Goal: Task Accomplishment & Management: Manage account settings

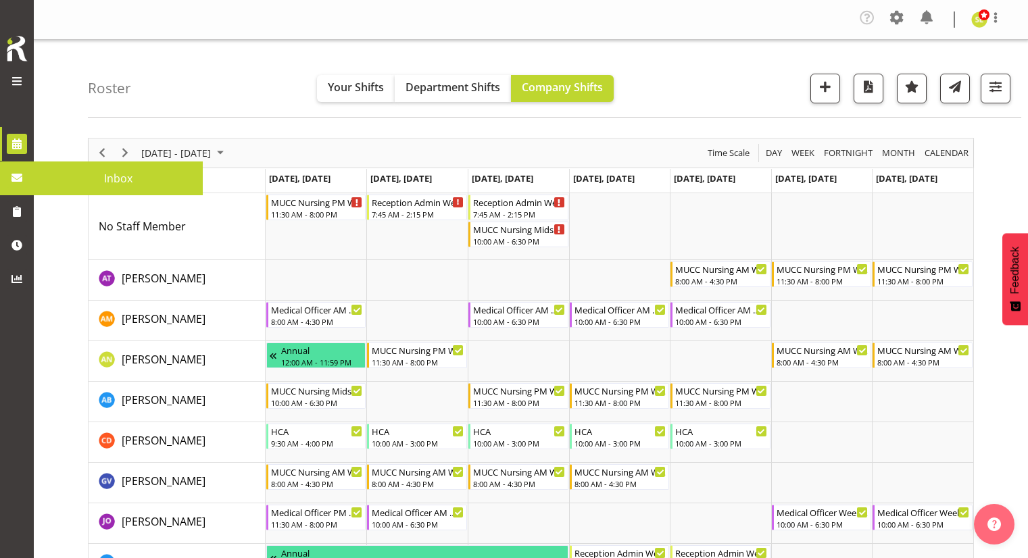
scroll to position [64, 0]
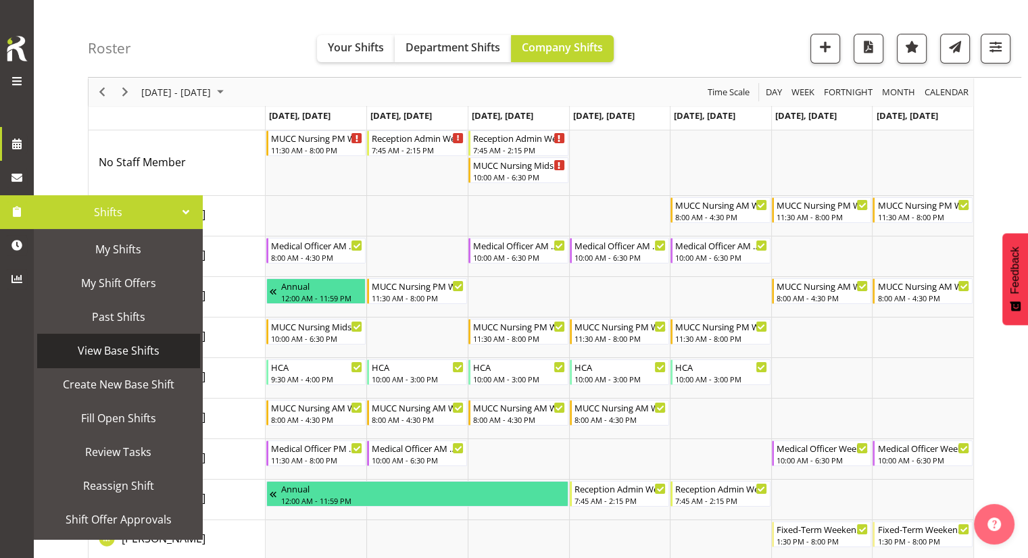
click at [104, 347] on span "View Base Shifts" at bounding box center [118, 351] width 149 height 20
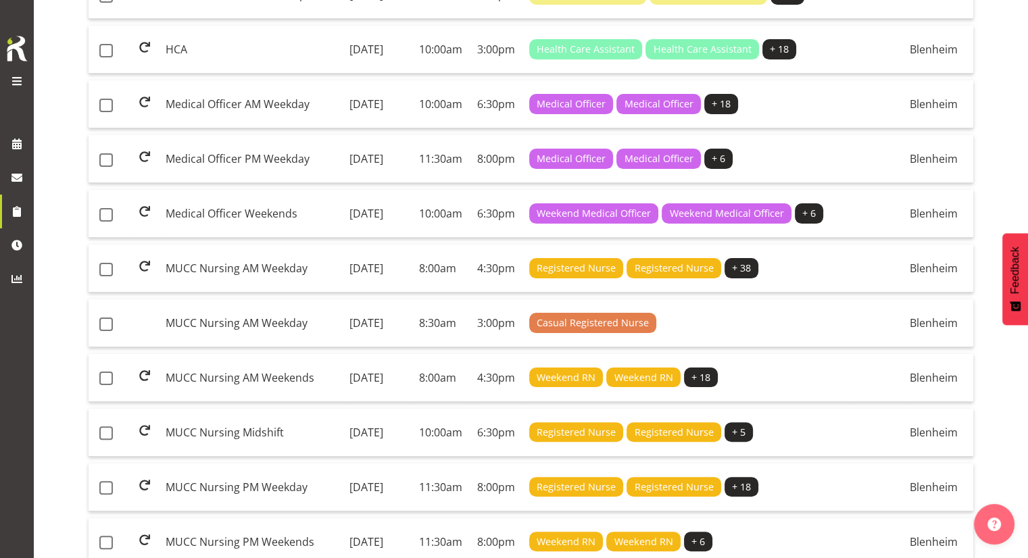
scroll to position [242, 0]
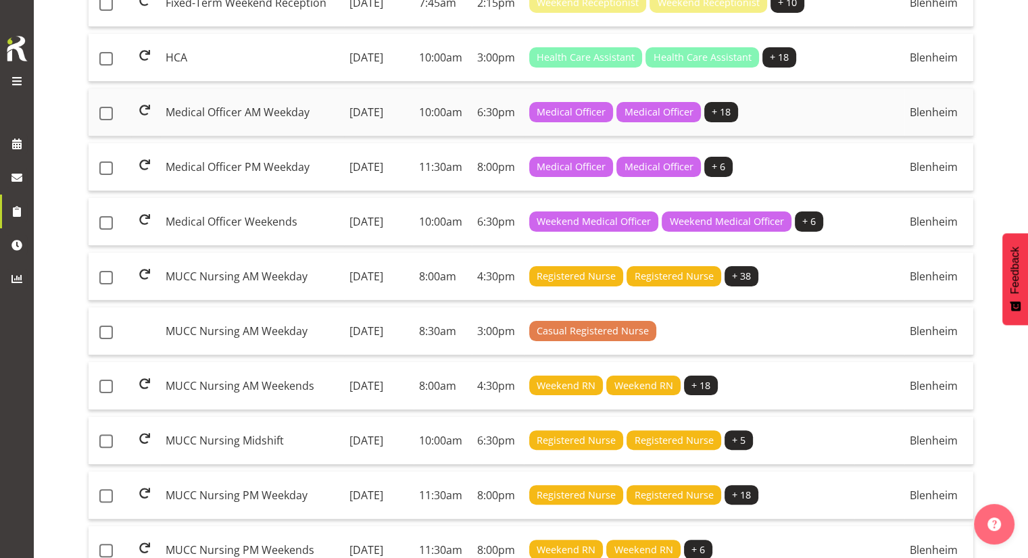
click at [287, 122] on td "Medical Officer AM Weekday" at bounding box center [252, 113] width 184 height 48
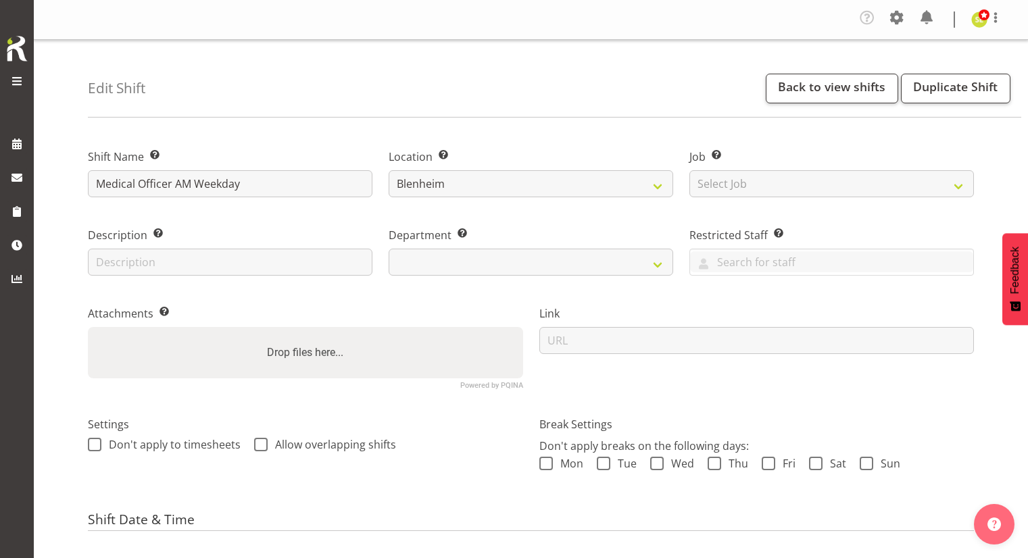
select select "date"
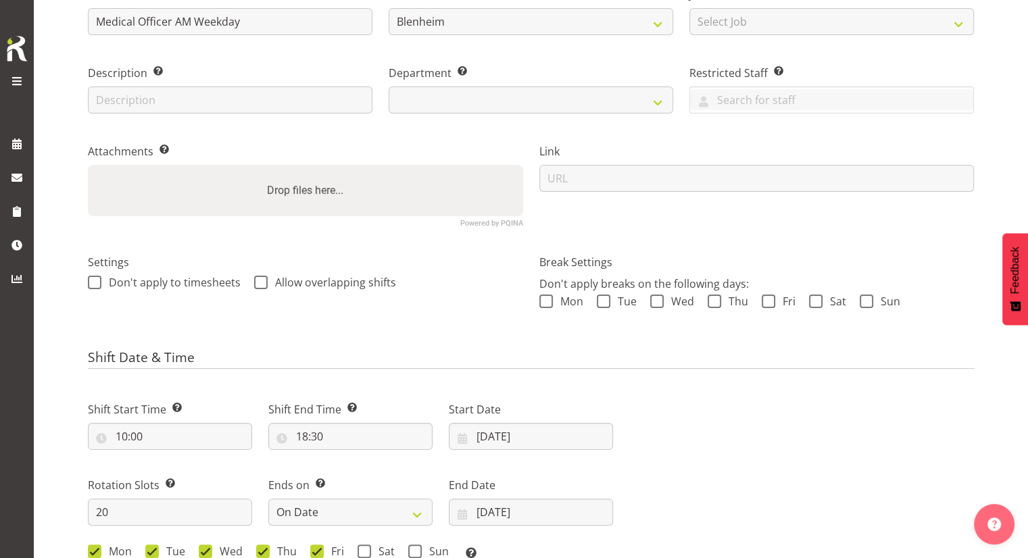
select select "925"
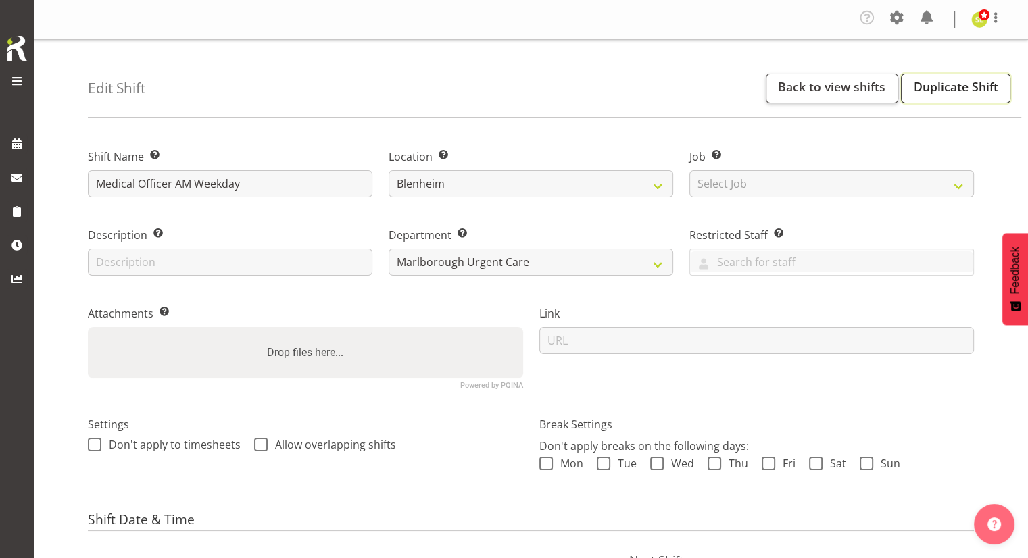
click at [945, 90] on link "Duplicate Shift" at bounding box center [956, 89] width 110 height 30
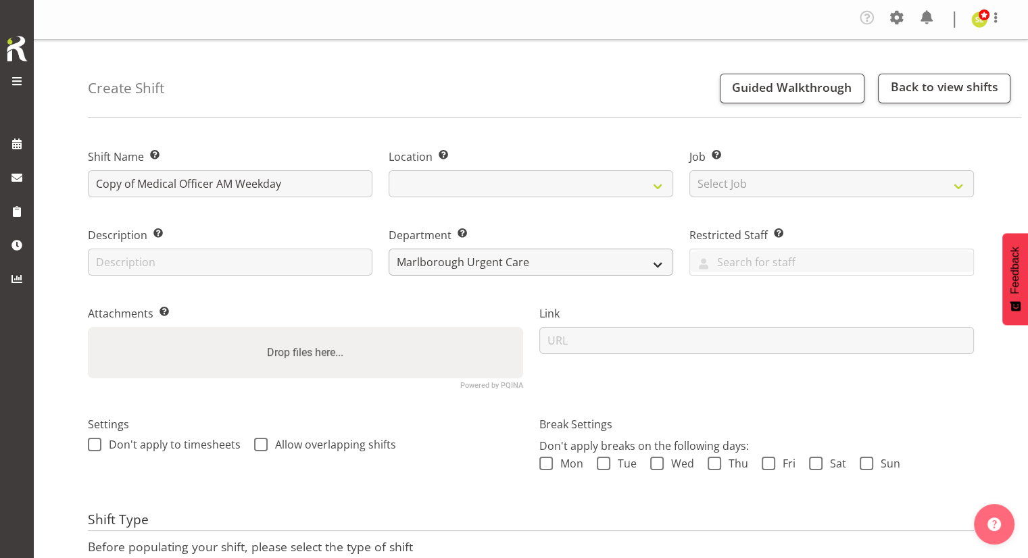
select select
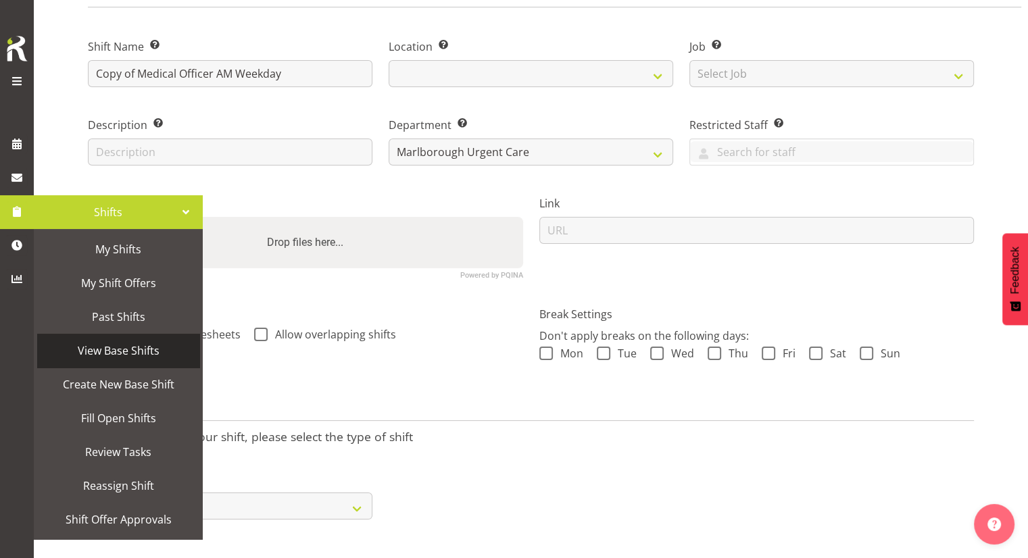
click at [99, 353] on span "View Base Shifts" at bounding box center [118, 351] width 149 height 20
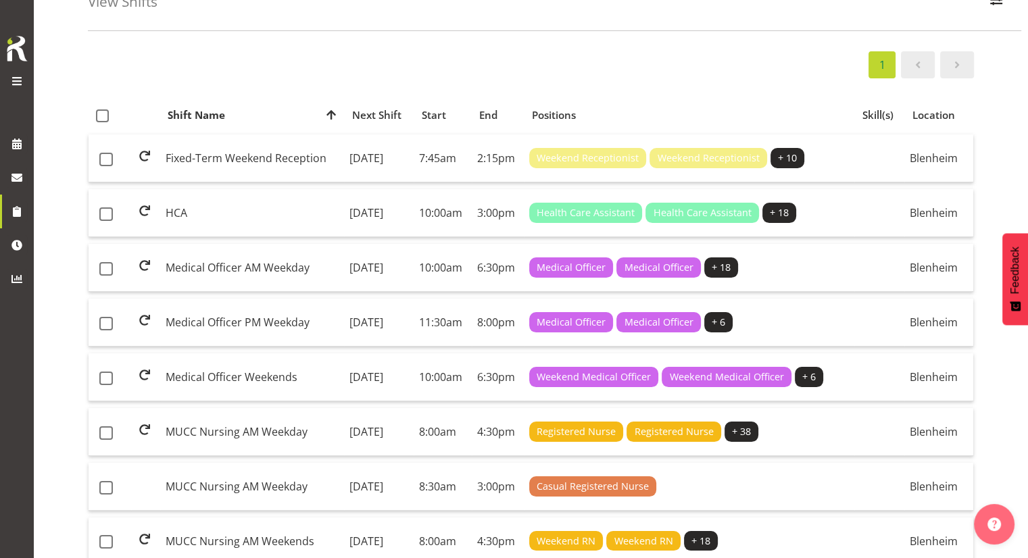
scroll to position [99, 0]
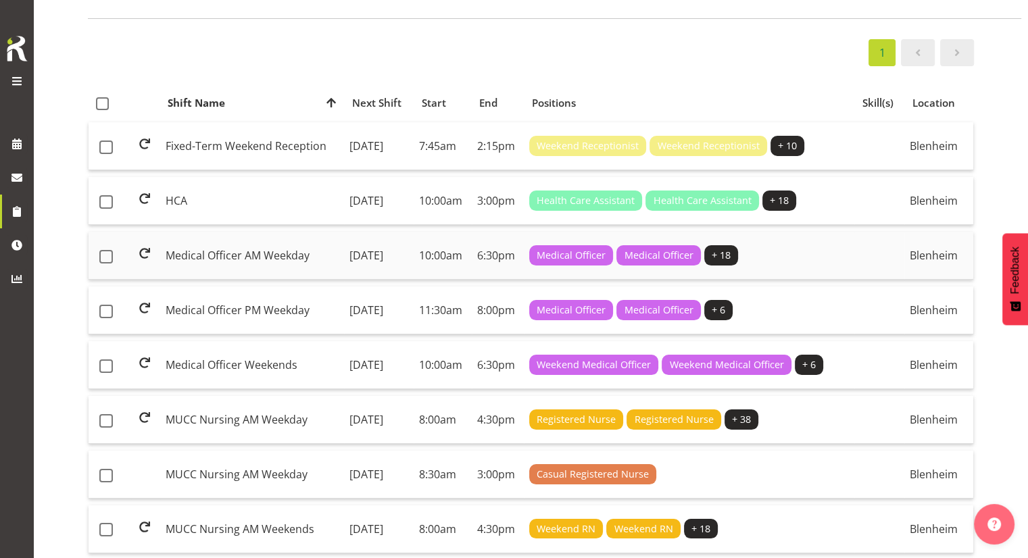
click at [264, 266] on td "Medical Officer AM Weekday" at bounding box center [252, 256] width 184 height 48
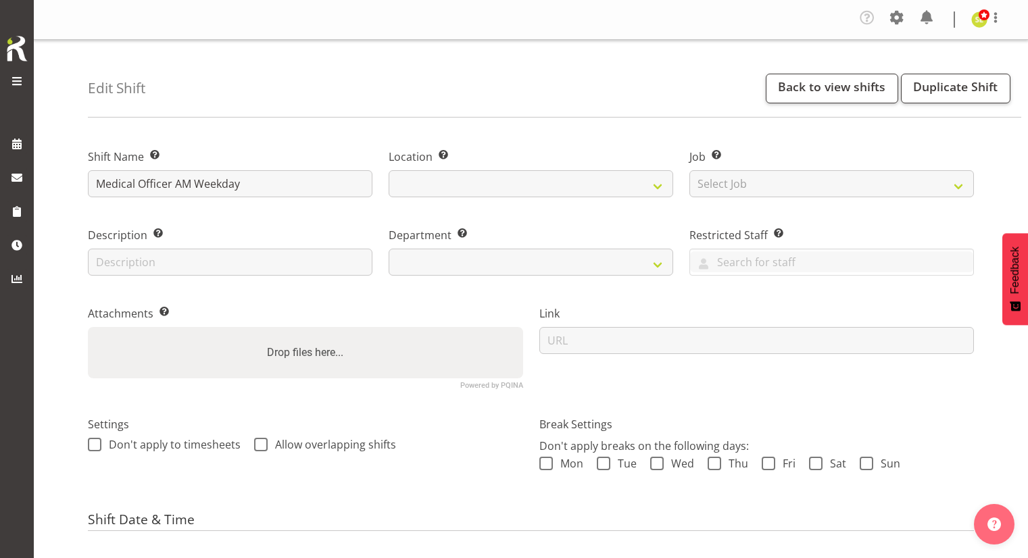
select select "date"
select select
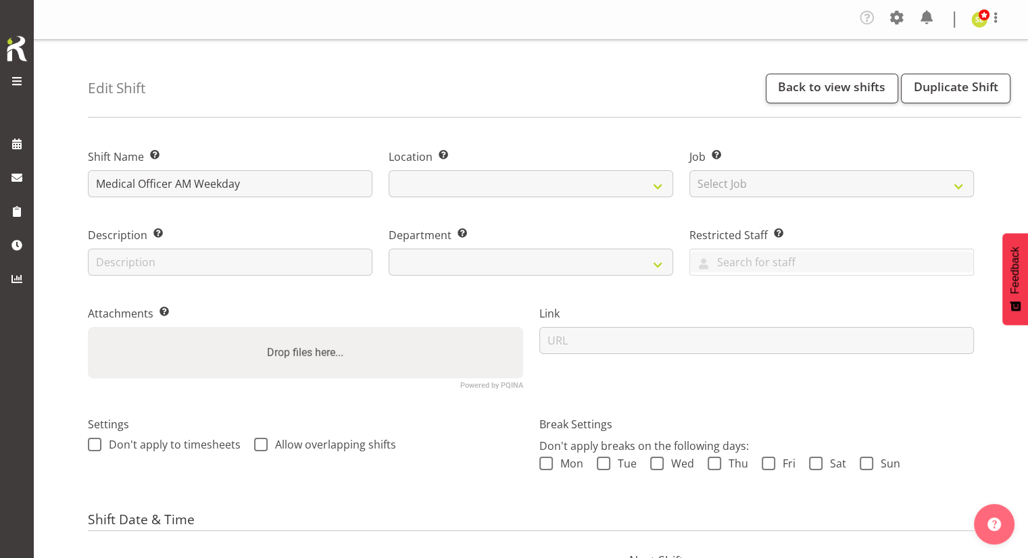
select select
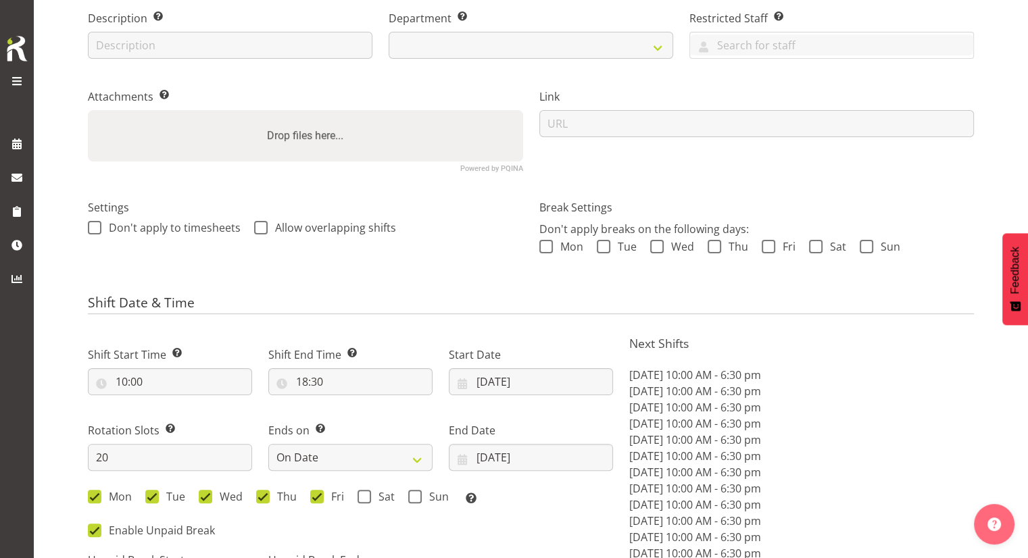
select select
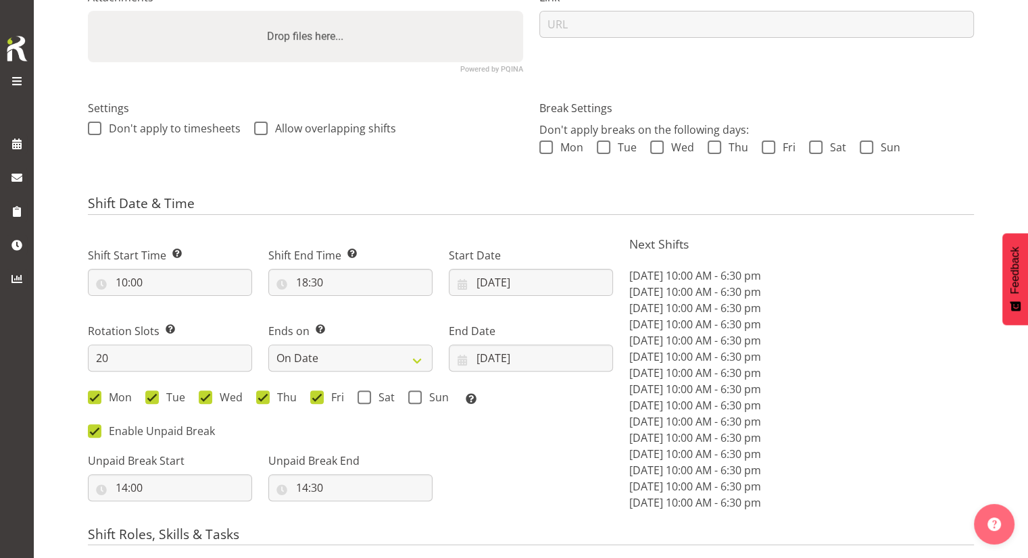
scroll to position [321, 0]
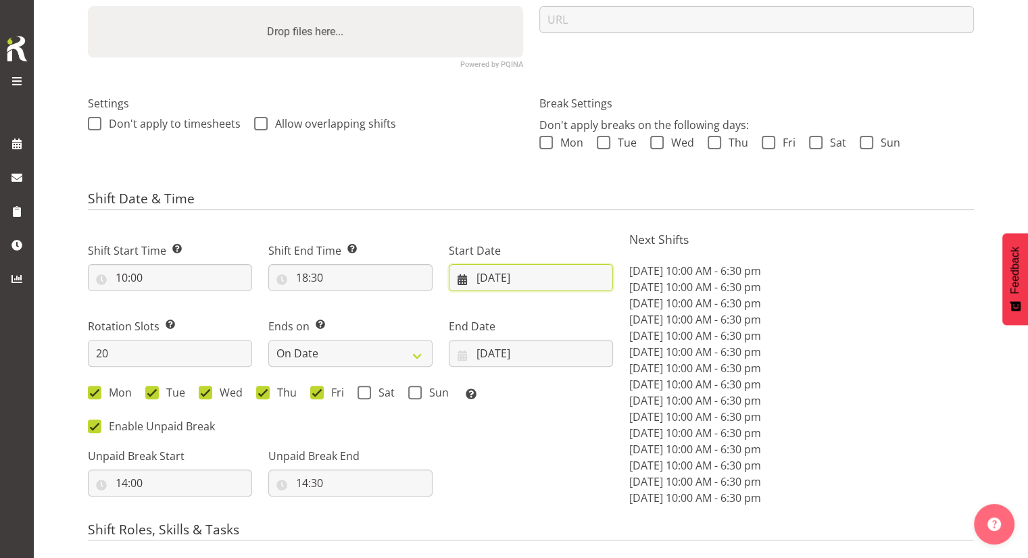
click at [508, 268] on input "[DATE]" at bounding box center [531, 277] width 164 height 27
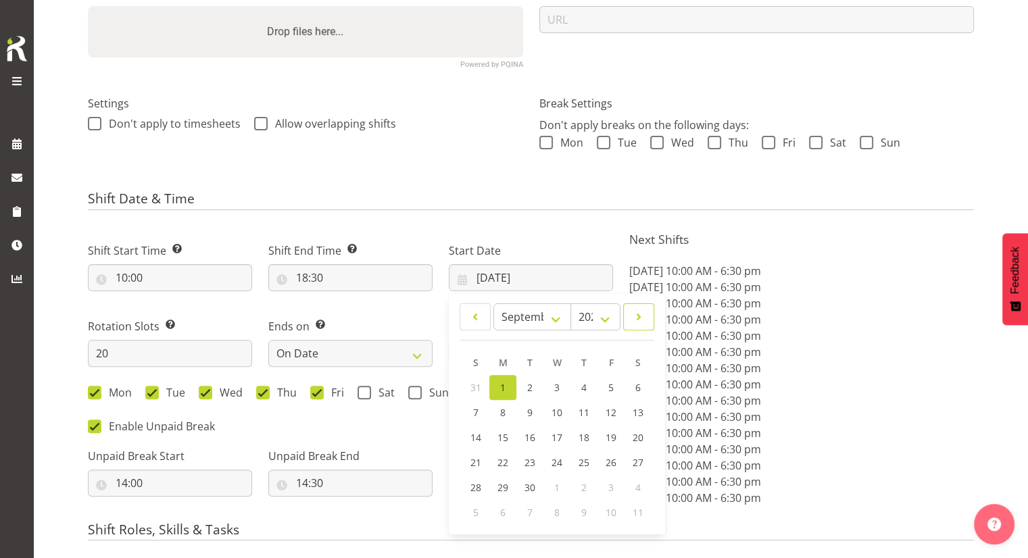
click at [639, 315] on span at bounding box center [639, 317] width 14 height 16
select select "9"
click at [635, 441] on span "18" at bounding box center [638, 437] width 11 height 13
type input "18/10/2025"
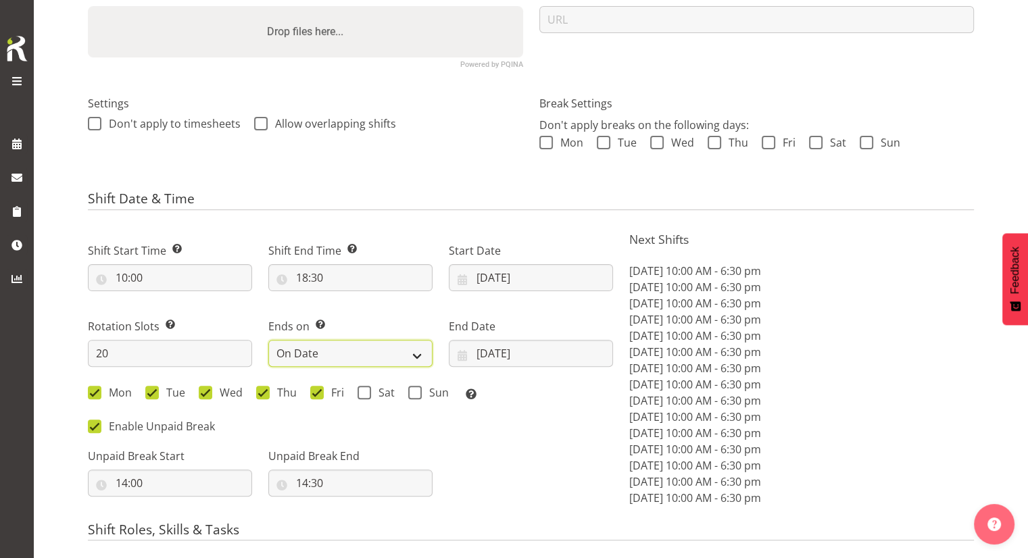
click at [370, 348] on select "Never On Date" at bounding box center [350, 353] width 164 height 27
select select "never"
click at [268, 340] on select "Never On Date" at bounding box center [350, 353] width 164 height 27
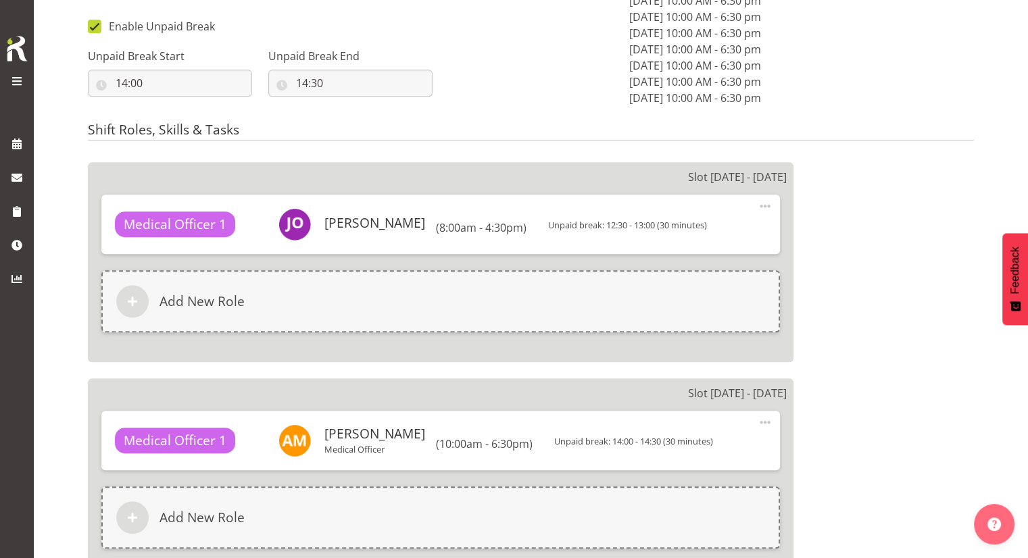
scroll to position [714, 0]
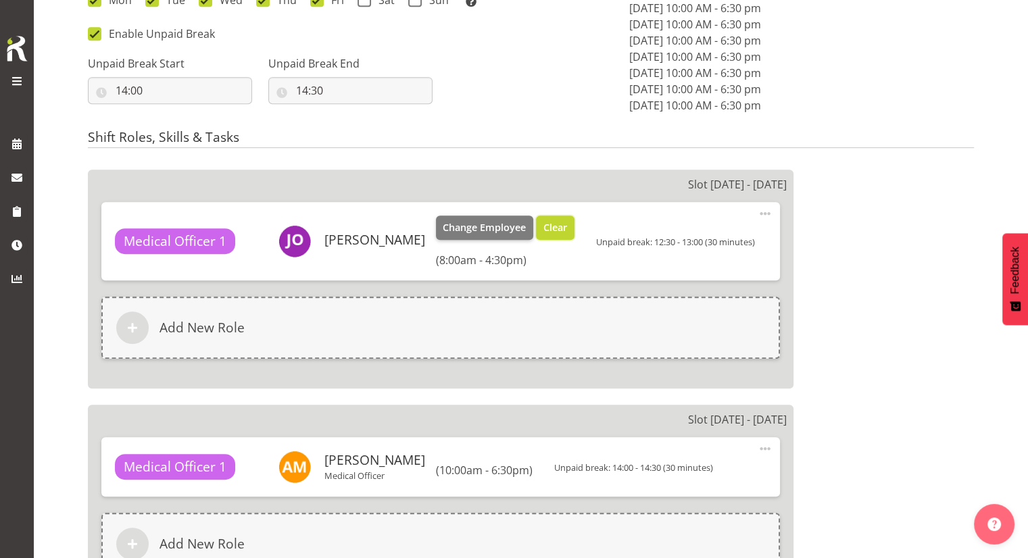
click at [544, 227] on span "Clear" at bounding box center [556, 227] width 24 height 15
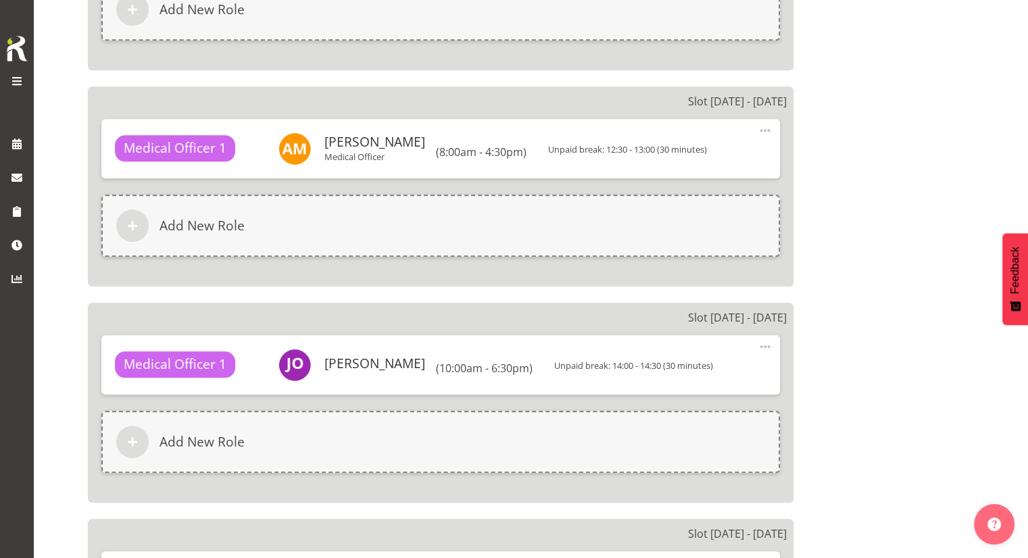
scroll to position [1231, 0]
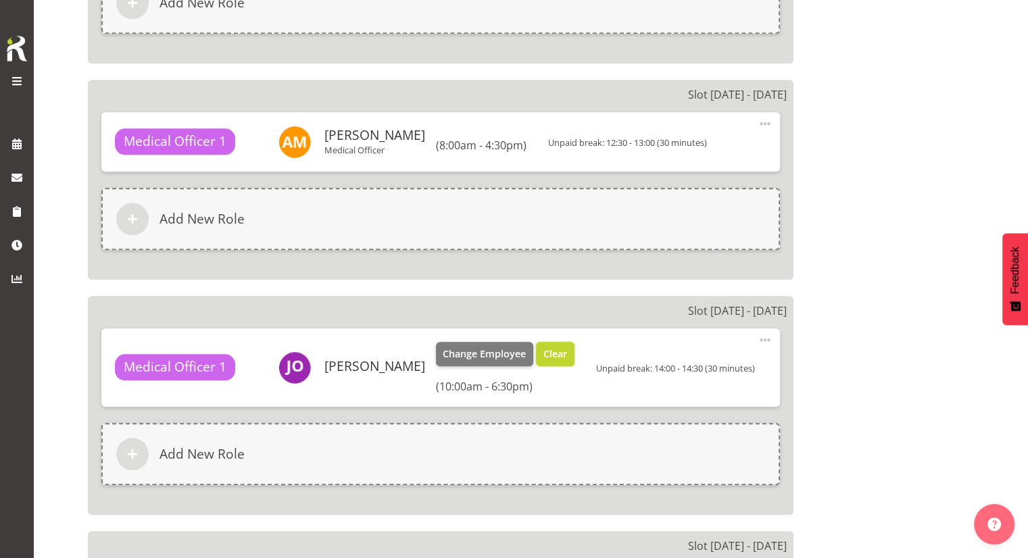
click at [552, 343] on button "Clear" at bounding box center [555, 354] width 39 height 24
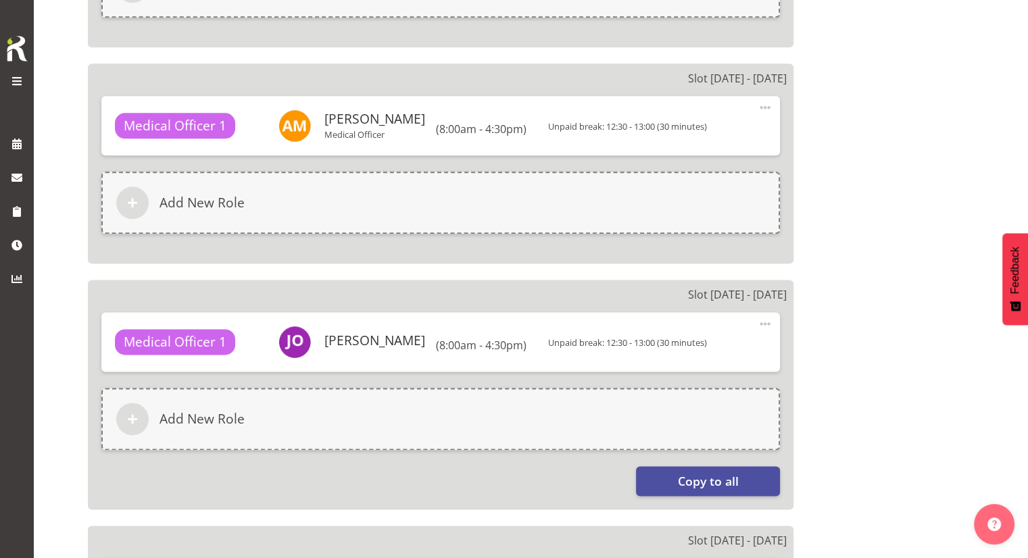
scroll to position [1673, 0]
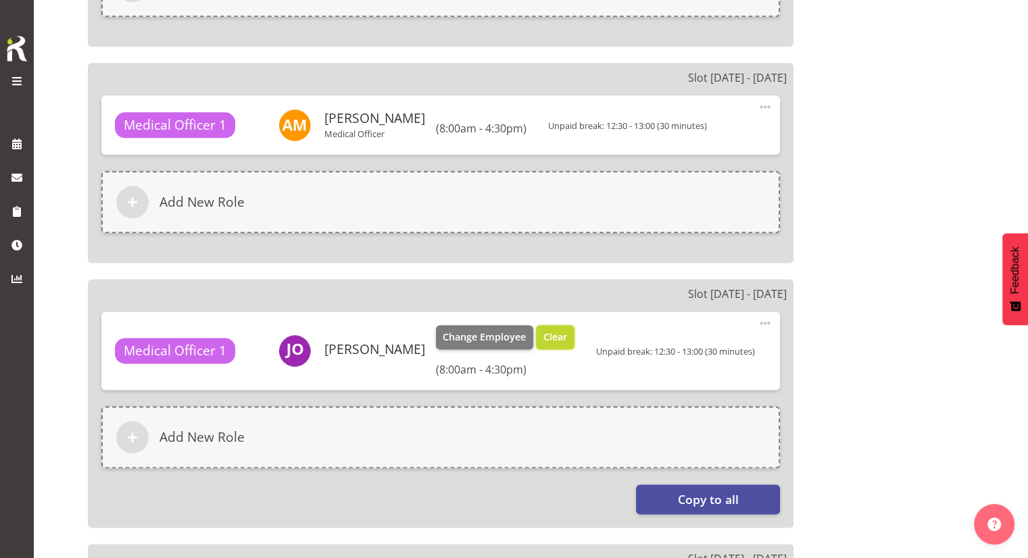
click at [546, 330] on span "Clear" at bounding box center [556, 337] width 24 height 15
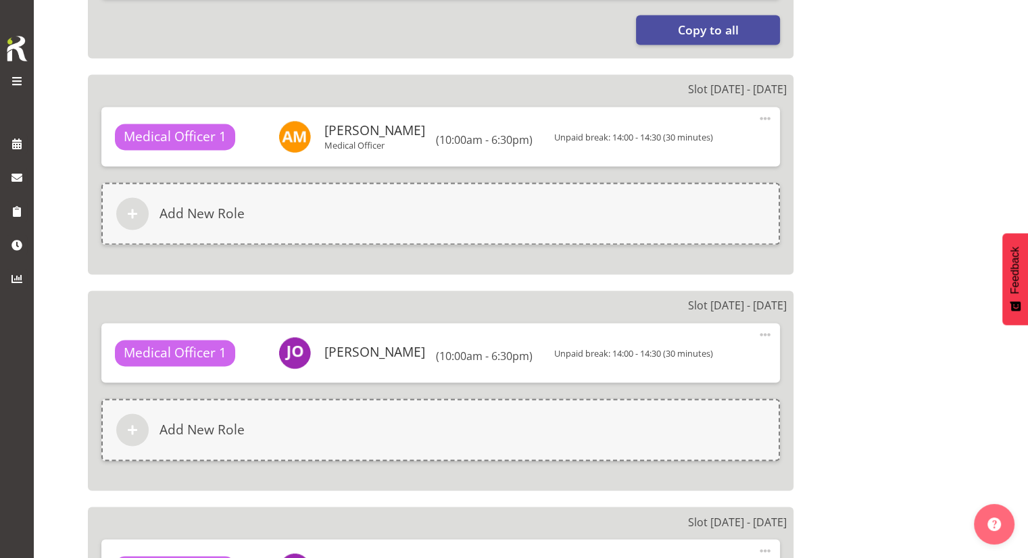
scroll to position [2125, 0]
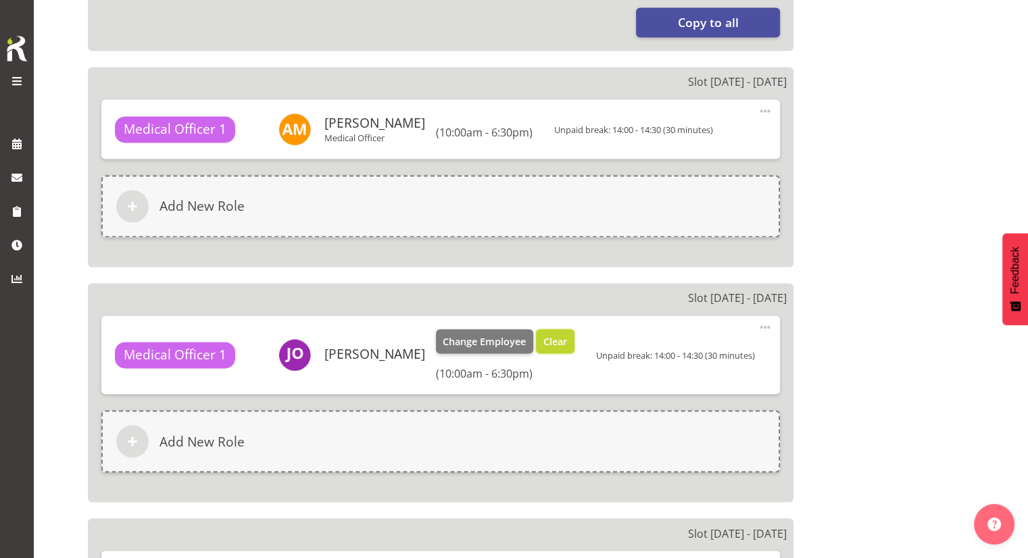
click at [552, 335] on span "Clear" at bounding box center [556, 342] width 24 height 15
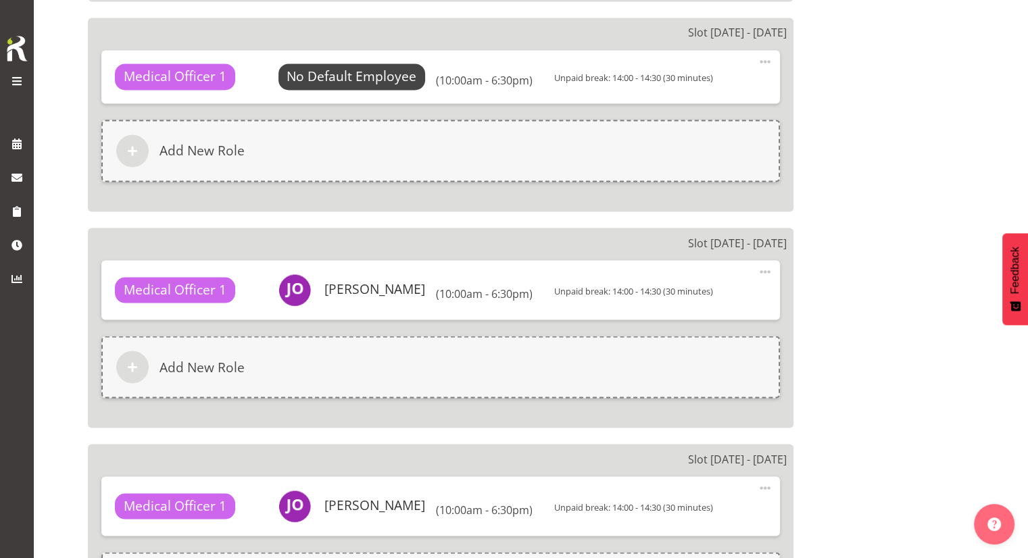
scroll to position [2392, 0]
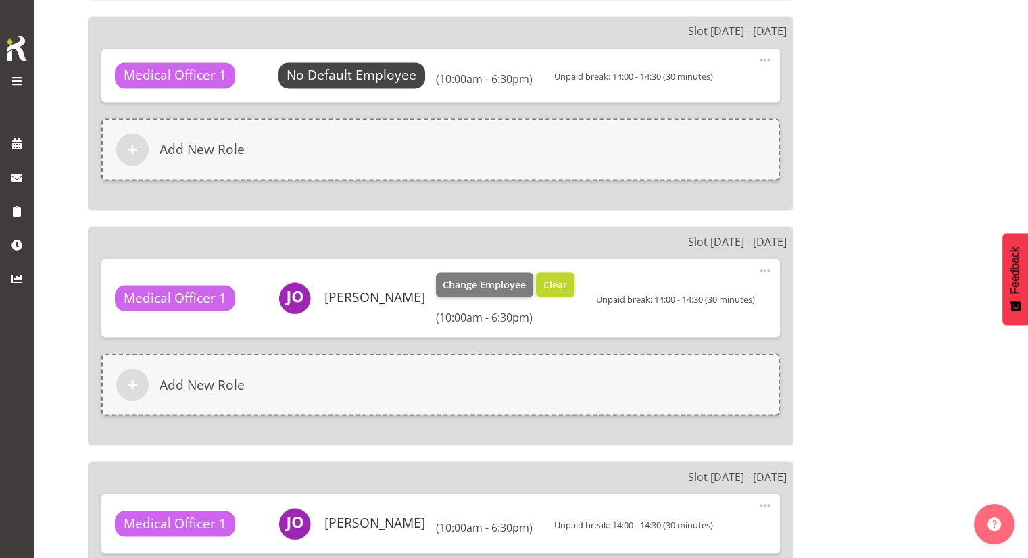
click at [544, 277] on span "Clear" at bounding box center [556, 284] width 24 height 15
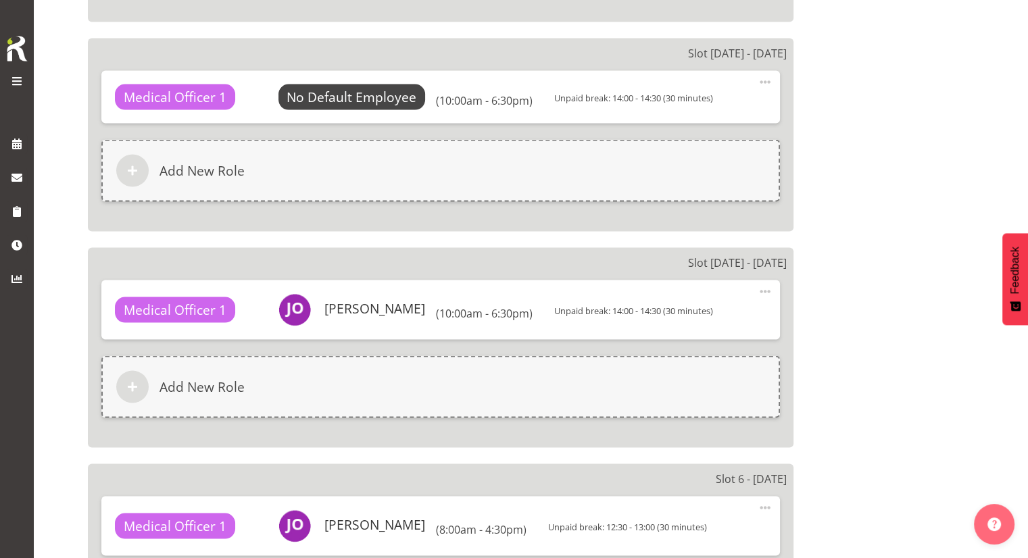
scroll to position [2623, 0]
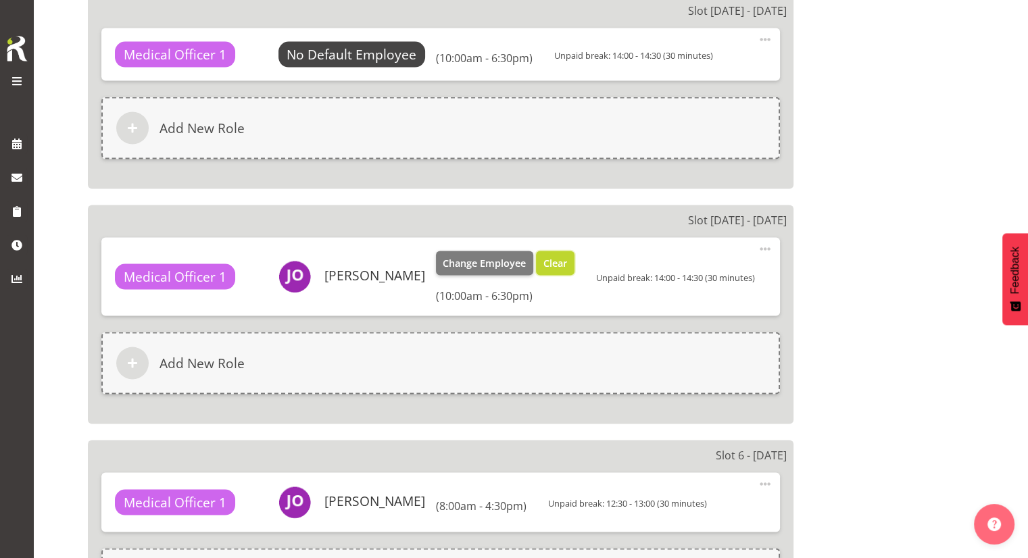
click at [548, 256] on span "Clear" at bounding box center [556, 263] width 24 height 15
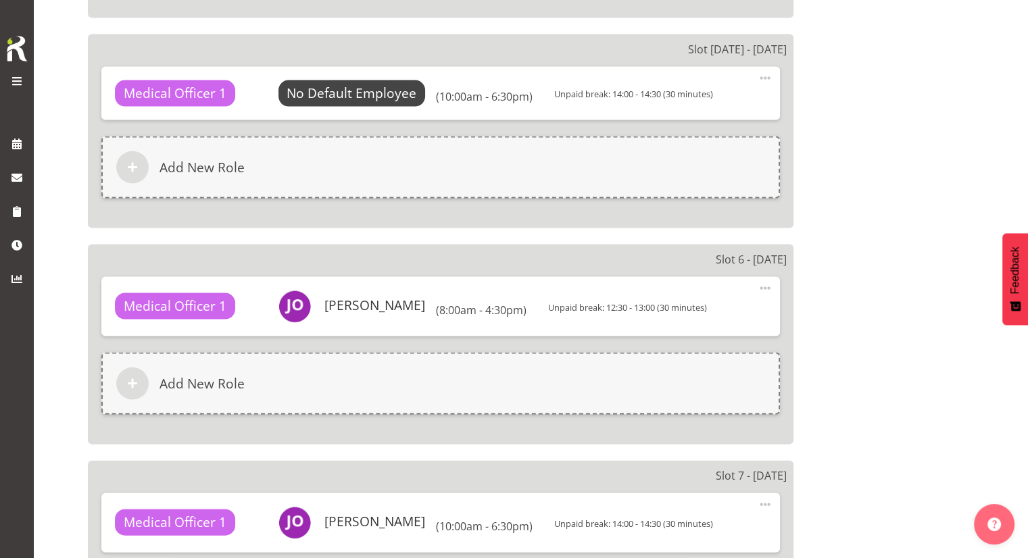
scroll to position [2795, 0]
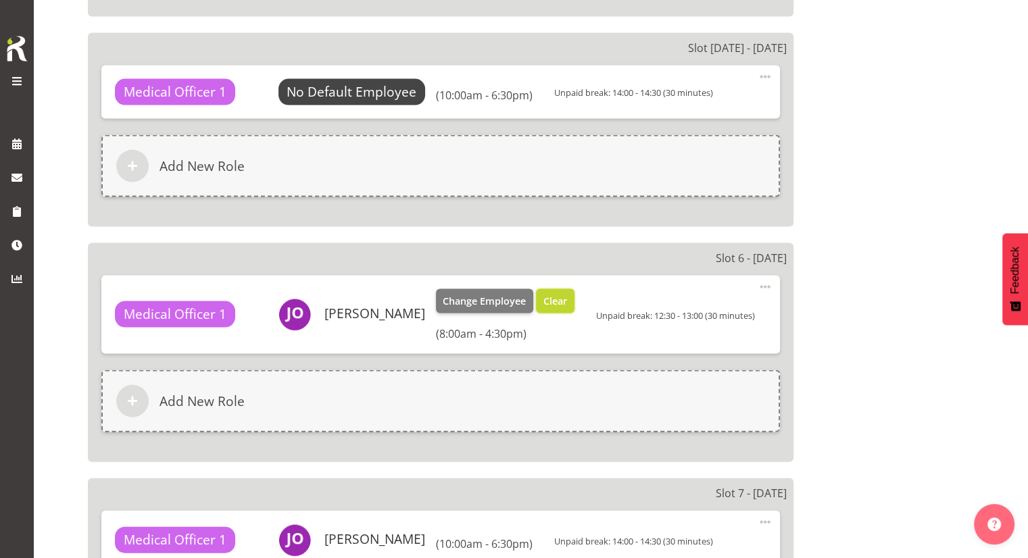
click at [538, 296] on button "Clear" at bounding box center [555, 301] width 39 height 24
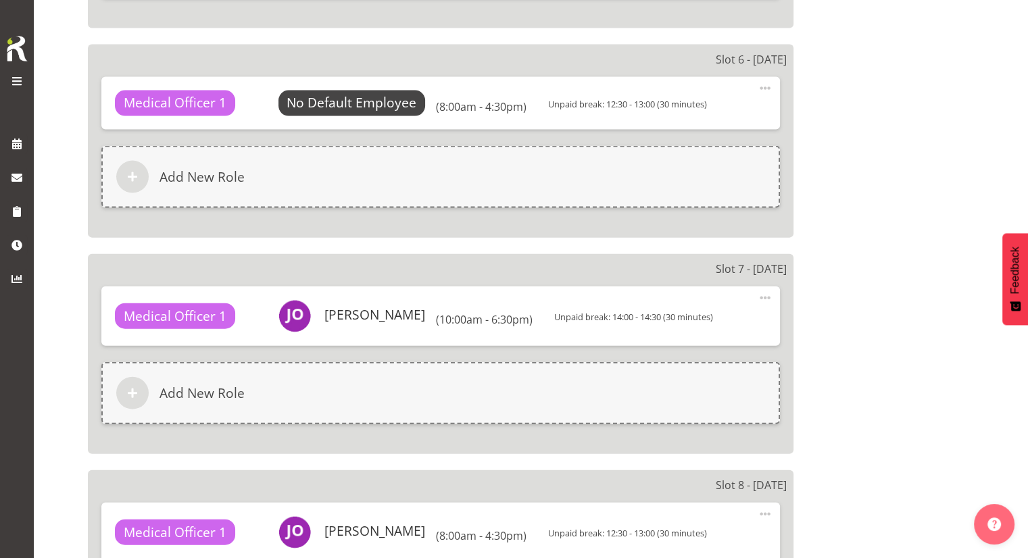
scroll to position [2999, 0]
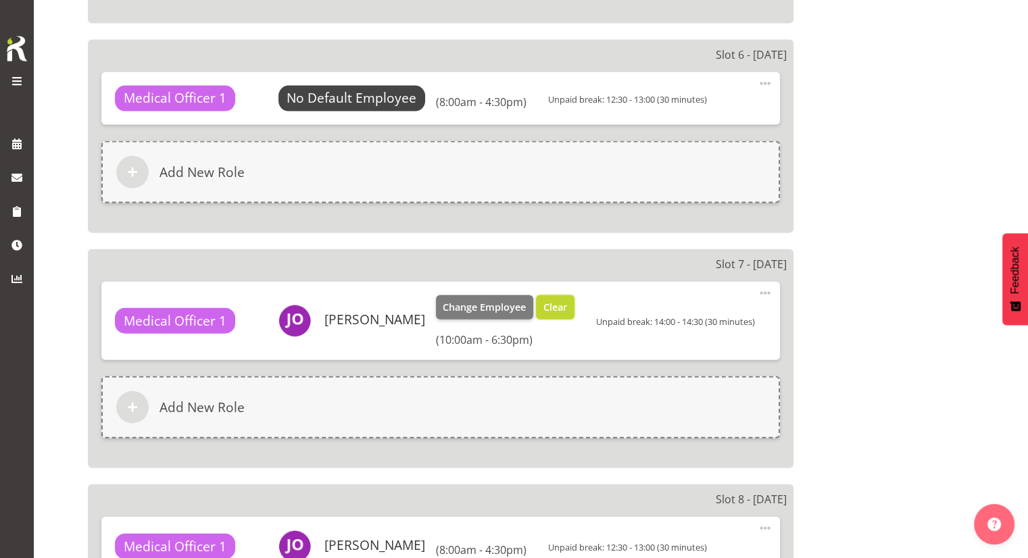
click at [538, 304] on button "Clear" at bounding box center [555, 307] width 39 height 24
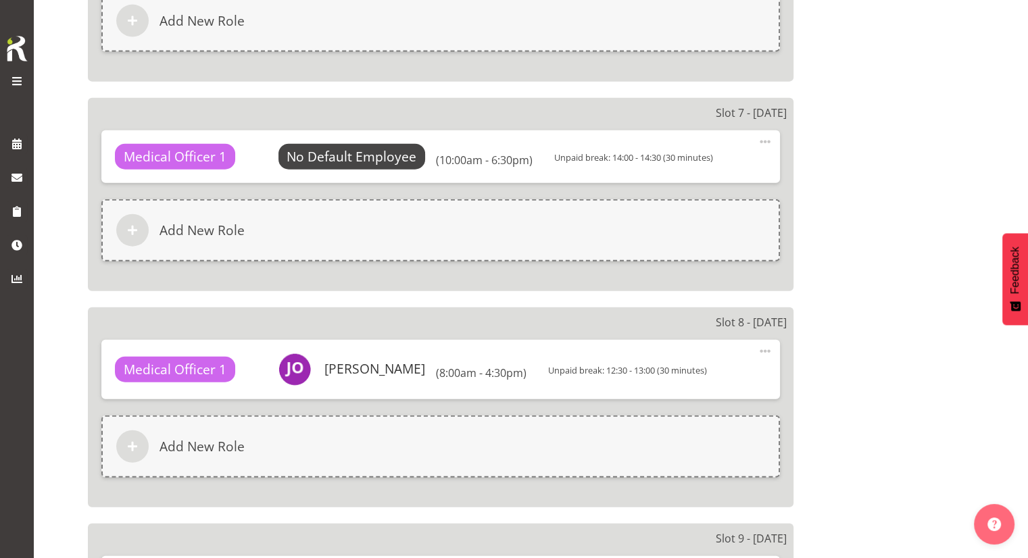
scroll to position [3153, 0]
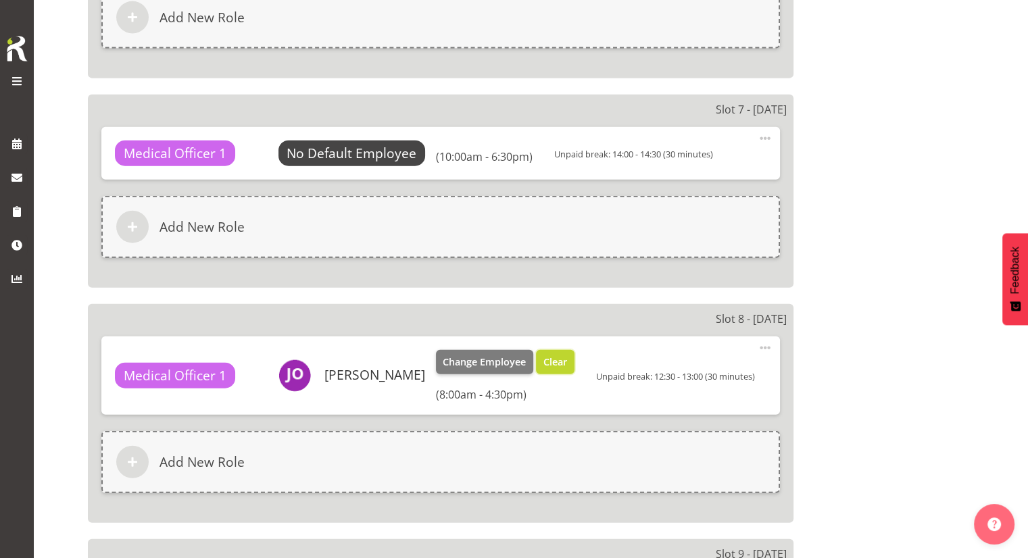
click at [547, 358] on span "Clear" at bounding box center [556, 362] width 24 height 15
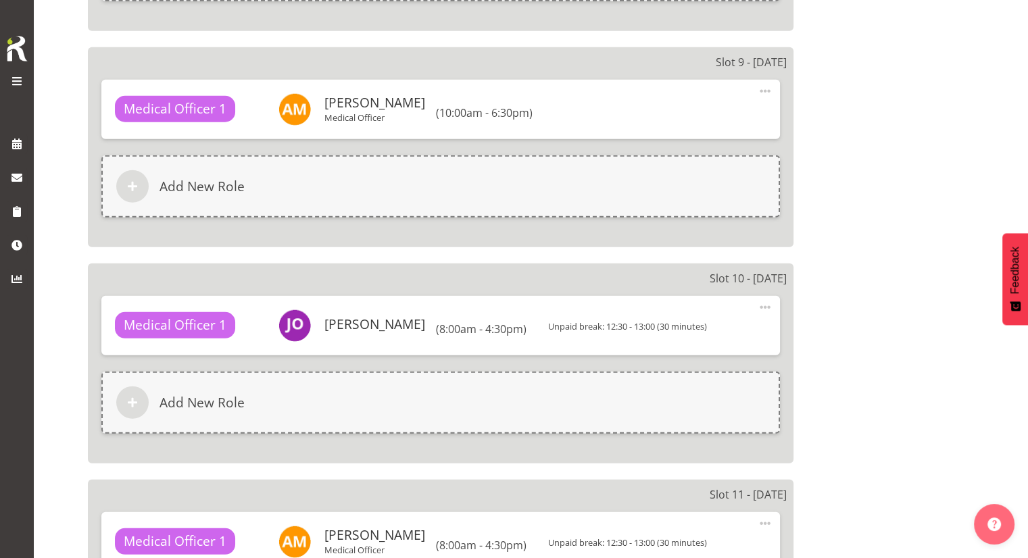
scroll to position [3621, 0]
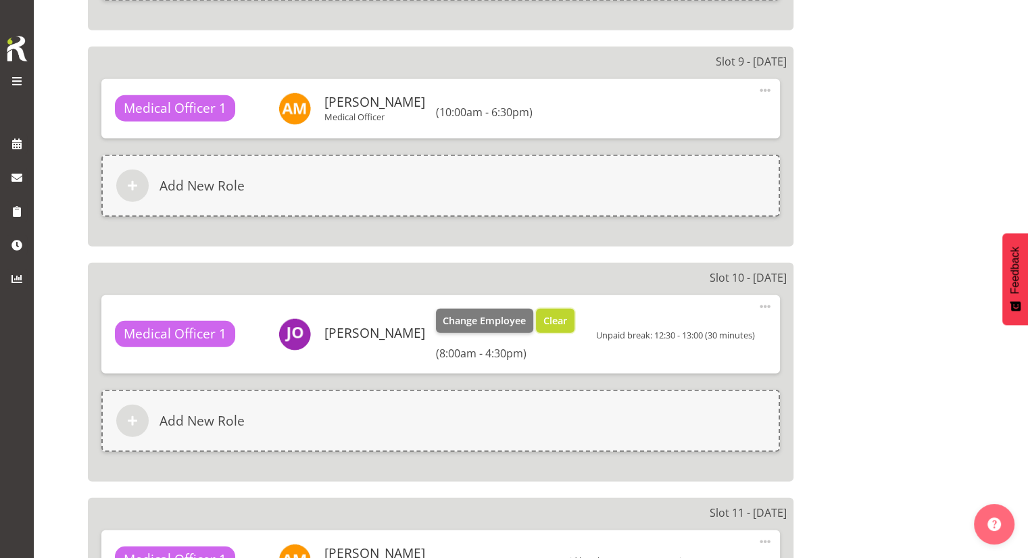
click at [546, 314] on span "Clear" at bounding box center [556, 321] width 24 height 15
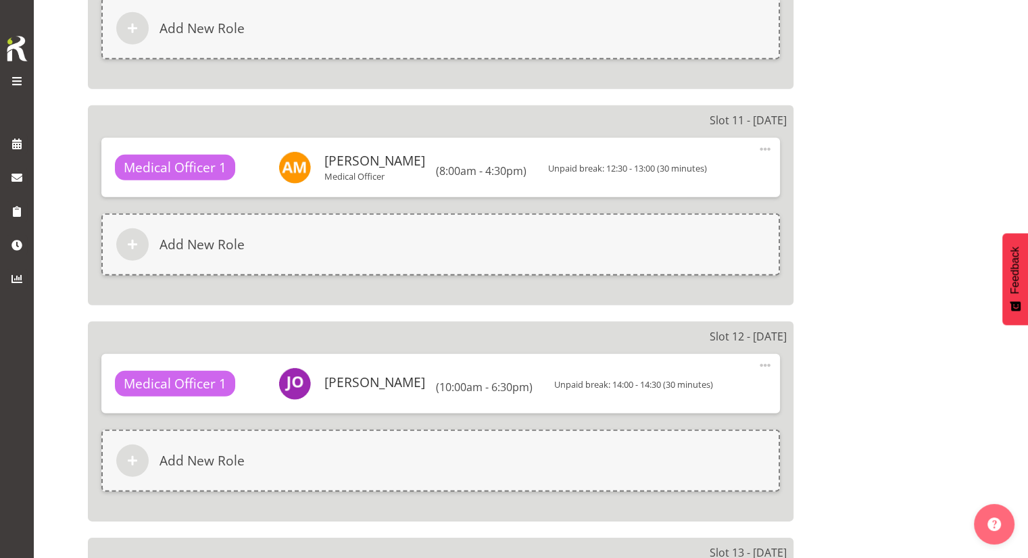
scroll to position [3997, 0]
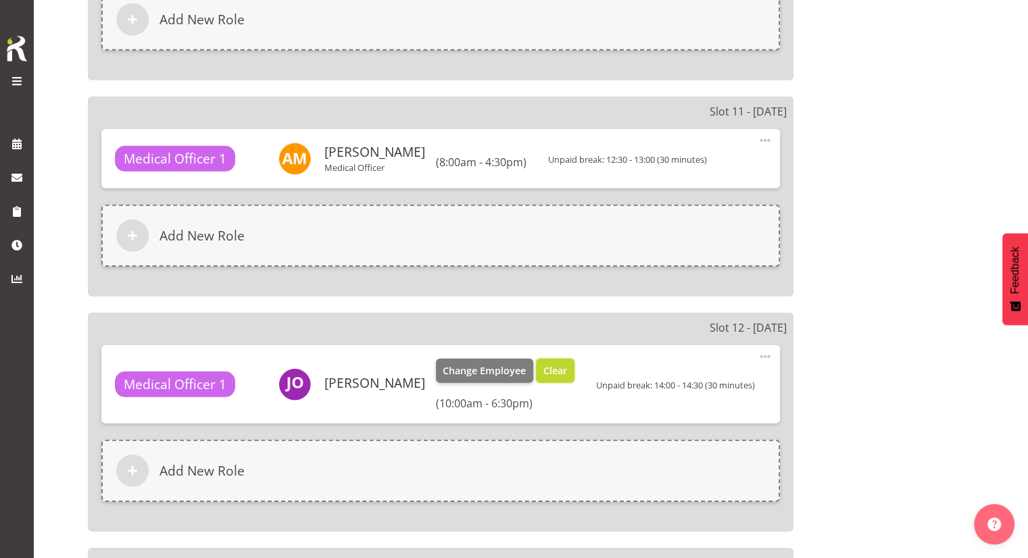
click at [554, 364] on span "Clear" at bounding box center [556, 371] width 24 height 15
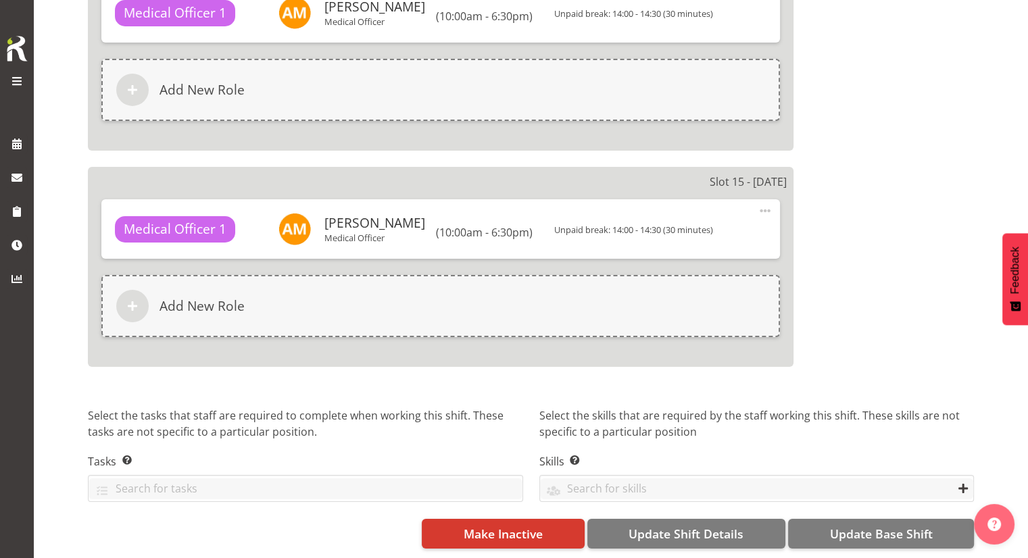
scroll to position [4785, 0]
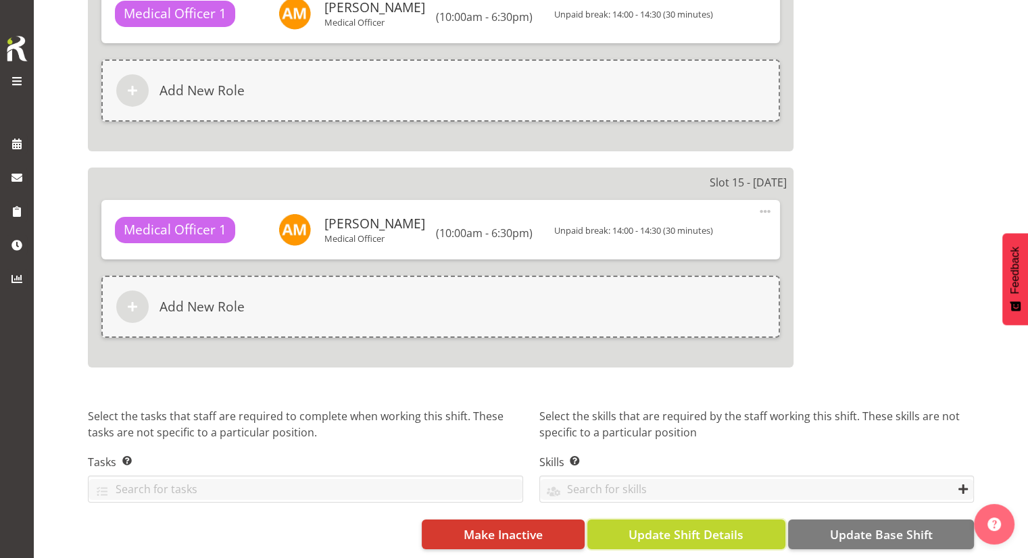
click at [736, 526] on span "Update Shift Details" at bounding box center [686, 535] width 115 height 18
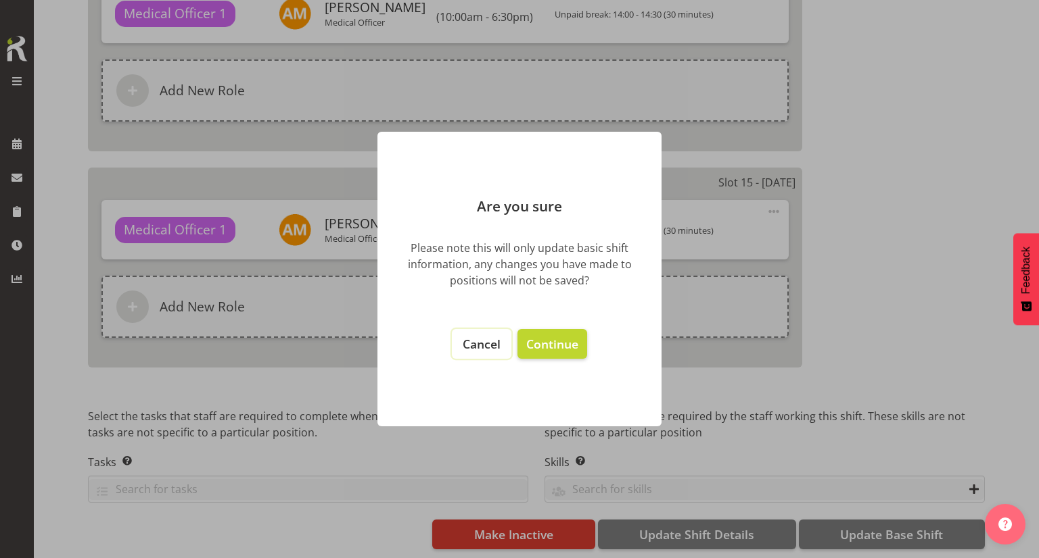
click at [490, 346] on span "Cancel" at bounding box center [481, 344] width 38 height 16
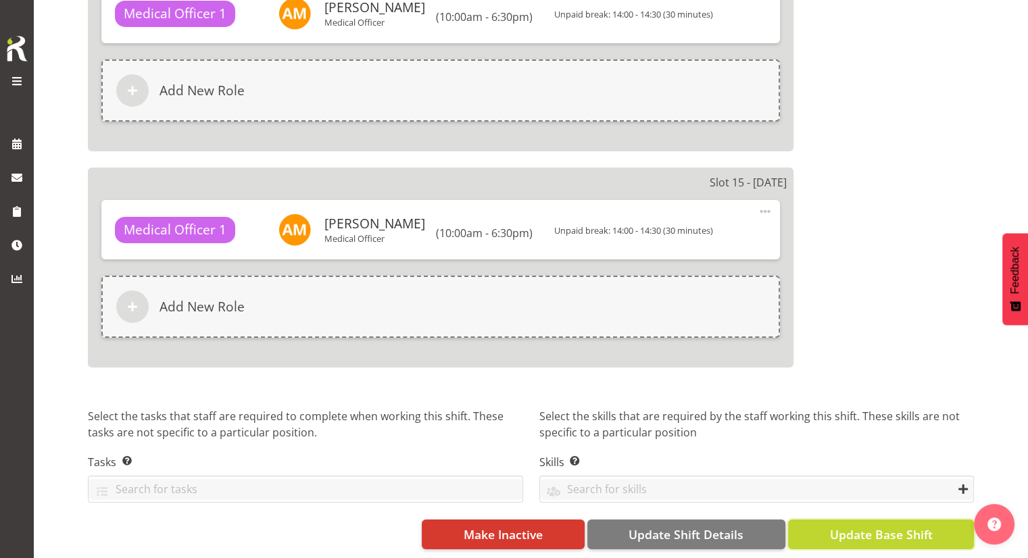
click at [865, 526] on span "Update Base Shift" at bounding box center [881, 535] width 103 height 18
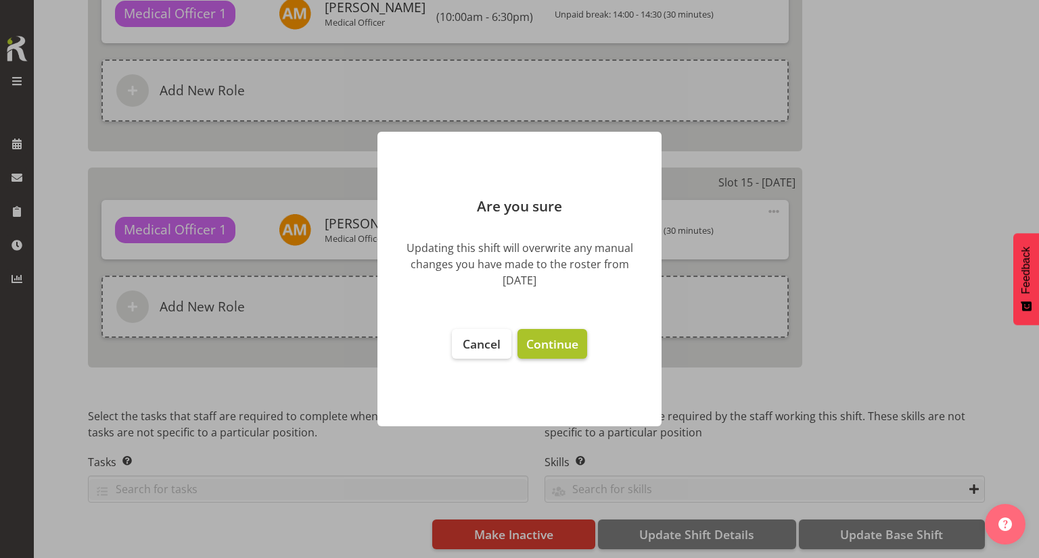
click at [551, 344] on span "Continue" at bounding box center [552, 344] width 52 height 16
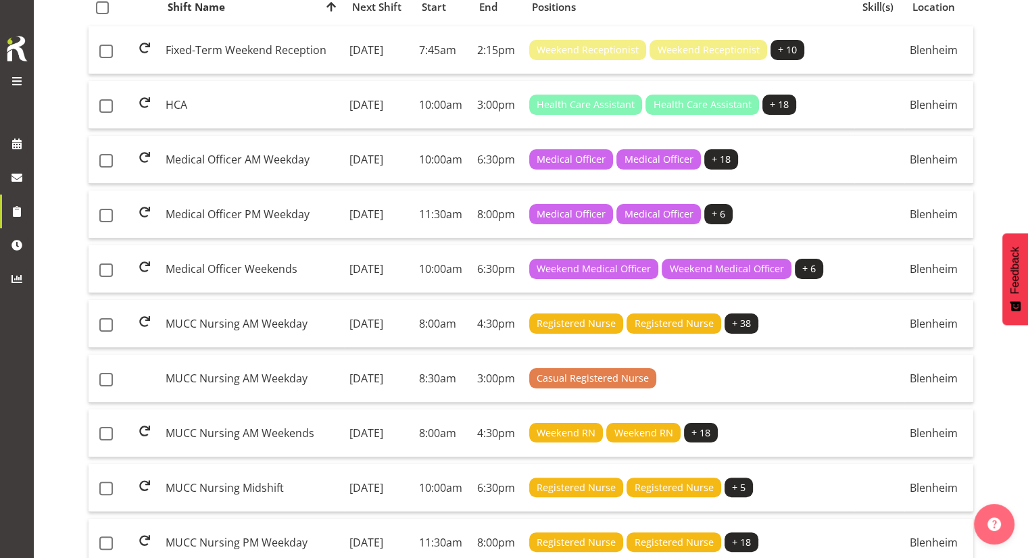
scroll to position [193, 0]
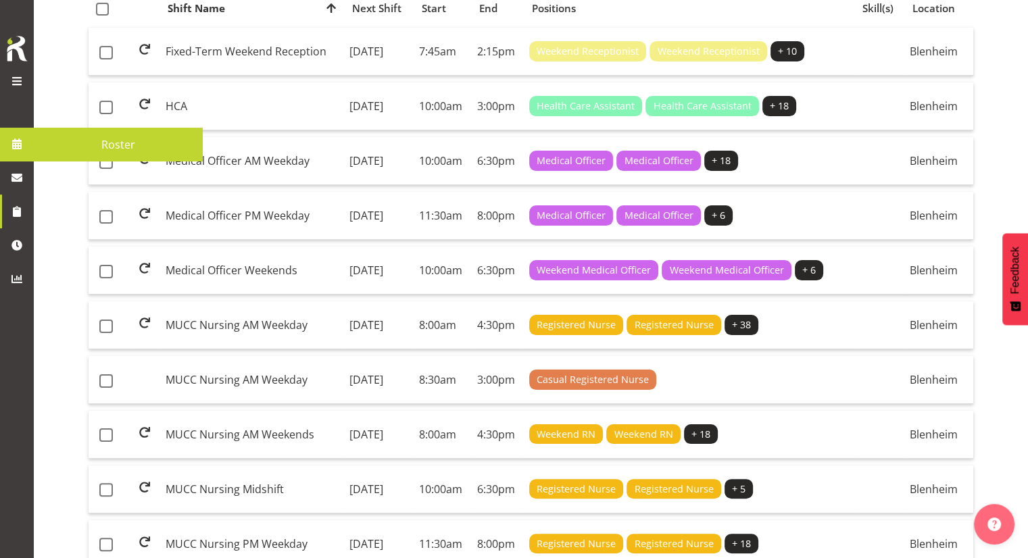
click at [42, 147] on span "Roster" at bounding box center [119, 145] width 156 height 20
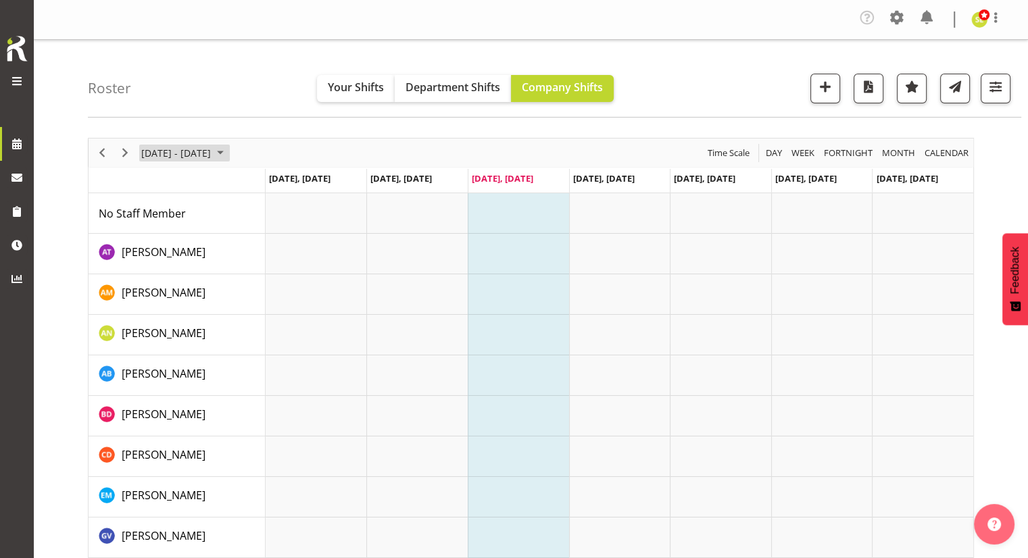
click at [212, 152] on span "August 25 - 31, 2025" at bounding box center [176, 153] width 72 height 17
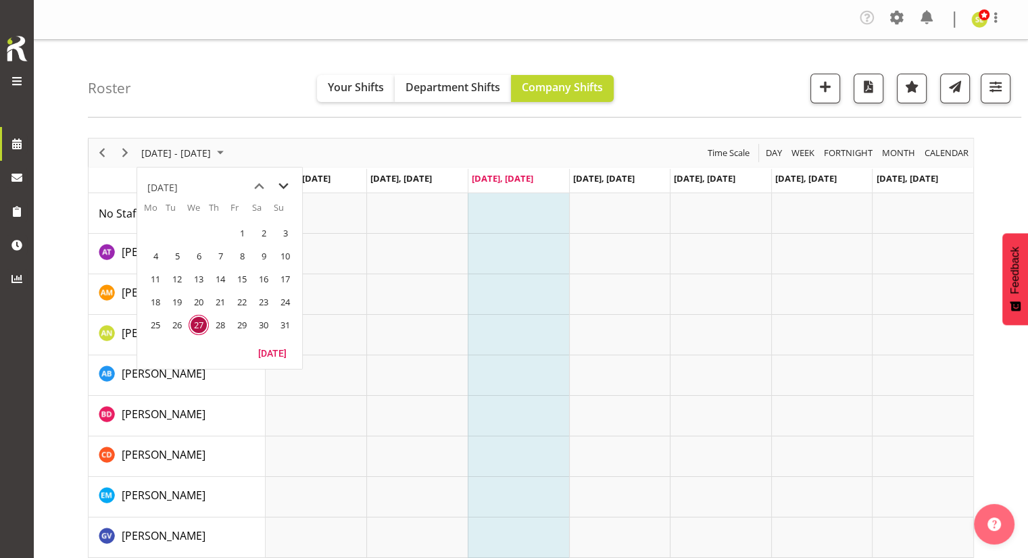
click at [291, 189] on span "next month" at bounding box center [284, 186] width 24 height 24
click at [151, 279] on span "15" at bounding box center [155, 279] width 20 height 20
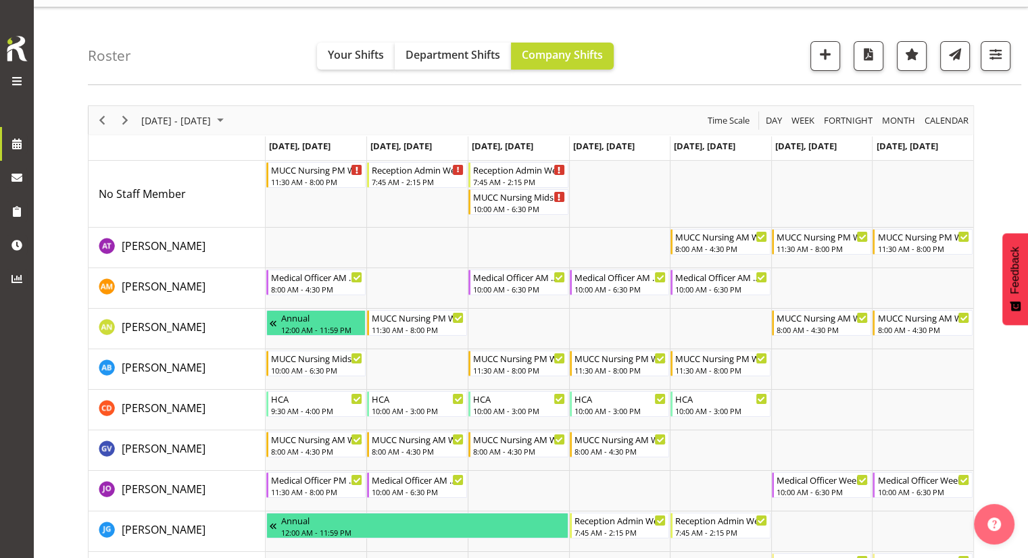
scroll to position [24, 0]
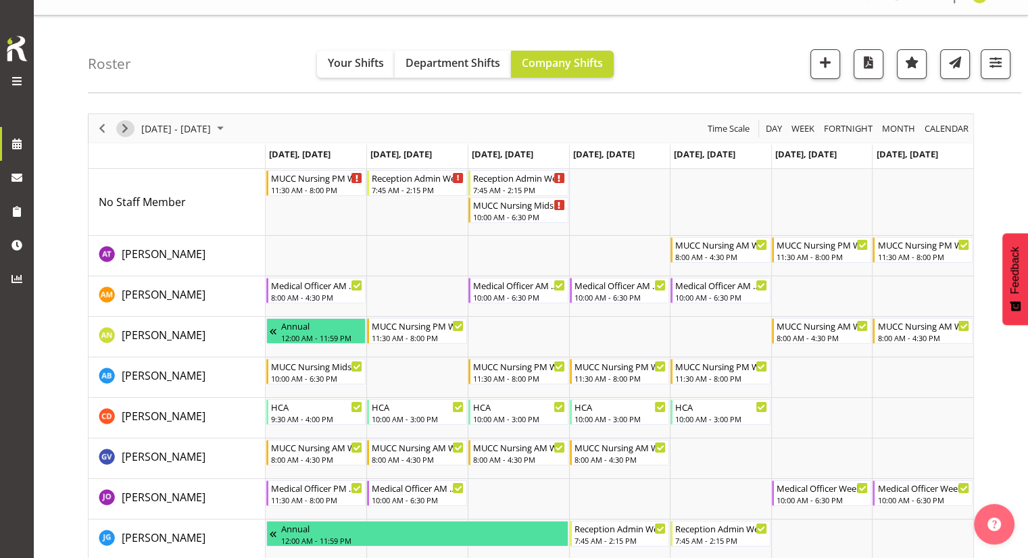
click at [118, 122] on span "Next" at bounding box center [125, 128] width 16 height 17
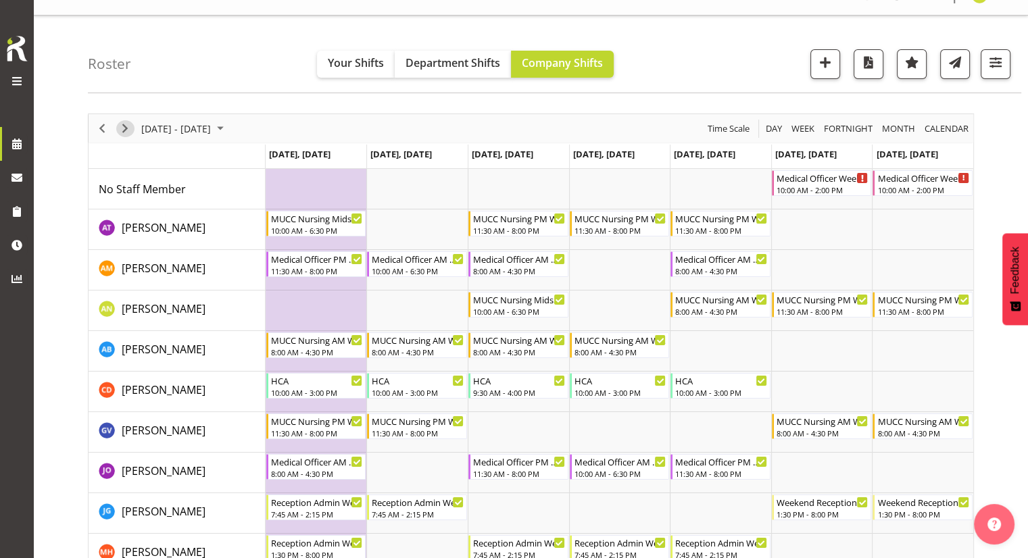
click at [124, 128] on span "Next" at bounding box center [125, 128] width 16 height 17
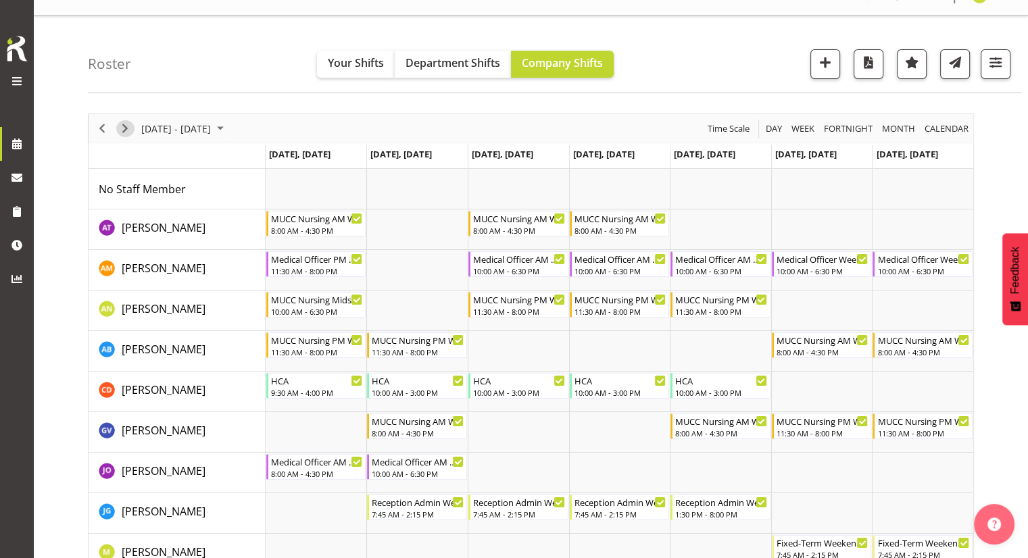
click at [124, 128] on span "Next" at bounding box center [125, 128] width 16 height 17
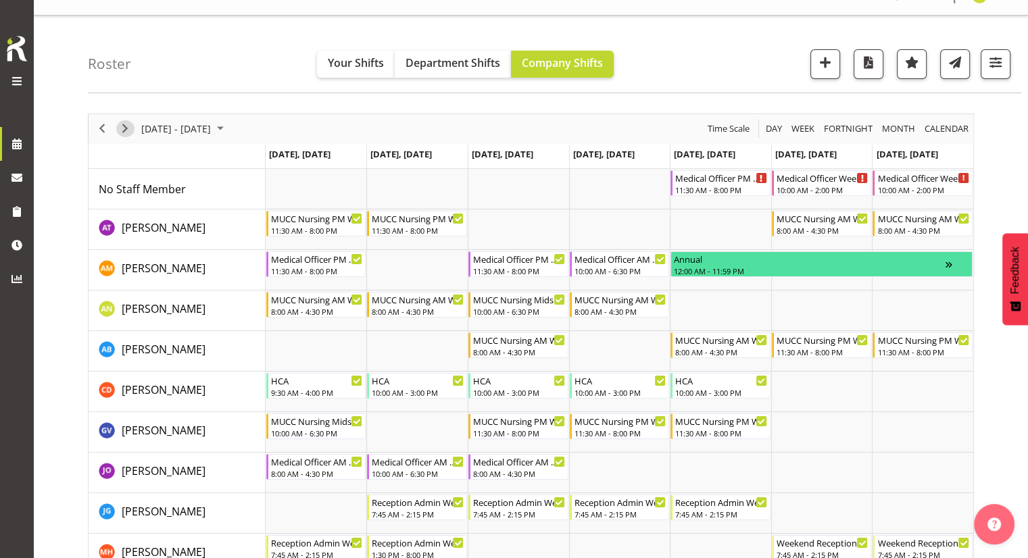
click at [124, 128] on span "Next" at bounding box center [125, 128] width 16 height 17
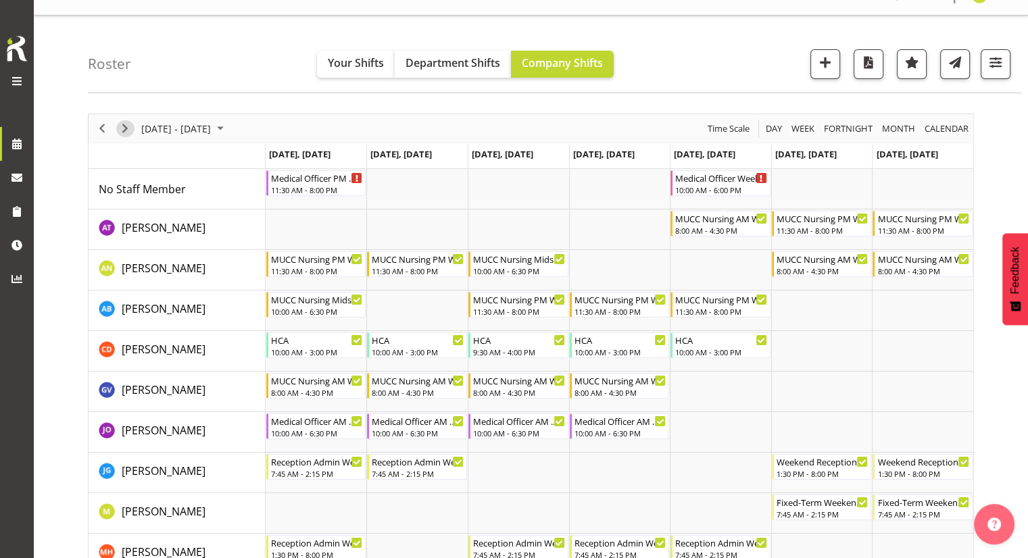
click at [124, 128] on span "Next" at bounding box center [125, 128] width 16 height 17
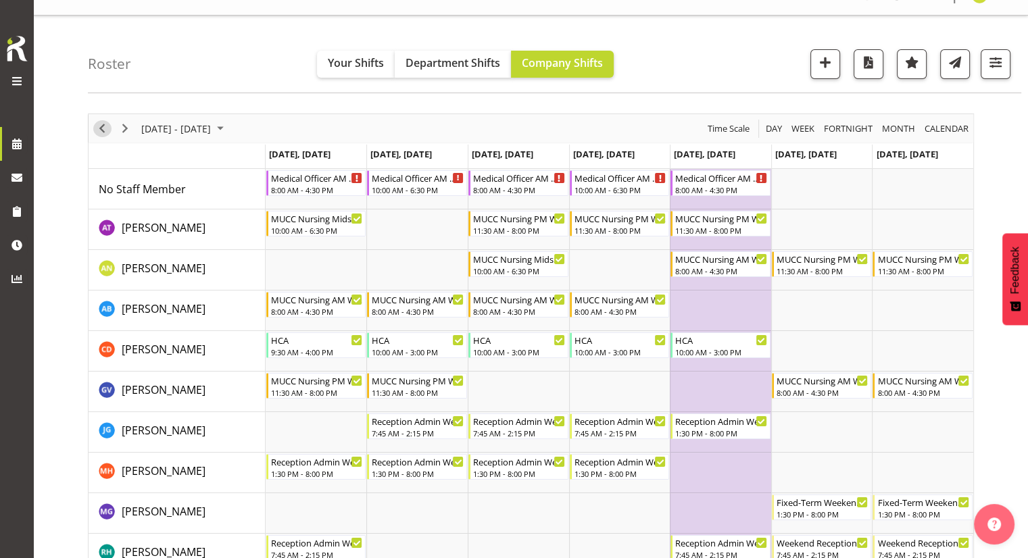
click at [105, 126] on span "Previous" at bounding box center [102, 128] width 16 height 17
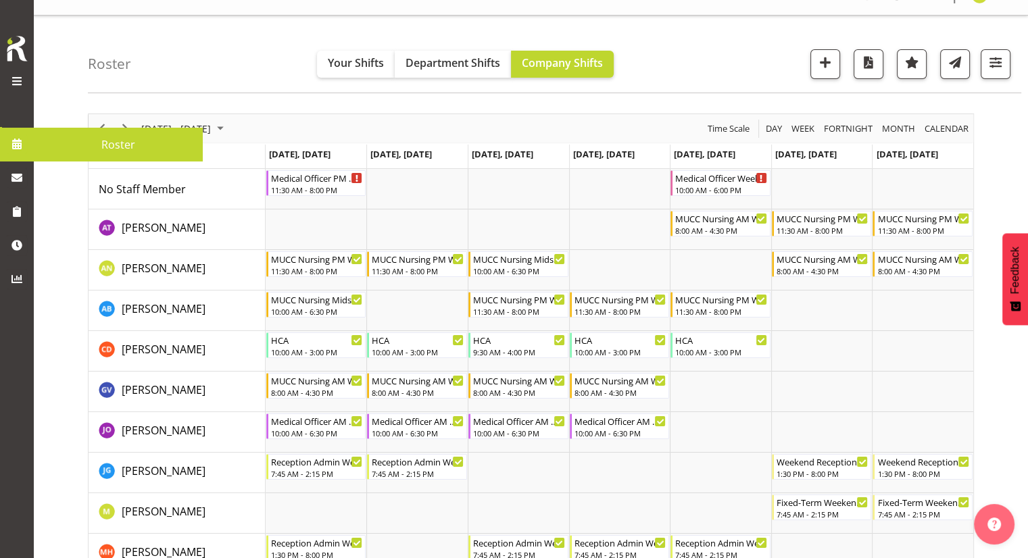
click at [18, 145] on span at bounding box center [17, 144] width 20 height 20
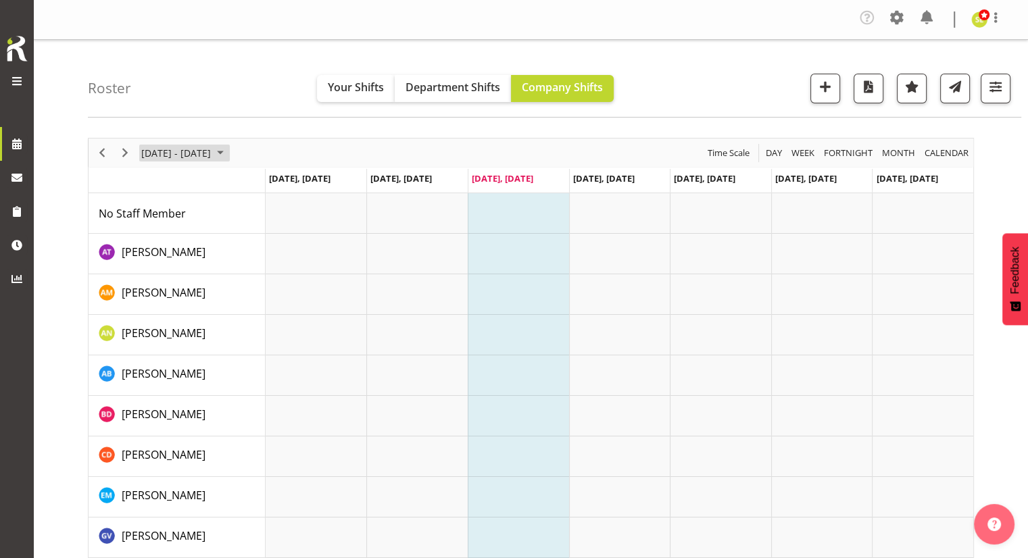
click at [181, 152] on span "[DATE] - [DATE]" at bounding box center [176, 153] width 72 height 17
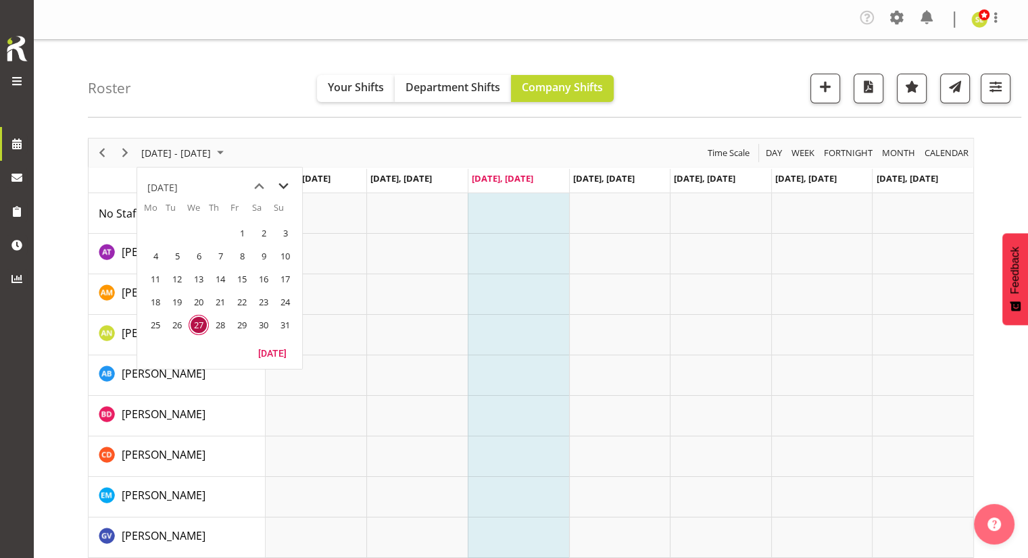
click at [287, 190] on span "next month" at bounding box center [284, 186] width 24 height 24
click at [156, 230] on span "1" at bounding box center [155, 233] width 20 height 20
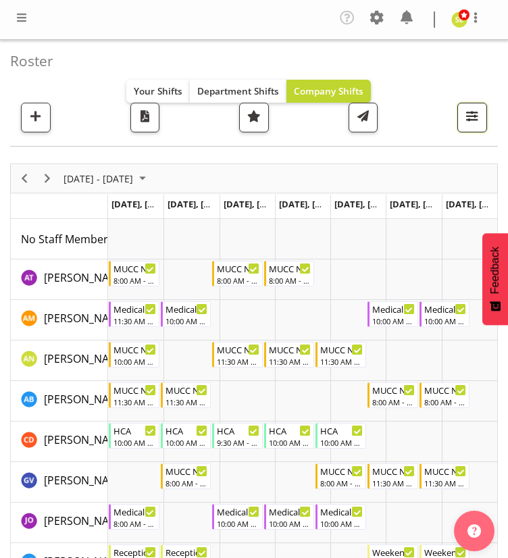
click at [471, 120] on span "button" at bounding box center [473, 117] width 18 height 18
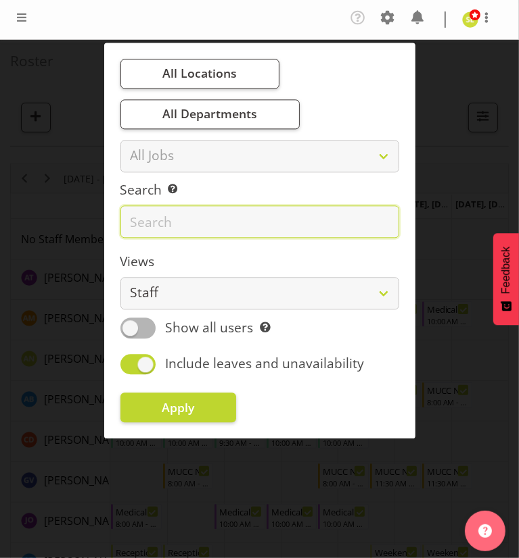
click at [206, 215] on input "text" at bounding box center [259, 222] width 279 height 32
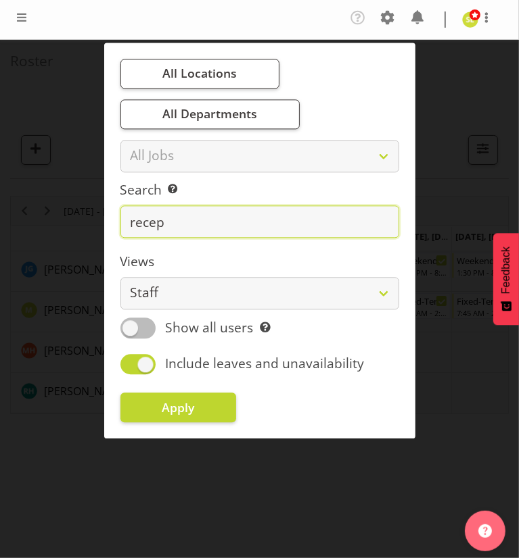
type input "recep"
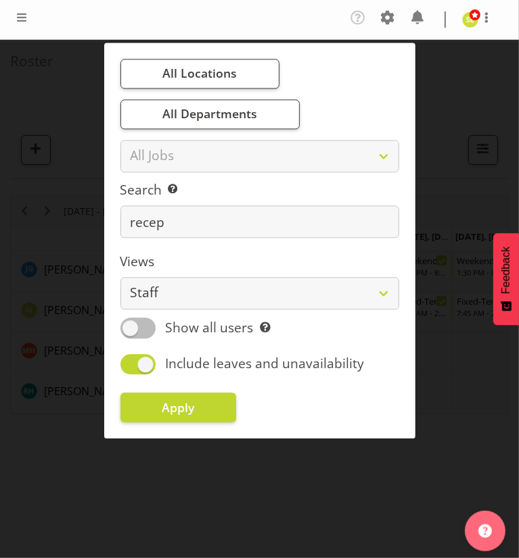
click at [143, 328] on span at bounding box center [138, 328] width 36 height 20
click at [129, 328] on input "Show all users Show only rostered employees" at bounding box center [124, 329] width 9 height 9
click at [149, 333] on span at bounding box center [138, 328] width 36 height 20
click at [129, 333] on input "Show rostered users Show only rostered employees" at bounding box center [124, 329] width 9 height 9
checkbox input "false"
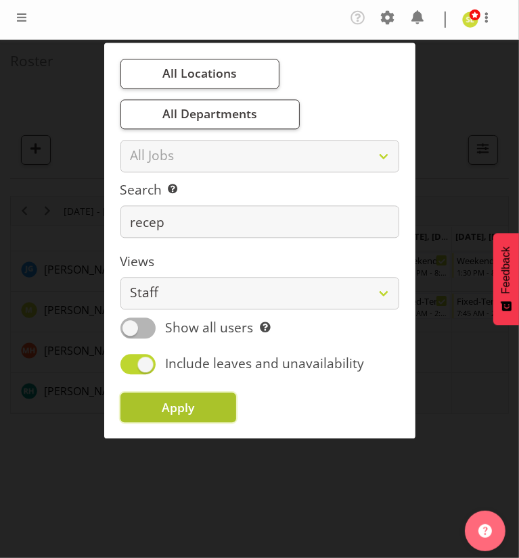
click at [189, 396] on button "Apply" at bounding box center [178, 408] width 116 height 30
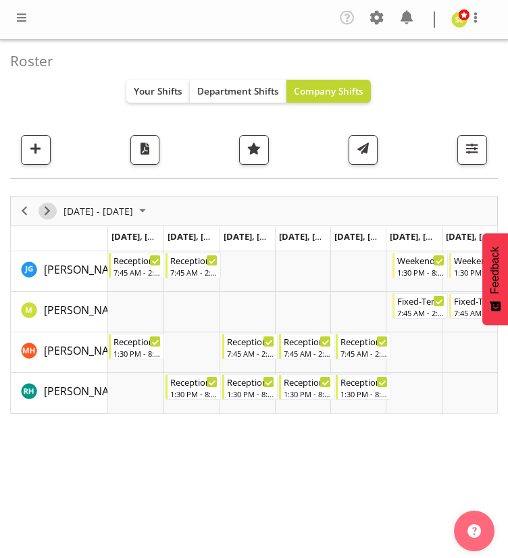
click at [43, 206] on span "Next" at bounding box center [47, 211] width 16 height 17
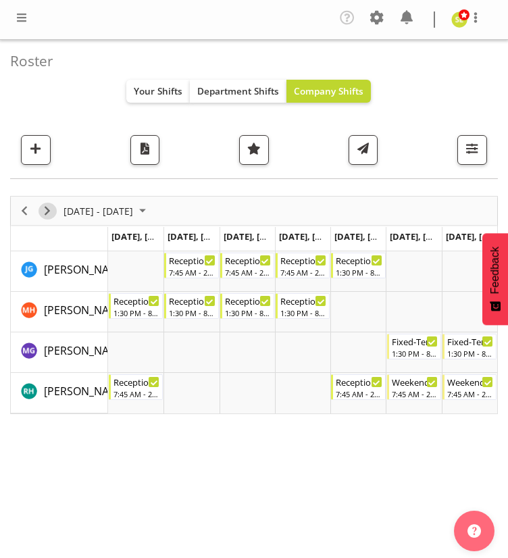
click at [46, 209] on span "Next" at bounding box center [47, 211] width 16 height 17
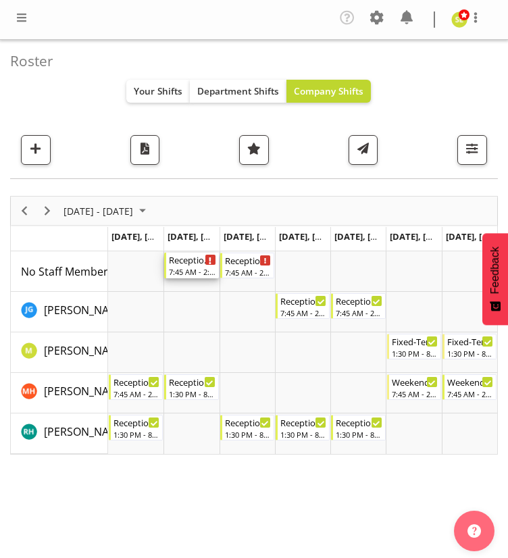
click at [191, 266] on div "Reception Admin Weekday AM 7:45 AM - 2:15 PM" at bounding box center [192, 266] width 47 height 26
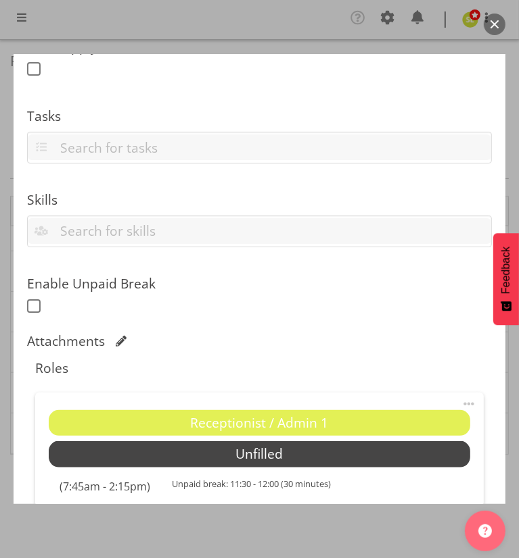
scroll to position [792, 0]
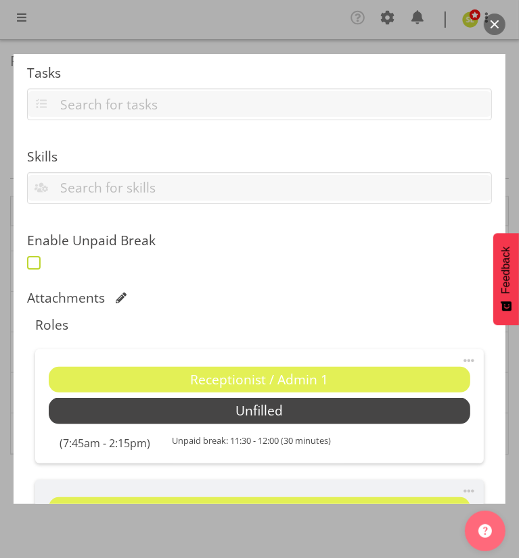
click at [34, 266] on span at bounding box center [34, 263] width 14 height 14
click at [34, 266] on input "checkbox" at bounding box center [31, 262] width 9 height 9
checkbox input "true"
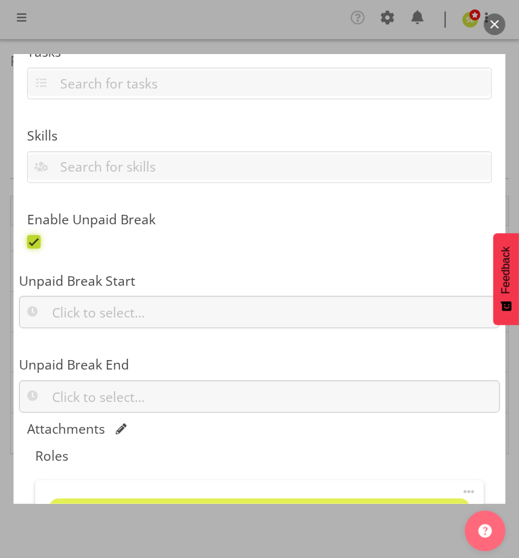
scroll to position [814, 0]
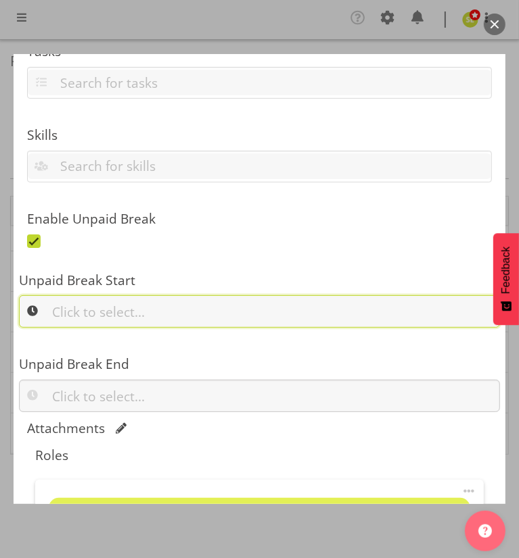
click at [105, 306] on input "text" at bounding box center [259, 311] width 481 height 32
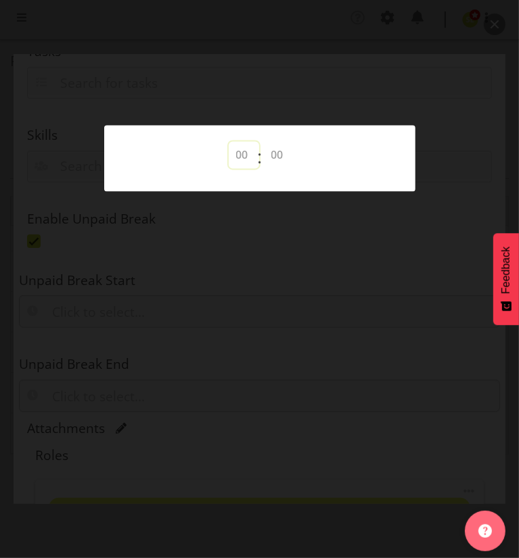
click at [238, 153] on select "00 00 01 02 03 04 05 06 07 08 09 10 11 12 13 14 15 16 17 18 19 20 21 22 23" at bounding box center [244, 154] width 30 height 27
select select "11"
click at [229, 141] on select "00 00 01 02 03 04 05 06 07 08 09 10 11 12 13 14 15 16 17 18 19 20 21 22 23" at bounding box center [244, 154] width 30 height 27
click at [279, 155] on select "00 00 01 02 03 04 05 06 07 08 09 10 11 12 13 14 15 16 17 18 19 20 21 22 23 24 2…" at bounding box center [279, 154] width 30 height 27
select select "30"
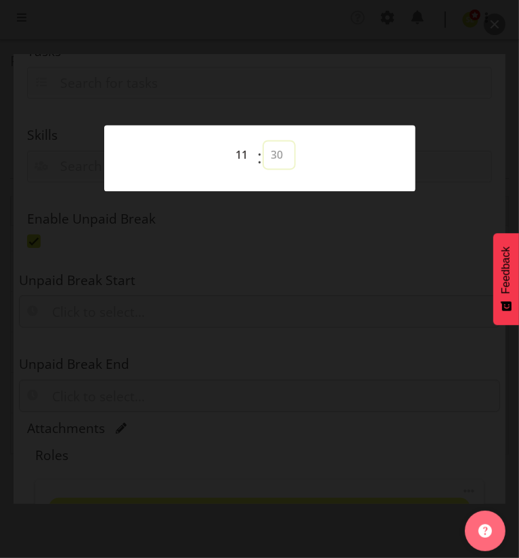
click at [264, 141] on select "00 00 01 02 03 04 05 06 07 08 09 10 11 12 13 14 15 16 17 18 19 20 21 22 23 24 2…" at bounding box center [279, 154] width 30 height 27
type input "11:30"
click at [272, 245] on div at bounding box center [259, 279] width 519 height 558
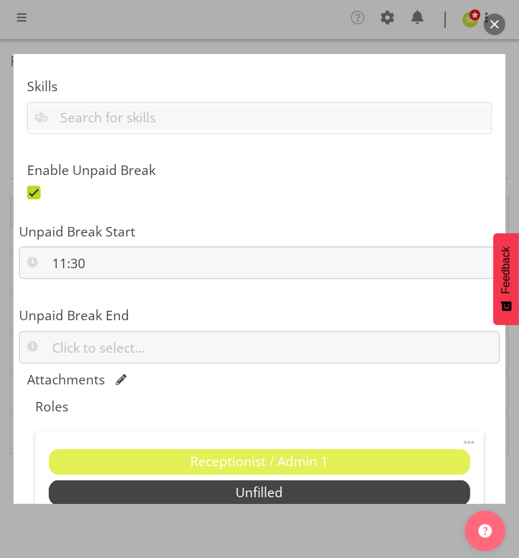
scroll to position [887, 0]
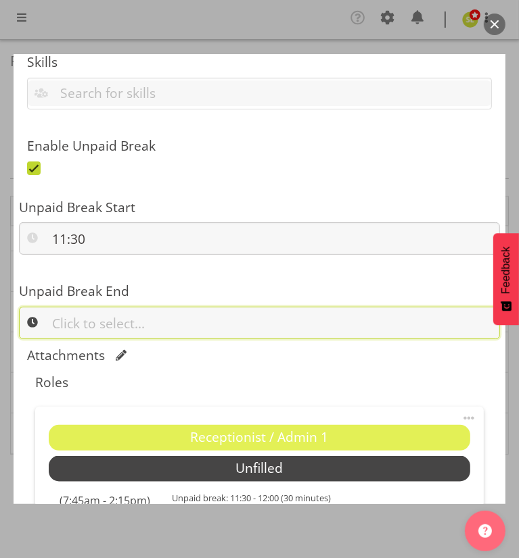
click at [111, 317] on input "text" at bounding box center [259, 323] width 481 height 32
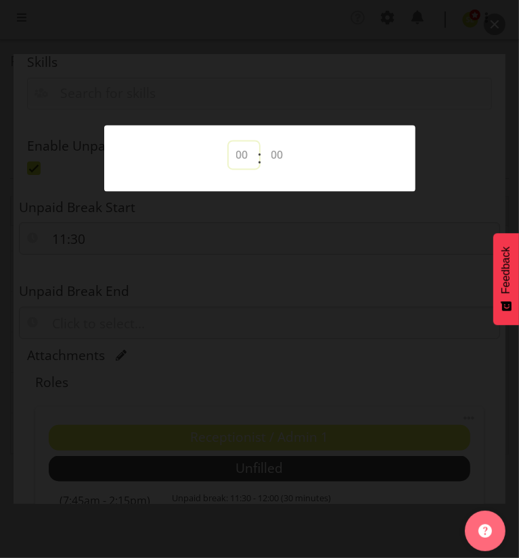
click at [238, 158] on select "00 00 01 02 03 04 05 06 07 08 09 10 11 12 13 14 15 16 17 18 19 20 21 22 23" at bounding box center [244, 154] width 30 height 27
select select "12"
click at [229, 141] on select "00 00 01 02 03 04 05 06 07 08 09 10 11 12 13 14 15 16 17 18 19 20 21 22 23" at bounding box center [244, 154] width 30 height 27
click at [281, 154] on select "00 00 01 02 03 04 05 06 07 08 09 10 11 12 13 14 15 16 17 18 19 20 21 22 23 24 2…" at bounding box center [279, 154] width 30 height 27
select select "0"
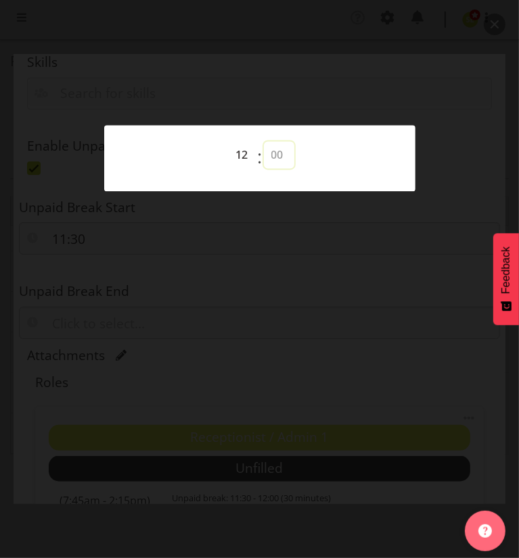
click at [264, 141] on select "00 00 01 02 03 04 05 06 07 08 09 10 11 12 13 14 15 16 17 18 19 20 21 22 23 24 2…" at bounding box center [279, 154] width 30 height 27
type input "12:00"
click at [287, 249] on div at bounding box center [259, 279] width 519 height 558
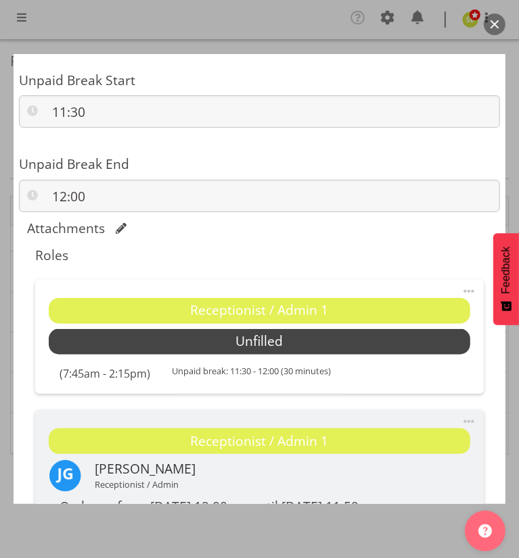
scroll to position [1044, 0]
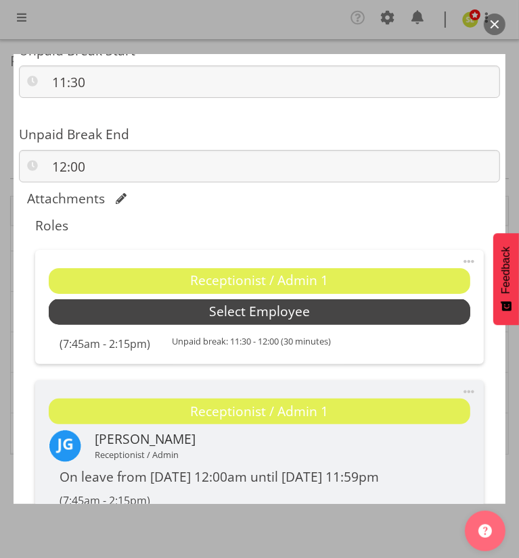
click at [224, 316] on span "Select Employee" at bounding box center [259, 313] width 101 height 20
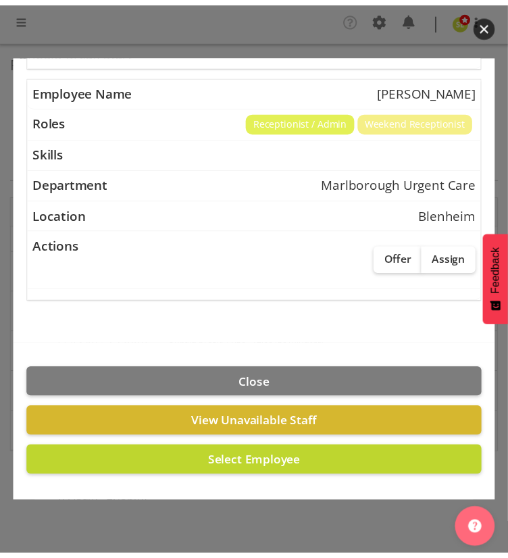
scroll to position [349, 0]
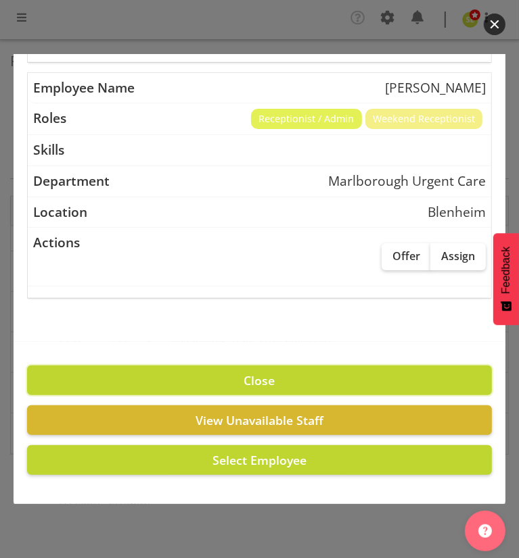
click at [251, 373] on span "Close" at bounding box center [259, 381] width 31 height 16
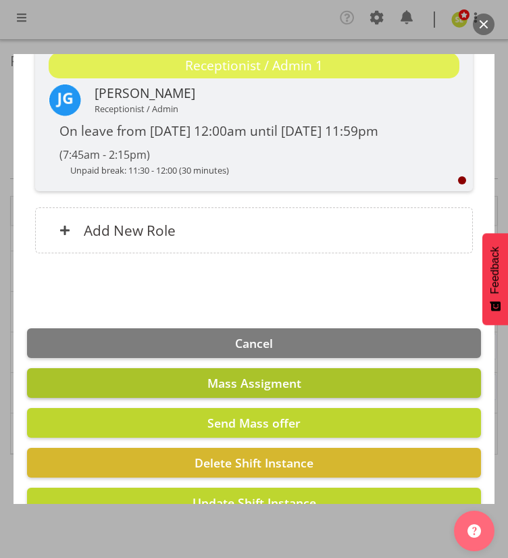
scroll to position [1433, 0]
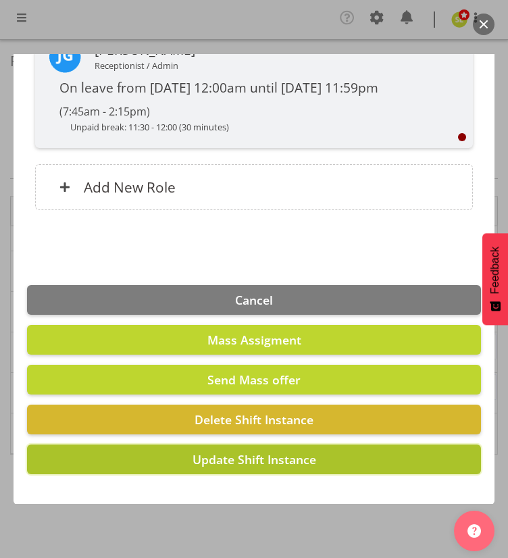
click at [216, 463] on span "Update Shift Instance" at bounding box center [255, 460] width 124 height 16
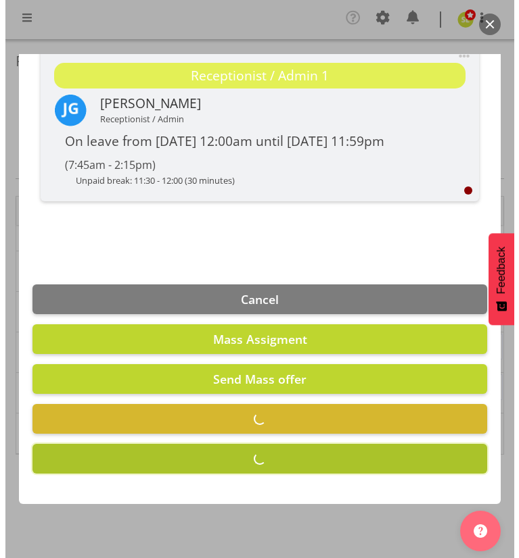
scroll to position [1379, 0]
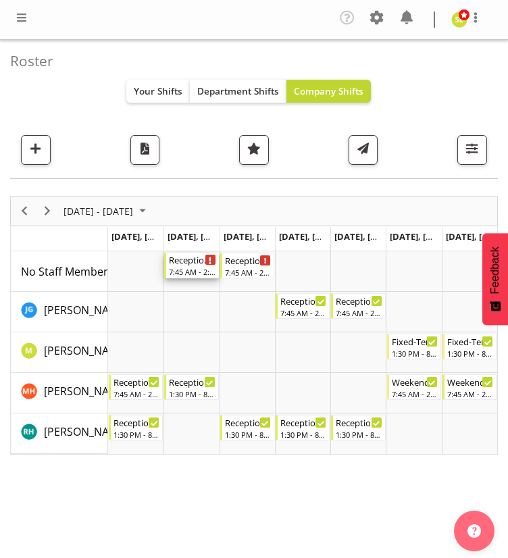
click at [185, 272] on div "7:45 AM - 2:15 PM" at bounding box center [192, 271] width 47 height 11
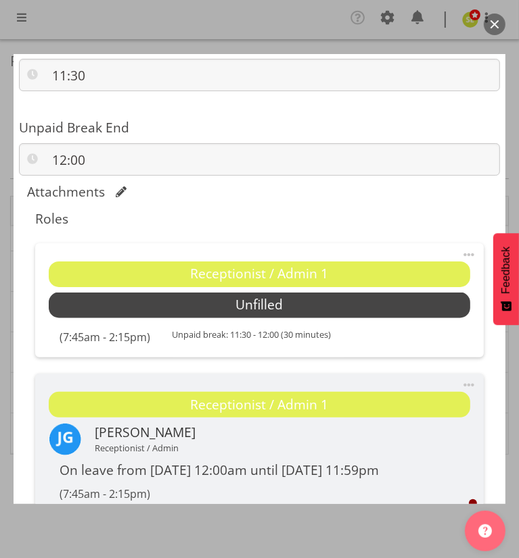
scroll to position [1052, 0]
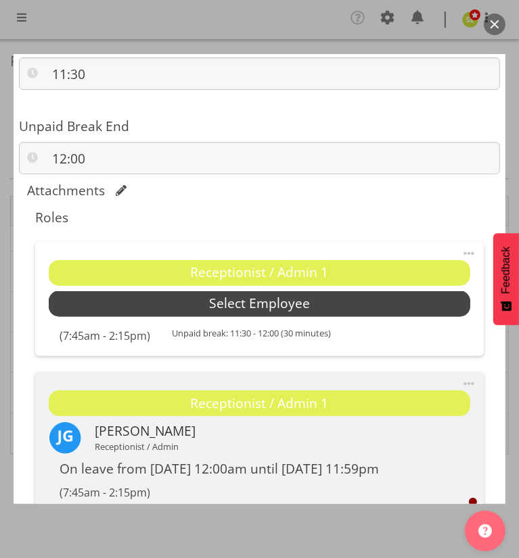
click at [176, 314] on span "Select Employee" at bounding box center [259, 304] width 421 height 26
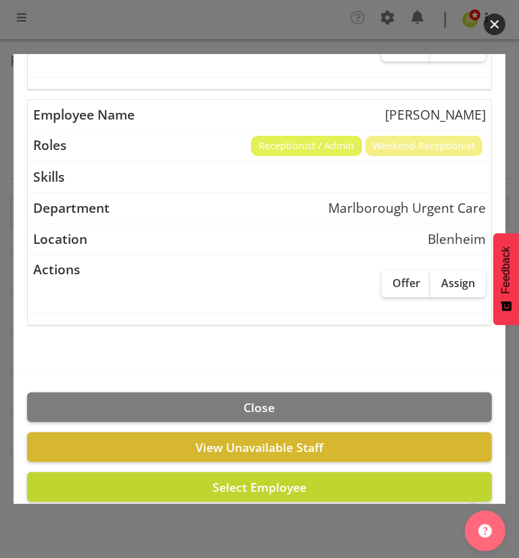
scroll to position [349, 0]
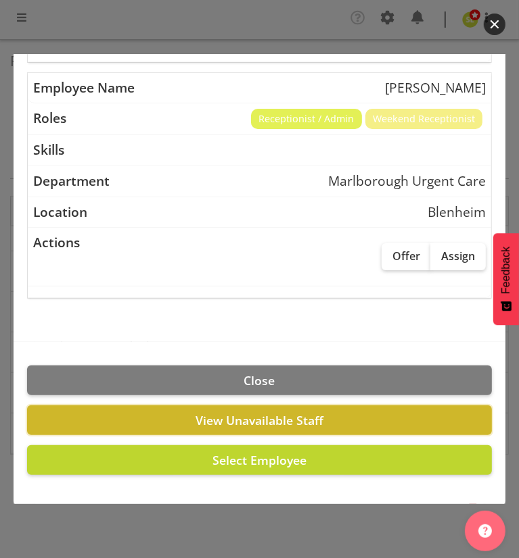
click at [163, 420] on button "View Unavailable Staff" at bounding box center [259, 421] width 464 height 30
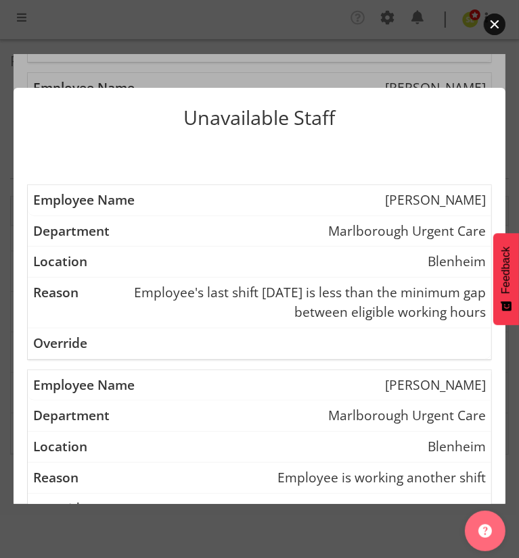
click at [495, 28] on button "button" at bounding box center [494, 25] width 22 height 22
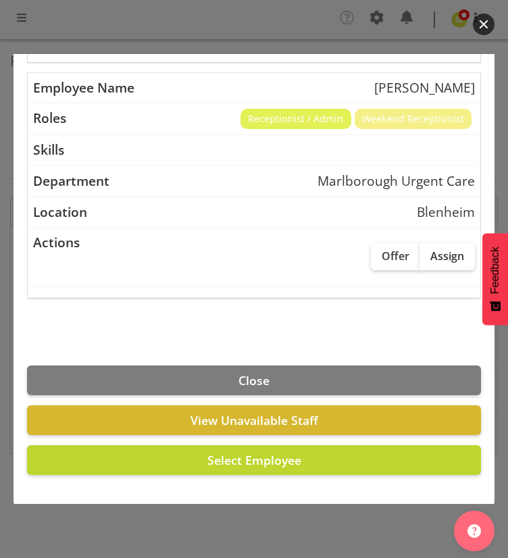
click at [477, 27] on button "button" at bounding box center [484, 25] width 22 height 22
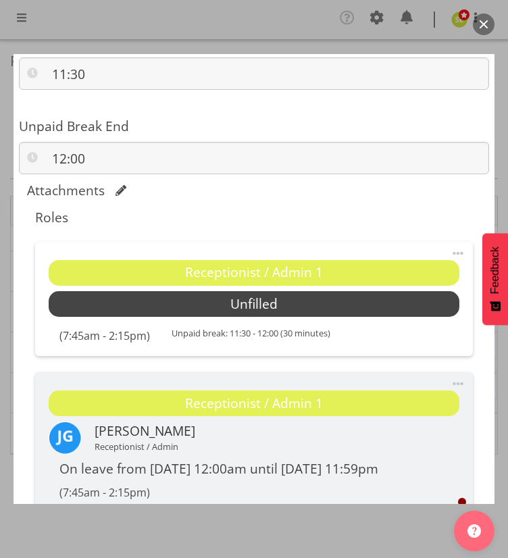
click at [479, 26] on button "button" at bounding box center [484, 25] width 22 height 22
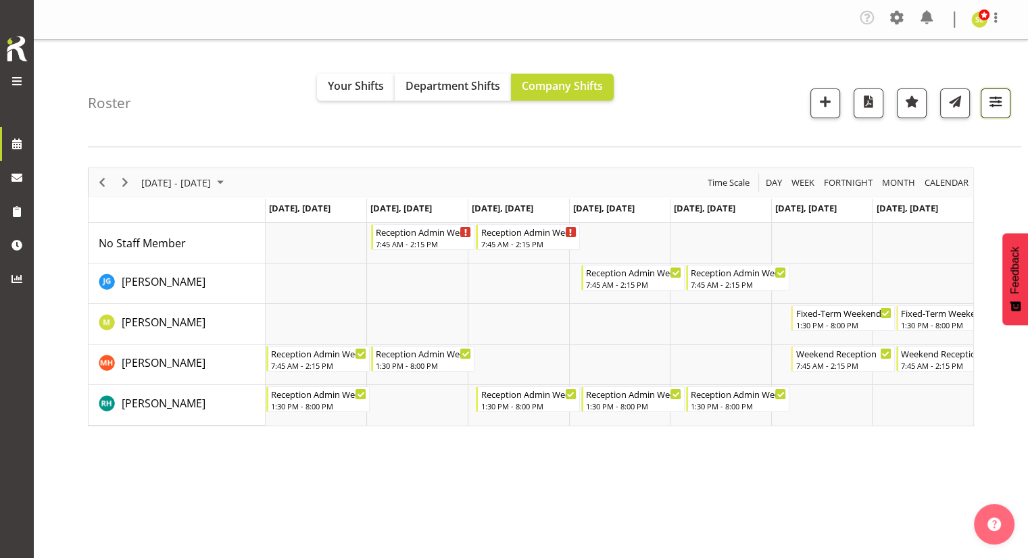
click at [990, 101] on span "button" at bounding box center [996, 102] width 18 height 18
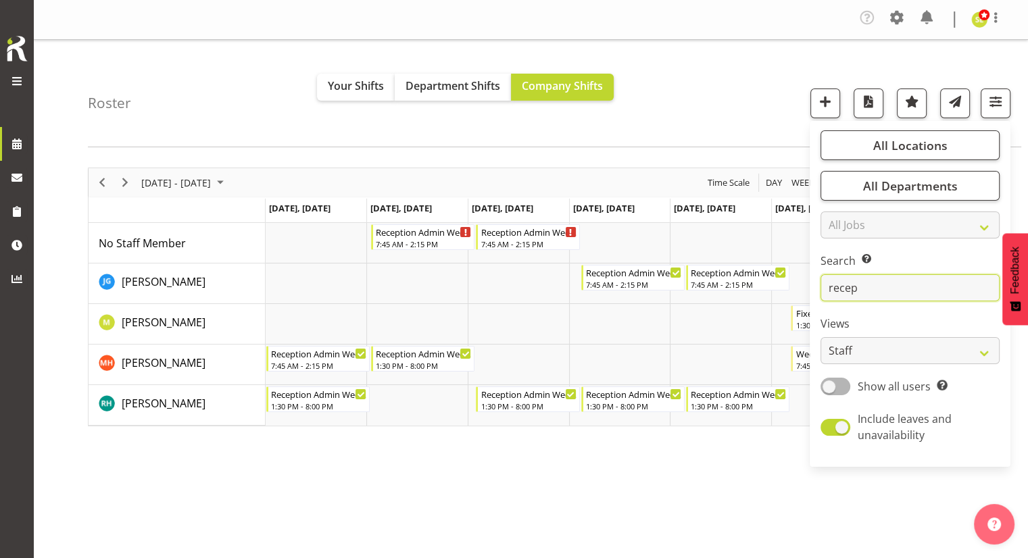
click at [868, 287] on input "recep" at bounding box center [910, 288] width 179 height 27
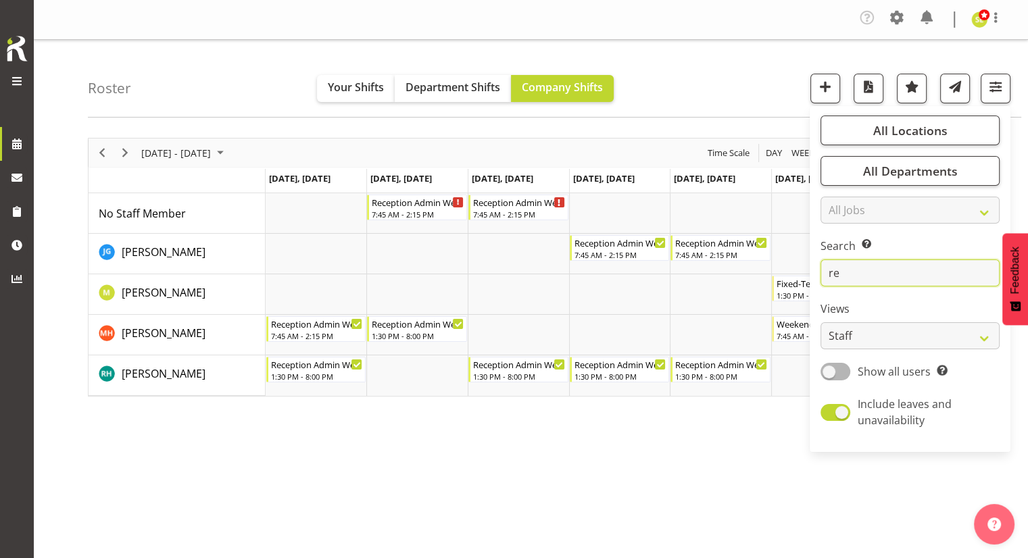
type input "r"
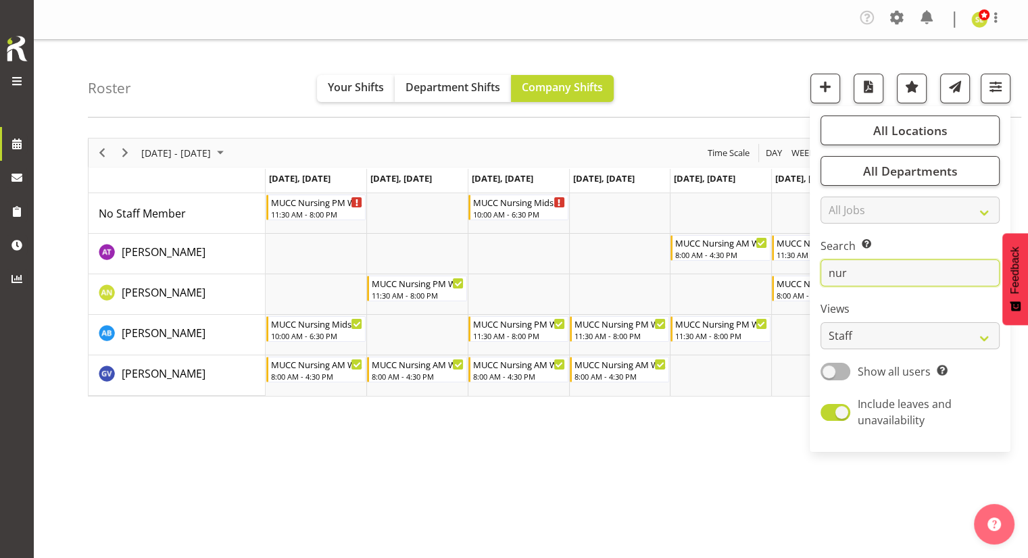
type input "nur"
click at [615, 489] on div "September 15 - 21, 2025 Today Day Week Fortnight Month calendar Month Agenda Ti…" at bounding box center [558, 398] width 940 height 541
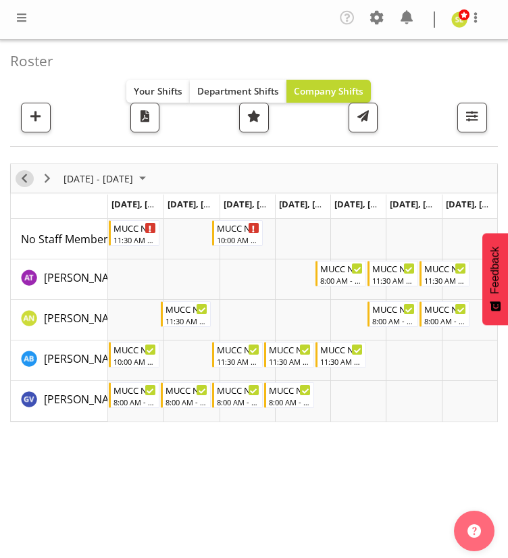
click at [30, 181] on span "Previous" at bounding box center [24, 178] width 16 height 17
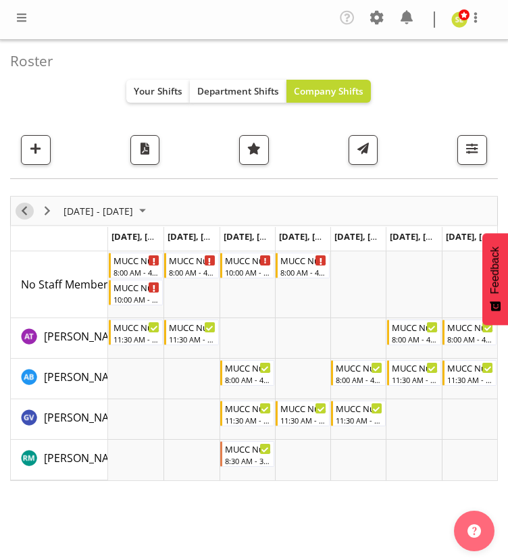
click at [22, 212] on span "Previous" at bounding box center [24, 211] width 16 height 17
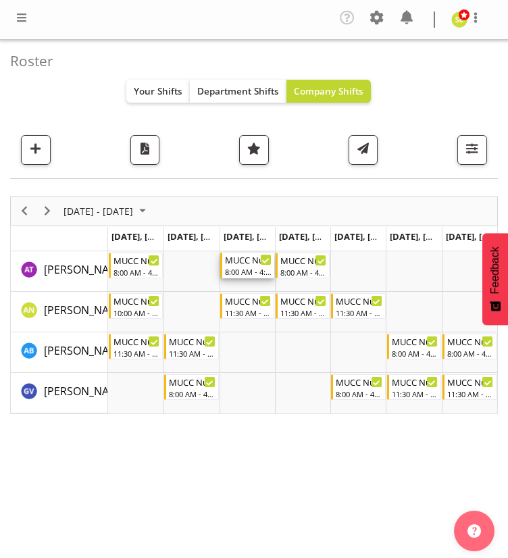
click at [246, 267] on div "8:00 AM - 4:30 PM" at bounding box center [248, 271] width 47 height 11
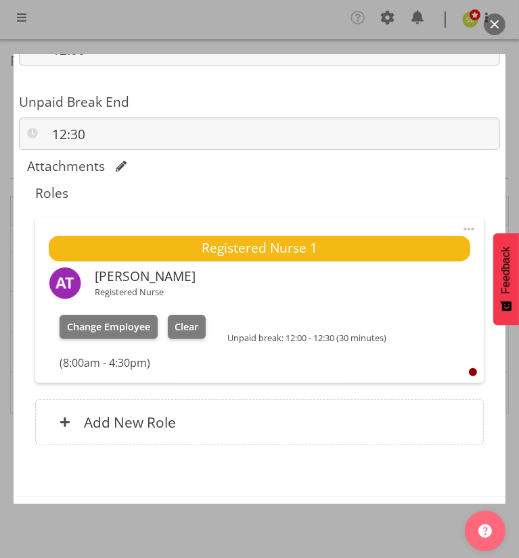
scroll to position [1076, 0]
click at [460, 228] on span at bounding box center [468, 229] width 16 height 16
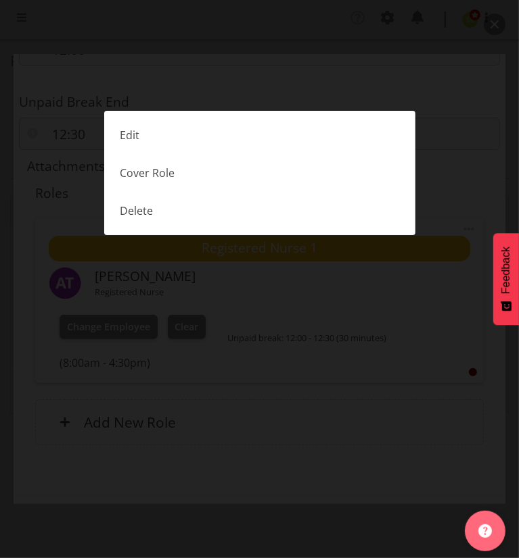
click at [352, 363] on div at bounding box center [259, 279] width 519 height 558
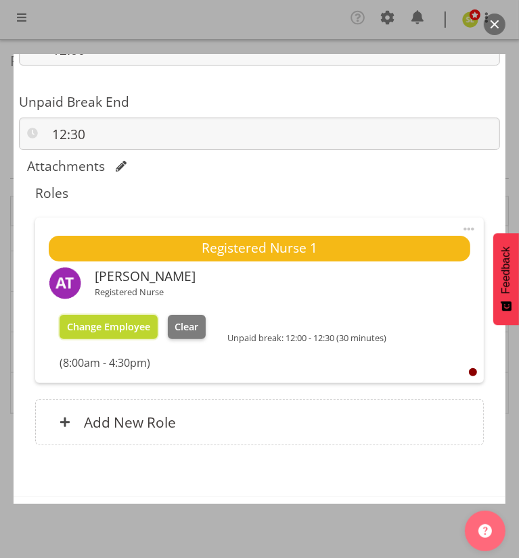
click at [126, 325] on span "Change Employee" at bounding box center [108, 326] width 83 height 13
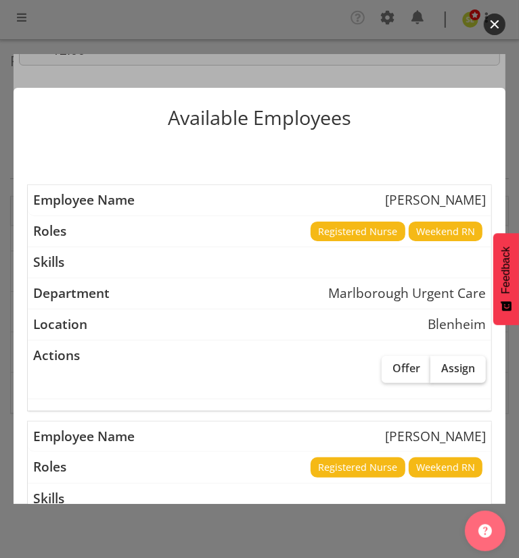
click at [459, 377] on label "Assign" at bounding box center [457, 369] width 55 height 27
click at [439, 373] on input "Assign" at bounding box center [434, 368] width 9 height 9
checkbox input "true"
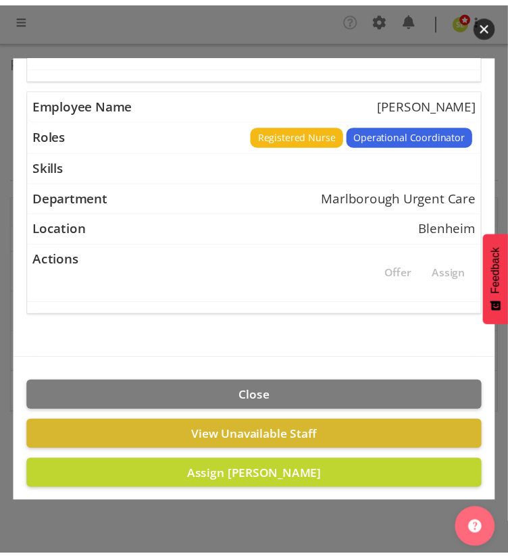
scroll to position [584, 0]
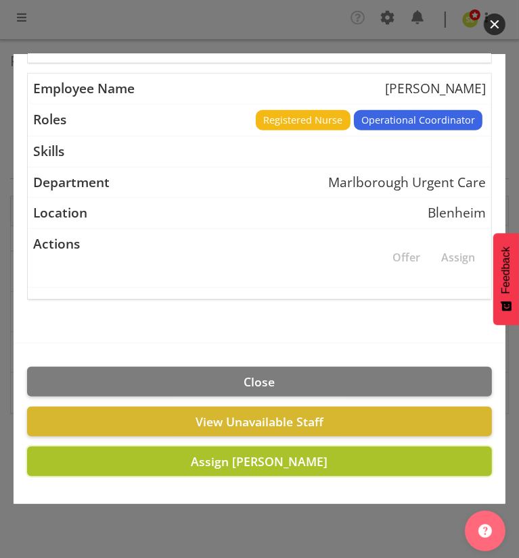
click at [276, 464] on span "Assign Andrew Brooks" at bounding box center [259, 462] width 137 height 16
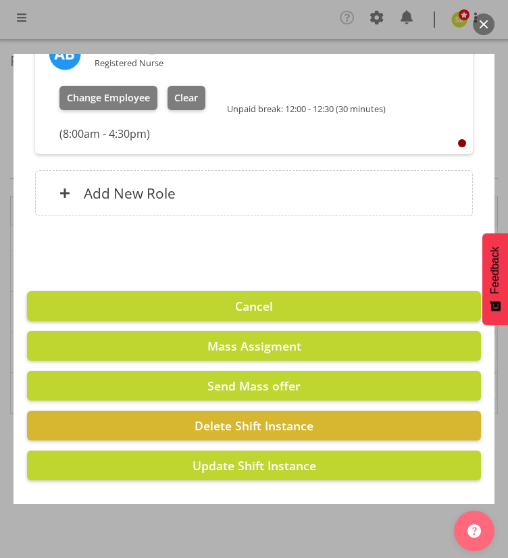
scroll to position [1312, 0]
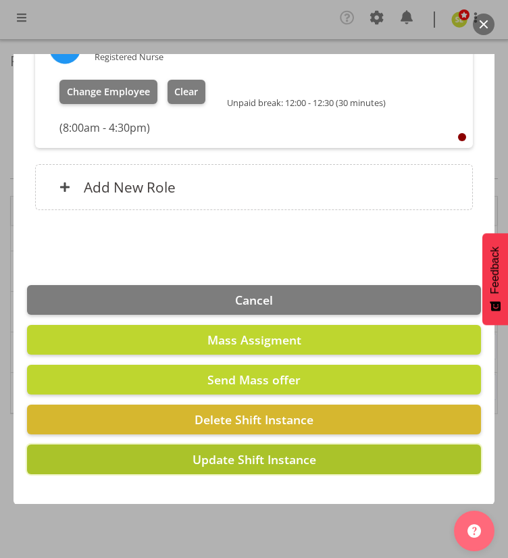
click at [236, 466] on span "Update Shift Instance" at bounding box center [255, 460] width 124 height 16
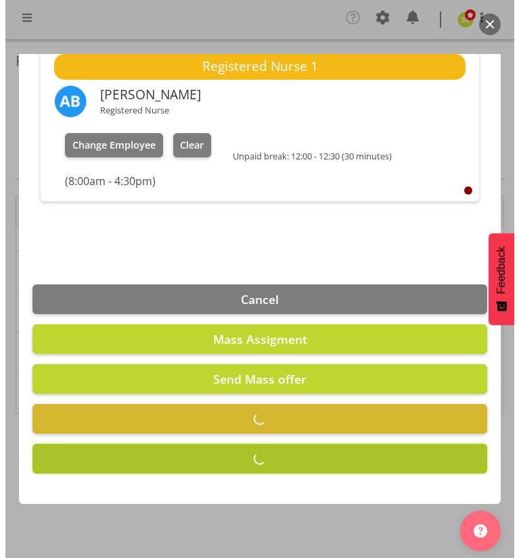
scroll to position [1258, 0]
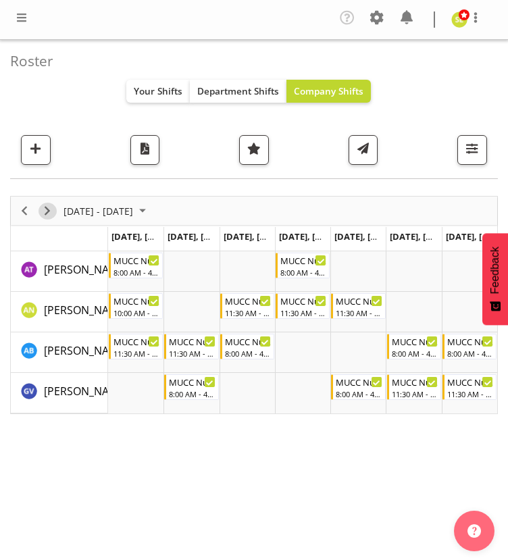
click at [54, 209] on span "Next" at bounding box center [47, 211] width 16 height 17
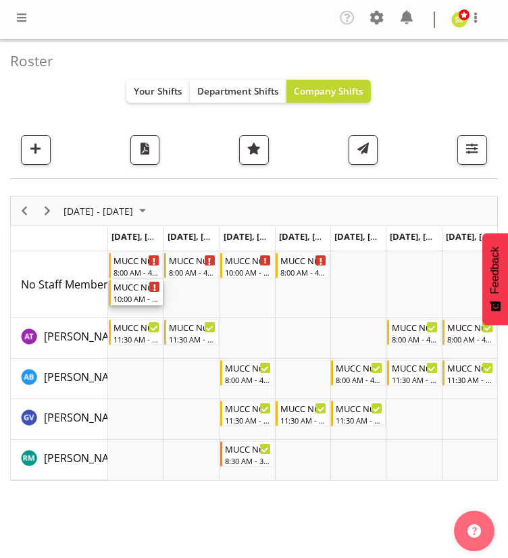
click at [123, 293] on div "10:00 AM - 6:30 PM" at bounding box center [137, 298] width 47 height 11
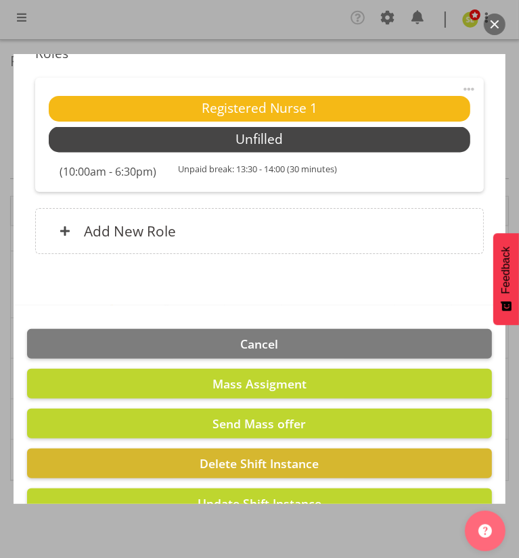
scroll to position [1260, 0]
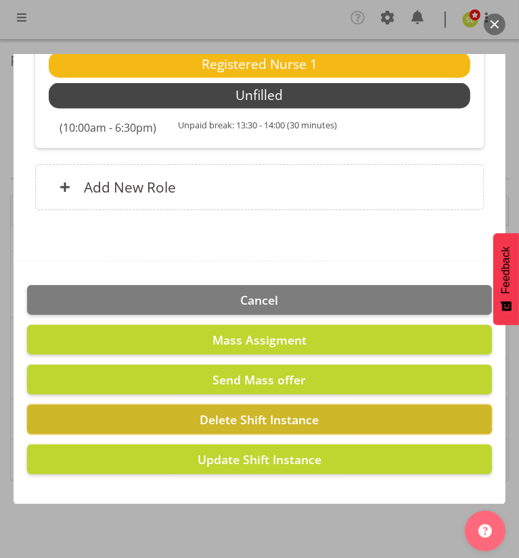
click at [100, 416] on button "Delete Shift Instance" at bounding box center [259, 420] width 464 height 30
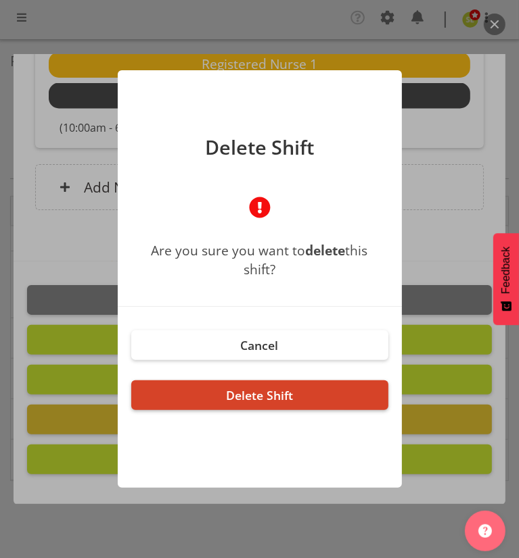
click at [172, 396] on button "Delete Shift" at bounding box center [259, 396] width 257 height 30
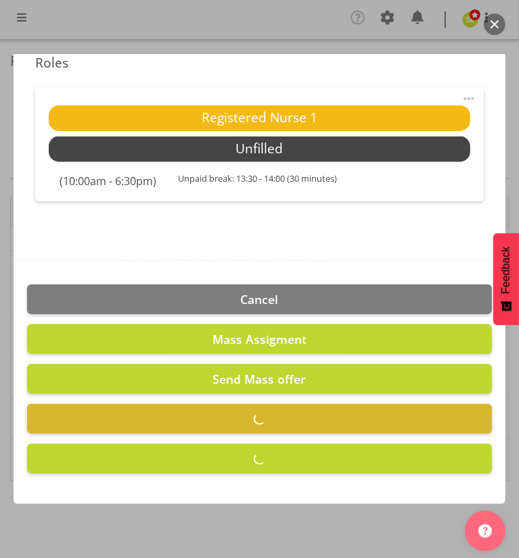
scroll to position [1207, 0]
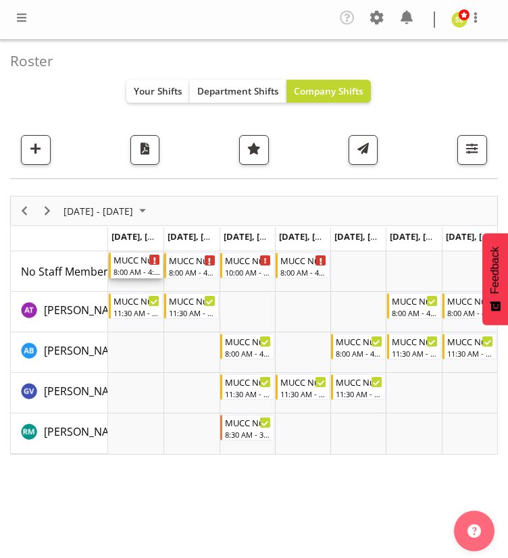
click at [131, 270] on div "8:00 AM - 4:30 PM" at bounding box center [137, 271] width 47 height 11
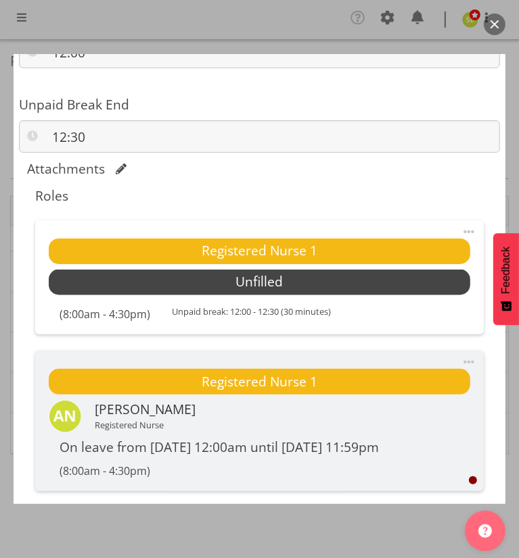
scroll to position [1074, 0]
click at [170, 290] on span "Select Employee" at bounding box center [259, 283] width 421 height 26
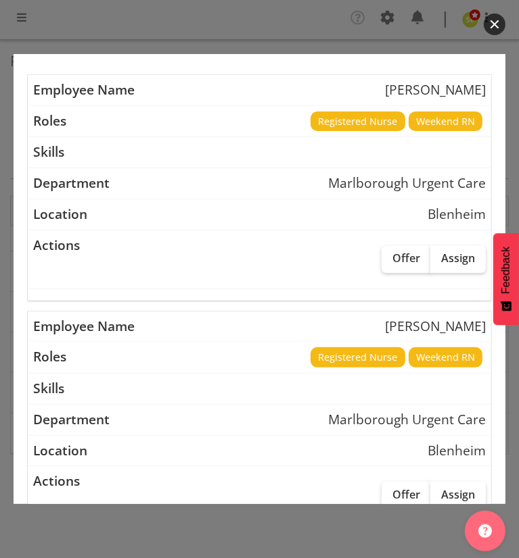
scroll to position [151, 0]
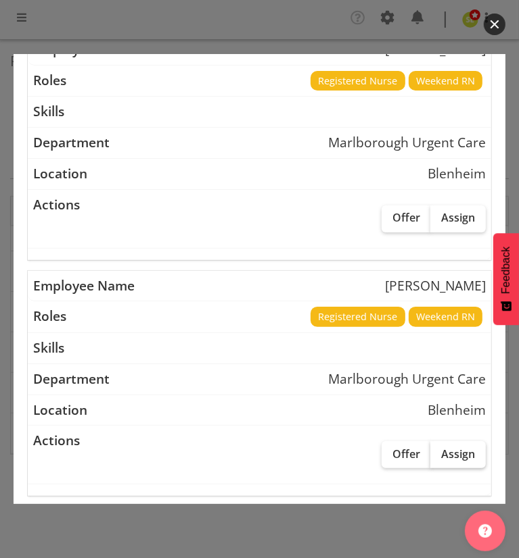
click at [451, 455] on span "Assign" at bounding box center [458, 455] width 34 height 14
click at [439, 455] on input "Assign" at bounding box center [434, 454] width 9 height 9
checkbox input "true"
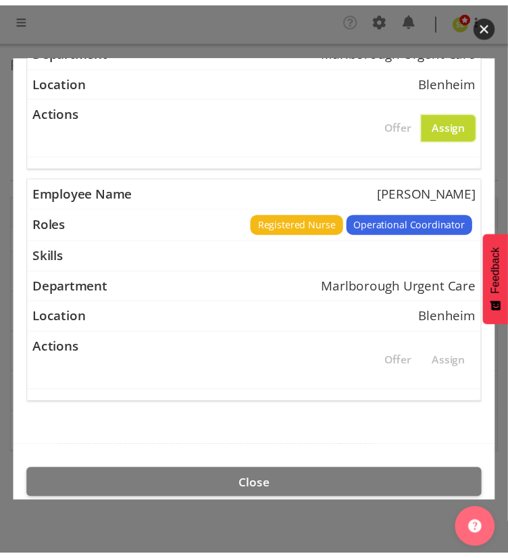
scroll to position [584, 0]
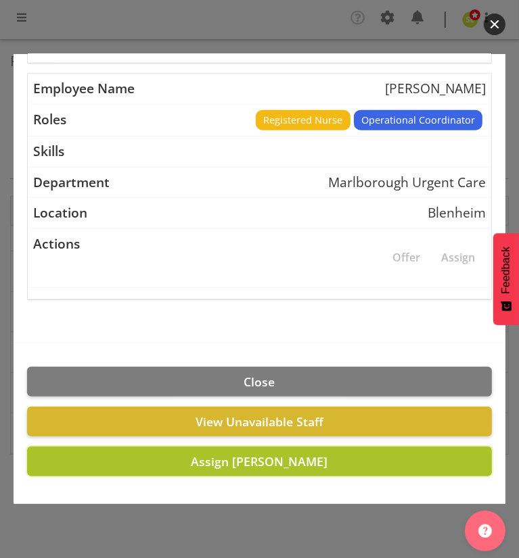
click at [151, 462] on button "Assign Gloria Varghese" at bounding box center [259, 462] width 464 height 30
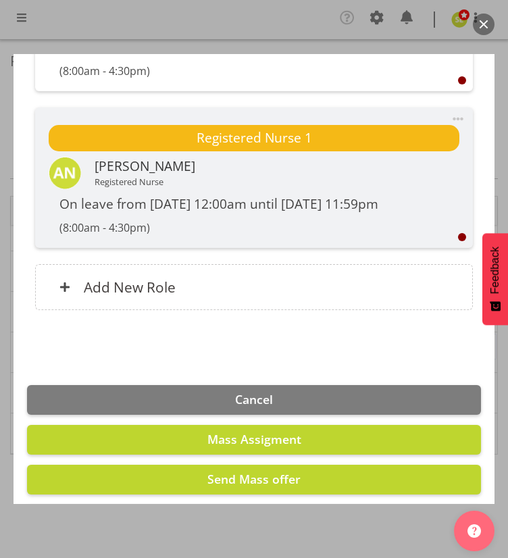
scroll to position [1469, 0]
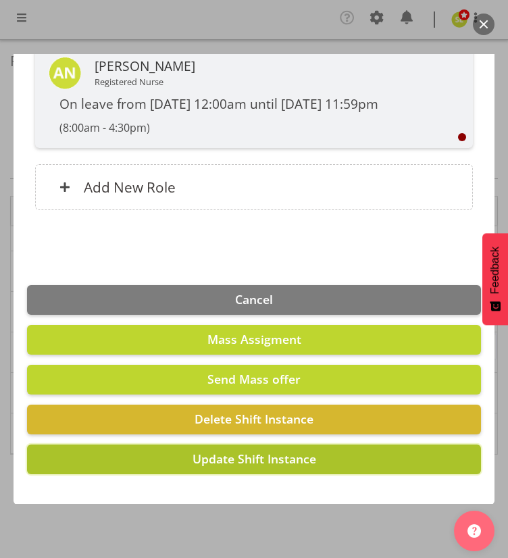
click at [193, 463] on span "Update Shift Instance" at bounding box center [255, 459] width 124 height 16
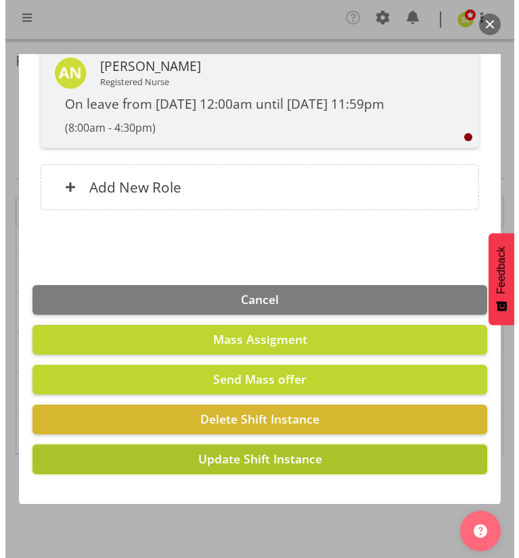
scroll to position [1414, 0]
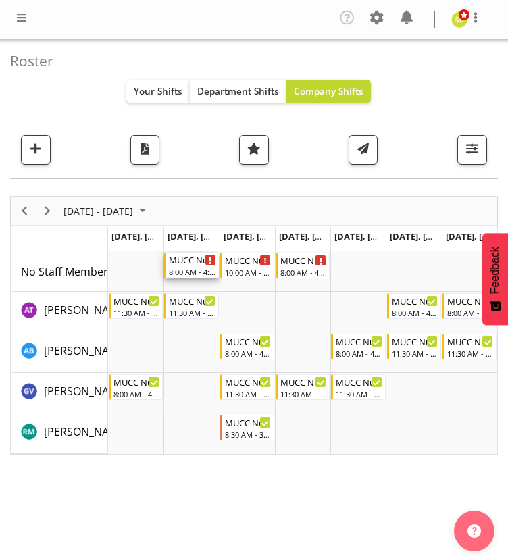
click at [197, 268] on div "8:00 AM - 4:30 PM" at bounding box center [192, 271] width 47 height 11
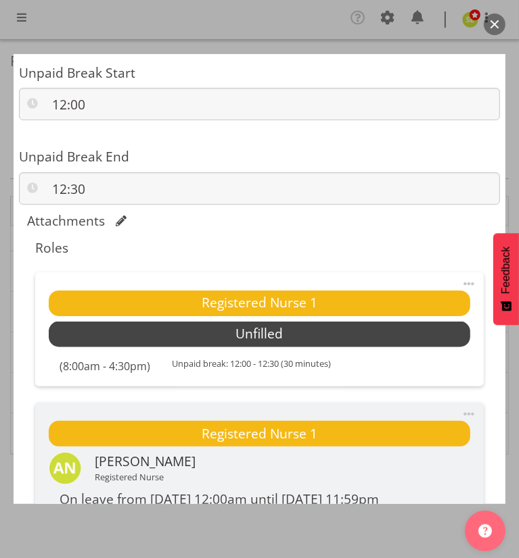
scroll to position [1084, 0]
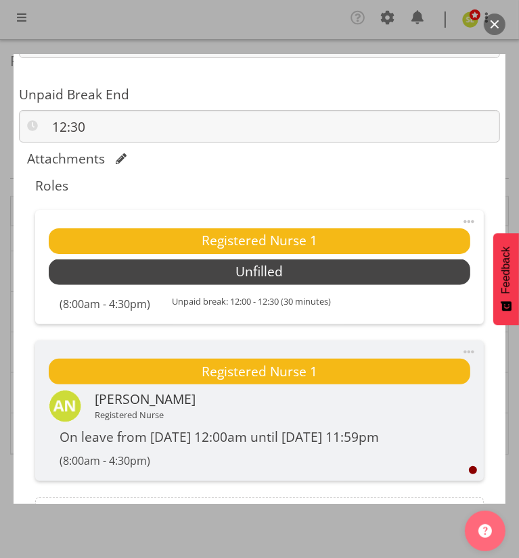
click at [460, 217] on span at bounding box center [468, 222] width 16 height 16
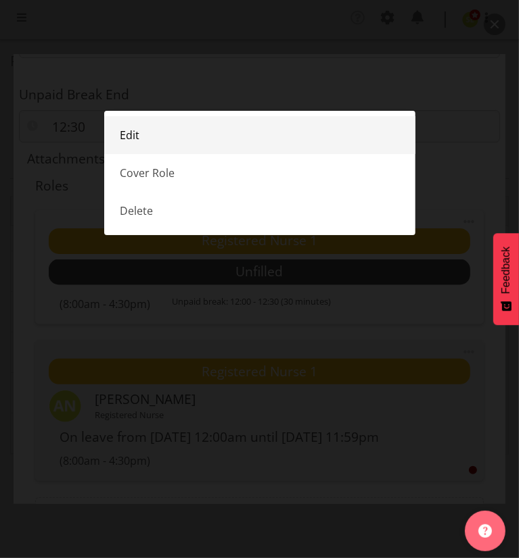
click at [295, 136] on link "Edit" at bounding box center [259, 135] width 311 height 38
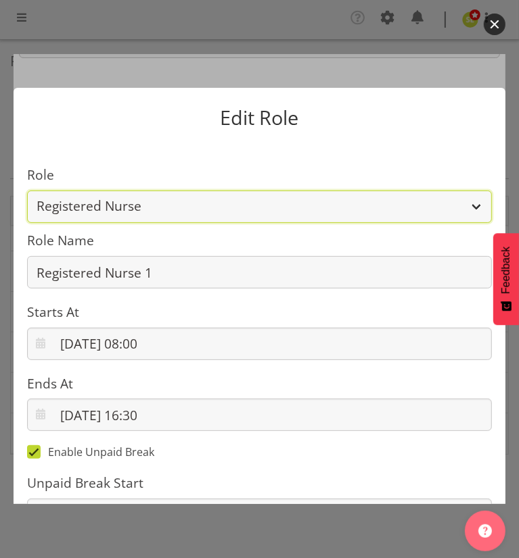
click at [181, 202] on select "Casual Registered Nurse Casual Weekday Medical Officer Casual Weekday Reception…" at bounding box center [259, 207] width 464 height 32
select select "1560"
click at [27, 191] on select "Casual Registered Nurse Casual Weekday Medical Officer Casual Weekday Reception…" at bounding box center [259, 207] width 464 height 32
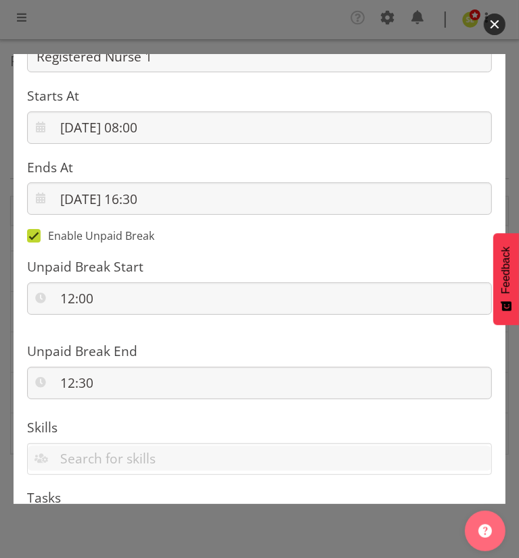
scroll to position [214, 0]
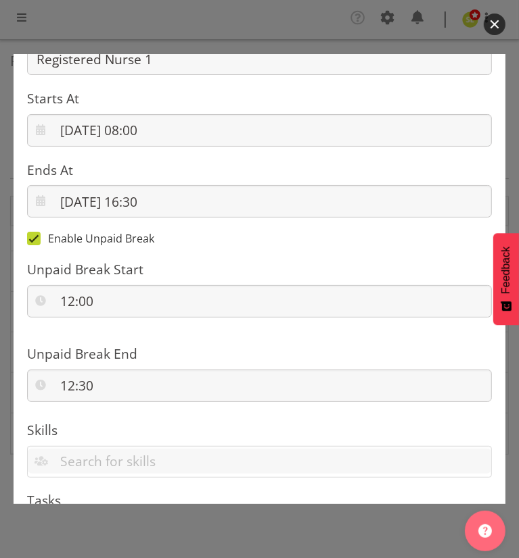
click at [33, 236] on span at bounding box center [34, 239] width 14 height 14
click at [33, 236] on input "Enable Unpaid Break" at bounding box center [31, 239] width 9 height 9
checkbox input "false"
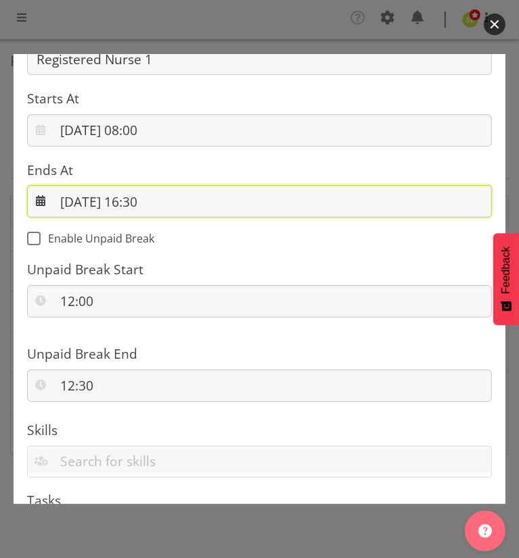
click at [147, 206] on input "09/09/2025, 16:30" at bounding box center [259, 201] width 464 height 32
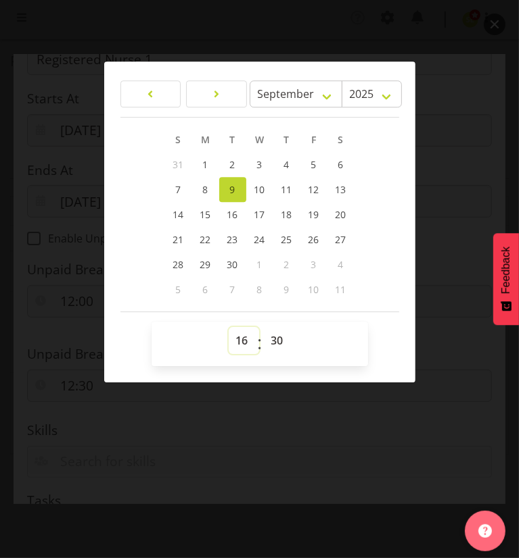
click at [236, 335] on select "00 01 02 03 04 05 06 07 08 09 10 11 12 13 14 15 16 17 18 19 20 21 22 23" at bounding box center [244, 340] width 30 height 27
select select "12"
click at [229, 327] on select "00 01 02 03 04 05 06 07 08 09 10 11 12 13 14 15 16 17 18 19 20 21 22 23" at bounding box center [244, 340] width 30 height 27
type input "09/09/2025, 12:30"
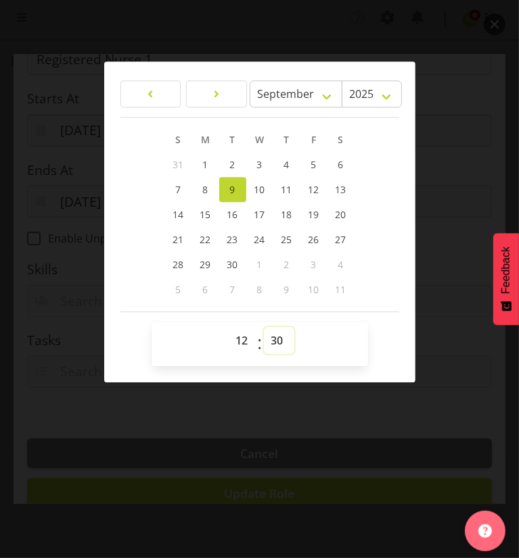
click at [276, 337] on select "00 01 02 03 04 05 06 07 08 09 10 11 12 13 14 15 16 17 18 19 20 21 22 23 24 25 2…" at bounding box center [279, 340] width 30 height 27
select select "0"
click at [264, 327] on select "00 01 02 03 04 05 06 07 08 09 10 11 12 13 14 15 16 17 18 19 20 21 22 23 24 25 2…" at bounding box center [279, 340] width 30 height 27
type input "09/09/2025, 12:00"
click at [345, 385] on div at bounding box center [259, 279] width 519 height 558
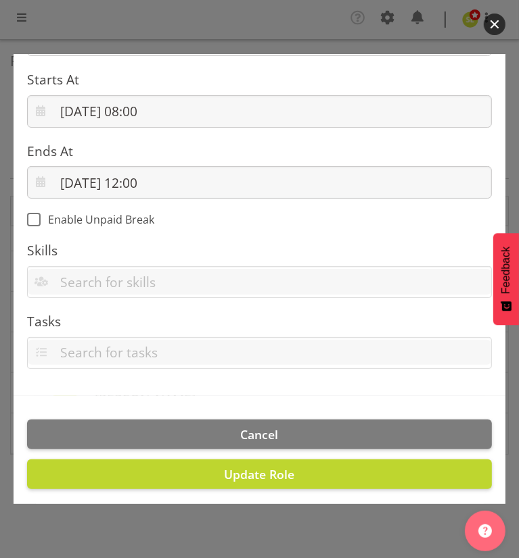
scroll to position [248, 0]
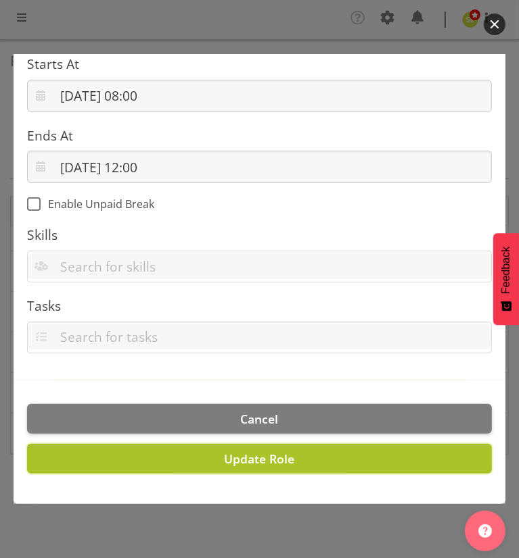
click at [260, 460] on span "Update Role" at bounding box center [259, 459] width 70 height 16
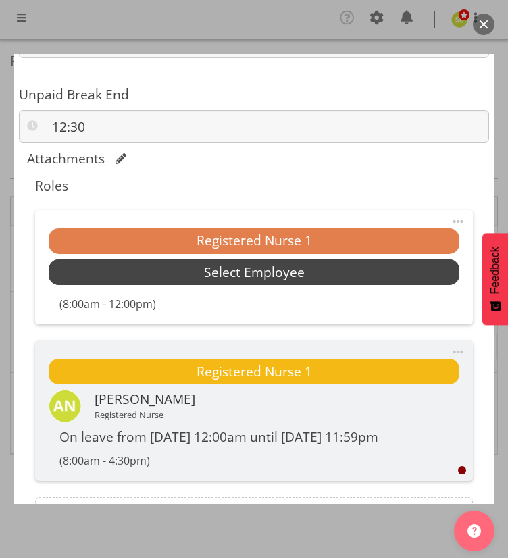
click at [252, 278] on span "Select Employee" at bounding box center [254, 273] width 101 height 20
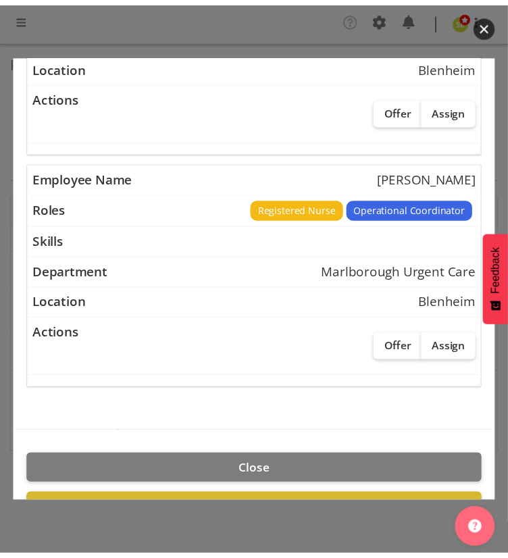
scroll to position [584, 0]
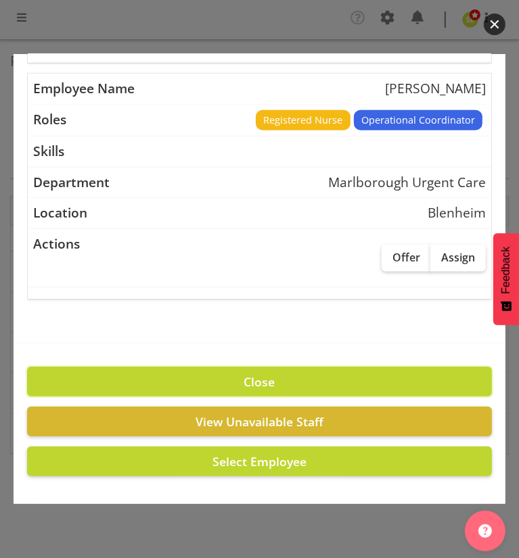
click at [221, 380] on button "Close" at bounding box center [259, 382] width 464 height 30
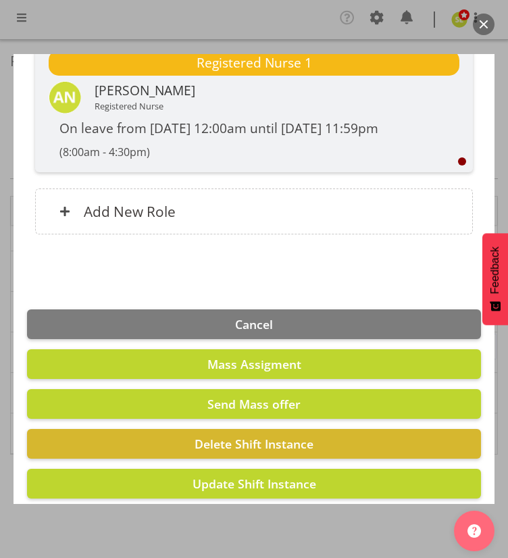
scroll to position [1417, 0]
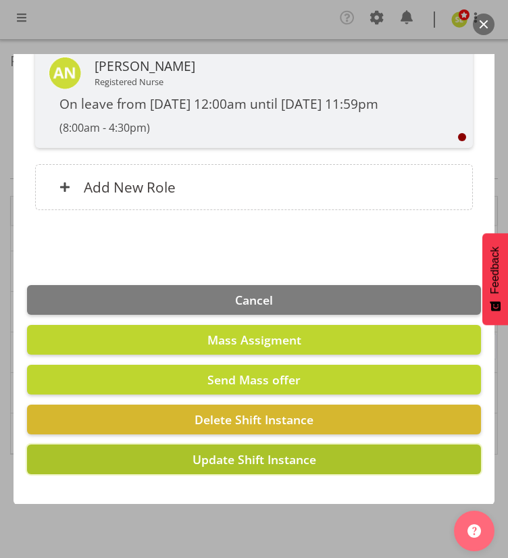
click at [200, 462] on span "Update Shift Instance" at bounding box center [255, 460] width 124 height 16
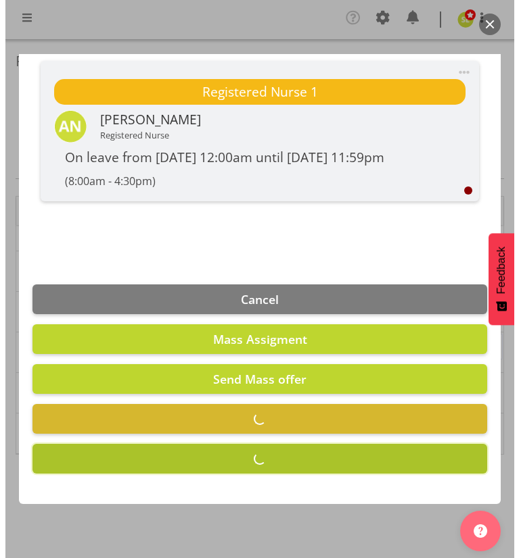
scroll to position [1363, 0]
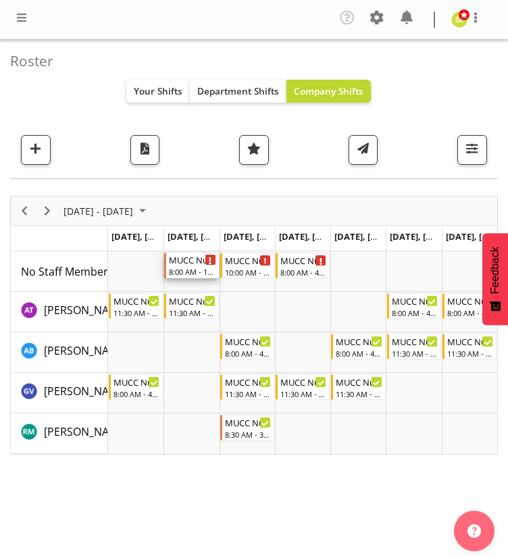
click at [198, 270] on div "8:00 AM - 12:00 PM" at bounding box center [192, 271] width 47 height 11
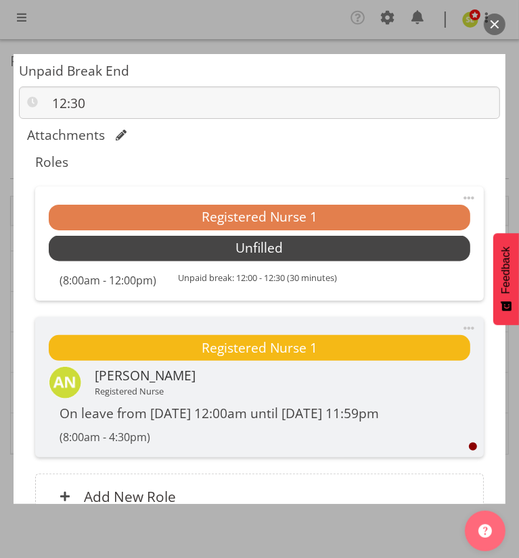
scroll to position [1109, 0]
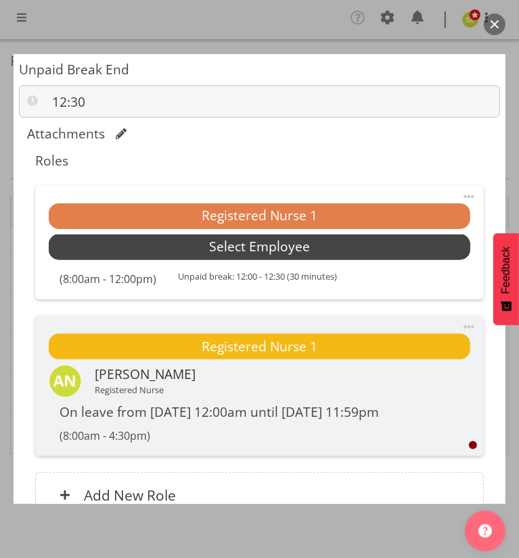
click at [292, 248] on span "Select Employee" at bounding box center [259, 248] width 101 height 20
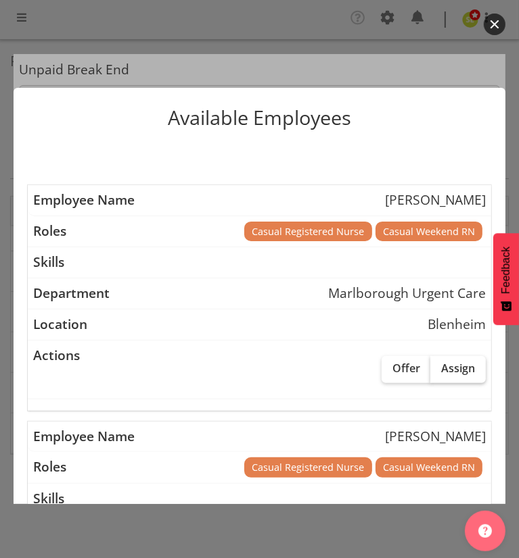
click at [443, 364] on span "Assign" at bounding box center [458, 369] width 34 height 14
click at [439, 364] on input "Assign" at bounding box center [434, 368] width 9 height 9
checkbox input "true"
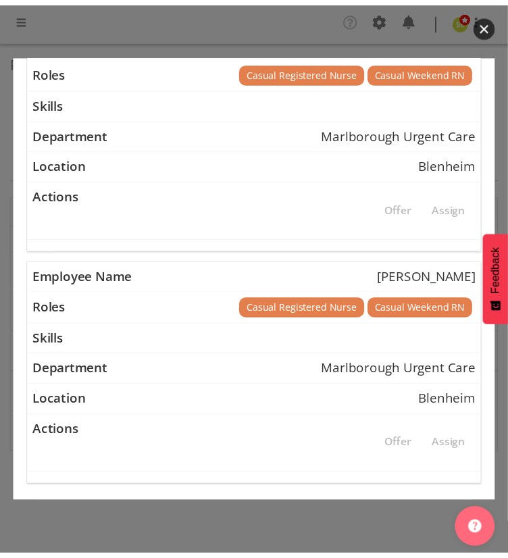
scroll to position [819, 0]
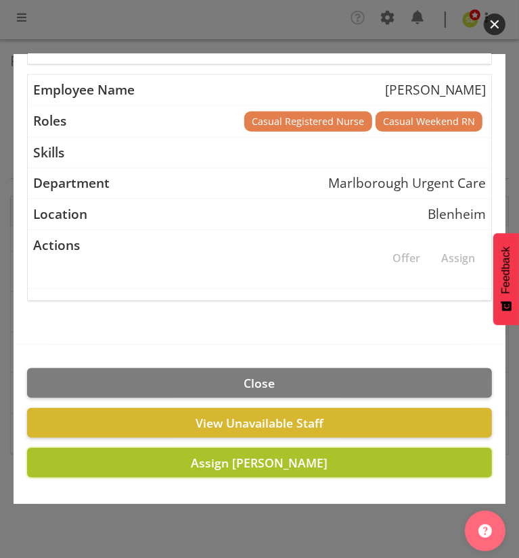
click at [199, 465] on span "Assign Hayley Keown" at bounding box center [259, 463] width 137 height 16
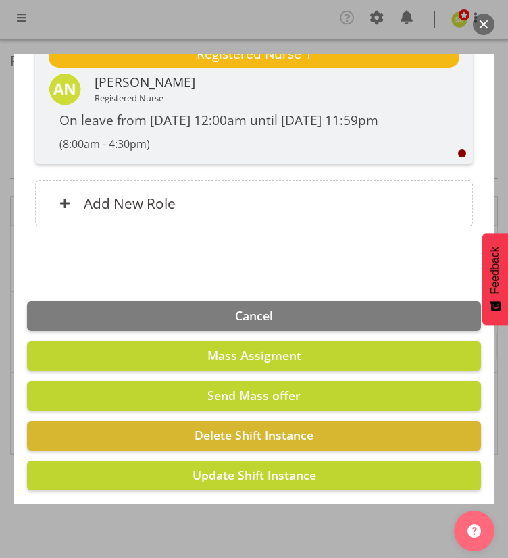
scroll to position [1469, 0]
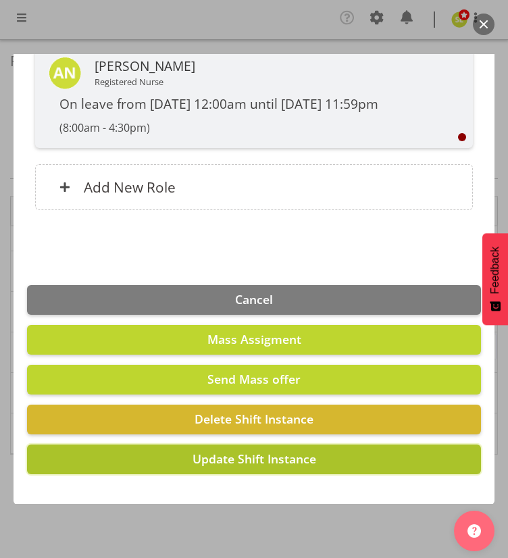
click at [241, 464] on span "Update Shift Instance" at bounding box center [255, 459] width 124 height 16
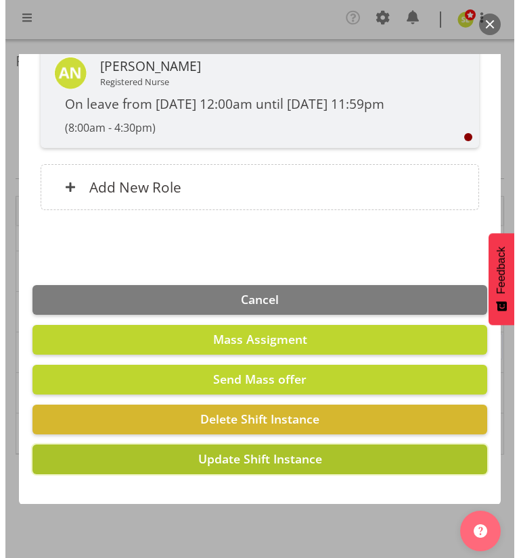
scroll to position [1414, 0]
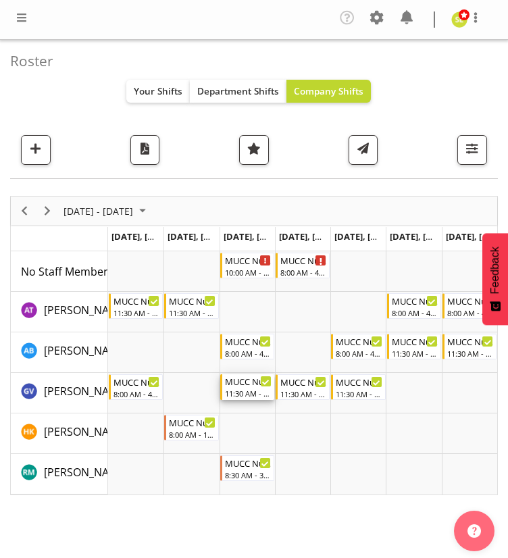
click at [235, 385] on div "MUCC Nursing PM Weekday" at bounding box center [248, 382] width 47 height 14
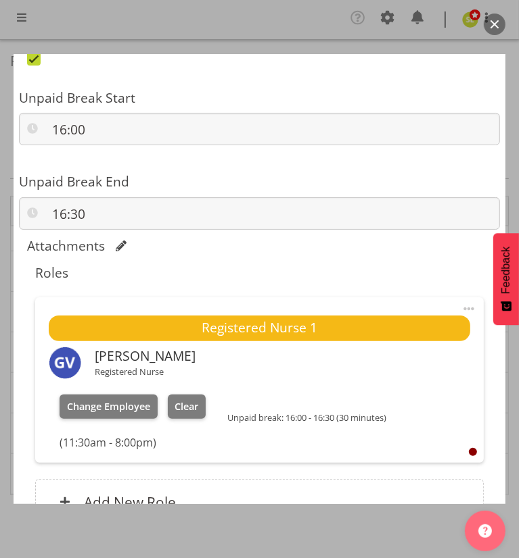
scroll to position [1001, 0]
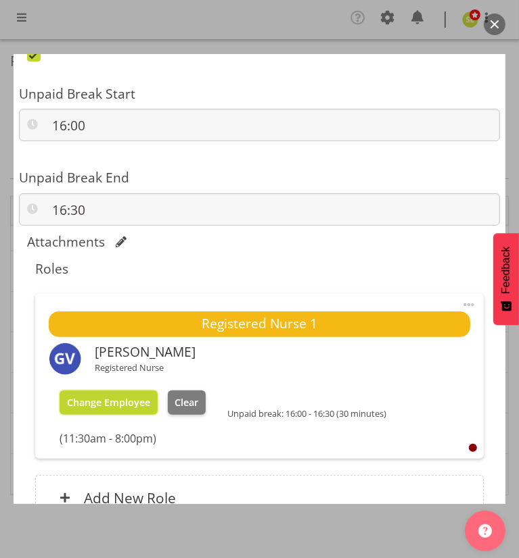
click at [107, 409] on button "Change Employee" at bounding box center [108, 403] width 98 height 24
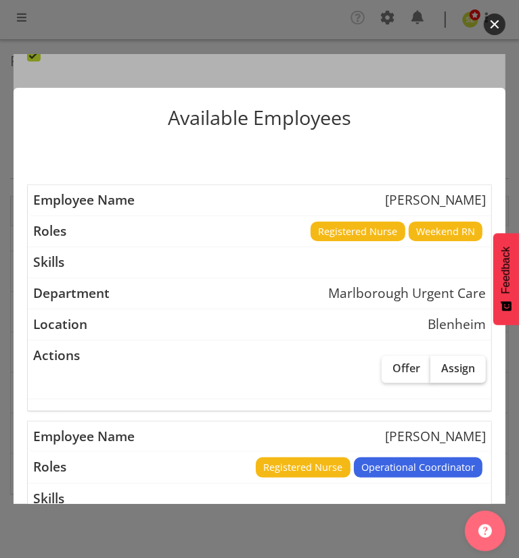
click at [460, 362] on span "Assign" at bounding box center [458, 369] width 34 height 14
click at [439, 364] on input "Assign" at bounding box center [434, 368] width 9 height 9
checkbox input "true"
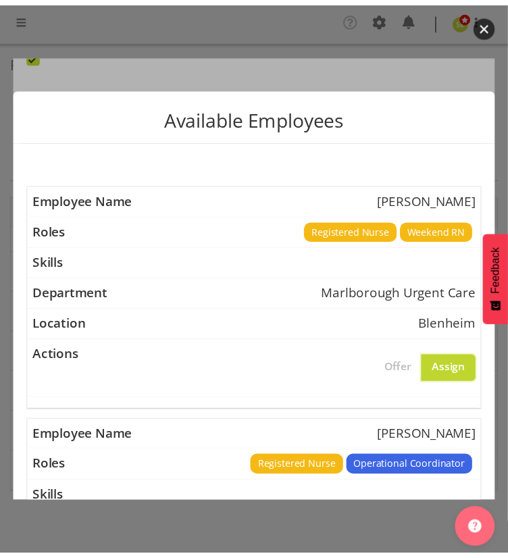
scroll to position [349, 0]
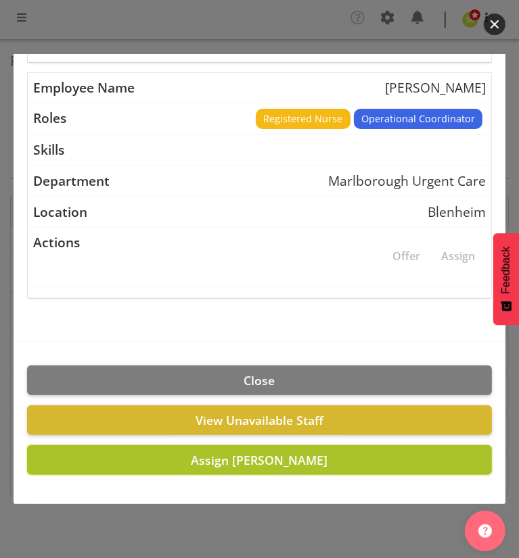
click at [210, 460] on span "Assign Agnes Tyson" at bounding box center [259, 460] width 137 height 16
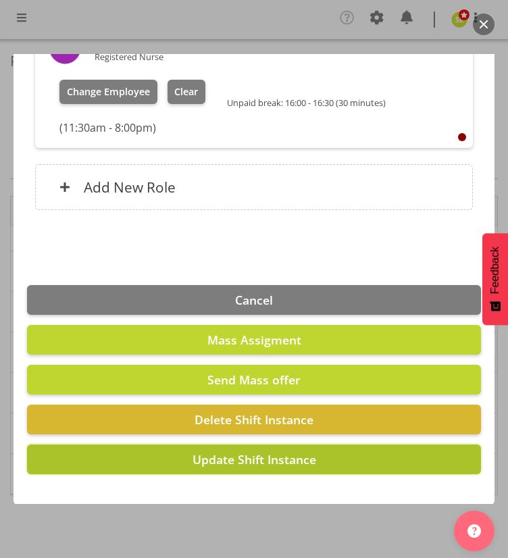
click at [279, 460] on span "Update Shift Instance" at bounding box center [255, 460] width 124 height 16
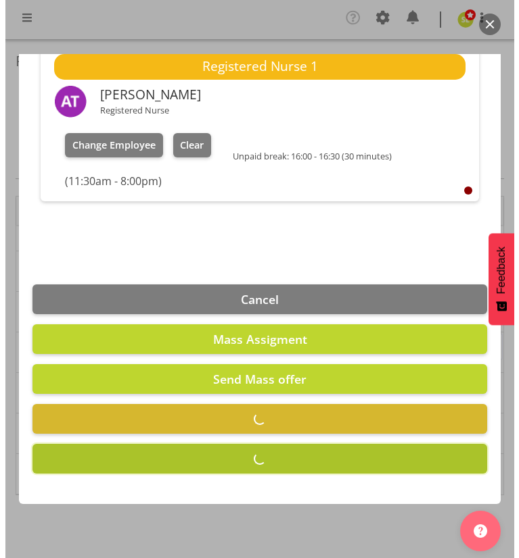
scroll to position [1258, 0]
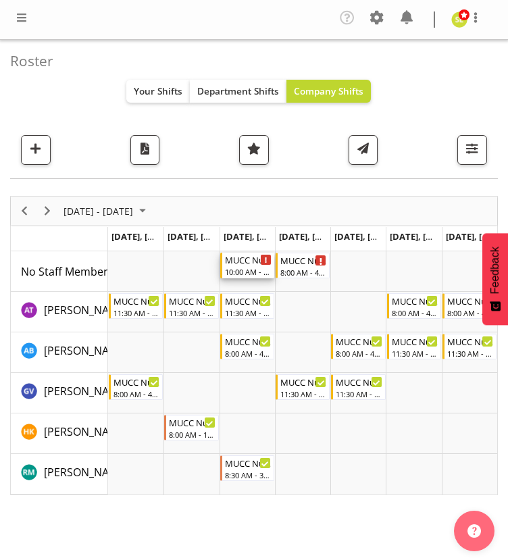
click at [256, 262] on div "MUCC Nursing Midshift" at bounding box center [248, 260] width 47 height 14
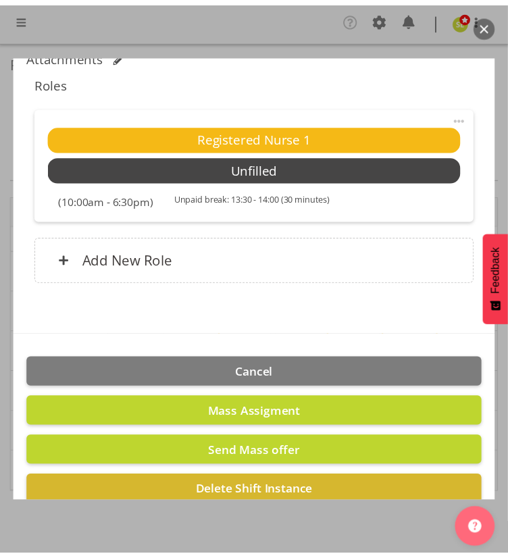
scroll to position [1260, 0]
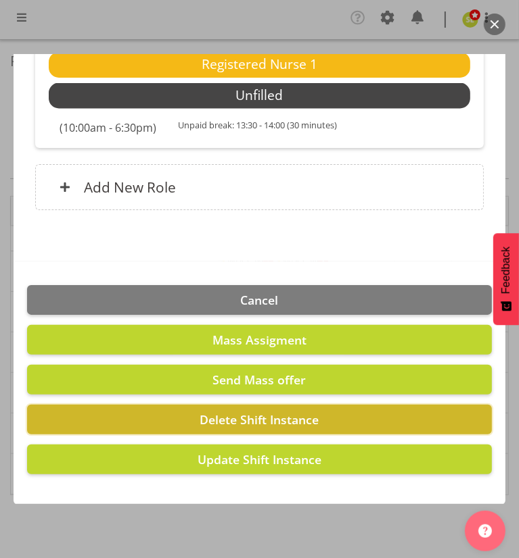
click at [176, 419] on button "Delete Shift Instance" at bounding box center [259, 420] width 464 height 30
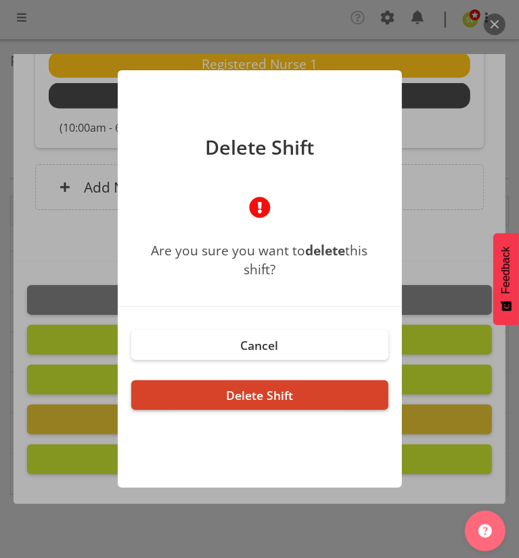
click at [235, 385] on button "Delete Shift" at bounding box center [259, 396] width 257 height 30
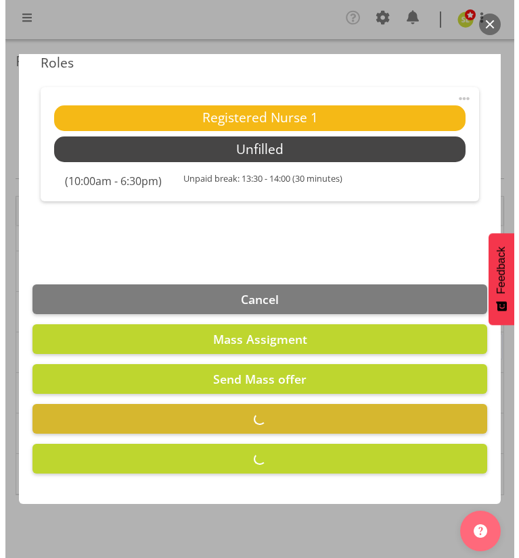
scroll to position [1207, 0]
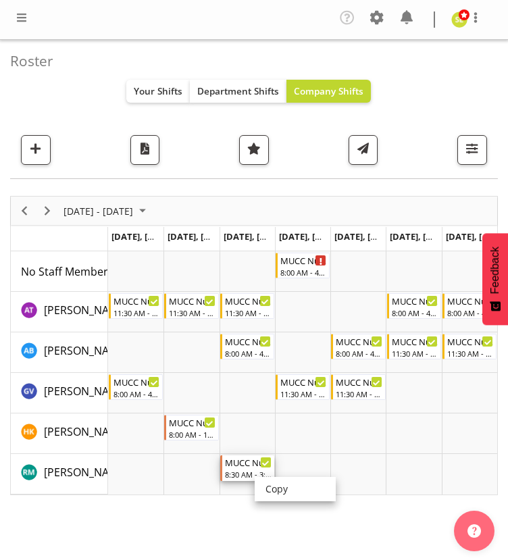
click at [248, 472] on div "8:30 AM - 3:00 PM" at bounding box center [248, 474] width 47 height 11
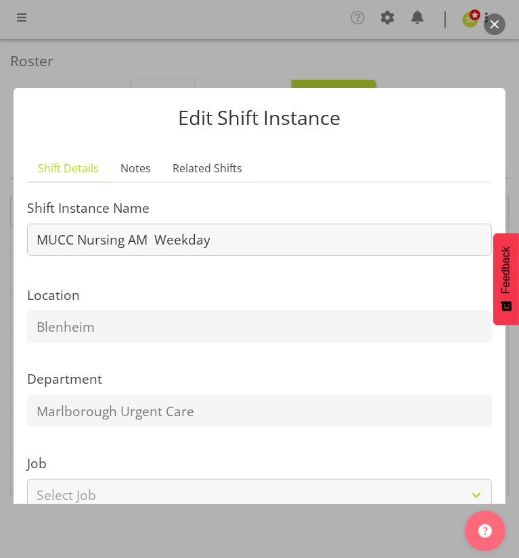
click at [498, 25] on button "button" at bounding box center [494, 25] width 22 height 22
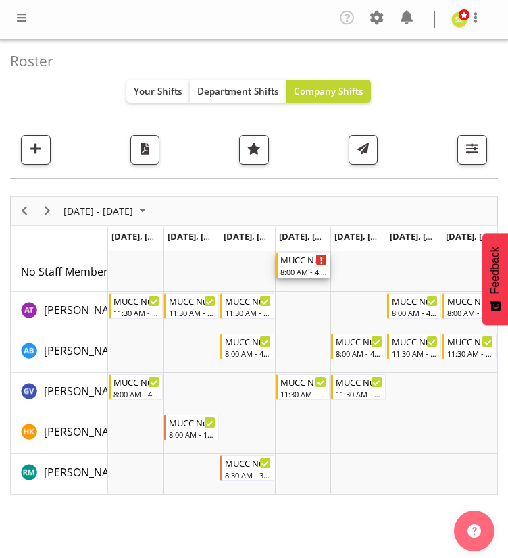
click at [297, 266] on div "8:00 AM - 4:30 PM" at bounding box center [304, 271] width 47 height 11
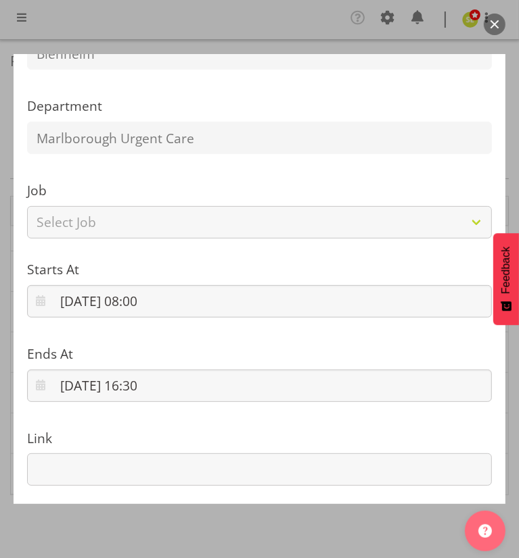
scroll to position [275, 0]
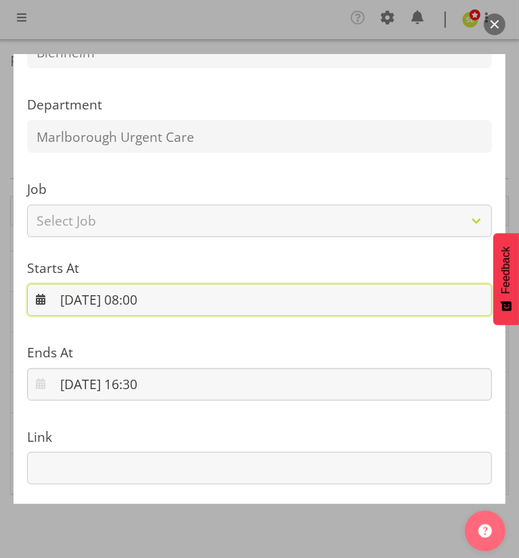
click at [148, 304] on input "11/09/2025, 08:00" at bounding box center [259, 300] width 464 height 32
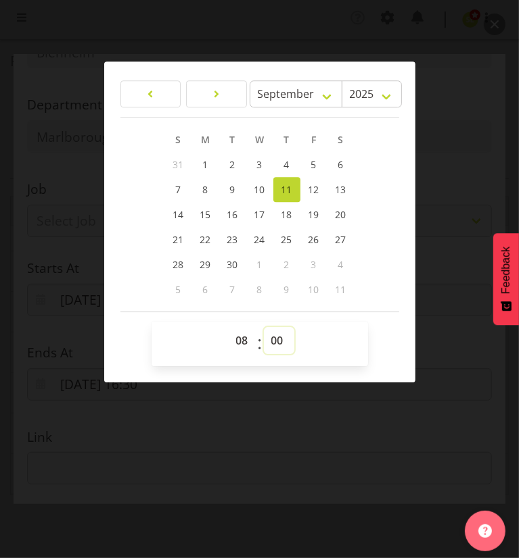
click at [273, 335] on select "00 01 02 03 04 05 06 07 08 09 10 11 12 13 14 15 16 17 18 19 20 21 22 23 24 25 2…" at bounding box center [279, 340] width 30 height 27
select select "30"
click at [264, 327] on select "00 01 02 03 04 05 06 07 08 09 10 11 12 13 14 15 16 17 18 19 20 21 22 23 24 25 2…" at bounding box center [279, 340] width 30 height 27
type input "11/09/2025, 08:30"
click at [289, 399] on div at bounding box center [259, 279] width 519 height 558
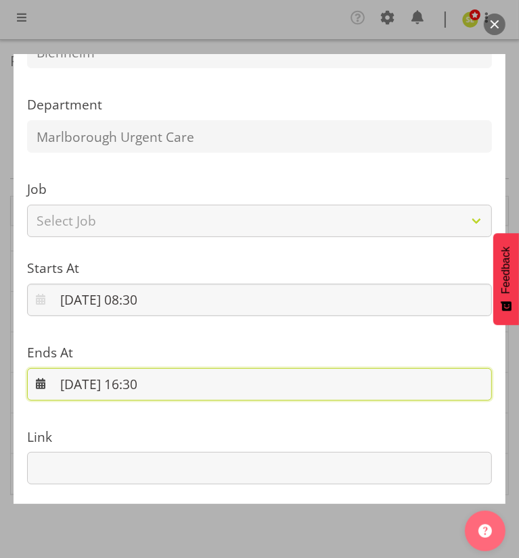
click at [143, 387] on input "11/09/2025, 16:30" at bounding box center [259, 384] width 464 height 32
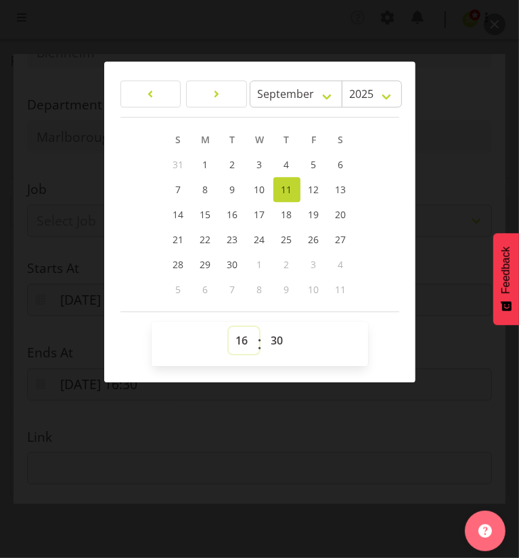
click at [243, 347] on select "00 01 02 03 04 05 06 07 08 09 10 11 12 13 14 15 16 17 18 19 20 21 22 23" at bounding box center [244, 340] width 30 height 27
select select "15"
click at [229, 327] on select "00 01 02 03 04 05 06 07 08 09 10 11 12 13 14 15 16 17 18 19 20 21 22 23" at bounding box center [244, 340] width 30 height 27
type input "11/09/2025, 15:30"
click at [268, 343] on select "00 01 02 03 04 05 06 07 08 09 10 11 12 13 14 15 16 17 18 19 20 21 22 23 24 25 2…" at bounding box center [279, 340] width 30 height 27
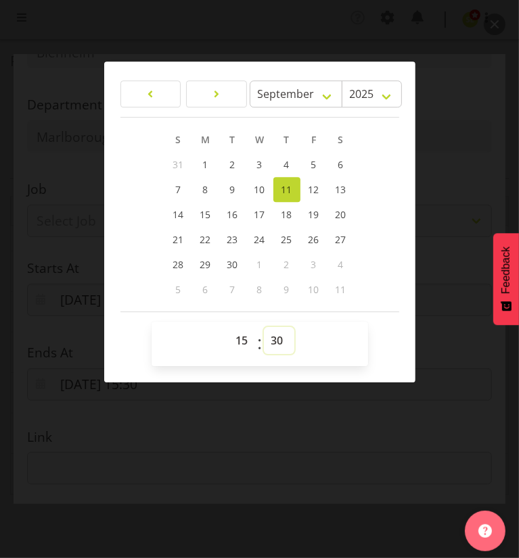
select select "0"
click at [264, 327] on select "00 01 02 03 04 05 06 07 08 09 10 11 12 13 14 15 16 17 18 19 20 21 22 23 24 25 2…" at bounding box center [279, 340] width 30 height 27
type input "11/09/2025, 15:00"
click at [315, 401] on div at bounding box center [259, 279] width 519 height 558
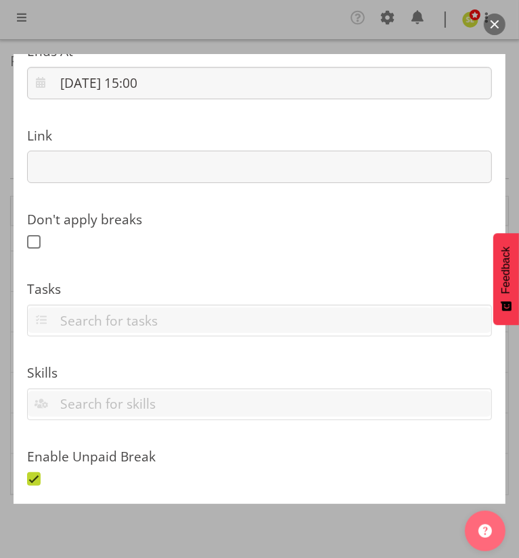
scroll to position [673, 0]
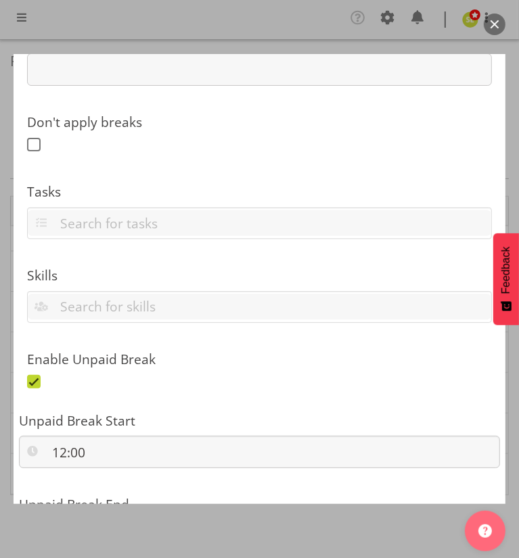
click at [22, 375] on div "Enable Unpaid Break" at bounding box center [259, 366] width 481 height 70
click at [28, 377] on span at bounding box center [34, 382] width 14 height 14
click at [28, 377] on input "checkbox" at bounding box center [31, 381] width 9 height 9
checkbox input "false"
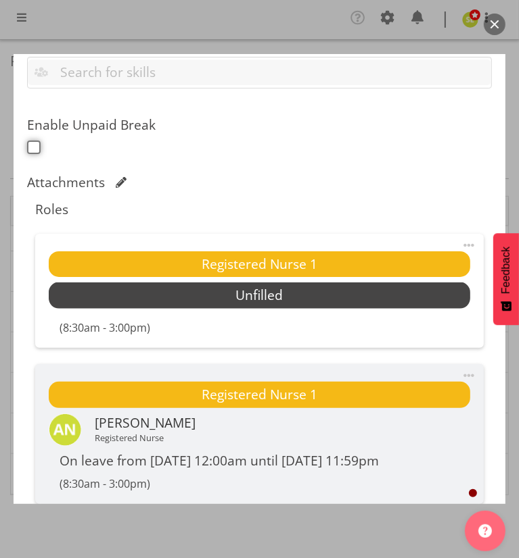
scroll to position [906, 0]
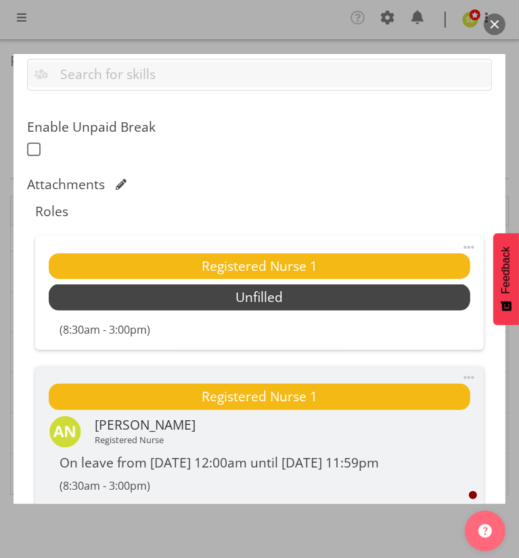
click at [460, 245] on span at bounding box center [468, 247] width 16 height 16
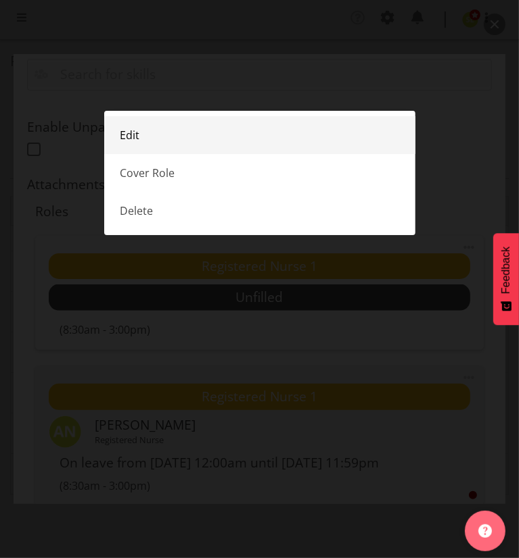
click at [231, 139] on link "Edit" at bounding box center [259, 135] width 311 height 38
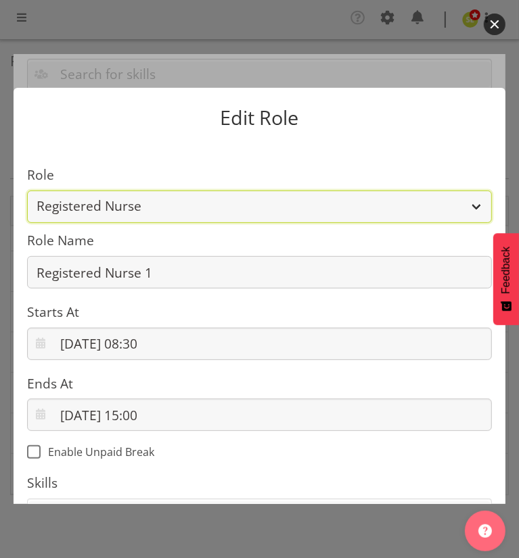
drag, startPoint x: 160, startPoint y: 208, endPoint x: 140, endPoint y: 206, distance: 19.7
click at [140, 206] on select "Casual Registered Nurse Casual Weekday Medical Officer Casual Weekday Reception…" at bounding box center [259, 207] width 464 height 32
select select "1560"
click at [27, 191] on select "Casual Registered Nurse Casual Weekday Medical Officer Casual Weekday Reception…" at bounding box center [259, 207] width 464 height 32
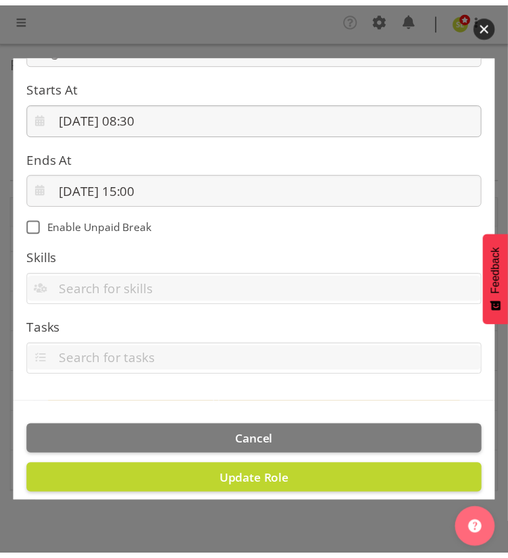
scroll to position [248, 0]
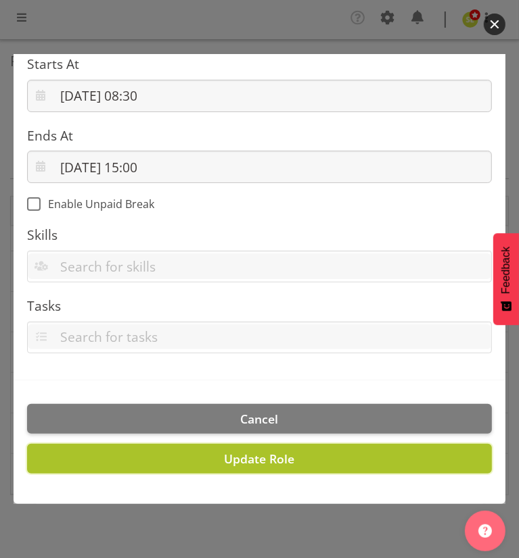
click at [205, 452] on button "Update Role" at bounding box center [259, 459] width 464 height 30
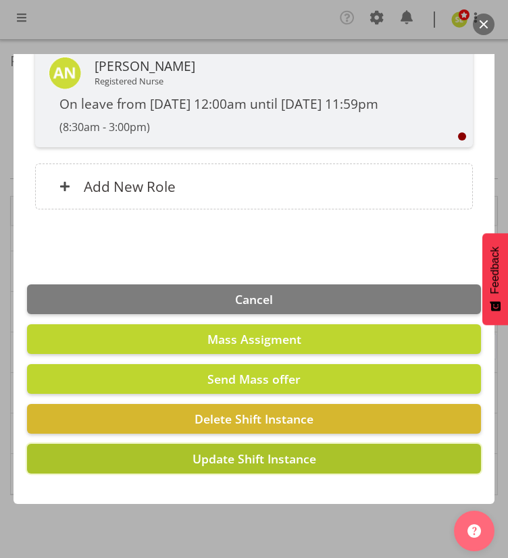
click at [233, 464] on span "Update Shift Instance" at bounding box center [255, 459] width 124 height 16
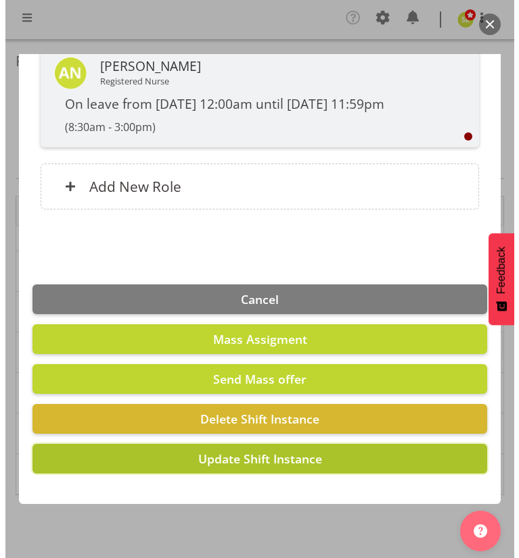
scroll to position [1211, 0]
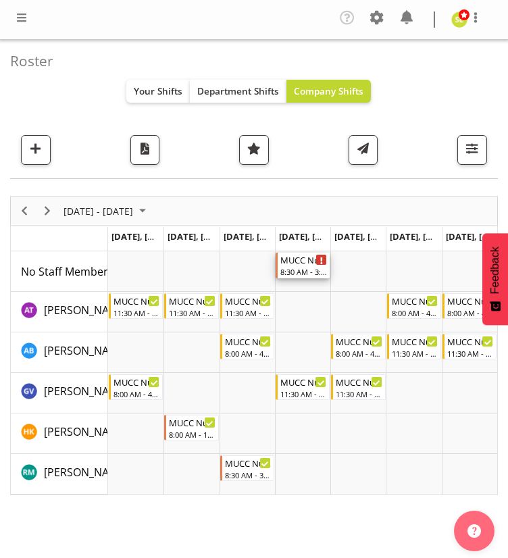
click at [302, 273] on div "8:30 AM - 3:00 PM" at bounding box center [304, 271] width 47 height 11
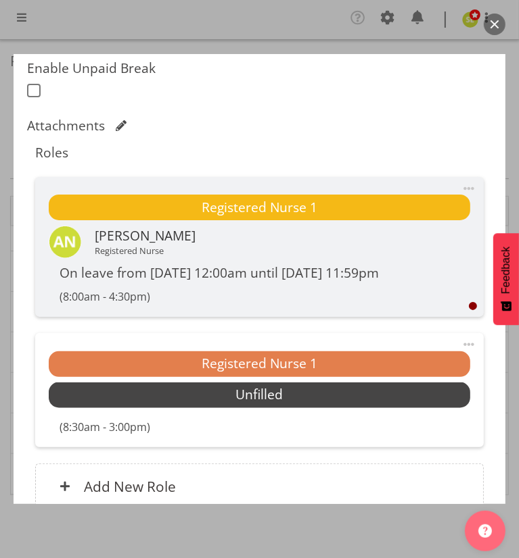
scroll to position [982, 0]
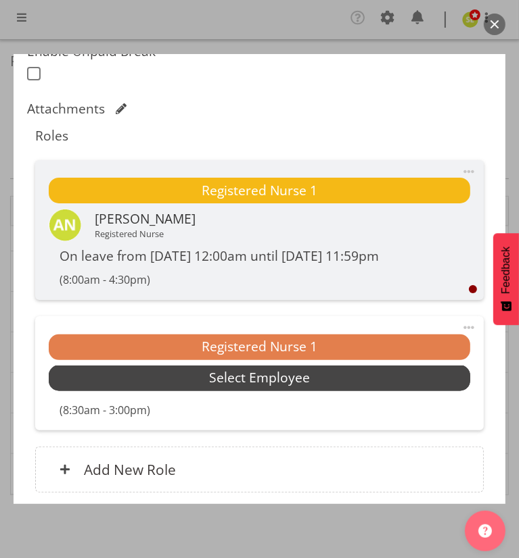
click at [233, 379] on span "Select Employee" at bounding box center [259, 379] width 101 height 20
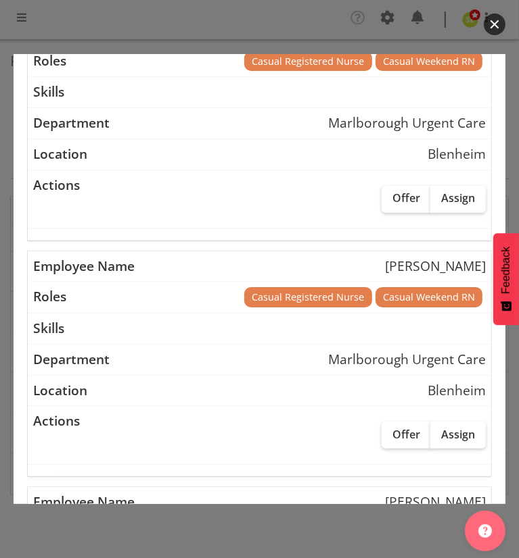
scroll to position [218, 0]
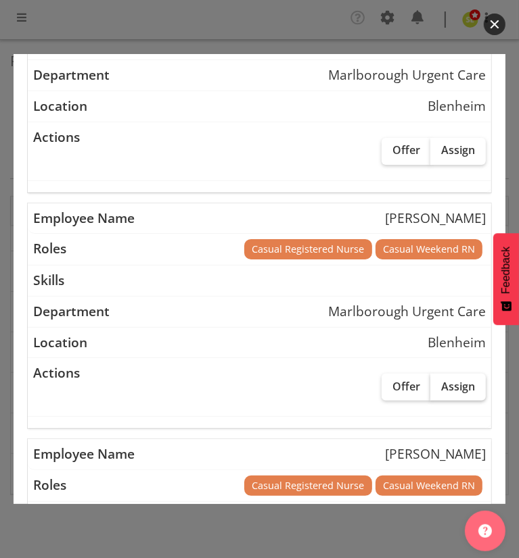
click at [457, 387] on span "Assign" at bounding box center [458, 387] width 34 height 14
click at [439, 387] on input "Assign" at bounding box center [434, 386] width 9 height 9
checkbox input "true"
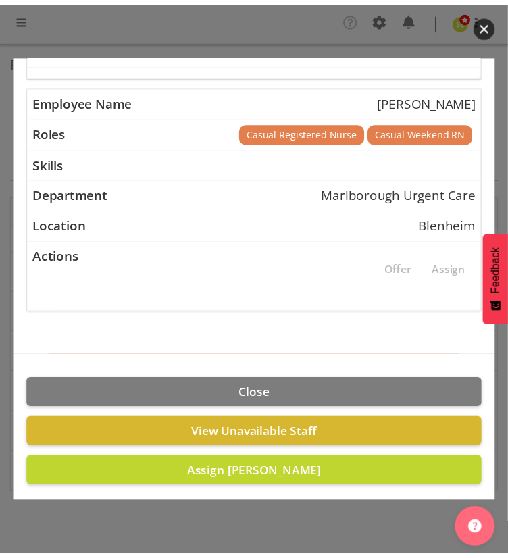
scroll to position [819, 0]
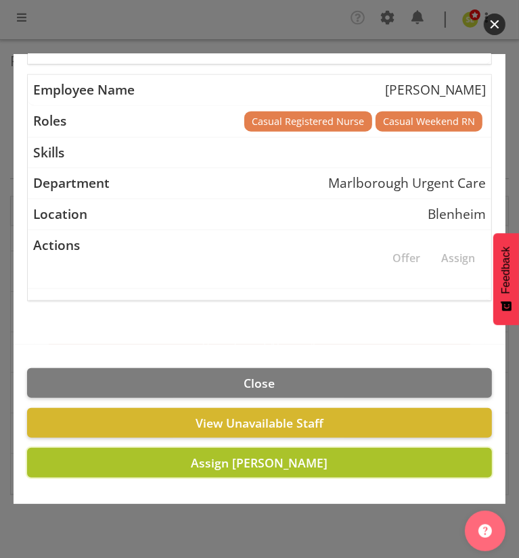
click at [238, 458] on span "Assign Rachel Murphy" at bounding box center [259, 463] width 137 height 16
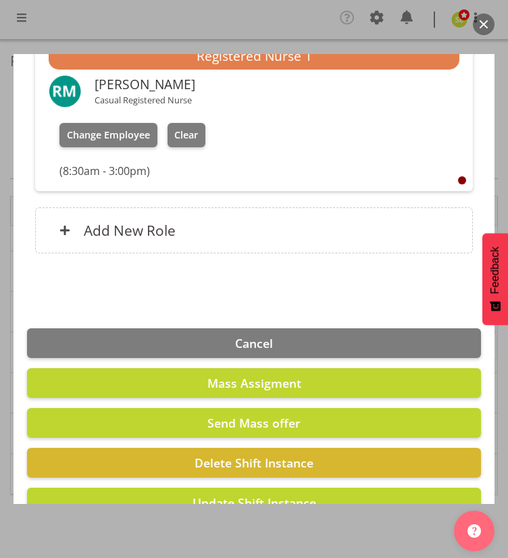
scroll to position [1316, 0]
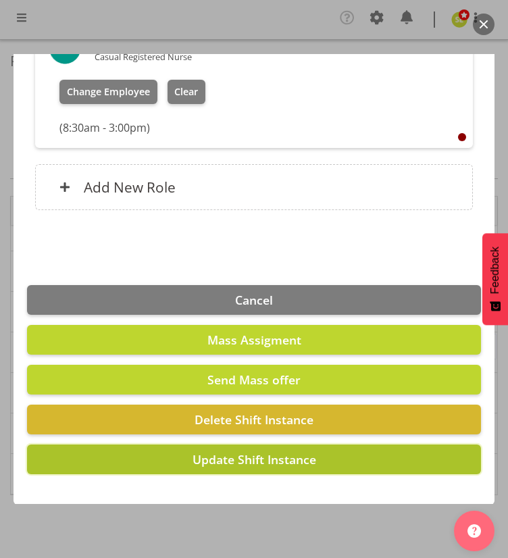
click at [251, 466] on span "Update Shift Instance" at bounding box center [255, 460] width 124 height 16
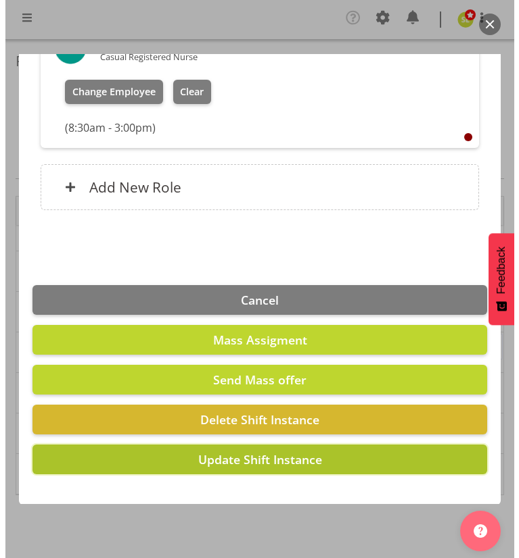
scroll to position [1262, 0]
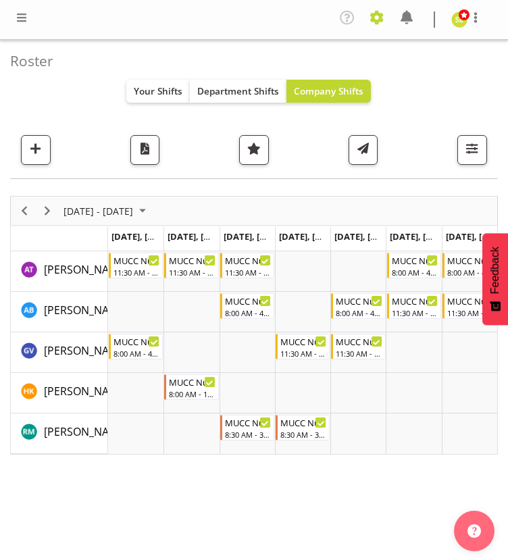
click at [376, 25] on span at bounding box center [377, 18] width 22 height 22
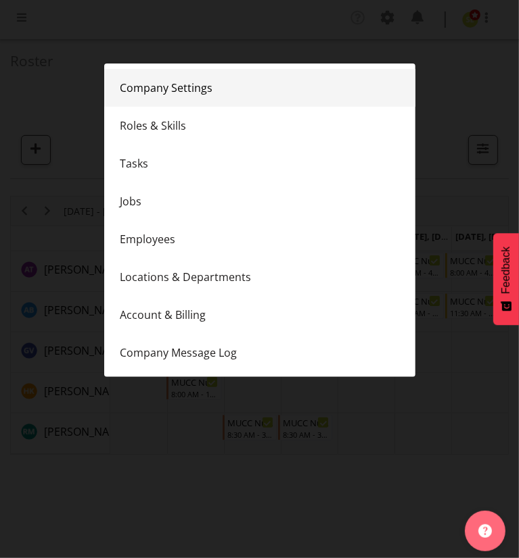
click at [231, 87] on link "Company Settings" at bounding box center [259, 88] width 311 height 38
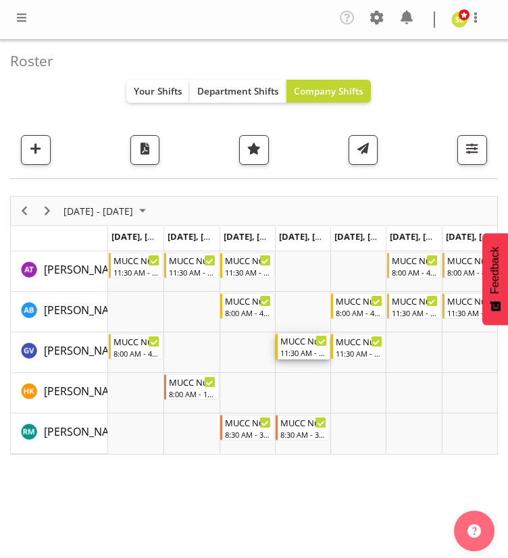
click at [294, 354] on div "11:30 AM - 8:00 PM" at bounding box center [304, 353] width 47 height 11
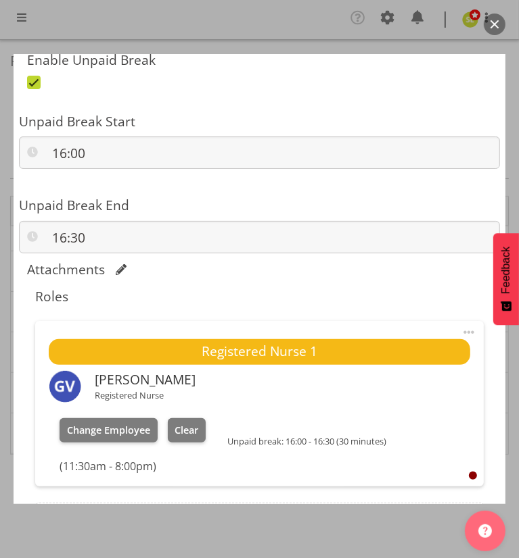
scroll to position [1049, 0]
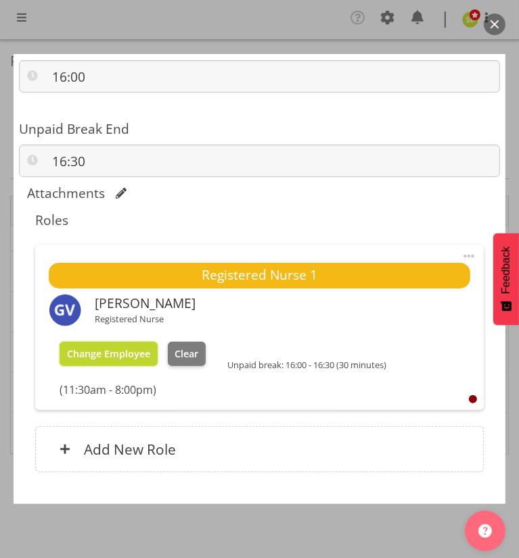
click at [110, 348] on span "Change Employee" at bounding box center [108, 354] width 83 height 13
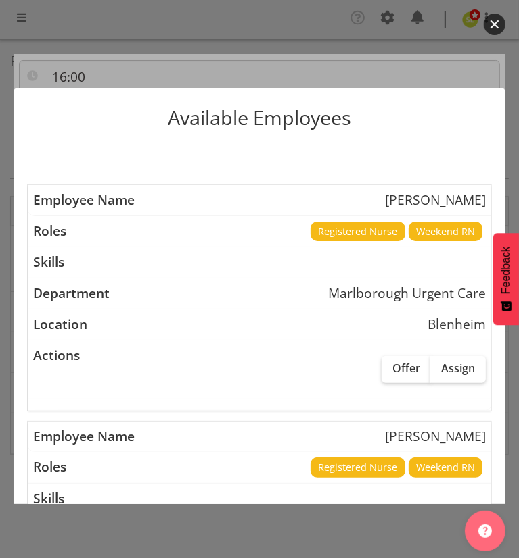
click at [494, 25] on button "button" at bounding box center [494, 25] width 22 height 22
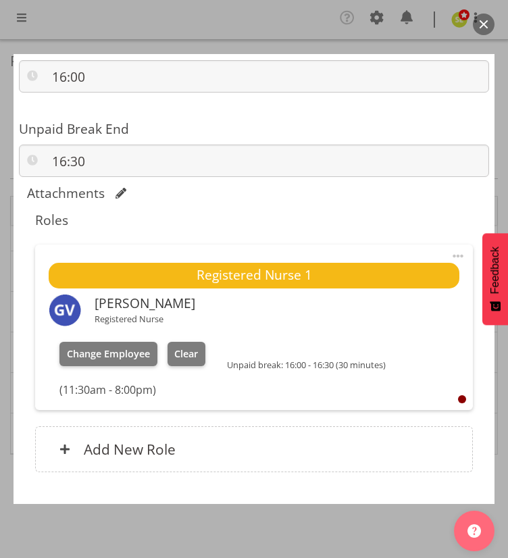
click at [483, 24] on button "button" at bounding box center [484, 25] width 22 height 22
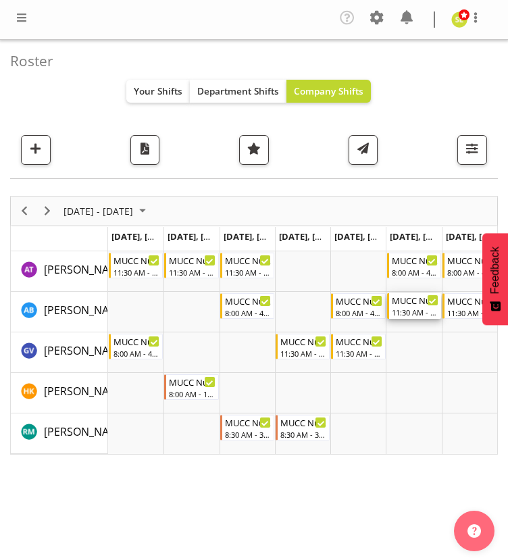
click at [420, 312] on div "11:30 AM - 8:00 PM" at bounding box center [415, 312] width 47 height 11
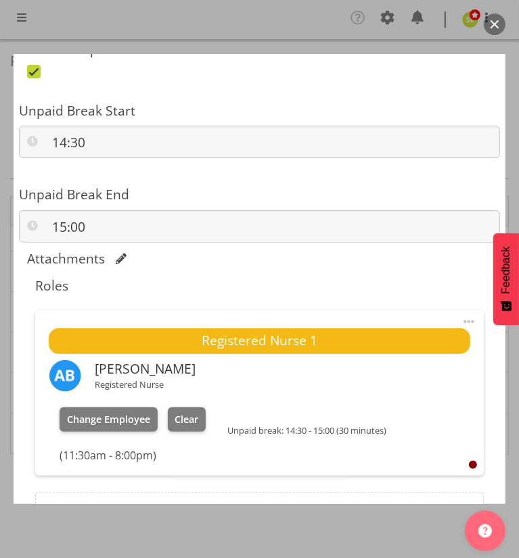
scroll to position [1074, 0]
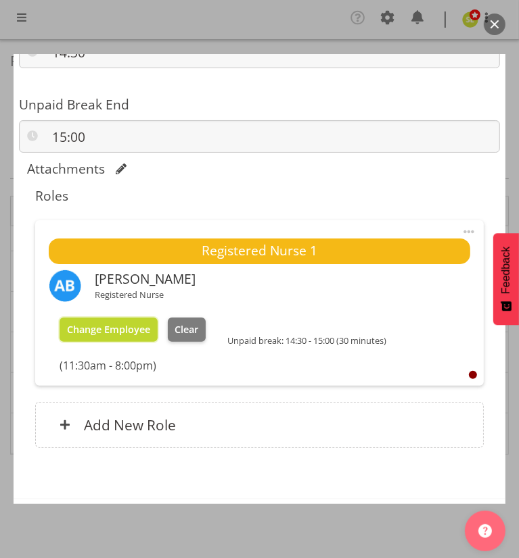
click at [101, 327] on span "Change Employee" at bounding box center [108, 329] width 83 height 13
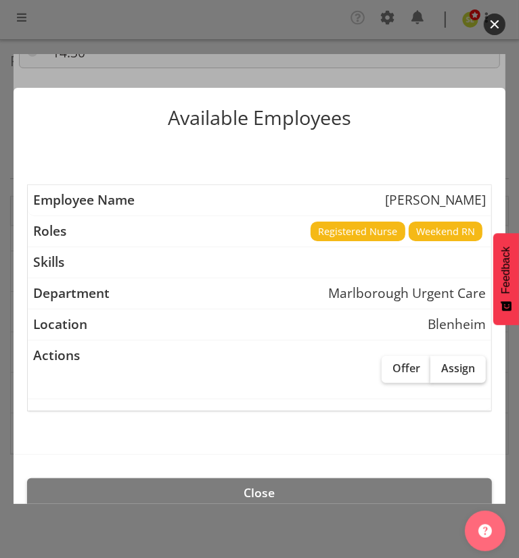
click at [451, 375] on label "Assign" at bounding box center [457, 369] width 55 height 27
click at [439, 373] on input "Assign" at bounding box center [434, 368] width 9 height 9
checkbox input "true"
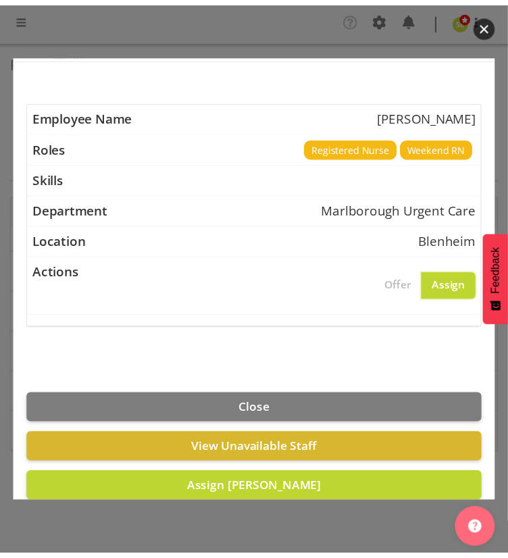
scroll to position [113, 0]
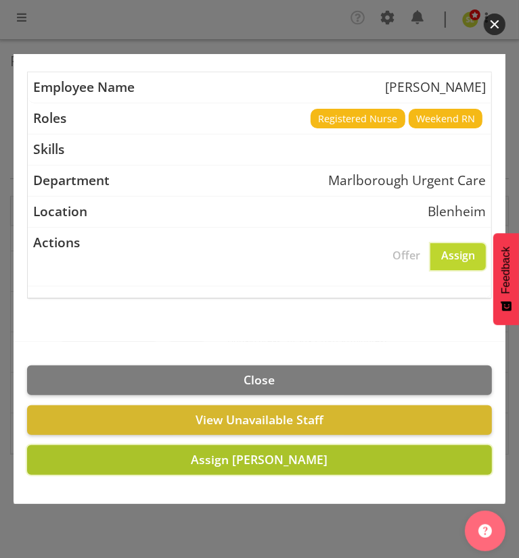
click at [228, 467] on button "Assign Gloria Varghese" at bounding box center [259, 461] width 464 height 30
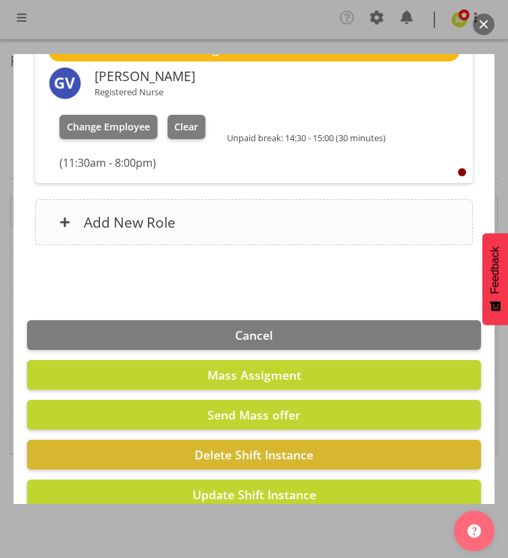
scroll to position [1312, 0]
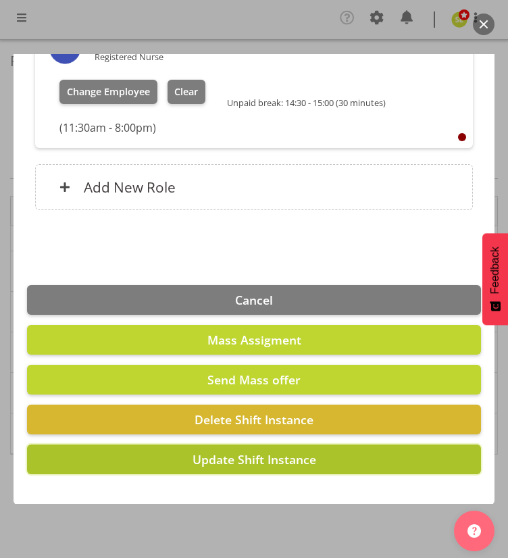
click at [216, 462] on span "Update Shift Instance" at bounding box center [255, 460] width 124 height 16
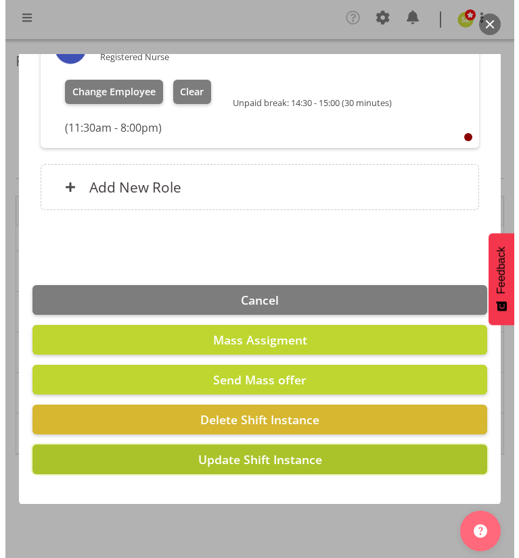
scroll to position [1258, 0]
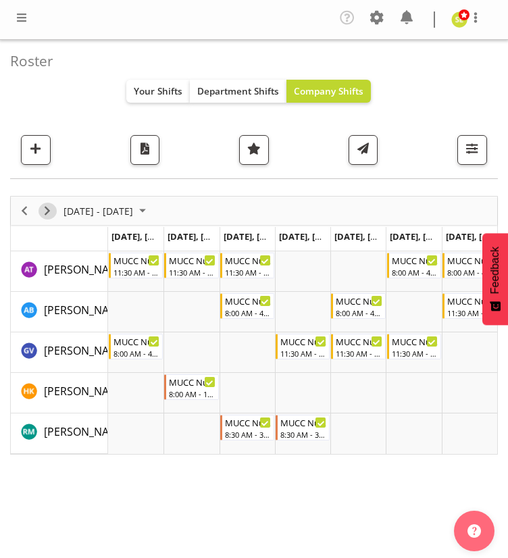
click at [47, 212] on span "Next" at bounding box center [47, 211] width 16 height 17
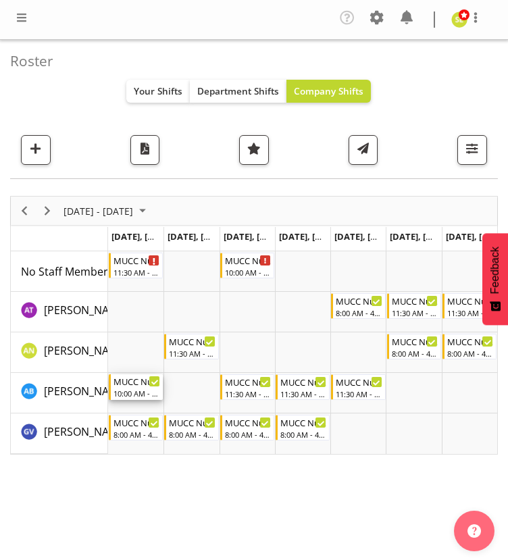
click at [128, 394] on div "10:00 AM - 6:30 PM" at bounding box center [137, 393] width 47 height 11
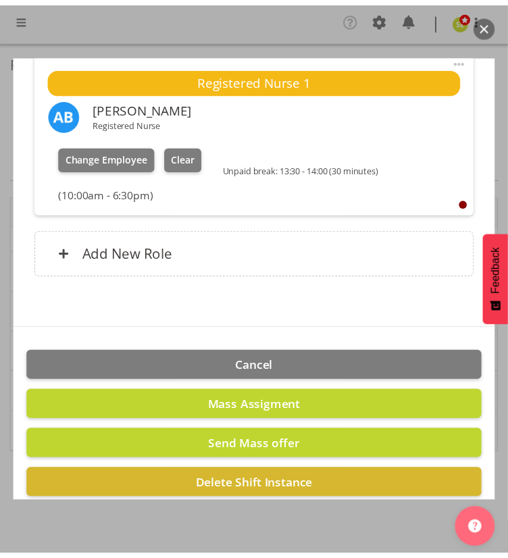
scroll to position [1312, 0]
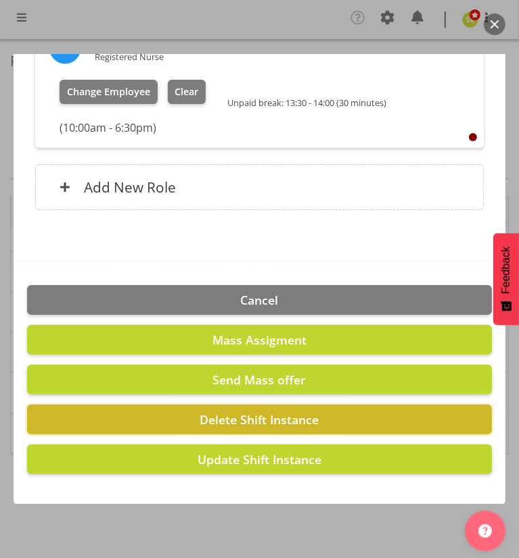
click at [138, 419] on button "Delete Shift Instance" at bounding box center [259, 420] width 464 height 30
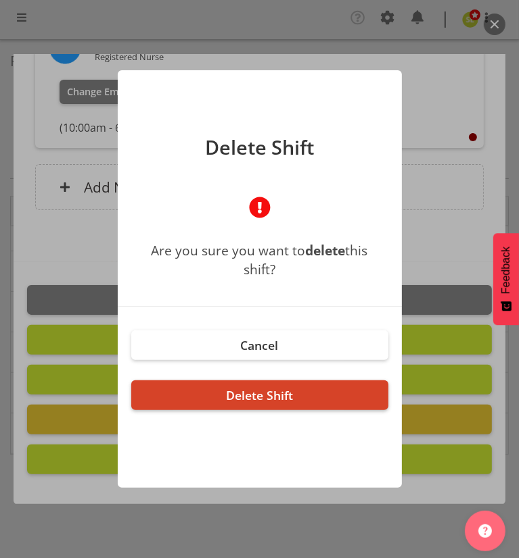
click at [176, 404] on button "Delete Shift" at bounding box center [259, 396] width 257 height 30
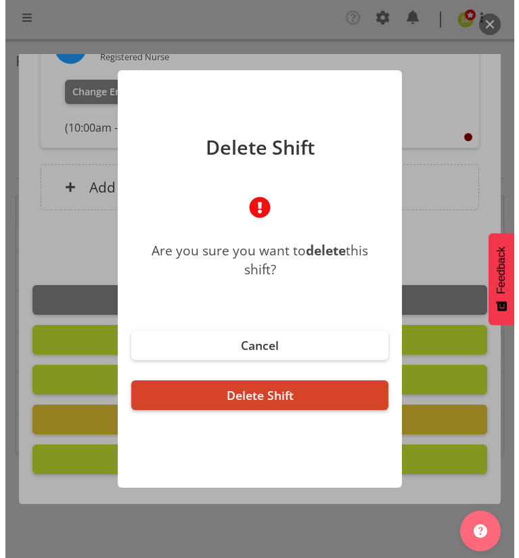
scroll to position [1258, 0]
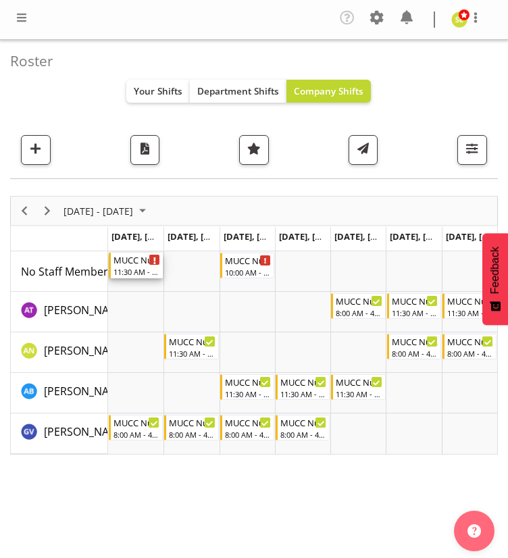
click at [135, 267] on div "11:30 AM - 8:00 PM" at bounding box center [137, 271] width 47 height 11
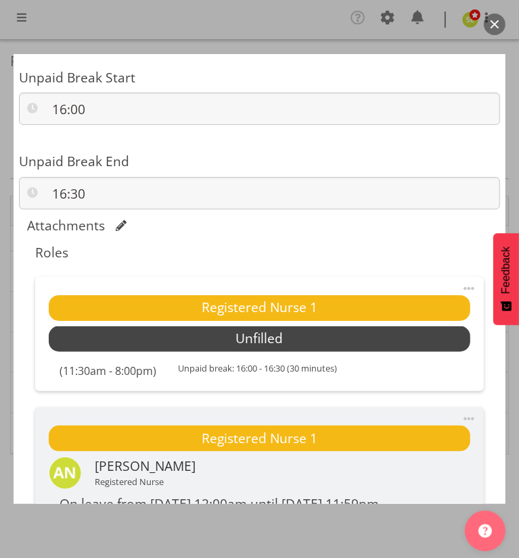
scroll to position [1018, 0]
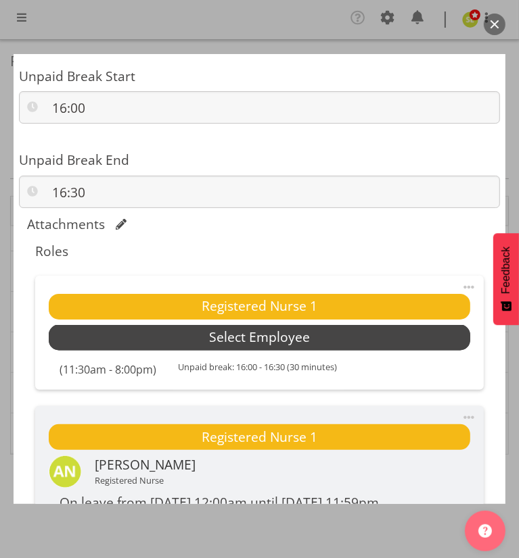
click at [151, 341] on span "Select Employee" at bounding box center [259, 338] width 421 height 26
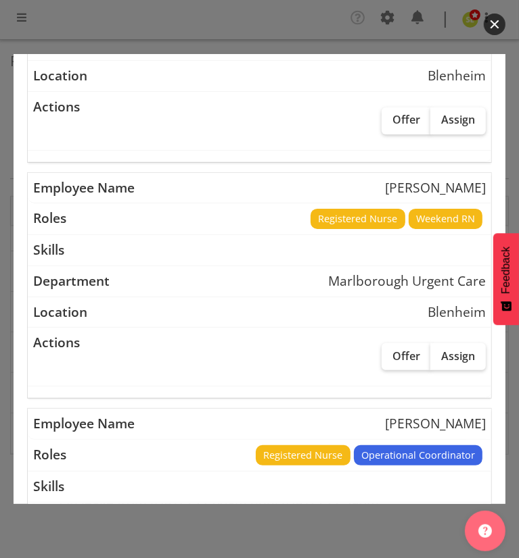
scroll to position [252, 0]
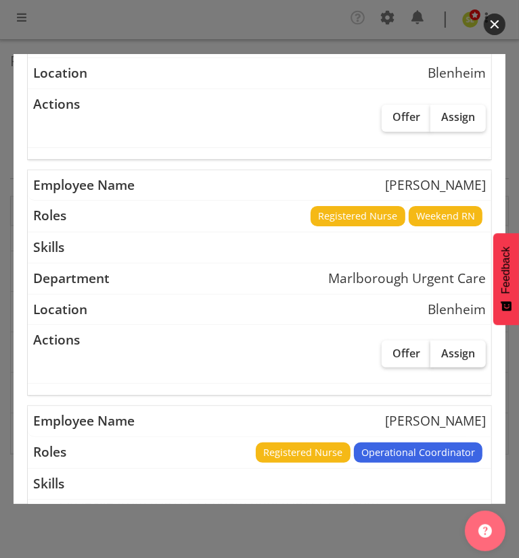
click at [460, 357] on span "Assign" at bounding box center [458, 354] width 34 height 14
click at [439, 357] on input "Assign" at bounding box center [434, 353] width 9 height 9
checkbox input "true"
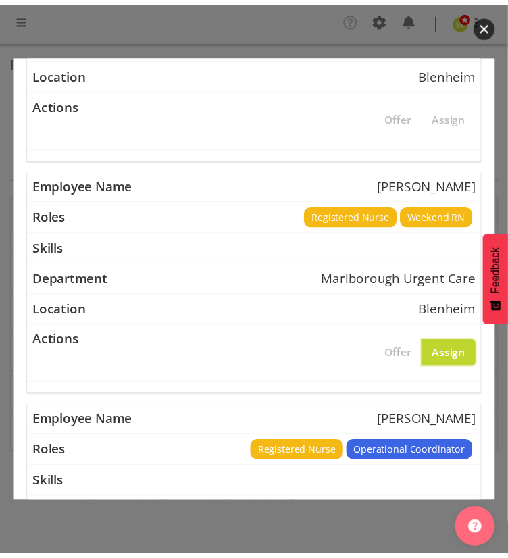
scroll to position [584, 0]
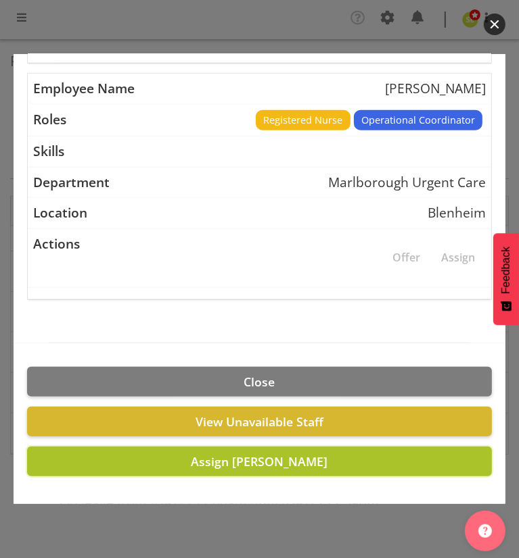
click at [198, 464] on span "Assign Andrew Brooks" at bounding box center [259, 462] width 137 height 16
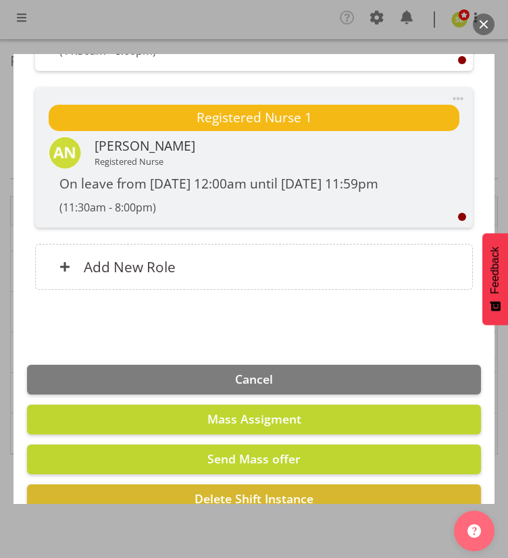
scroll to position [1469, 0]
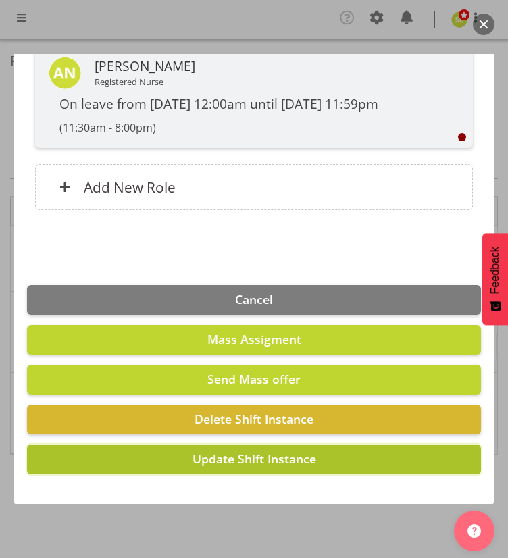
click at [200, 469] on button "Update Shift Instance" at bounding box center [254, 460] width 454 height 30
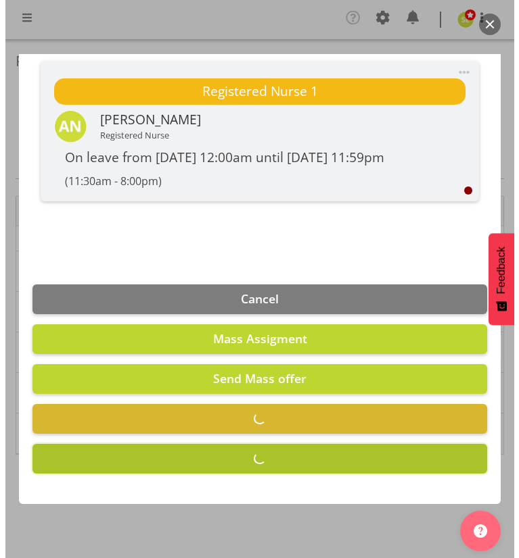
scroll to position [1414, 0]
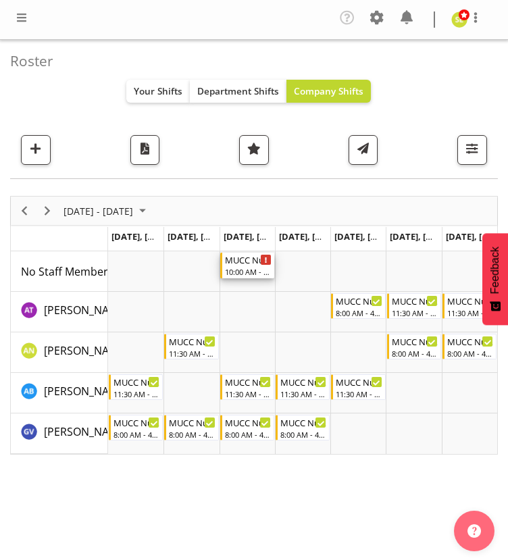
click at [239, 261] on div "MUCC Nursing Midshift" at bounding box center [248, 260] width 47 height 14
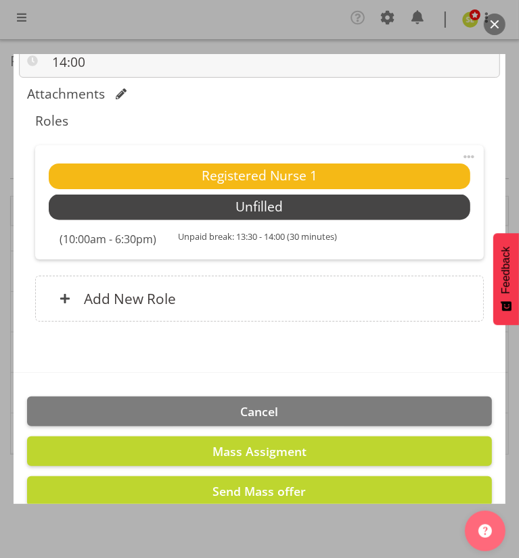
scroll to position [1260, 0]
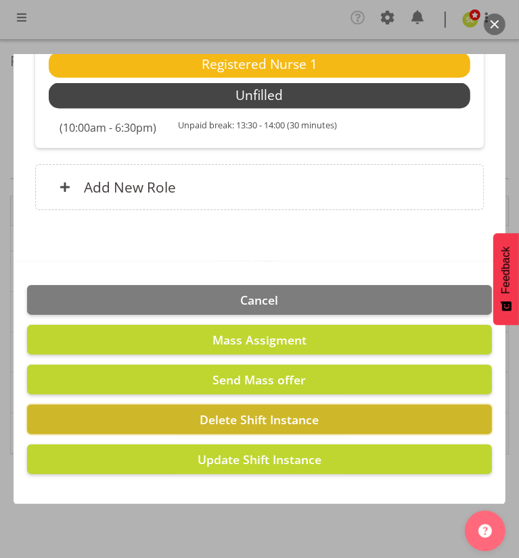
click at [205, 421] on span "Delete Shift Instance" at bounding box center [259, 420] width 119 height 16
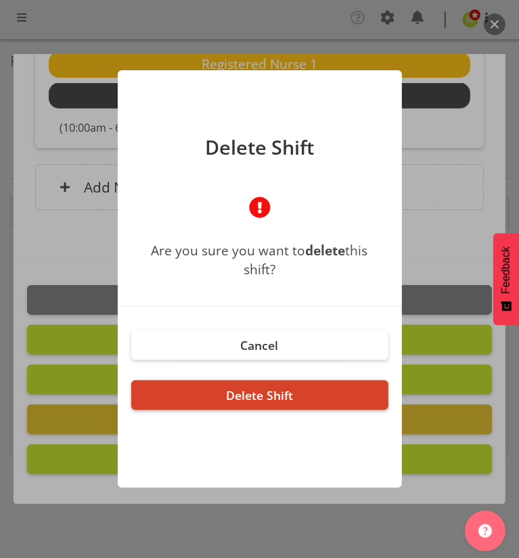
click at [229, 395] on span "Delete Shift" at bounding box center [259, 395] width 67 height 16
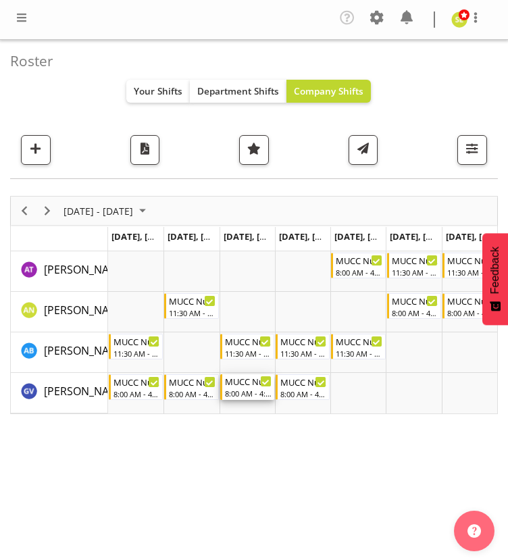
click at [254, 389] on div "8:00 AM - 4:30 PM" at bounding box center [248, 393] width 47 height 11
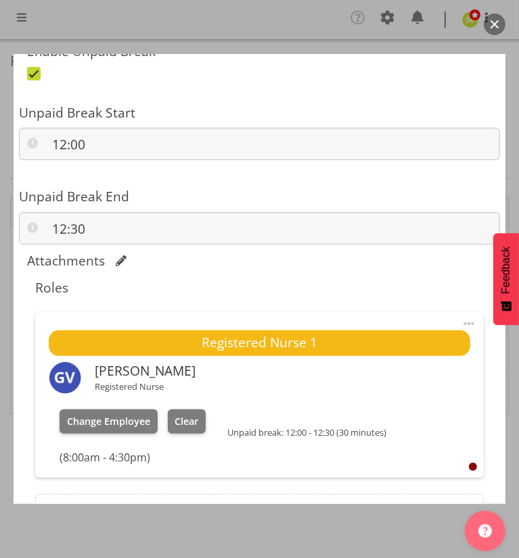
scroll to position [1033, 0]
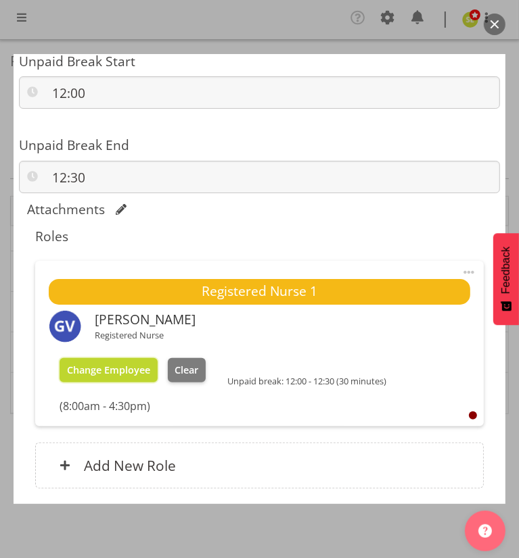
click at [120, 368] on span "Change Employee" at bounding box center [108, 370] width 83 height 13
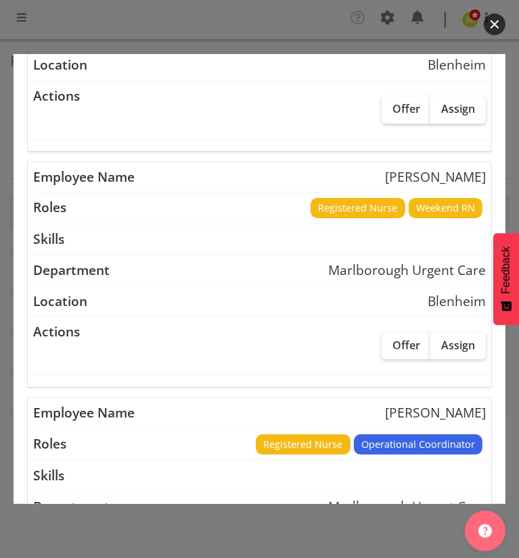
scroll to position [262, 0]
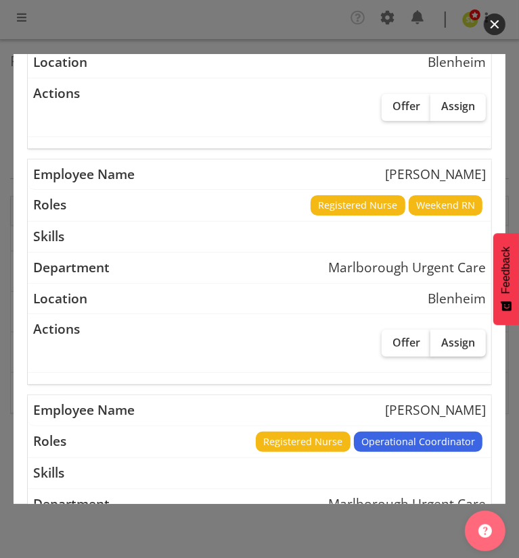
click at [457, 349] on label "Assign" at bounding box center [457, 343] width 55 height 27
click at [439, 347] on input "Assign" at bounding box center [434, 342] width 9 height 9
checkbox input "true"
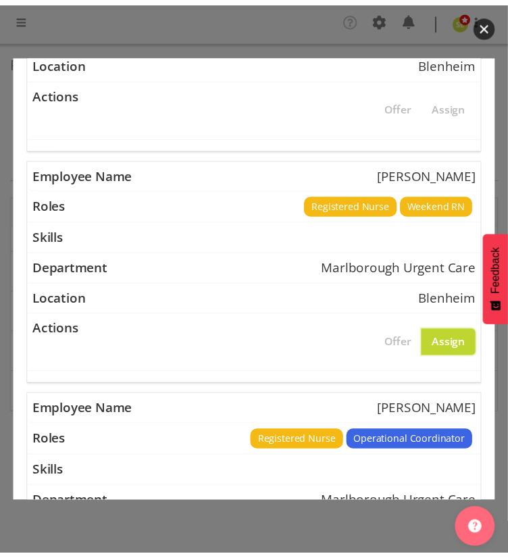
scroll to position [584, 0]
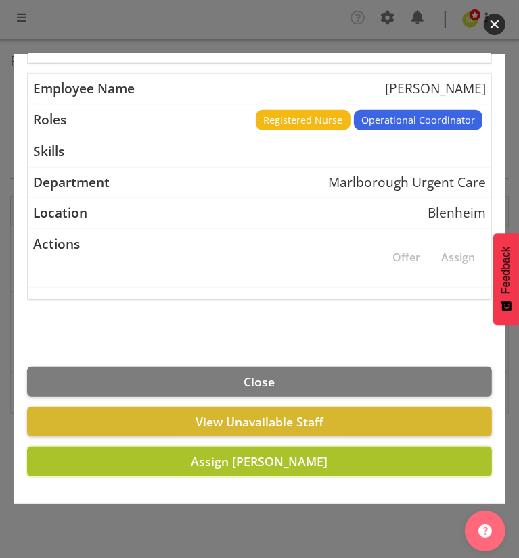
click at [197, 469] on button "Assign Alysia Newman-Woods" at bounding box center [259, 462] width 464 height 30
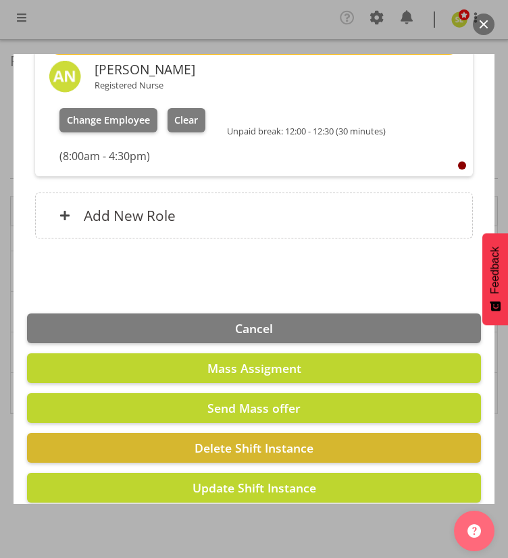
scroll to position [1312, 0]
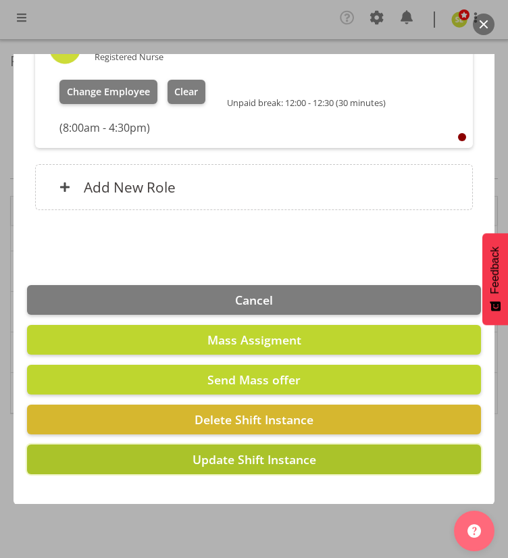
click at [206, 461] on span "Update Shift Instance" at bounding box center [255, 460] width 124 height 16
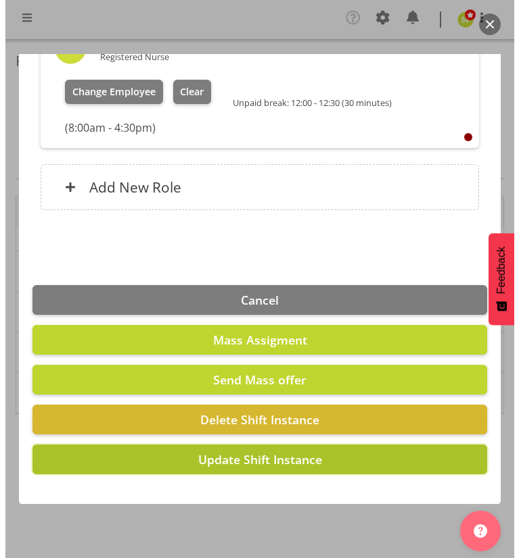
scroll to position [1258, 0]
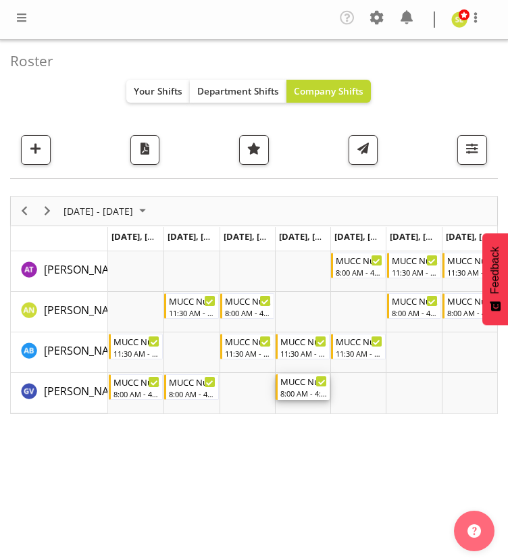
click at [300, 391] on div "8:00 AM - 4:30 PM" at bounding box center [304, 393] width 47 height 11
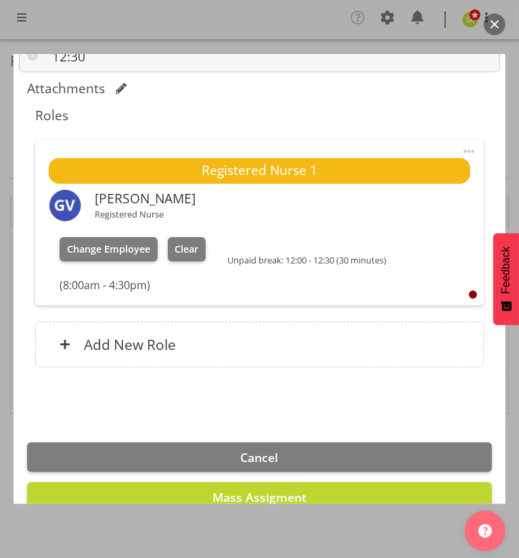
scroll to position [1156, 0]
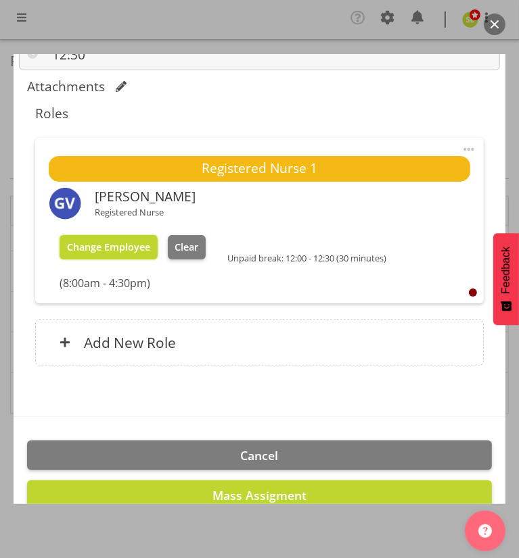
click at [126, 252] on span "Change Employee" at bounding box center [108, 247] width 83 height 13
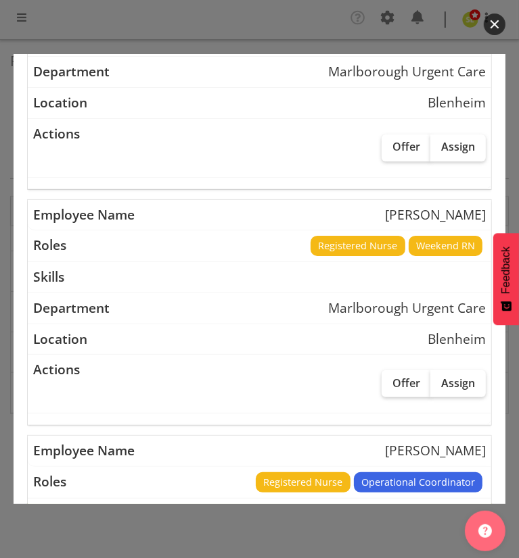
scroll to position [226, 0]
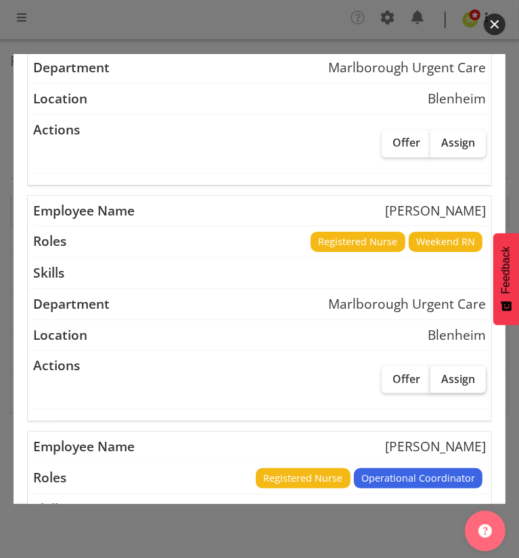
click at [452, 385] on label "Assign" at bounding box center [457, 379] width 55 height 27
click at [439, 383] on input "Assign" at bounding box center [434, 379] width 9 height 9
checkbox input "true"
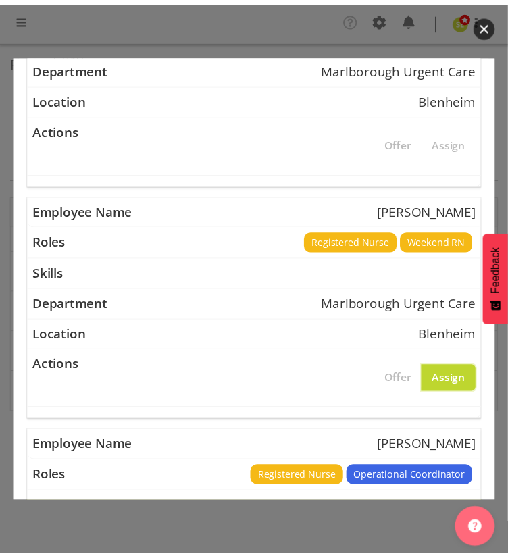
scroll to position [584, 0]
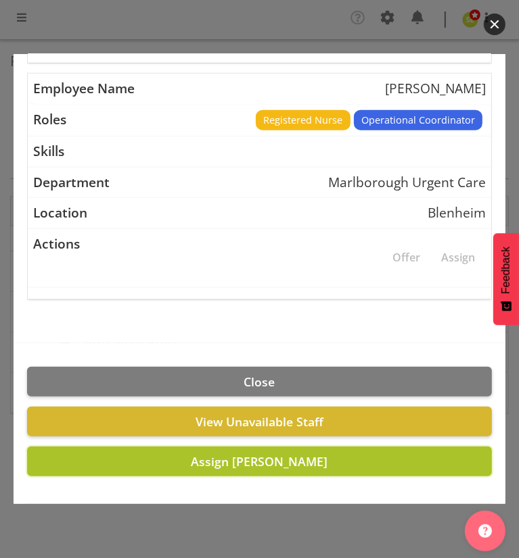
click at [216, 463] on span "Assign Alysia Newman-Woods" at bounding box center [259, 462] width 137 height 16
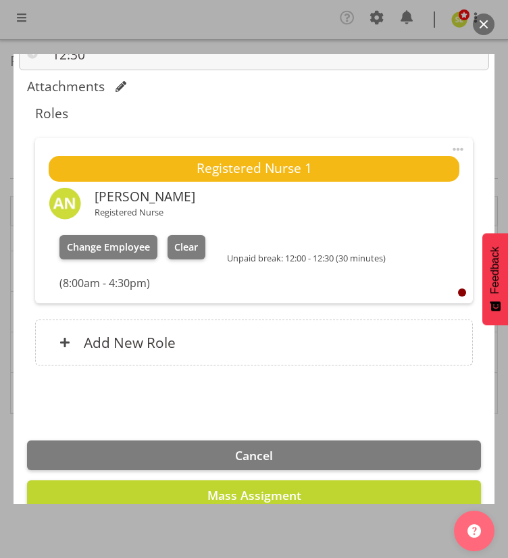
scroll to position [1312, 0]
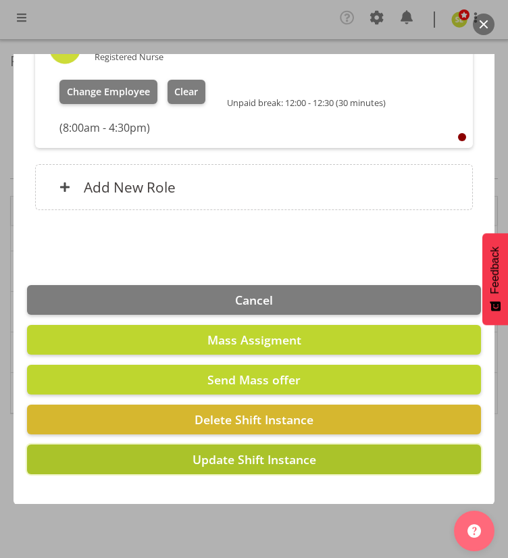
click at [215, 458] on span "Update Shift Instance" at bounding box center [255, 460] width 124 height 16
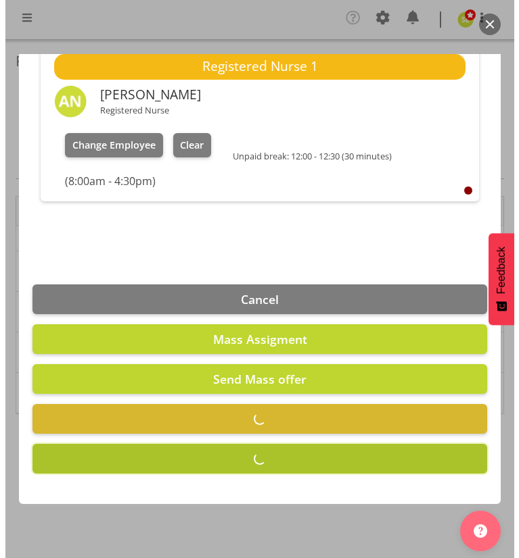
scroll to position [1258, 0]
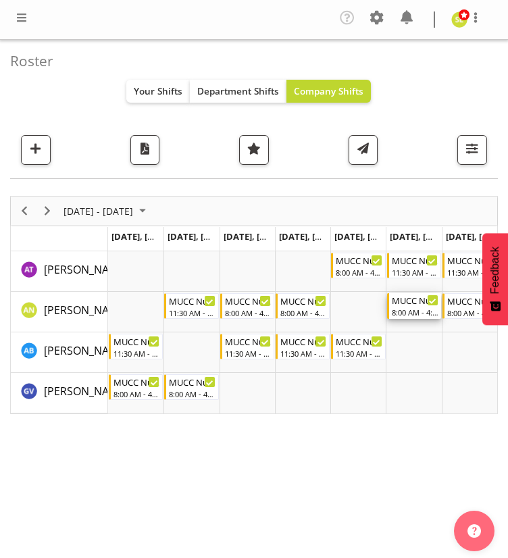
click at [412, 307] on div "8:00 AM - 4:30 PM" at bounding box center [415, 312] width 47 height 11
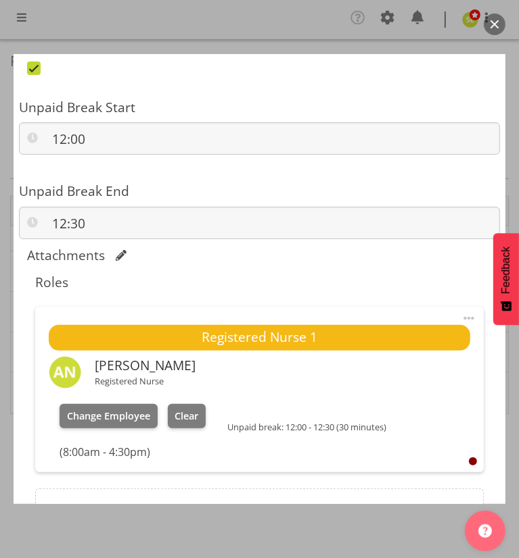
scroll to position [993, 0]
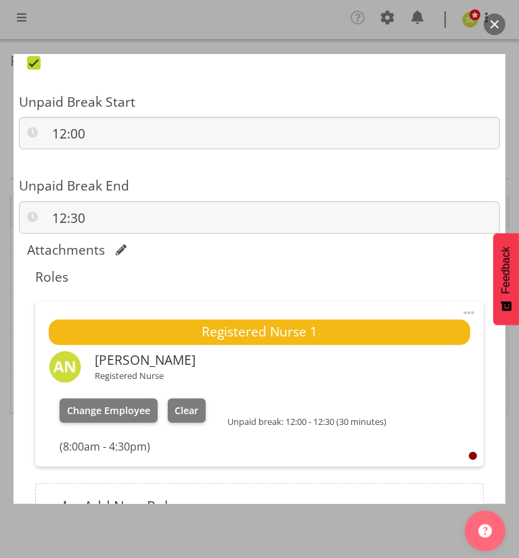
click at [122, 425] on div "Change Employee Clear" at bounding box center [132, 411] width 146 height 45
click at [124, 414] on span "Change Employee" at bounding box center [108, 410] width 83 height 13
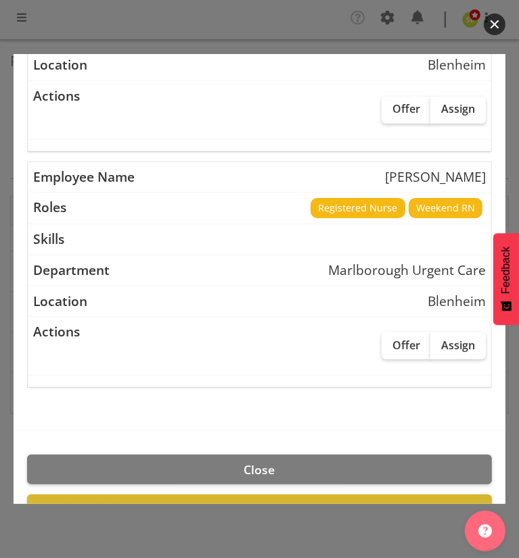
scroll to position [262, 0]
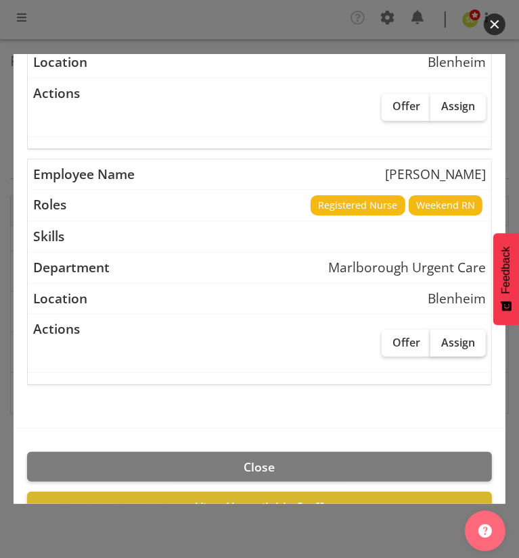
click at [448, 350] on label "Assign" at bounding box center [457, 343] width 55 height 27
click at [439, 347] on input "Assign" at bounding box center [434, 342] width 9 height 9
checkbox input "true"
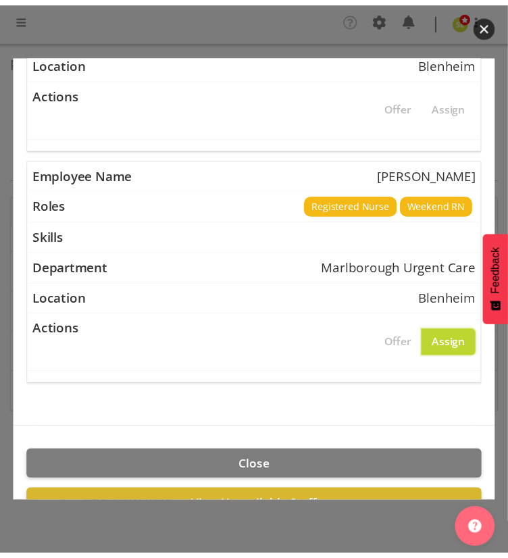
scroll to position [349, 0]
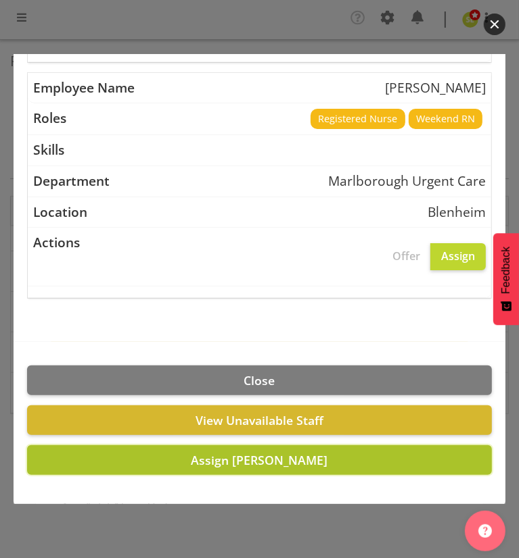
click at [206, 463] on span "Assign Gloria Varghese" at bounding box center [259, 460] width 137 height 16
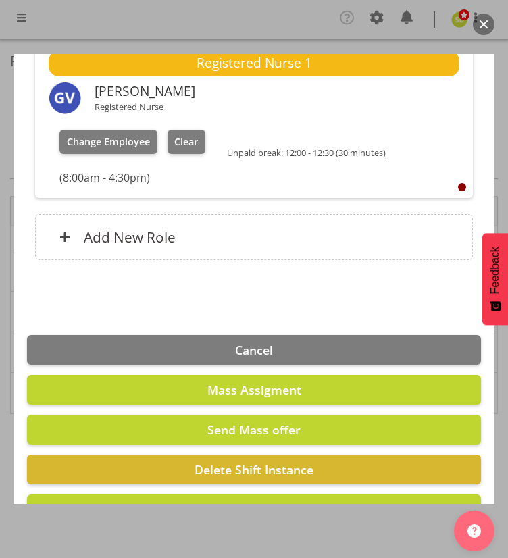
scroll to position [1312, 0]
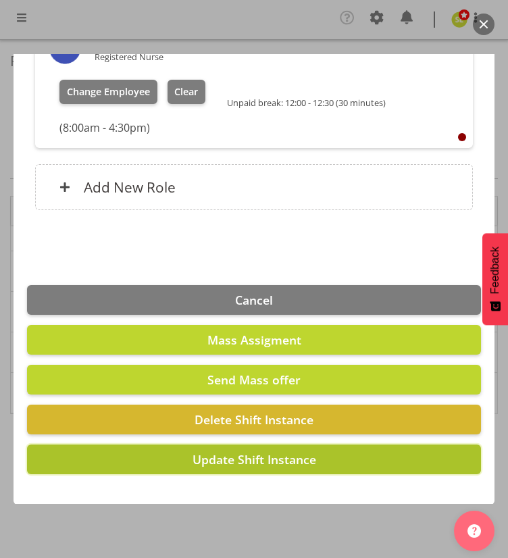
click at [220, 452] on span "Update Shift Instance" at bounding box center [255, 460] width 124 height 16
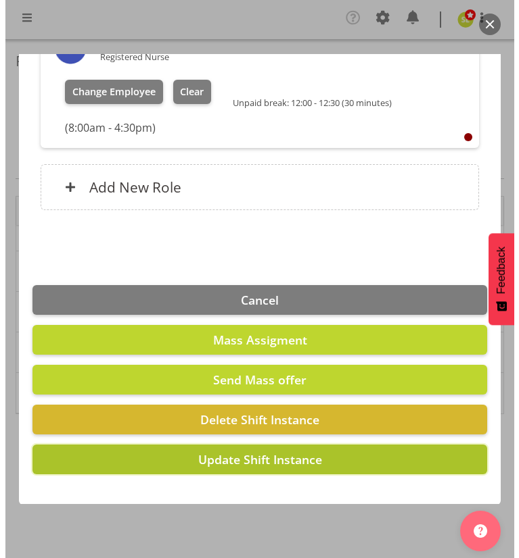
scroll to position [1258, 0]
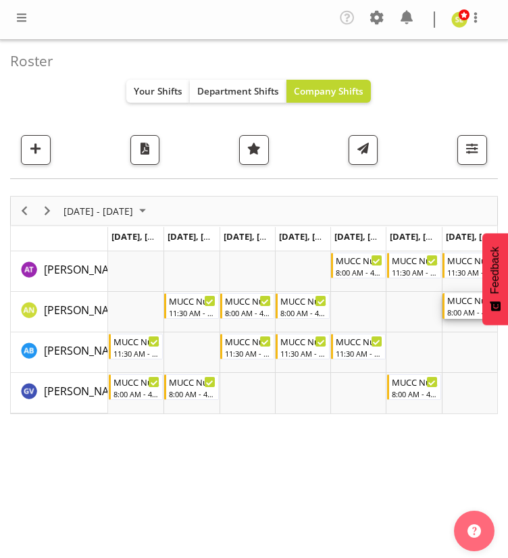
click at [457, 311] on div "8:00 AM - 4:30 PM" at bounding box center [471, 312] width 47 height 11
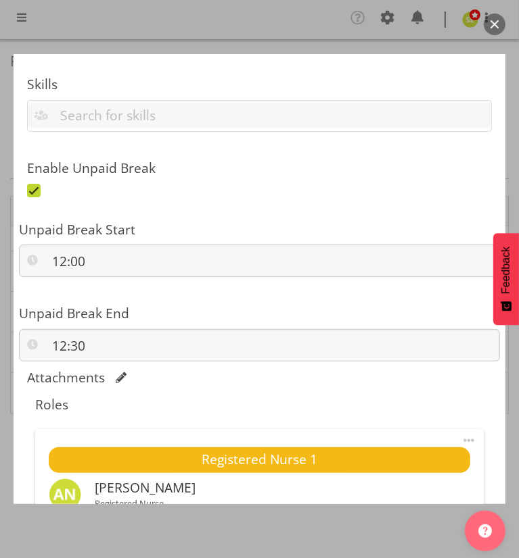
scroll to position [987, 0]
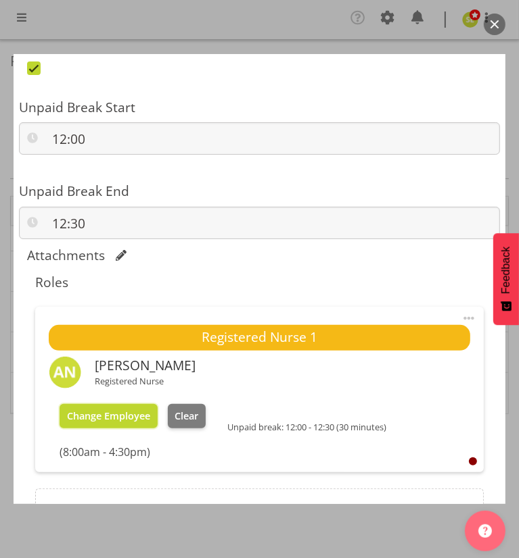
click at [121, 413] on span "Change Employee" at bounding box center [108, 416] width 83 height 13
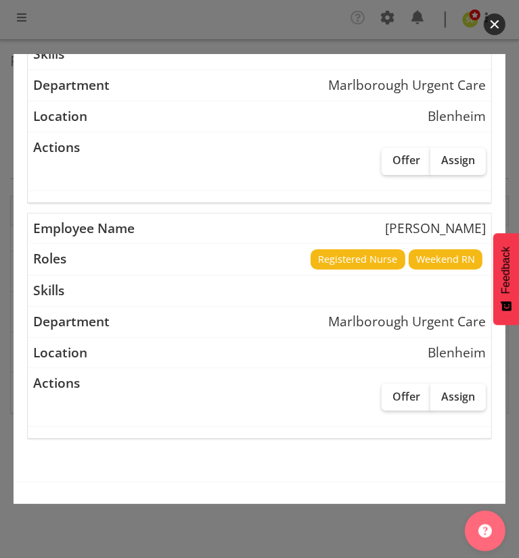
scroll to position [211, 0]
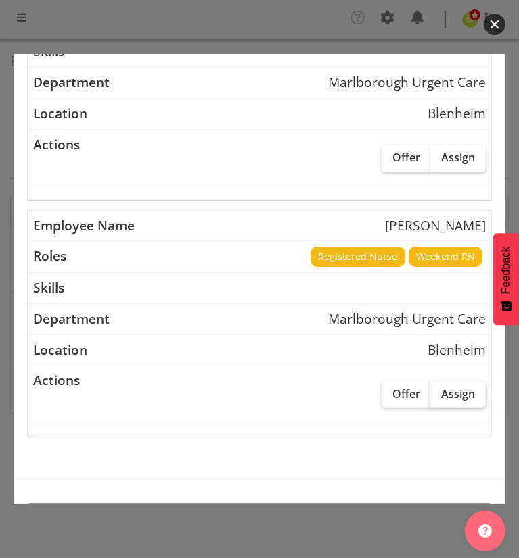
click at [441, 389] on span "Assign" at bounding box center [458, 394] width 34 height 14
click at [435, 389] on input "Assign" at bounding box center [434, 393] width 9 height 9
checkbox input "true"
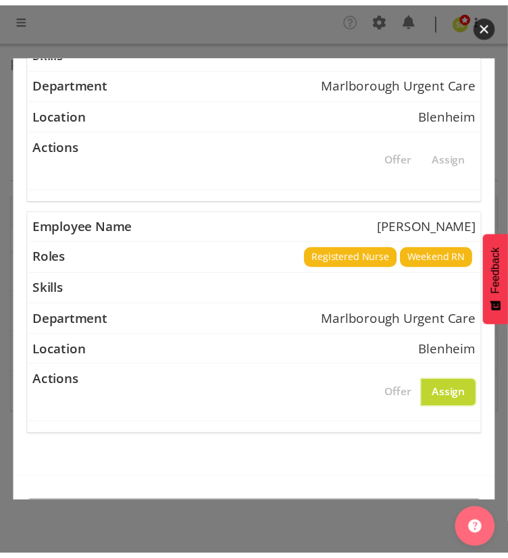
scroll to position [349, 0]
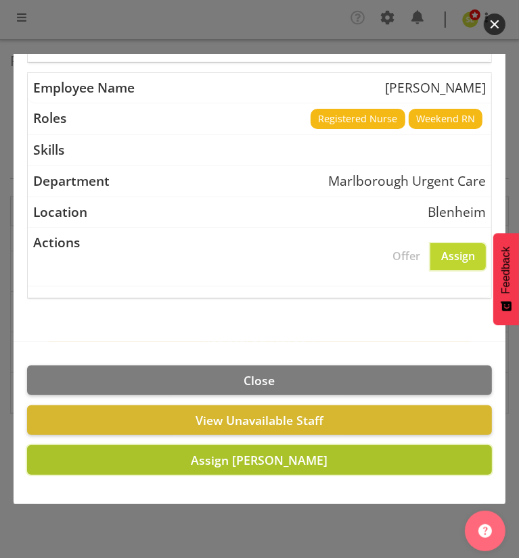
click at [181, 462] on button "Assign Gloria Varghese" at bounding box center [259, 461] width 464 height 30
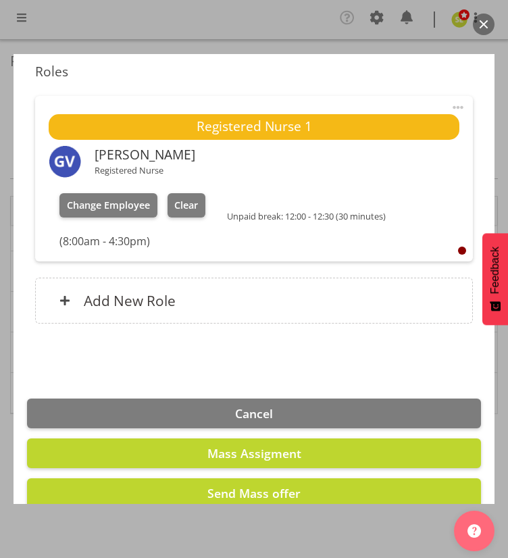
scroll to position [1312, 0]
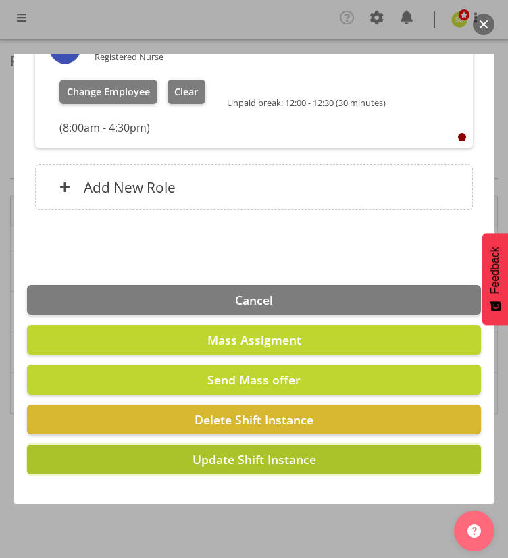
click at [212, 459] on span "Update Shift Instance" at bounding box center [255, 460] width 124 height 16
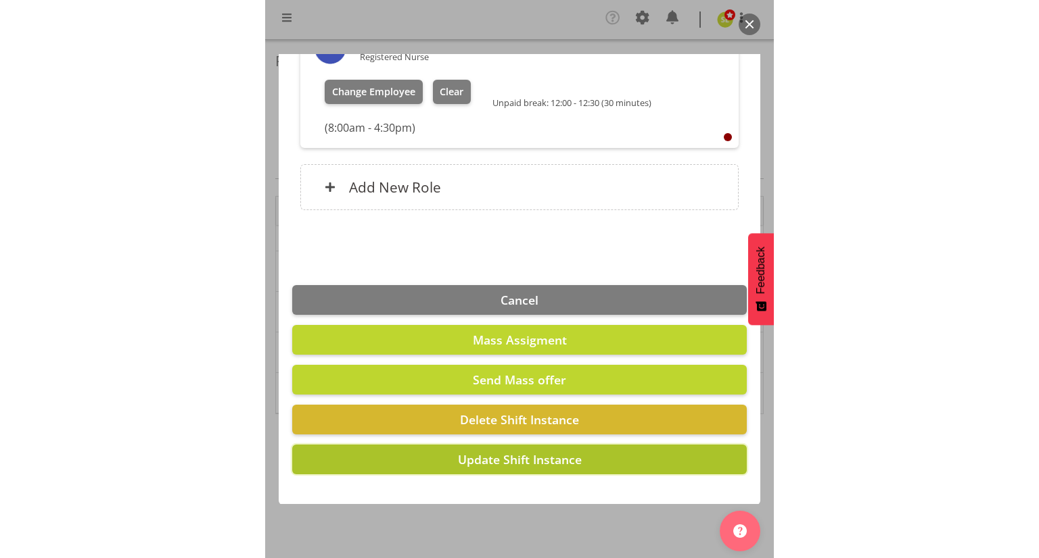
scroll to position [1258, 0]
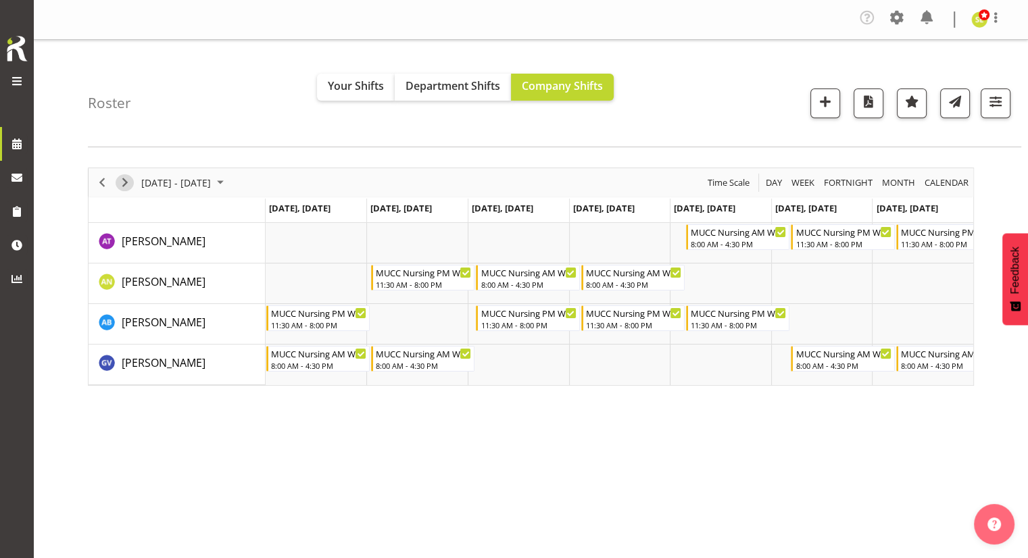
click at [128, 185] on span "Next" at bounding box center [125, 182] width 16 height 17
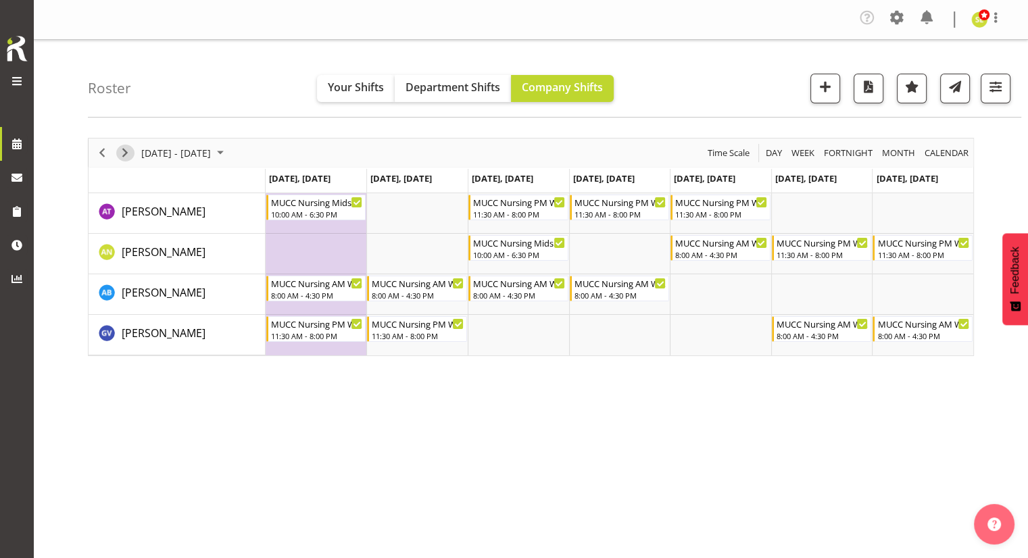
click at [127, 153] on span "Next" at bounding box center [125, 153] width 16 height 17
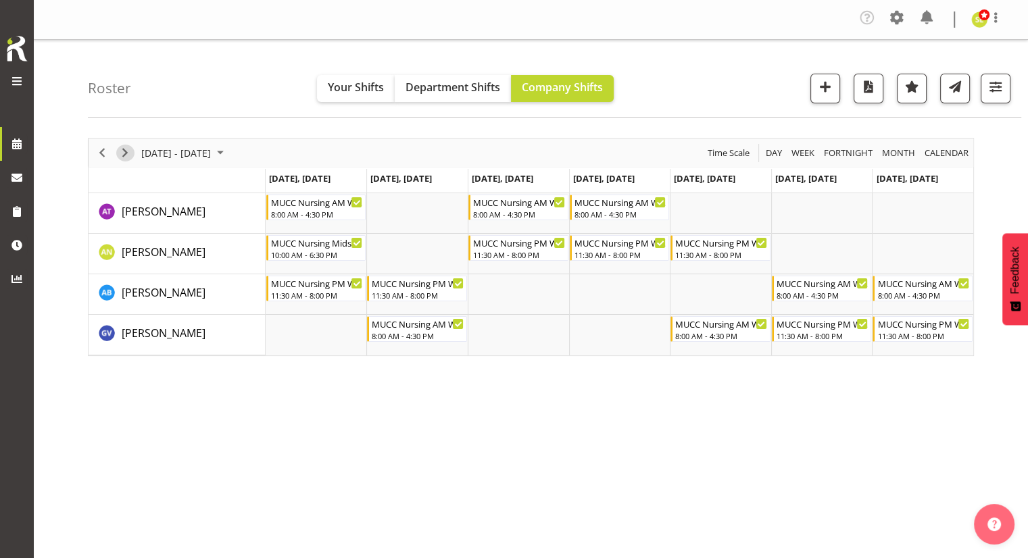
click at [127, 153] on span "Next" at bounding box center [125, 153] width 16 height 17
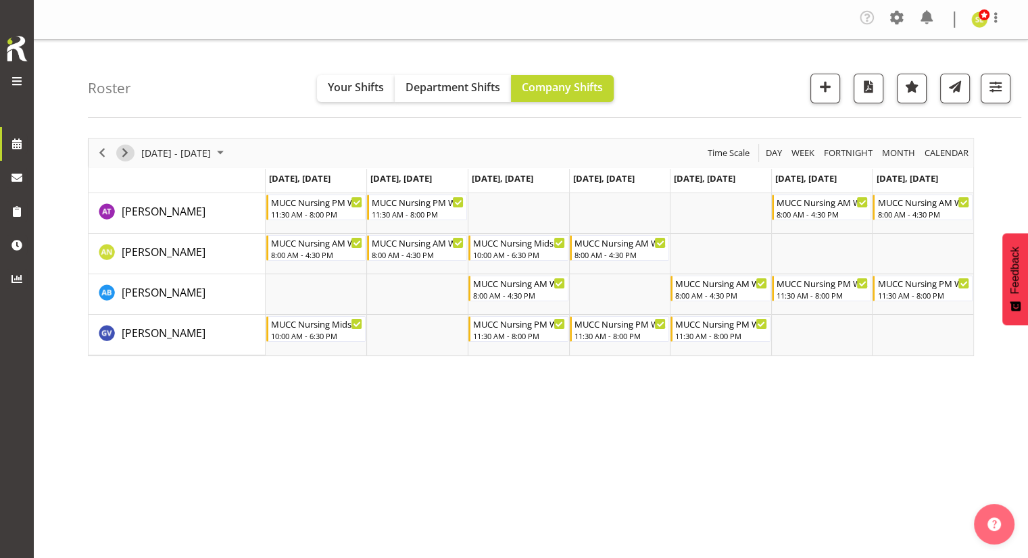
click at [127, 153] on span "Next" at bounding box center [125, 153] width 16 height 17
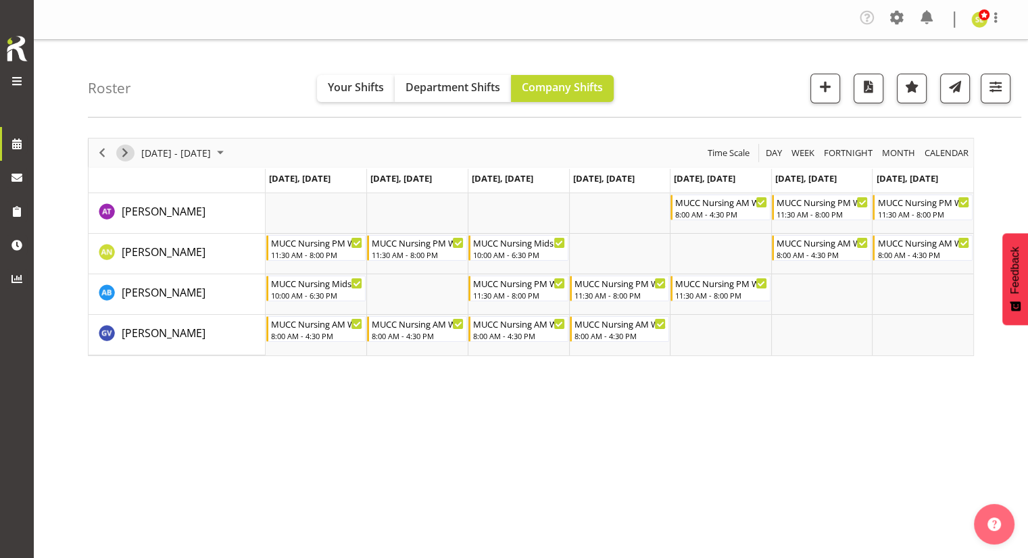
click at [126, 153] on span "Next" at bounding box center [125, 153] width 16 height 17
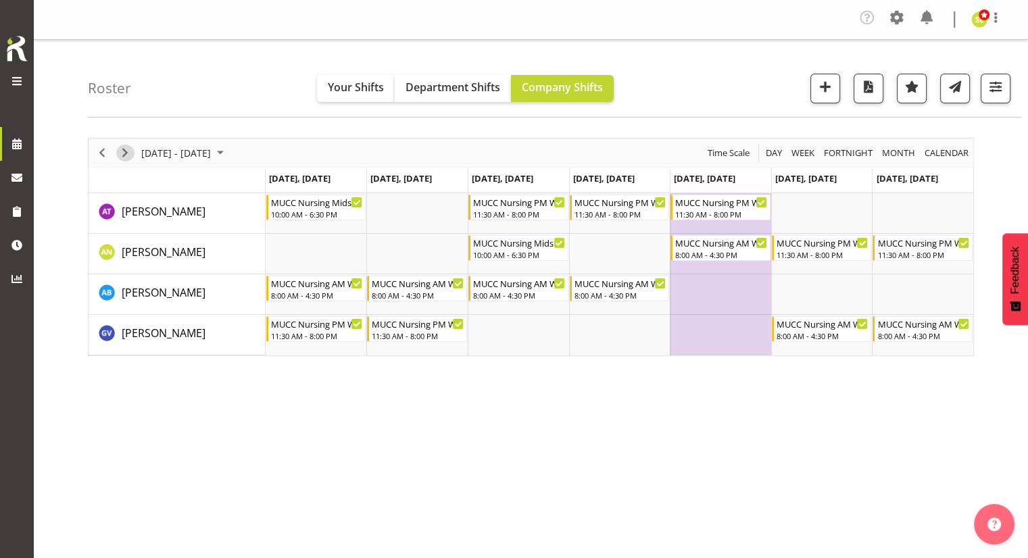
click at [126, 153] on span "Next" at bounding box center [125, 153] width 16 height 17
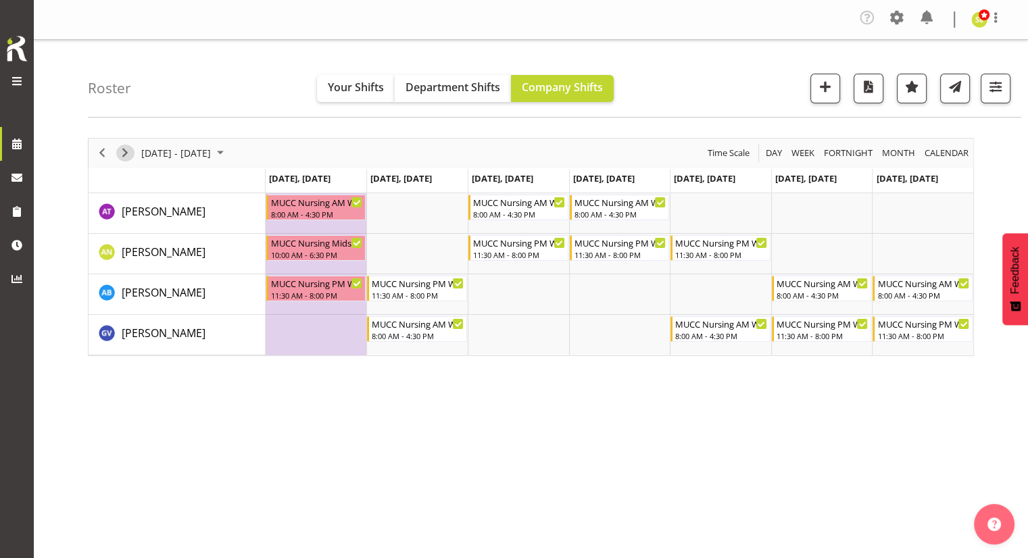
click at [126, 153] on span "Next" at bounding box center [125, 153] width 16 height 17
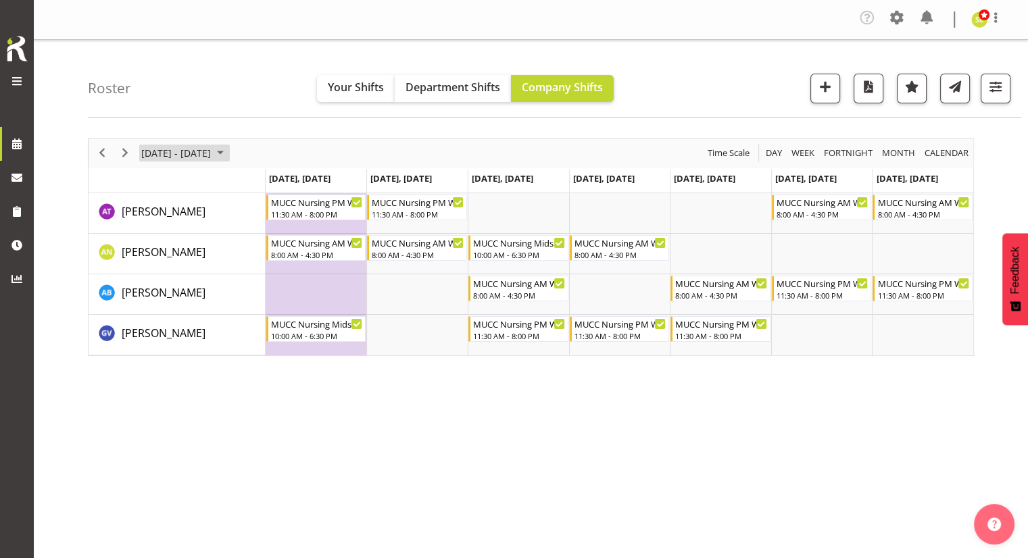
click at [195, 152] on span "November 03 - 09, 2025" at bounding box center [176, 153] width 72 height 17
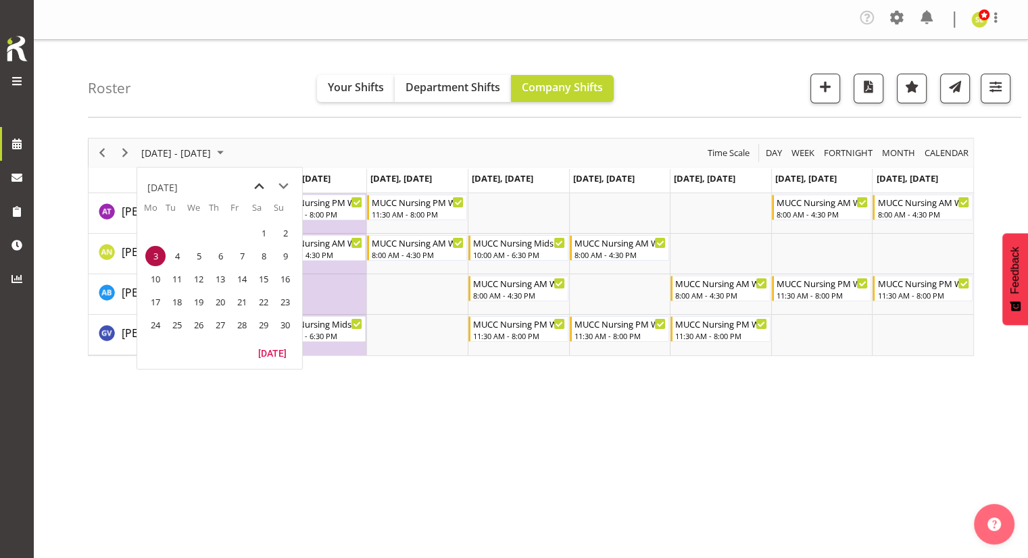
click at [258, 183] on span "previous month" at bounding box center [259, 186] width 24 height 24
click at [155, 323] on span "27" at bounding box center [155, 325] width 20 height 20
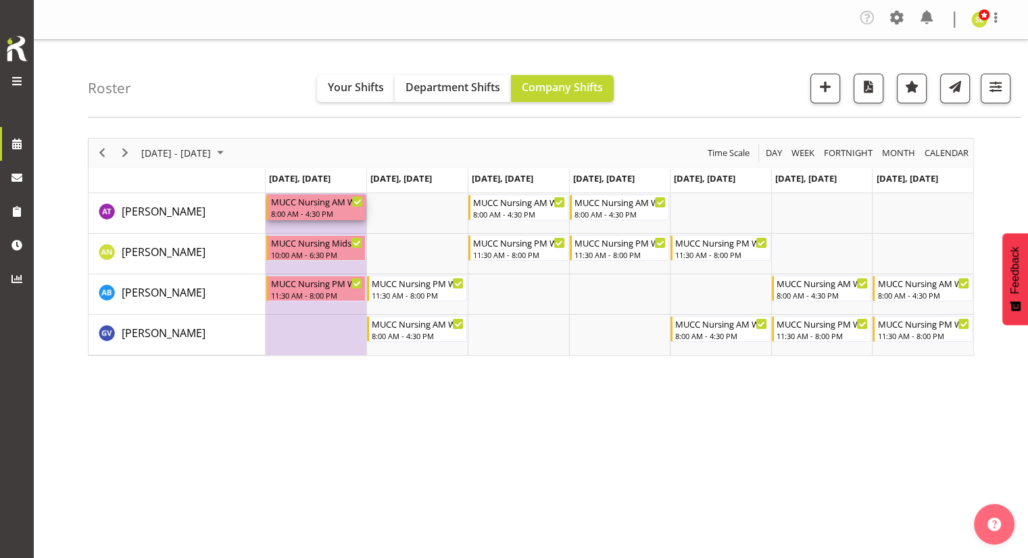
click at [328, 207] on div "MUCC Nursing AM Weekday" at bounding box center [317, 202] width 93 height 14
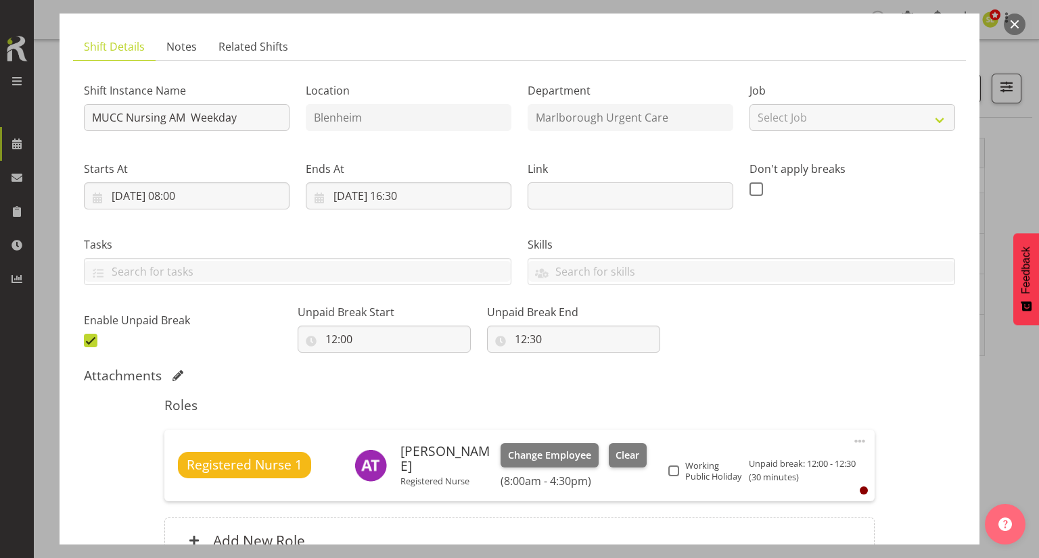
scroll to position [83, 0]
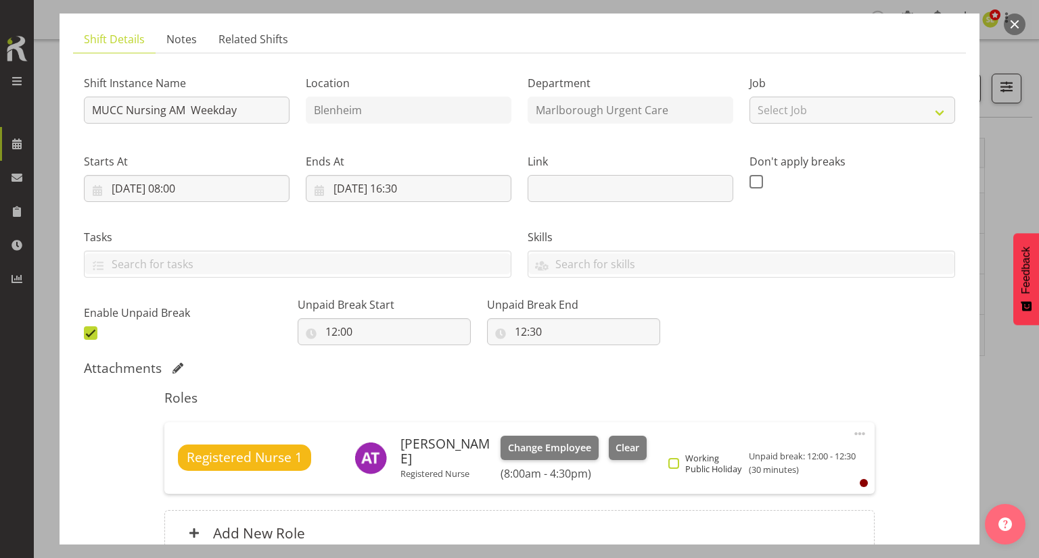
click at [673, 458] on span at bounding box center [673, 463] width 11 height 11
click at [673, 459] on input "Working Public Holiday" at bounding box center [672, 463] width 9 height 9
checkbox input "true"
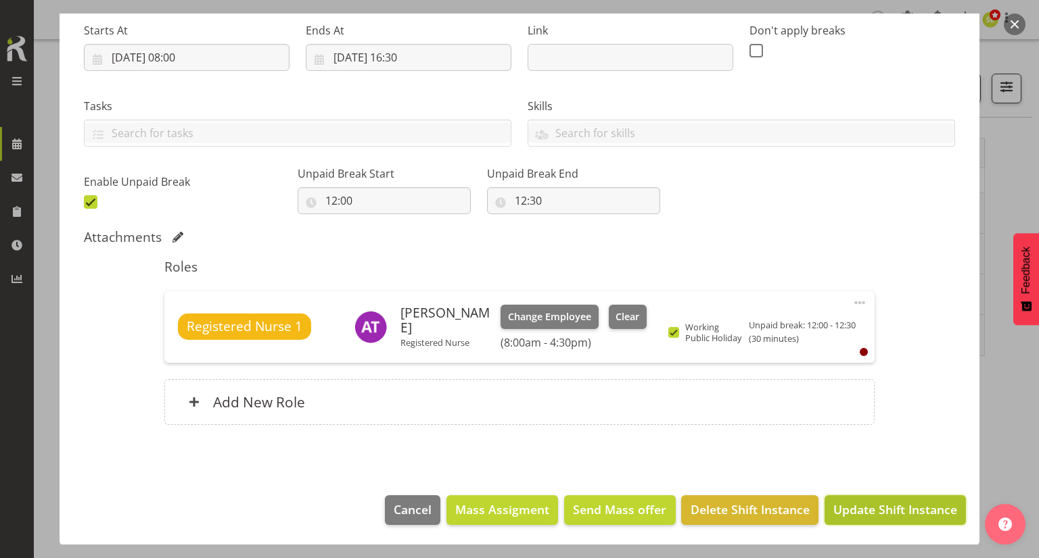
click at [860, 510] on span "Update Shift Instance" at bounding box center [895, 510] width 124 height 18
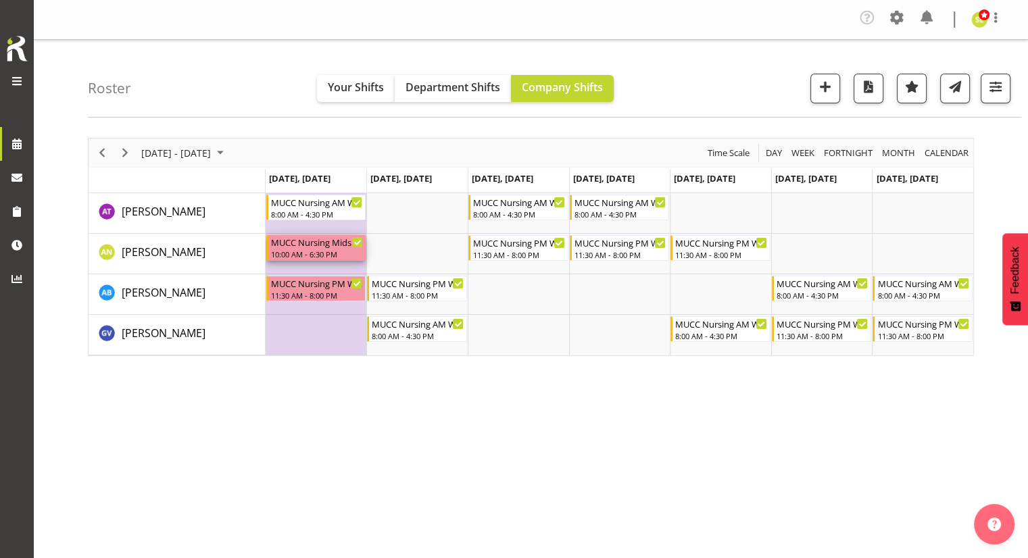
click at [316, 246] on div "MUCC Nursing Midshift" at bounding box center [317, 242] width 93 height 14
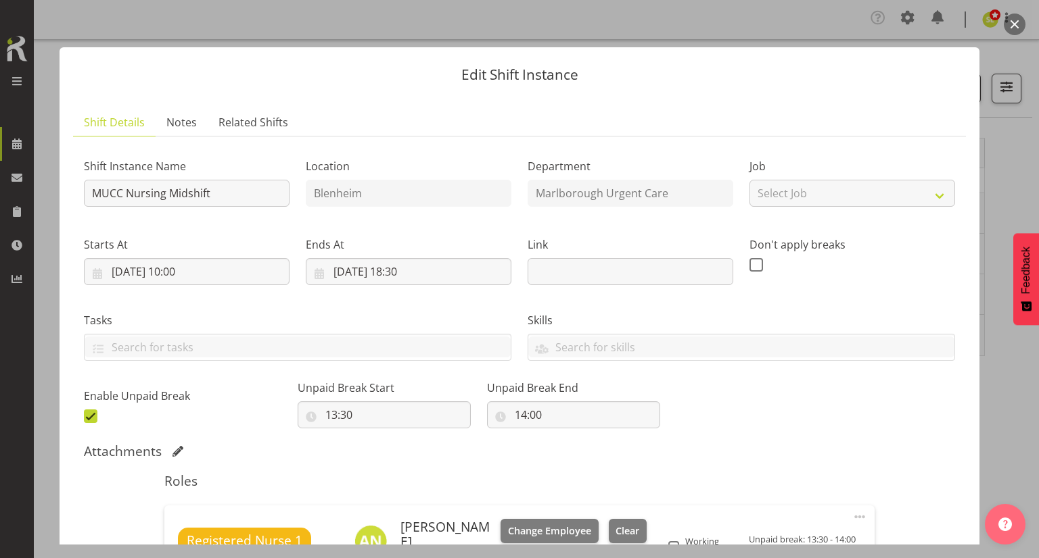
scroll to position [78, 0]
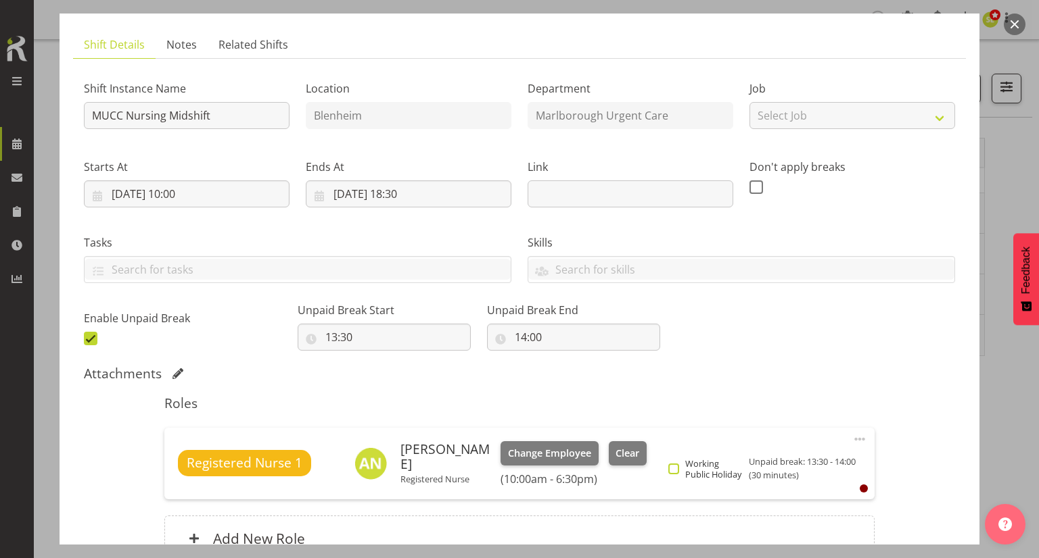
click at [680, 472] on span "Working Public Holiday" at bounding box center [712, 469] width 66 height 22
click at [677, 472] on input "Working Public Holiday" at bounding box center [672, 468] width 9 height 9
checkbox input "true"
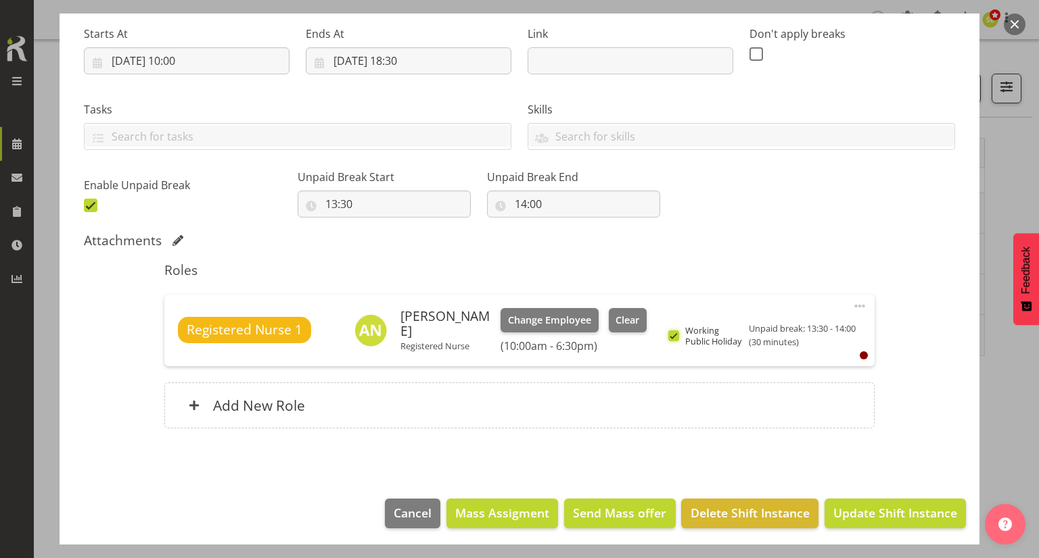
scroll to position [214, 0]
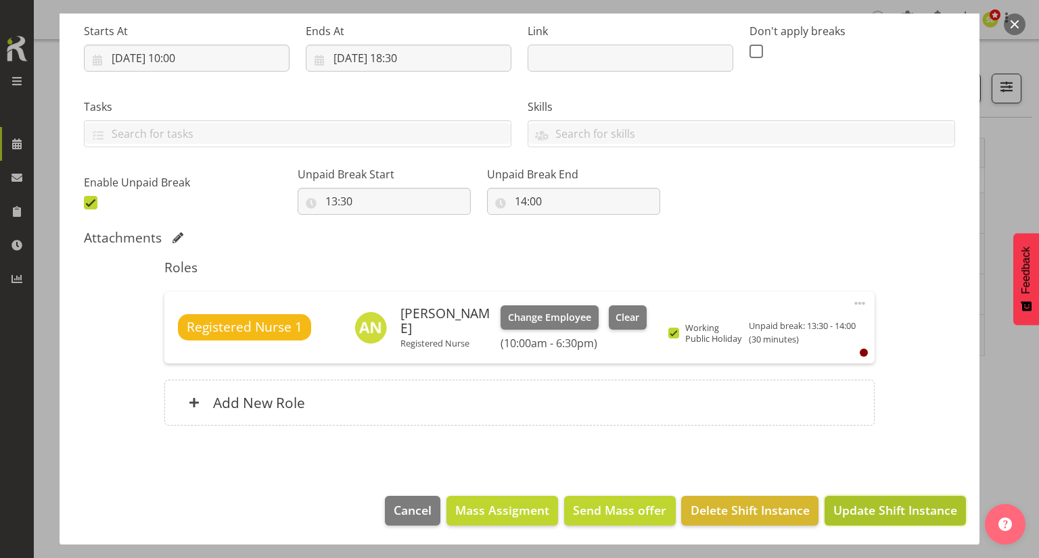
click at [846, 517] on span "Update Shift Instance" at bounding box center [895, 511] width 124 height 18
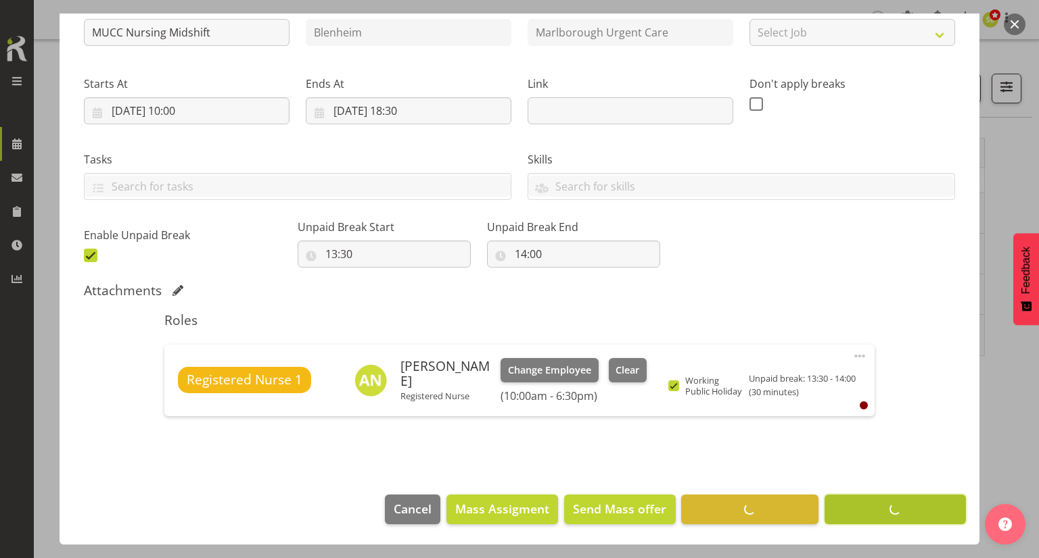
scroll to position [173, 0]
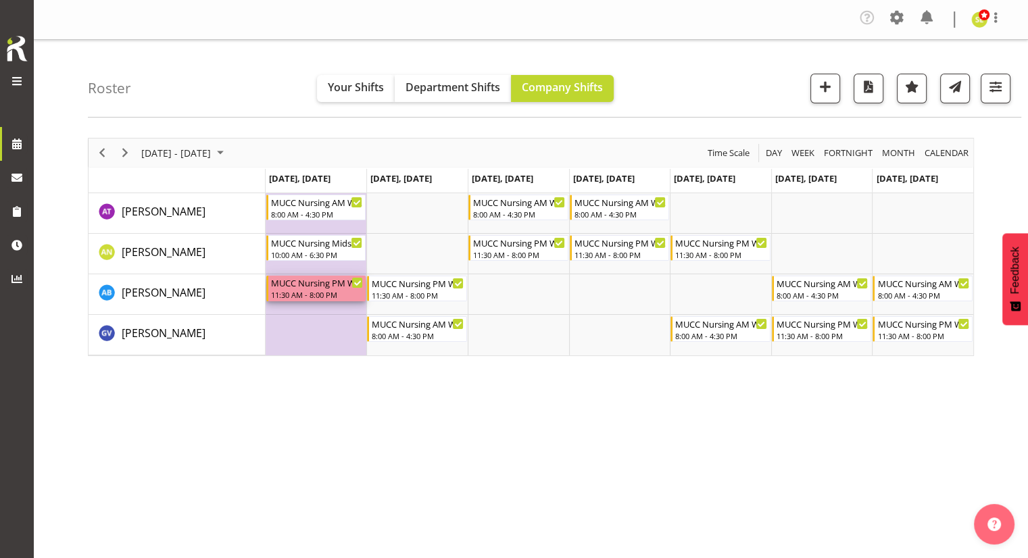
click at [314, 287] on div "MUCC Nursing PM Weekday" at bounding box center [317, 283] width 93 height 14
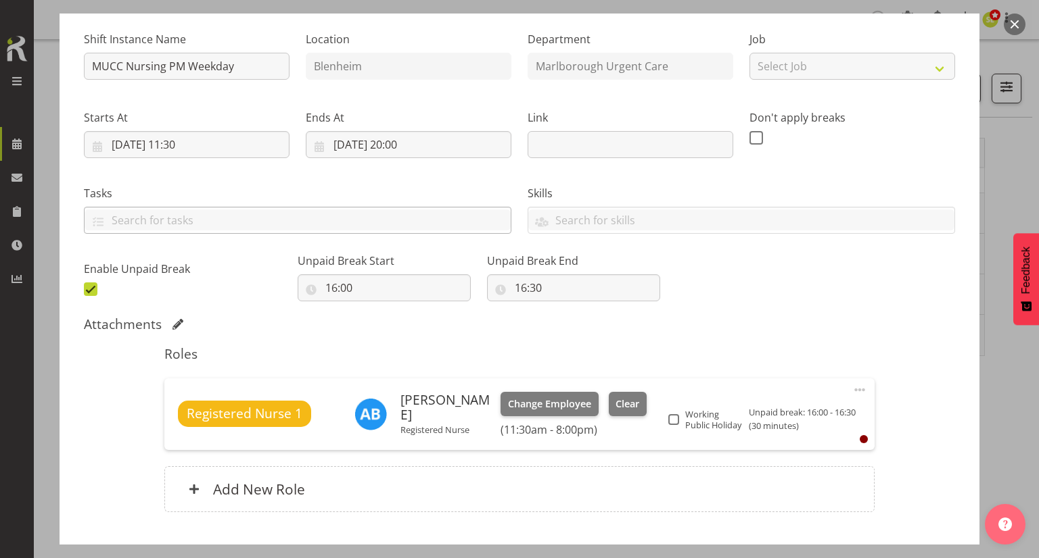
scroll to position [127, 0]
click at [671, 422] on span at bounding box center [673, 419] width 11 height 11
click at [671, 422] on input "Working Public Holiday" at bounding box center [672, 419] width 9 height 9
checkbox input "true"
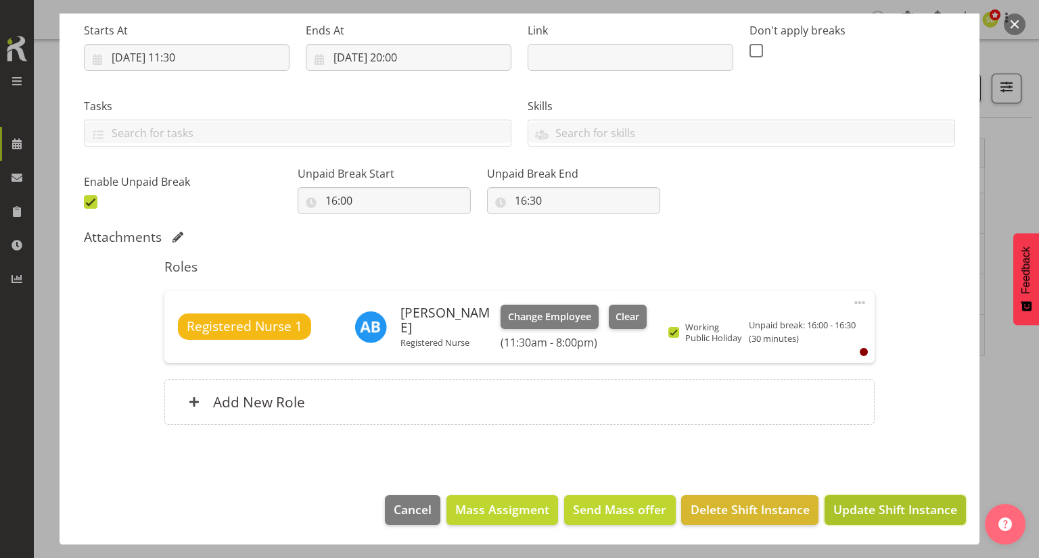
click at [860, 504] on span "Update Shift Instance" at bounding box center [895, 510] width 124 height 18
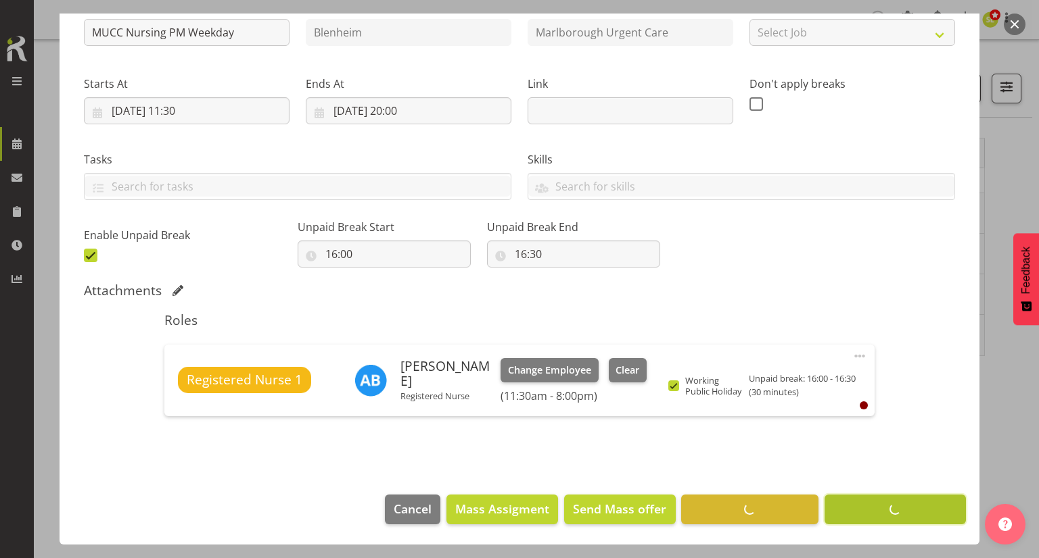
scroll to position [160, 0]
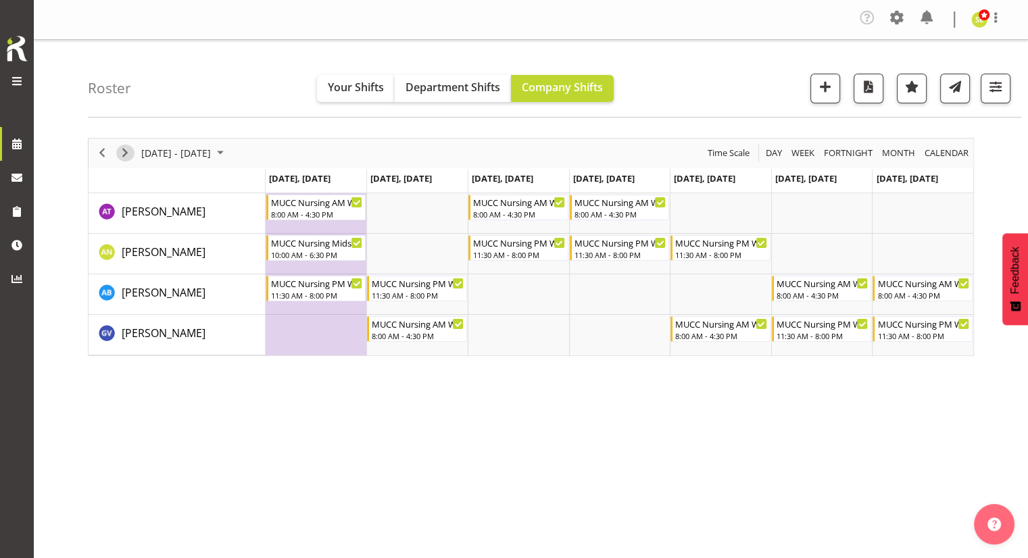
click at [126, 152] on span "Next" at bounding box center [125, 153] width 16 height 17
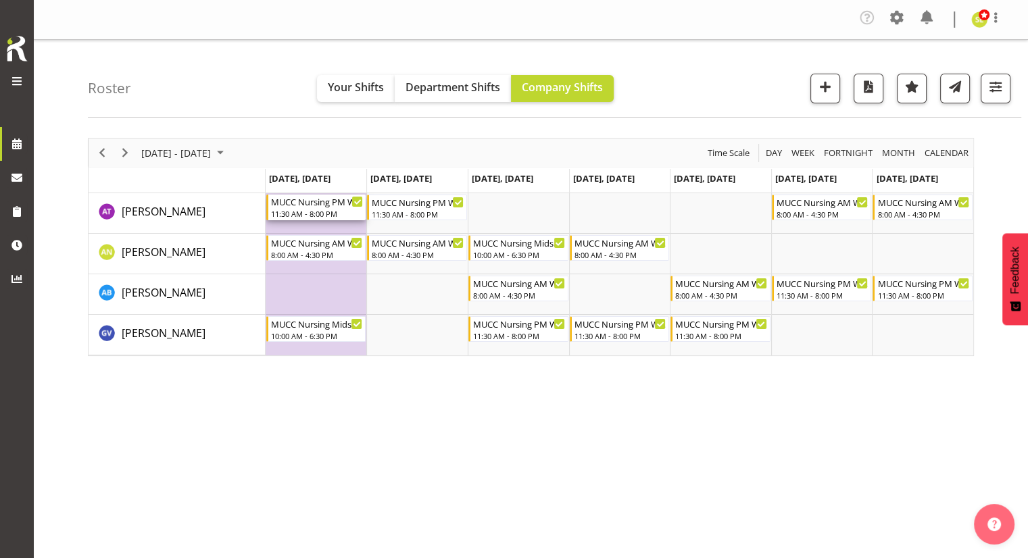
click at [297, 211] on div "11:30 AM - 8:00 PM" at bounding box center [317, 213] width 93 height 11
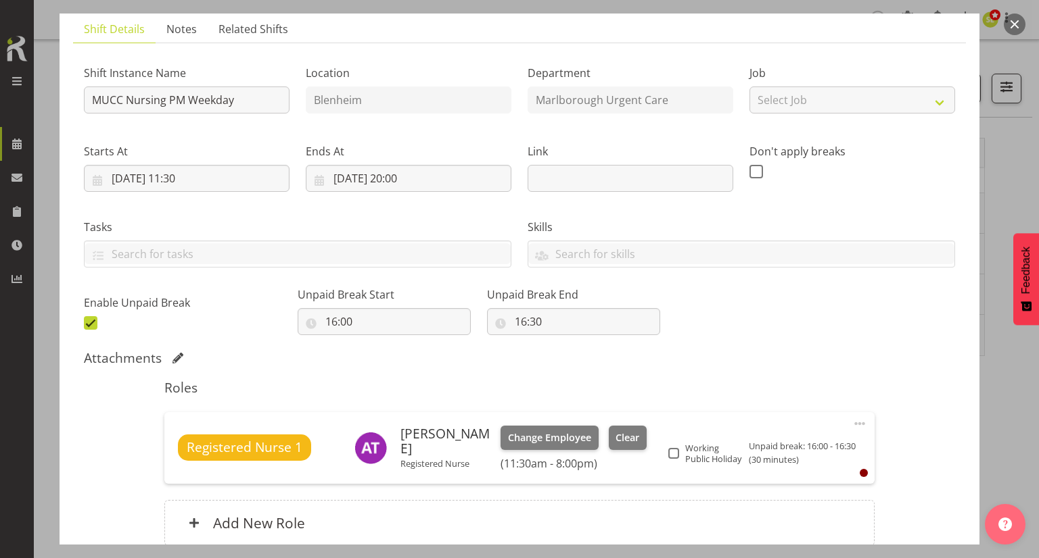
scroll to position [110, 0]
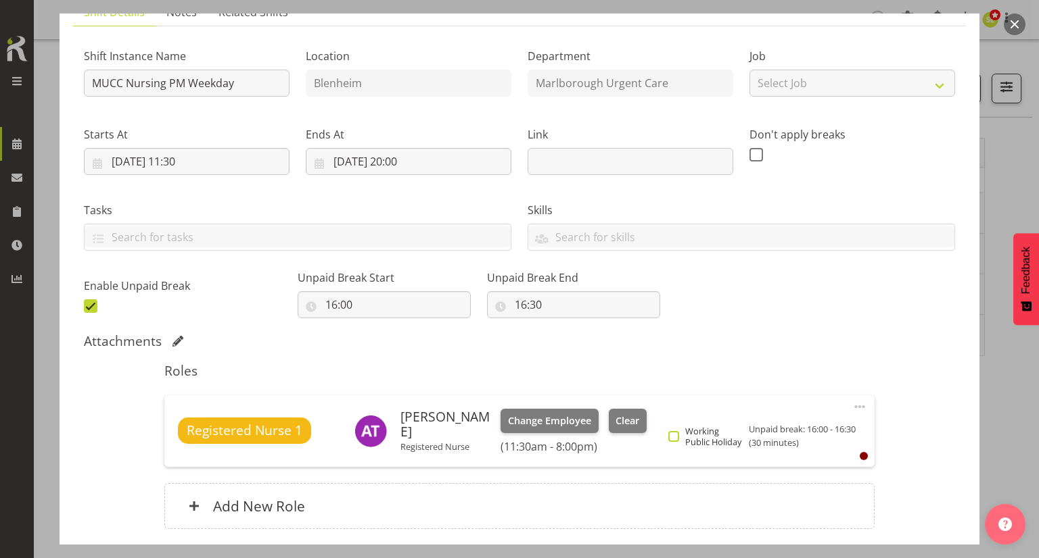
click at [675, 436] on span at bounding box center [673, 436] width 11 height 11
click at [675, 436] on input "Working Public Holiday" at bounding box center [672, 436] width 9 height 9
checkbox input "true"
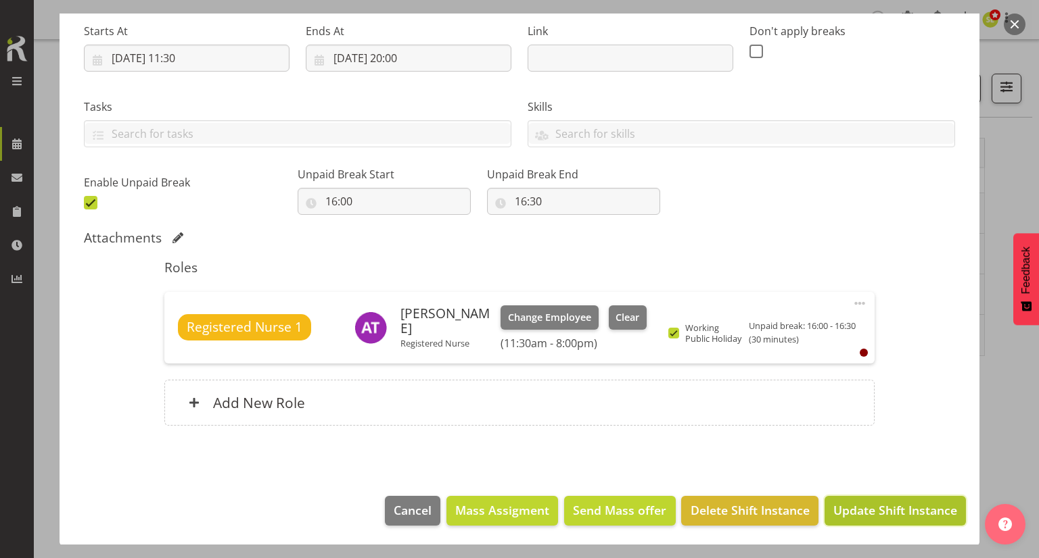
click at [869, 513] on span "Update Shift Instance" at bounding box center [895, 511] width 124 height 18
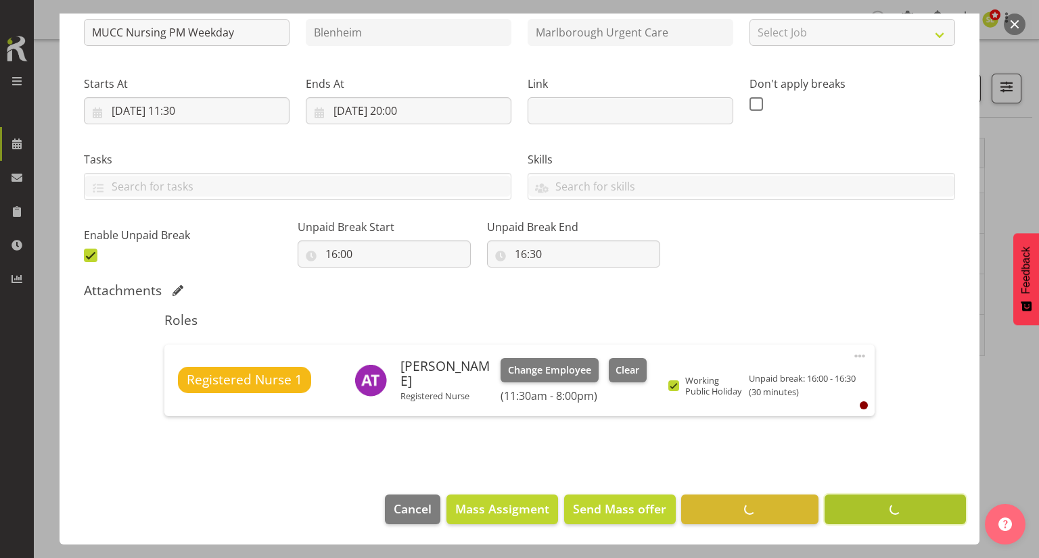
scroll to position [160, 0]
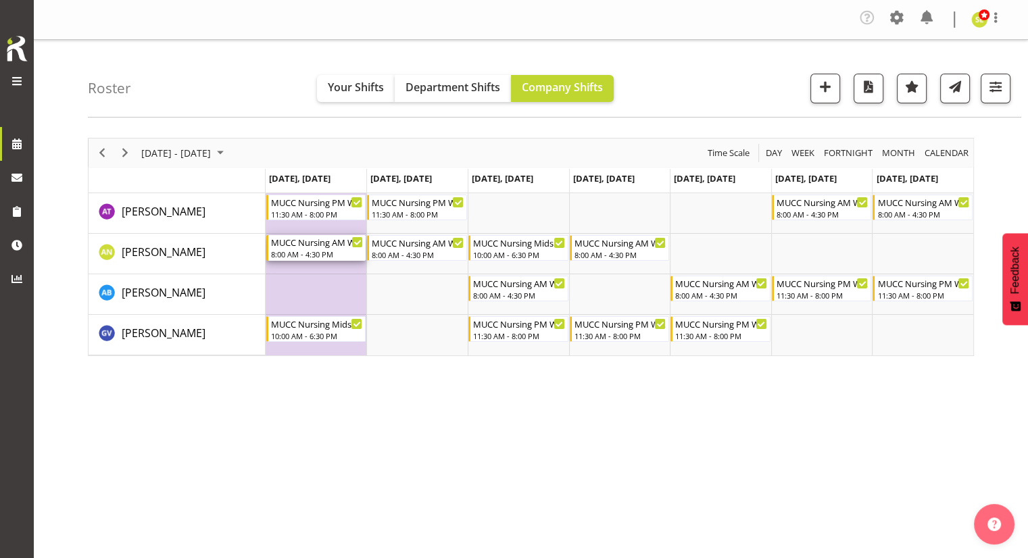
click at [322, 246] on div "MUCC Nursing AM Weekday" at bounding box center [317, 242] width 93 height 14
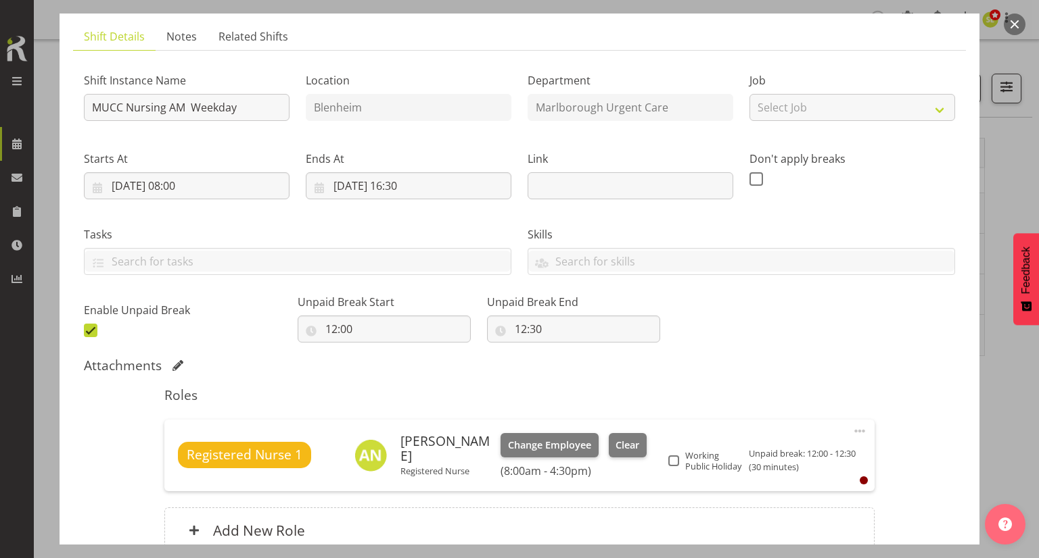
scroll to position [88, 0]
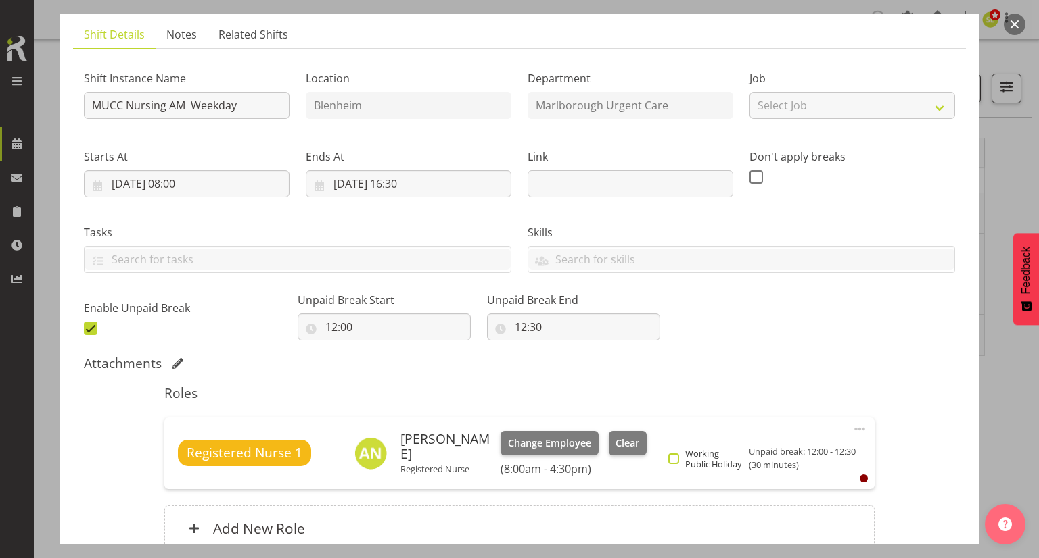
click at [676, 464] on span at bounding box center [673, 459] width 11 height 11
click at [676, 463] on input "Working Public Holiday" at bounding box center [672, 458] width 9 height 9
checkbox input "true"
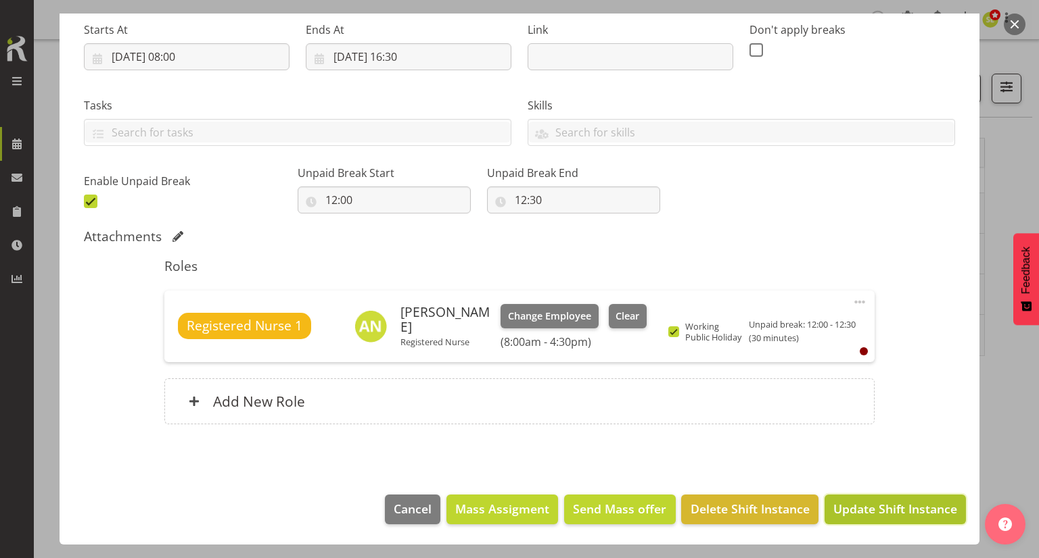
click at [844, 509] on span "Update Shift Instance" at bounding box center [895, 509] width 124 height 18
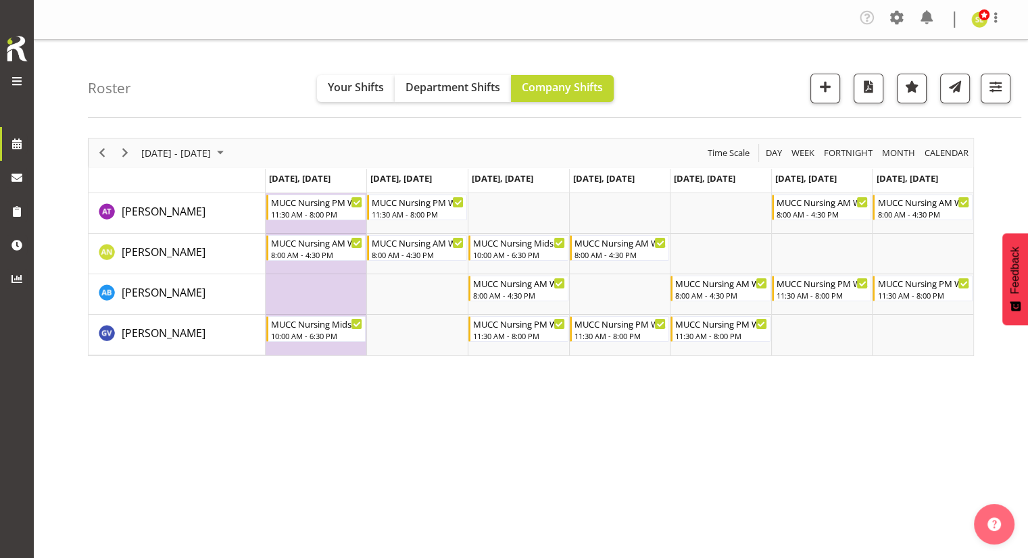
click at [308, 341] on td "Timeline Week of November 3, 2025" at bounding box center [316, 335] width 101 height 41
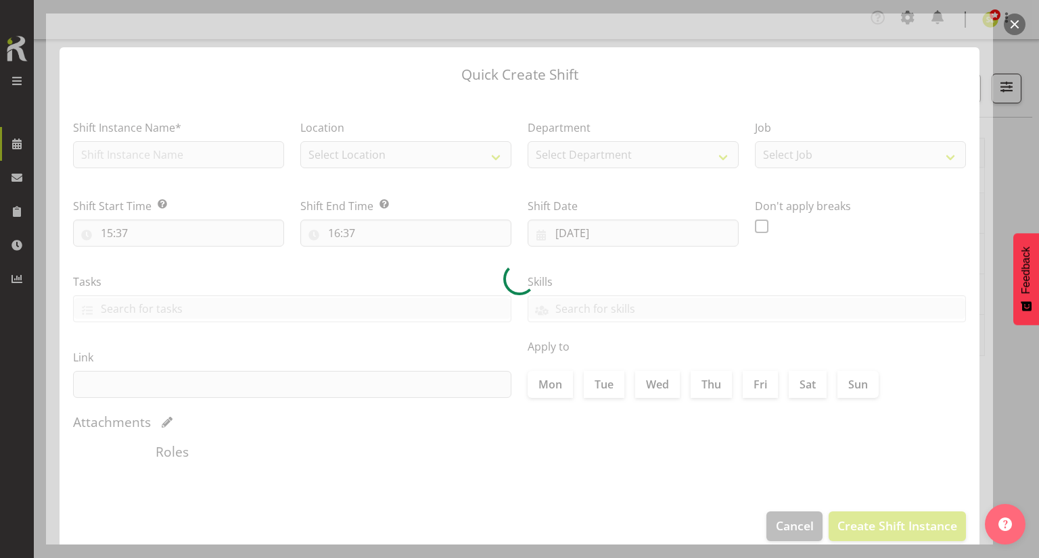
type input "03/11/2025"
checkbox input "true"
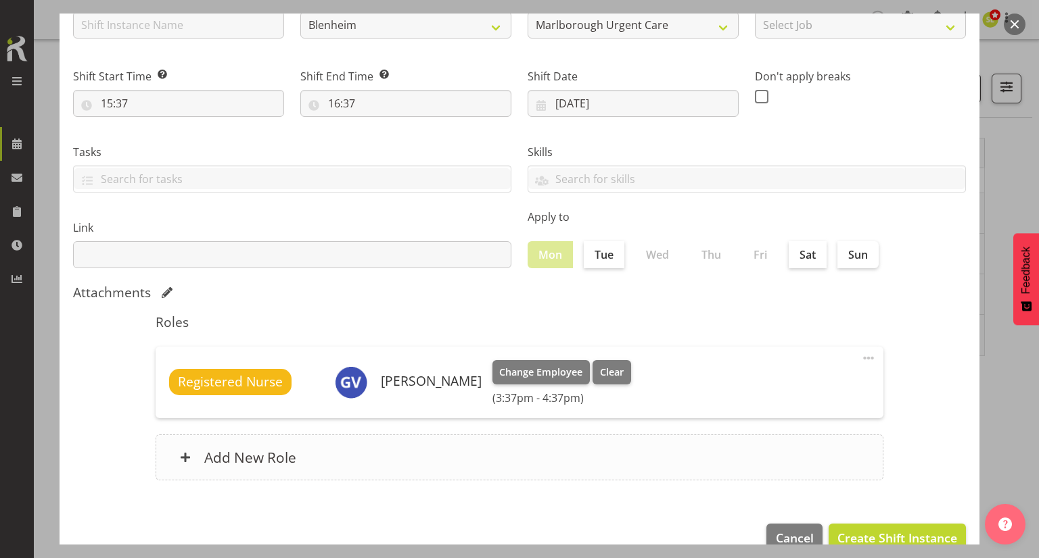
scroll to position [158, 0]
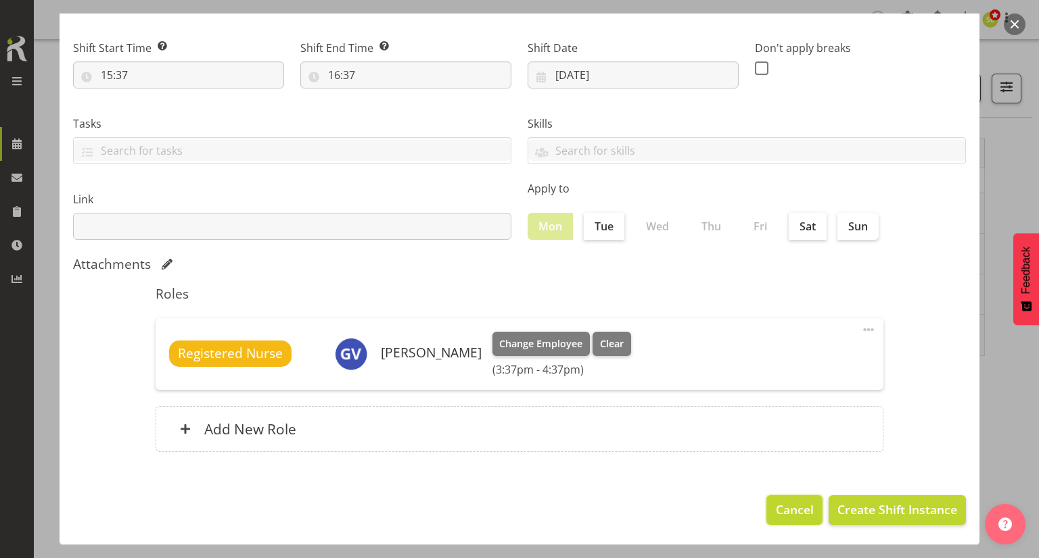
click at [771, 521] on button "Cancel" at bounding box center [793, 511] width 55 height 30
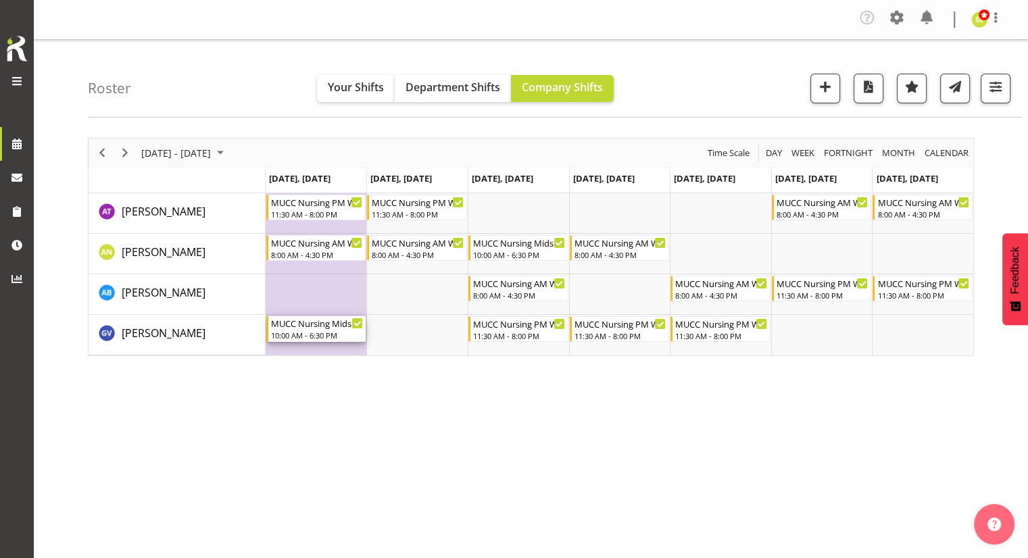
click at [291, 328] on div "MUCC Nursing Midshift" at bounding box center [317, 323] width 93 height 14
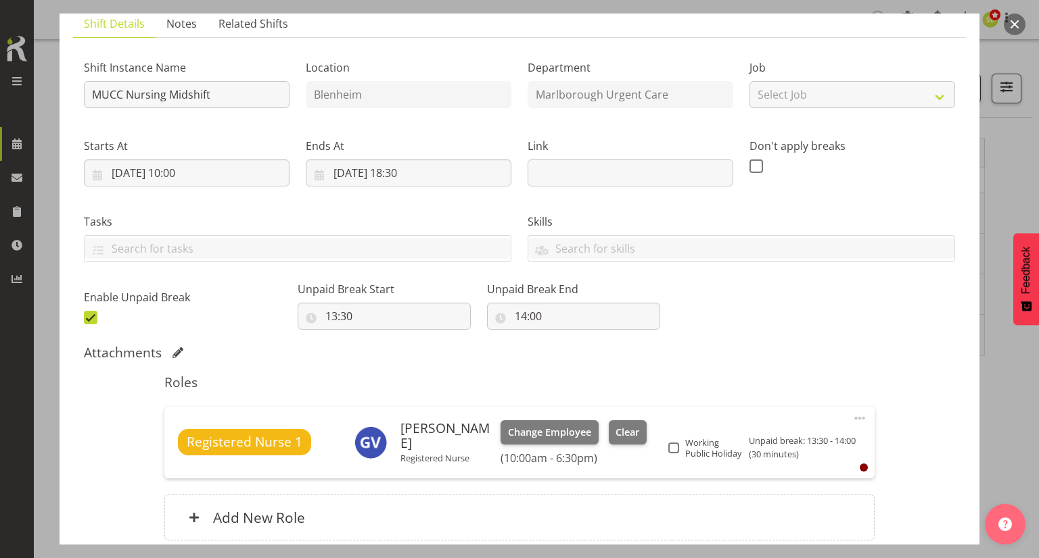
scroll to position [100, 0]
click at [679, 447] on span "Working Public Holiday" at bounding box center [712, 447] width 66 height 22
click at [677, 447] on input "Working Public Holiday" at bounding box center [672, 446] width 9 height 9
checkbox input "true"
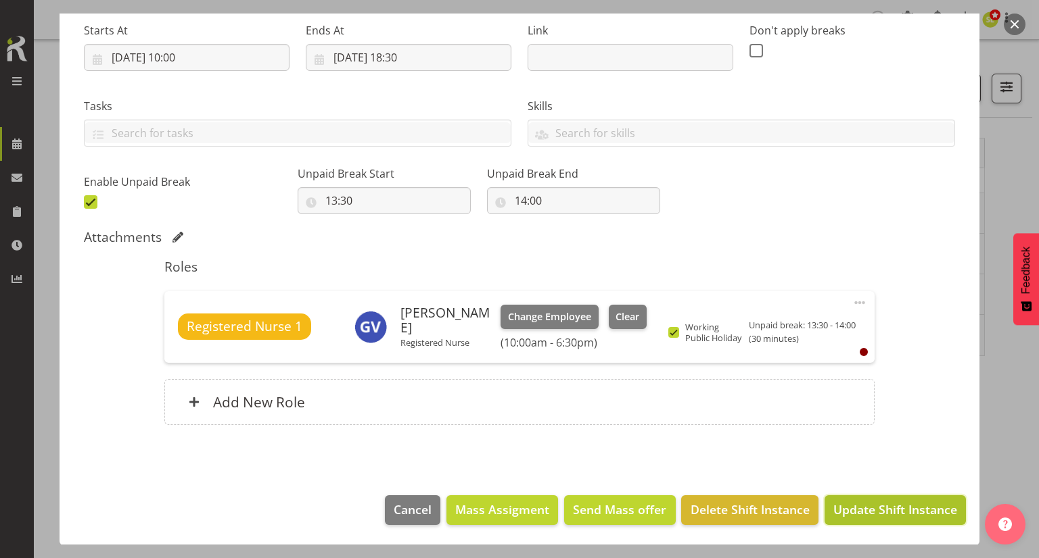
click at [826, 498] on button "Update Shift Instance" at bounding box center [894, 511] width 141 height 30
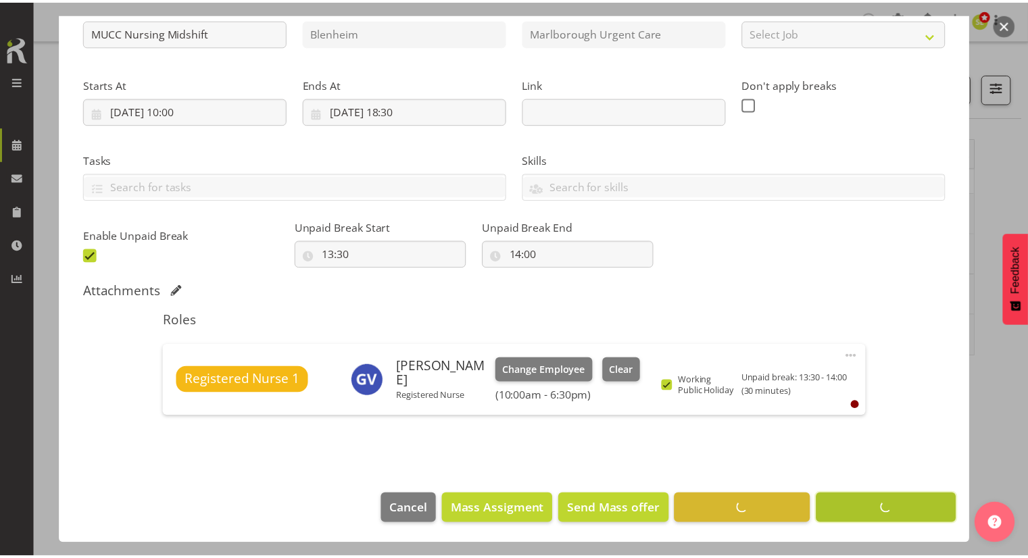
scroll to position [160, 0]
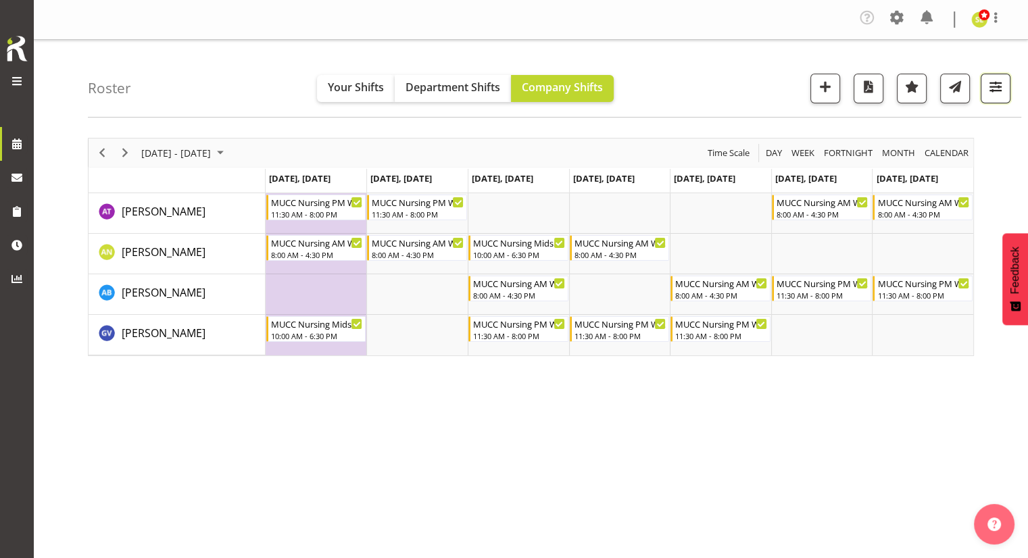
click at [998, 89] on span "button" at bounding box center [996, 87] width 18 height 18
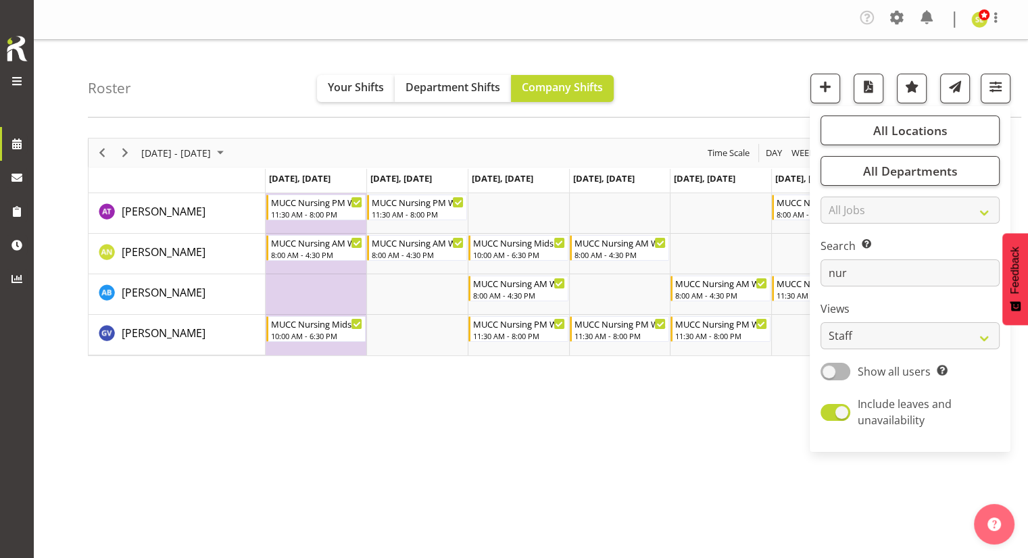
click at [868, 287] on div "All Locations Clear Blenheim Select All Deselect All All Departments Clear Marl…" at bounding box center [910, 279] width 201 height 335
click at [871, 283] on input "nur" at bounding box center [910, 273] width 179 height 27
type input "n"
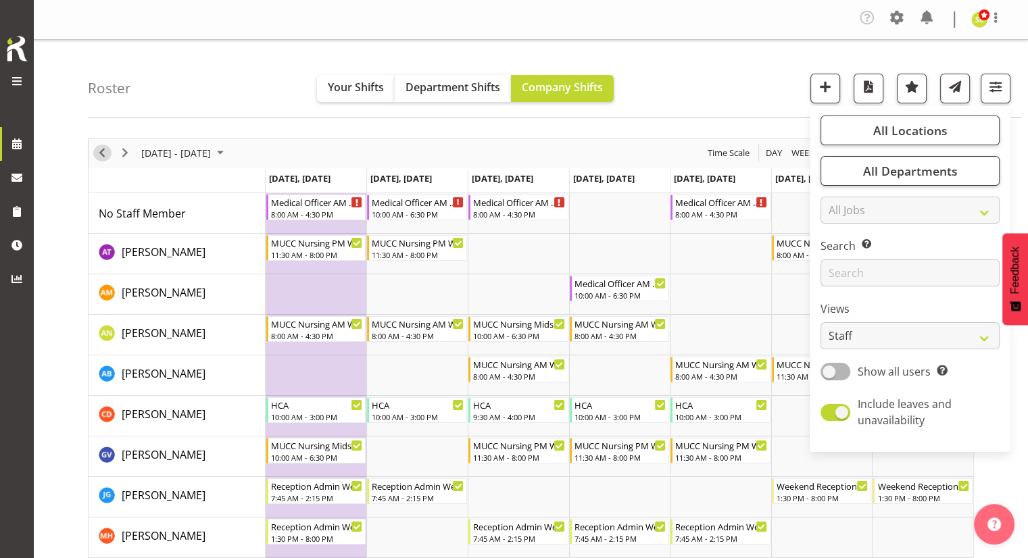
click at [107, 153] on span "Previous" at bounding box center [102, 153] width 16 height 17
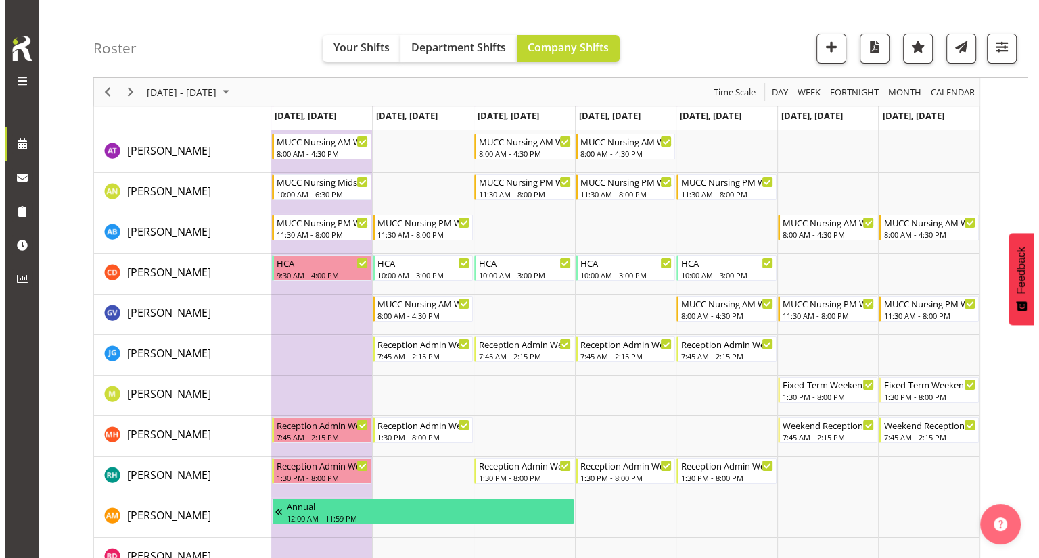
scroll to position [162, 0]
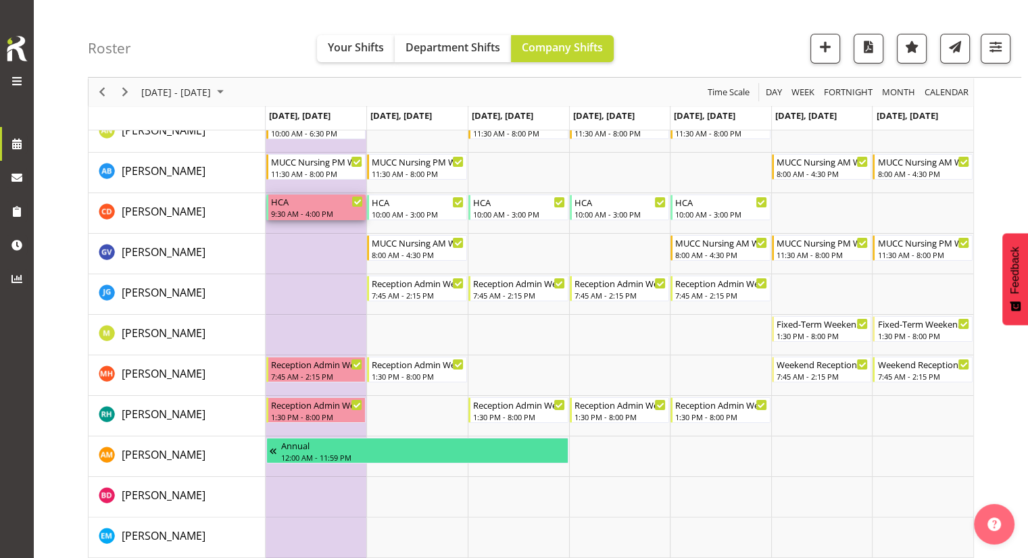
click at [324, 212] on div "9:30 AM - 4:00 PM" at bounding box center [317, 213] width 93 height 11
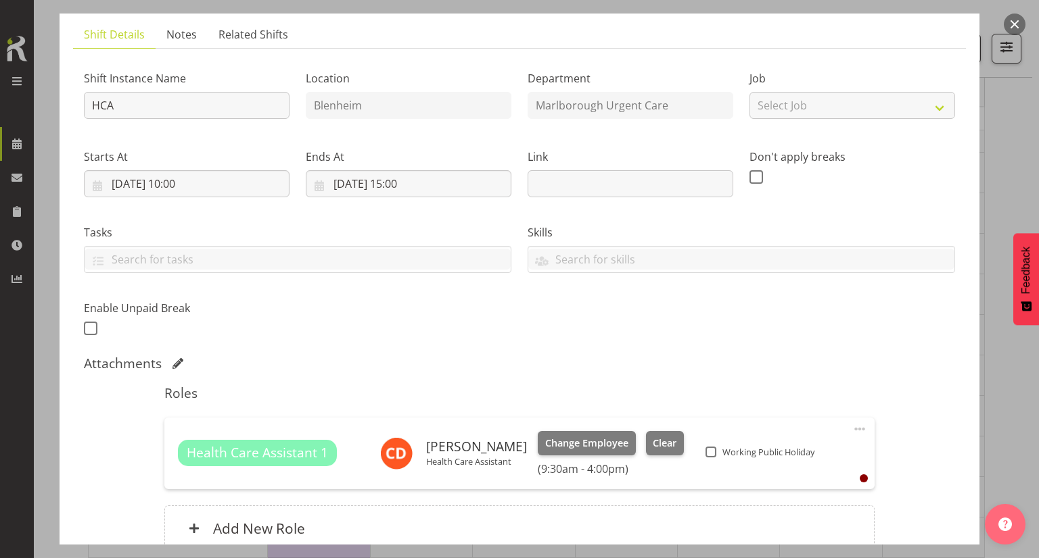
scroll to position [89, 0]
click at [705, 446] on span at bounding box center [710, 451] width 11 height 11
click at [705, 446] on input "Working Public Holiday" at bounding box center [709, 450] width 9 height 9
checkbox input "true"
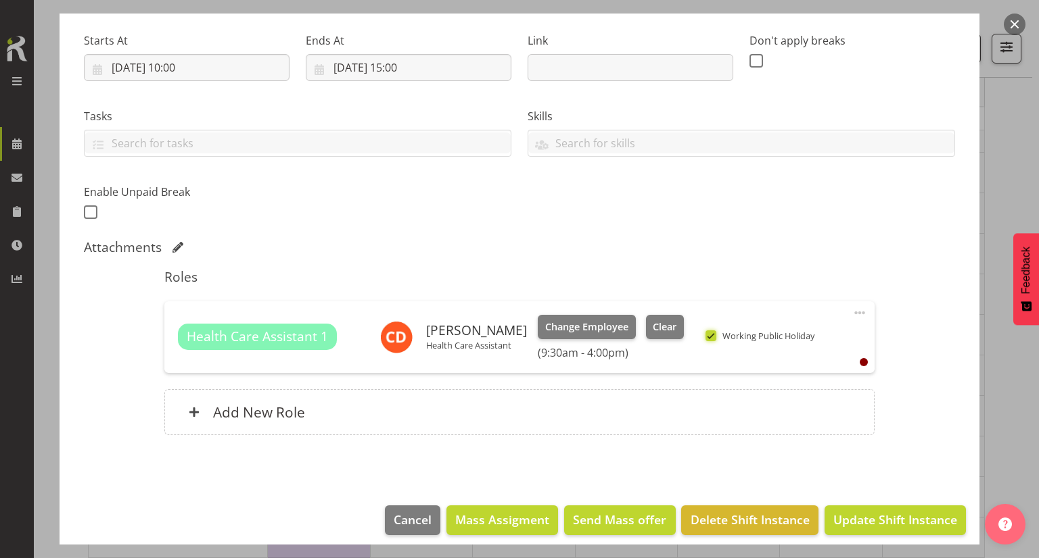
scroll to position [214, 0]
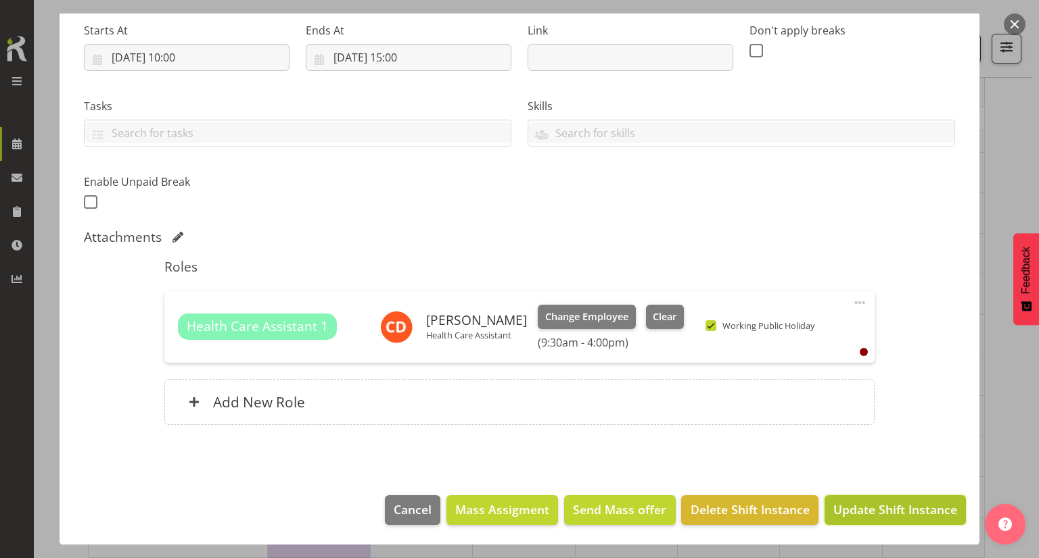
click at [858, 496] on button "Update Shift Instance" at bounding box center [894, 511] width 141 height 30
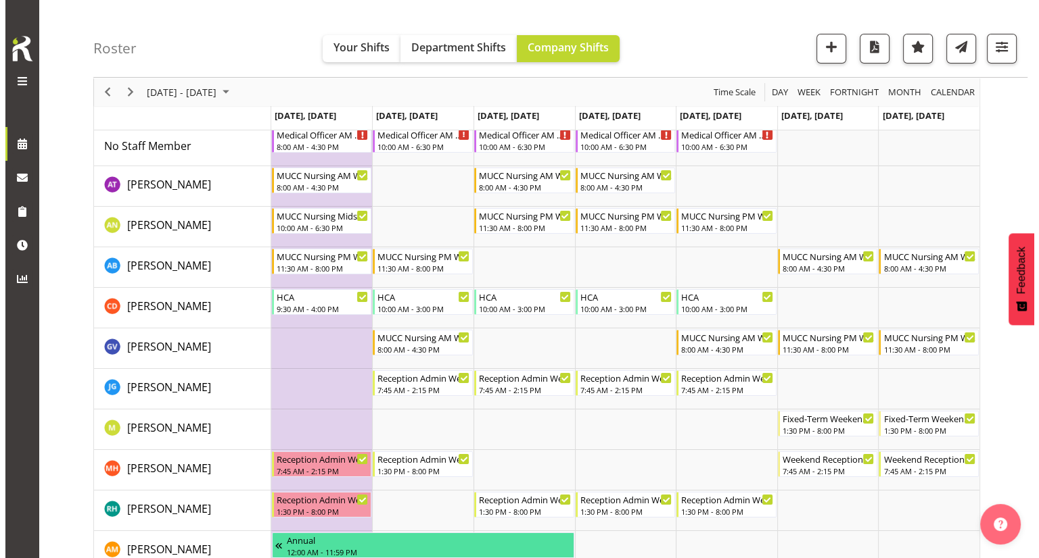
scroll to position [73, 0]
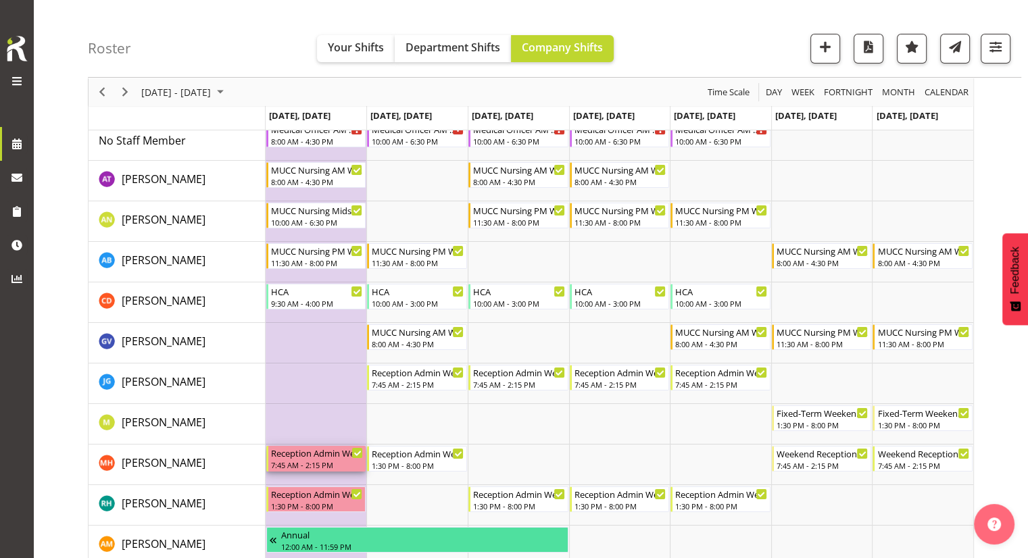
click at [306, 461] on div "7:45 AM - 2:15 PM" at bounding box center [317, 465] width 93 height 11
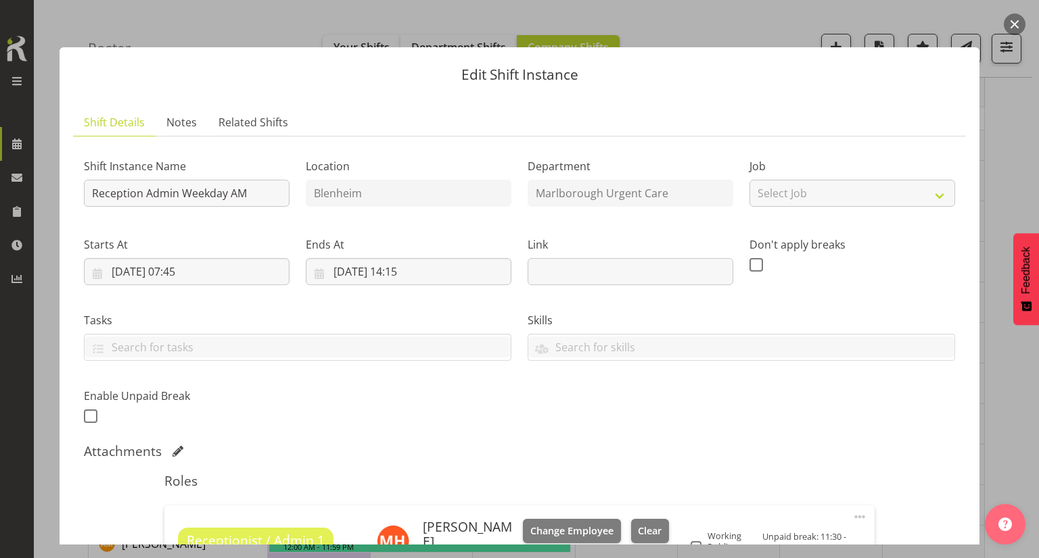
scroll to position [89, 0]
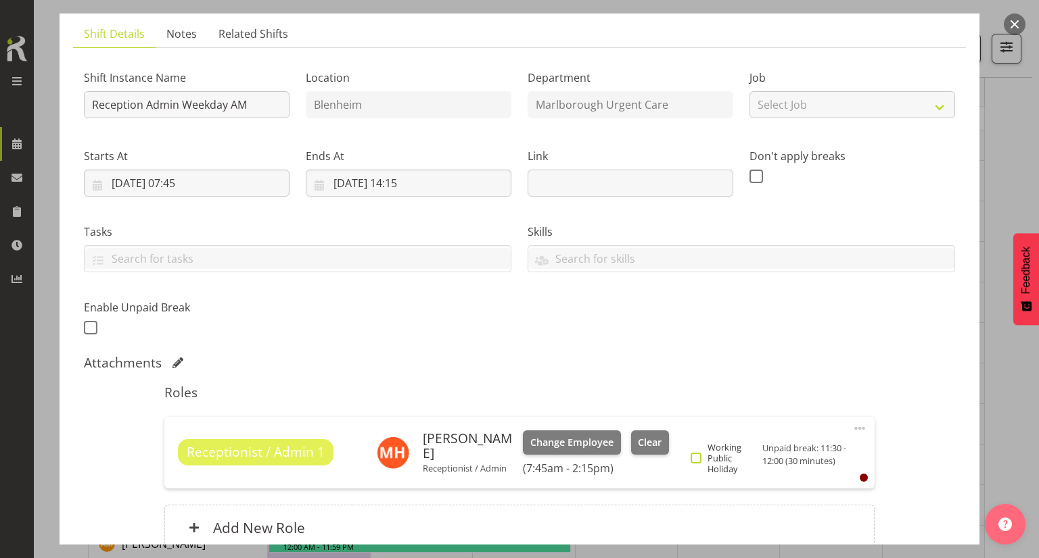
click at [702, 467] on span "Working Public Holiday" at bounding box center [729, 458] width 57 height 32
click at [699, 462] on input "Working Public Holiday" at bounding box center [694, 458] width 9 height 9
checkbox input "true"
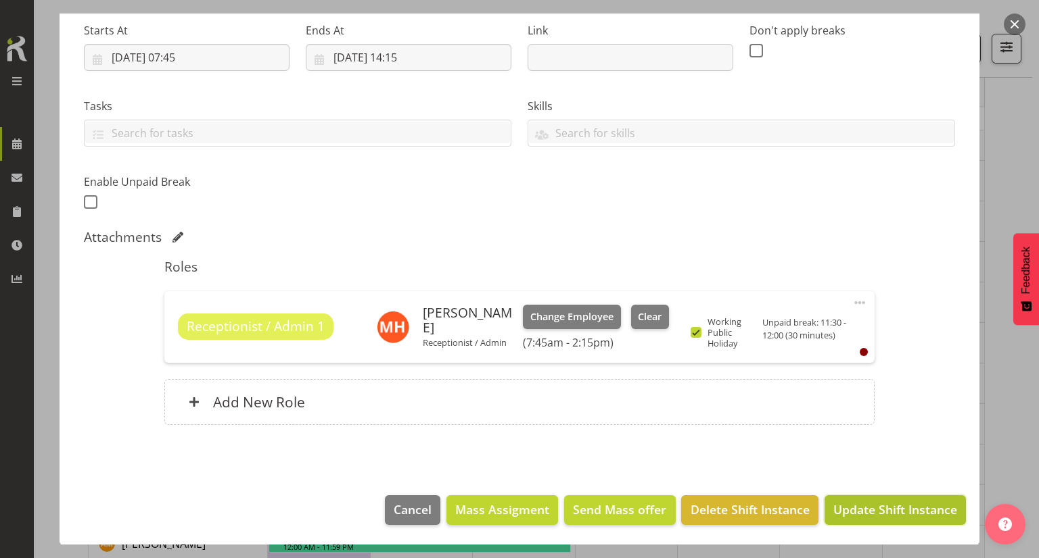
click at [842, 501] on span "Update Shift Instance" at bounding box center [895, 510] width 124 height 18
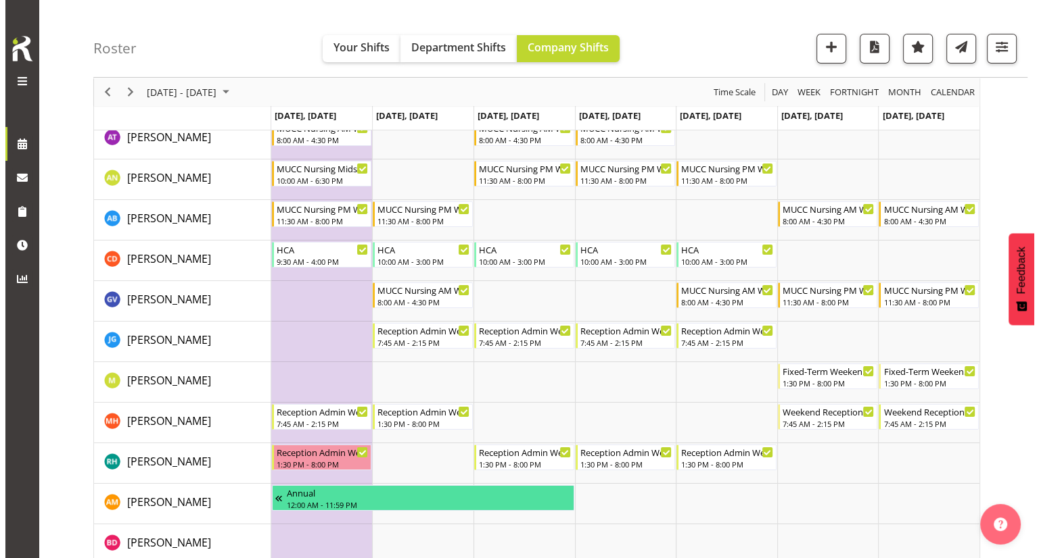
scroll to position [116, 0]
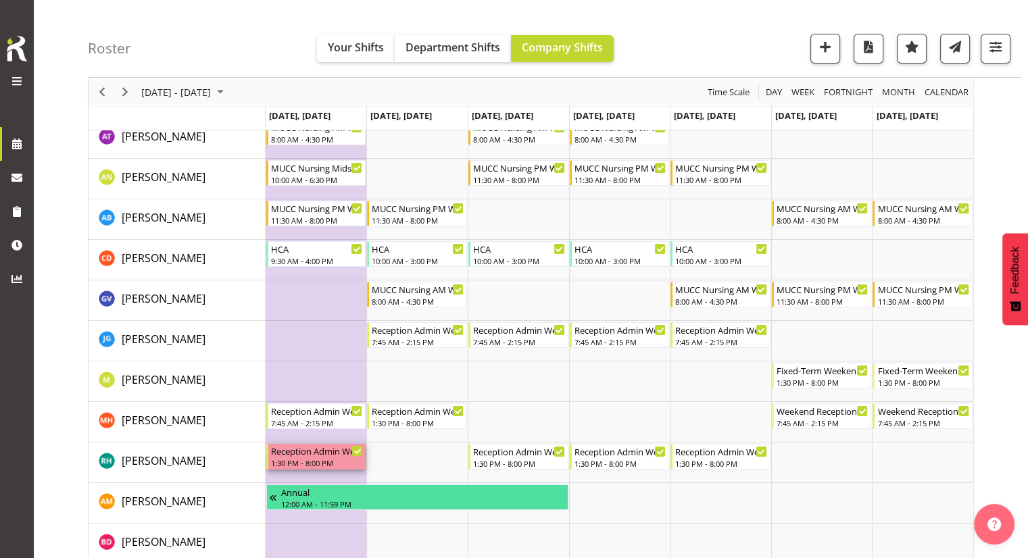
click at [318, 454] on div "Reception Admin Weekday PM" at bounding box center [317, 451] width 93 height 14
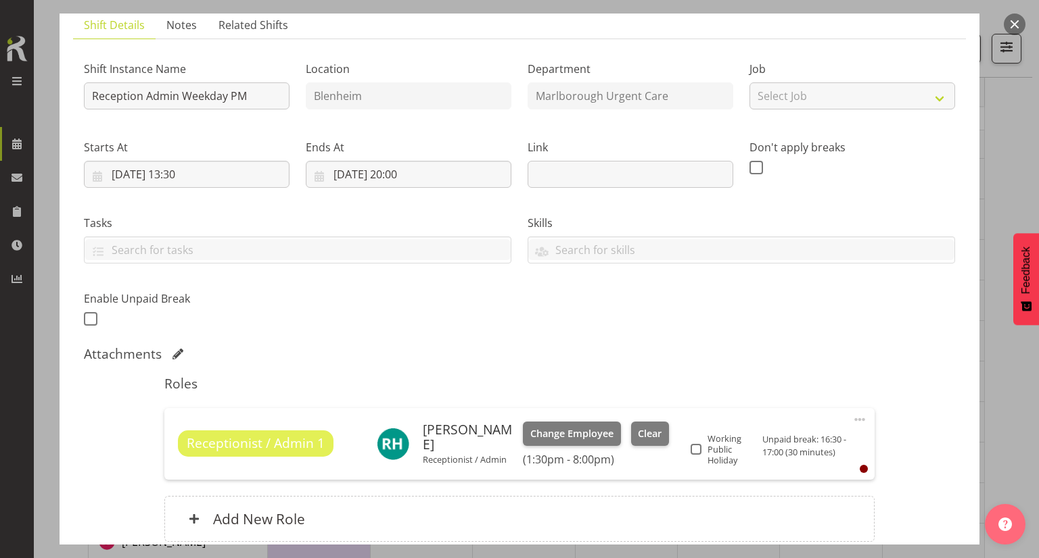
scroll to position [99, 0]
click at [696, 445] on span at bounding box center [695, 448] width 11 height 11
click at [696, 445] on input "Working Public Holiday" at bounding box center [694, 448] width 9 height 9
checkbox input "true"
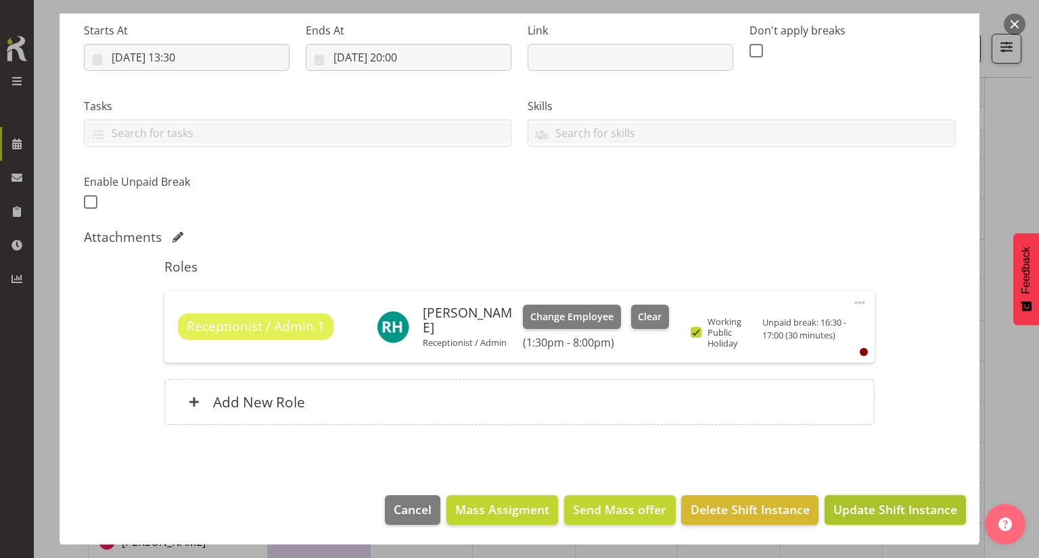
click at [833, 504] on span "Update Shift Instance" at bounding box center [895, 510] width 124 height 18
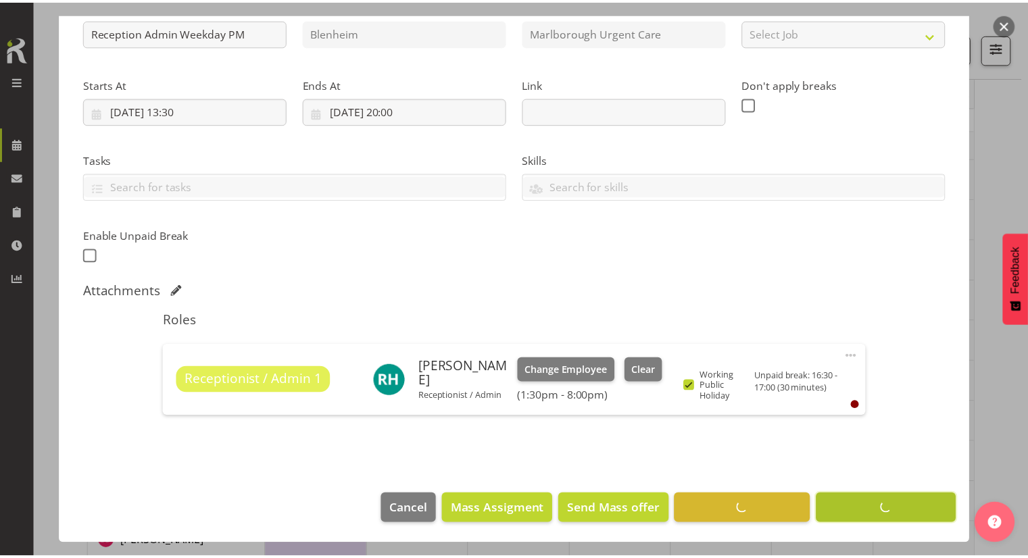
scroll to position [160, 0]
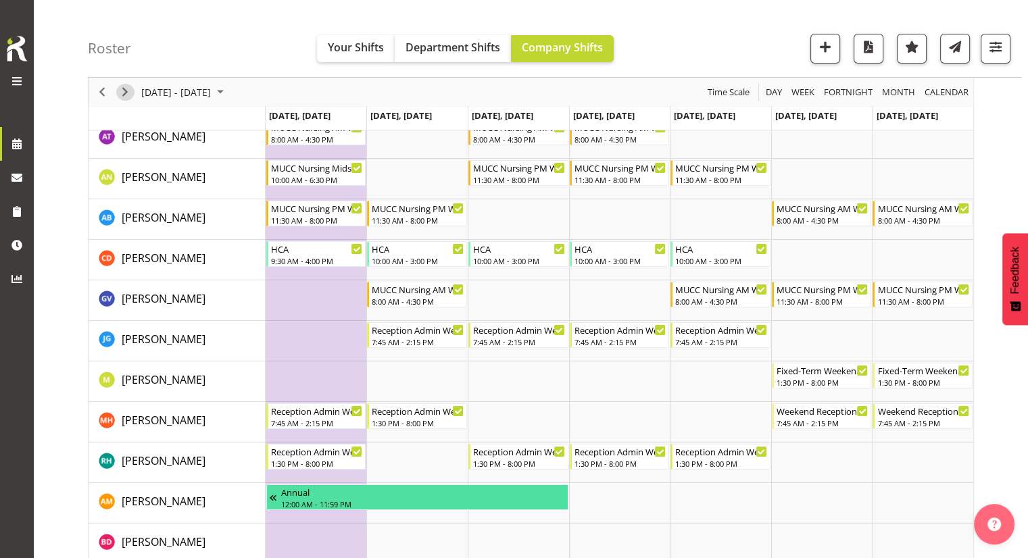
click at [127, 87] on span "Next" at bounding box center [125, 92] width 16 height 17
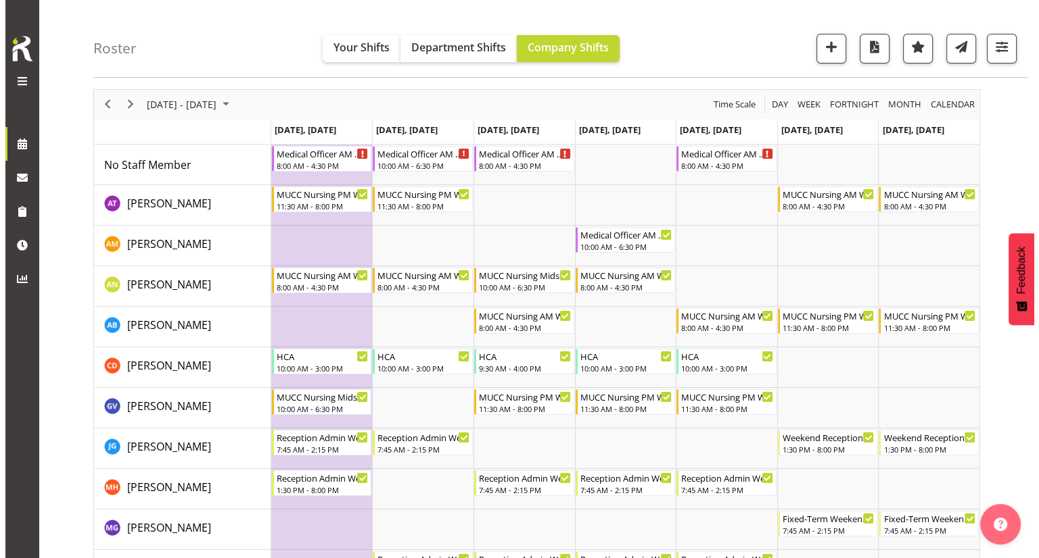
scroll to position [59, 0]
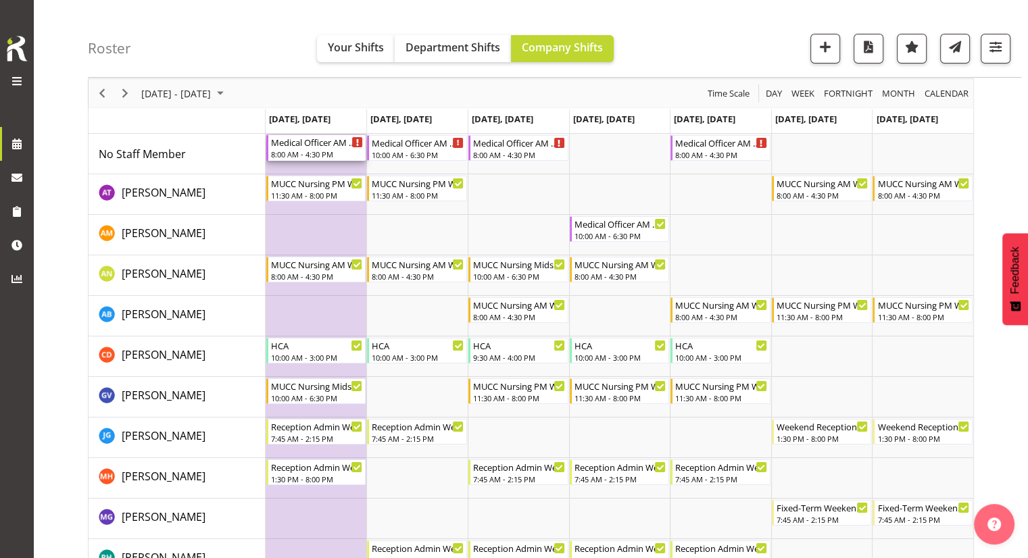
click at [304, 155] on div "8:00 AM - 4:30 PM" at bounding box center [317, 154] width 93 height 11
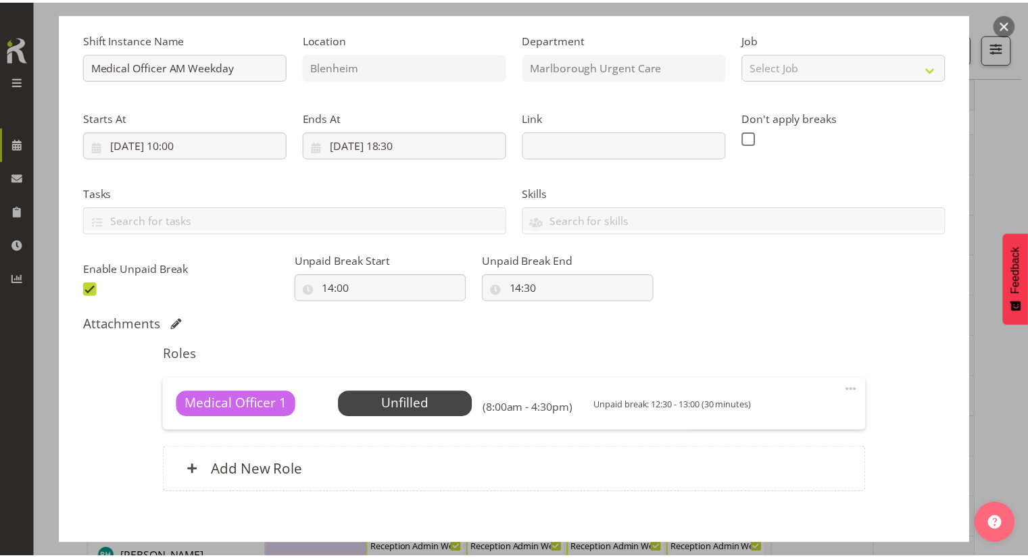
scroll to position [127, 0]
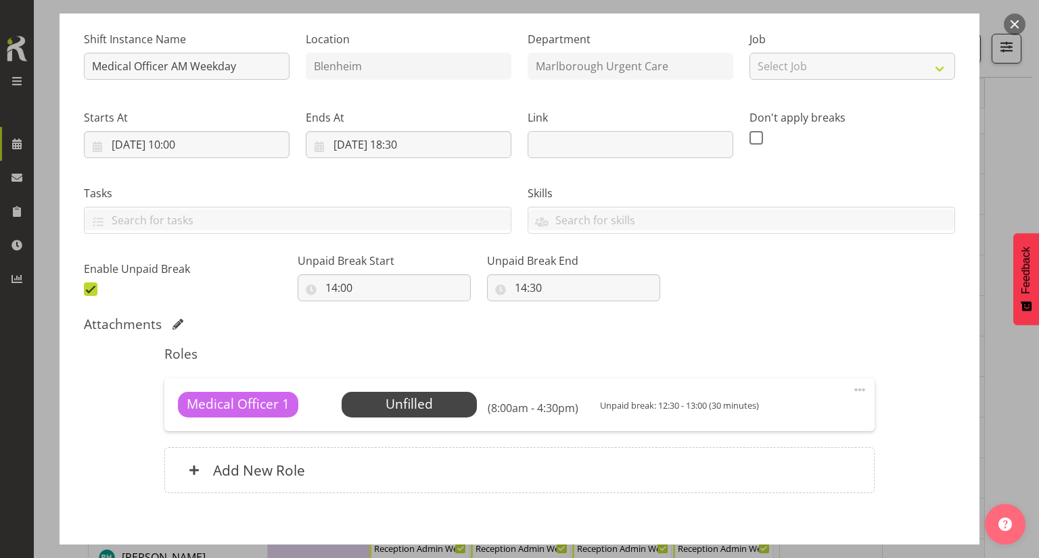
click at [1015, 20] on button "button" at bounding box center [1014, 25] width 22 height 22
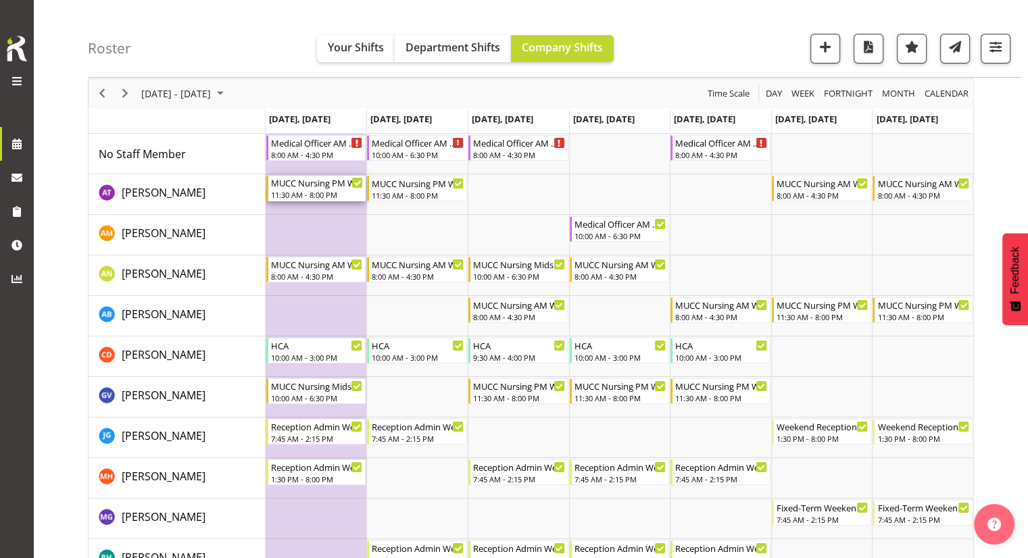
click at [306, 196] on div "11:30 AM - 8:00 PM" at bounding box center [317, 194] width 93 height 11
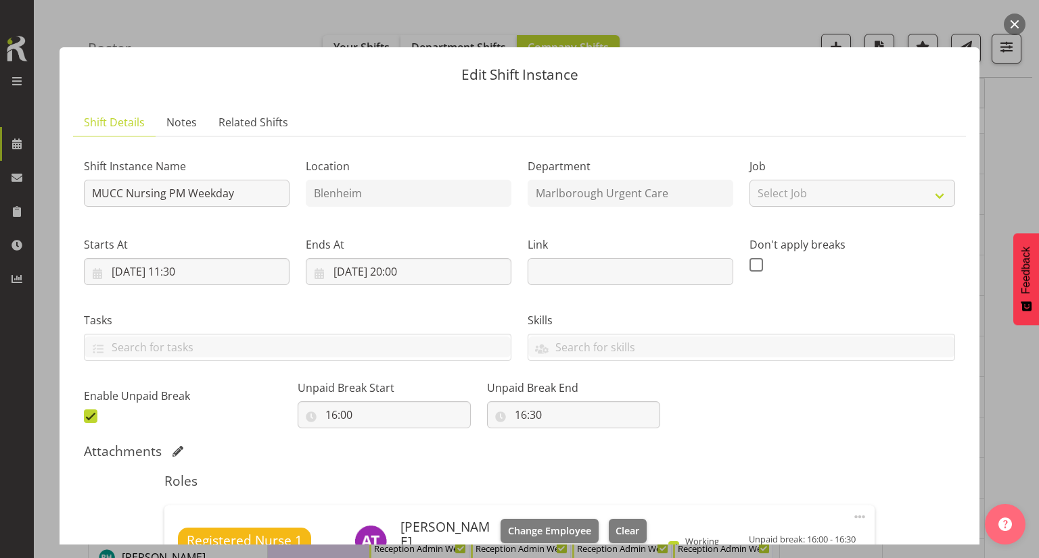
click at [1013, 25] on button "button" at bounding box center [1014, 25] width 22 height 22
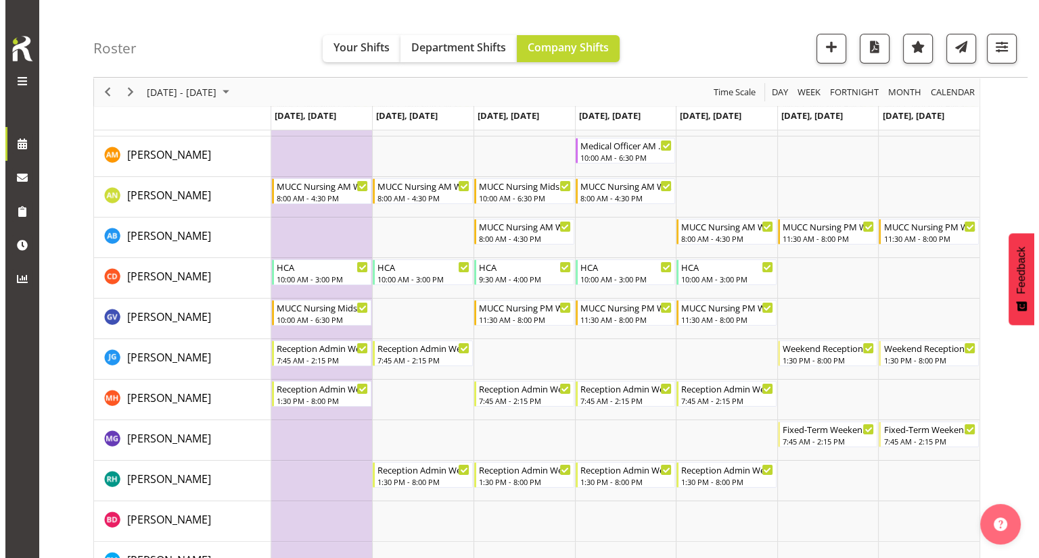
scroll to position [148, 0]
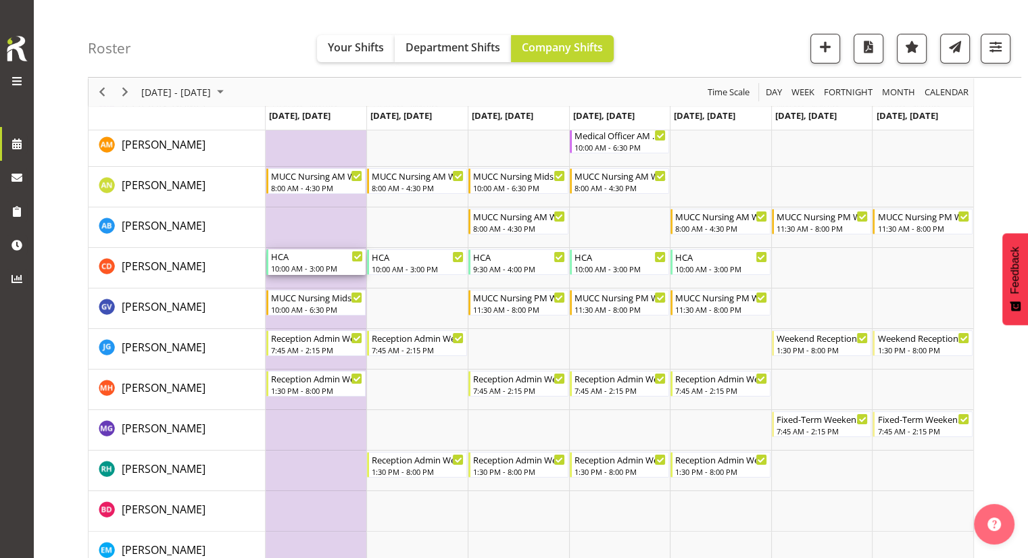
click at [287, 268] on div "10:00 AM - 3:00 PM" at bounding box center [317, 268] width 93 height 11
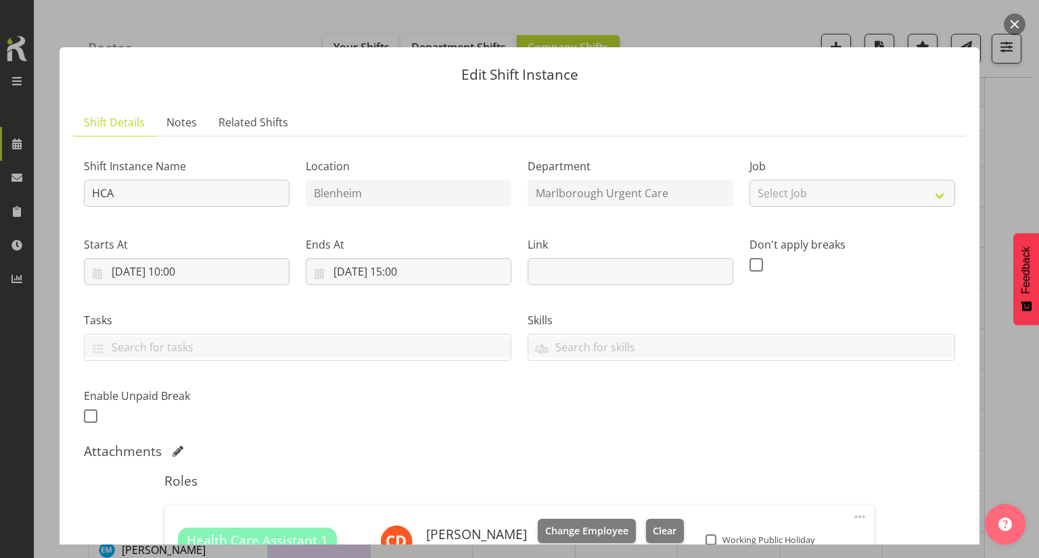
scroll to position [105, 0]
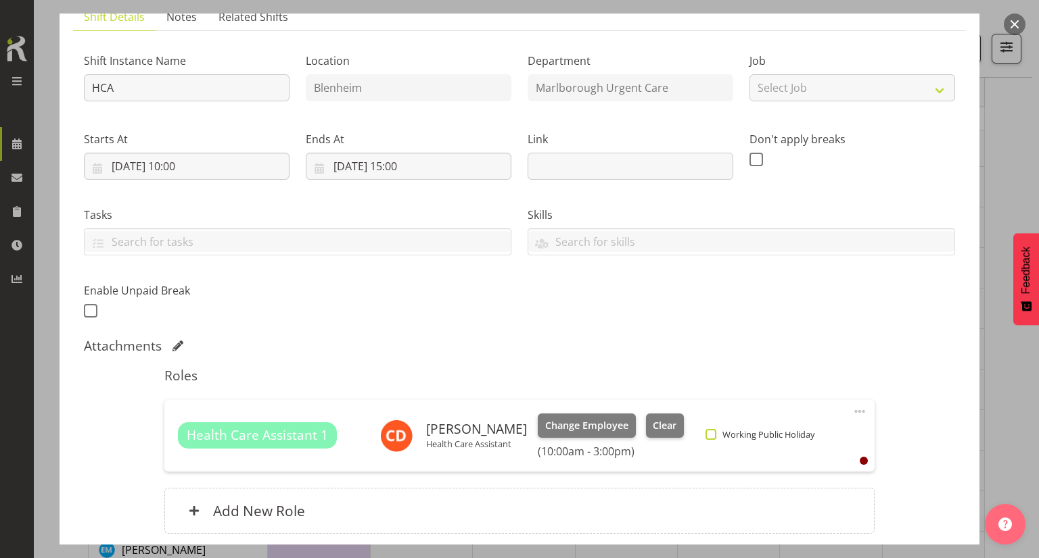
click at [705, 430] on span at bounding box center [710, 434] width 11 height 11
click at [705, 430] on input "Working Public Holiday" at bounding box center [709, 434] width 9 height 9
checkbox input "true"
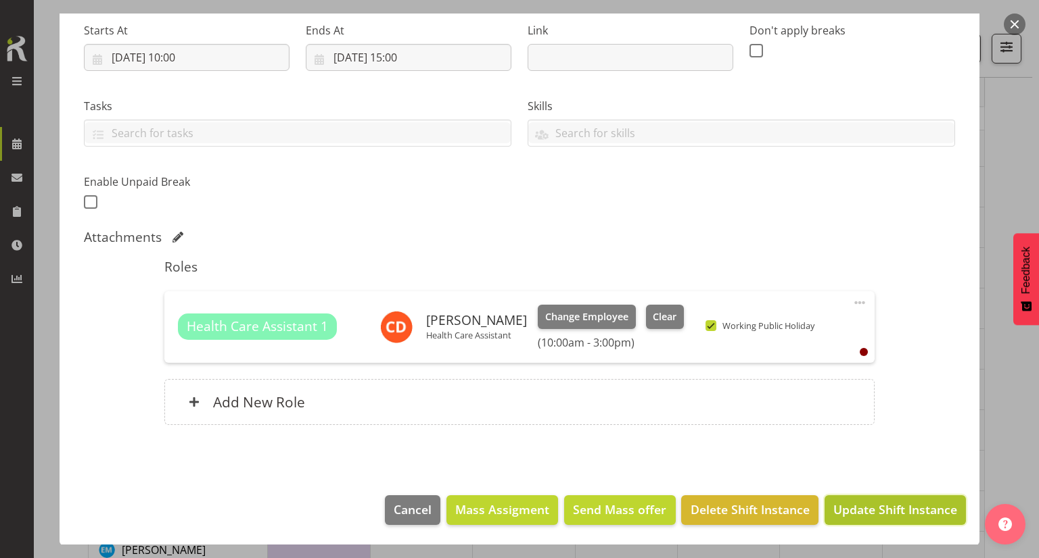
click at [840, 501] on span "Update Shift Instance" at bounding box center [895, 510] width 124 height 18
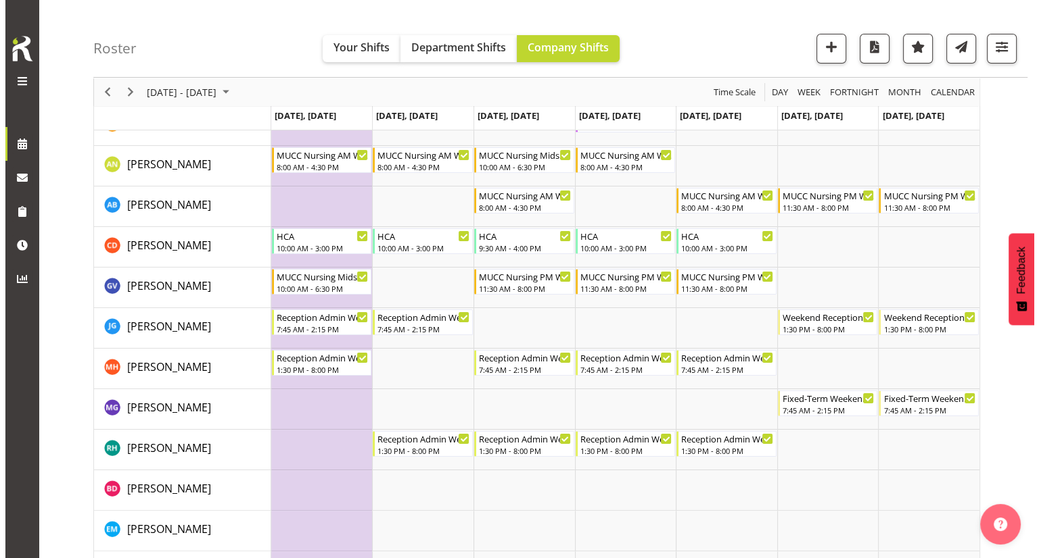
scroll to position [168, 0]
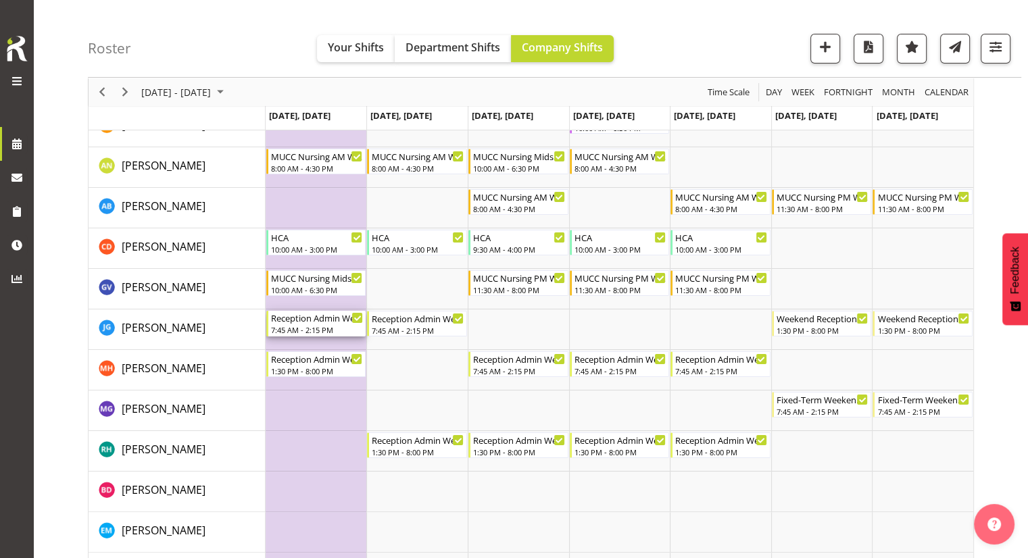
click at [329, 320] on div "Reception Admin Weekday AM" at bounding box center [317, 318] width 93 height 14
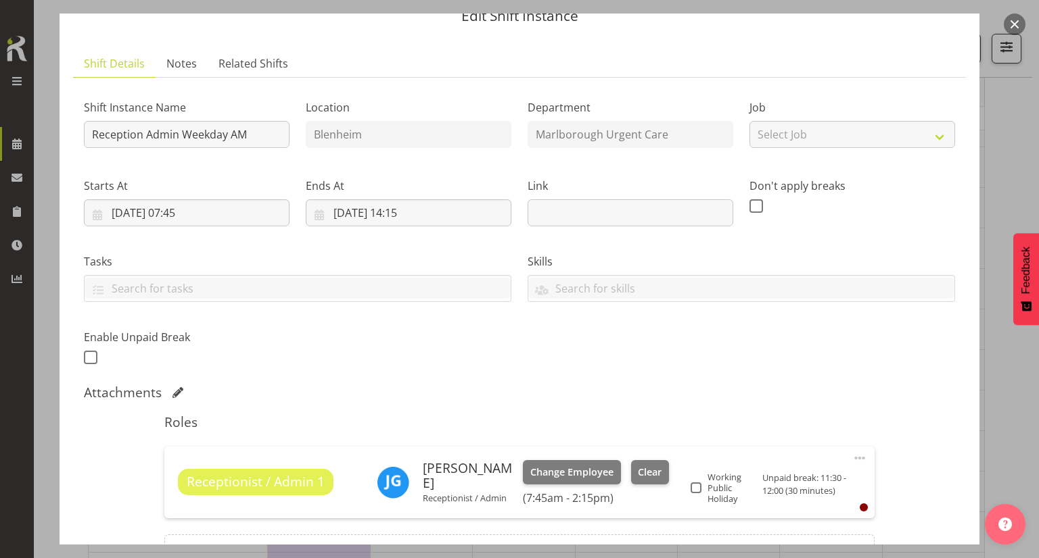
scroll to position [59, 0]
click at [695, 490] on span at bounding box center [695, 487] width 11 height 11
click at [695, 490] on input "Working Public Holiday" at bounding box center [694, 487] width 9 height 9
checkbox input "true"
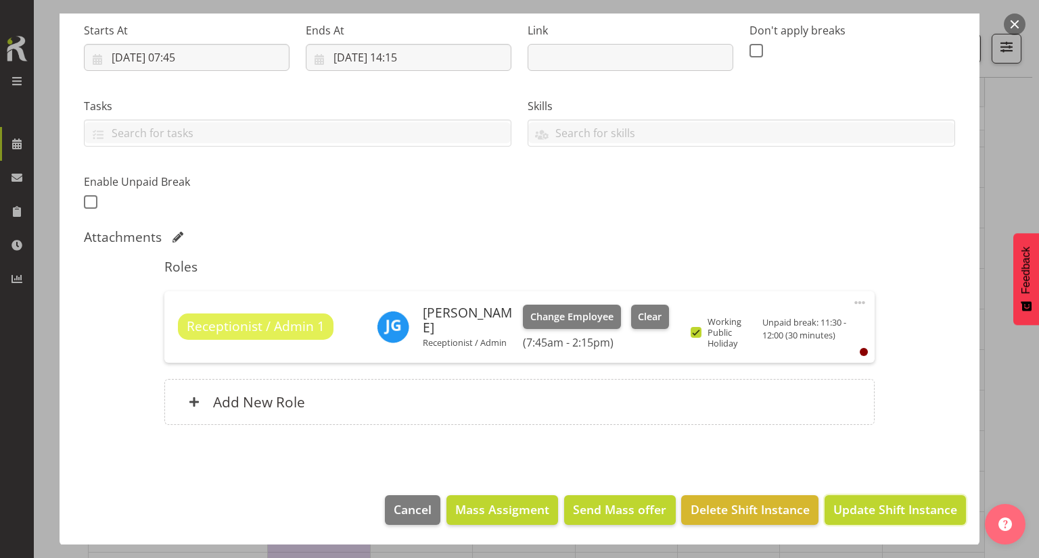
click at [855, 506] on span "Update Shift Instance" at bounding box center [895, 510] width 124 height 18
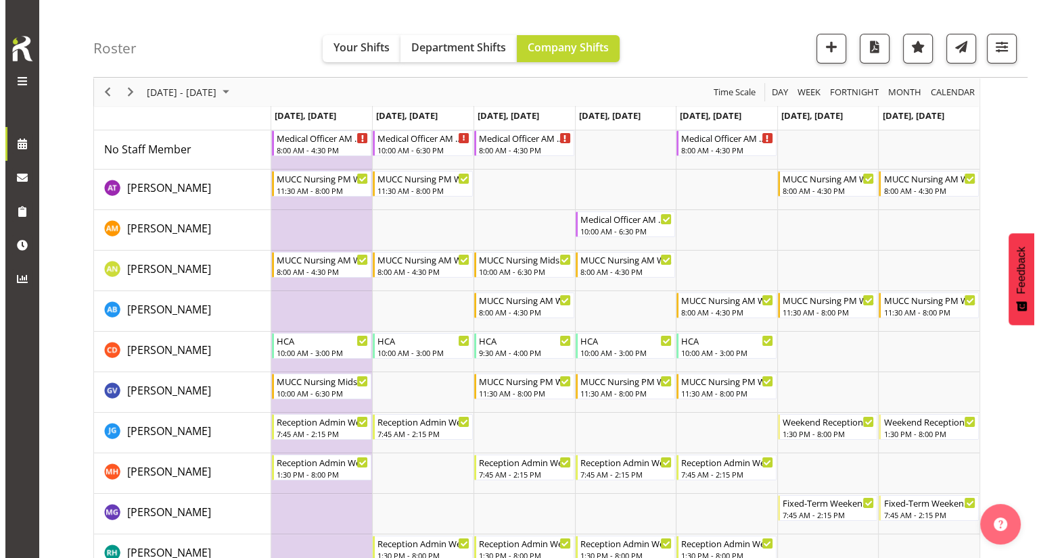
scroll to position [66, 0]
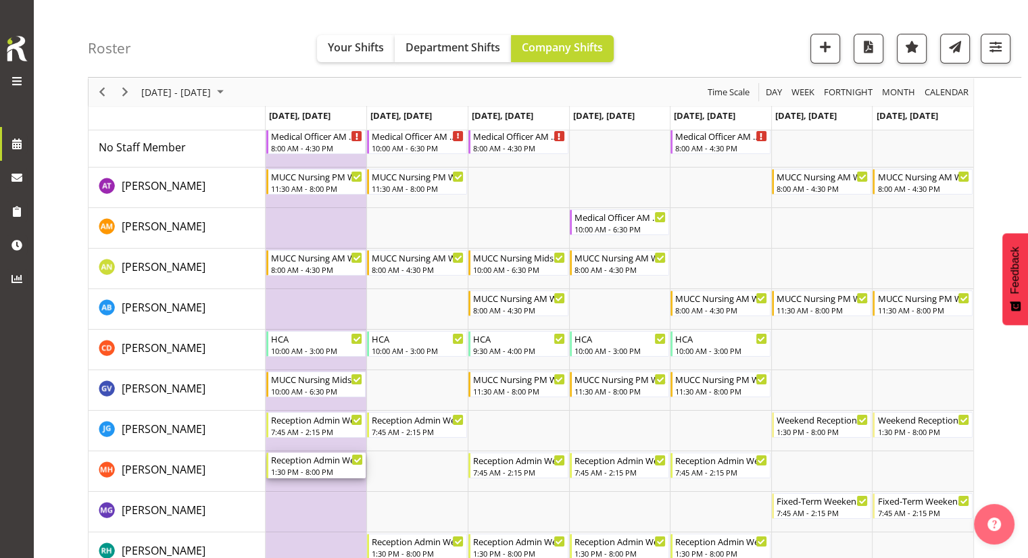
click at [294, 460] on div "Reception Admin Weekday PM" at bounding box center [317, 460] width 93 height 14
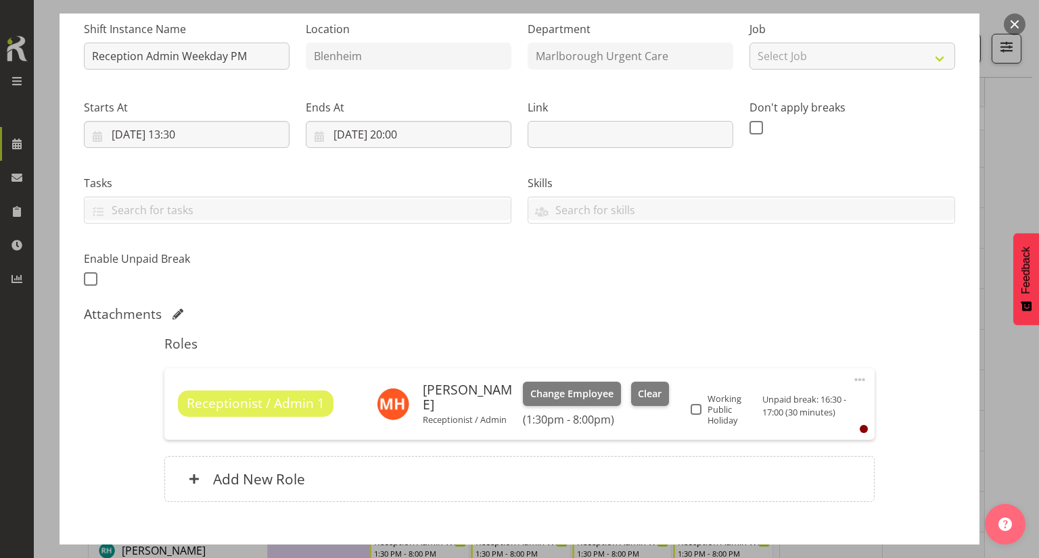
scroll to position [138, 0]
click at [697, 408] on span at bounding box center [695, 409] width 11 height 11
click at [697, 408] on input "Working Public Holiday" at bounding box center [694, 408] width 9 height 9
checkbox input "true"
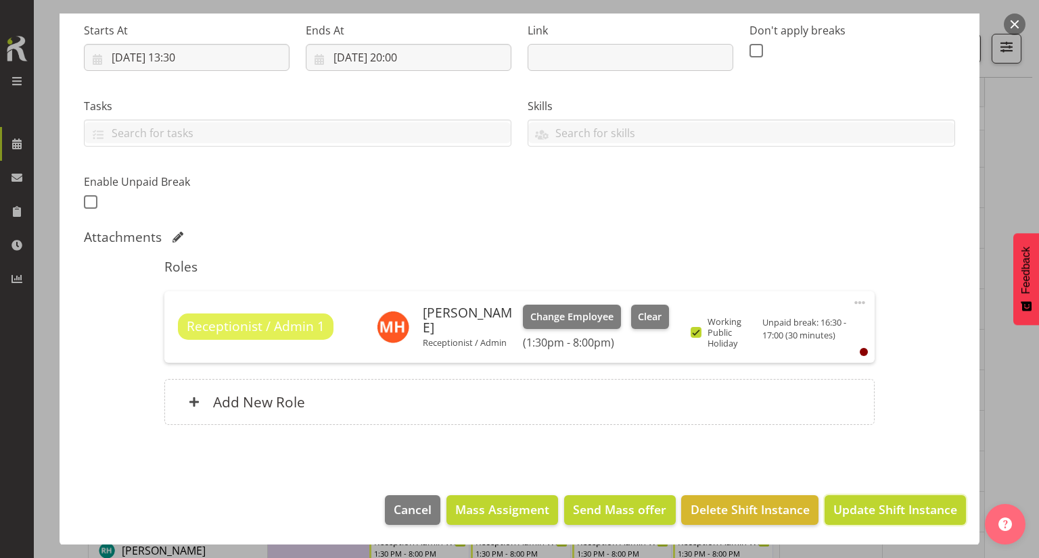
click at [872, 519] on button "Update Shift Instance" at bounding box center [894, 511] width 141 height 30
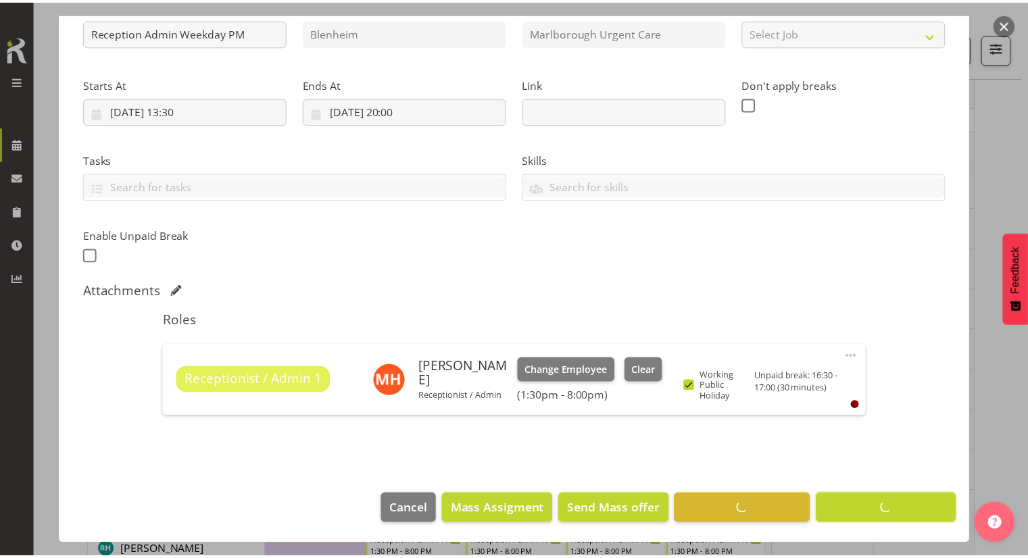
scroll to position [160, 0]
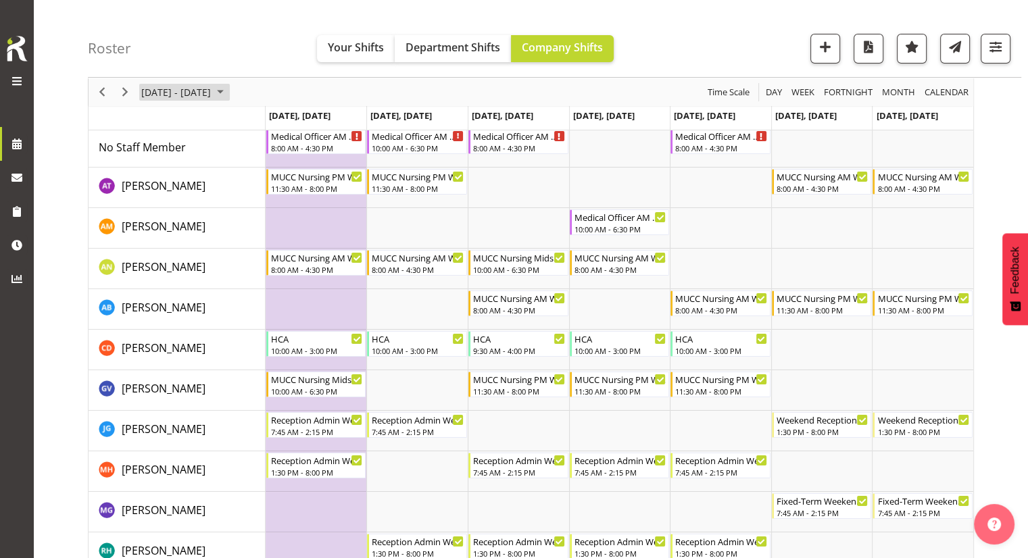
click at [172, 92] on span "November 03 - 09, 2025" at bounding box center [176, 92] width 72 height 17
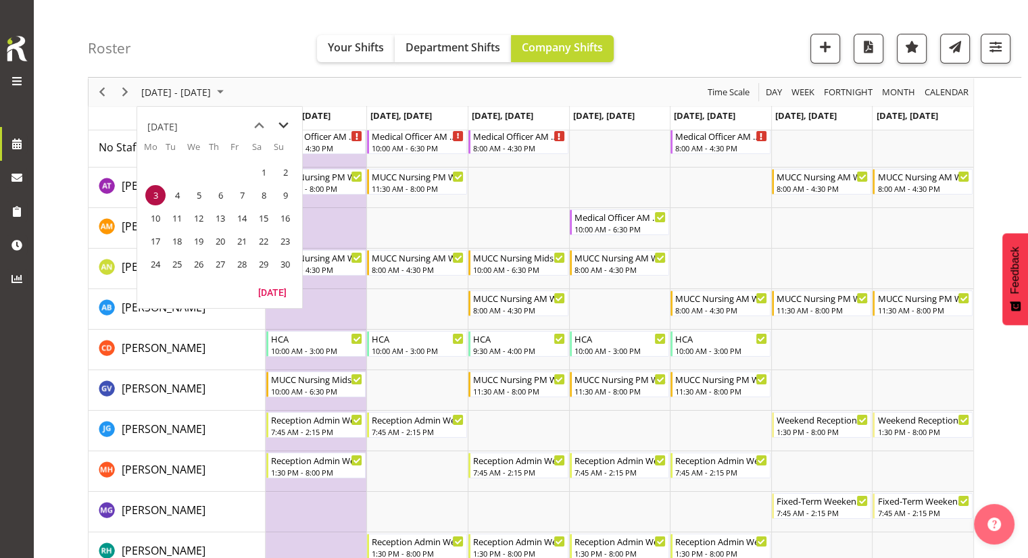
click at [277, 122] on span "next month" at bounding box center [284, 126] width 24 height 24
click at [154, 237] on span "22" at bounding box center [155, 241] width 20 height 20
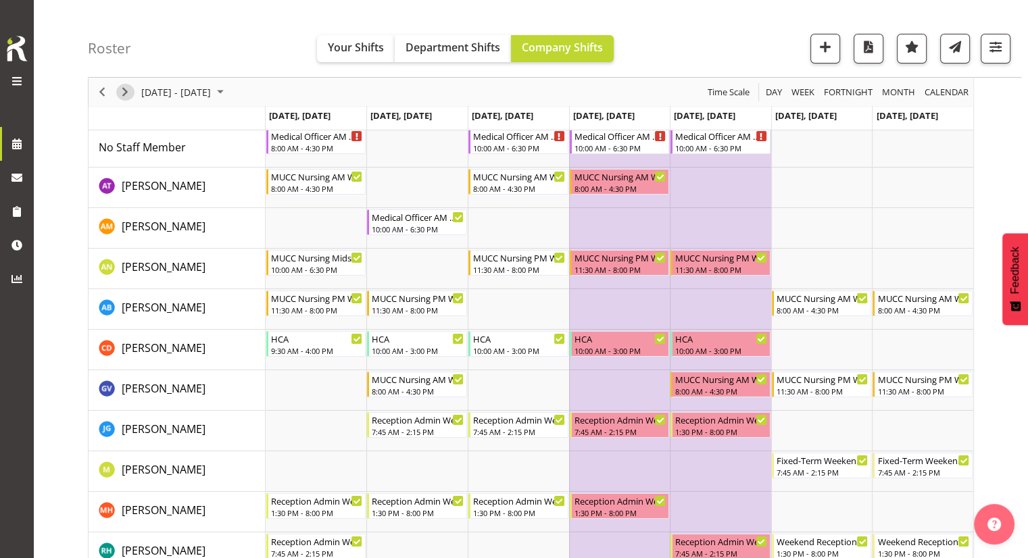
click at [123, 89] on span "Next" at bounding box center [125, 92] width 16 height 17
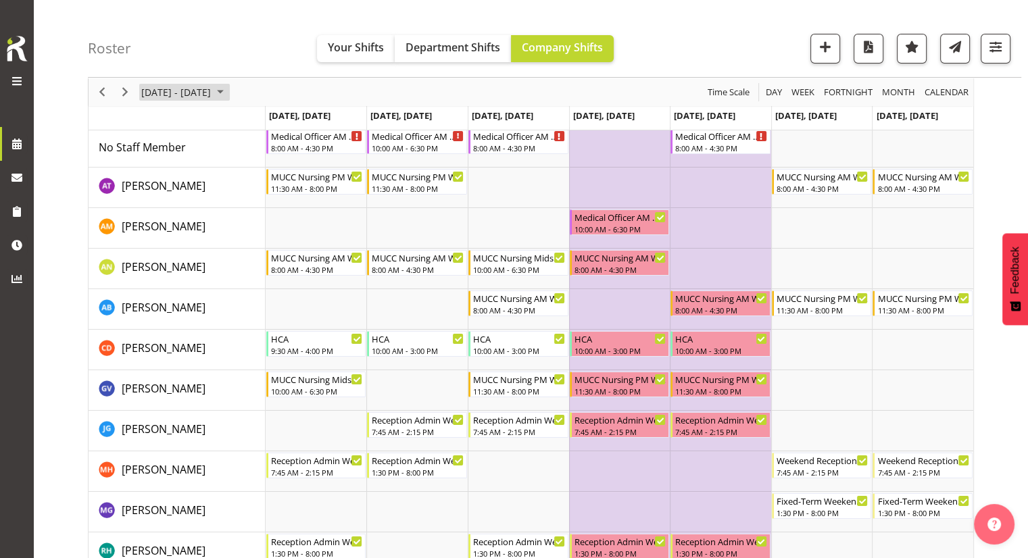
click at [176, 94] on span "Dec 29, 2025 - Jan 04, 2026" at bounding box center [176, 92] width 72 height 17
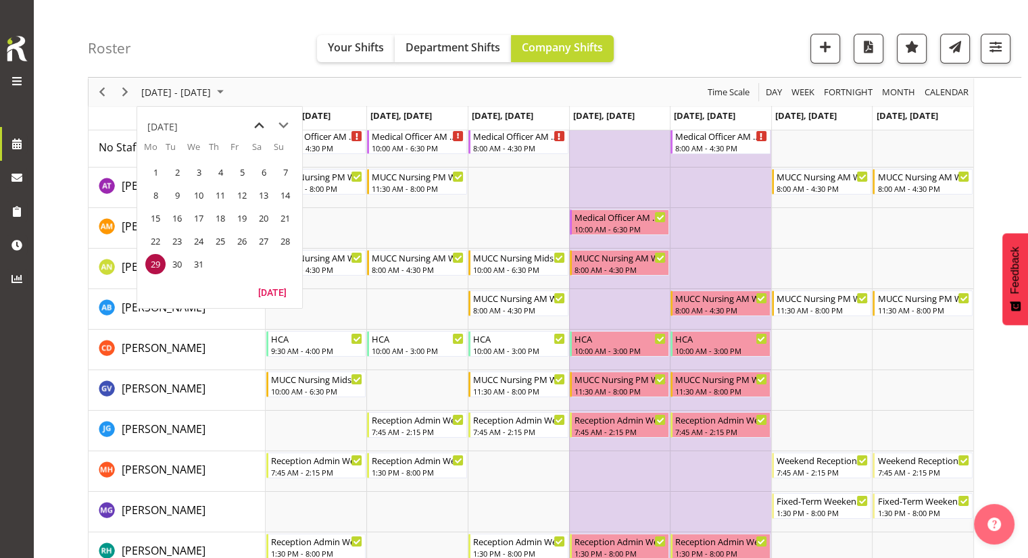
click at [258, 122] on span "previous month" at bounding box center [259, 126] width 24 height 24
click at [268, 289] on button "Today" at bounding box center [272, 292] width 46 height 19
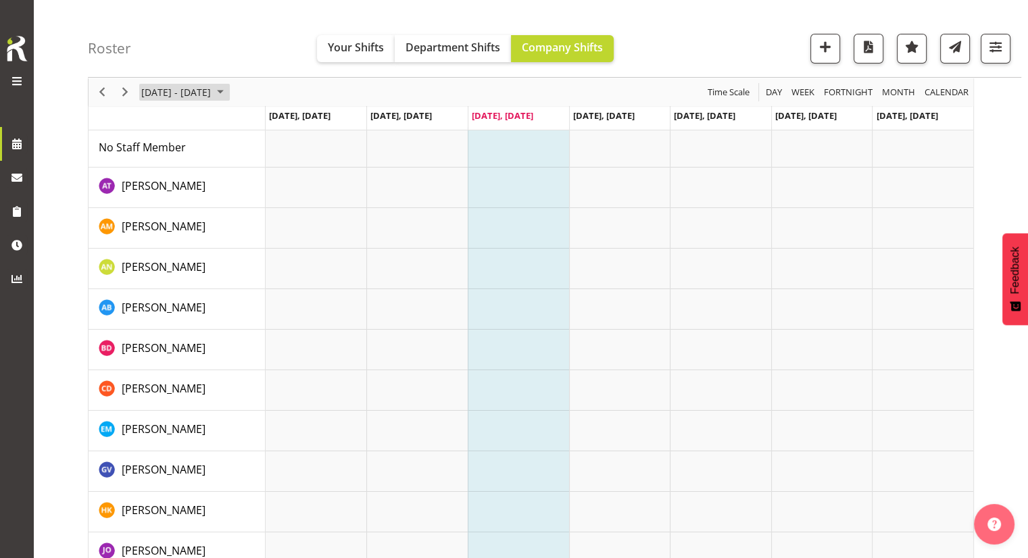
click at [176, 93] on span "August 25 - 31, 2025" at bounding box center [176, 92] width 72 height 17
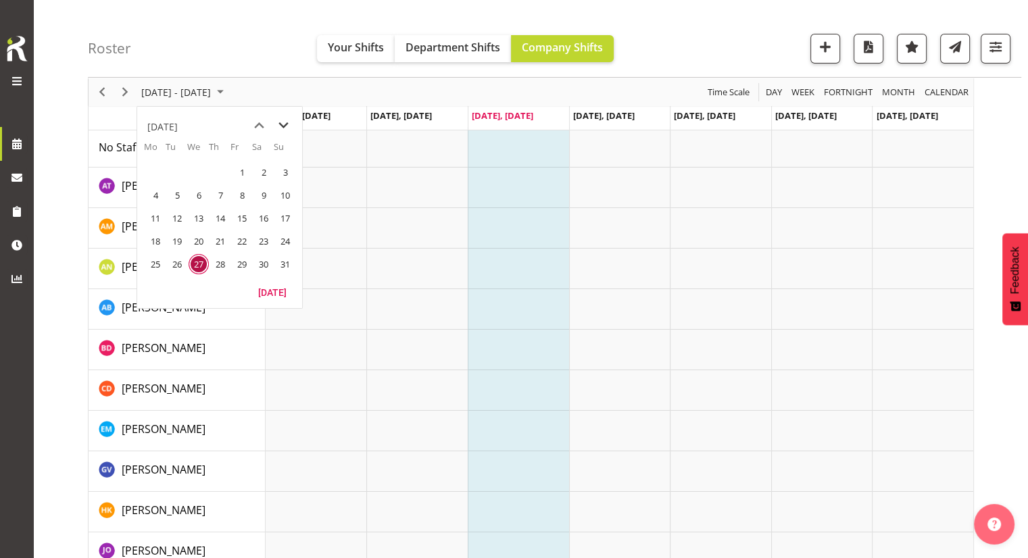
click at [279, 128] on span "next month" at bounding box center [284, 126] width 24 height 24
click at [148, 167] on span "1" at bounding box center [155, 172] width 20 height 20
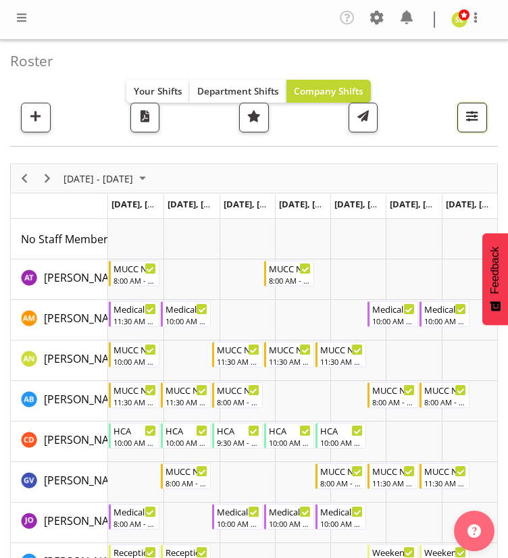
click at [480, 118] on span "button" at bounding box center [473, 117] width 18 height 18
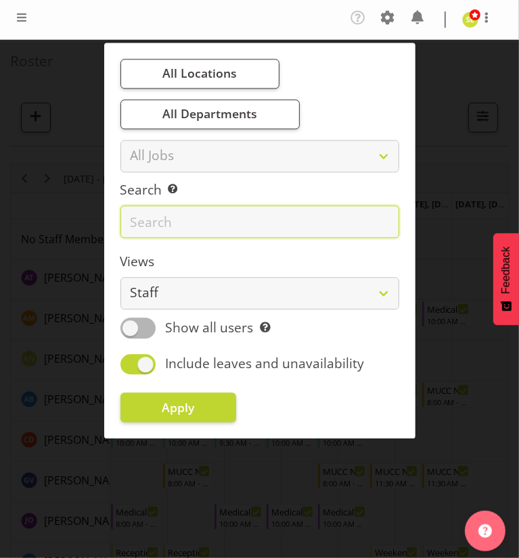
click at [164, 218] on input "text" at bounding box center [259, 222] width 279 height 32
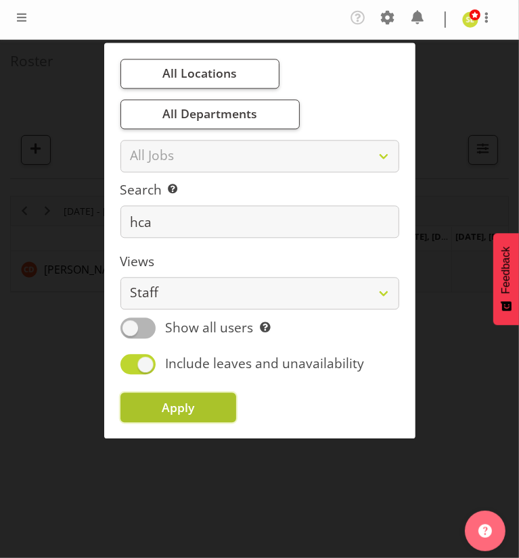
click at [184, 397] on button "Apply" at bounding box center [178, 408] width 116 height 30
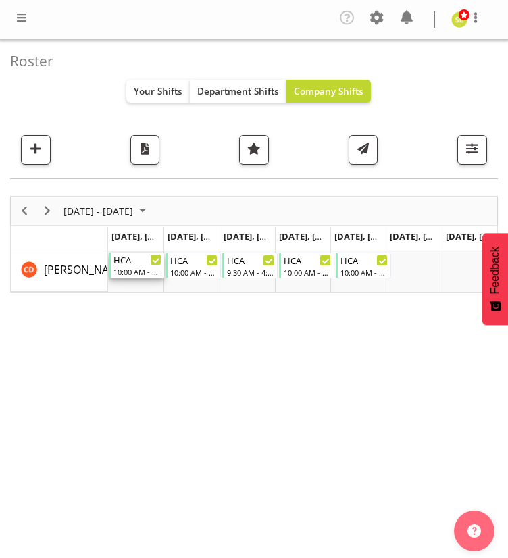
click at [139, 267] on div "10:00 AM - 3:00 PM" at bounding box center [138, 271] width 48 height 11
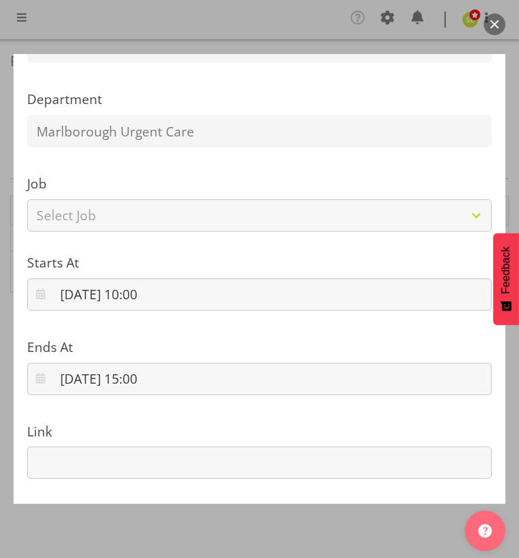
scroll to position [281, 0]
click at [495, 25] on button "button" at bounding box center [494, 25] width 22 height 22
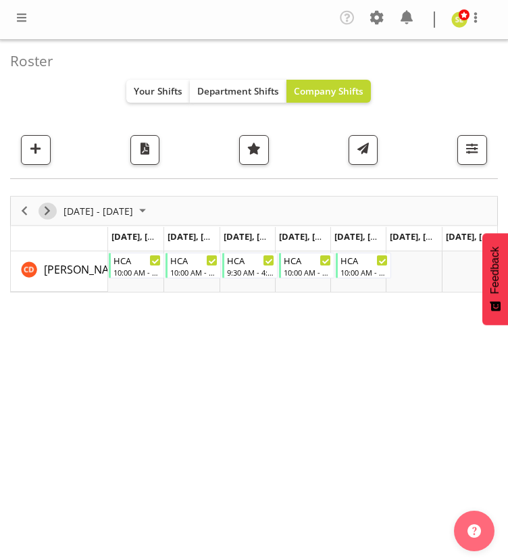
click at [49, 212] on span "Next" at bounding box center [47, 211] width 16 height 17
click at [178, 266] on div "HCA 8:00 AM - 4:00 PM" at bounding box center [192, 266] width 47 height 26
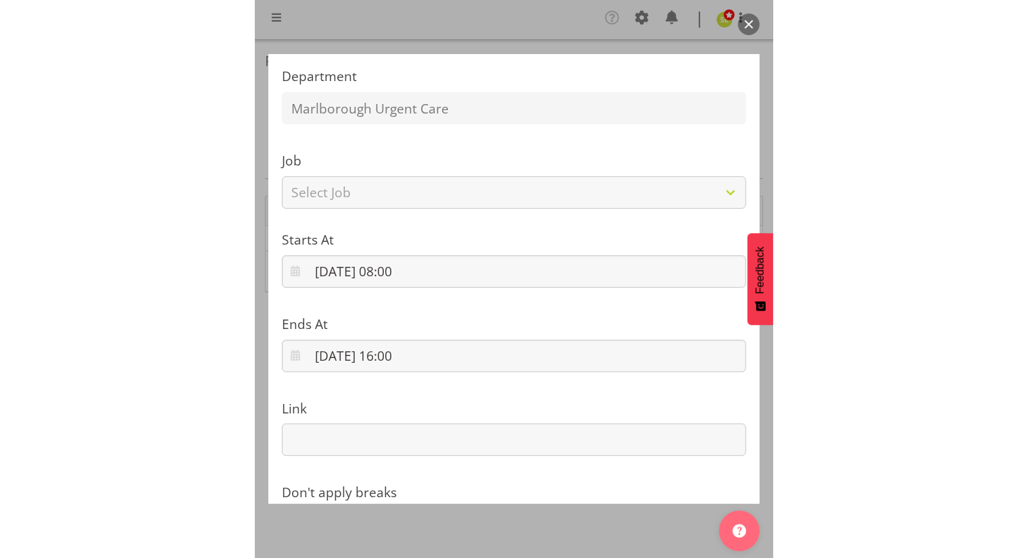
scroll to position [304, 0]
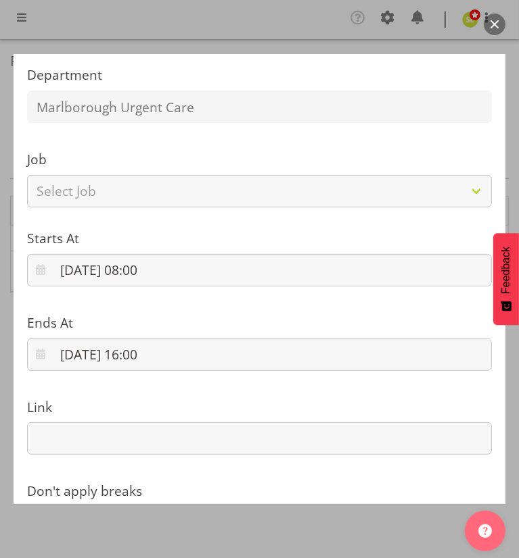
click at [492, 18] on button "button" at bounding box center [494, 25] width 22 height 22
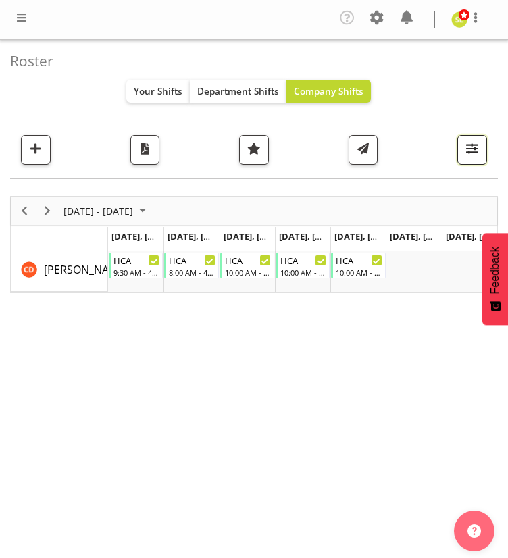
click at [471, 152] on span "button" at bounding box center [473, 149] width 18 height 18
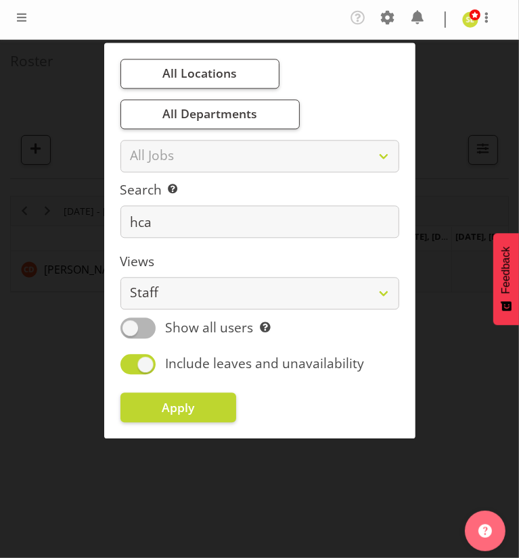
click at [173, 204] on div "Search Search for a particular employee hca" at bounding box center [259, 209] width 279 height 57
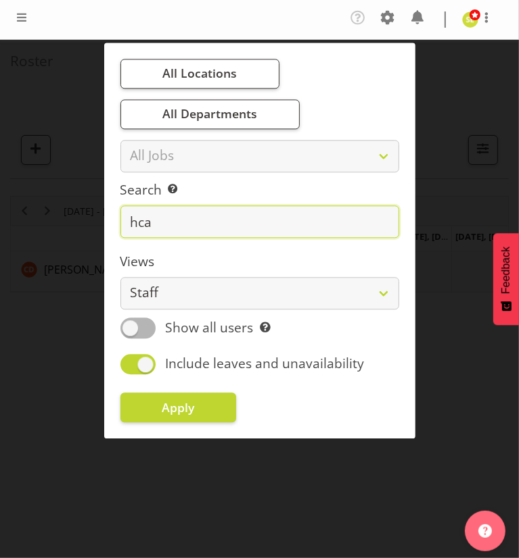
click at [162, 220] on input "hca" at bounding box center [259, 222] width 279 height 32
type input "h"
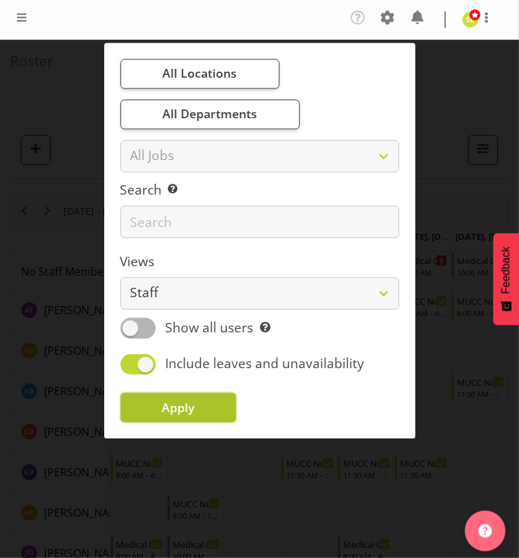
click at [162, 410] on span "Apply" at bounding box center [178, 408] width 32 height 16
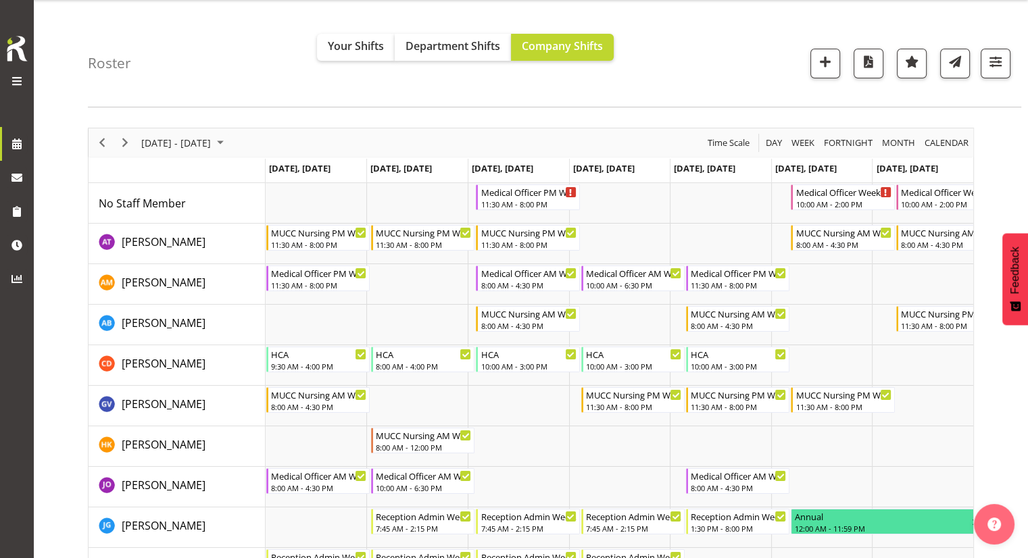
scroll to position [38, 0]
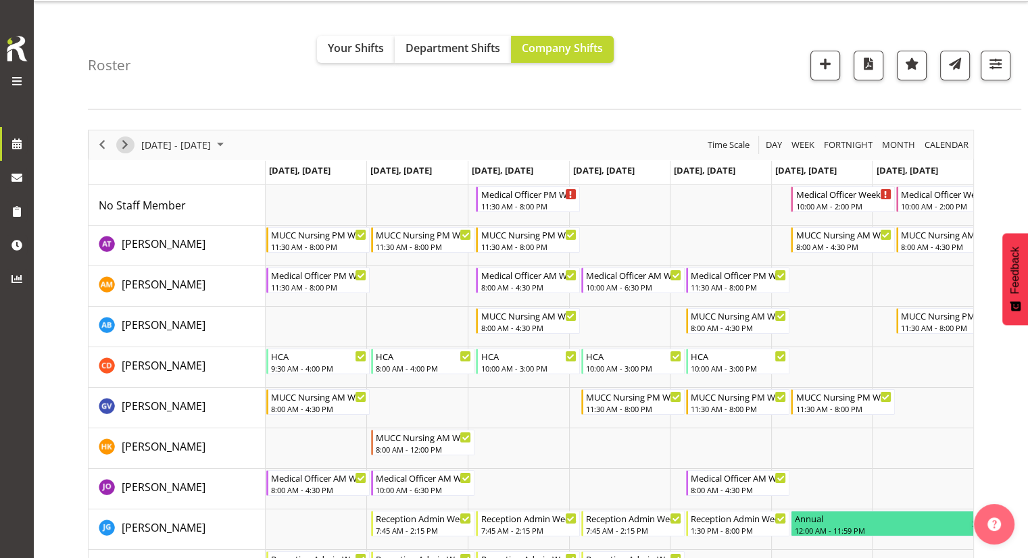
click at [124, 138] on span "Next" at bounding box center [125, 145] width 16 height 17
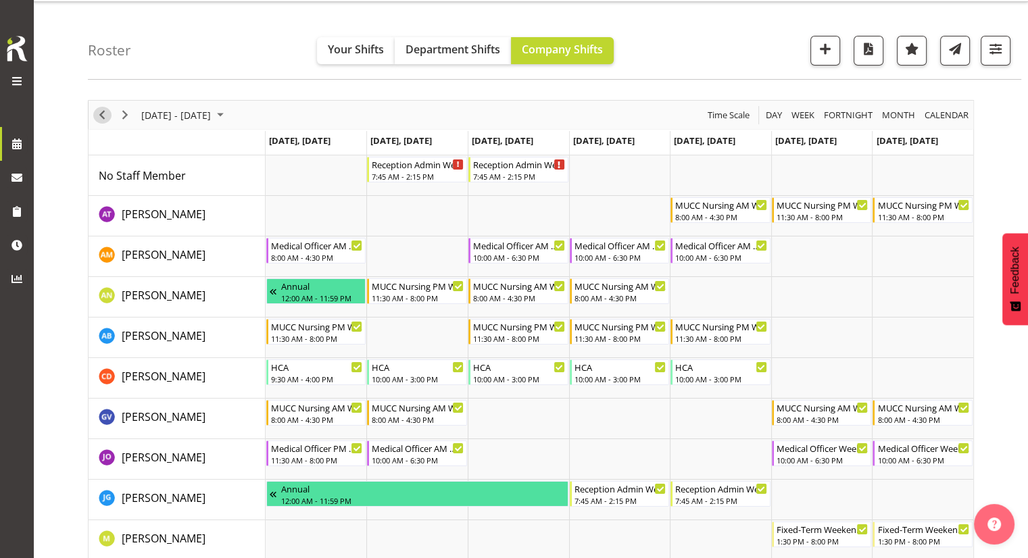
click at [105, 109] on span "Previous" at bounding box center [102, 115] width 16 height 17
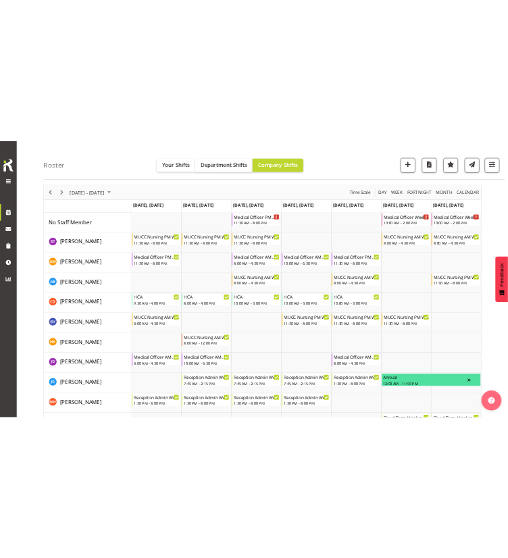
scroll to position [49, 0]
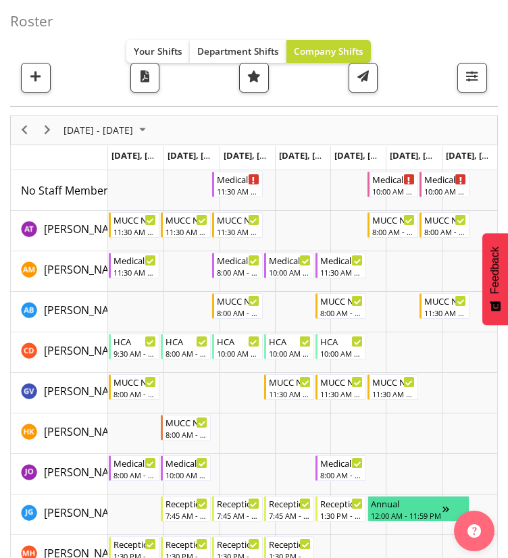
click at [197, 90] on div "All Locations Clear Blenheim Select All Deselect All All Departments Clear Marl…" at bounding box center [248, 78] width 477 height 30
click at [235, 177] on div "Medical Officer PM Weekday" at bounding box center [238, 179] width 43 height 14
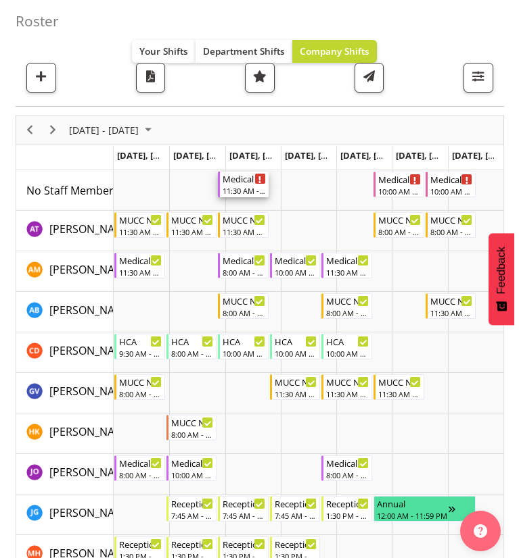
scroll to position [81, 0]
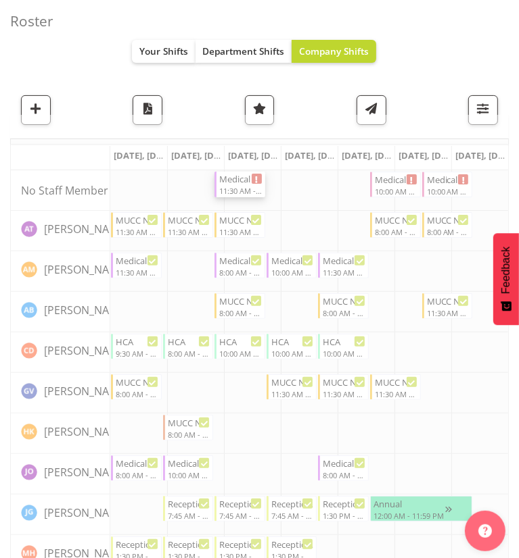
select select "8"
select select "2025"
select select "11"
select select "30"
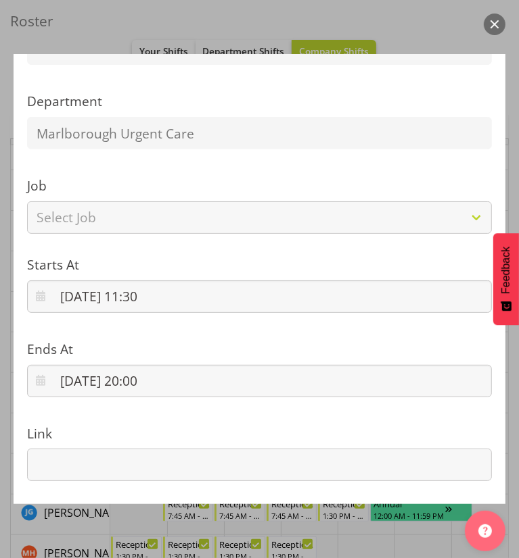
scroll to position [279, 0]
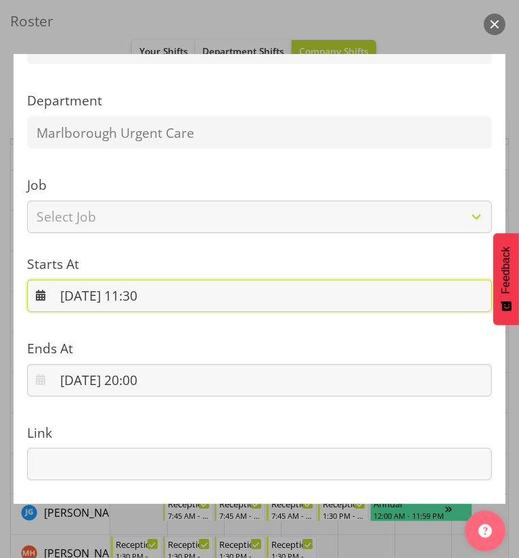
click at [158, 307] on input "10/09/2025, 11:30" at bounding box center [259, 296] width 464 height 32
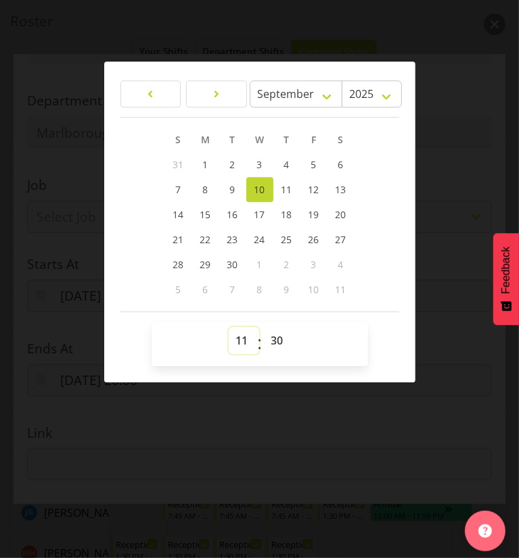
click at [240, 341] on select "00 01 02 03 04 05 06 07 08 09 10 11 12 13 14 15 16 17 18 19 20 21 22 23" at bounding box center [244, 340] width 30 height 27
select select "10"
click at [229, 327] on select "00 01 02 03 04 05 06 07 08 09 10 11 12 13 14 15 16 17 18 19 20 21 22 23" at bounding box center [244, 340] width 30 height 27
type input "10/09/2025, 10:30"
click at [281, 336] on select "00 01 02 03 04 05 06 07 08 09 10 11 12 13 14 15 16 17 18 19 20 21 22 23 24 25 2…" at bounding box center [279, 340] width 30 height 27
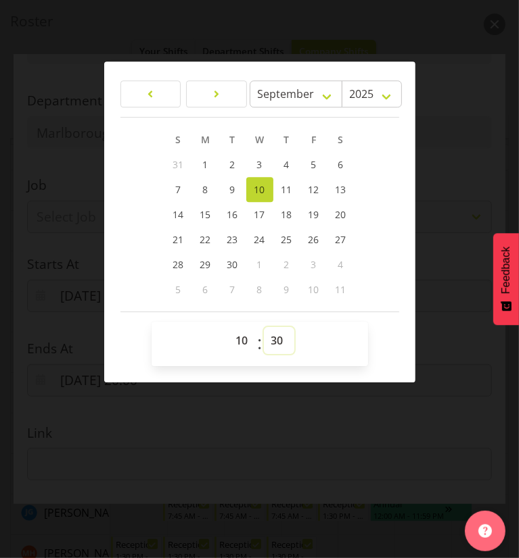
select select "0"
click at [264, 327] on select "00 01 02 03 04 05 06 07 08 09 10 11 12 13 14 15 16 17 18 19 20 21 22 23 24 25 2…" at bounding box center [279, 340] width 30 height 27
type input "10/09/2025, 10:00"
click at [348, 436] on div at bounding box center [259, 279] width 519 height 558
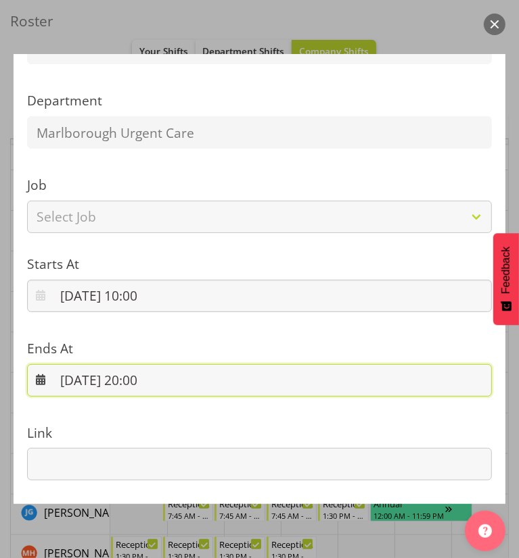
click at [141, 377] on input "10/09/2025, 20:00" at bounding box center [259, 380] width 464 height 32
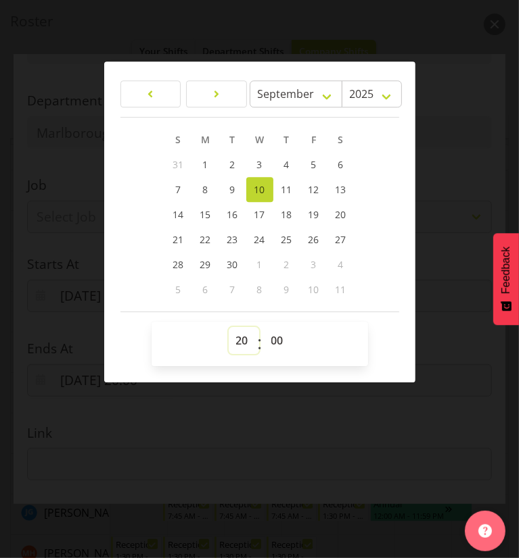
click at [241, 339] on select "00 01 02 03 04 05 06 07 08 09 10 11 12 13 14 15 16 17 18 19 20 21 22 23" at bounding box center [244, 340] width 30 height 27
select select "18"
click at [229, 327] on select "00 01 02 03 04 05 06 07 08 09 10 11 12 13 14 15 16 17 18 19 20 21 22 23" at bounding box center [244, 340] width 30 height 27
type input "10/09/2025, 18:00"
click at [268, 346] on select "00 01 02 03 04 05 06 07 08 09 10 11 12 13 14 15 16 17 18 19 20 21 22 23 24 25 2…" at bounding box center [279, 340] width 30 height 27
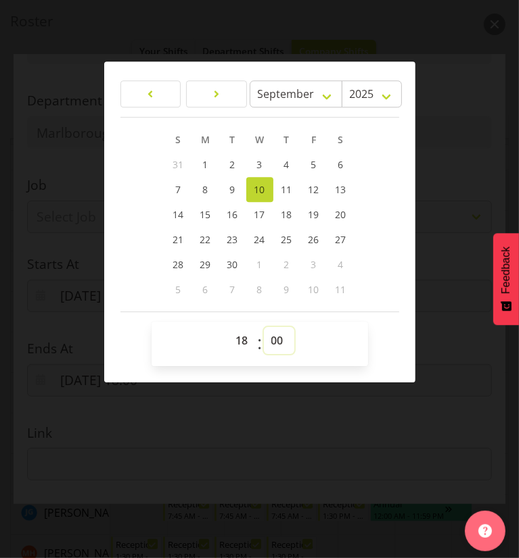
select select "30"
click at [264, 327] on select "00 01 02 03 04 05 06 07 08 09 10 11 12 13 14 15 16 17 18 19 20 21 22 23 24 25 2…" at bounding box center [279, 340] width 30 height 27
type input "10/09/2025, 18:30"
click at [291, 452] on div at bounding box center [259, 279] width 519 height 558
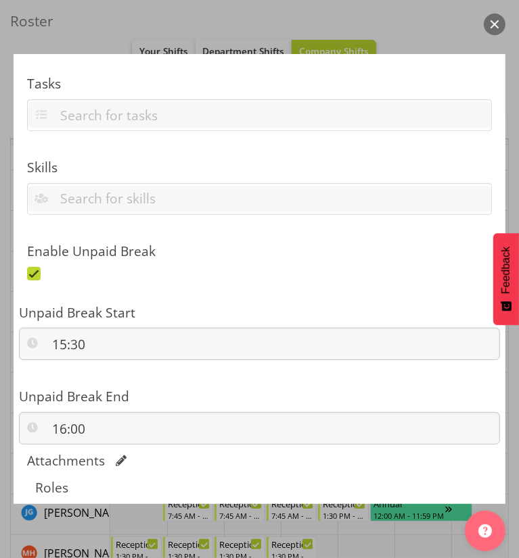
scroll to position [782, 0]
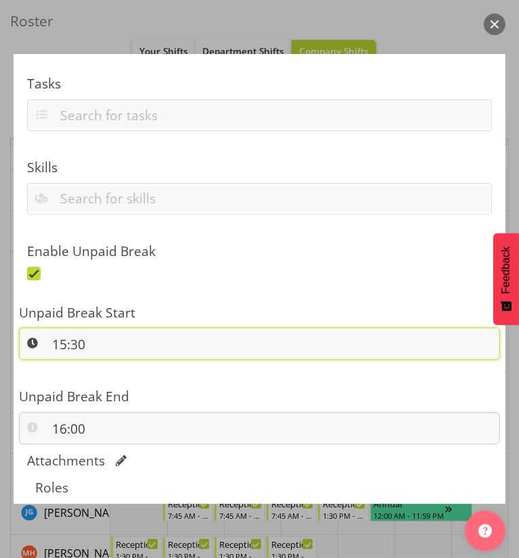
click at [55, 339] on input "15:30" at bounding box center [259, 344] width 481 height 32
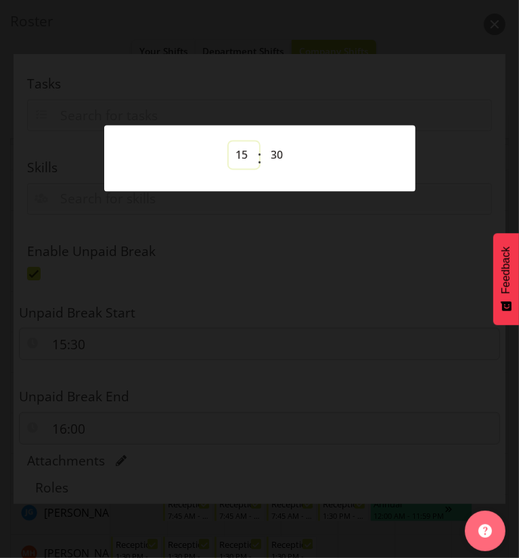
click at [243, 155] on select "00 01 02 03 04 05 06 07 08 09 10 11 12 13 14 15 16 17 18 19 20 21 22 23" at bounding box center [244, 154] width 30 height 27
select select "14"
click at [229, 141] on select "00 01 02 03 04 05 06 07 08 09 10 11 12 13 14 15 16 17 18 19 20 21 22 23" at bounding box center [244, 154] width 30 height 27
type input "14:30"
click at [279, 151] on select "00 01 02 03 04 05 06 07 08 09 10 11 12 13 14 15 16 17 18 19 20 21 22 23 24 25 2…" at bounding box center [279, 154] width 30 height 27
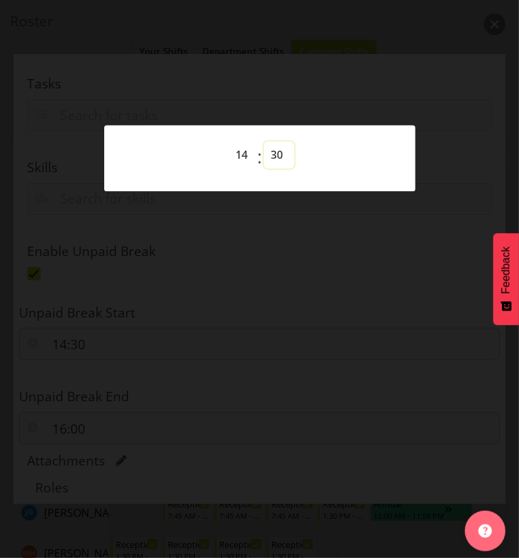
select select "0"
click at [264, 141] on select "00 01 02 03 04 05 06 07 08 09 10 11 12 13 14 15 16 17 18 19 20 21 22 23 24 25 2…" at bounding box center [279, 154] width 30 height 27
type input "14:00"
click at [233, 332] on div at bounding box center [259, 279] width 519 height 558
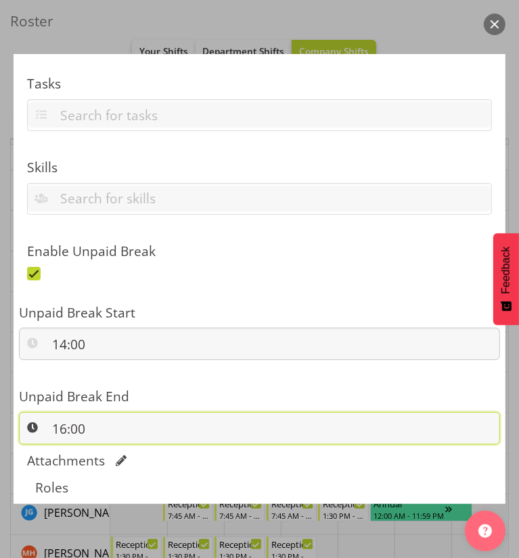
click at [65, 431] on input "16:00" at bounding box center [259, 428] width 481 height 32
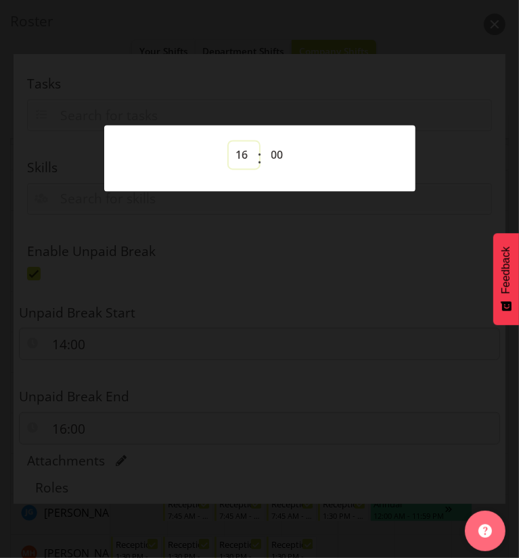
click at [240, 158] on select "00 01 02 03 04 05 06 07 08 09 10 11 12 13 14 15 16 17 18 19 20 21 22 23" at bounding box center [244, 154] width 30 height 27
select select "17"
type input "17:00"
click at [348, 336] on div at bounding box center [259, 279] width 519 height 558
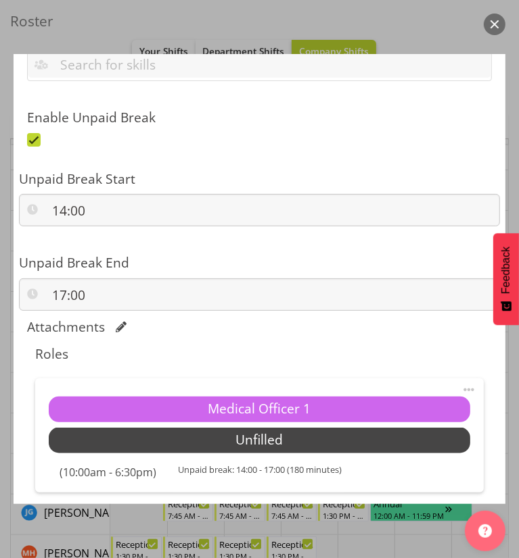
scroll to position [916, 0]
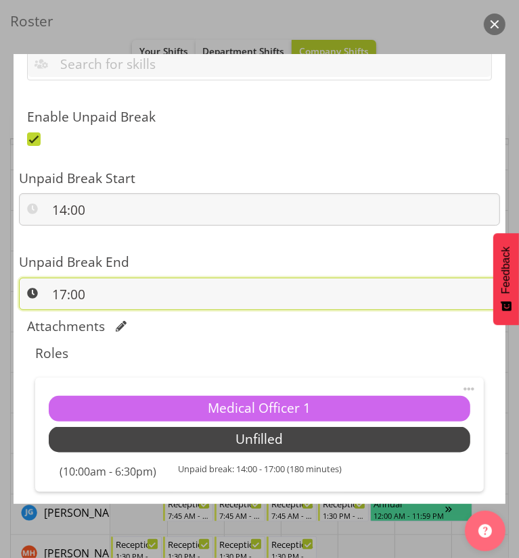
click at [87, 291] on input "17:00" at bounding box center [259, 294] width 481 height 32
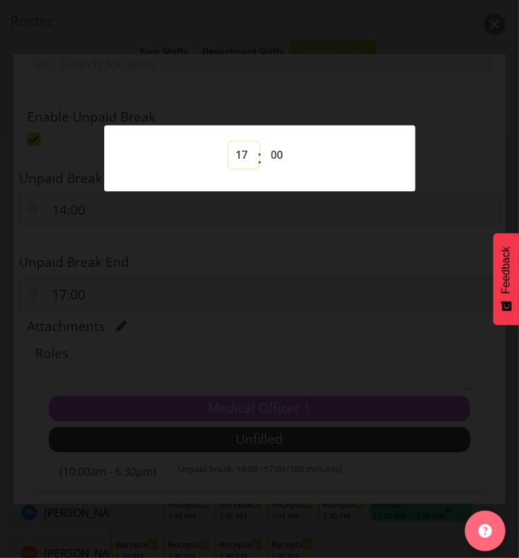
click at [238, 157] on select "00 01 02 03 04 05 06 07 08 09 10 11 12 13 14 15 16 17 18 19 20 21 22 23" at bounding box center [244, 154] width 30 height 27
select select "15"
click at [229, 141] on select "00 01 02 03 04 05 06 07 08 09 10 11 12 13 14 15 16 17 18 19 20 21 22 23" at bounding box center [244, 154] width 30 height 27
type input "15:00"
click at [241, 281] on div at bounding box center [259, 279] width 519 height 558
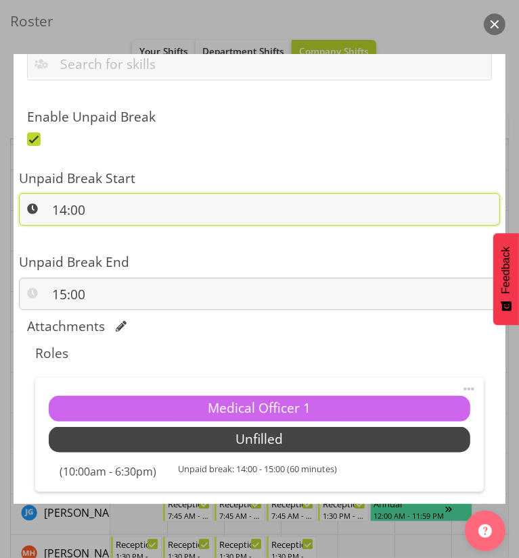
click at [70, 204] on input "14:00" at bounding box center [259, 209] width 481 height 32
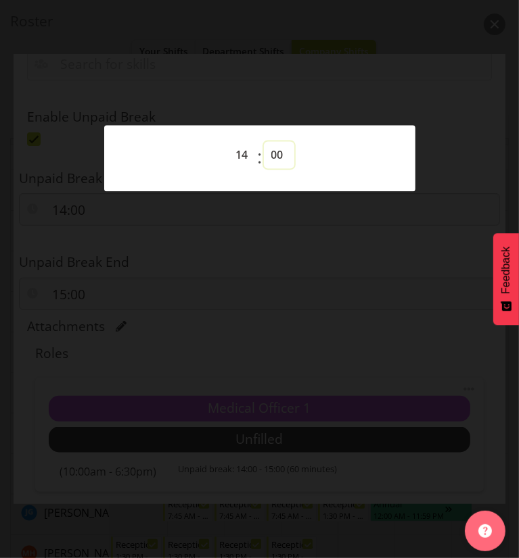
click at [273, 161] on select "00 01 02 03 04 05 06 07 08 09 10 11 12 13 14 15 16 17 18 19 20 21 22 23 24 25 2…" at bounding box center [279, 154] width 30 height 27
select select "30"
click at [264, 141] on select "00 01 02 03 04 05 06 07 08 09 10 11 12 13 14 15 16 17 18 19 20 21 22 23 24 25 2…" at bounding box center [279, 154] width 30 height 27
type input "14:30"
click at [227, 234] on div at bounding box center [259, 279] width 519 height 558
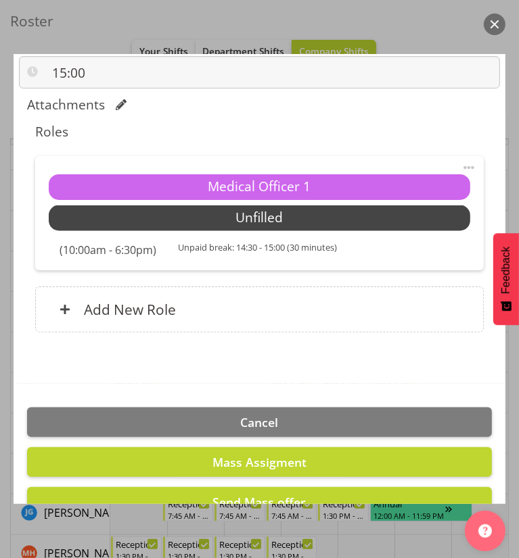
scroll to position [1141, 0]
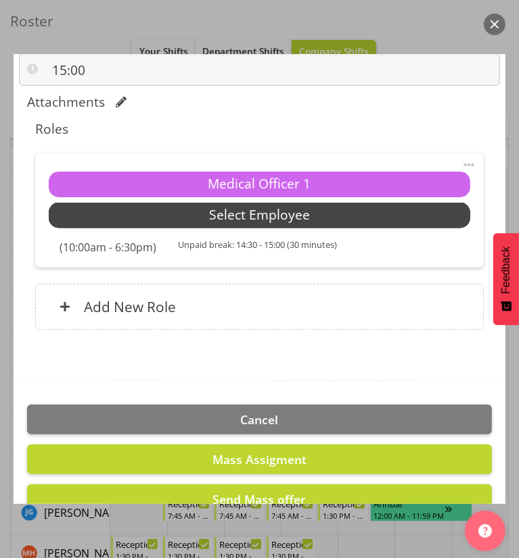
click at [227, 220] on span "Select Employee" at bounding box center [259, 216] width 101 height 20
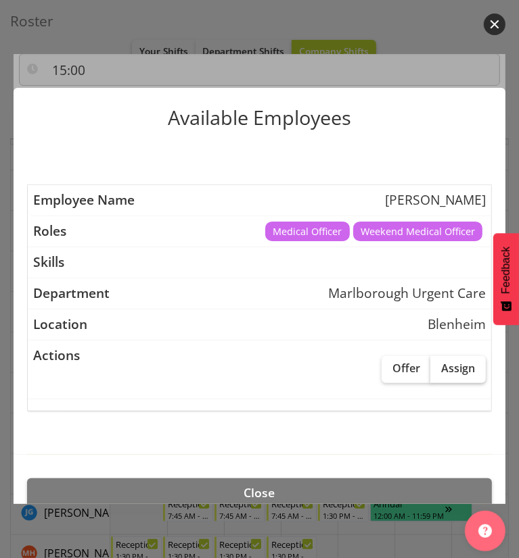
click at [444, 367] on span "Assign" at bounding box center [458, 369] width 34 height 14
click at [439, 367] on input "Assign" at bounding box center [434, 368] width 9 height 9
checkbox input "true"
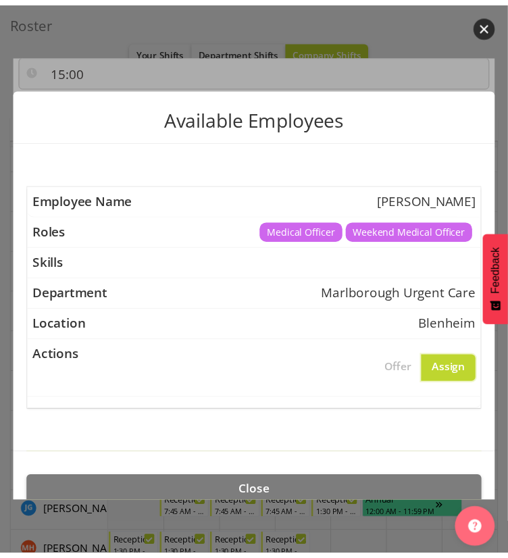
scroll to position [113, 0]
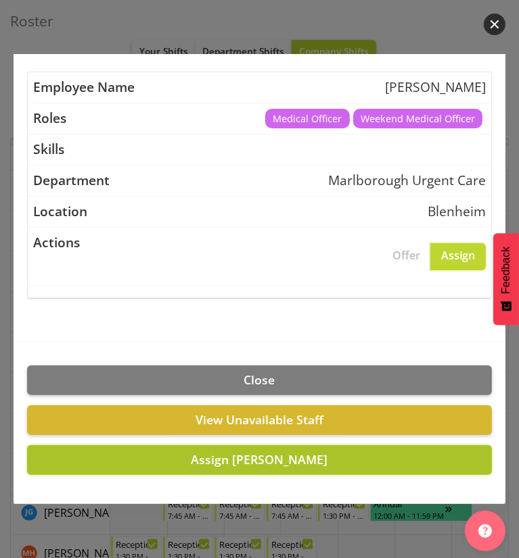
click at [235, 462] on span "Assign Jenny O'Donnell" at bounding box center [259, 460] width 137 height 16
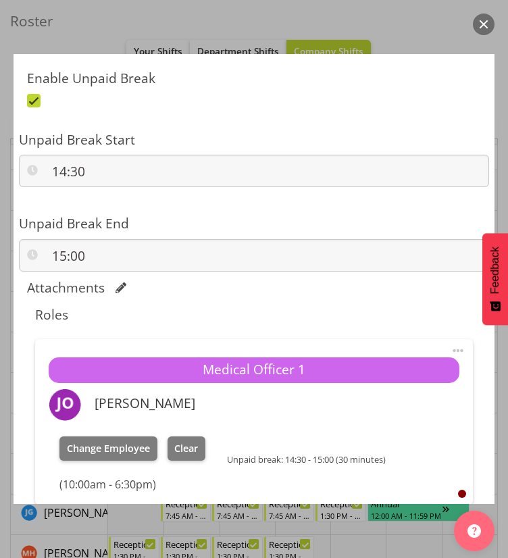
scroll to position [954, 0]
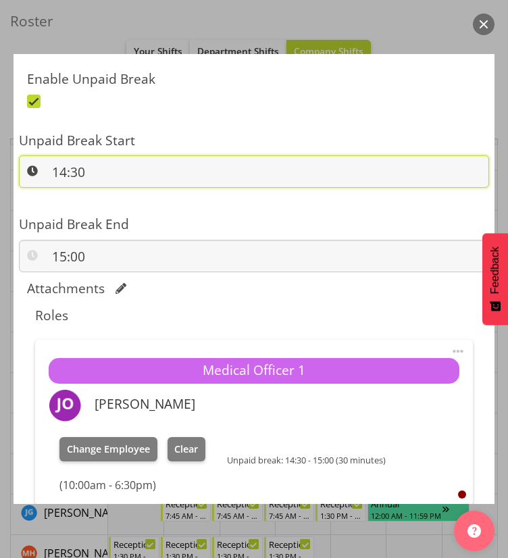
click at [73, 170] on input "14:30" at bounding box center [254, 172] width 471 height 32
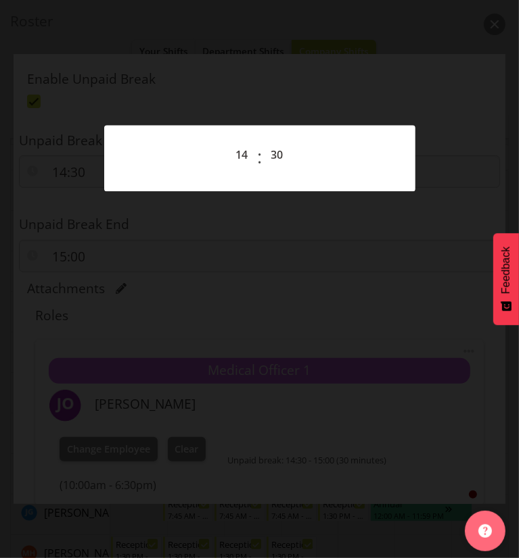
click at [154, 219] on div at bounding box center [259, 279] width 519 height 558
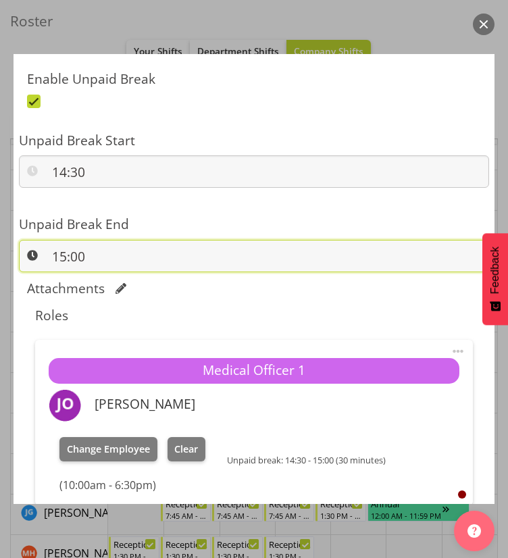
click at [76, 246] on input "15:00" at bounding box center [254, 256] width 471 height 32
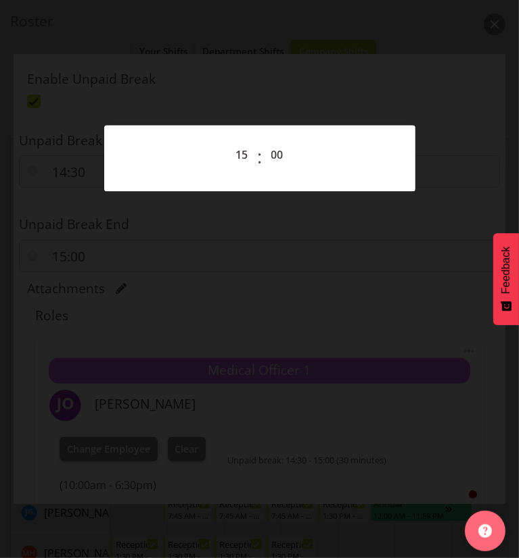
click at [219, 151] on div "00 01 02 03 04 05 06 07 08 09 10 11 12 13 14 15 16 17 18 19 20 21 22 23 : 00 01…" at bounding box center [259, 158] width 279 height 34
click at [235, 154] on select "00 01 02 03 04 05 06 07 08 09 10 11 12 13 14 15 16 17 18 19 20 21 22 23" at bounding box center [244, 154] width 30 height 27
click at [235, 155] on select "00 01 02 03 04 05 06 07 08 09 10 11 12 13 14 15 16 17 18 19 20 21 22 23" at bounding box center [244, 154] width 30 height 27
click at [308, 258] on div at bounding box center [259, 279] width 519 height 558
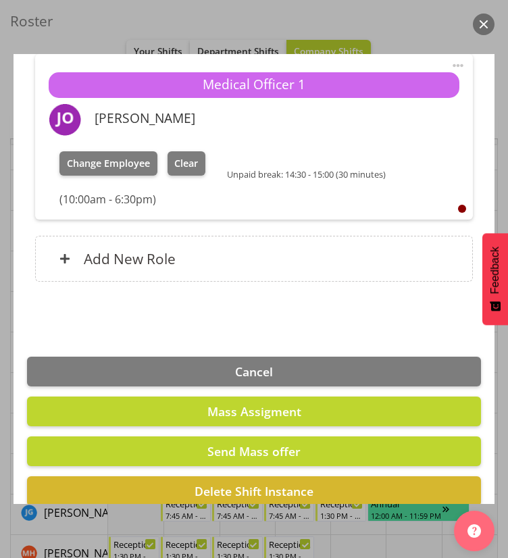
scroll to position [1312, 0]
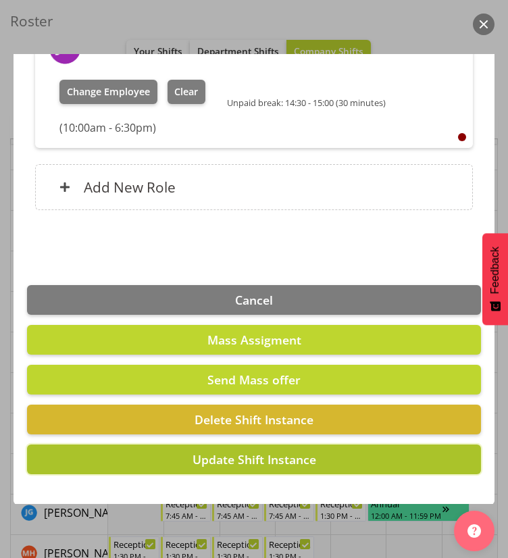
click at [224, 459] on span "Update Shift Instance" at bounding box center [255, 460] width 124 height 16
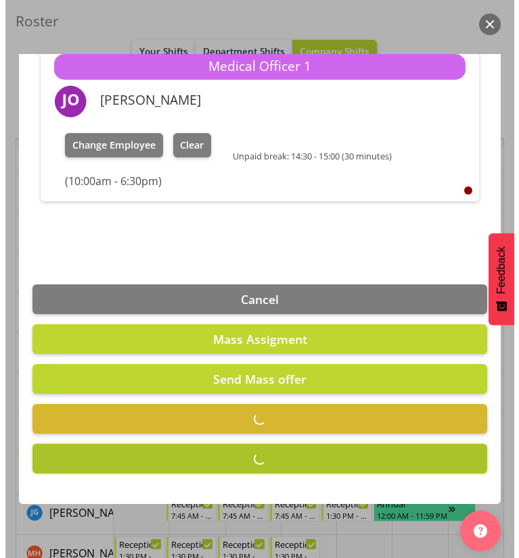
scroll to position [1258, 0]
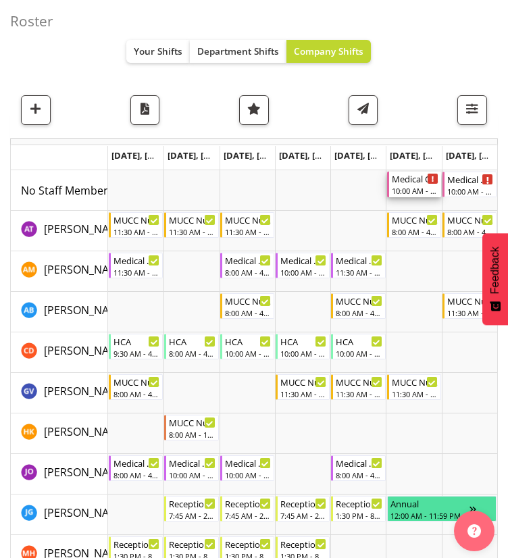
click at [408, 182] on div "Medical Officer Weekends" at bounding box center [415, 179] width 47 height 14
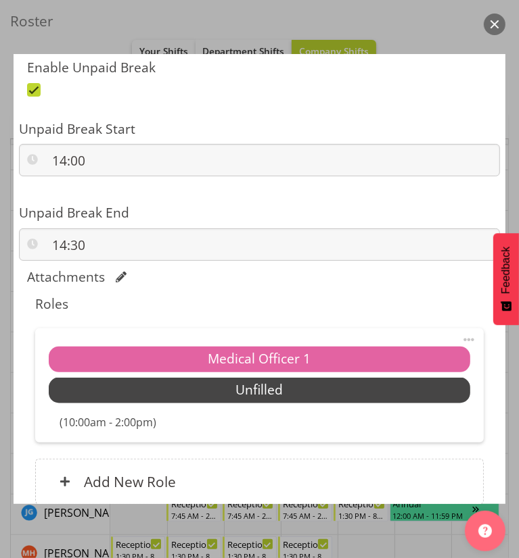
scroll to position [1005, 0]
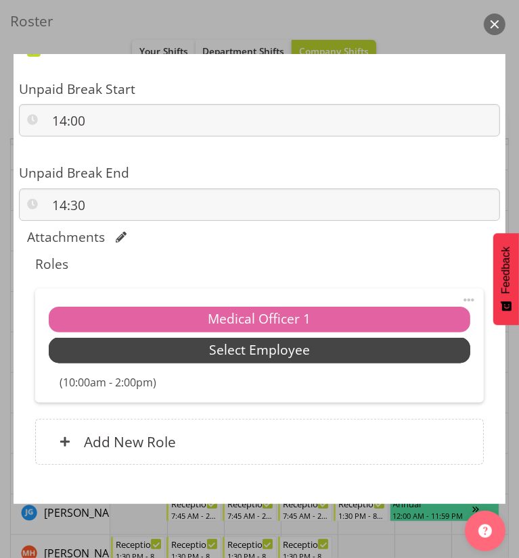
click at [218, 352] on span "Select Employee" at bounding box center [259, 351] width 101 height 20
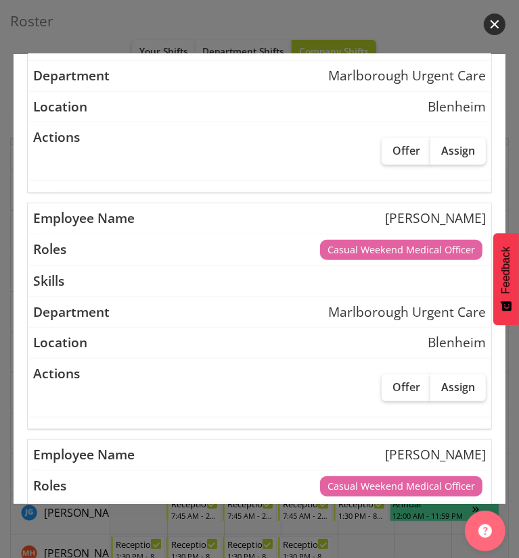
scroll to position [462, 0]
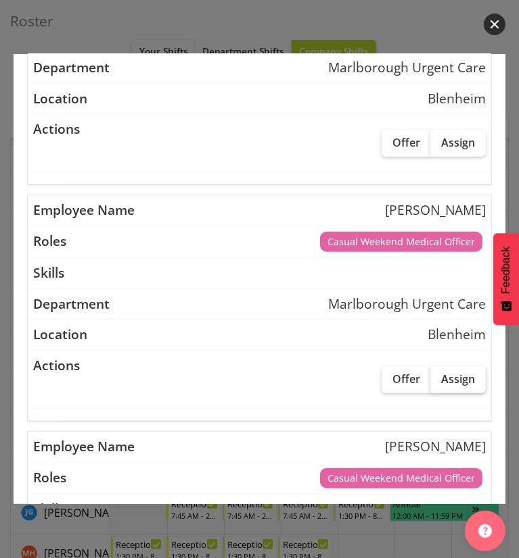
click at [446, 376] on span "Assign" at bounding box center [458, 380] width 34 height 14
click at [439, 376] on input "Assign" at bounding box center [434, 379] width 9 height 9
checkbox input "true"
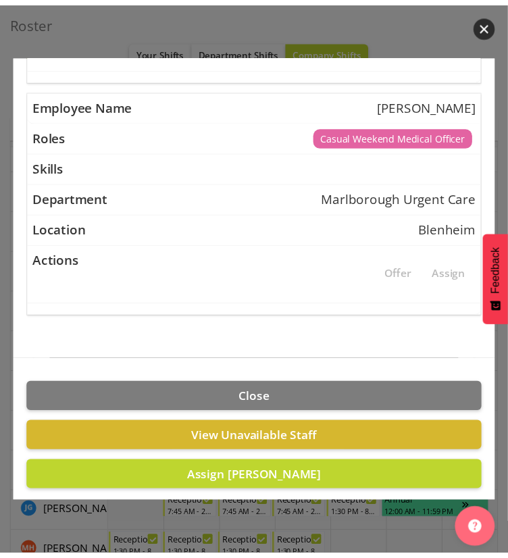
scroll to position [1055, 0]
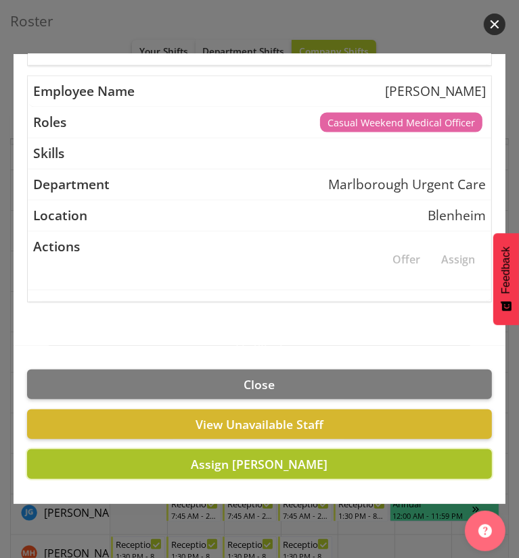
click at [203, 466] on span "Assign Marisa Hoogenboom" at bounding box center [259, 464] width 137 height 16
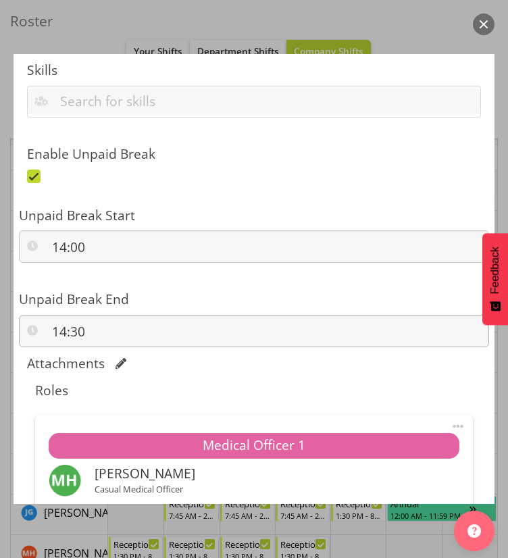
scroll to position [878, 0]
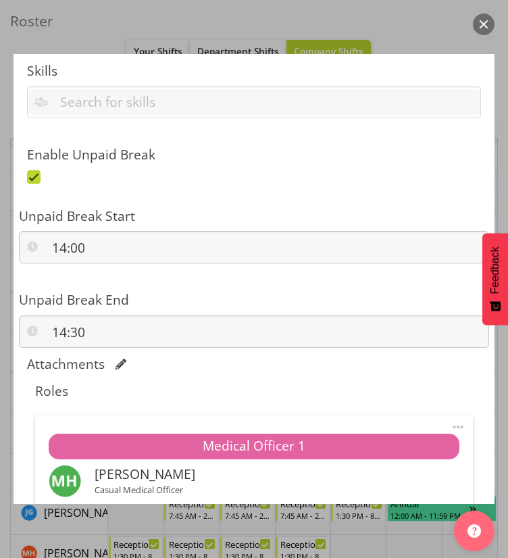
click at [34, 173] on span at bounding box center [34, 177] width 14 height 14
click at [34, 173] on input "checkbox" at bounding box center [31, 176] width 9 height 9
checkbox input "false"
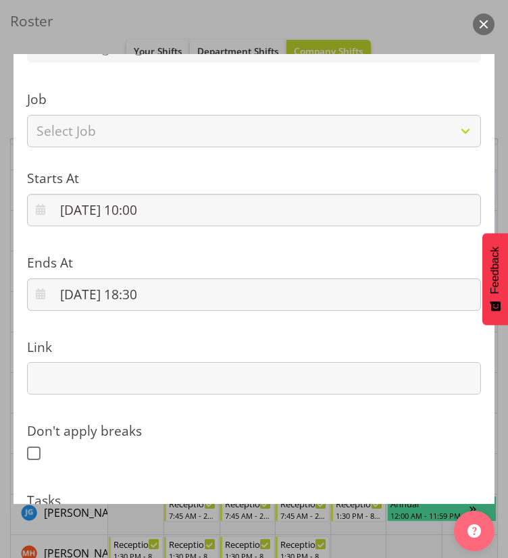
scroll to position [362, 0]
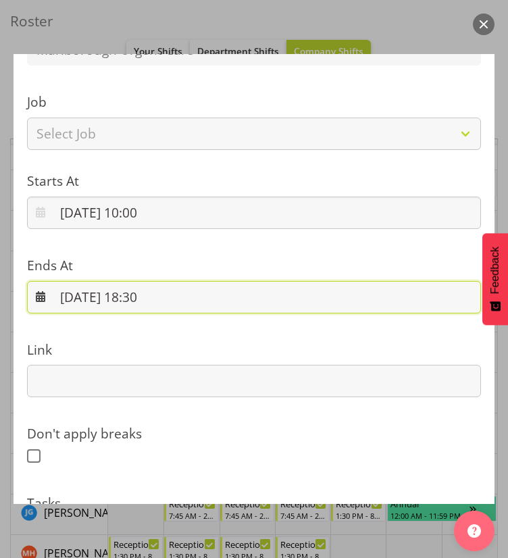
click at [162, 294] on input "13/09/2025, 18:30" at bounding box center [254, 297] width 454 height 32
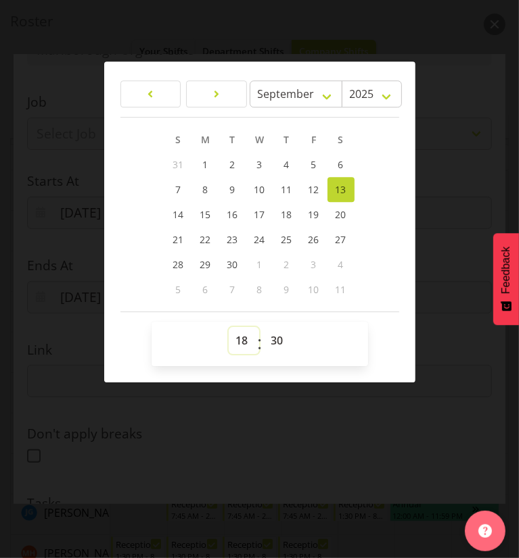
click at [241, 330] on select "00 01 02 03 04 05 06 07 08 09 10 11 12 13 14 15 16 17 18 19 20 21 22 23" at bounding box center [244, 340] width 30 height 27
select select "14"
click at [229, 327] on select "00 01 02 03 04 05 06 07 08 09 10 11 12 13 14 15 16 17 18 19 20 21 22 23" at bounding box center [244, 340] width 30 height 27
type input "13/09/2025, 14:30"
click at [271, 345] on select "00 01 02 03 04 05 06 07 08 09 10 11 12 13 14 15 16 17 18 19 20 21 22 23 24 25 2…" at bounding box center [279, 340] width 30 height 27
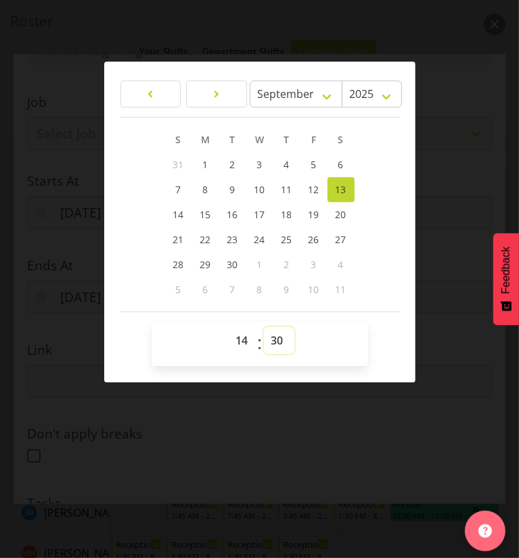
click at [271, 345] on select "00 01 02 03 04 05 06 07 08 09 10 11 12 13 14 15 16 17 18 19 20 21 22 23 24 25 2…" at bounding box center [279, 340] width 30 height 27
select select "0"
click at [264, 327] on select "00 01 02 03 04 05 06 07 08 09 10 11 12 13 14 15 16 17 18 19 20 21 22 23 24 25 2…" at bounding box center [279, 340] width 30 height 27
type input "13/09/2025, 14:00"
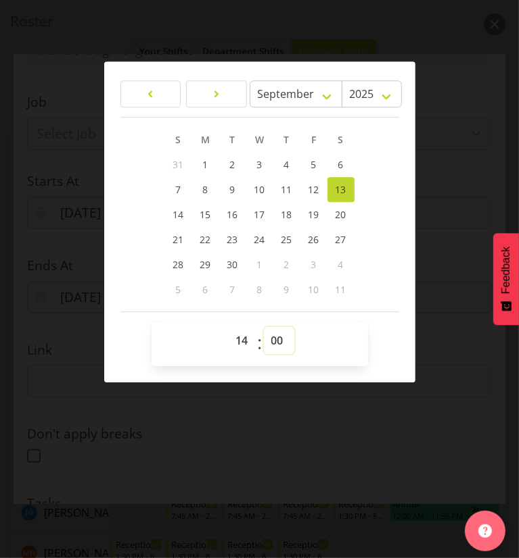
click at [270, 345] on select "00 01 02 03 04 05 06 07 08 09 10 11 12 13 14 15 16 17 18 19 20 21 22 23 24 25 2…" at bounding box center [279, 340] width 30 height 27
click at [276, 433] on div at bounding box center [259, 279] width 519 height 558
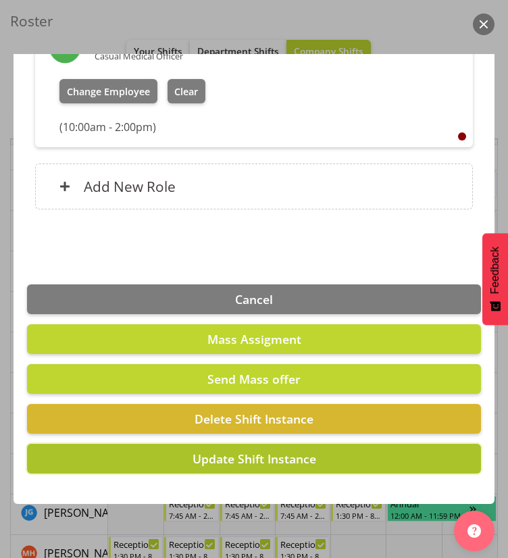
click at [236, 458] on span "Update Shift Instance" at bounding box center [255, 459] width 124 height 16
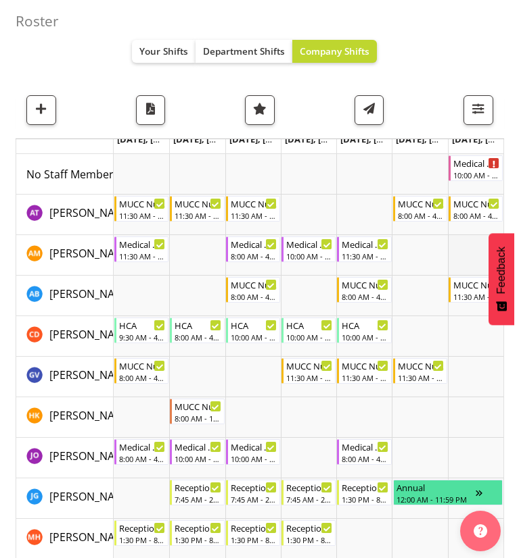
scroll to position [97, 0]
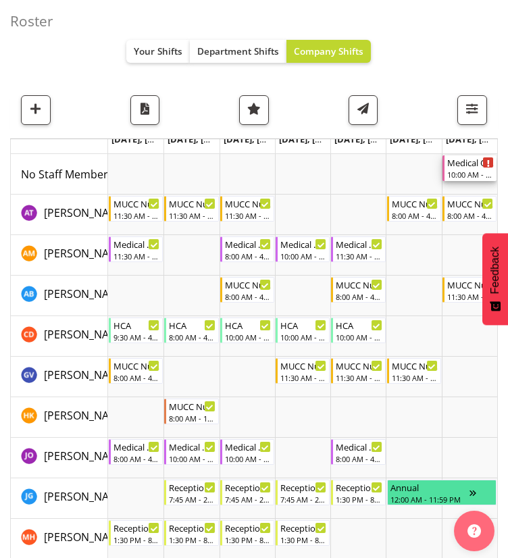
click at [464, 172] on div "10:00 AM - 2:00 PM" at bounding box center [471, 174] width 47 height 11
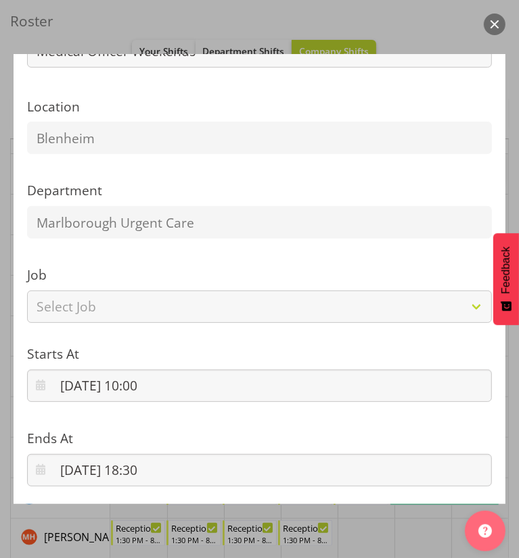
scroll to position [272, 0]
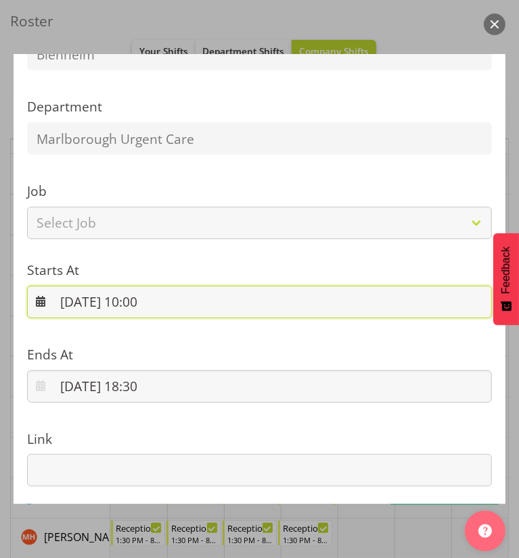
click at [139, 304] on input "14/09/2025, 10:00" at bounding box center [259, 302] width 464 height 32
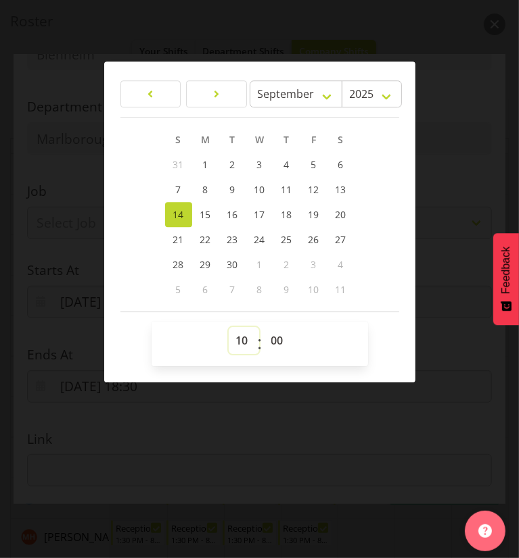
click at [240, 336] on select "00 01 02 03 04 05 06 07 08 09 10 11 12 13 14 15 16 17 18 19 20 21 22 23" at bounding box center [244, 340] width 30 height 27
select select "8"
click at [229, 327] on select "00 01 02 03 04 05 06 07 08 09 10 11 12 13 14 15 16 17 18 19 20 21 22 23" at bounding box center [244, 340] width 30 height 27
type input "14/09/2025, 08:00"
click at [252, 386] on div at bounding box center [259, 279] width 519 height 558
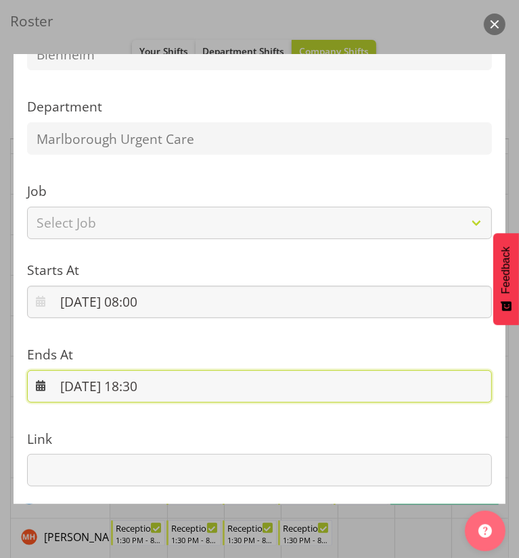
click at [151, 379] on input "14/09/2025, 18:30" at bounding box center [259, 387] width 464 height 32
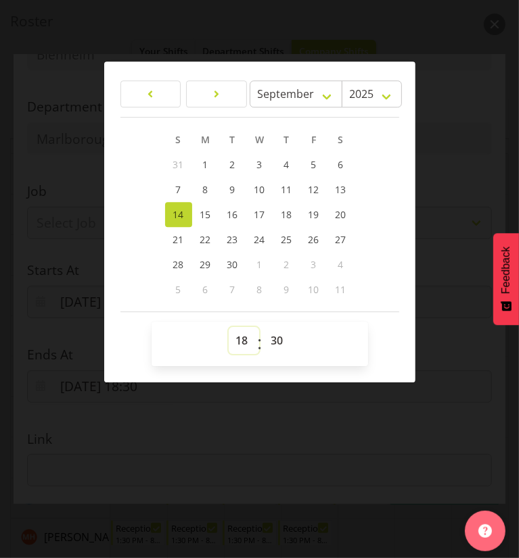
click at [246, 339] on select "00 01 02 03 04 05 06 07 08 09 10 11 12 13 14 15 16 17 18 19 20 21 22 23" at bounding box center [244, 340] width 30 height 27
select select "14"
click at [229, 327] on select "00 01 02 03 04 05 06 07 08 09 10 11 12 13 14 15 16 17 18 19 20 21 22 23" at bounding box center [244, 340] width 30 height 27
type input "14/09/2025, 14:30"
click at [284, 333] on select "00 01 02 03 04 05 06 07 08 09 10 11 12 13 14 15 16 17 18 19 20 21 22 23 24 25 2…" at bounding box center [279, 340] width 30 height 27
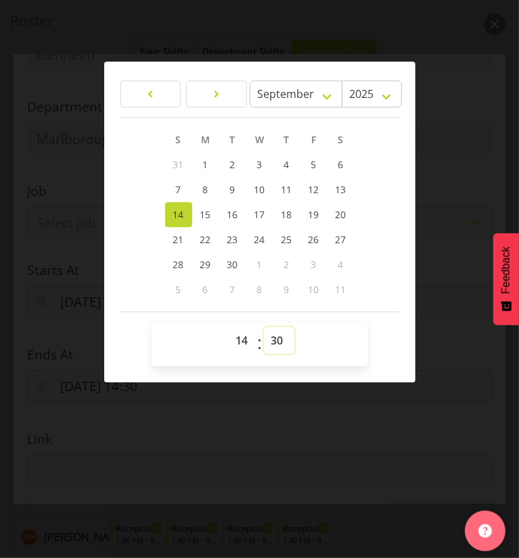
select select "23"
click at [264, 327] on select "00 01 02 03 04 05 06 07 08 09 10 11 12 13 14 15 16 17 18 19 20 21 22 23 24 25 2…" at bounding box center [279, 340] width 30 height 27
type input "14/09/2025, 14:23"
select select "0"
type input "14/09/2025, 14:00"
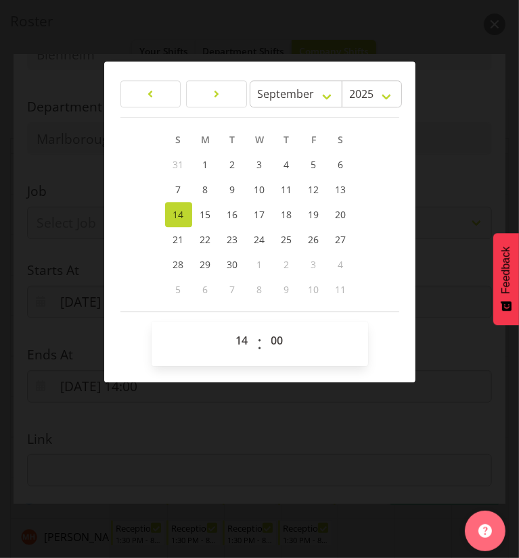
click at [111, 417] on div at bounding box center [259, 279] width 519 height 558
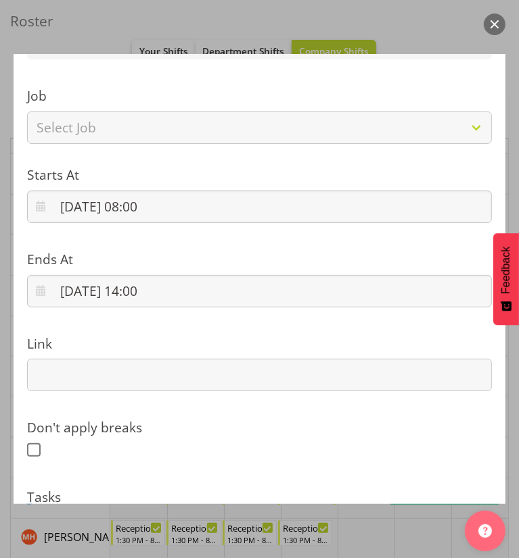
scroll to position [381, 0]
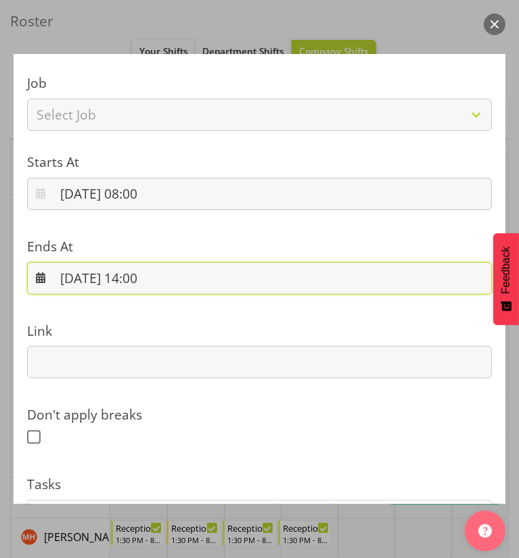
click at [162, 279] on input "14/09/2025, 14:00" at bounding box center [259, 278] width 464 height 32
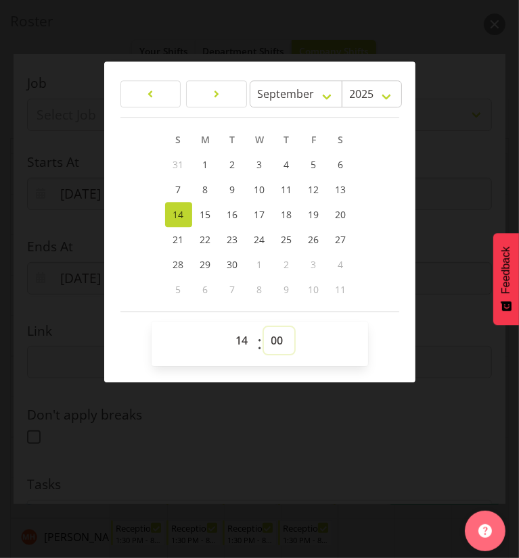
click at [269, 344] on select "00 01 02 03 04 05 06 07 08 09 10 11 12 13 14 15 16 17 18 19 20 21 22 23 24 25 2…" at bounding box center [279, 340] width 30 height 27
select select "30"
click at [264, 327] on select "00 01 02 03 04 05 06 07 08 09 10 11 12 13 14 15 16 17 18 19 20 21 22 23 24 25 2…" at bounding box center [279, 340] width 30 height 27
type input "14/09/2025, 14:30"
click at [244, 423] on div at bounding box center [259, 279] width 519 height 558
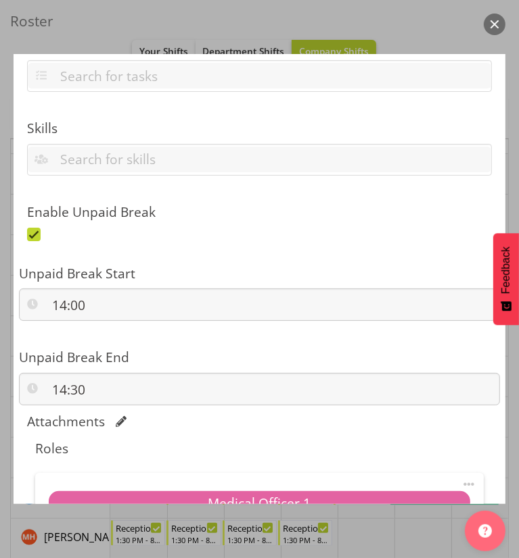
scroll to position [832, 0]
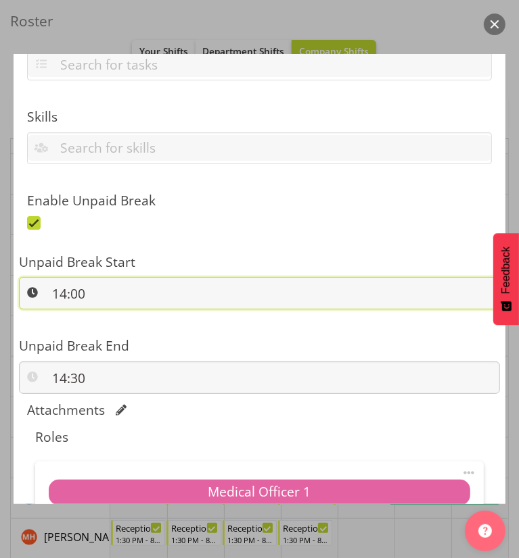
click at [112, 301] on input "14:00" at bounding box center [259, 293] width 481 height 32
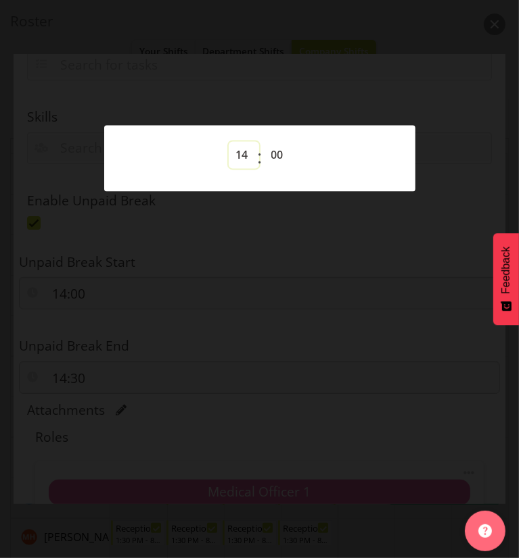
click at [235, 147] on select "00 01 02 03 04 05 06 07 08 09 10 11 12 13 14 15 16 17 18 19 20 21 22 23" at bounding box center [244, 154] width 30 height 27
select select "11"
click at [229, 141] on select "00 01 02 03 04 05 06 07 08 09 10 11 12 13 14 15 16 17 18 19 20 21 22 23" at bounding box center [244, 154] width 30 height 27
type input "11:00"
click at [241, 318] on div at bounding box center [259, 279] width 519 height 558
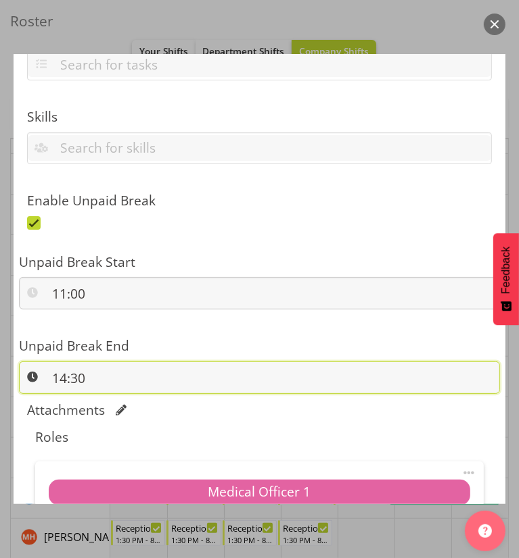
click at [83, 368] on input "14:30" at bounding box center [259, 378] width 481 height 32
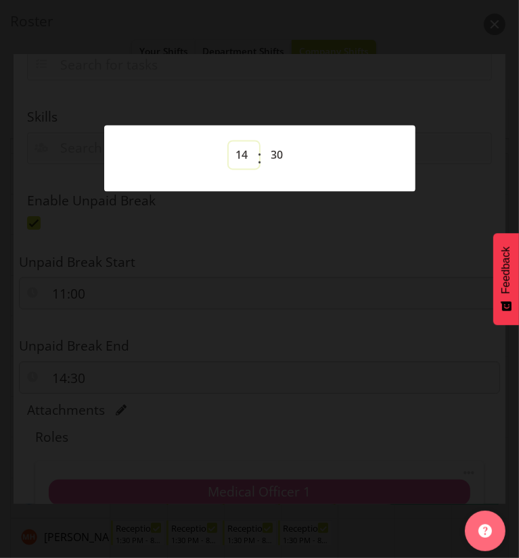
click at [239, 158] on select "00 01 02 03 04 05 06 07 08 09 10 11 12 13 14 15 16 17 18 19 20 21 22 23" at bounding box center [244, 154] width 30 height 27
click at [162, 331] on div at bounding box center [259, 279] width 519 height 558
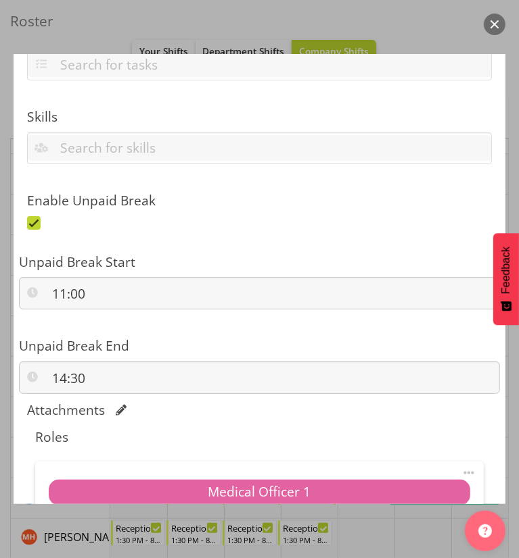
click at [38, 220] on span at bounding box center [34, 223] width 14 height 14
click at [36, 220] on input "checkbox" at bounding box center [31, 222] width 9 height 9
checkbox input "false"
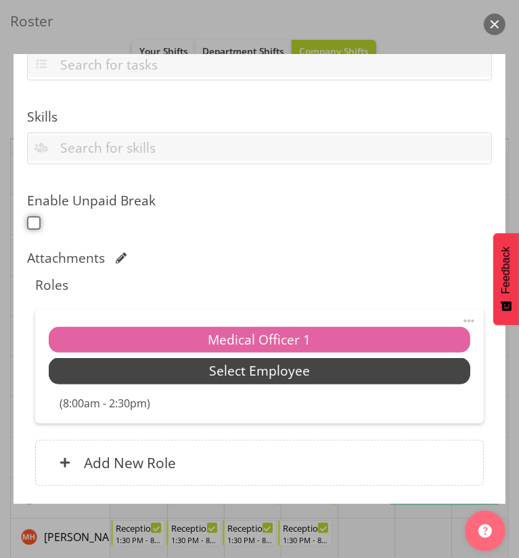
scroll to position [898, 0]
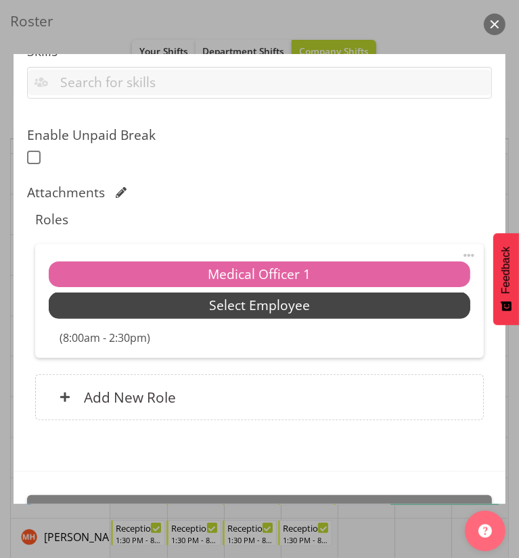
click at [297, 310] on span "Select Employee" at bounding box center [259, 306] width 101 height 20
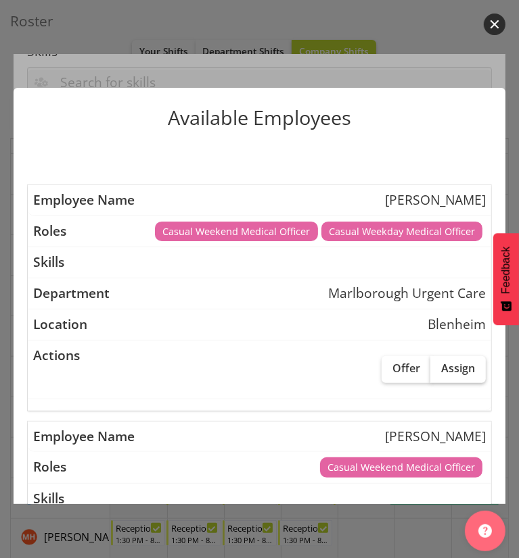
click at [452, 373] on span "Assign" at bounding box center [458, 369] width 34 height 14
click at [439, 373] on input "Assign" at bounding box center [434, 368] width 9 height 9
checkbox input "true"
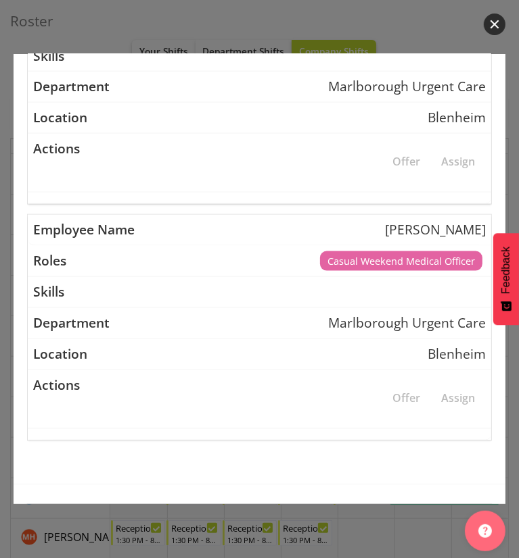
scroll to position [1055, 0]
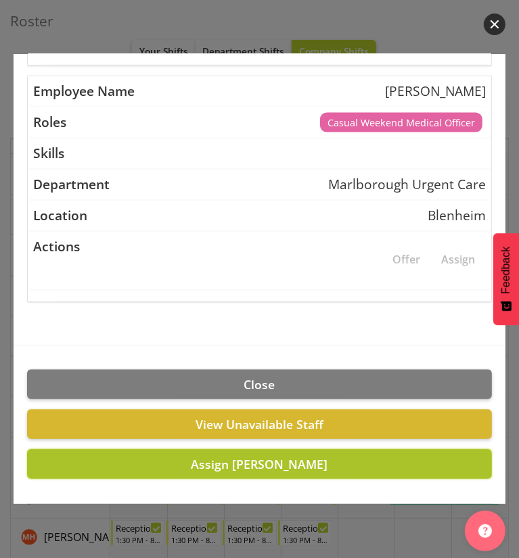
click at [244, 460] on span "Assign Beata Danielek" at bounding box center [259, 464] width 137 height 16
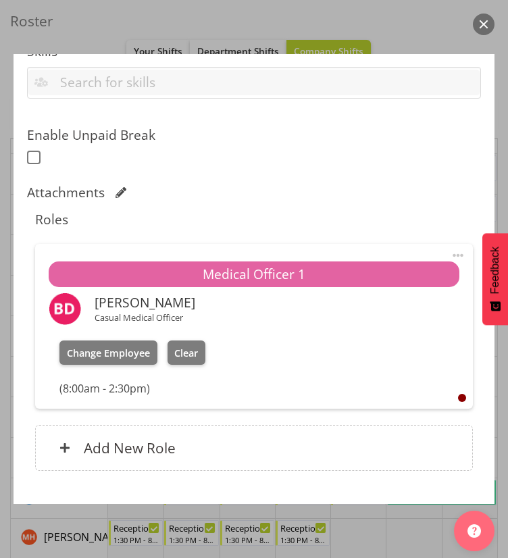
click at [450, 255] on span at bounding box center [458, 255] width 16 height 16
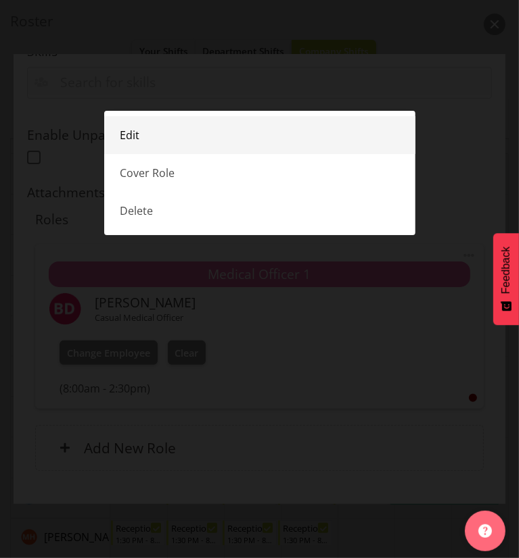
click at [209, 141] on link "Edit" at bounding box center [259, 135] width 311 height 38
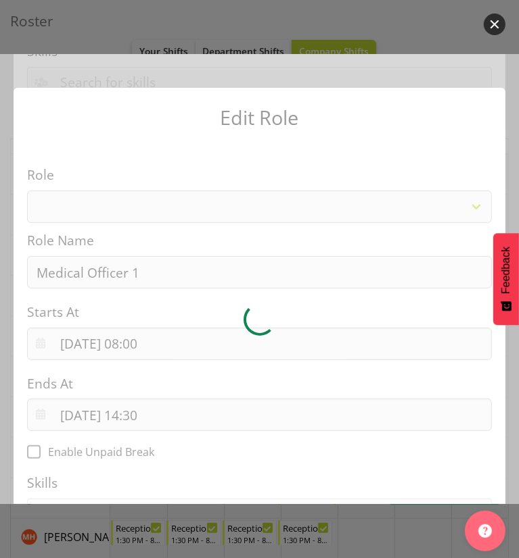
select select "1559"
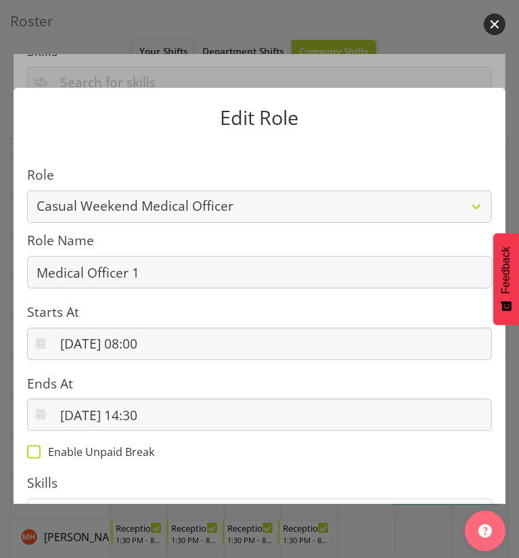
click at [48, 453] on span "Enable Unpaid Break" at bounding box center [98, 453] width 114 height 14
click at [36, 453] on input "Enable Unpaid Break" at bounding box center [31, 452] width 9 height 9
checkbox input "true"
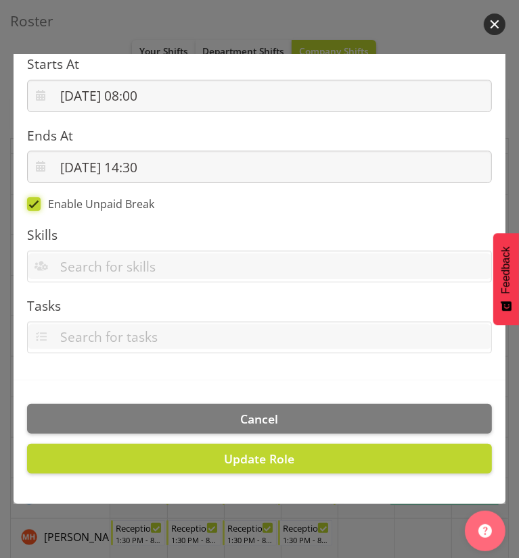
scroll to position [241, 0]
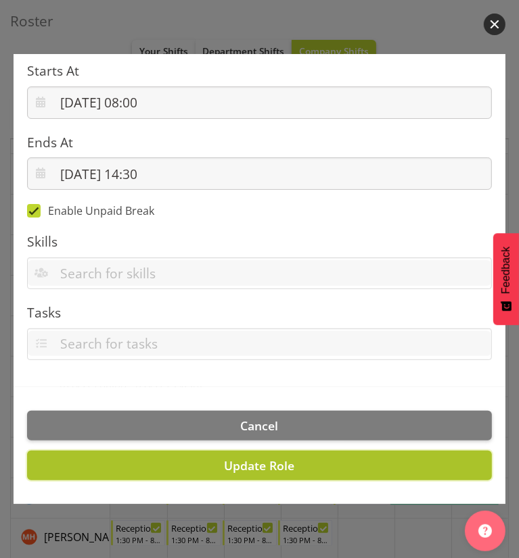
click at [189, 456] on button "Update Role" at bounding box center [259, 466] width 464 height 30
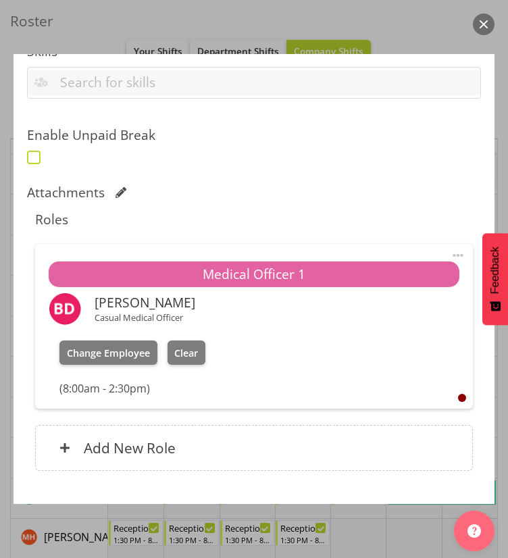
click at [34, 152] on span at bounding box center [34, 158] width 14 height 14
click at [34, 153] on input "checkbox" at bounding box center [31, 157] width 9 height 9
checkbox input "true"
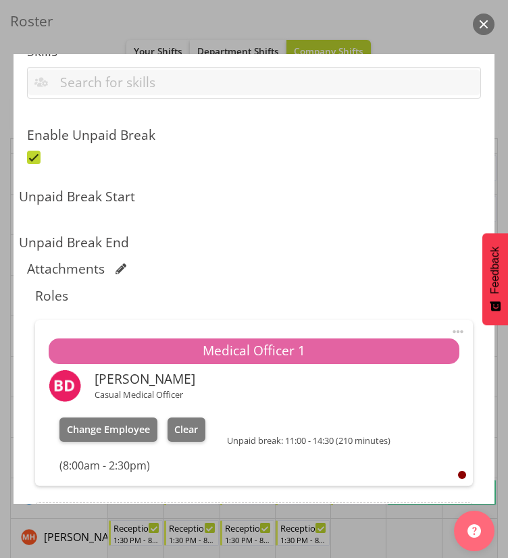
click at [99, 199] on label "Unpaid Break Start" at bounding box center [254, 197] width 471 height 20
click at [450, 329] on span at bounding box center [458, 332] width 16 height 16
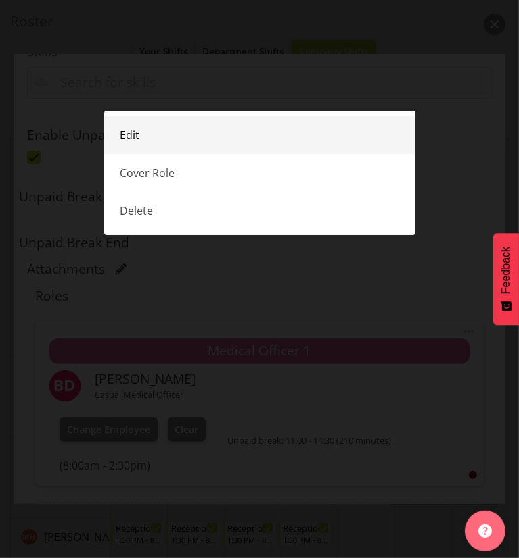
click at [176, 135] on link "Edit" at bounding box center [259, 135] width 311 height 38
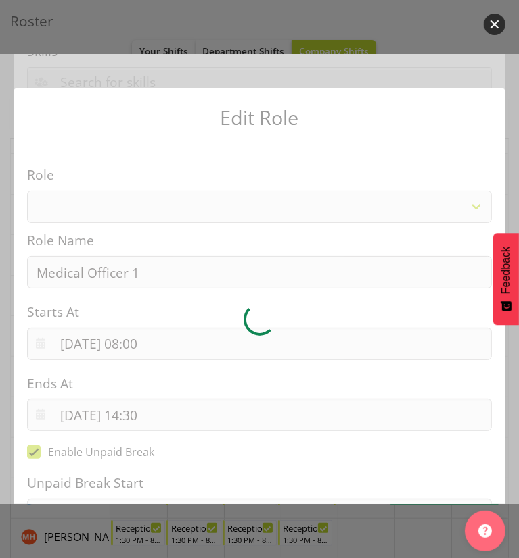
select select "1559"
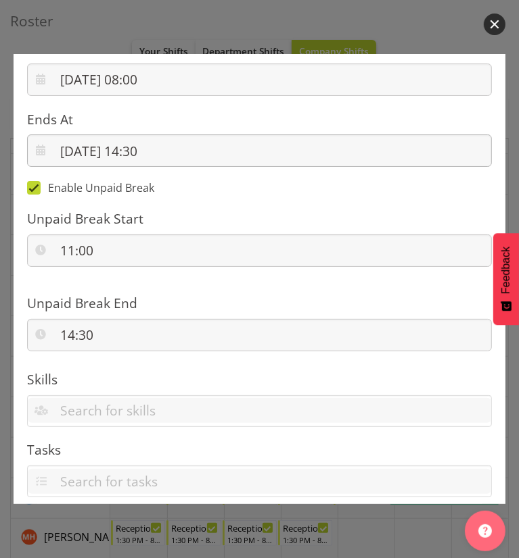
scroll to position [265, 0]
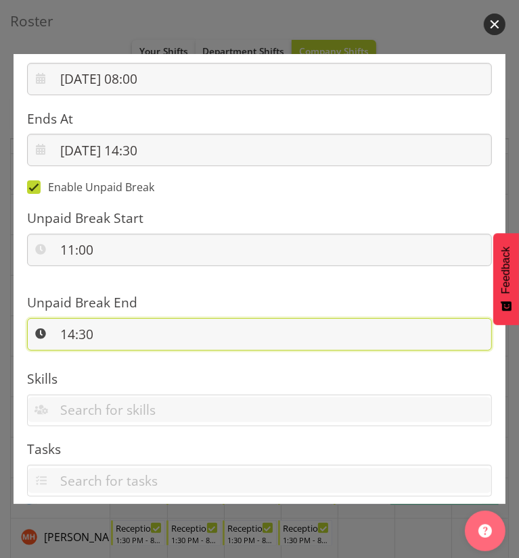
click at [87, 345] on input "14:30" at bounding box center [259, 334] width 464 height 32
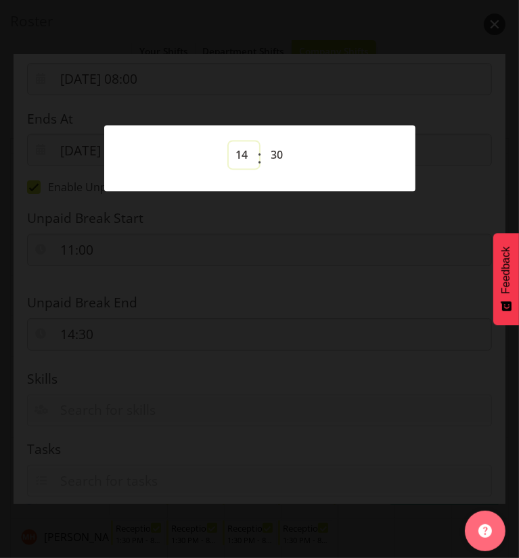
click at [243, 161] on select "00 01 02 03 04 05 06 07 08 09 10 11 12 13 14 15 16 17 18 19 20 21 22 23" at bounding box center [244, 154] width 30 height 27
select select "11"
click at [229, 141] on select "00 01 02 03 04 05 06 07 08 09 10 11 12 13 14 15 16 17 18 19 20 21 22 23" at bounding box center [244, 154] width 30 height 27
type input "11:30"
click at [262, 311] on div at bounding box center [259, 279] width 519 height 558
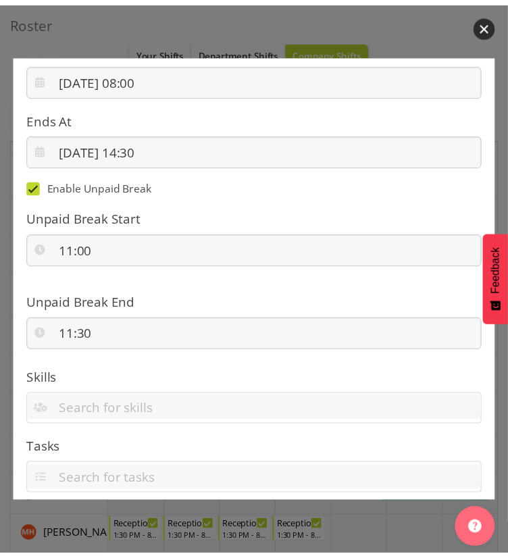
scroll to position [408, 0]
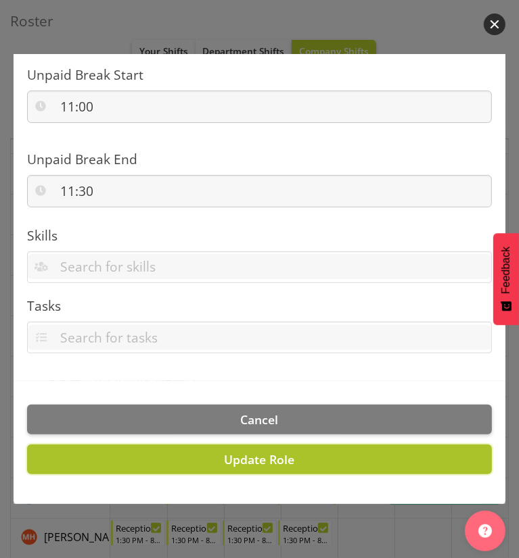
click at [185, 459] on button "Update Role" at bounding box center [259, 460] width 464 height 30
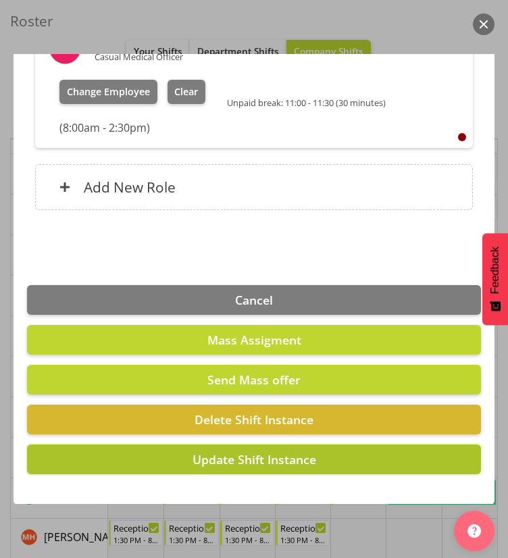
click at [252, 463] on span "Update Shift Instance" at bounding box center [255, 460] width 124 height 16
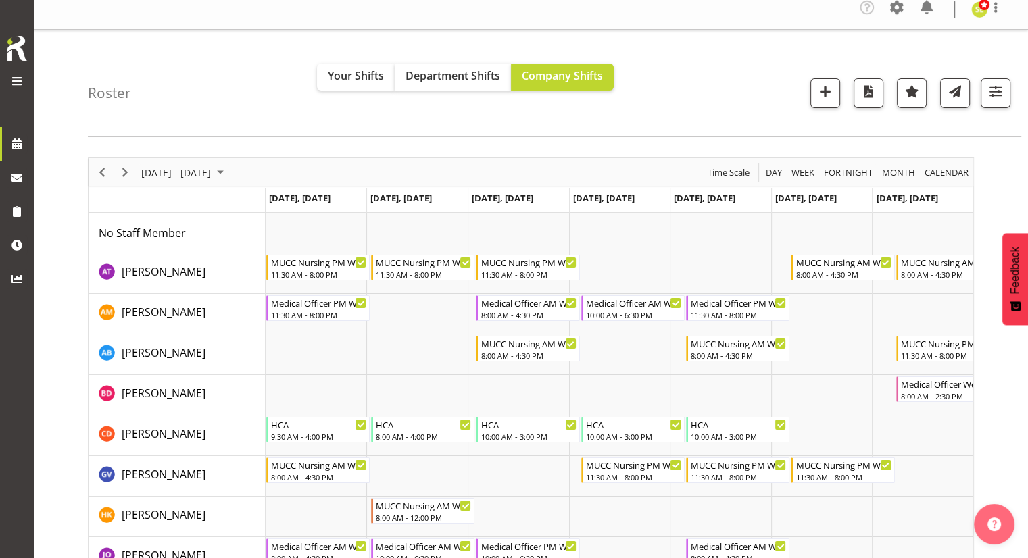
scroll to position [0, 0]
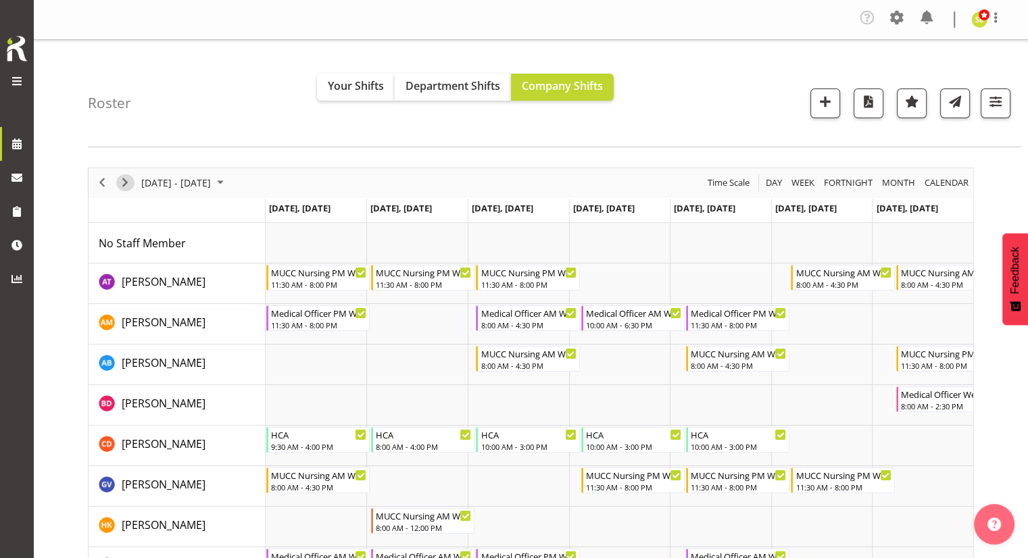
click at [119, 182] on span "Next" at bounding box center [125, 182] width 16 height 17
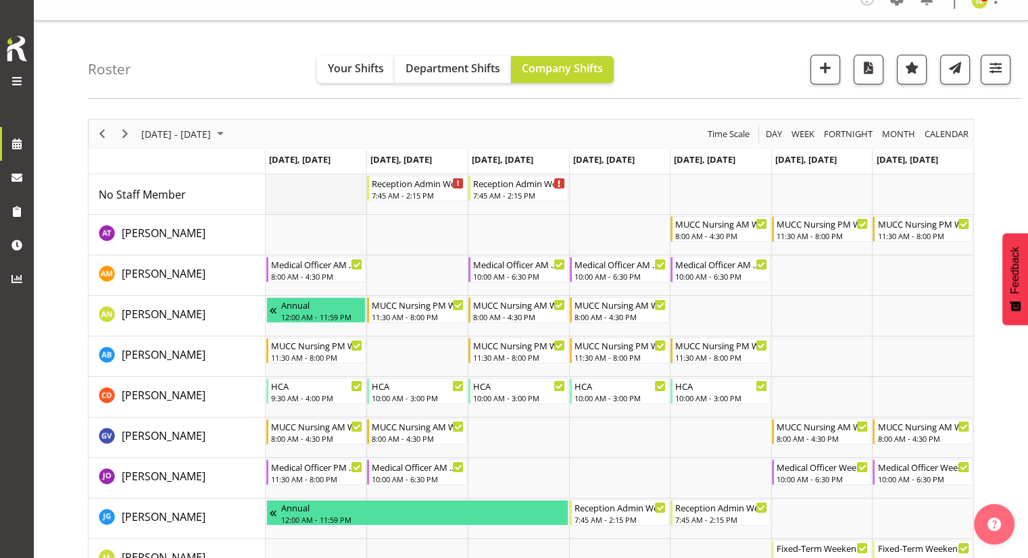
scroll to position [16, 0]
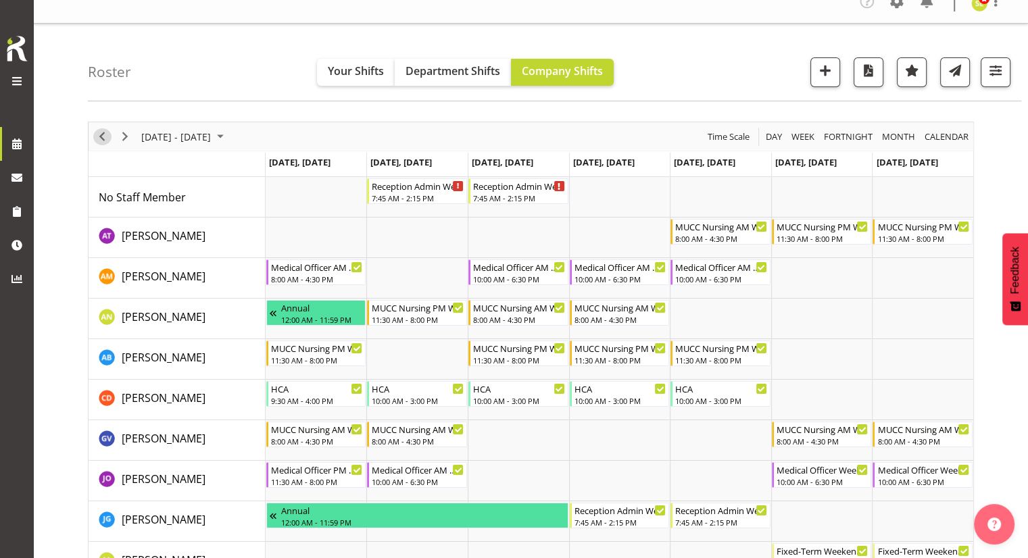
click at [104, 128] on span "Previous" at bounding box center [102, 136] width 16 height 17
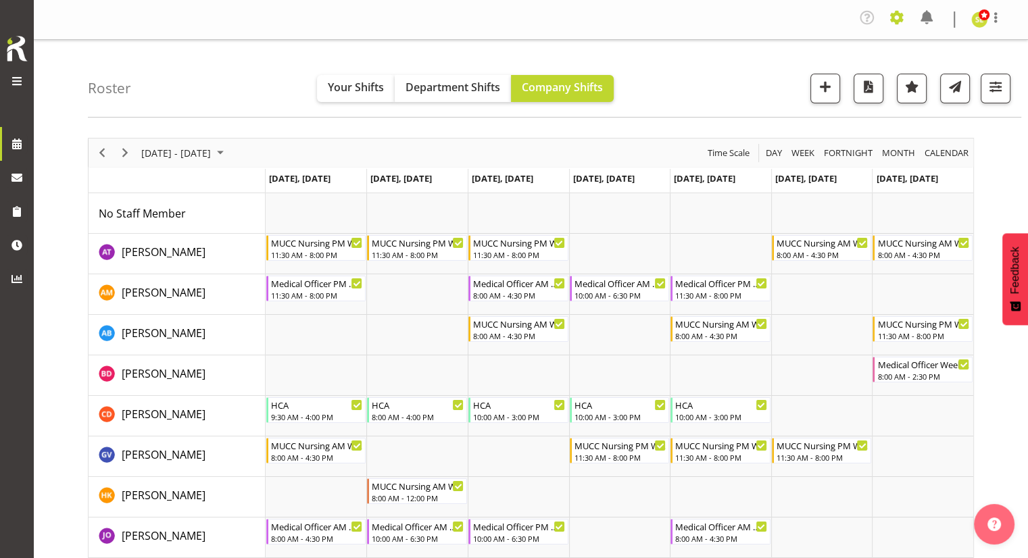
click at [897, 18] on span at bounding box center [897, 18] width 22 height 22
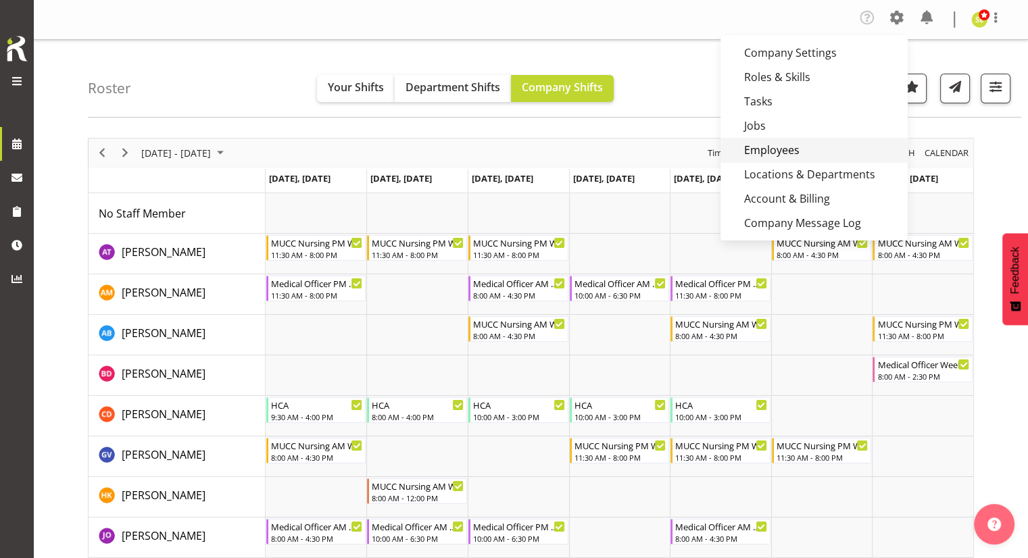
click at [788, 149] on link "Employees" at bounding box center [814, 150] width 187 height 24
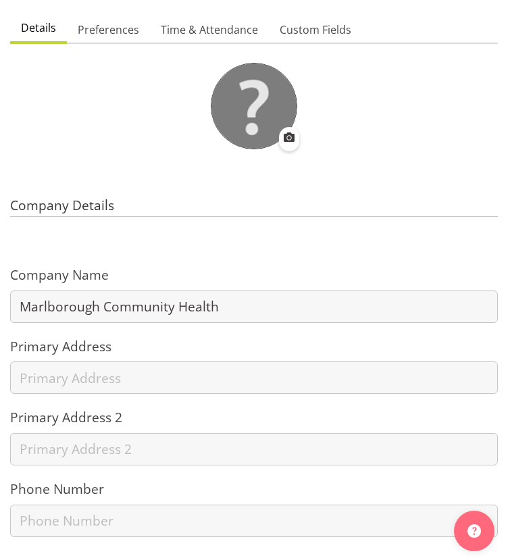
scroll to position [137, 0]
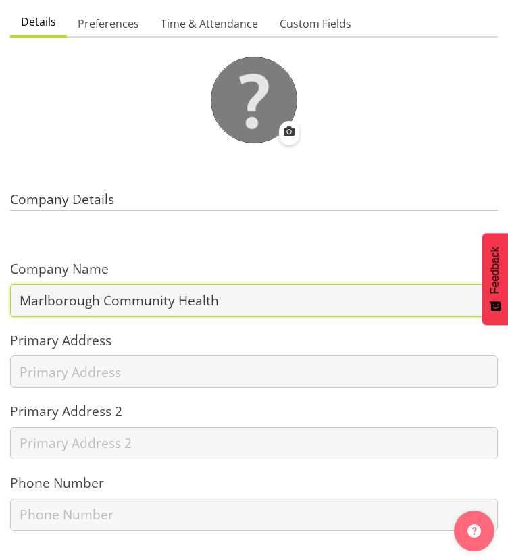
click at [147, 304] on input "Marlborough Community Health" at bounding box center [254, 301] width 488 height 32
click at [172, 300] on input "Marlborough Community Health" at bounding box center [254, 301] width 488 height 32
click at [216, 300] on input "Marlborough Community Health" at bounding box center [254, 301] width 488 height 32
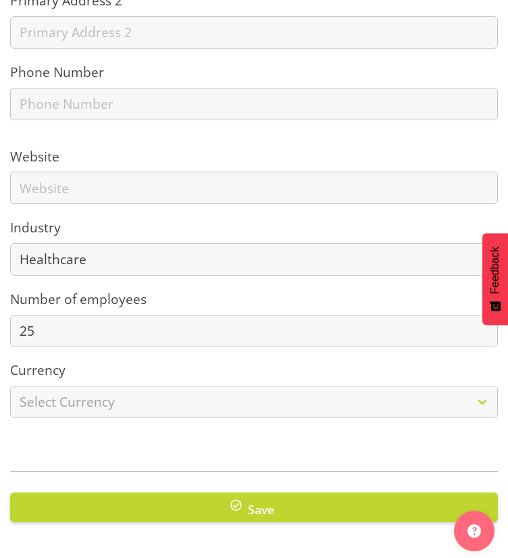
scroll to position [558, 0]
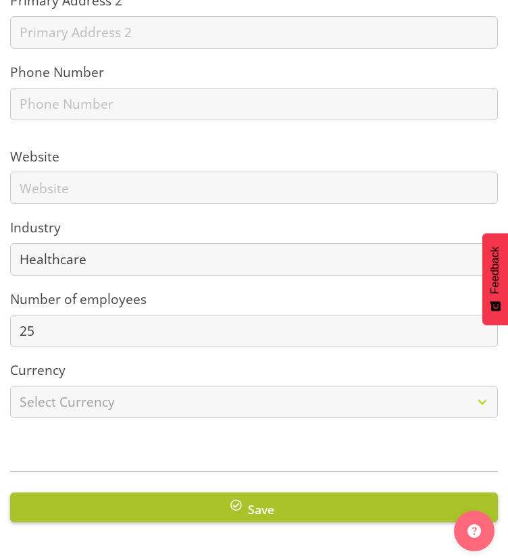
type input "Marlborough Urgent Care"
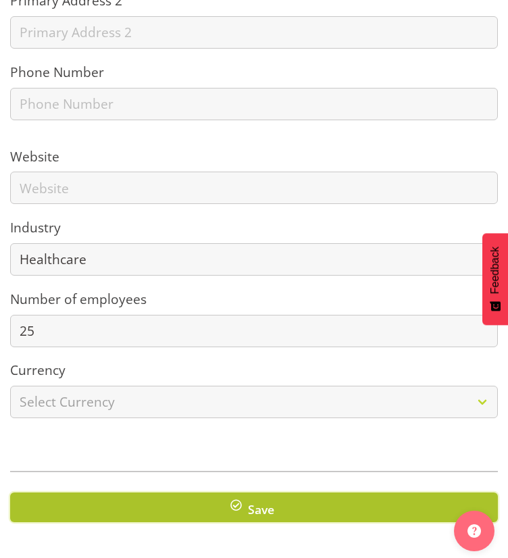
click at [178, 496] on button "Save" at bounding box center [254, 508] width 488 height 30
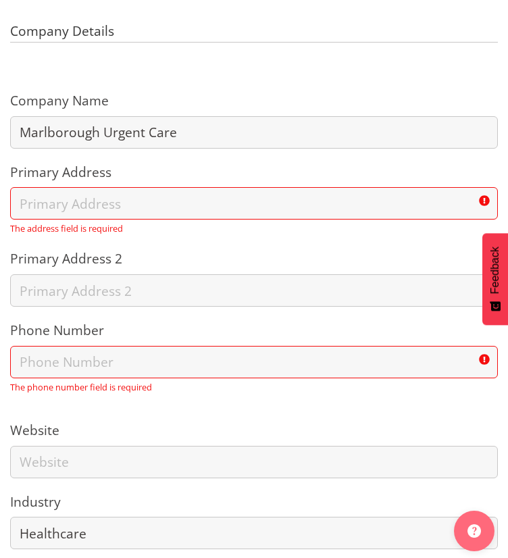
scroll to position [303, 0]
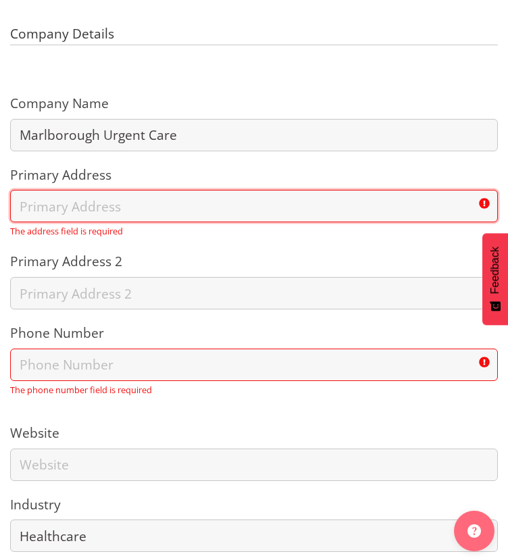
click at [147, 214] on input "text" at bounding box center [254, 206] width 488 height 32
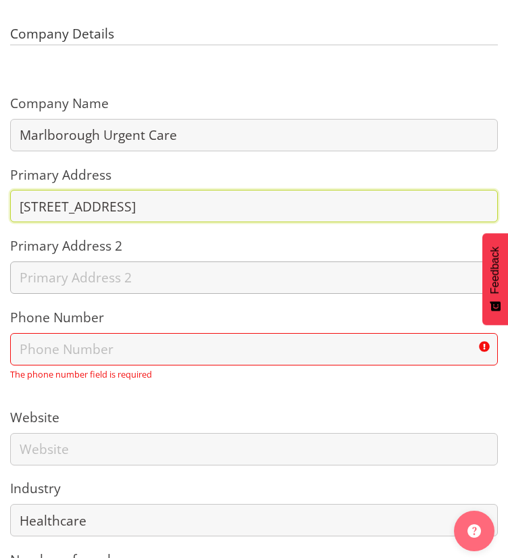
type input "[STREET_ADDRESS]"
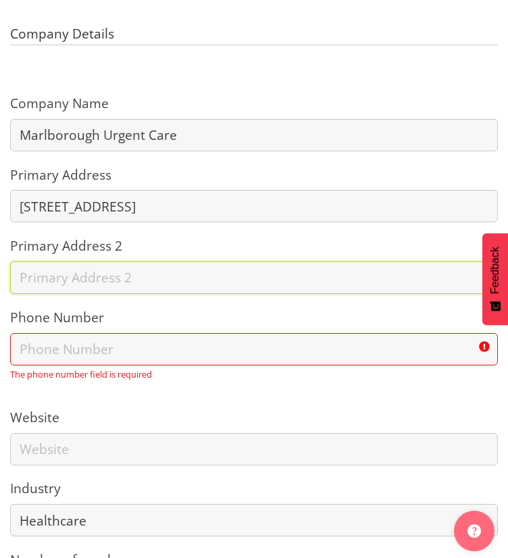
click at [87, 281] on input "text" at bounding box center [254, 278] width 488 height 32
type input "Gate 2"
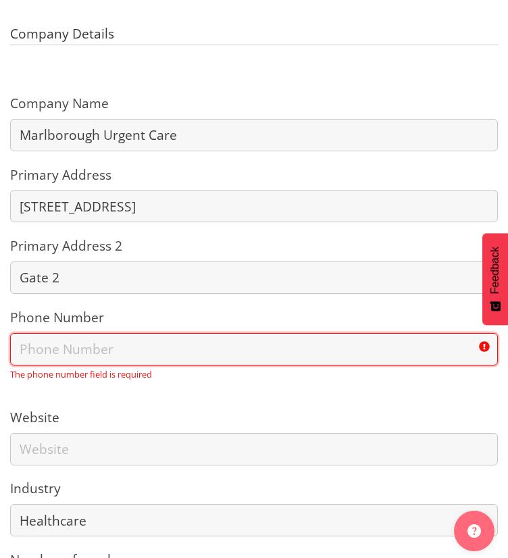
click at [52, 359] on input "text" at bounding box center [254, 349] width 488 height 32
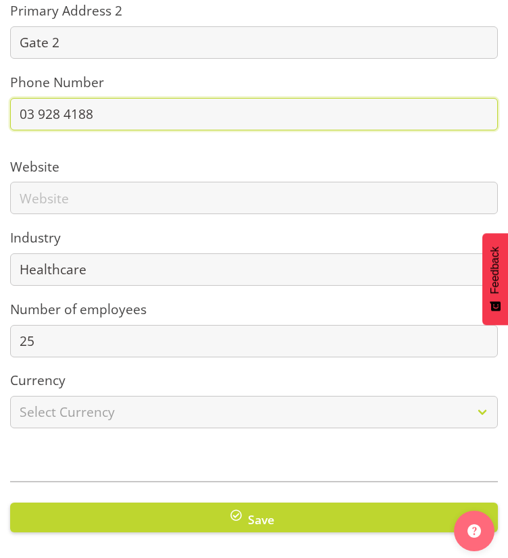
scroll to position [540, 0]
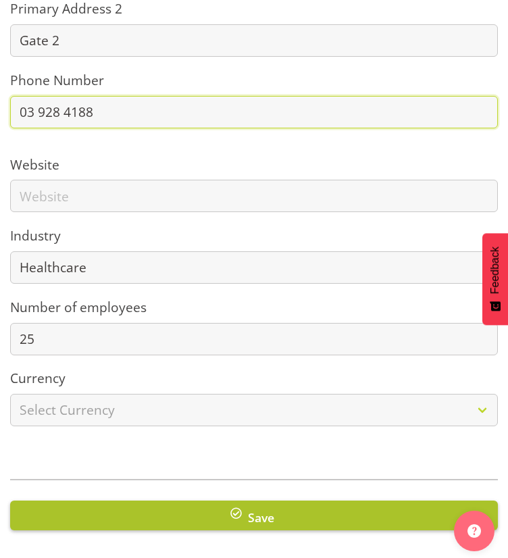
type input "03 928 4188"
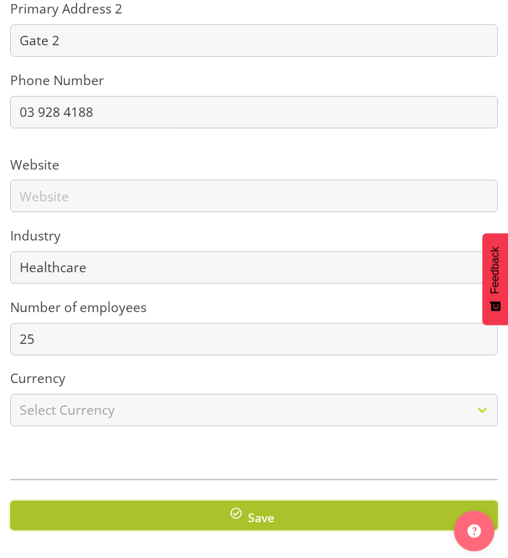
click at [154, 512] on button "Save" at bounding box center [254, 516] width 488 height 30
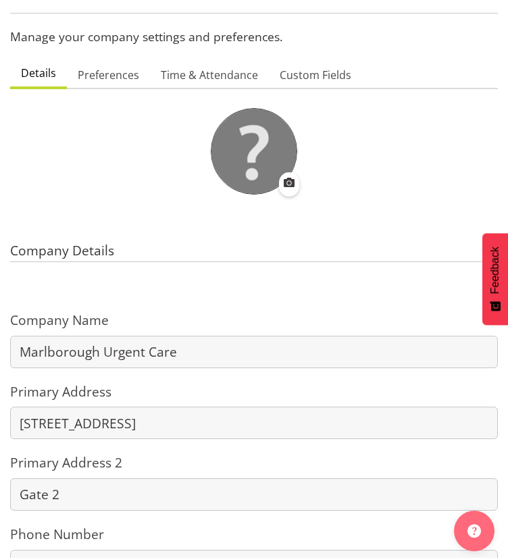
scroll to position [85, 0]
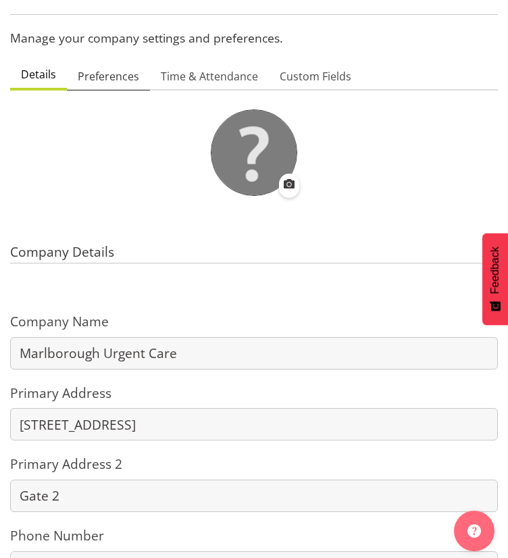
click at [103, 68] on span "Preferences" at bounding box center [109, 76] width 62 height 16
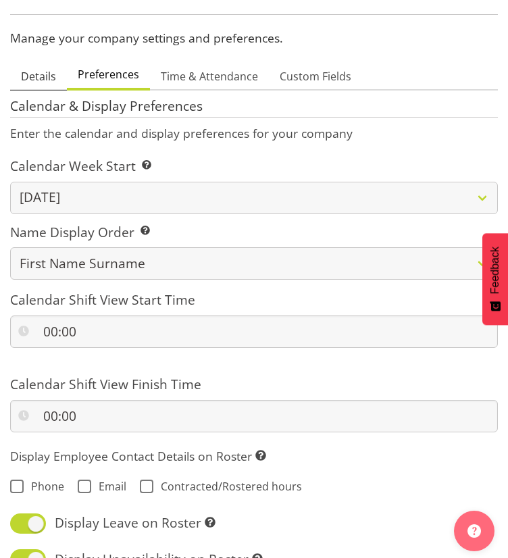
click at [34, 71] on span "Details" at bounding box center [38, 76] width 35 height 16
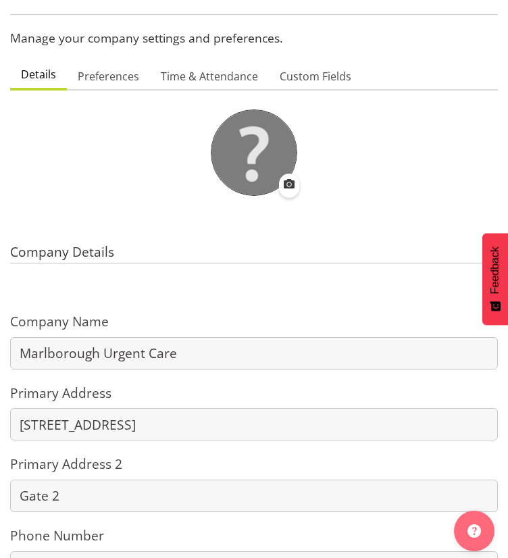
click at [287, 179] on span at bounding box center [289, 184] width 16 height 16
click at [287, 179] on input "file" at bounding box center [289, 186] width 16 height 20
type input "C:\fakepath\UCC-logo-small.jpg"
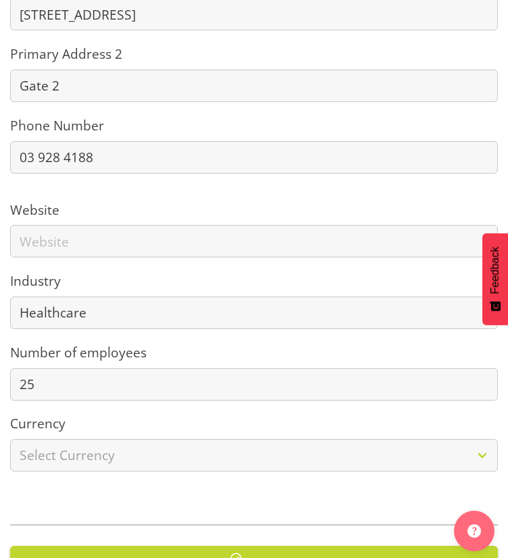
scroll to position [558, 0]
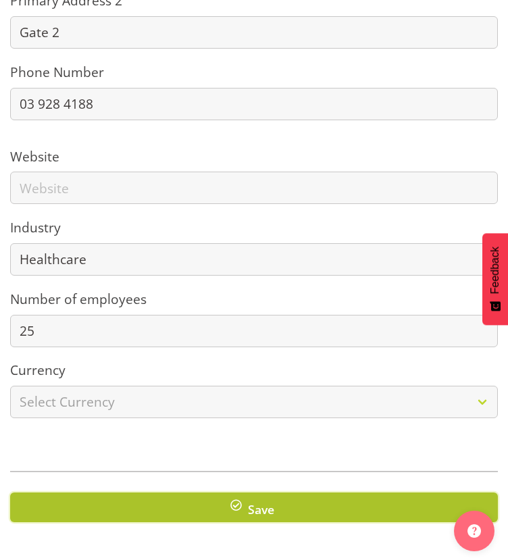
click at [212, 496] on button "Save" at bounding box center [254, 508] width 488 height 30
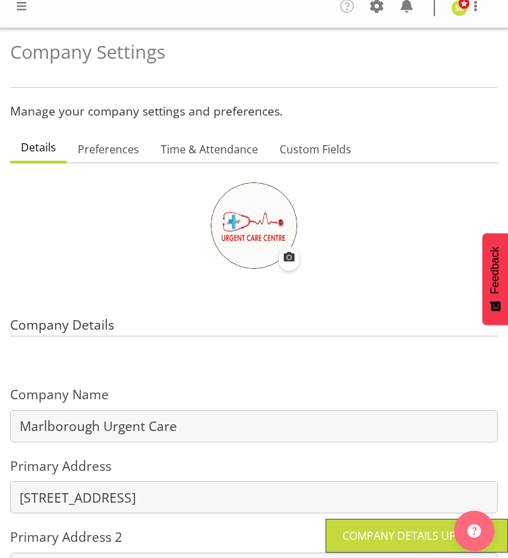
scroll to position [6, 0]
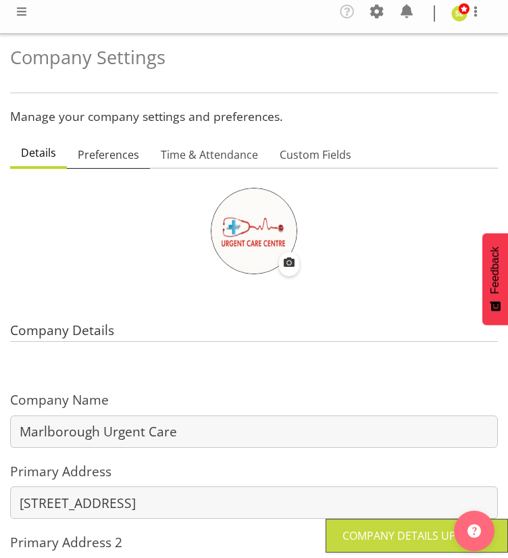
click at [97, 154] on span "Preferences" at bounding box center [109, 155] width 62 height 16
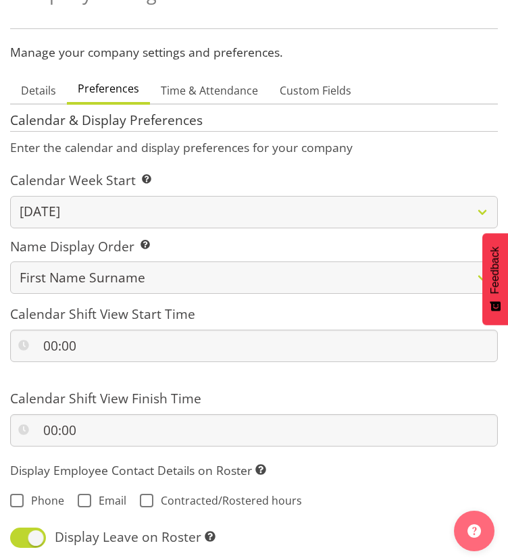
scroll to position [0, 0]
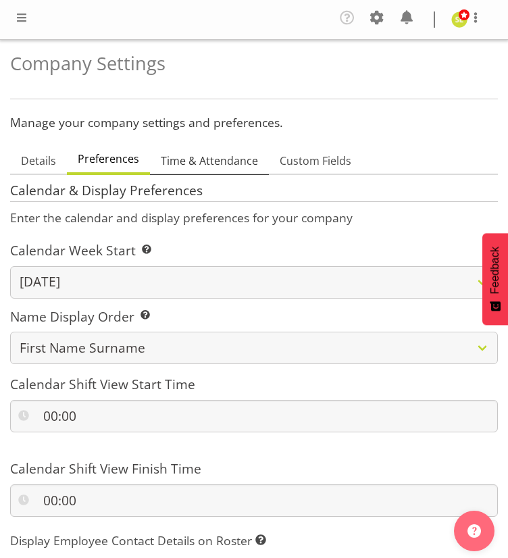
click at [224, 159] on span "Time & Attendance" at bounding box center [209, 161] width 97 height 16
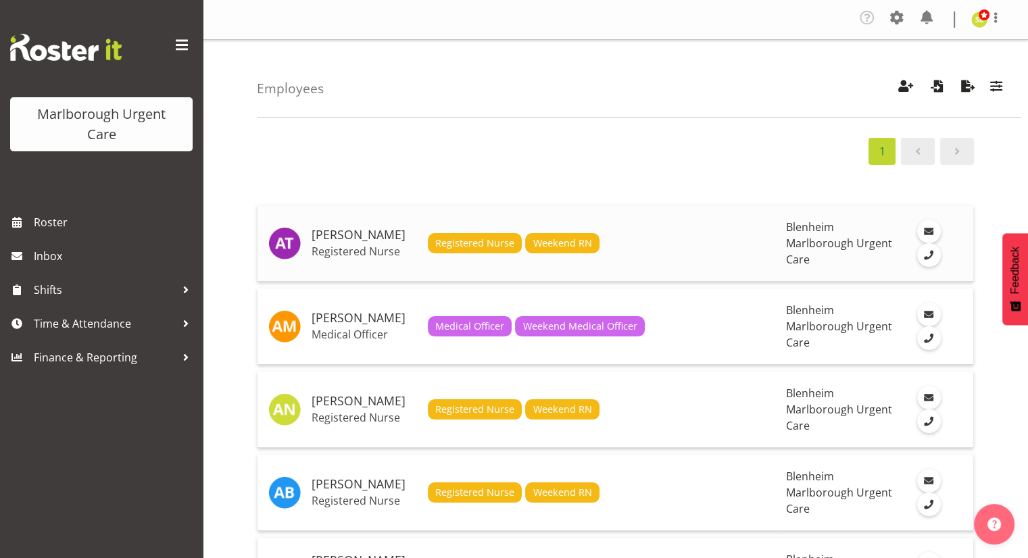
click at [357, 239] on h5 "Agnes Tyson" at bounding box center [364, 236] width 105 height 14
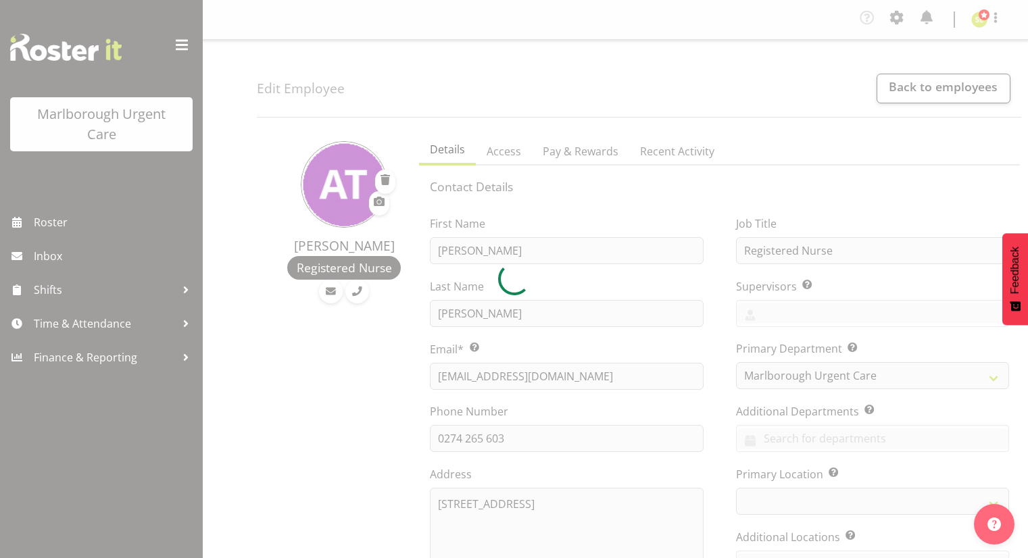
select select "TimelineWeek"
select select "roster"
select select "day"
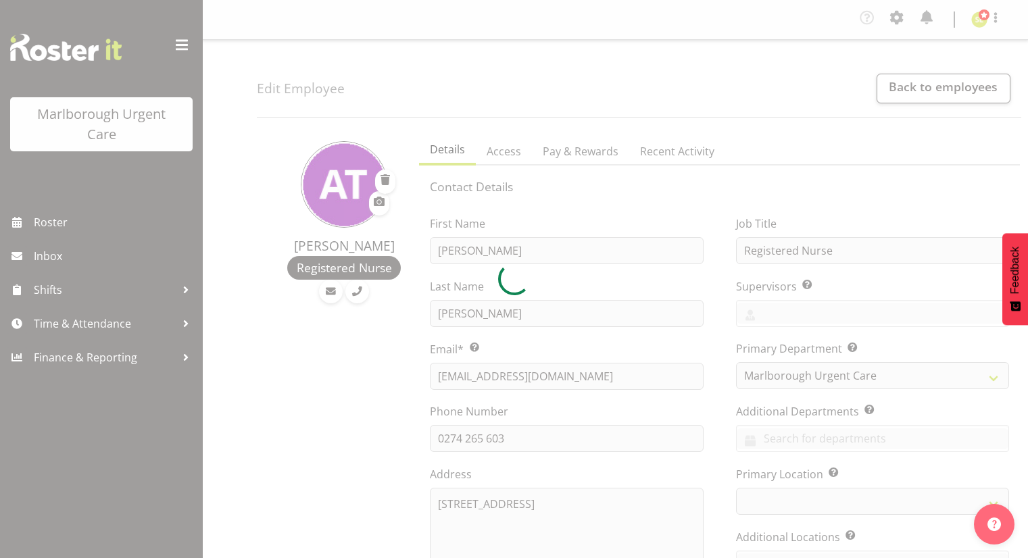
select select "day"
select select "188"
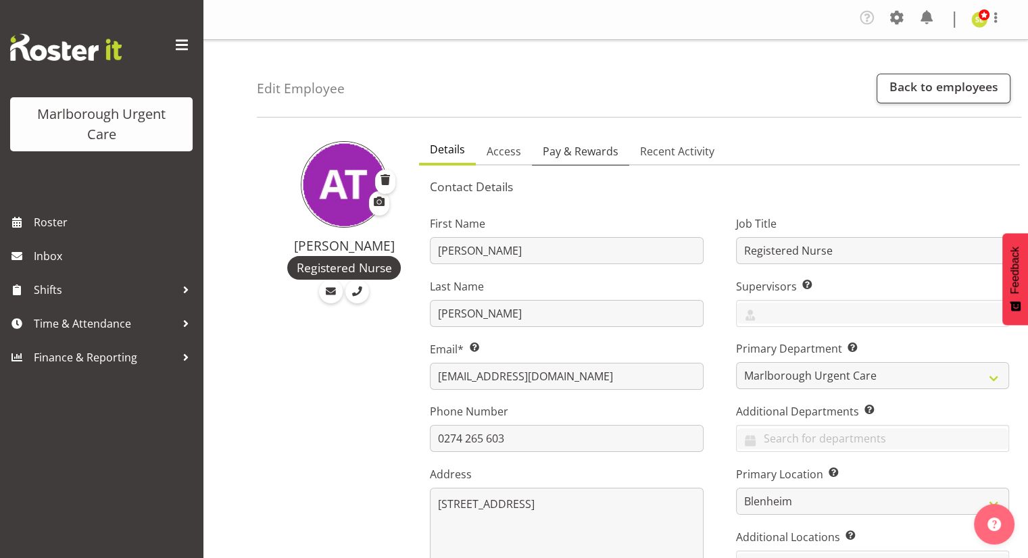
click at [567, 147] on span "Pay & Rewards" at bounding box center [581, 151] width 76 height 16
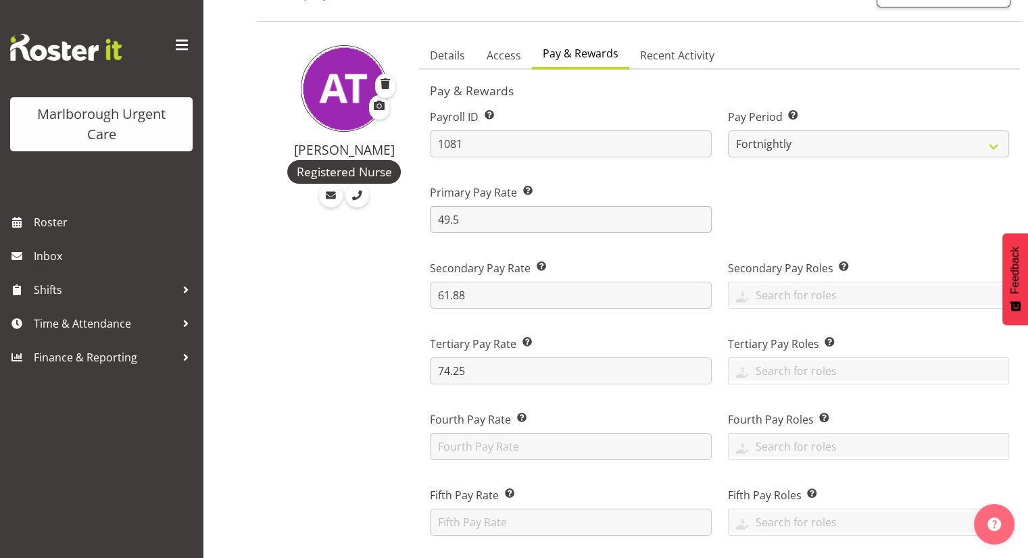
scroll to position [97, 0]
click at [585, 295] on input "61.88" at bounding box center [570, 294] width 281 height 27
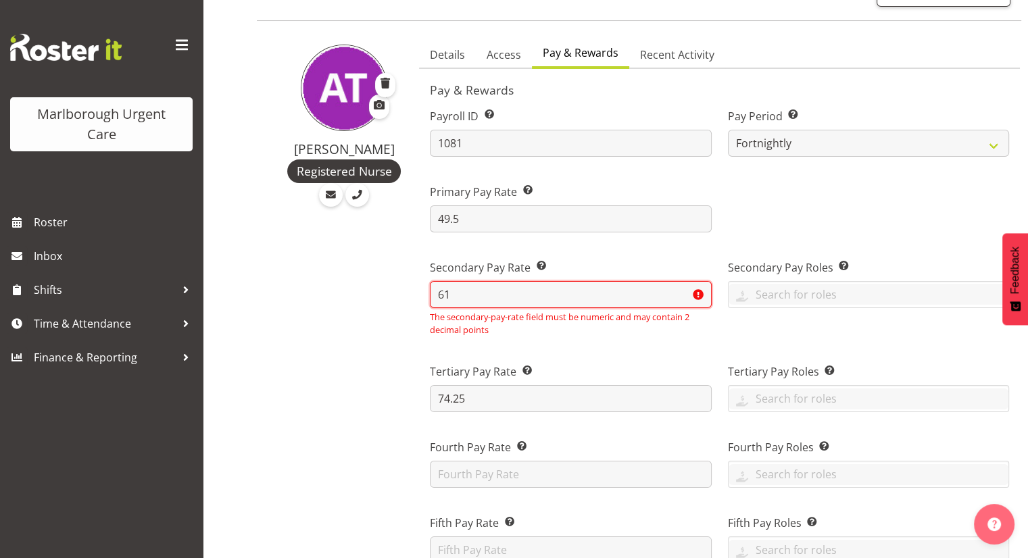
type input "6"
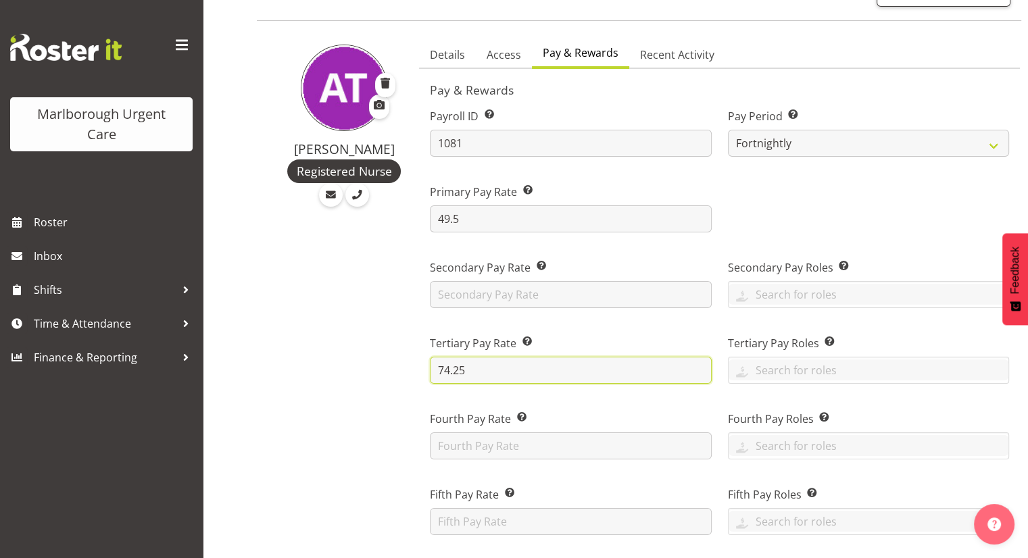
click at [484, 366] on input "74.25" at bounding box center [570, 370] width 281 height 27
type input "7"
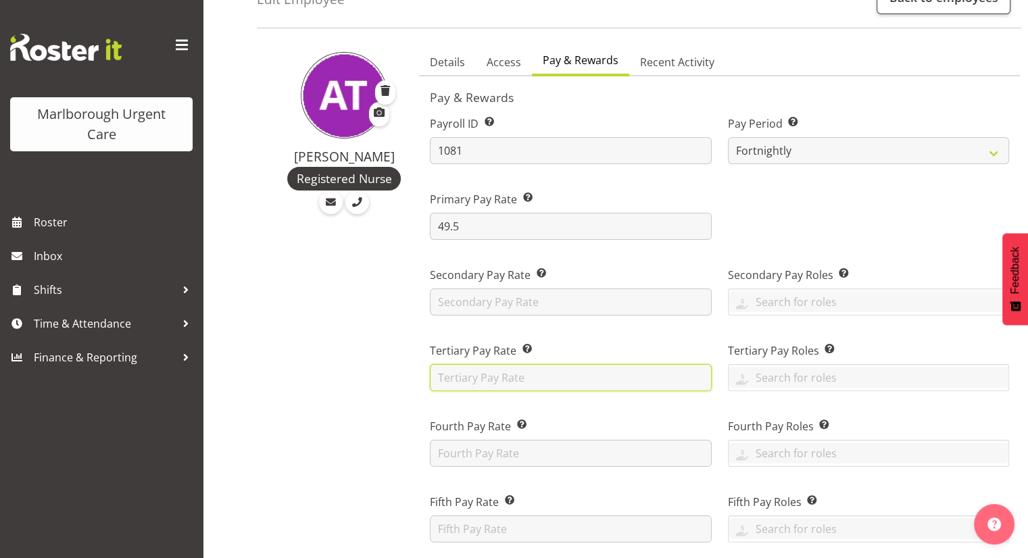
scroll to position [89, 0]
click at [790, 300] on input "text" at bounding box center [869, 301] width 280 height 21
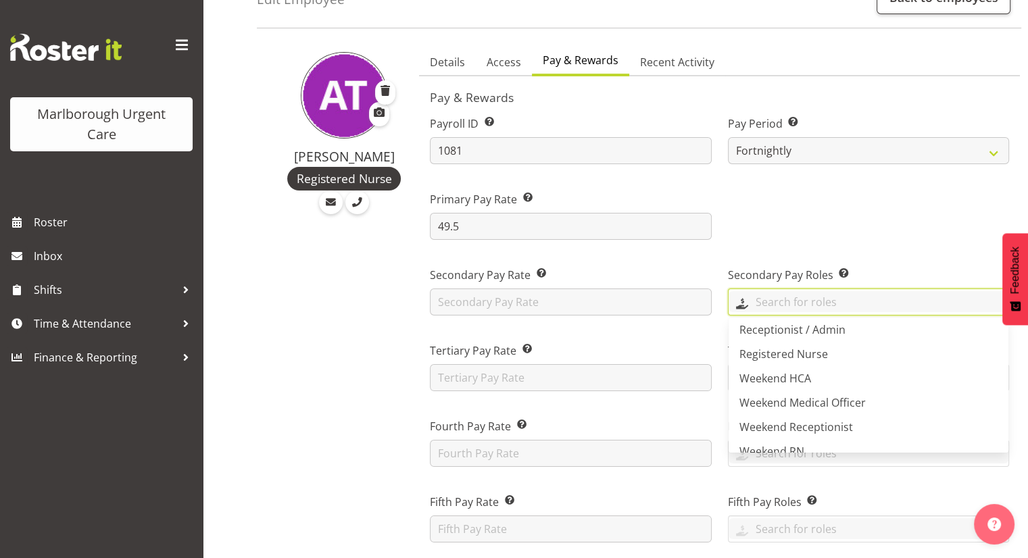
scroll to position [241, 0]
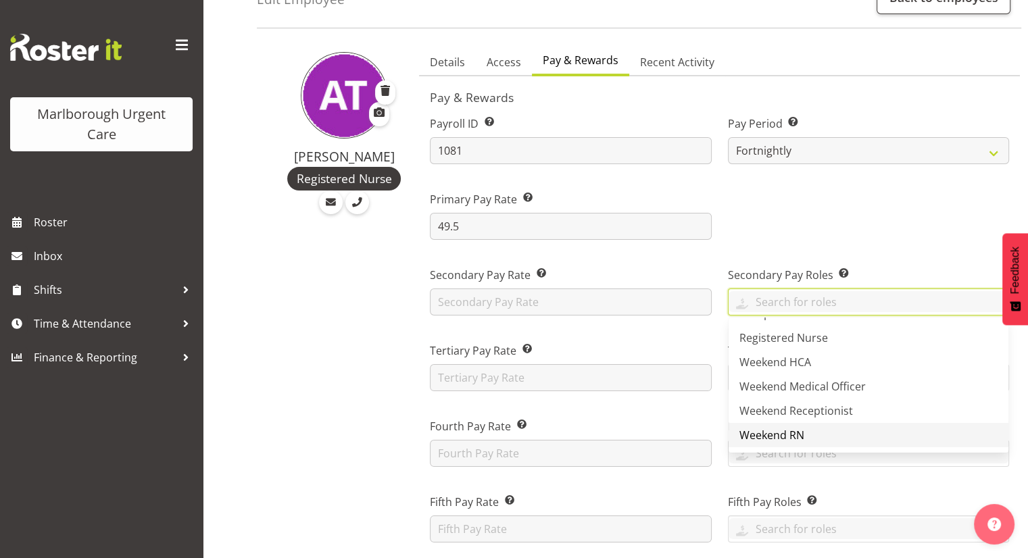
click at [771, 433] on span "Weekend RN" at bounding box center [772, 435] width 65 height 15
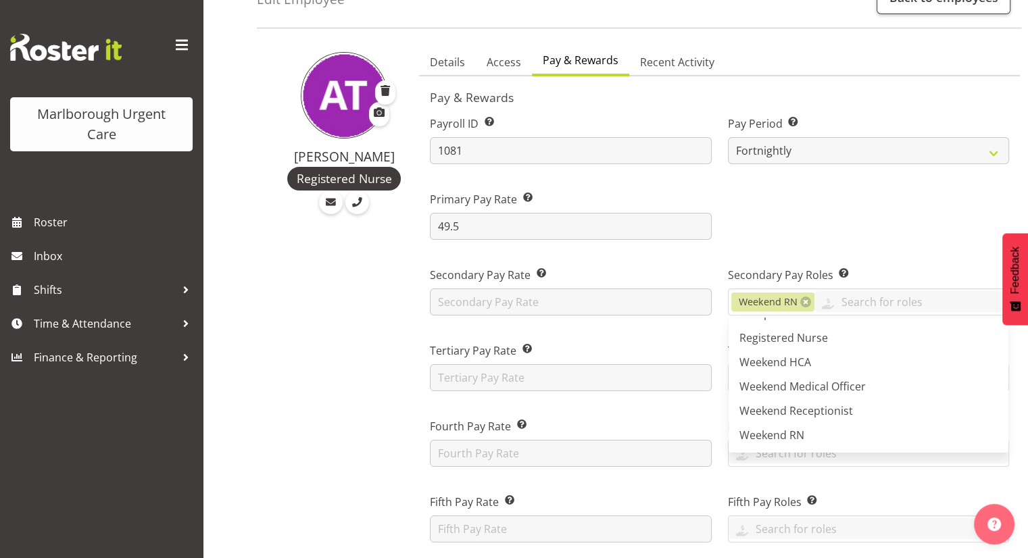
click at [753, 225] on div at bounding box center [868, 210] width 297 height 76
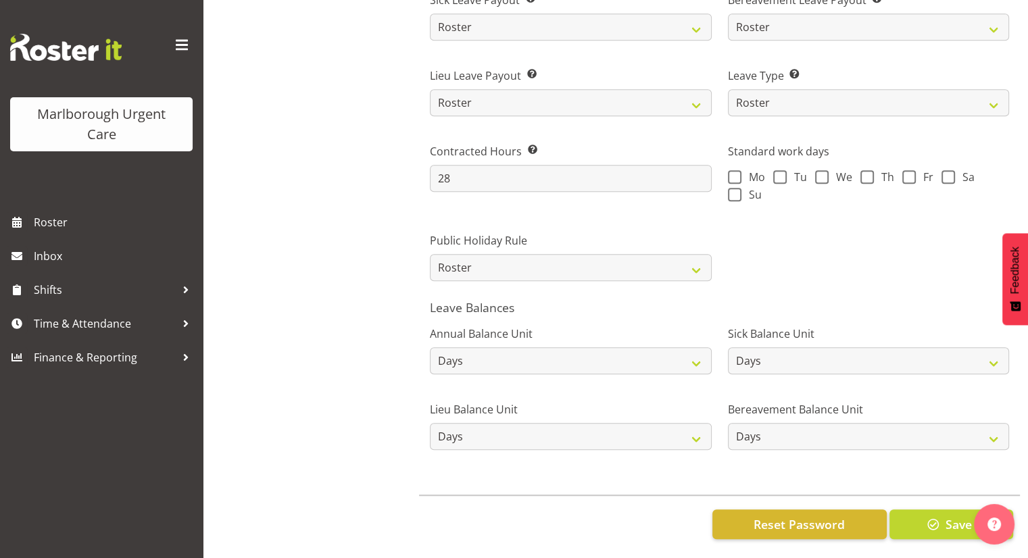
scroll to position [991, 0]
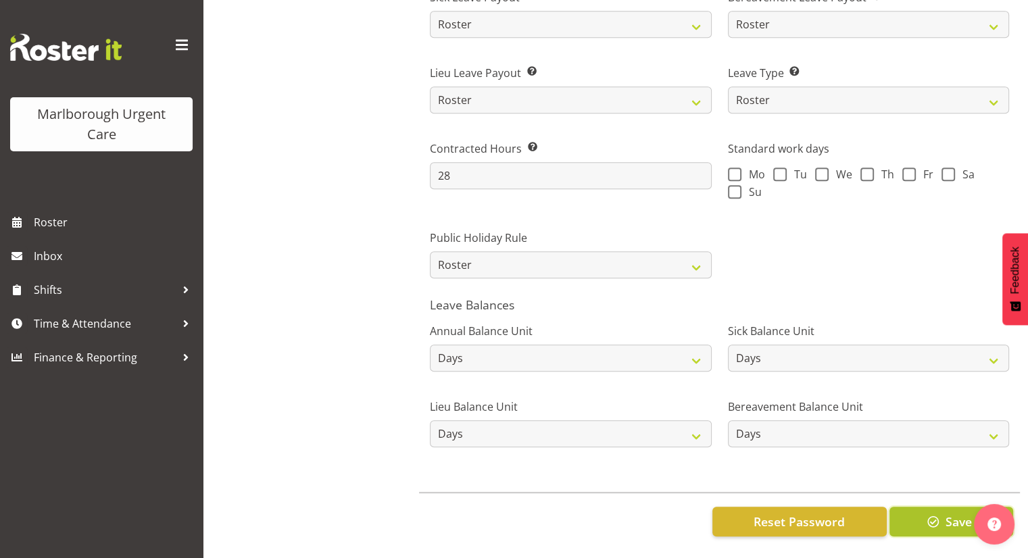
click at [945, 513] on span "Save" at bounding box center [958, 522] width 26 height 18
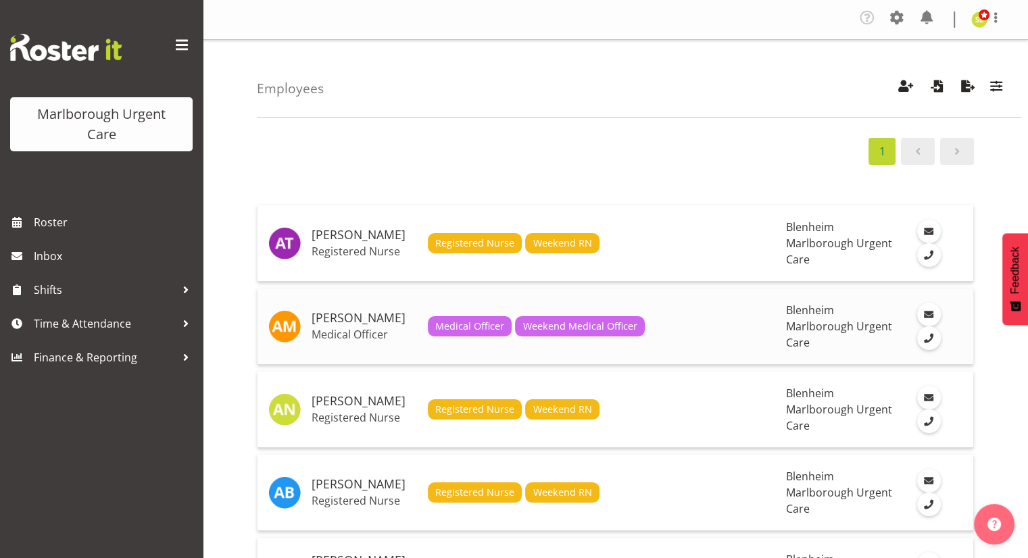
click at [447, 327] on span "Medical Officer" at bounding box center [469, 326] width 69 height 15
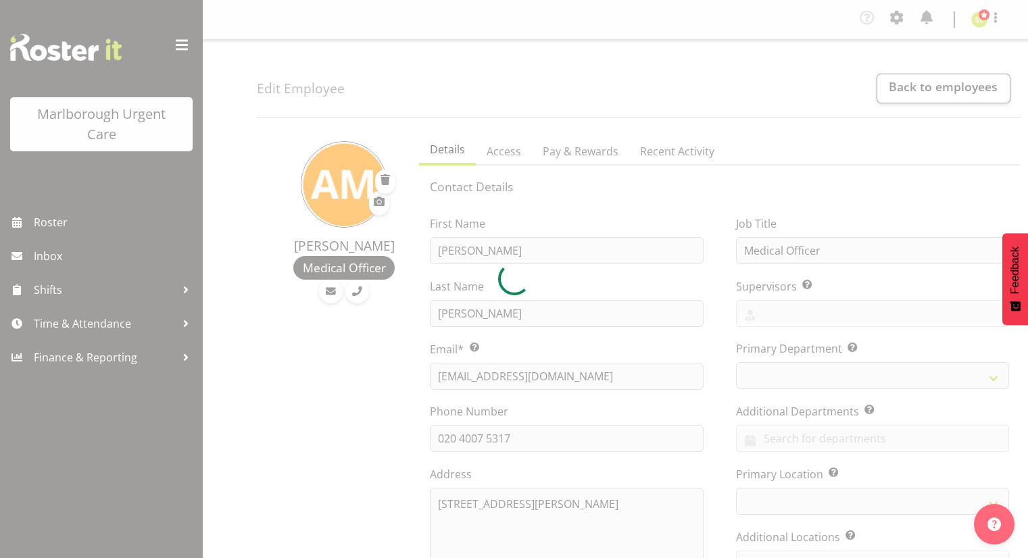
select select "TimelineWeek"
select select "roster"
select select "day"
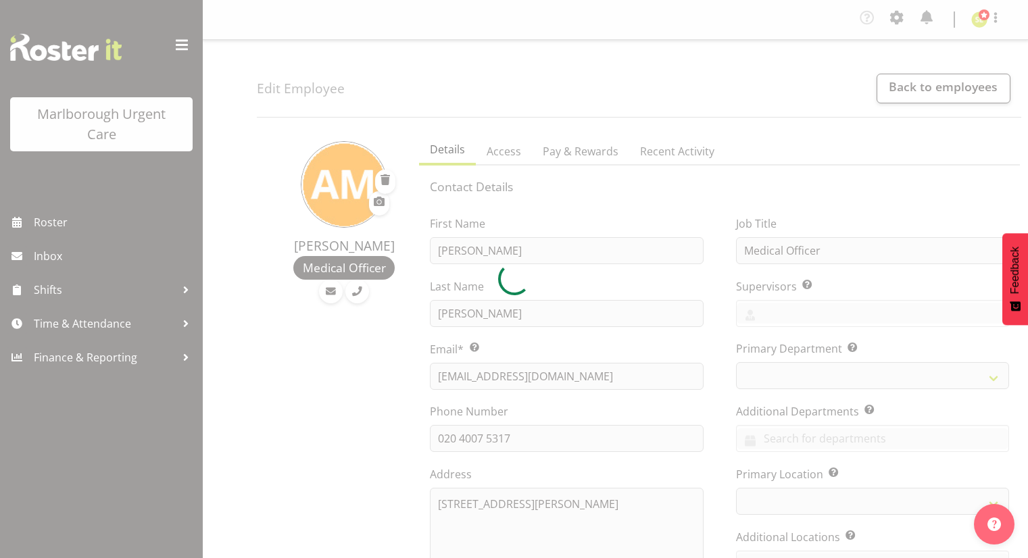
select select "day"
select select
select select "188"
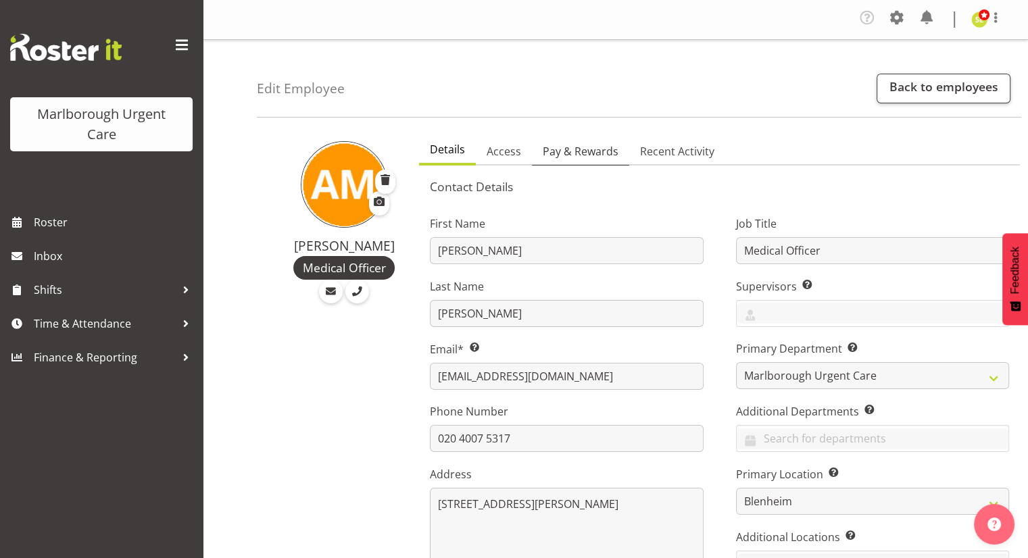
click at [582, 152] on span "Pay & Rewards" at bounding box center [581, 151] width 76 height 16
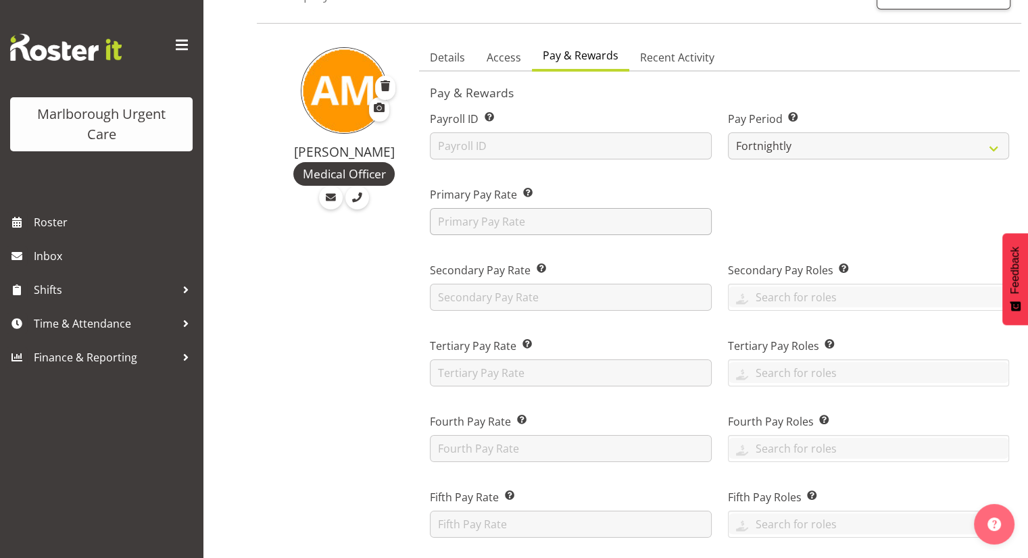
scroll to position [95, 0]
click at [752, 291] on input "text" at bounding box center [869, 296] width 280 height 21
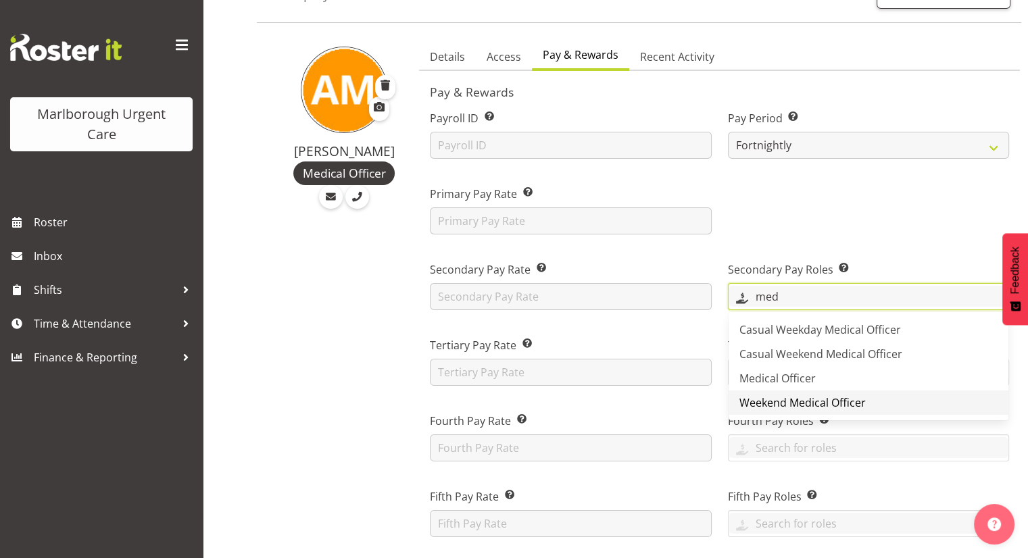
type input "med"
click at [776, 399] on span "Weekend Medical Officer" at bounding box center [803, 403] width 126 height 15
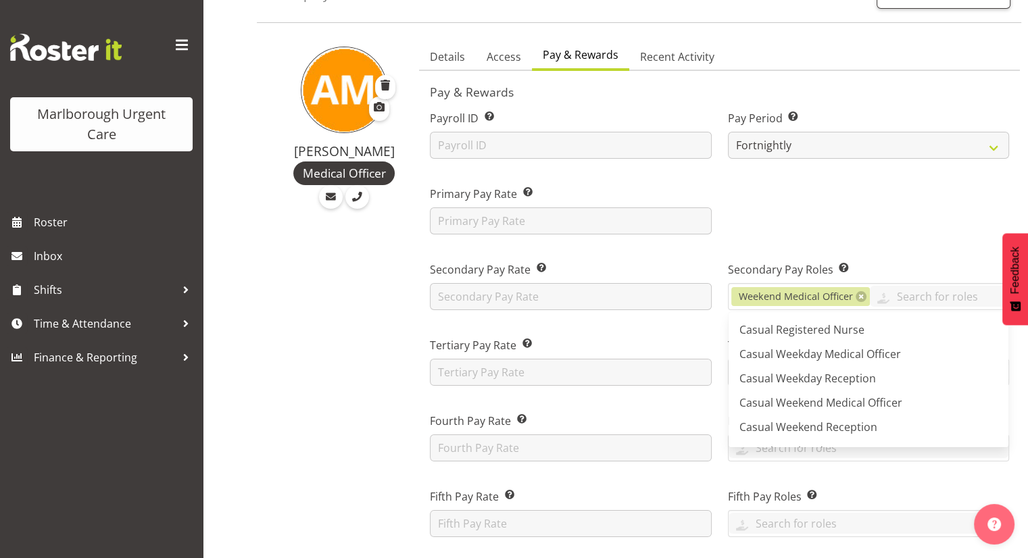
click at [786, 228] on div at bounding box center [868, 205] width 297 height 76
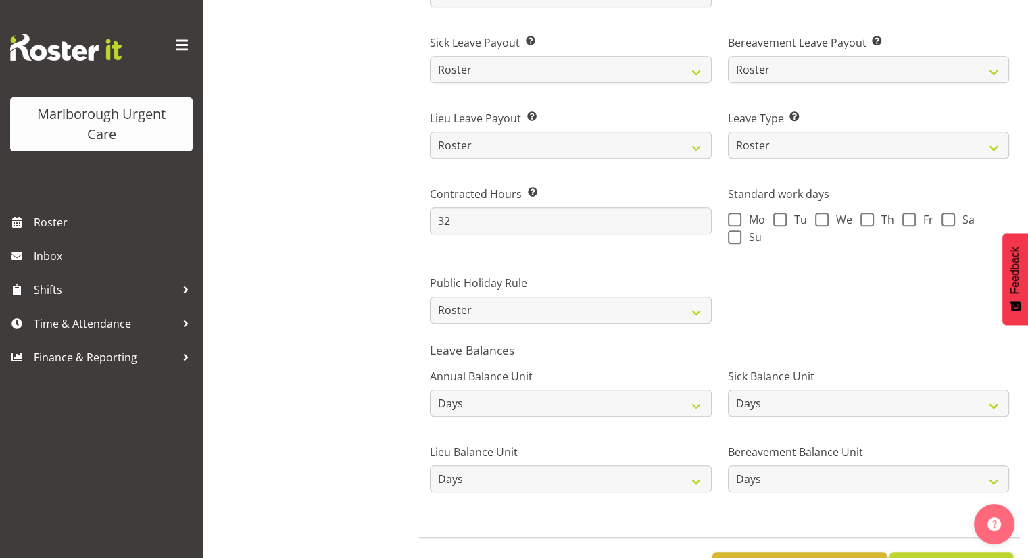
scroll to position [991, 0]
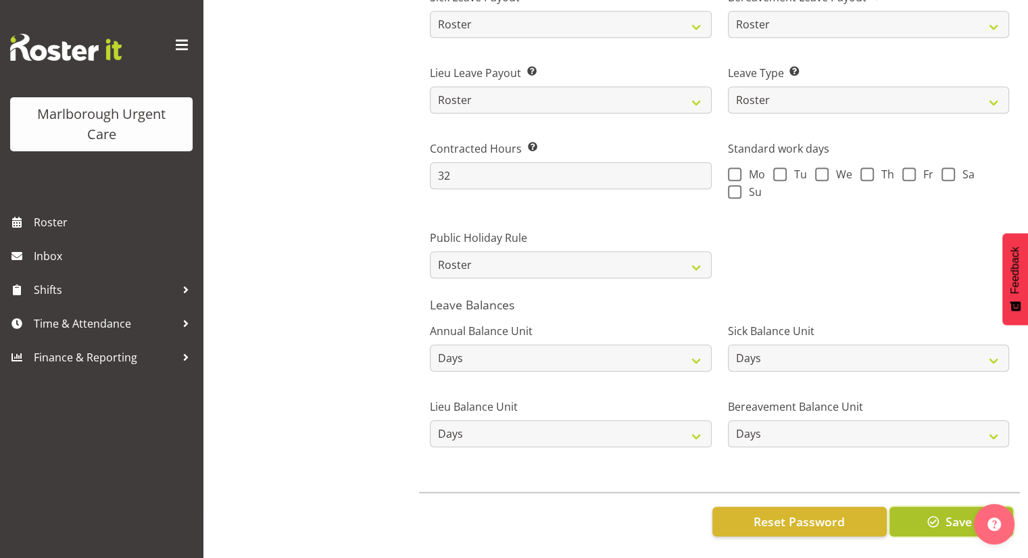
click at [942, 510] on button "Save" at bounding box center [952, 522] width 124 height 30
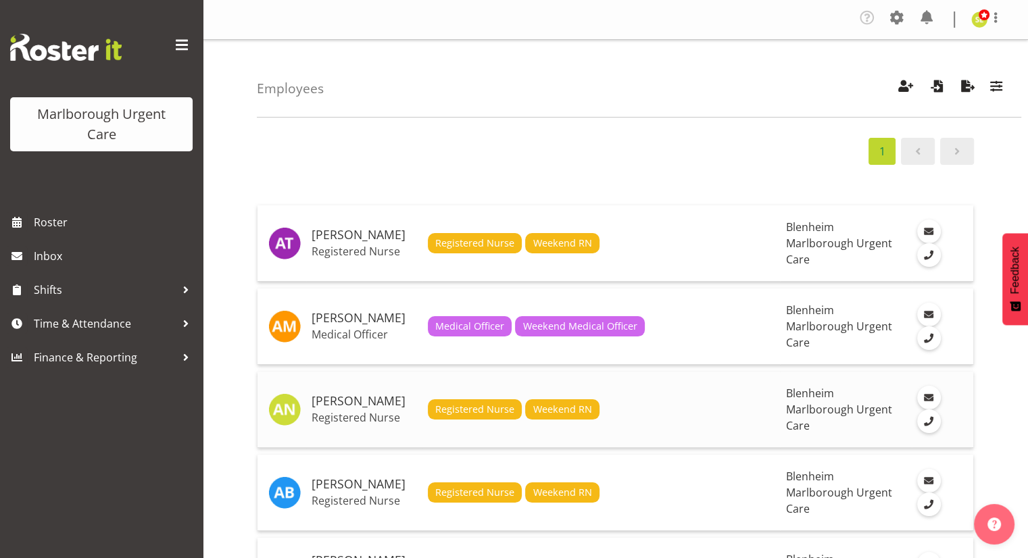
click at [372, 396] on h5 "[PERSON_NAME]" at bounding box center [364, 402] width 105 height 14
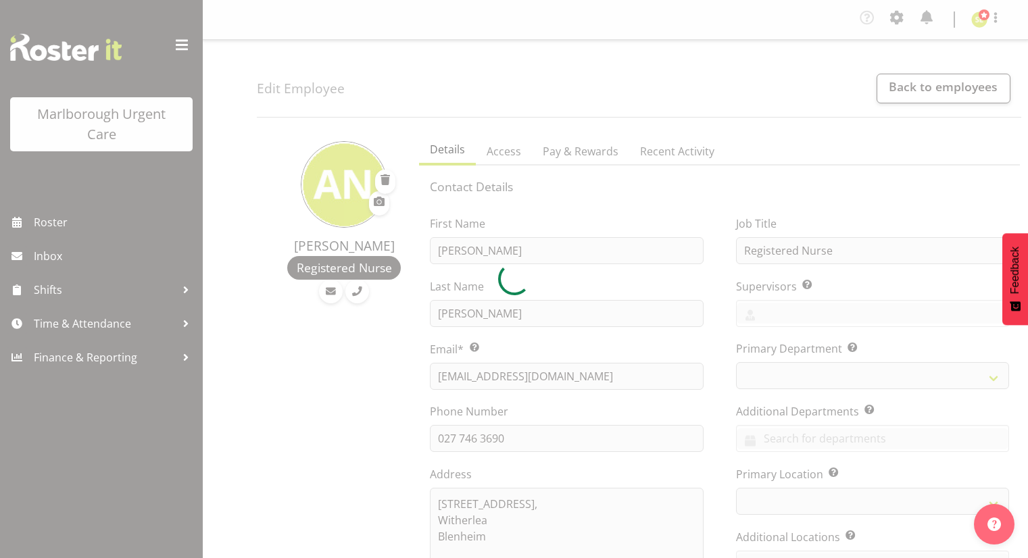
select select "TimelineWeek"
select select "roster"
select select "day"
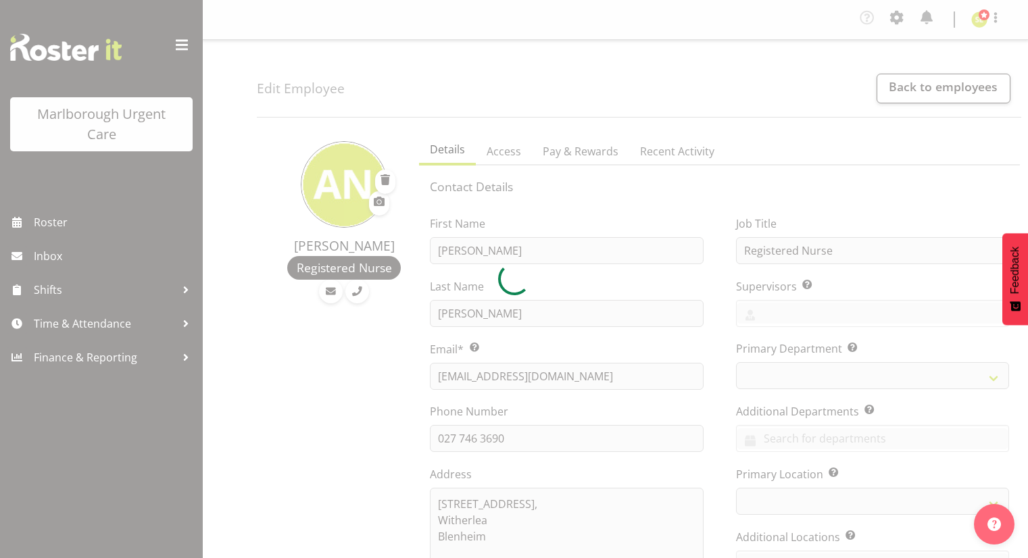
select select "day"
select select
select select "1282"
select select "188"
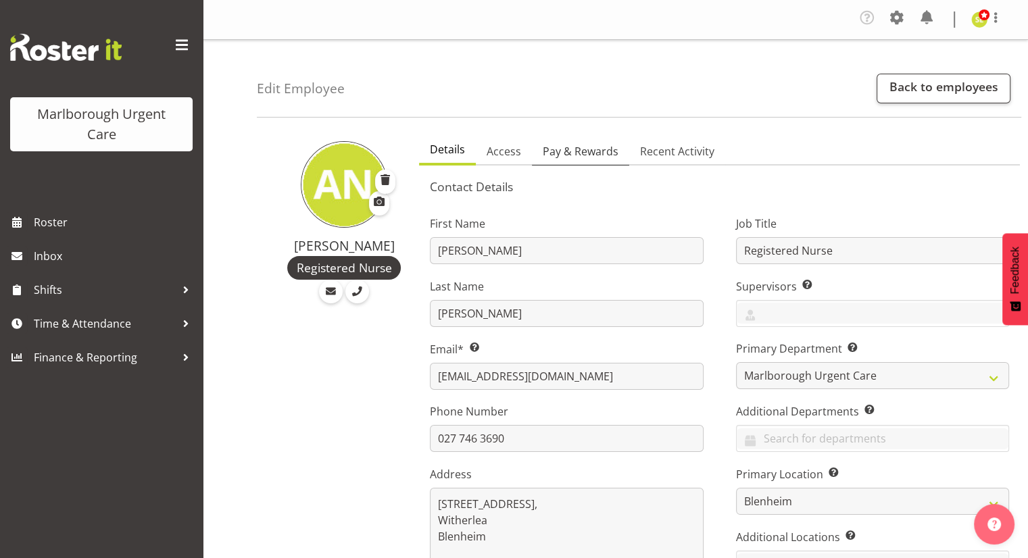
click at [571, 156] on span "Pay & Rewards" at bounding box center [581, 151] width 76 height 16
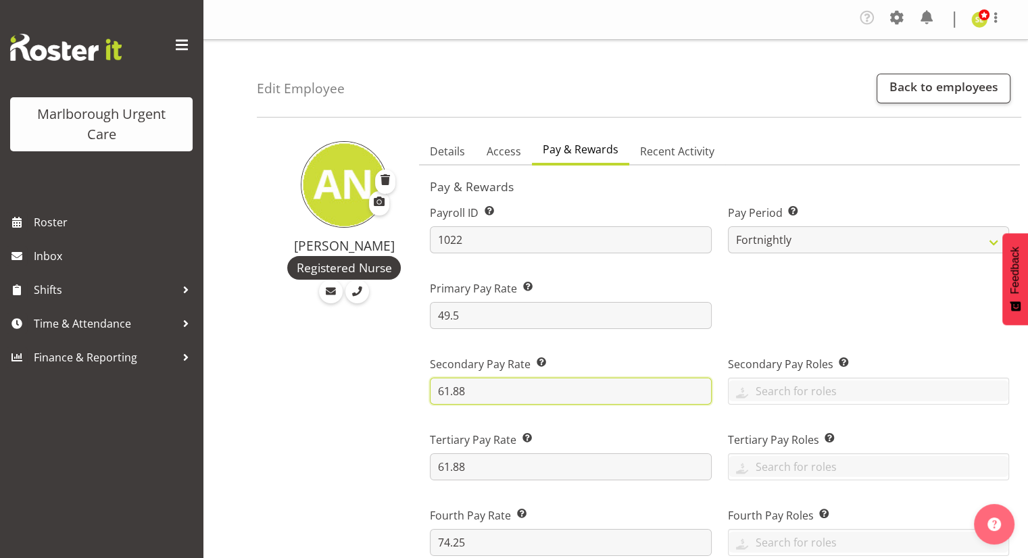
click at [525, 394] on input "61.88" at bounding box center [570, 391] width 281 height 27
type input "6"
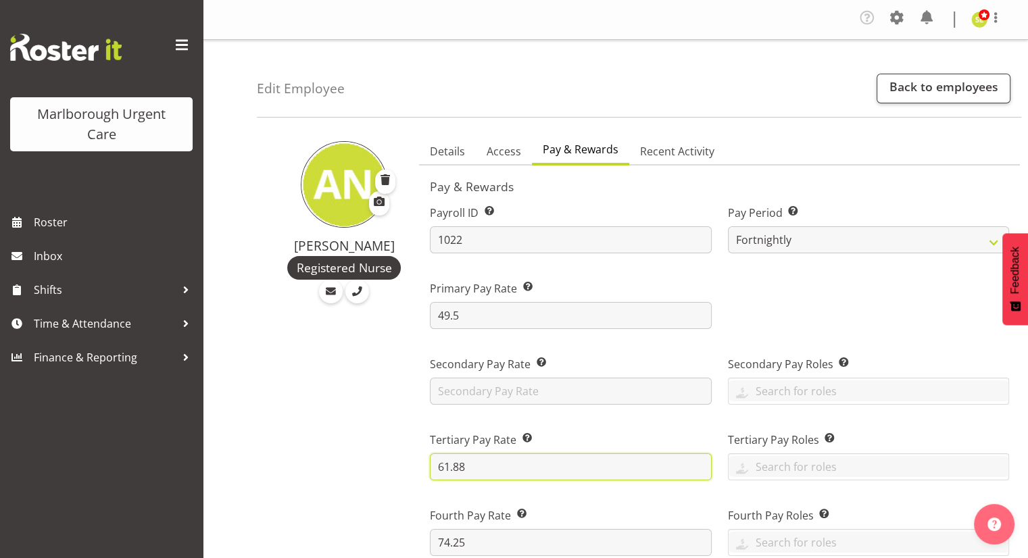
click at [498, 470] on input "61.88" at bounding box center [570, 467] width 281 height 27
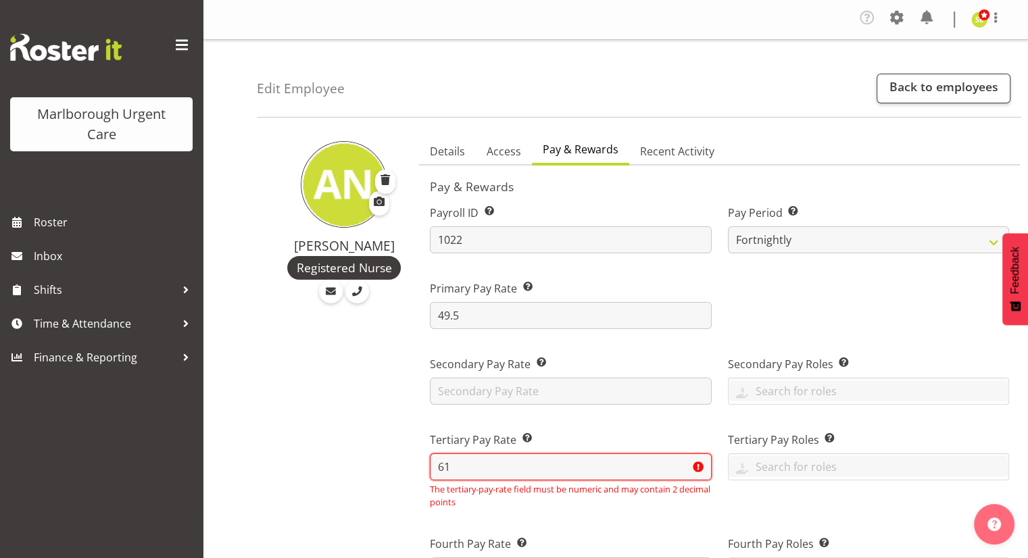
type input "6"
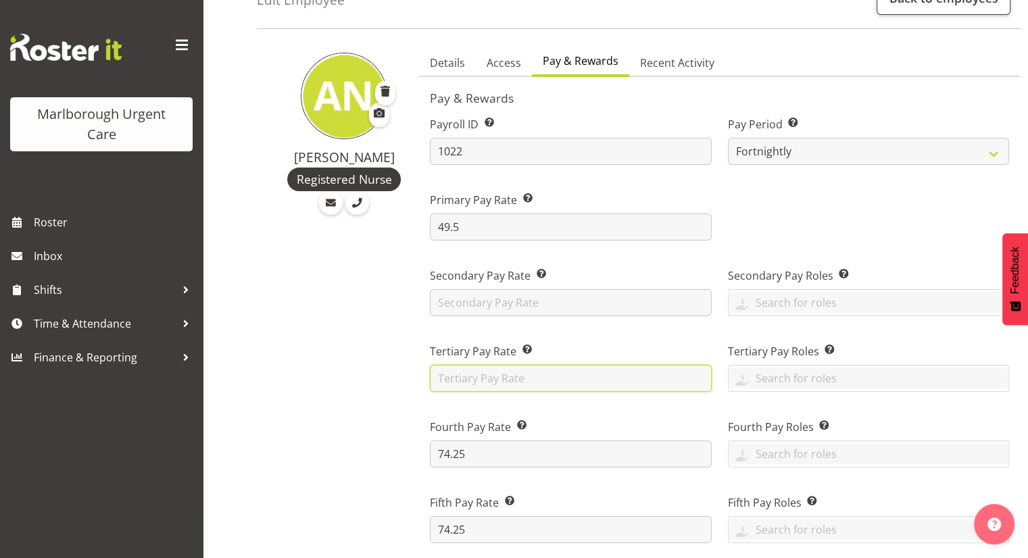
scroll to position [89, 0]
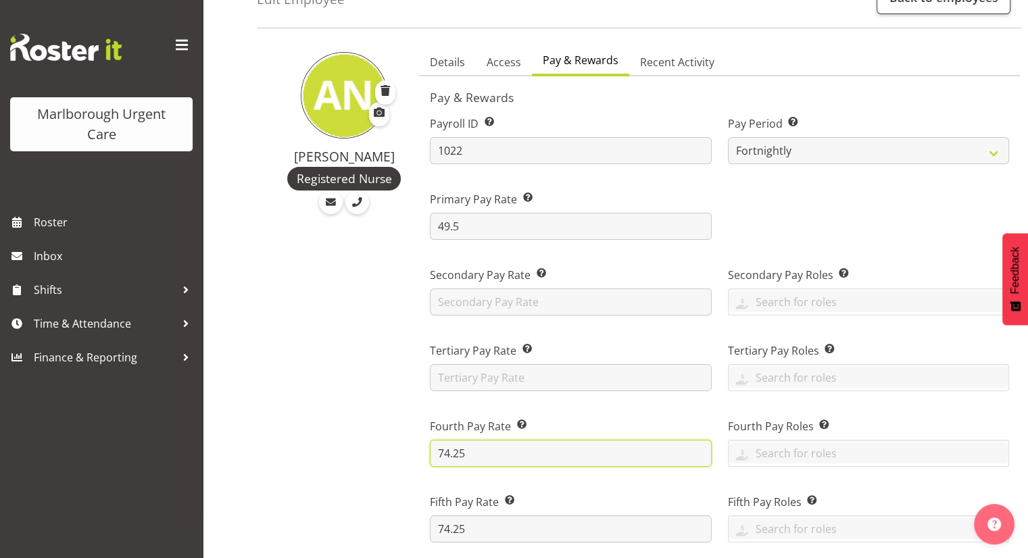
click at [490, 447] on input "74.25" at bounding box center [570, 453] width 281 height 27
type input "7"
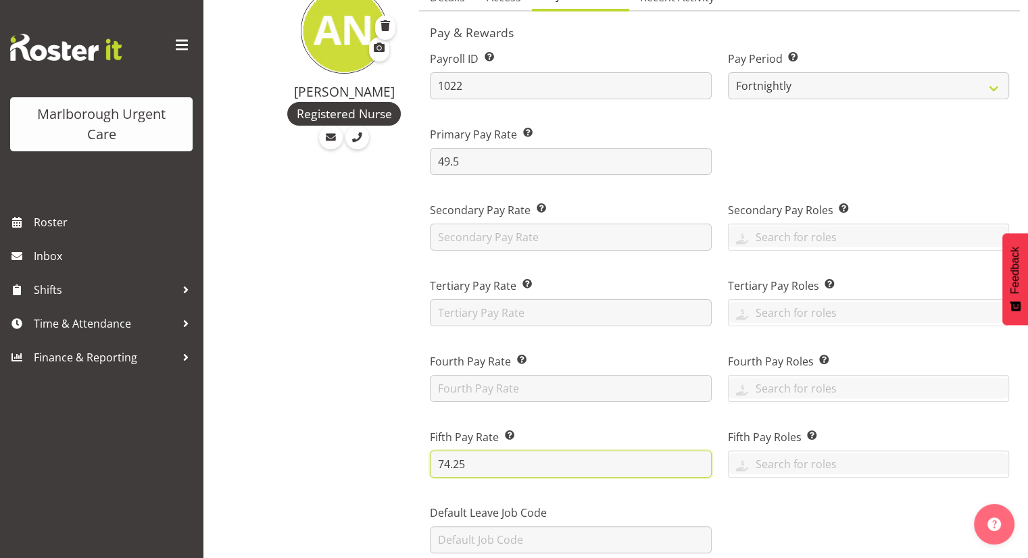
click at [485, 452] on input "74.25" at bounding box center [570, 464] width 281 height 27
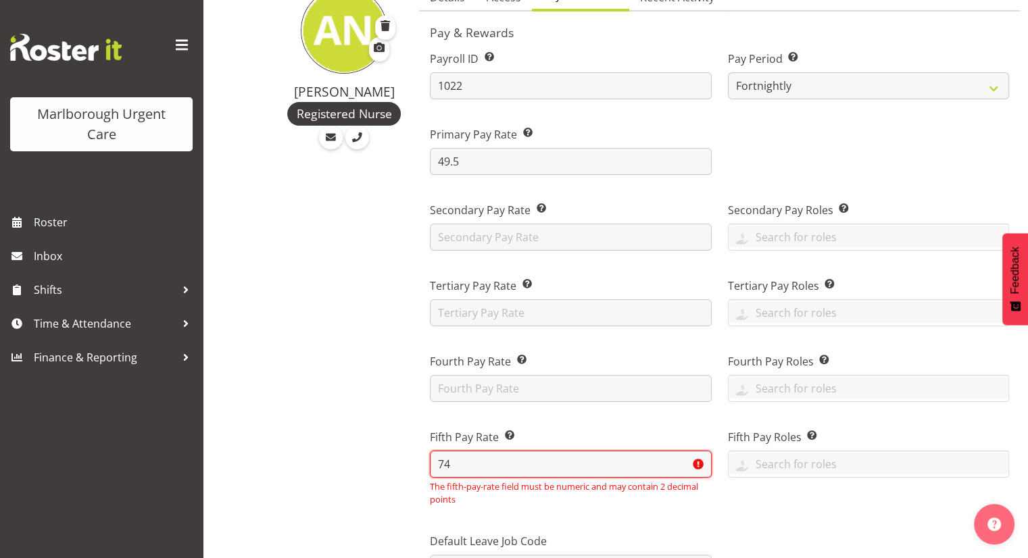
type input "7"
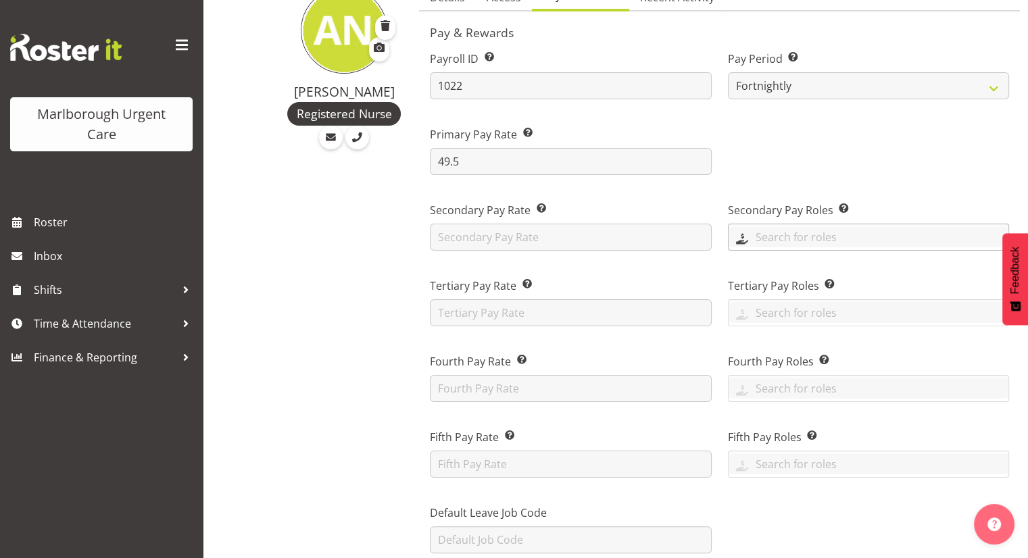
click at [795, 231] on input "text" at bounding box center [869, 237] width 280 height 21
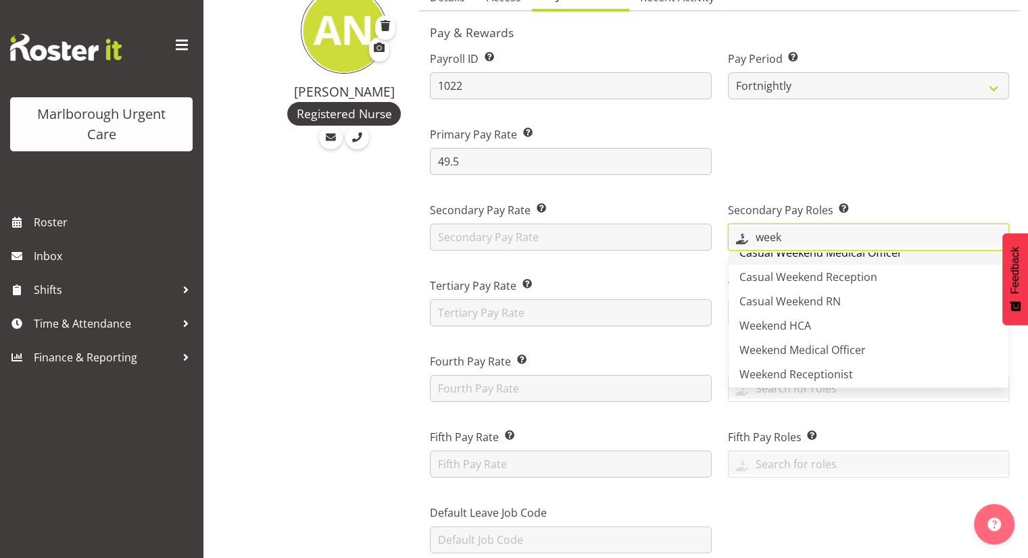
scroll to position [95, 0]
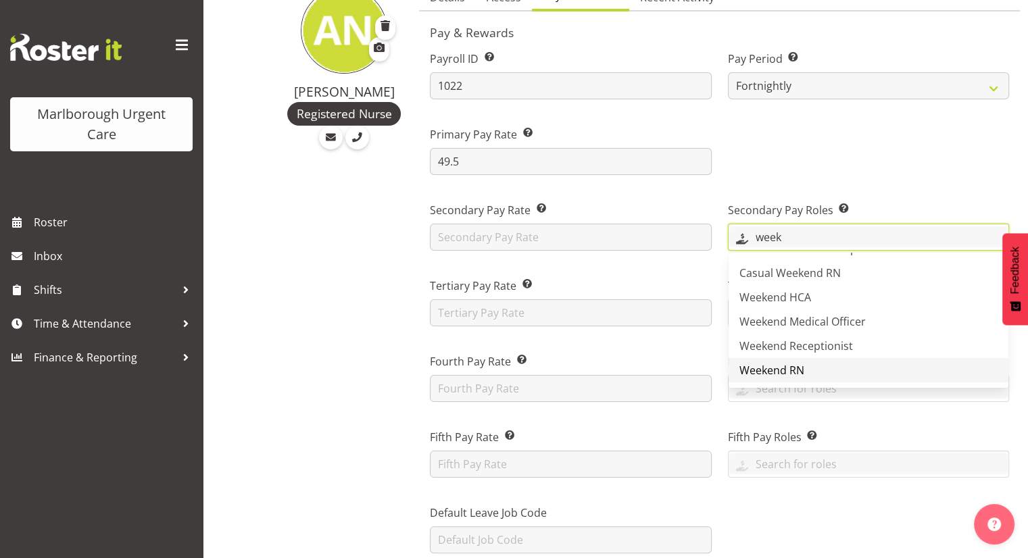
type input "week"
click at [782, 371] on span "Weekend RN" at bounding box center [772, 370] width 65 height 15
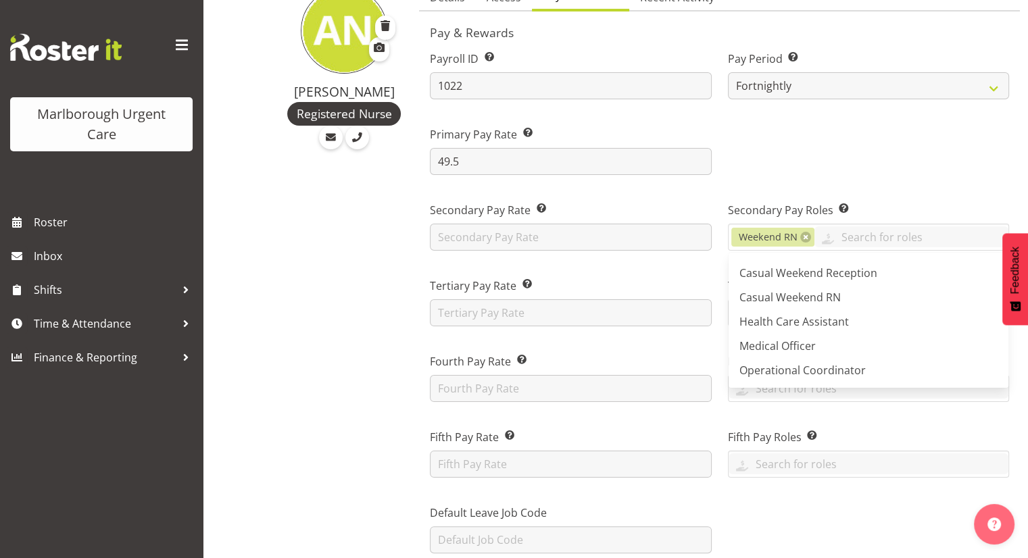
click at [797, 160] on div at bounding box center [868, 146] width 297 height 76
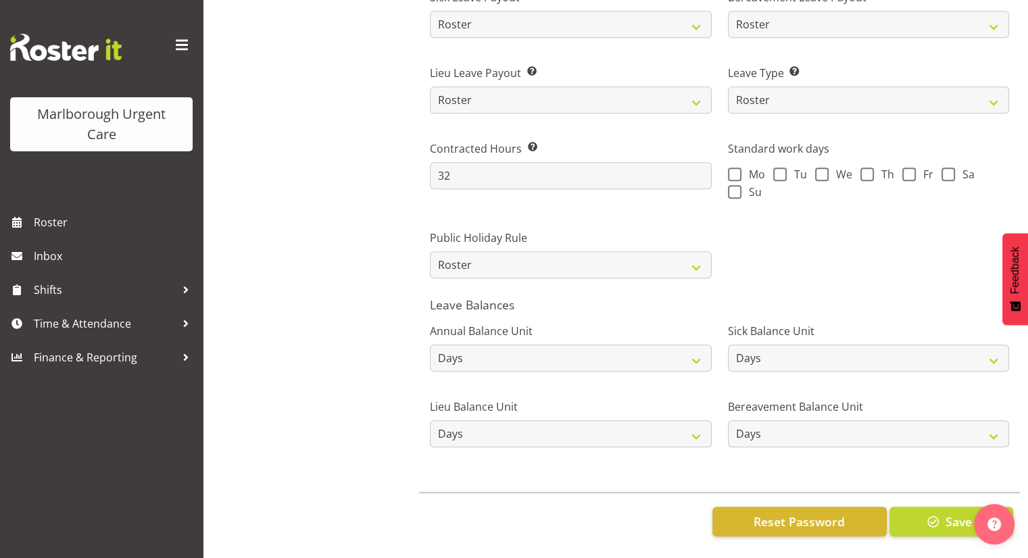
scroll to position [991, 0]
click at [930, 520] on span "button" at bounding box center [934, 522] width 18 height 18
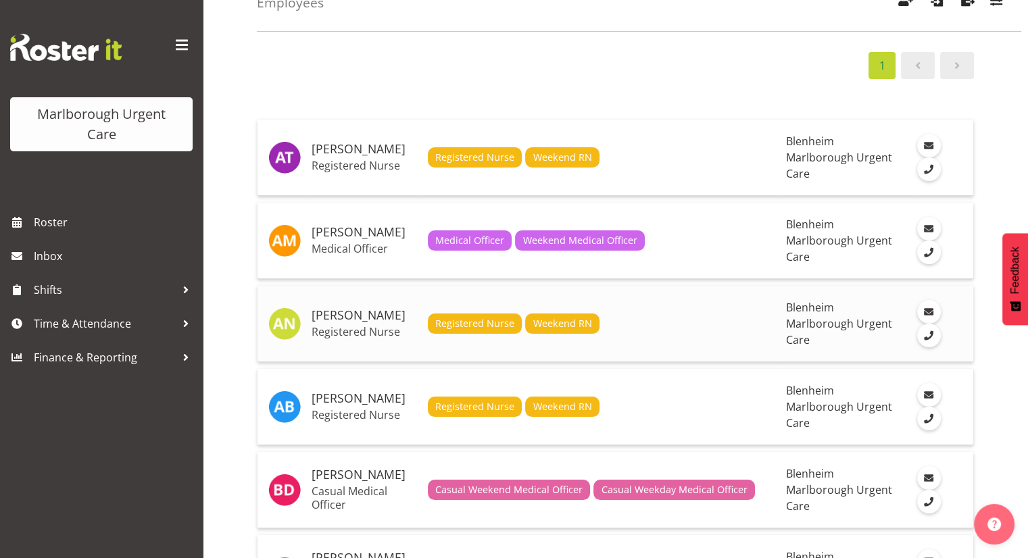
scroll to position [87, 0]
click at [463, 400] on span "Registered Nurse" at bounding box center [474, 406] width 79 height 15
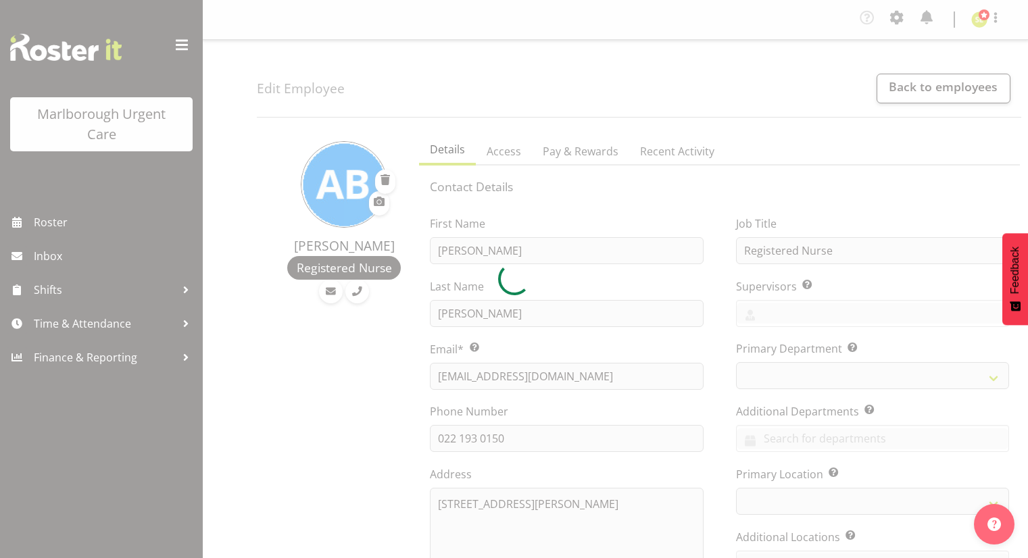
select select "TimelineWeek"
select select "roster"
select select "day"
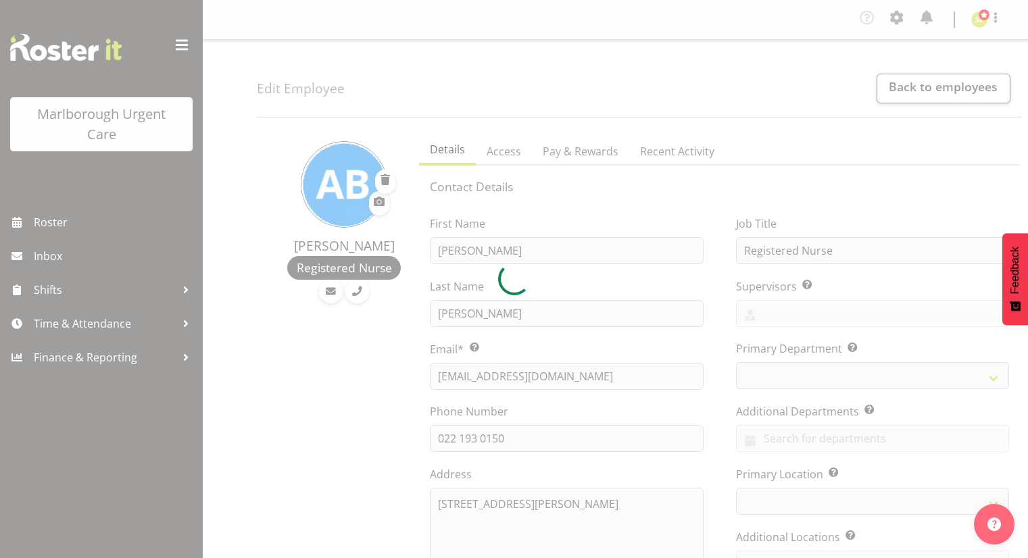
select select "day"
select select
select select "1282"
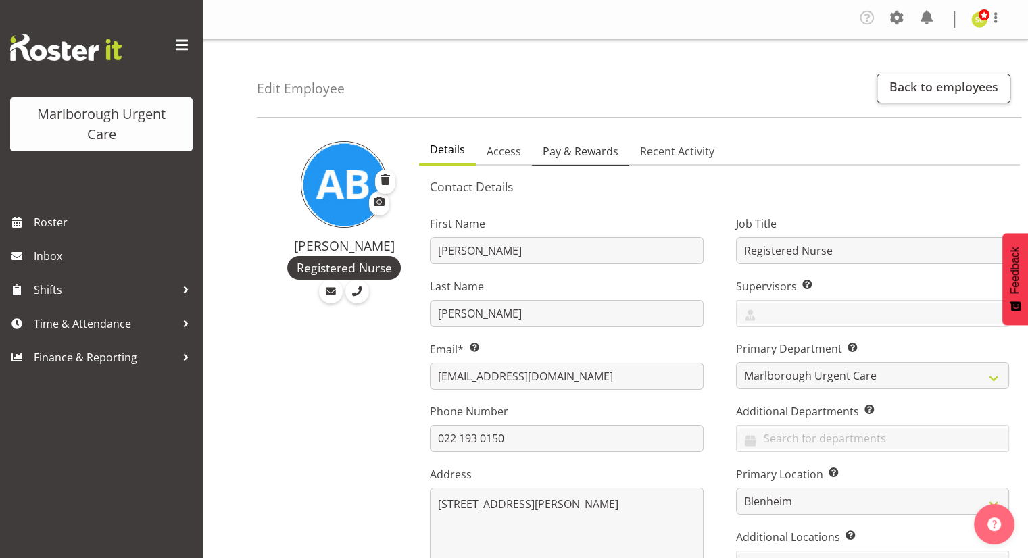
click at [584, 149] on span "Pay & Rewards" at bounding box center [581, 151] width 76 height 16
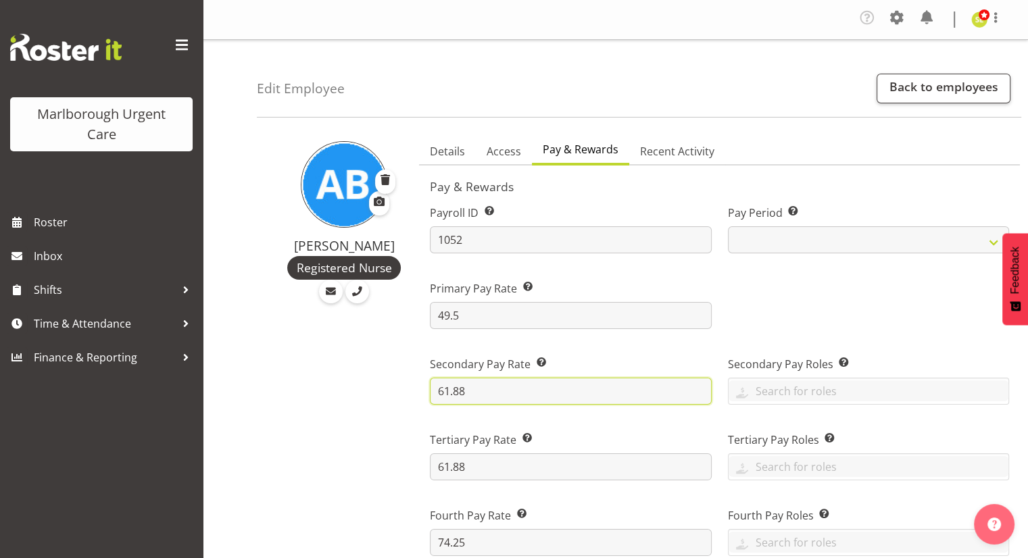
click at [488, 398] on input "61.88" at bounding box center [570, 391] width 281 height 27
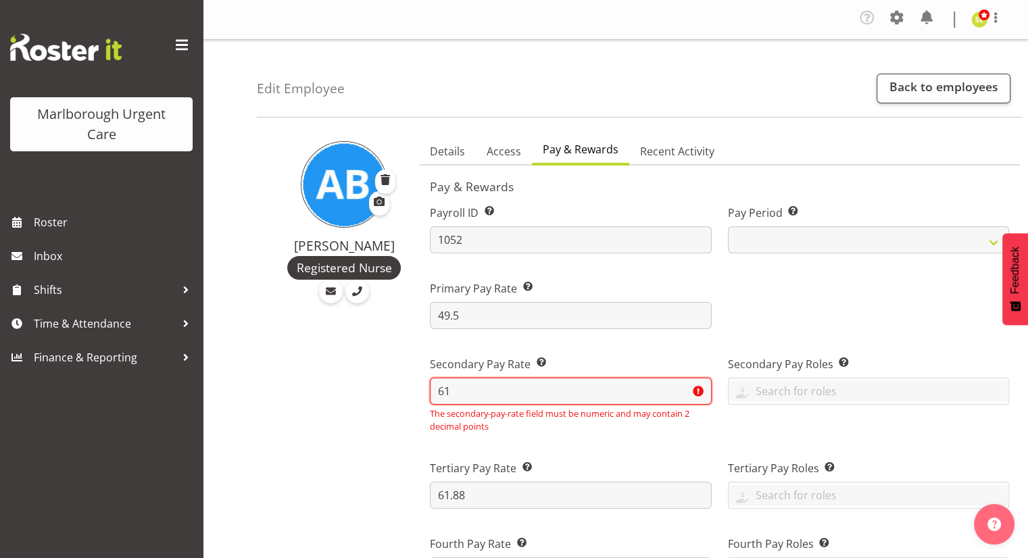
type input "6"
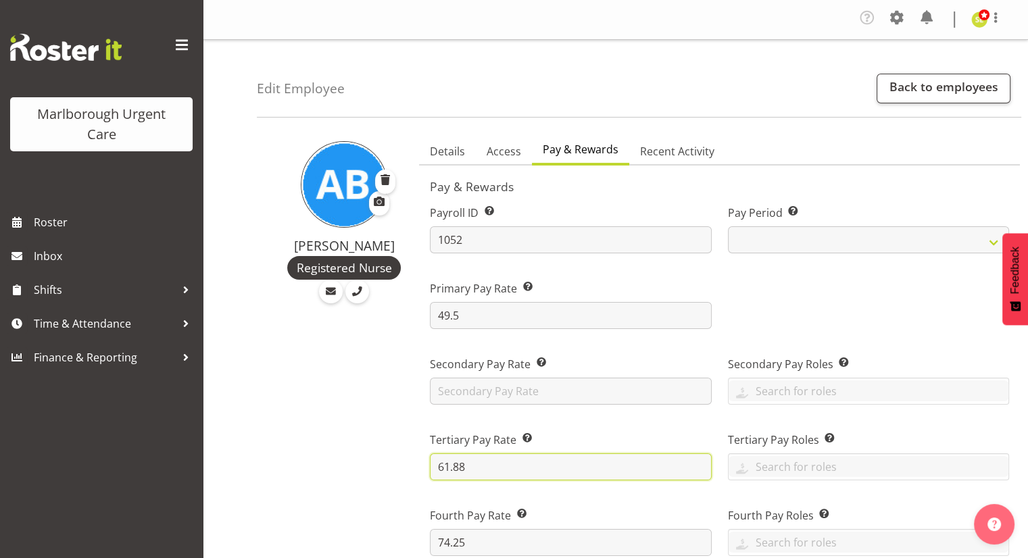
click at [496, 461] on input "61.88" at bounding box center [570, 467] width 281 height 27
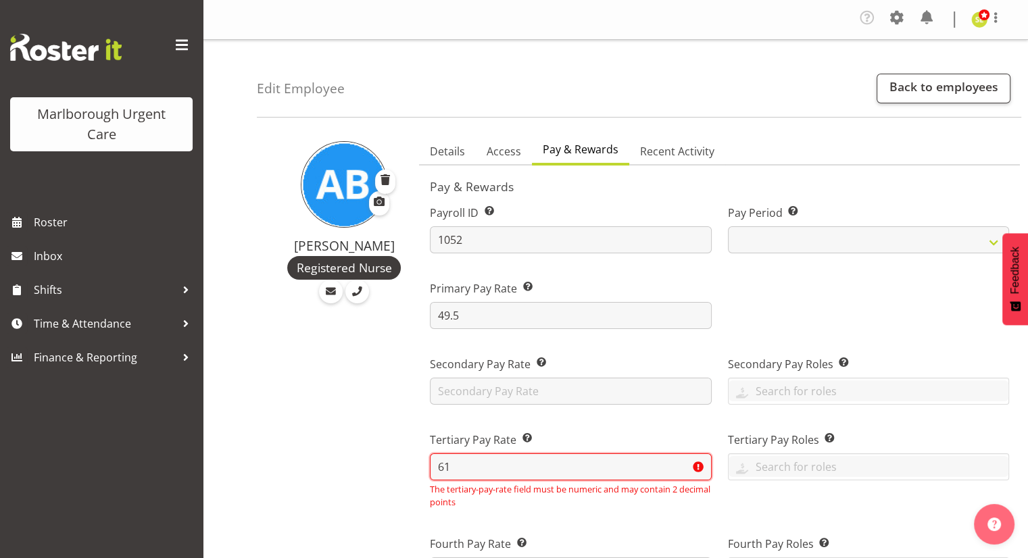
type input "6"
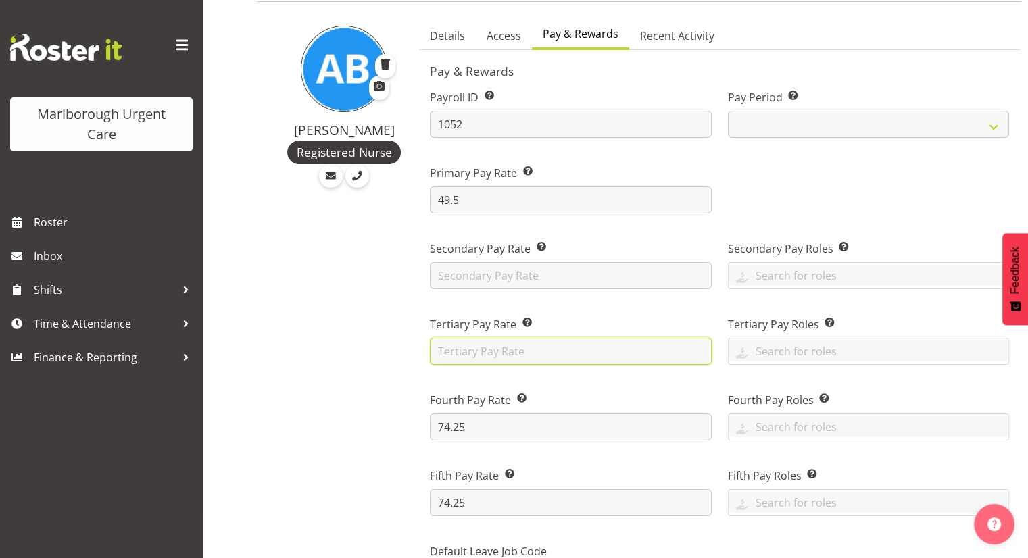
scroll to position [116, 0]
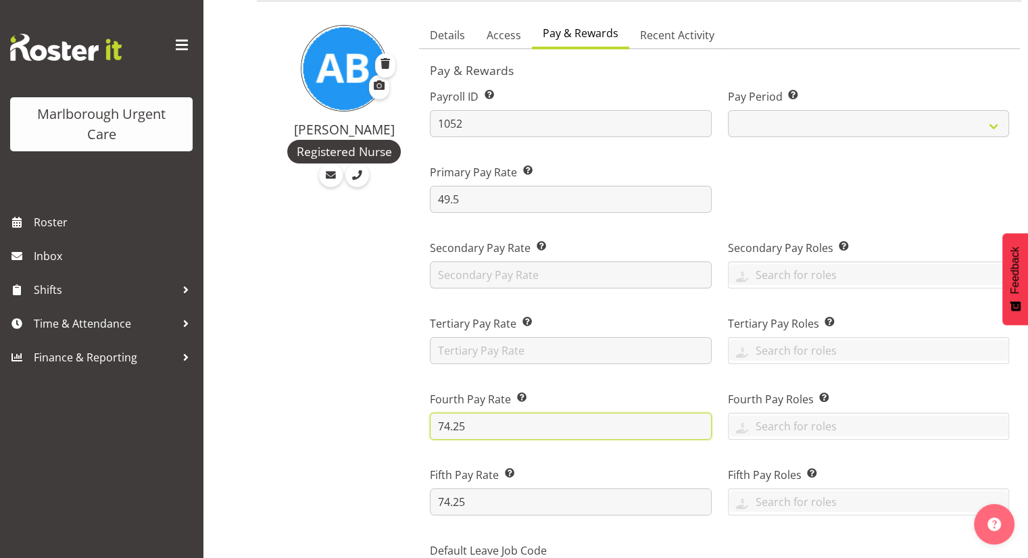
click at [498, 424] on input "74.25" at bounding box center [570, 426] width 281 height 27
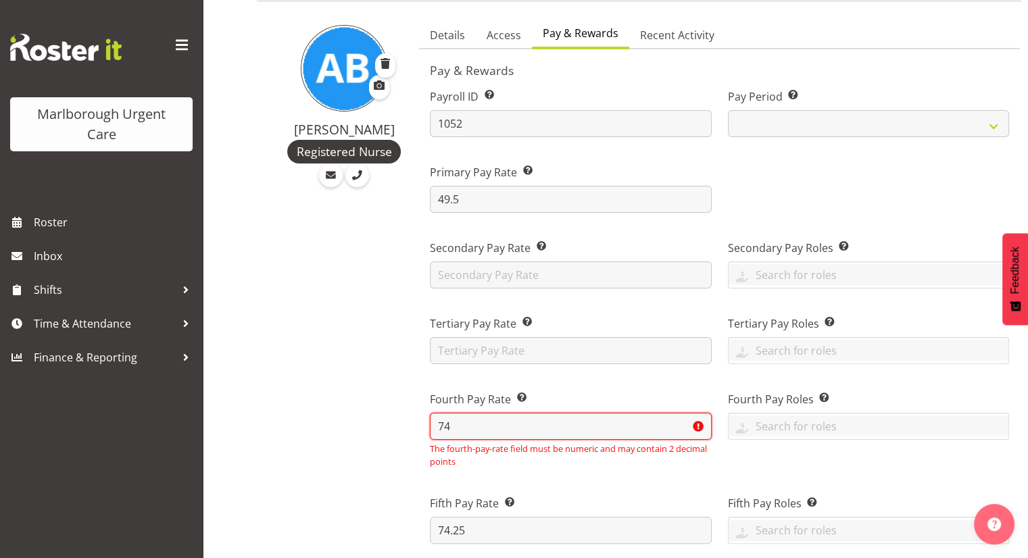
type input "7"
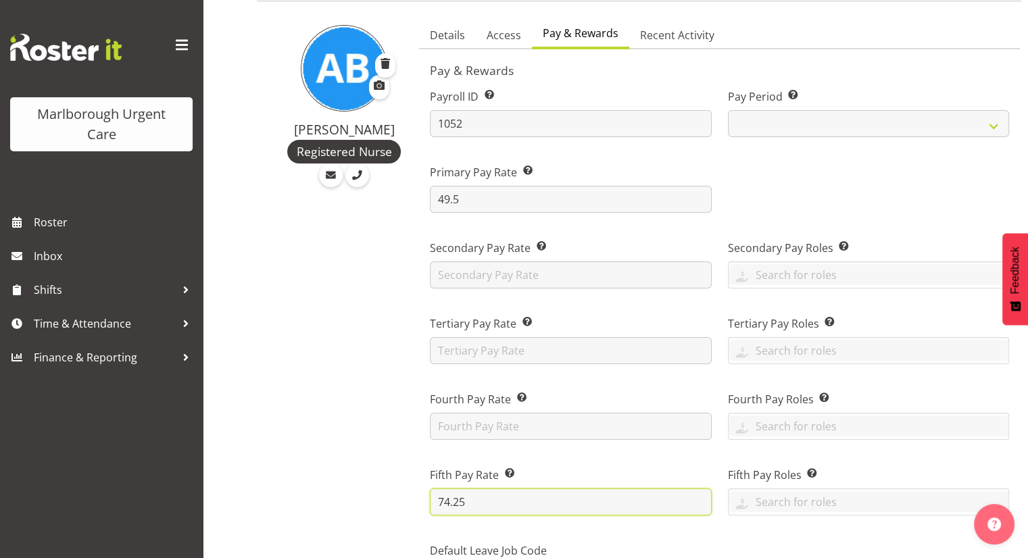
click at [491, 500] on input "74.25" at bounding box center [570, 502] width 281 height 27
type input "7"
click at [819, 274] on input "text" at bounding box center [869, 274] width 280 height 21
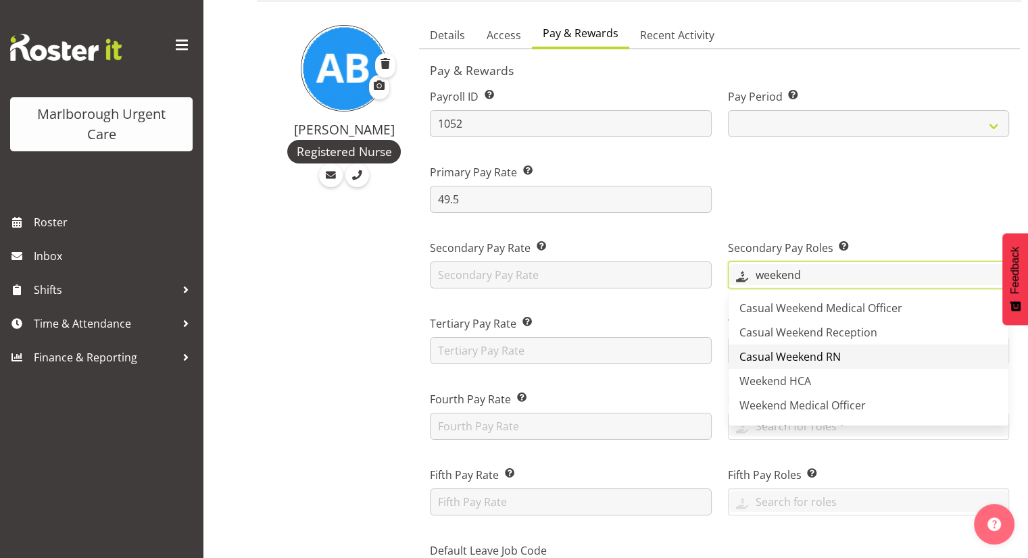
scroll to position [46, 0]
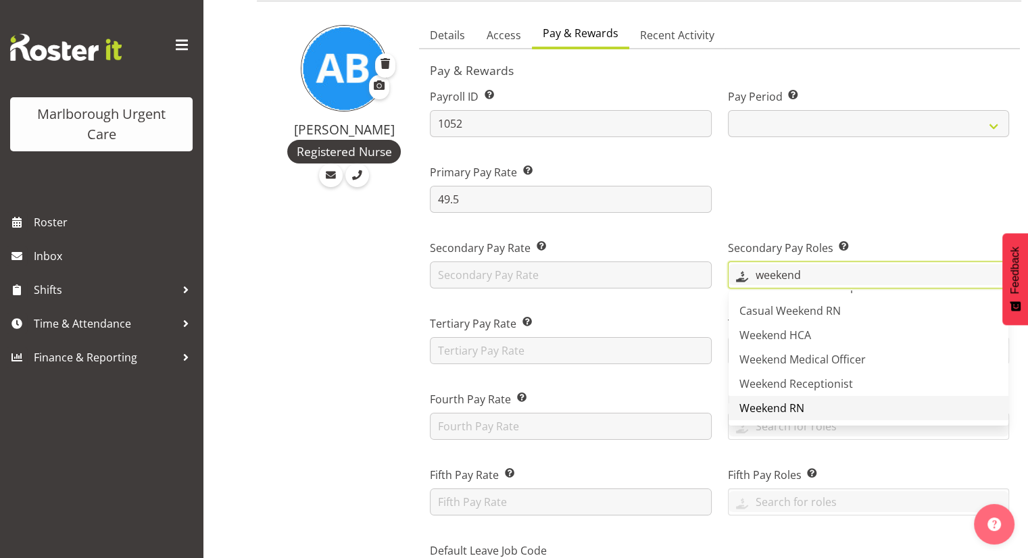
type input "weekend"
click at [791, 410] on span "Weekend RN" at bounding box center [772, 408] width 65 height 15
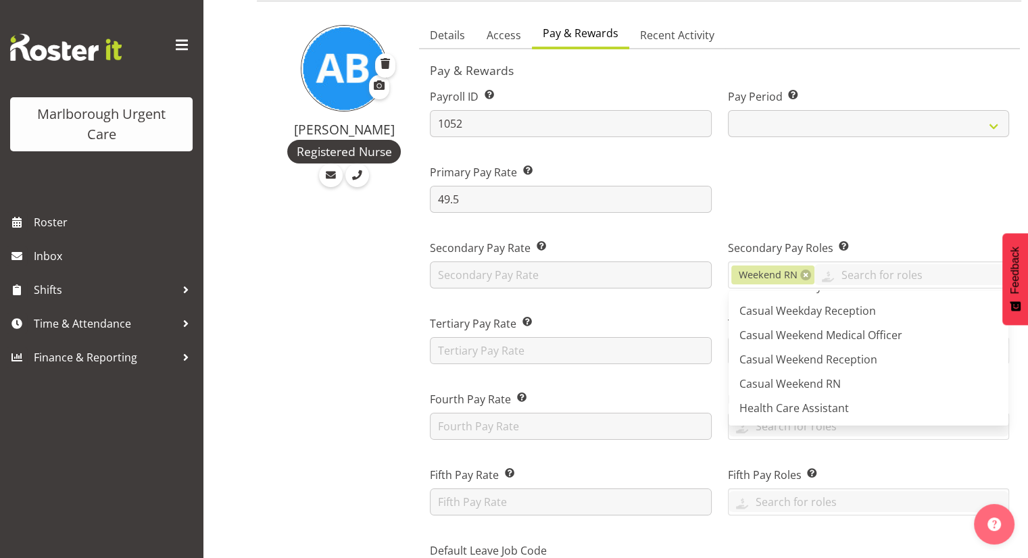
click at [826, 216] on div at bounding box center [868, 183] width 297 height 76
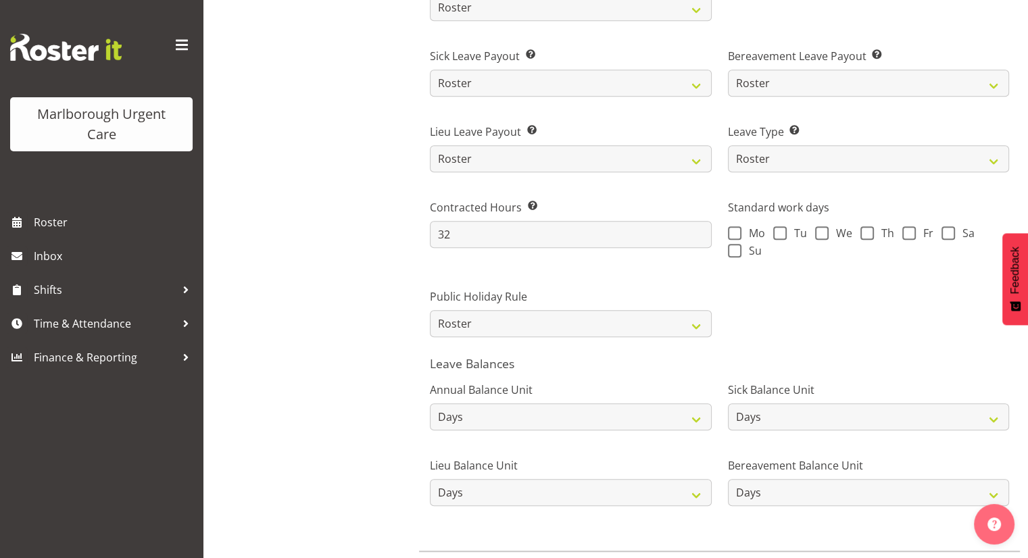
scroll to position [991, 0]
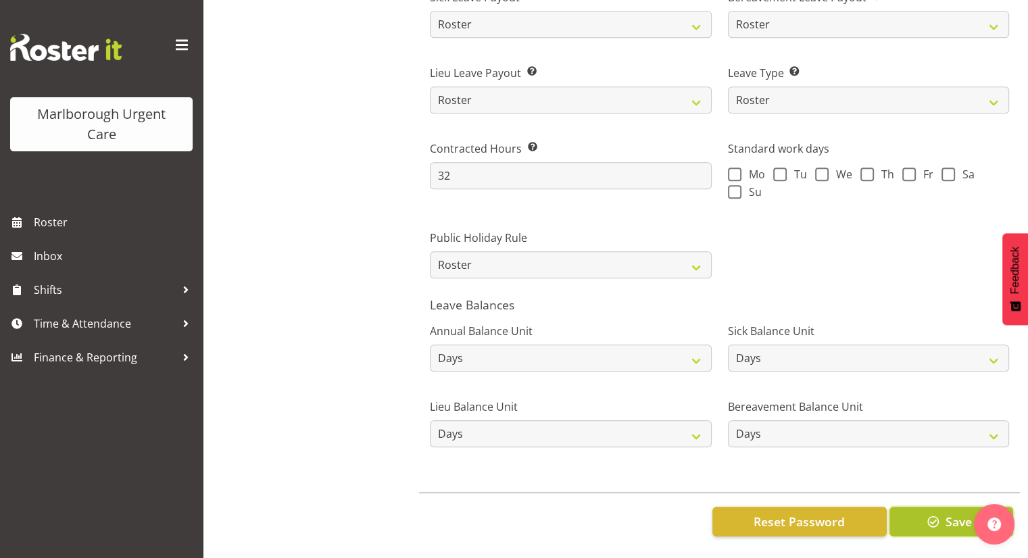
click at [911, 507] on button "Save" at bounding box center [952, 522] width 124 height 30
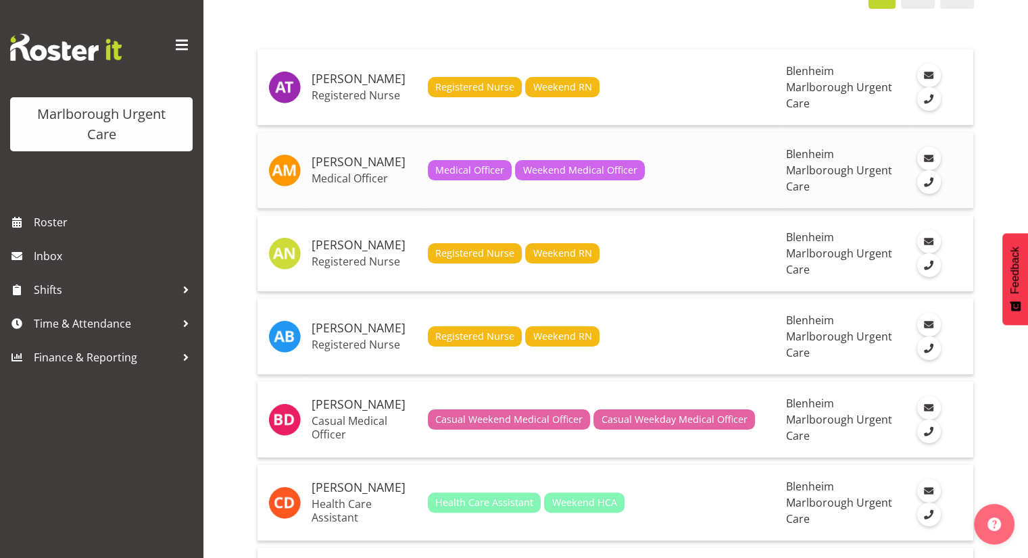
scroll to position [197, 0]
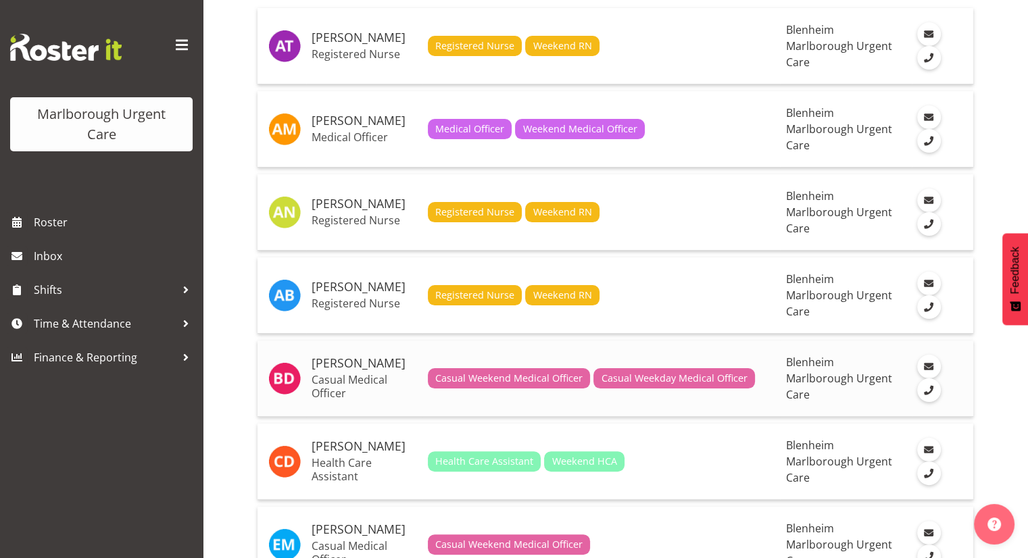
click at [376, 361] on h5 "[PERSON_NAME]" at bounding box center [364, 364] width 105 height 14
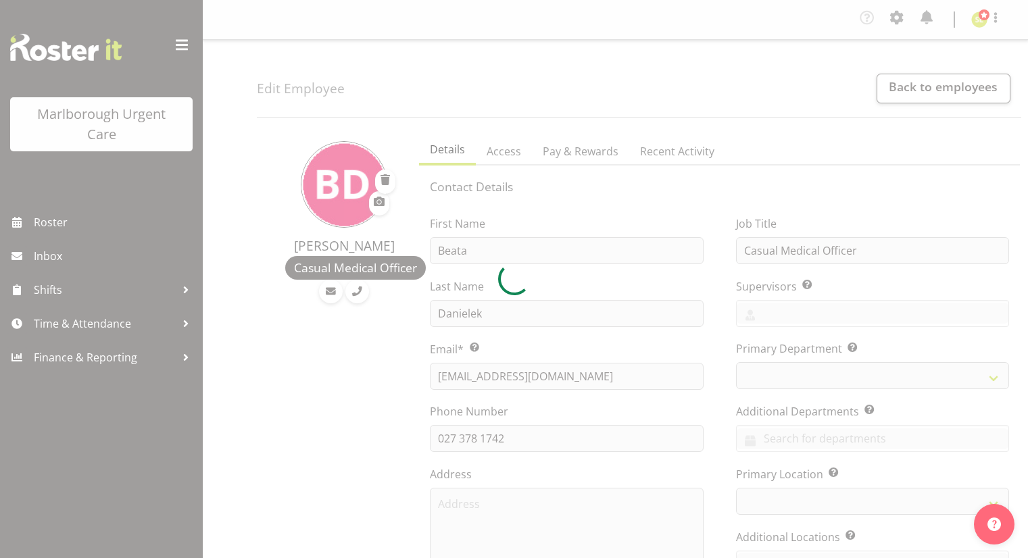
select select "TimelineWeek"
select select "1282"
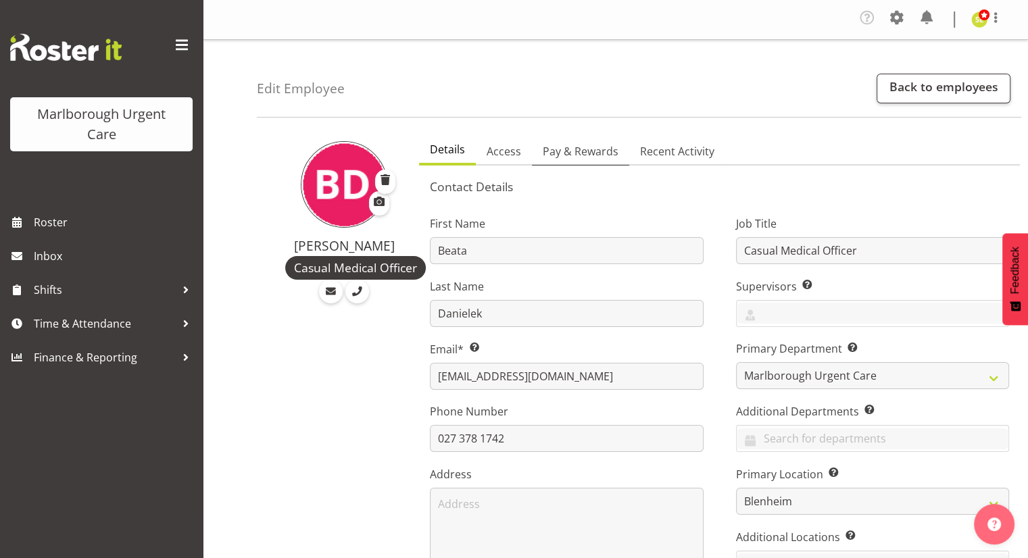
click at [600, 152] on span "Pay & Rewards" at bounding box center [581, 151] width 76 height 16
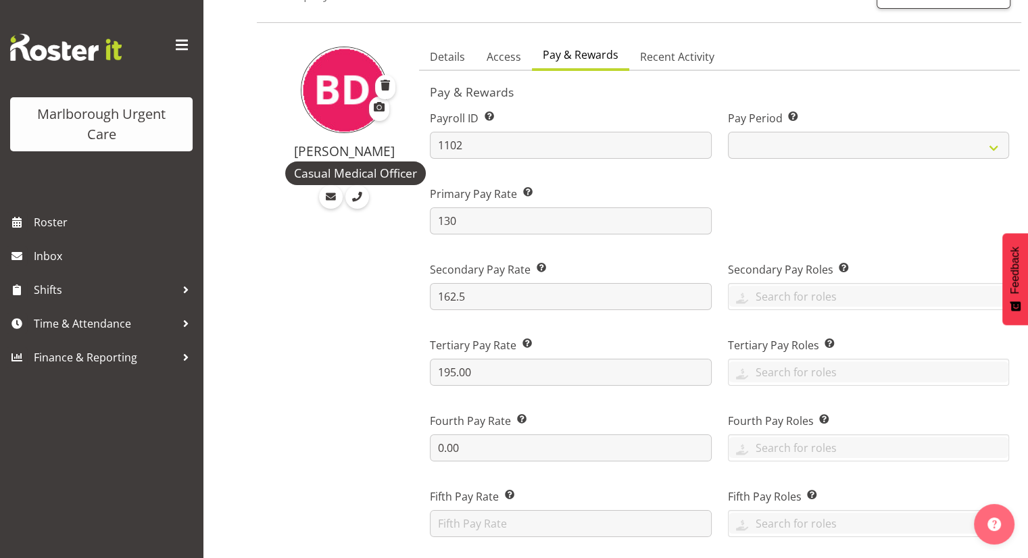
scroll to position [103, 0]
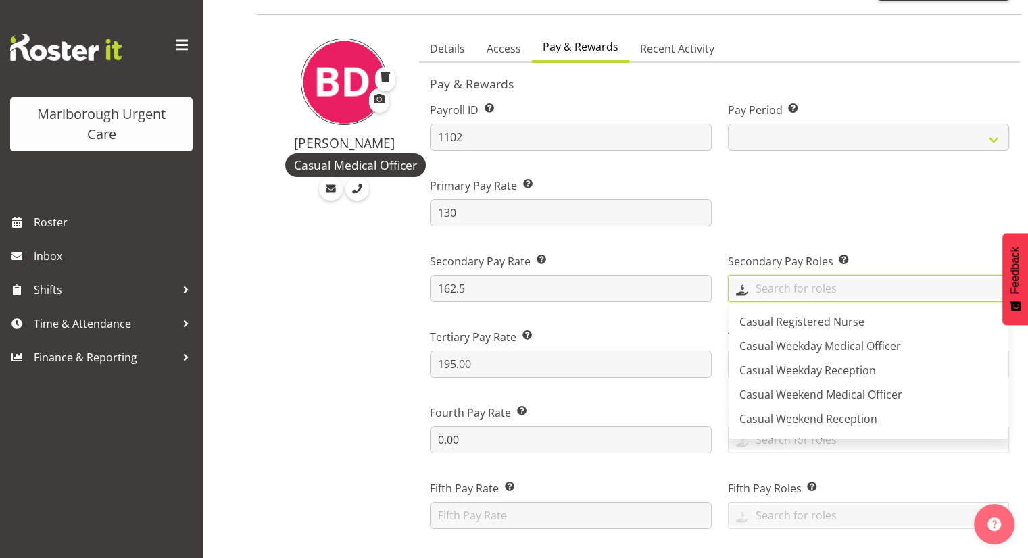
click at [767, 287] on input "text" at bounding box center [869, 288] width 280 height 21
click at [778, 396] on span "Casual Weekend Medical Officer" at bounding box center [821, 394] width 163 height 15
drag, startPoint x: 614, startPoint y: 390, endPoint x: 525, endPoint y: 382, distance: 88.9
click at [525, 382] on div "Tertiary Pay Rate This is the employee’s tertiary rate, if applicable. 195.00" at bounding box center [570, 348] width 297 height 76
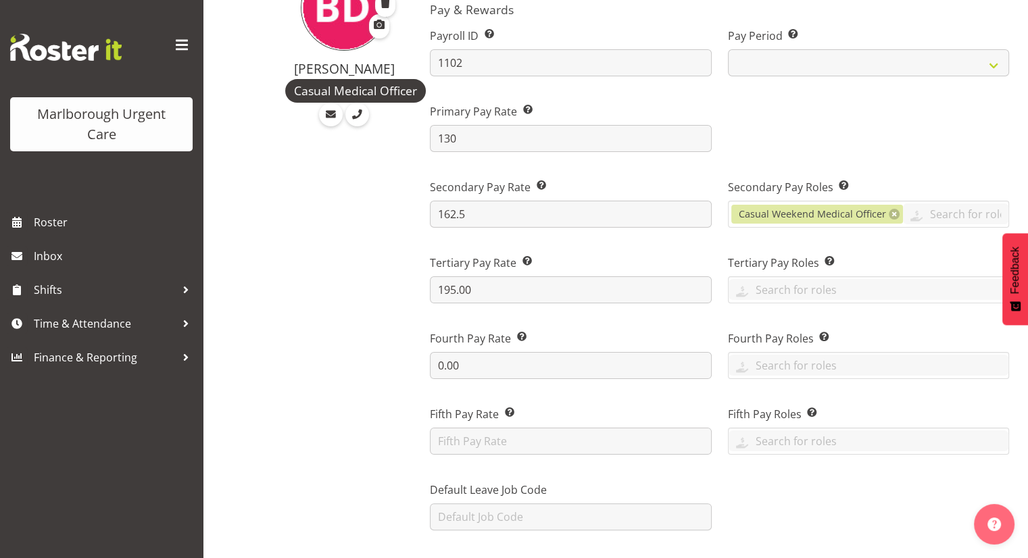
scroll to position [208, 0]
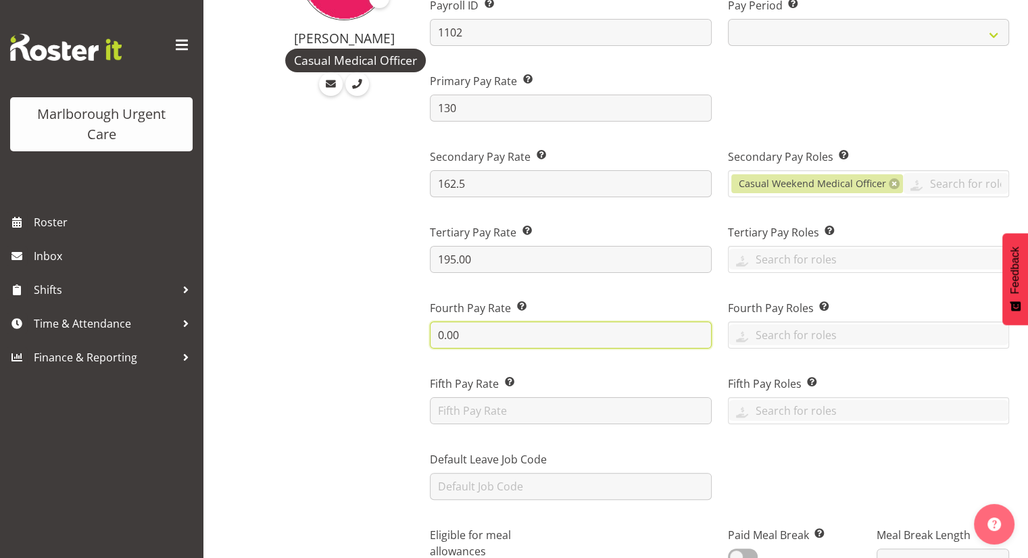
click at [512, 339] on input "0.00" at bounding box center [570, 335] width 281 height 27
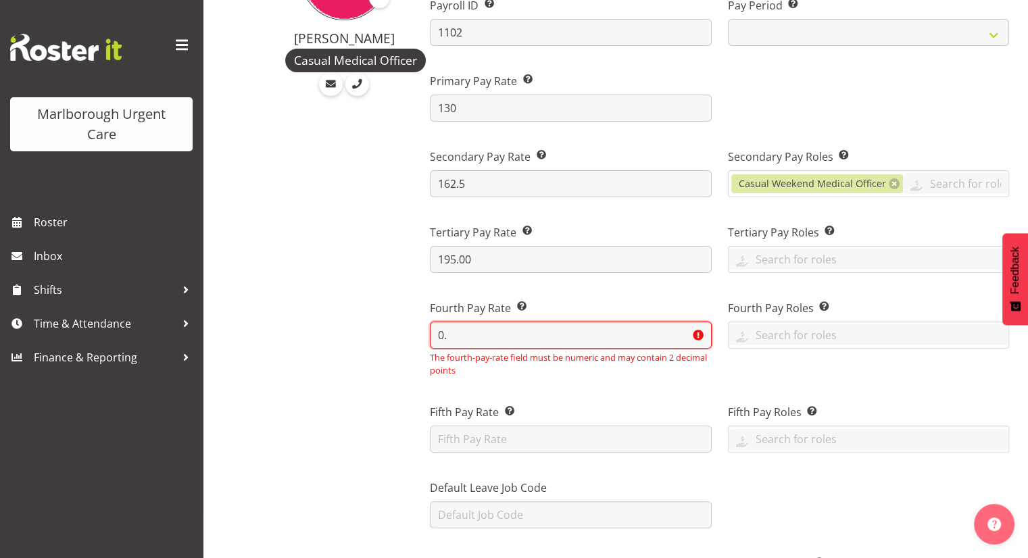
type input "0"
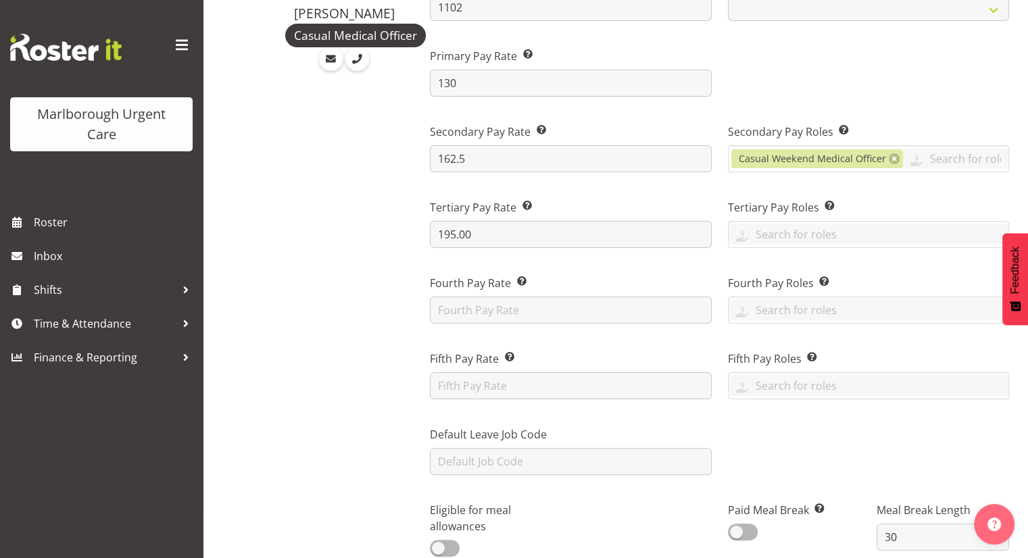
scroll to position [232, 0]
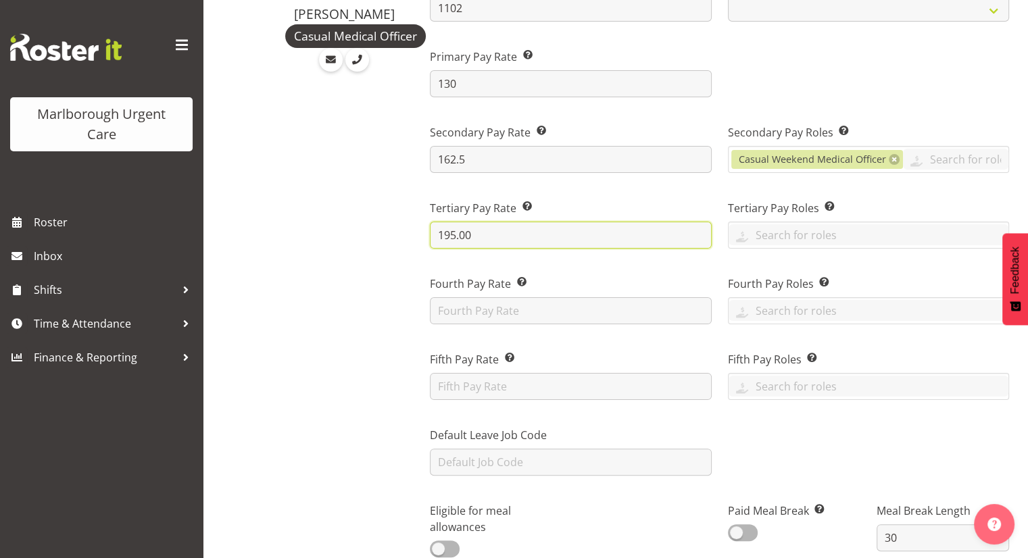
click at [512, 236] on input "195.00" at bounding box center [570, 235] width 281 height 27
type input "1"
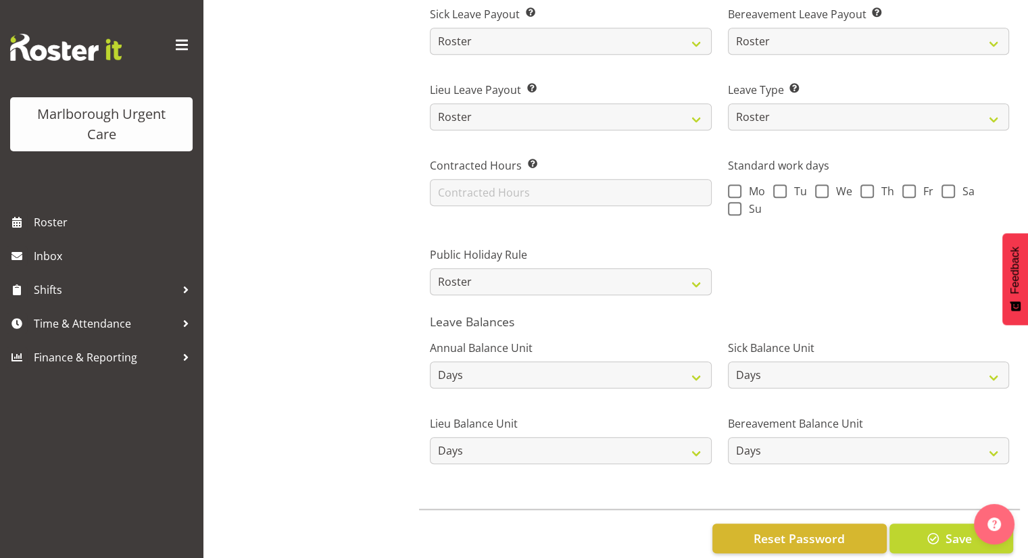
scroll to position [991, 0]
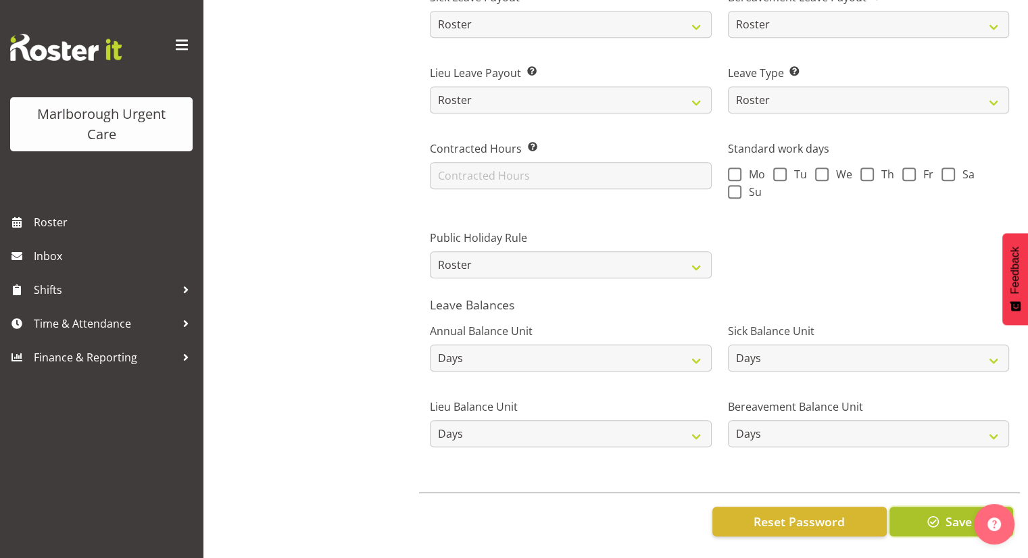
click at [918, 509] on button "Save" at bounding box center [952, 522] width 124 height 30
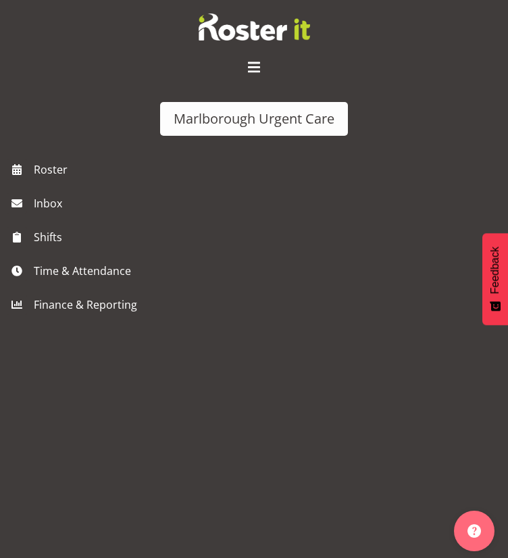
click at [249, 66] on span at bounding box center [254, 68] width 22 height 22
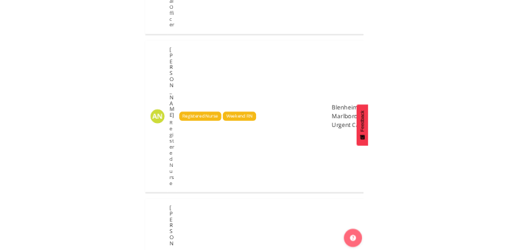
scroll to position [836, 0]
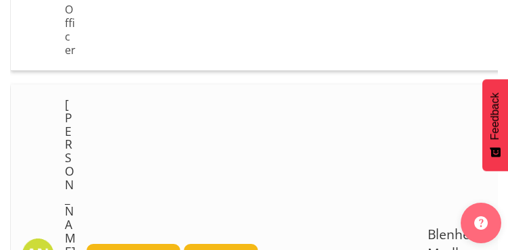
click at [246, 189] on td "Registered Nurse Weekend RN" at bounding box center [251, 254] width 341 height 339
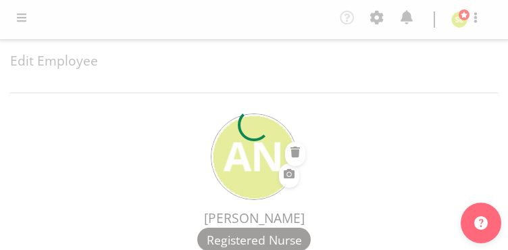
select select "TimelineWeek"
select select "roster"
select select "day"
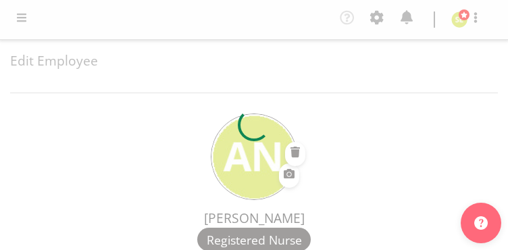
select select "day"
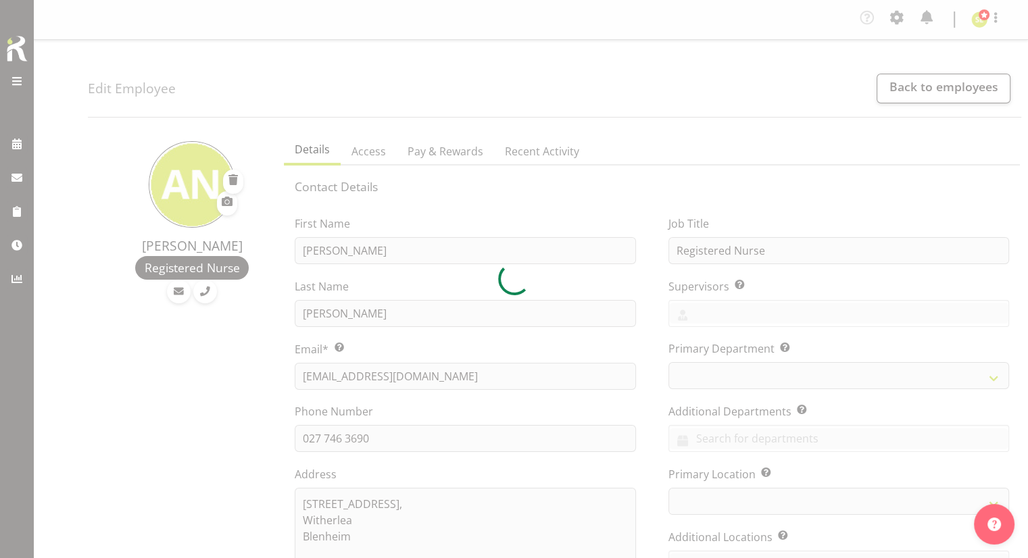
select select
select select "1282"
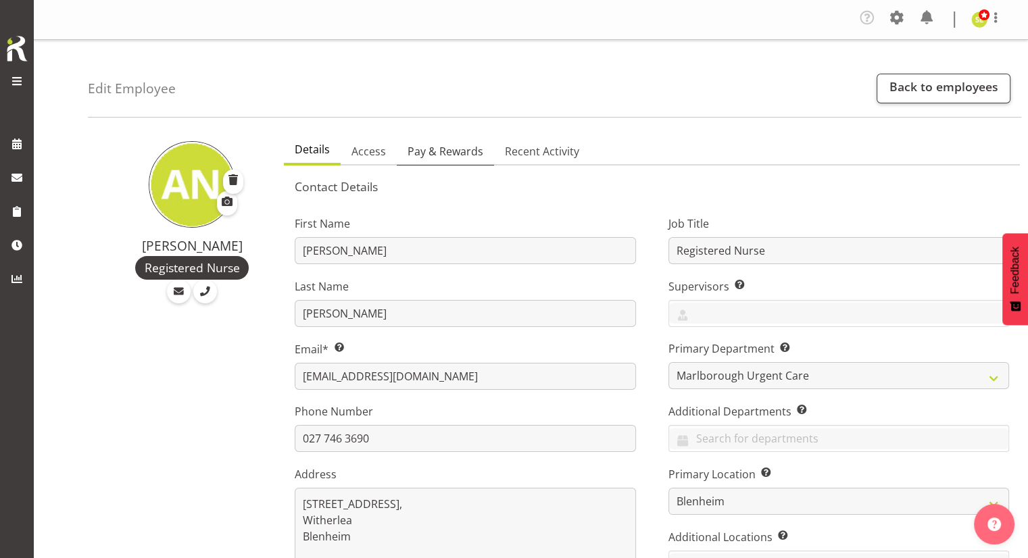
click at [437, 155] on span "Pay & Rewards" at bounding box center [446, 151] width 76 height 16
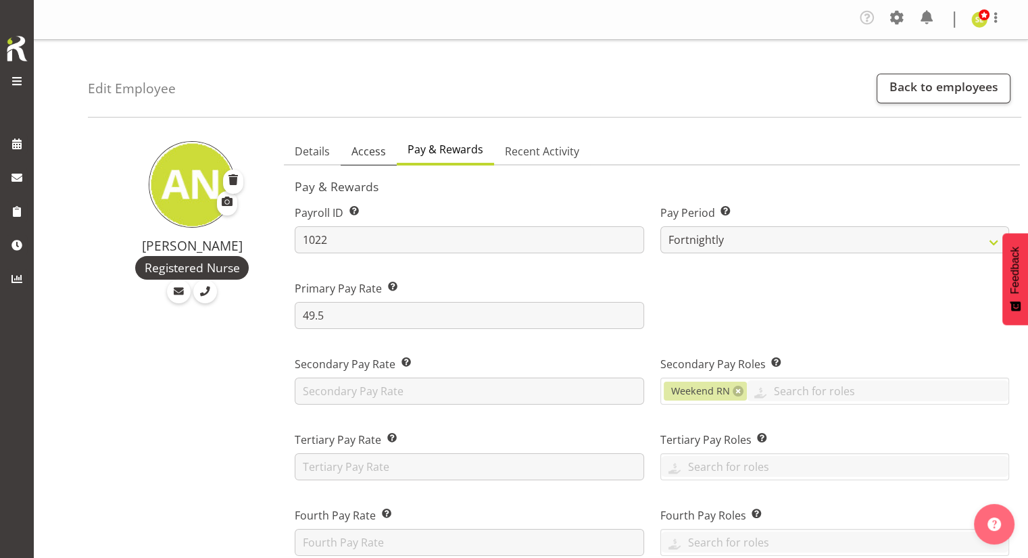
click at [366, 149] on span "Access" at bounding box center [369, 151] width 34 height 16
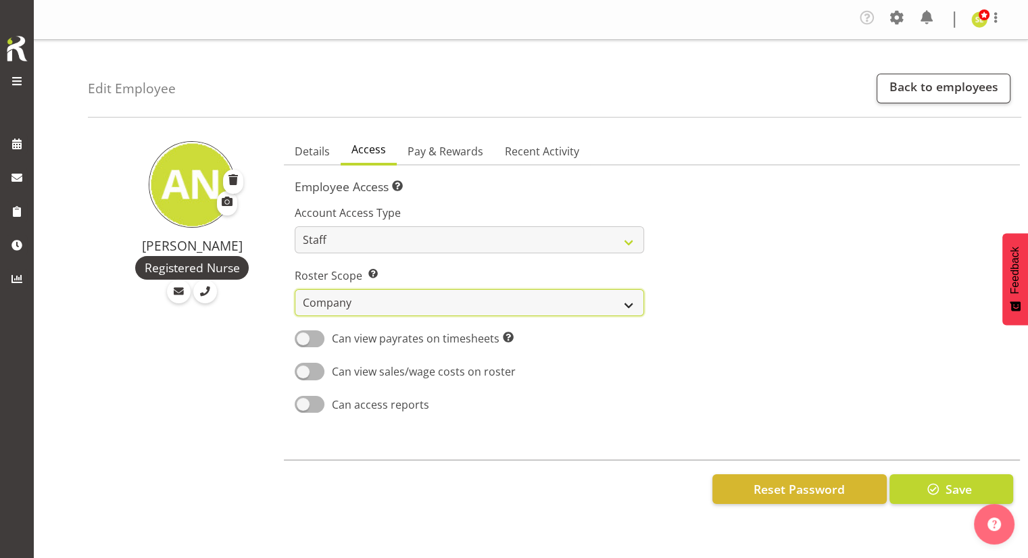
click at [508, 249] on select "Own Department Company" at bounding box center [469, 302] width 349 height 27
select select "department"
click at [295, 249] on select "Own Department Company" at bounding box center [469, 302] width 349 height 27
click at [316, 158] on span "Details" at bounding box center [312, 151] width 35 height 16
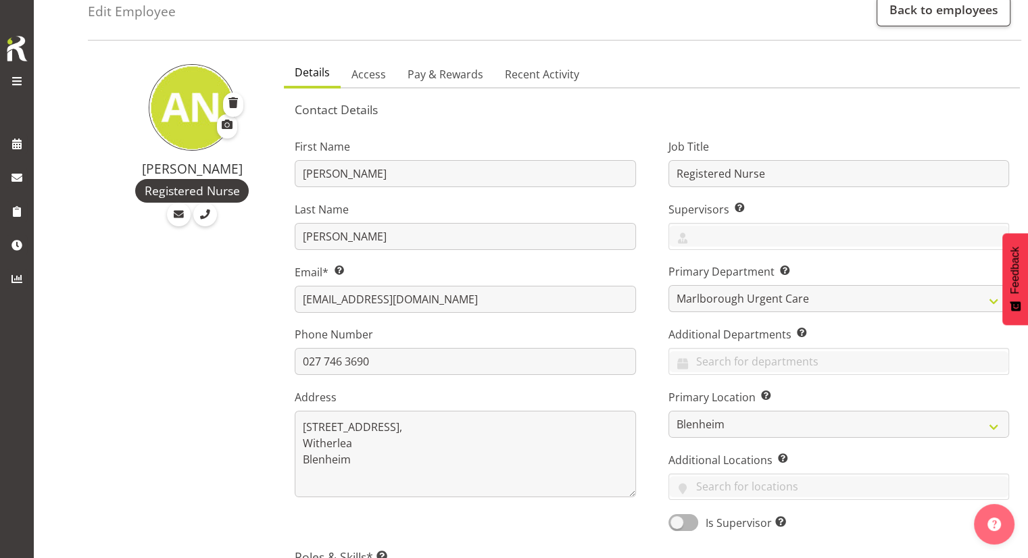
scroll to position [84, 0]
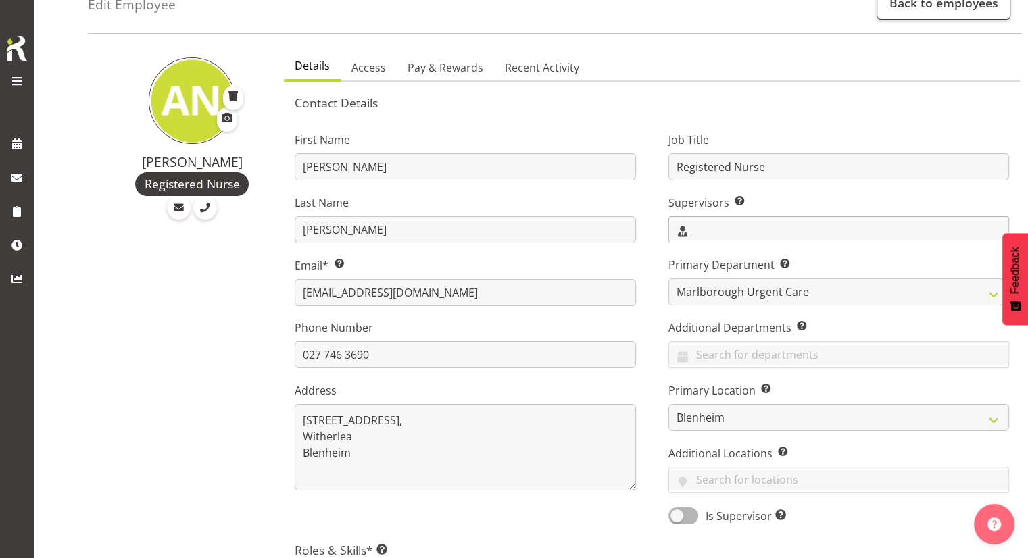
click at [508, 228] on input "text" at bounding box center [838, 229] width 339 height 21
click at [508, 249] on span "[PERSON_NAME]" at bounding box center [722, 287] width 84 height 15
click at [508, 204] on div "First Name Alysia Last Name Newman-Woods Email* This is a required field. alysi…" at bounding box center [465, 324] width 373 height 422
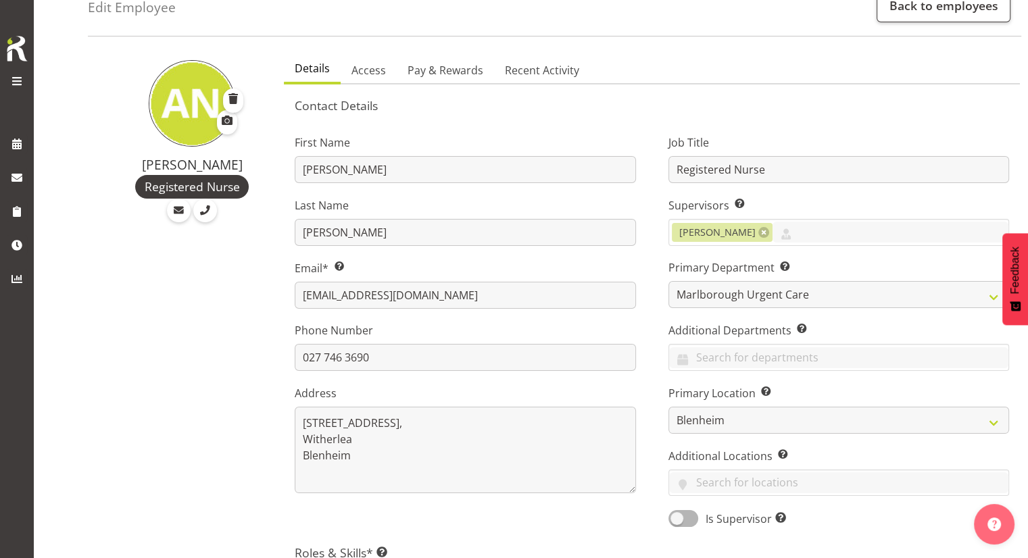
scroll to position [72, 0]
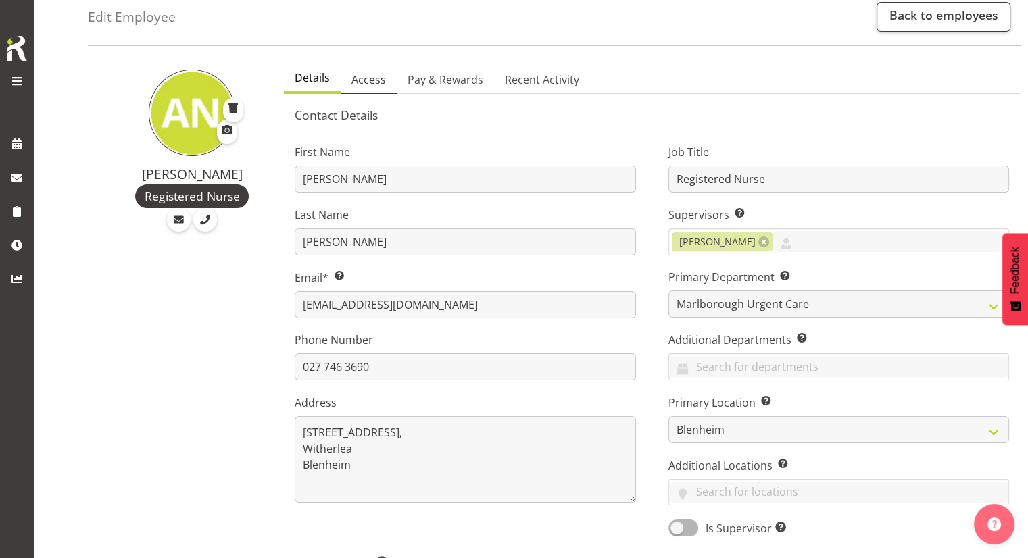
click at [367, 77] on span "Access" at bounding box center [369, 80] width 34 height 16
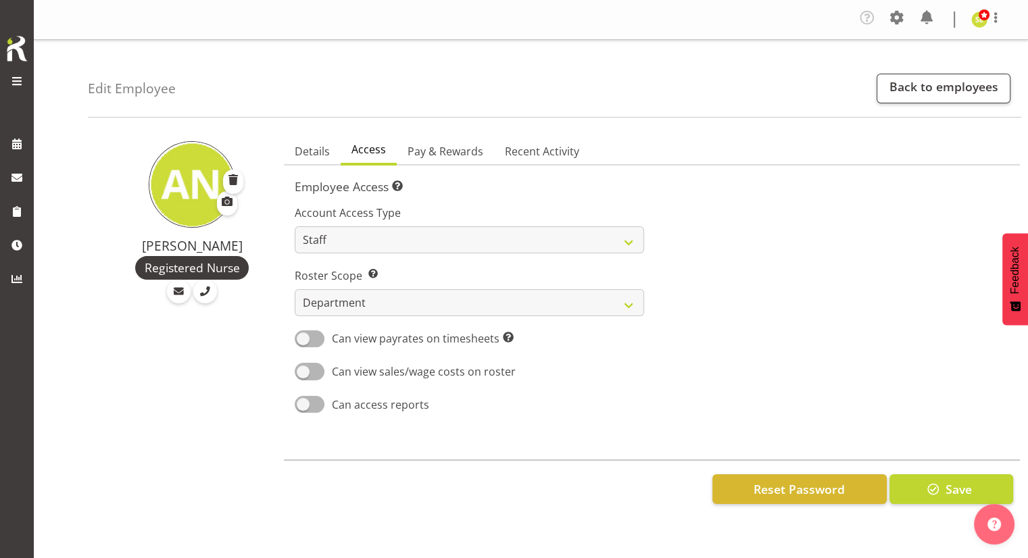
scroll to position [0, 0]
click at [454, 147] on span "Pay & Rewards" at bounding box center [446, 151] width 76 height 16
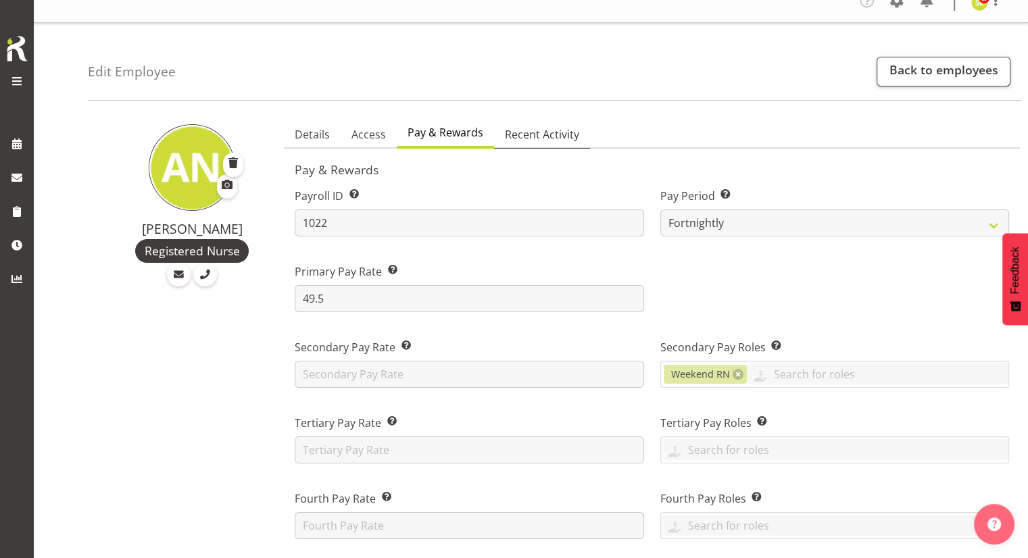
scroll to position [8, 0]
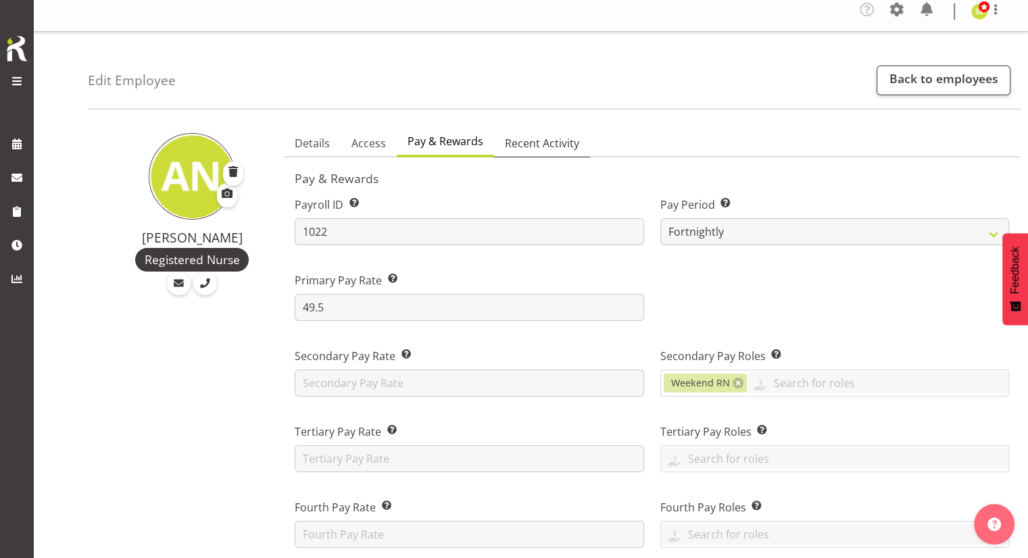
click at [508, 145] on span "Recent Activity" at bounding box center [542, 143] width 74 height 16
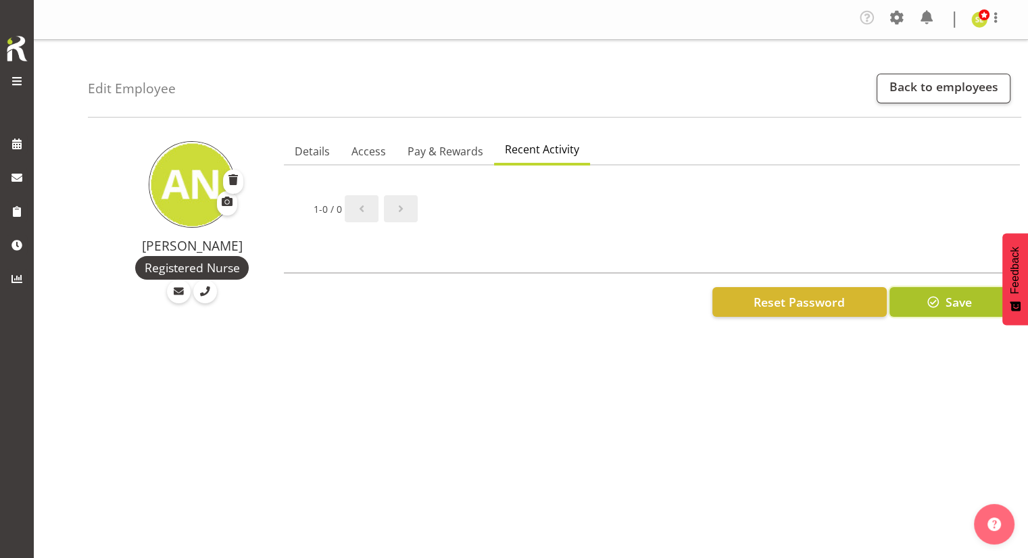
click at [508, 249] on span "Save" at bounding box center [958, 302] width 26 height 18
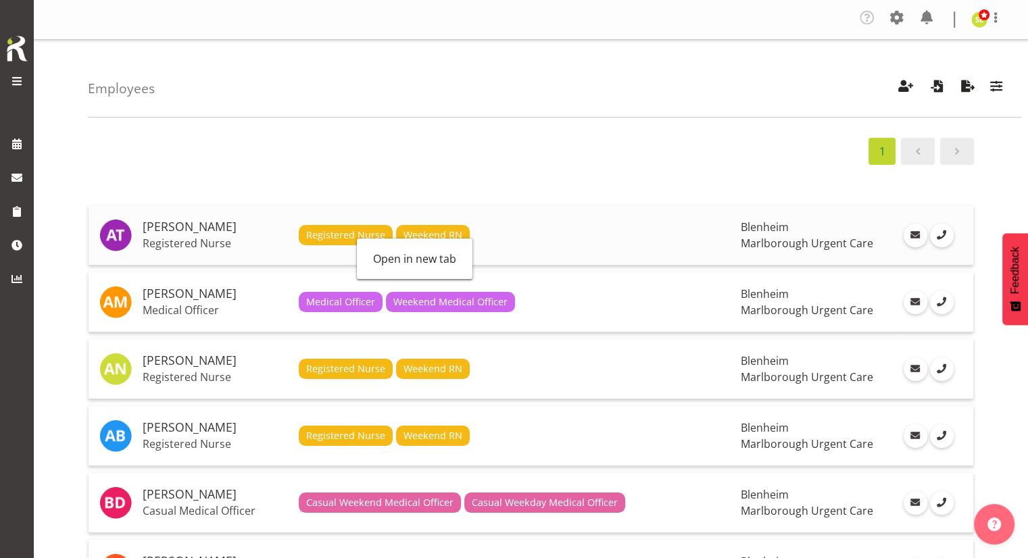
click at [254, 237] on p "Registered Nurse" at bounding box center [215, 244] width 145 height 14
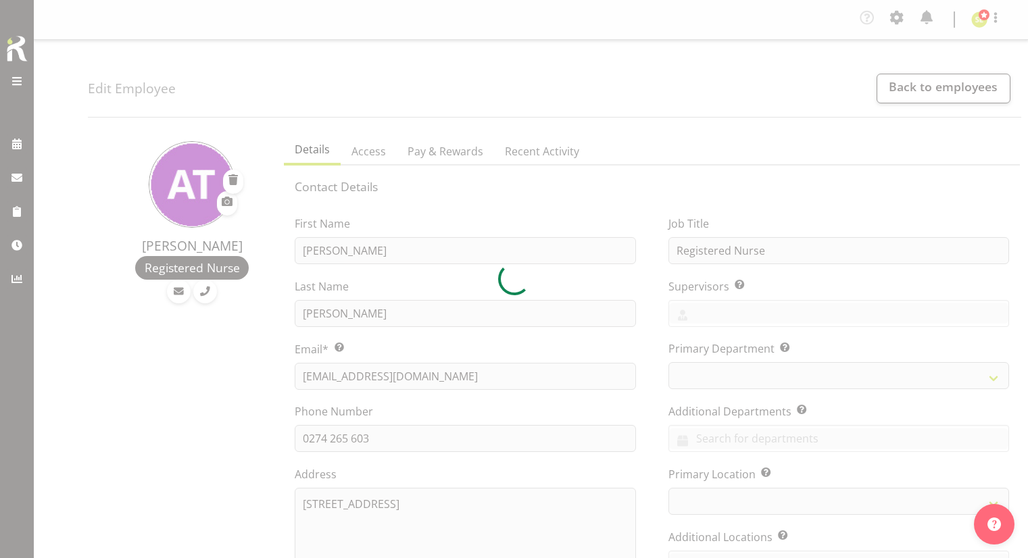
select select "TimelineWeek"
select select
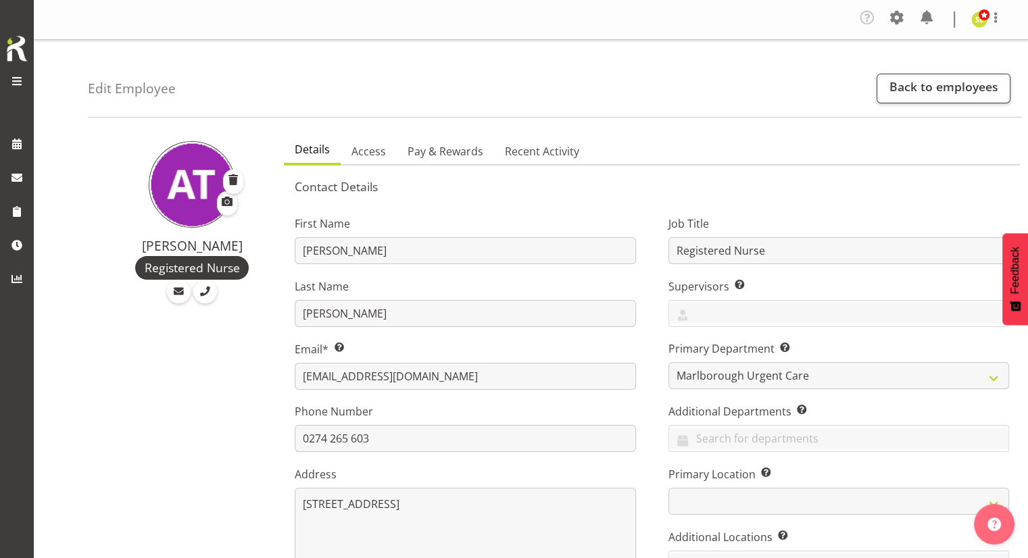
scroll to position [20, 0]
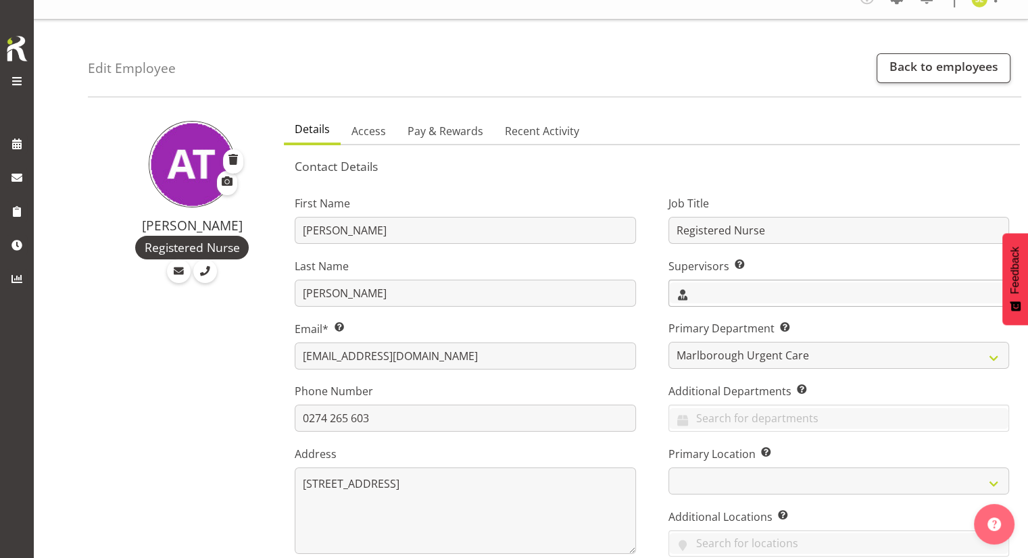
click at [725, 293] on input "text" at bounding box center [838, 293] width 339 height 21
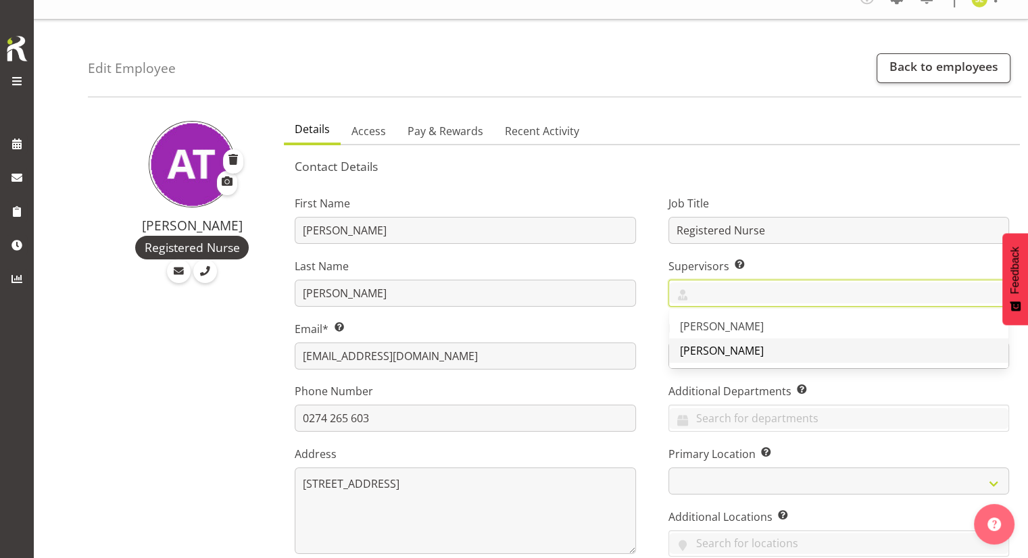
click at [694, 356] on span "[PERSON_NAME]" at bounding box center [722, 350] width 84 height 15
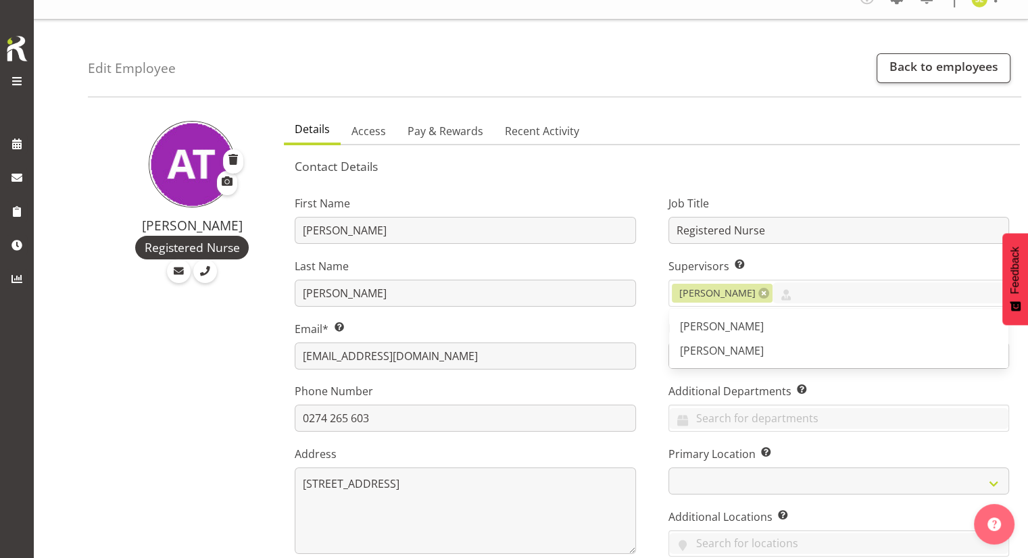
click at [661, 343] on div "Job Title Registered Nurse Supervisors Select the employee’s supervisors, or th…" at bounding box center [838, 387] width 373 height 422
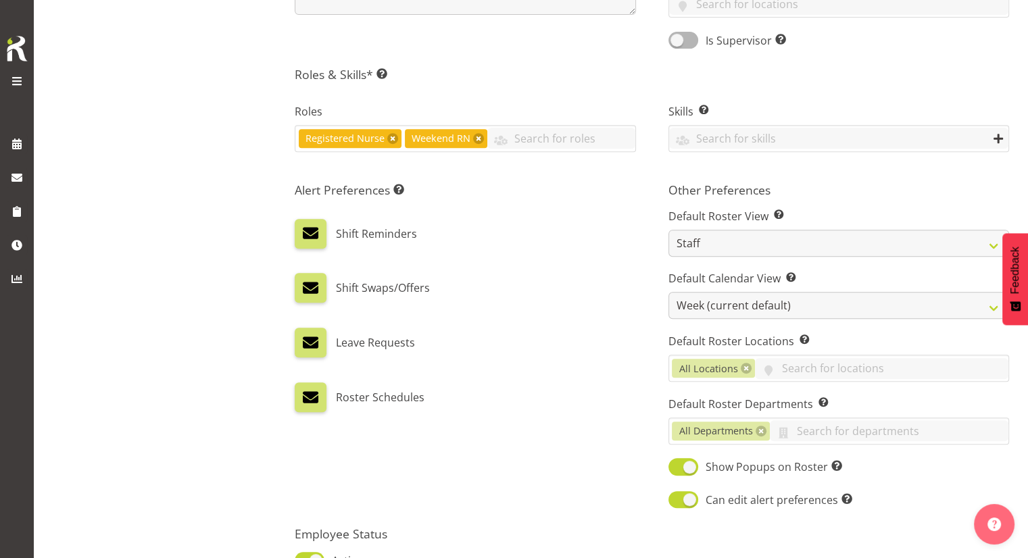
scroll to position [565, 0]
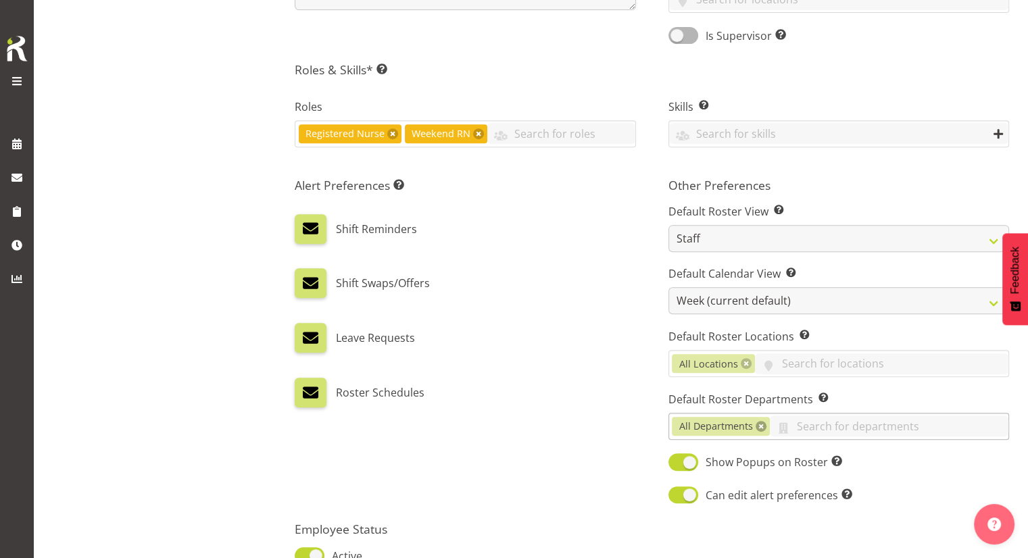
click at [761, 426] on link at bounding box center [761, 426] width 11 height 11
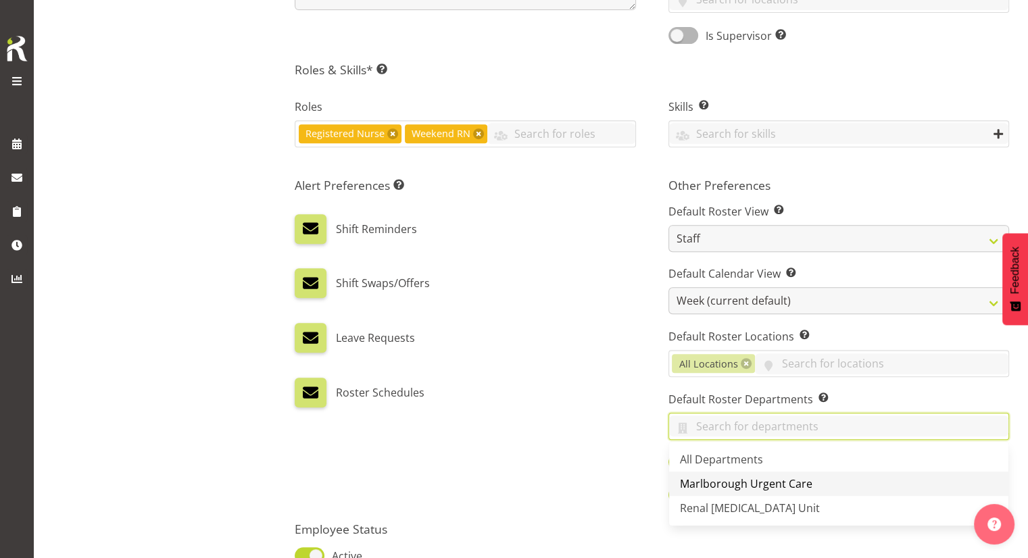
click at [732, 481] on span "Marlborough Urgent Care" at bounding box center [746, 484] width 133 height 15
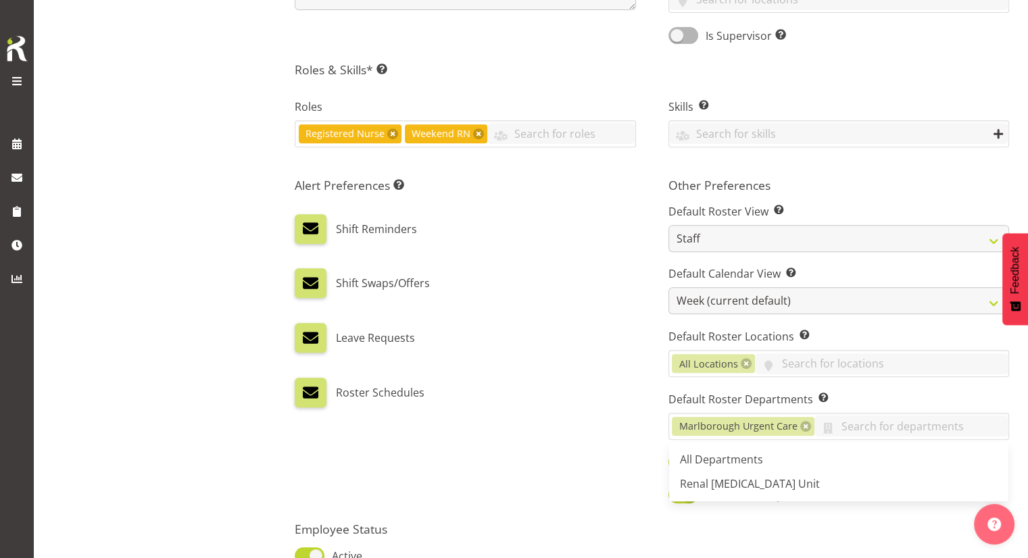
click at [592, 394] on div "Roster Schedules" at bounding box center [465, 393] width 341 height 30
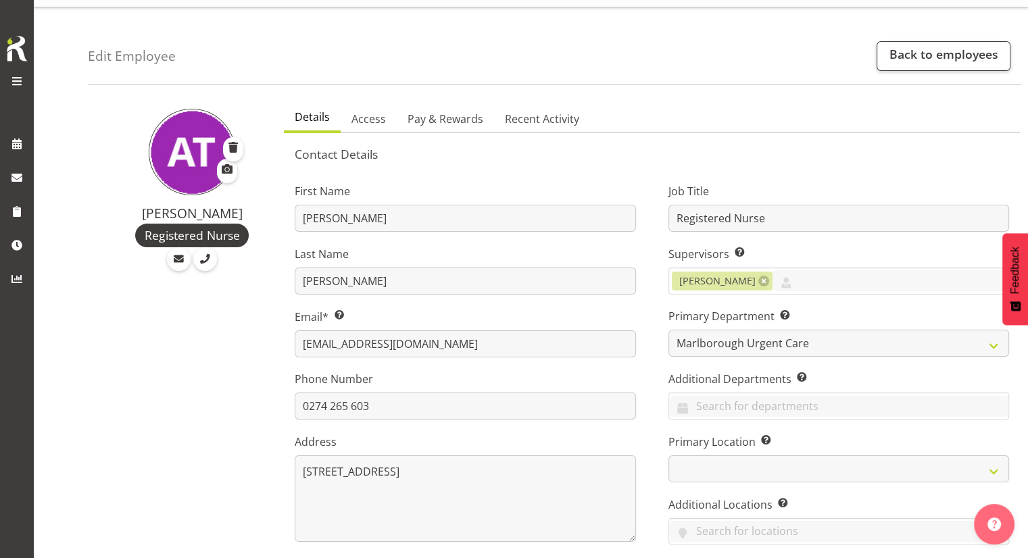
scroll to position [32, 0]
click at [373, 122] on span "Access" at bounding box center [369, 119] width 34 height 16
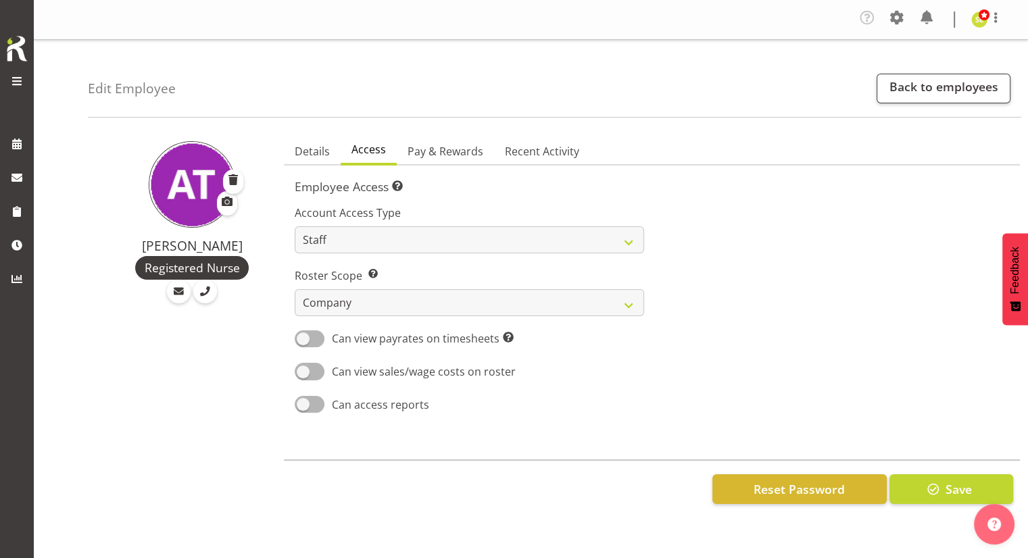
scroll to position [0, 0]
click at [462, 301] on select "Own Department Company" at bounding box center [469, 302] width 349 height 27
select select "department"
click at [295, 289] on select "Own Department Company" at bounding box center [469, 302] width 349 height 27
click at [449, 142] on link "Pay & Rewards" at bounding box center [445, 152] width 97 height 28
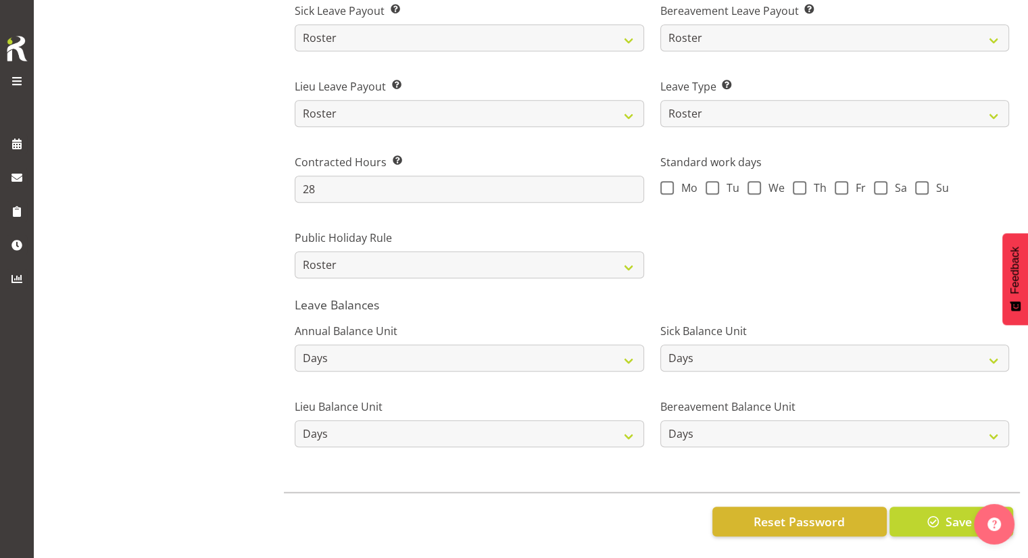
scroll to position [969, 0]
click at [936, 513] on span "button" at bounding box center [934, 522] width 18 height 18
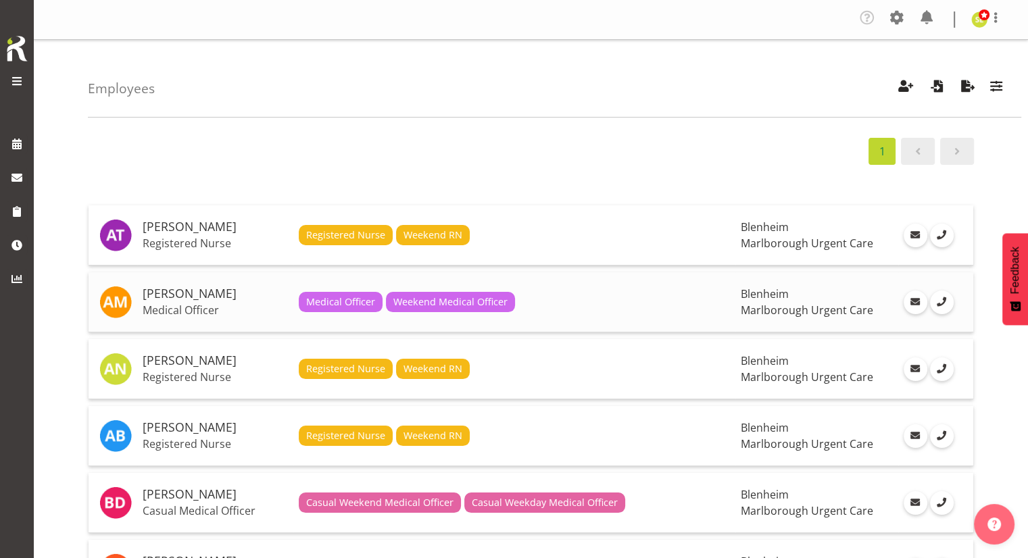
click at [453, 309] on span "Weekend Medical Officer" at bounding box center [450, 302] width 129 height 20
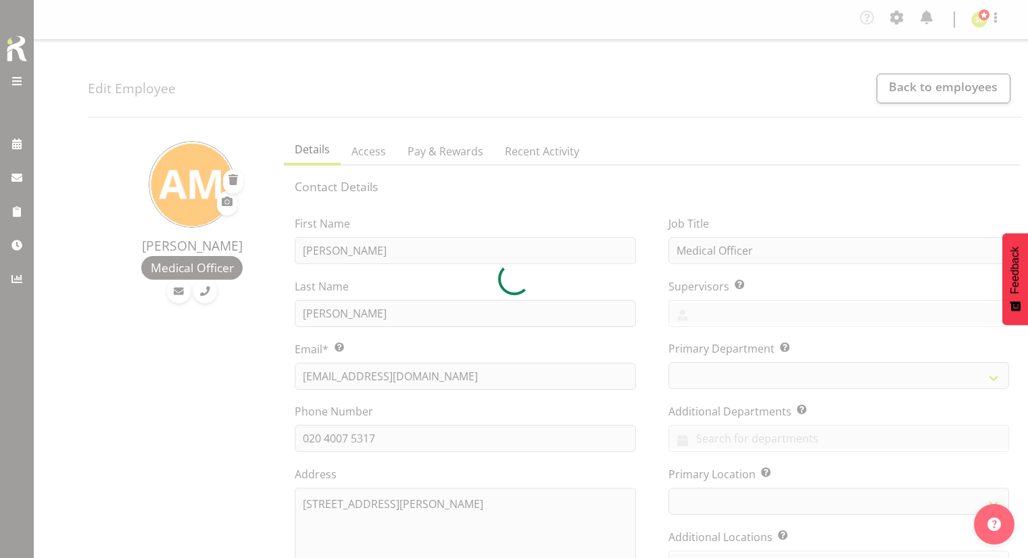
select select "TimelineWeek"
select select
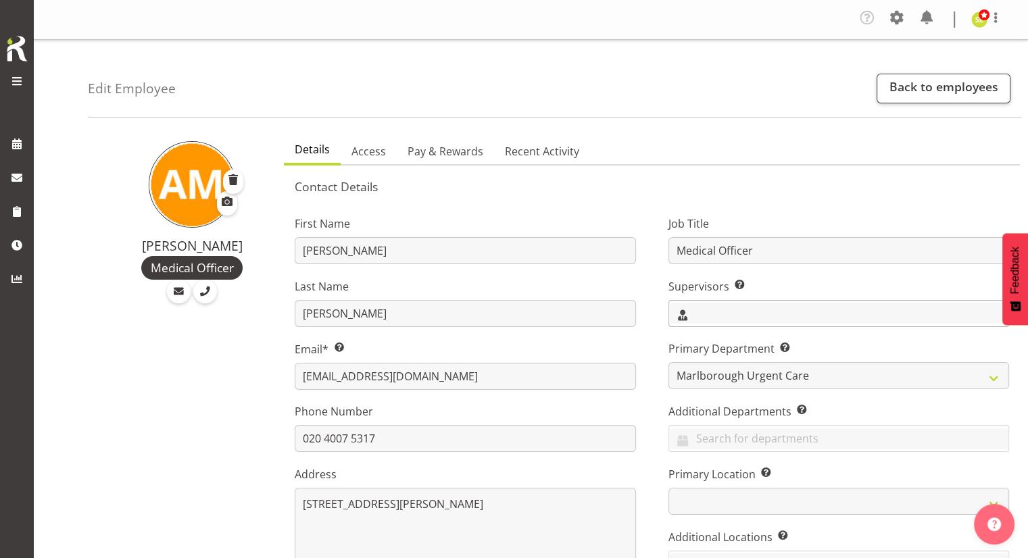
click at [719, 314] on input "text" at bounding box center [838, 313] width 339 height 21
click at [706, 368] on span "[PERSON_NAME]" at bounding box center [722, 371] width 84 height 15
click at [651, 355] on div "First Name Alexandra Last Name Madigan Email* This is a required field. atmadig…" at bounding box center [465, 408] width 373 height 422
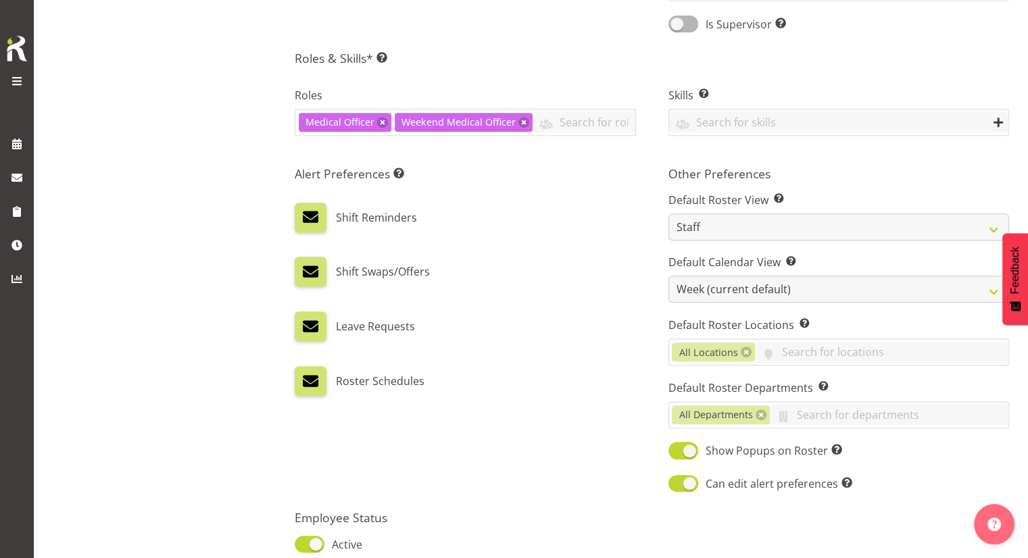
scroll to position [577, 0]
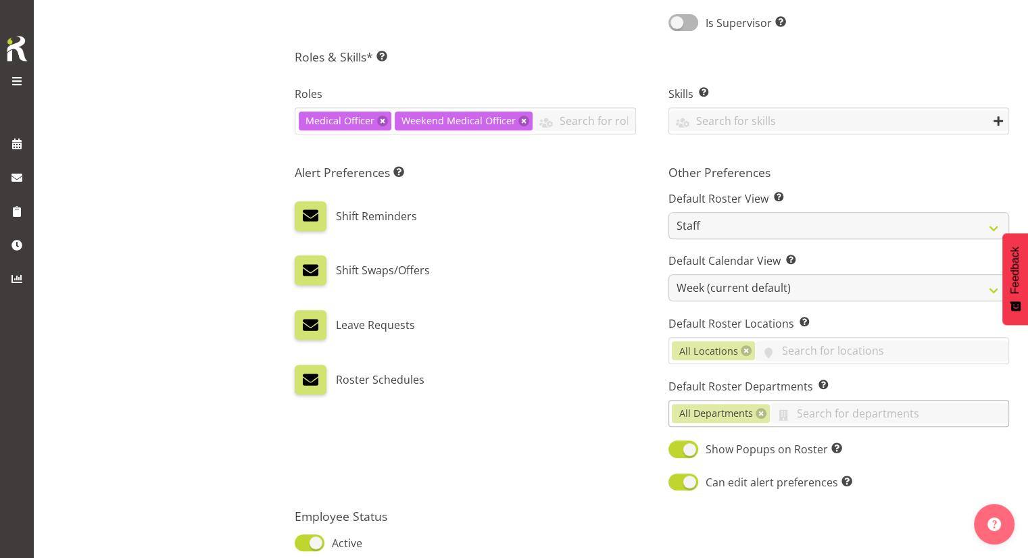
drag, startPoint x: 760, startPoint y: 411, endPoint x: 741, endPoint y: 412, distance: 19.0
click at [741, 412] on span "All Departments" at bounding box center [717, 413] width 74 height 15
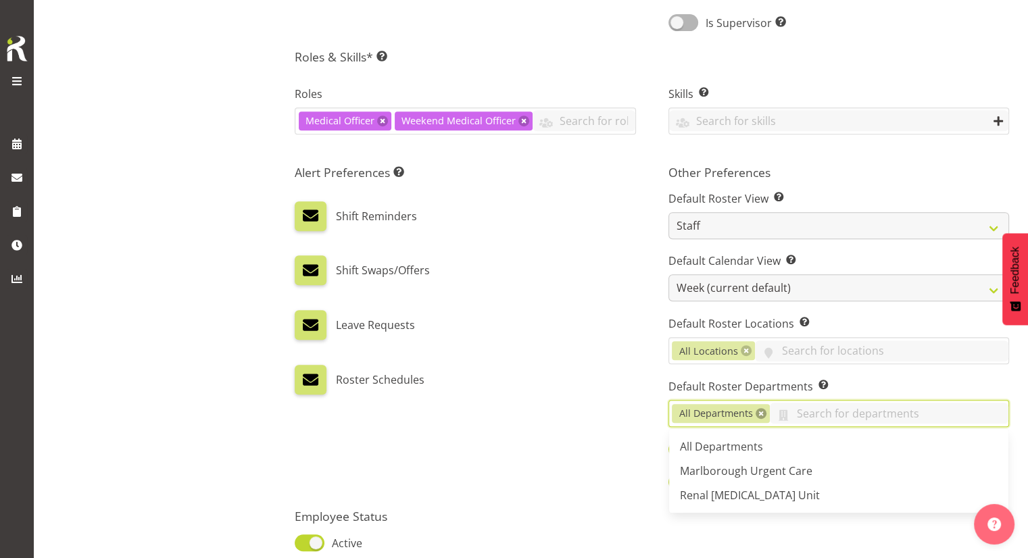
click at [760, 412] on link at bounding box center [761, 413] width 11 height 11
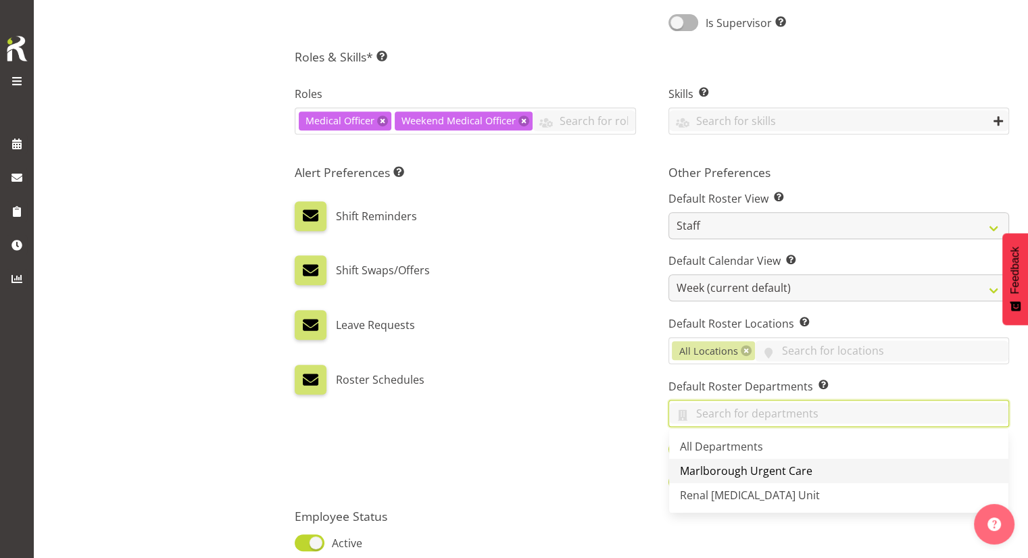
click at [725, 475] on span "Marlborough Urgent Care" at bounding box center [746, 471] width 133 height 15
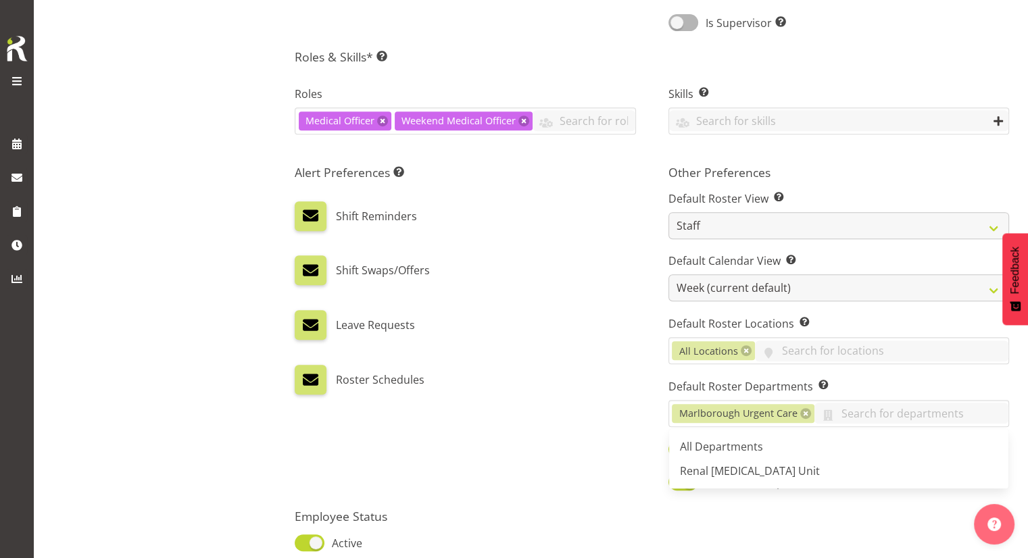
click at [611, 421] on div "Alert Preferences Specifies what type(s) of communication the employee will rec…" at bounding box center [465, 329] width 373 height 345
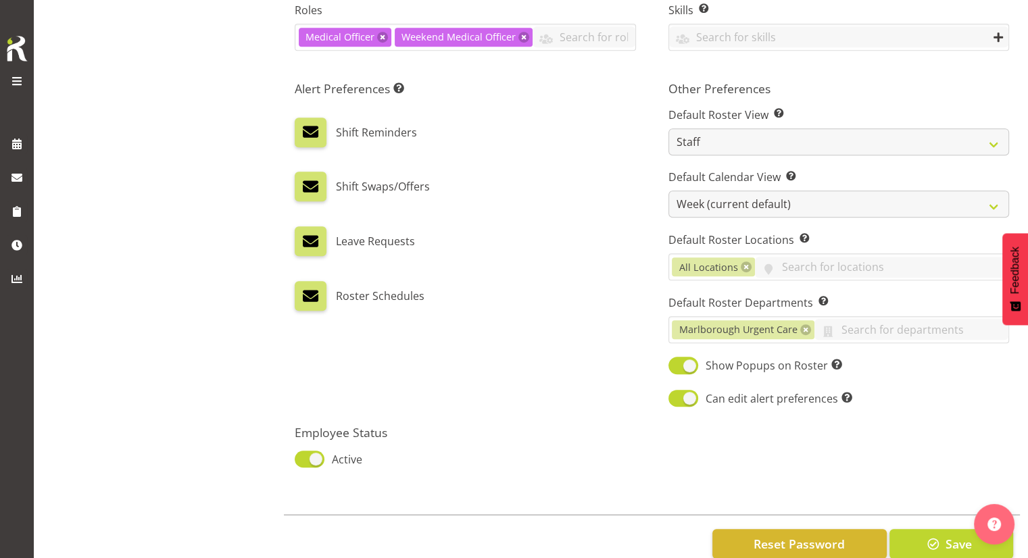
scroll to position [692, 0]
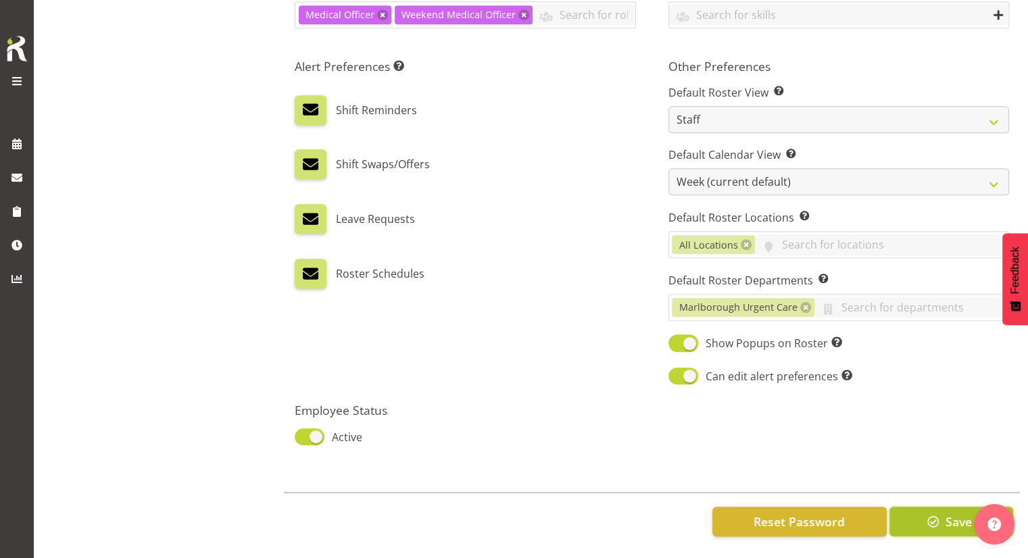
click at [934, 507] on button "Save" at bounding box center [952, 522] width 124 height 30
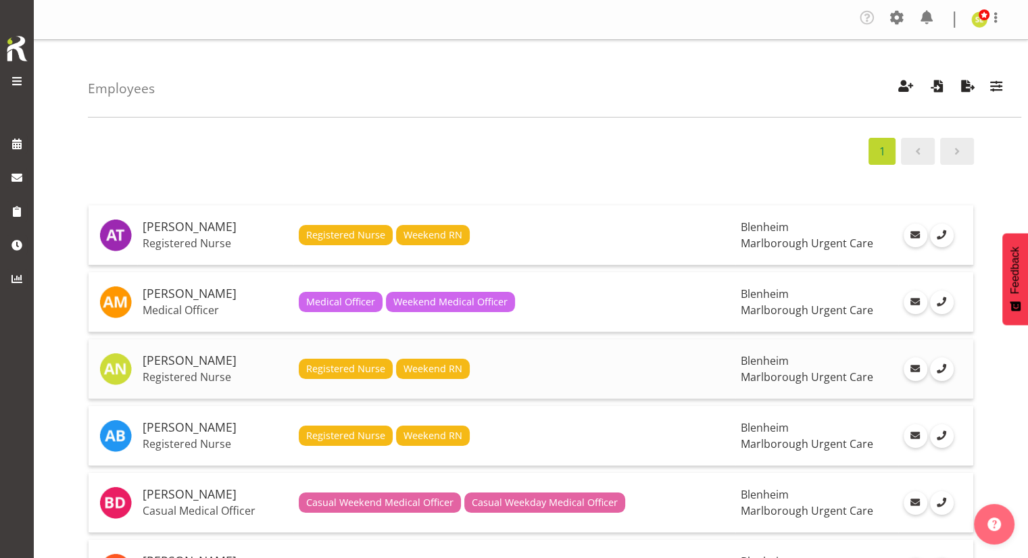
click at [254, 366] on h5 "[PERSON_NAME]" at bounding box center [215, 361] width 145 height 14
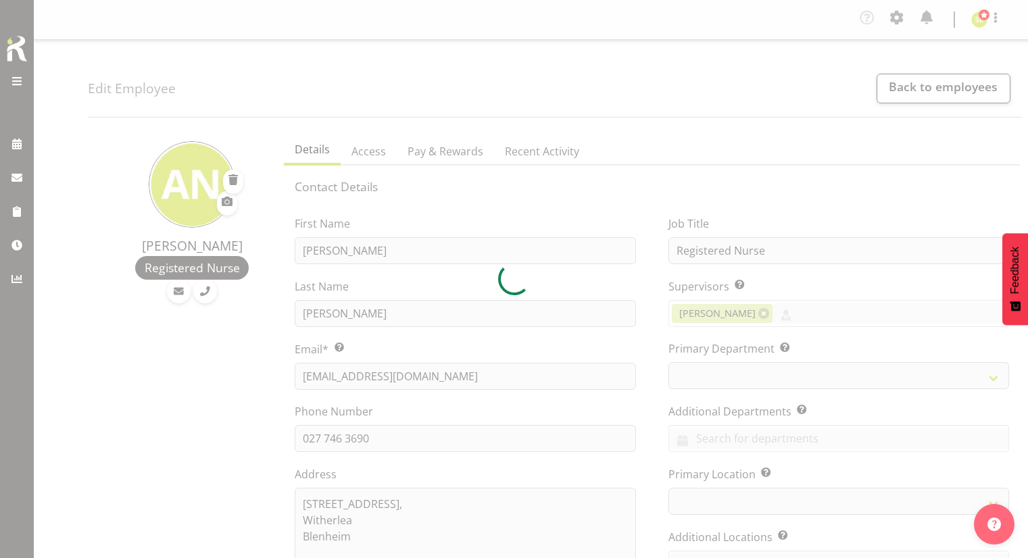
select select "TimelineWeek"
select select
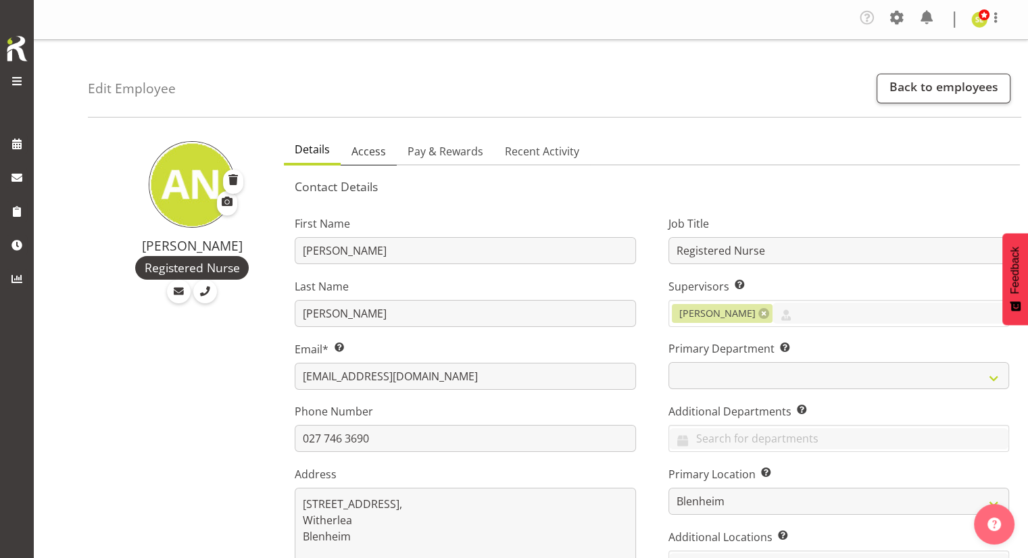
click at [379, 155] on span "Access" at bounding box center [369, 151] width 34 height 16
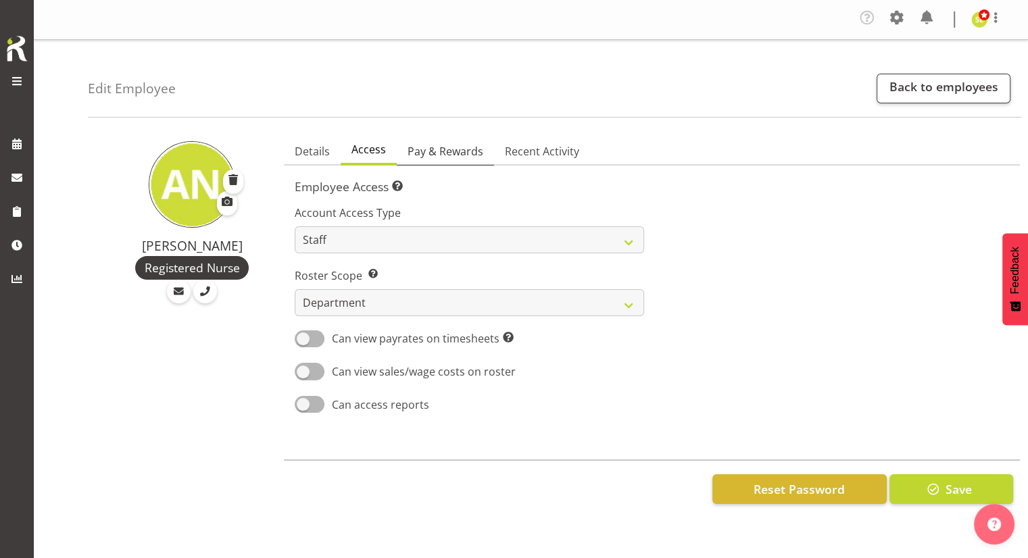
click at [414, 144] on span "Pay & Rewards" at bounding box center [446, 151] width 76 height 16
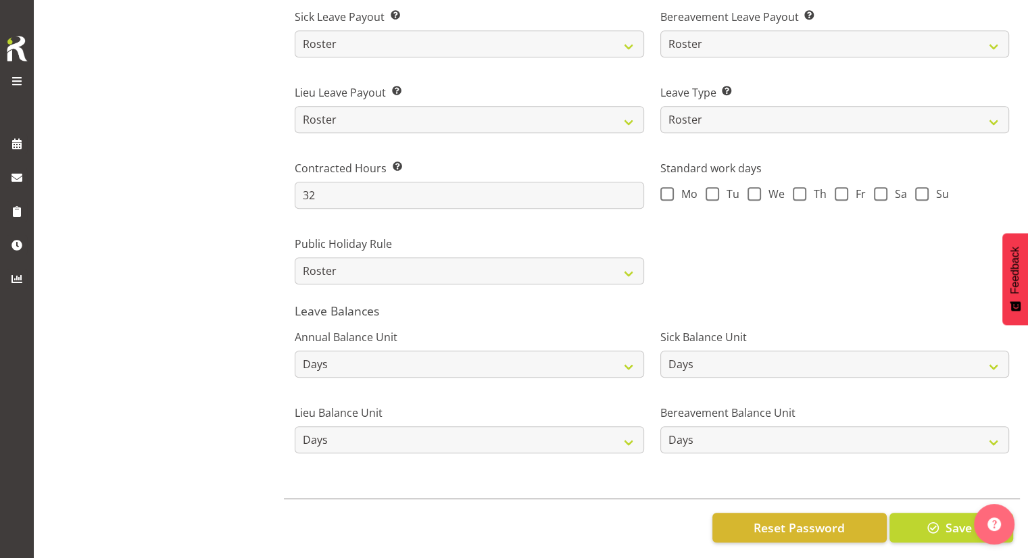
scroll to position [969, 0]
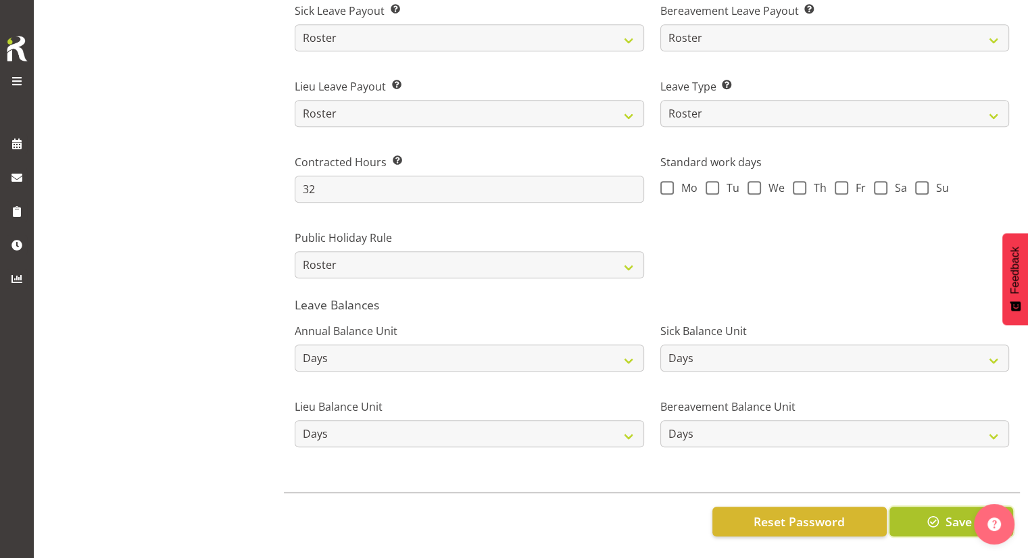
click at [921, 507] on button "Save" at bounding box center [952, 522] width 124 height 30
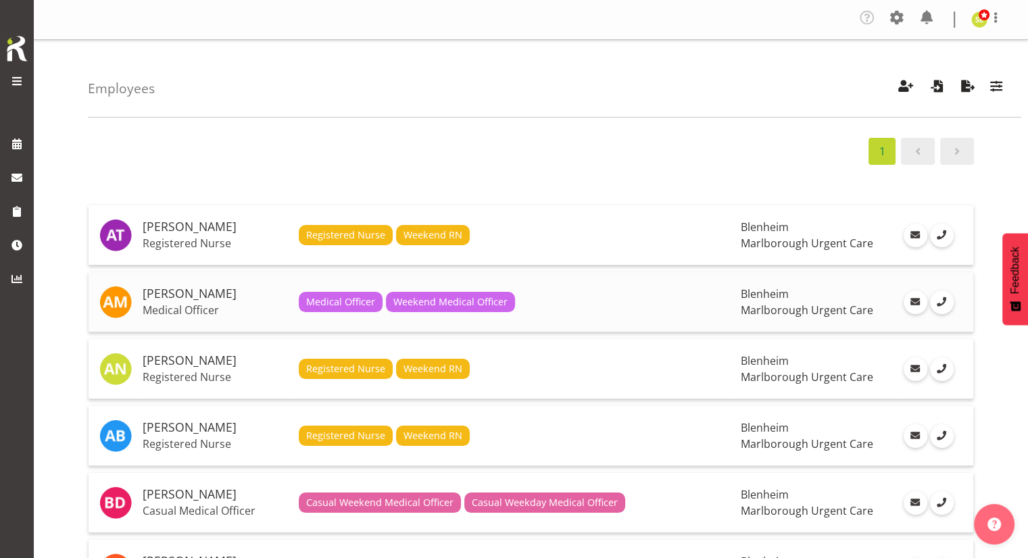
click at [217, 299] on h5 "[PERSON_NAME]" at bounding box center [215, 294] width 145 height 14
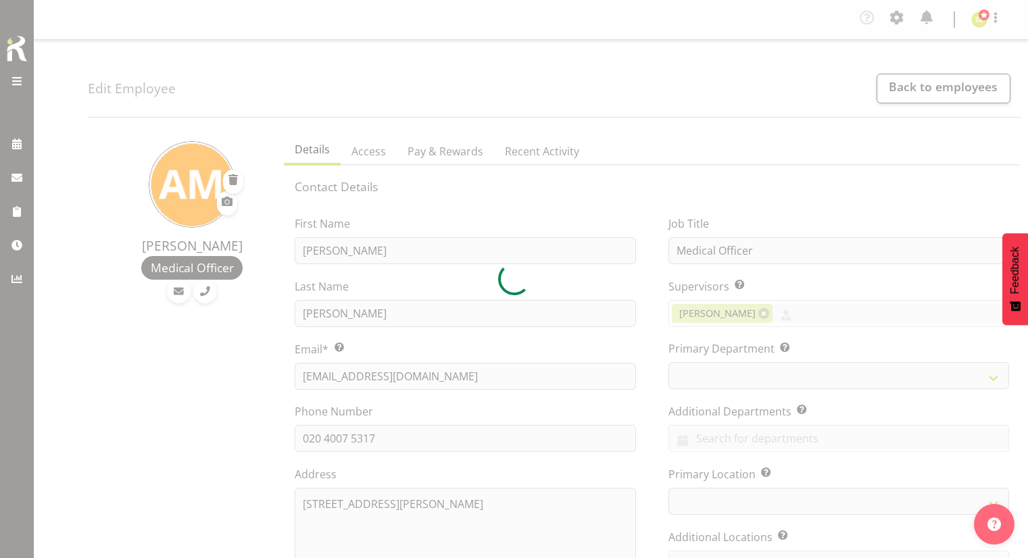
select select "TimelineWeek"
select select "company"
select select
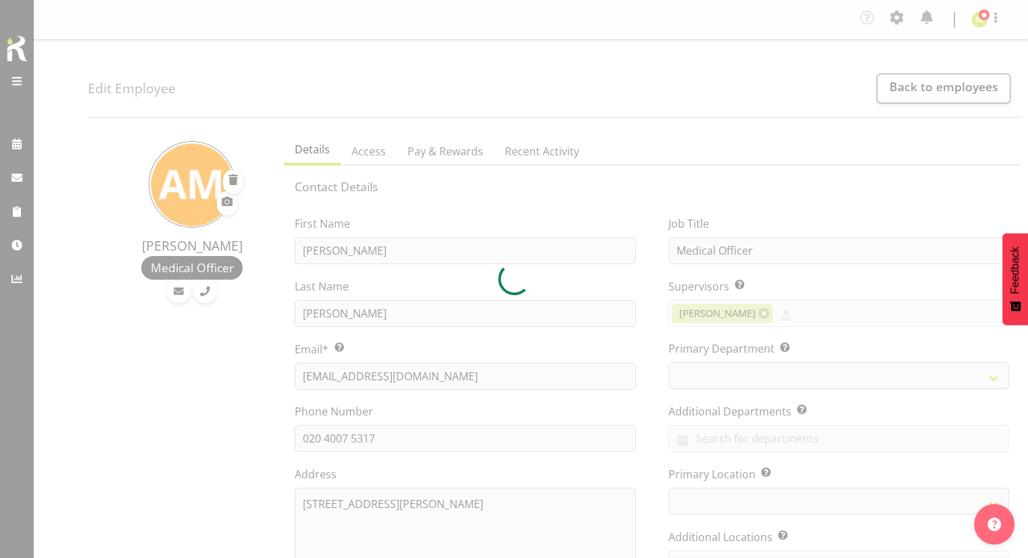
select select "staff"
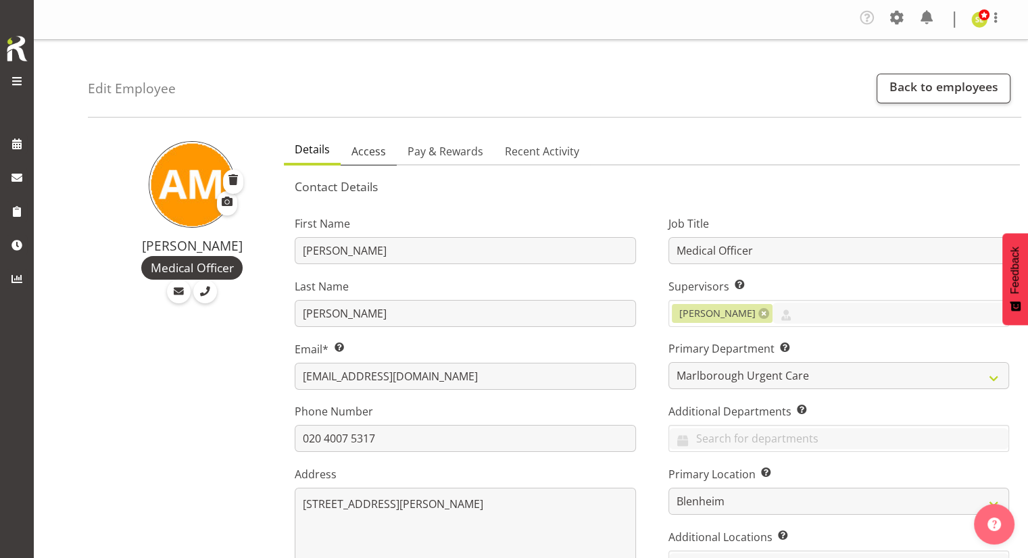
click at [377, 151] on span "Access" at bounding box center [369, 151] width 34 height 16
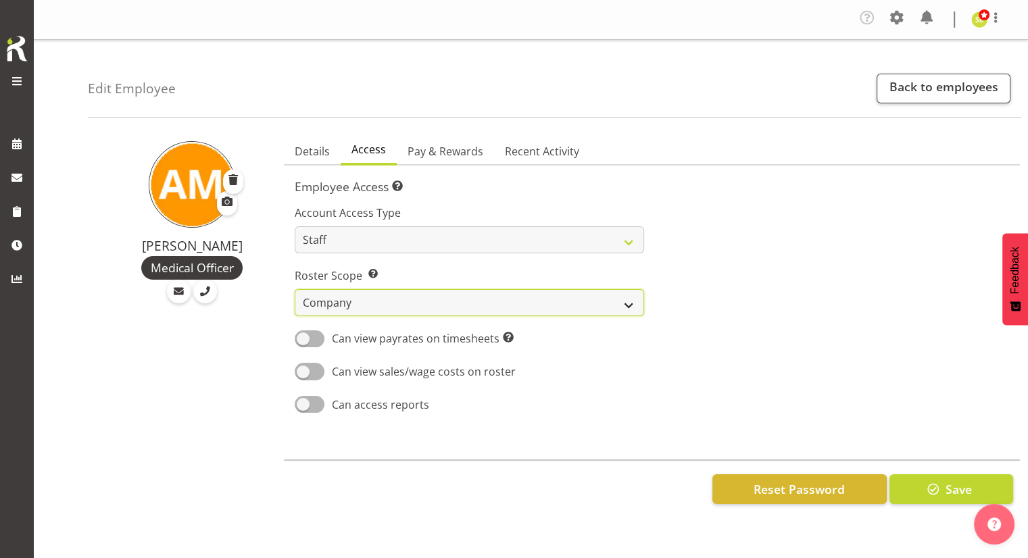
click at [394, 302] on select "Own Department Company" at bounding box center [469, 302] width 349 height 27
select select "department"
click at [295, 289] on select "Own Department Company" at bounding box center [469, 302] width 349 height 27
click at [627, 337] on div "Can view payrates on timesheets This setting allows the employee to see any pay…" at bounding box center [469, 340] width 349 height 19
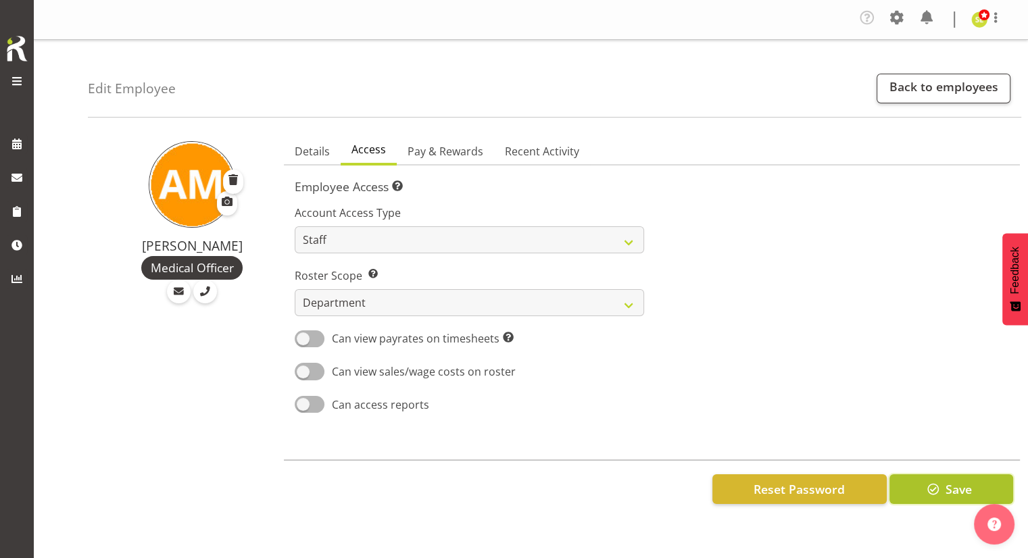
click at [925, 485] on span "button" at bounding box center [934, 490] width 18 height 18
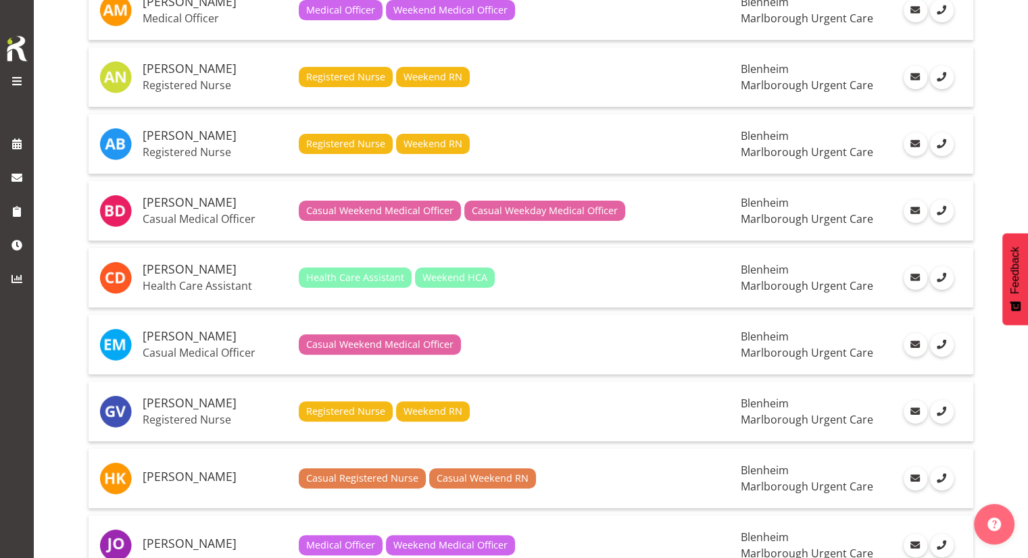
scroll to position [297, 0]
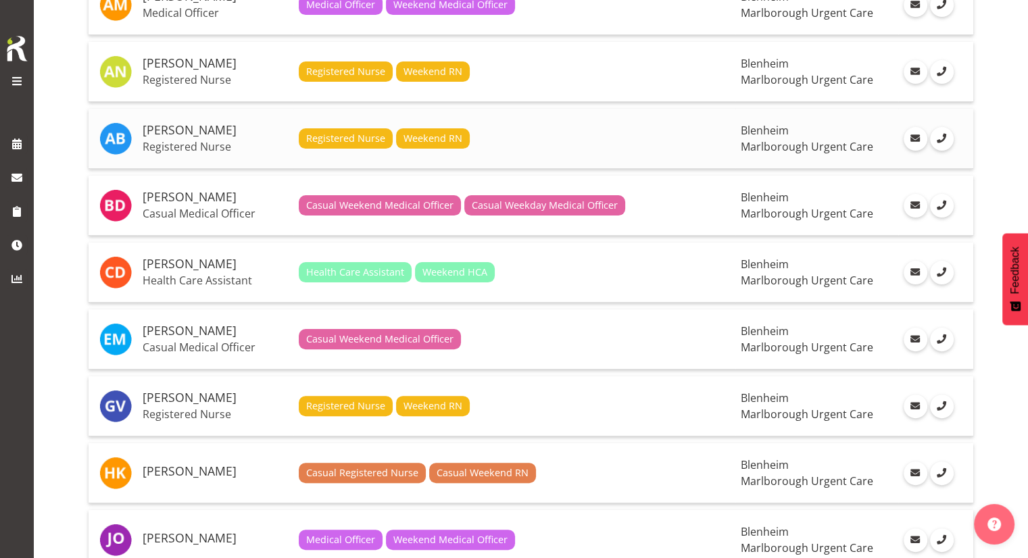
click at [181, 131] on h5 "Andrew Brooks" at bounding box center [215, 131] width 145 height 14
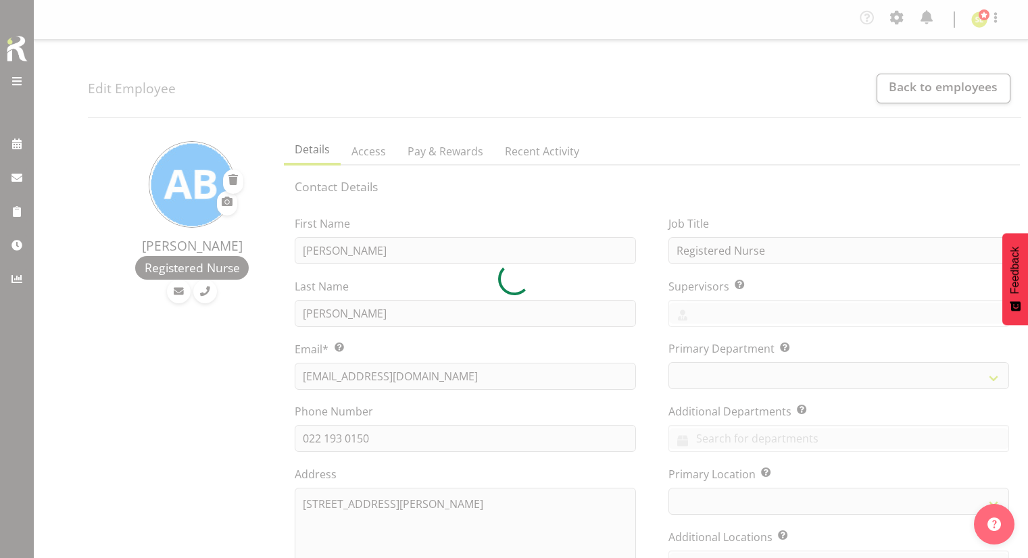
select select "TimelineWeek"
select select
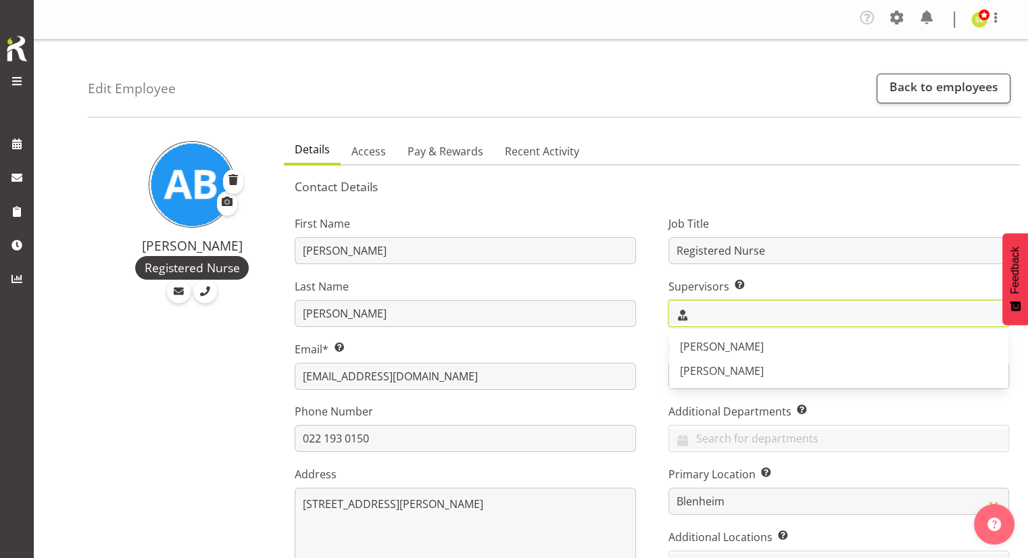
click at [680, 314] on input "text" at bounding box center [838, 313] width 339 height 21
click at [684, 371] on span "[PERSON_NAME]" at bounding box center [722, 371] width 84 height 15
click at [660, 359] on div "Job Title Registered Nurse Supervisors Select the employee’s supervisors, or th…" at bounding box center [838, 408] width 373 height 422
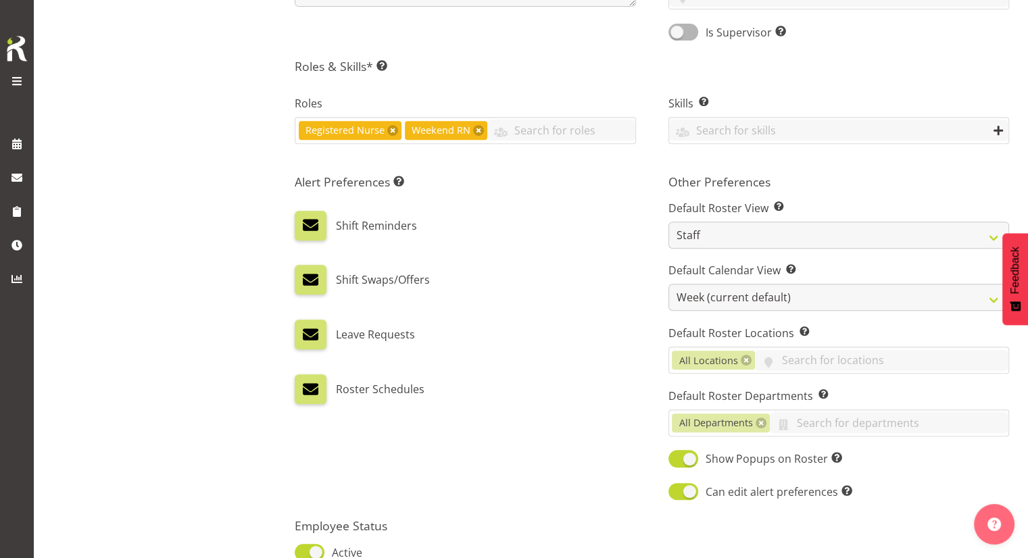
scroll to position [569, 0]
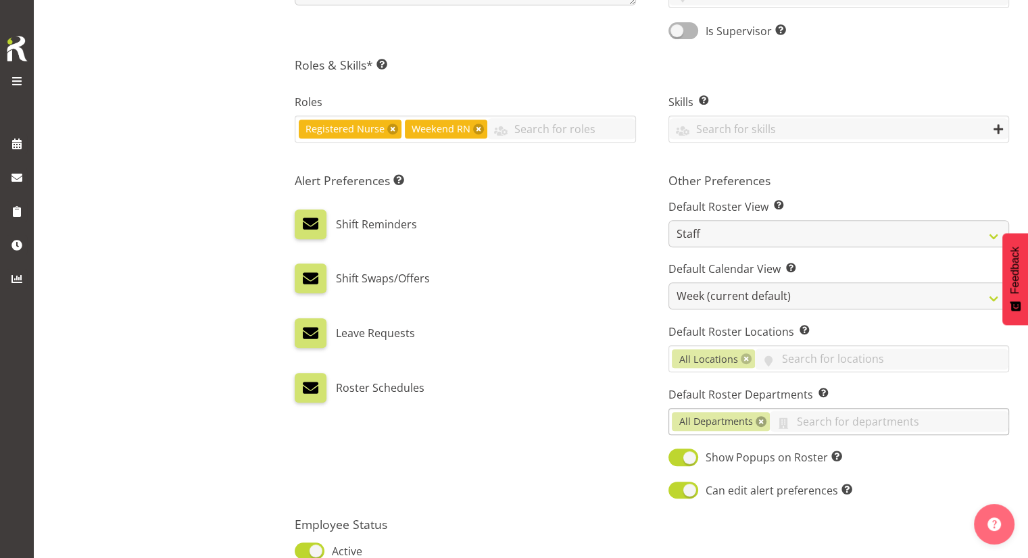
click at [760, 418] on link at bounding box center [761, 421] width 11 height 11
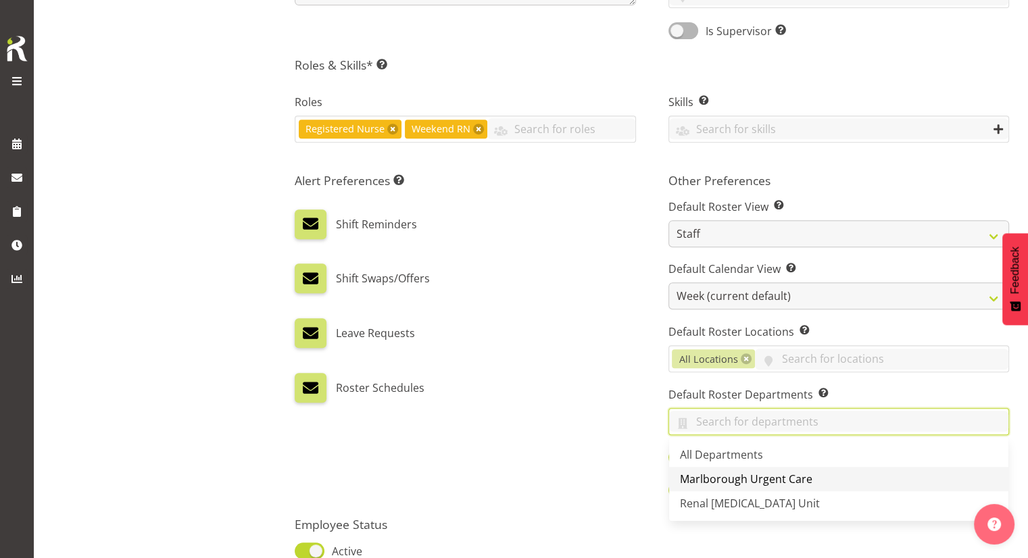
click at [722, 476] on span "Marlborough Urgent Care" at bounding box center [746, 479] width 133 height 15
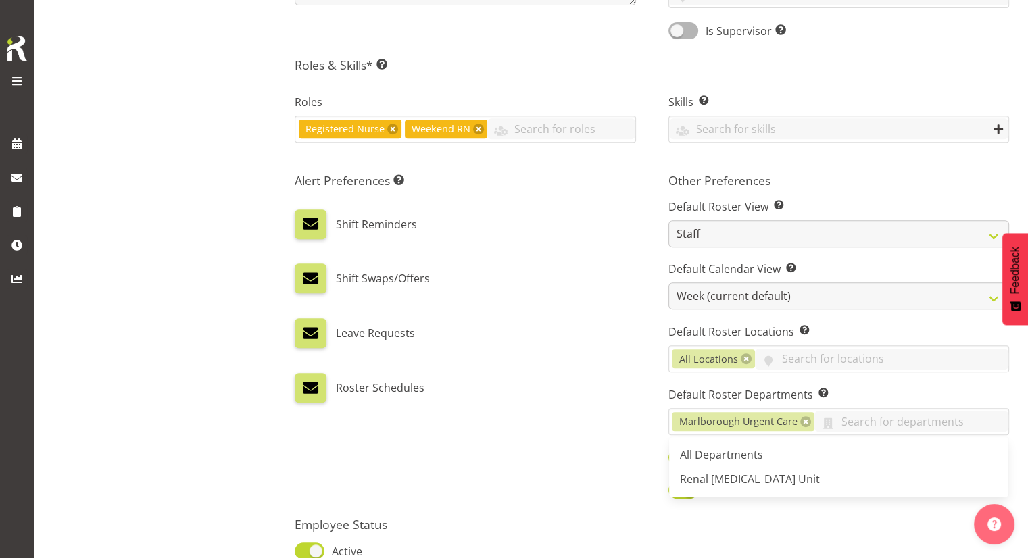
click at [607, 423] on div "Alert Preferences Specifies what type(s) of communication the employee will rec…" at bounding box center [465, 337] width 373 height 345
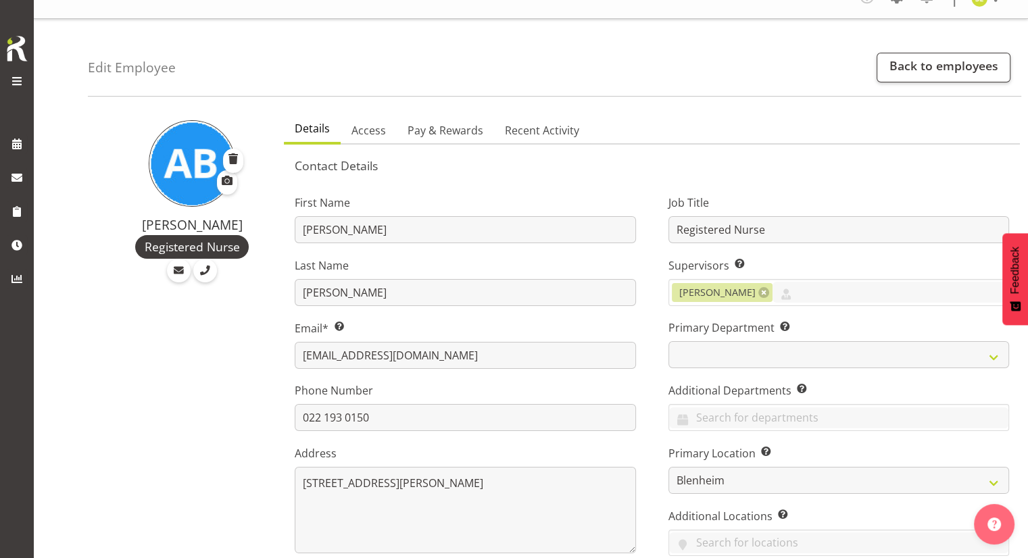
scroll to position [8, 0]
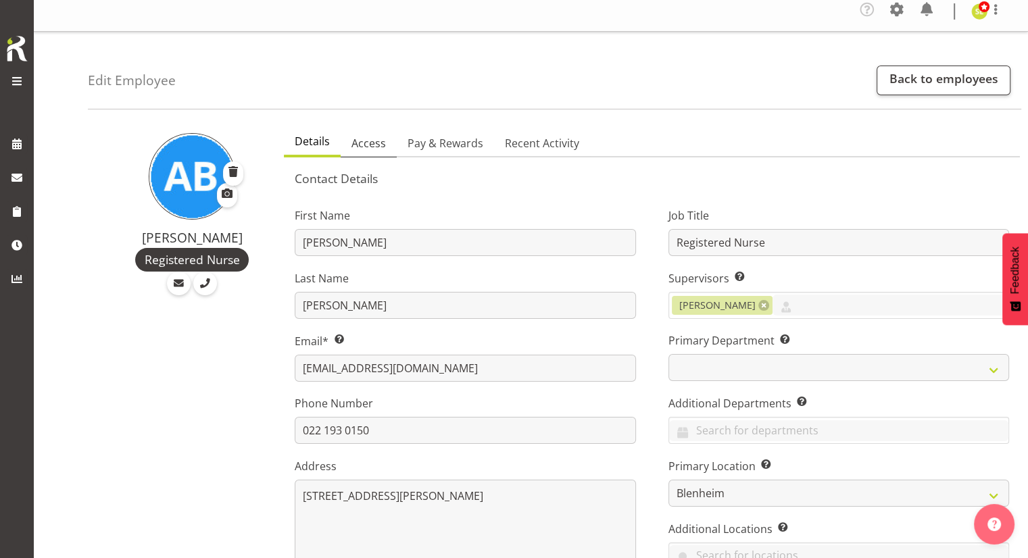
click at [374, 143] on span "Access" at bounding box center [369, 143] width 34 height 16
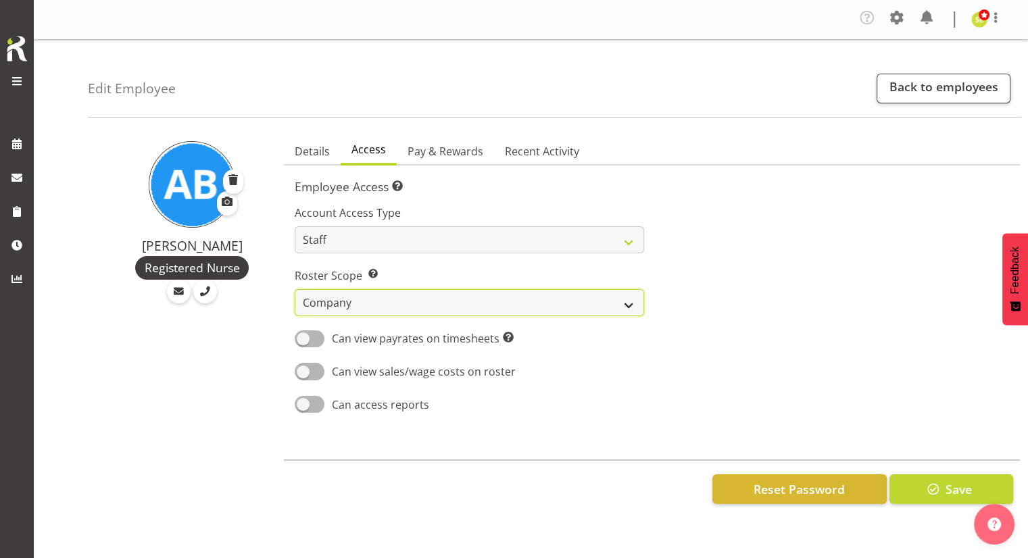
click at [385, 295] on select "Own Department Company" at bounding box center [469, 302] width 349 height 27
select select "department"
click at [295, 289] on select "Own Department Company" at bounding box center [469, 302] width 349 height 27
click at [452, 153] on span "Pay & Rewards" at bounding box center [446, 151] width 76 height 16
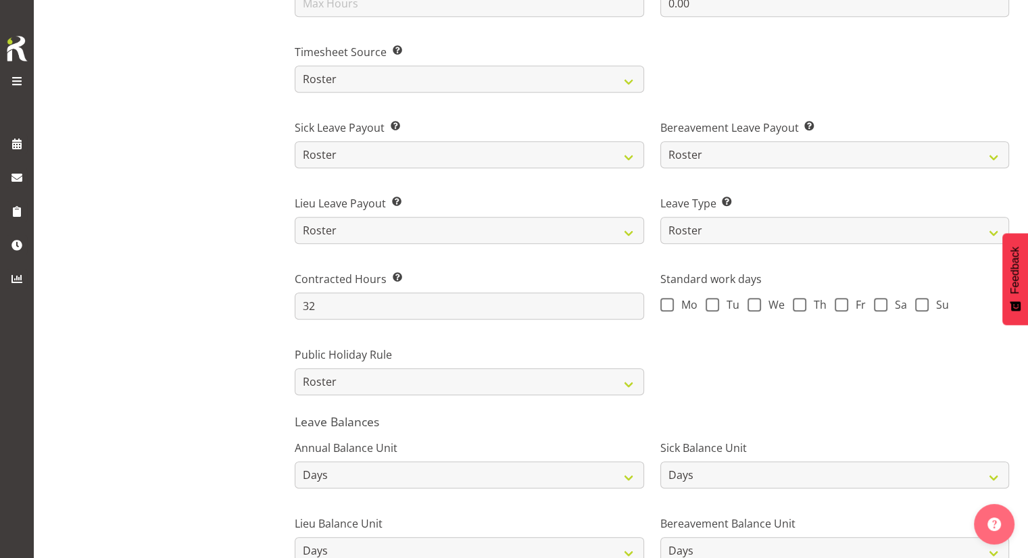
scroll to position [969, 0]
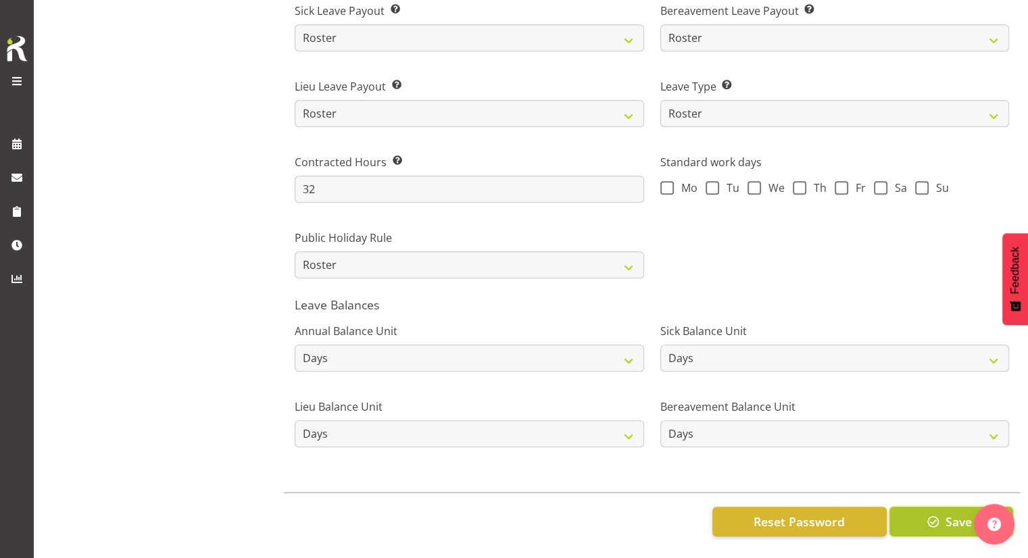
click at [938, 513] on span "button" at bounding box center [934, 522] width 18 height 18
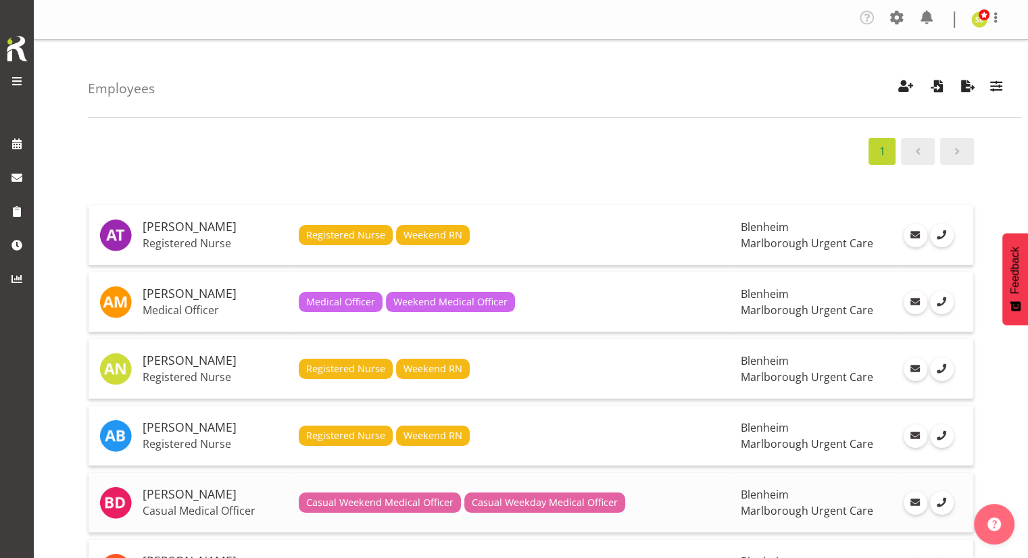
click at [390, 498] on span "Casual Weekend Medical Officer" at bounding box center [379, 503] width 147 height 15
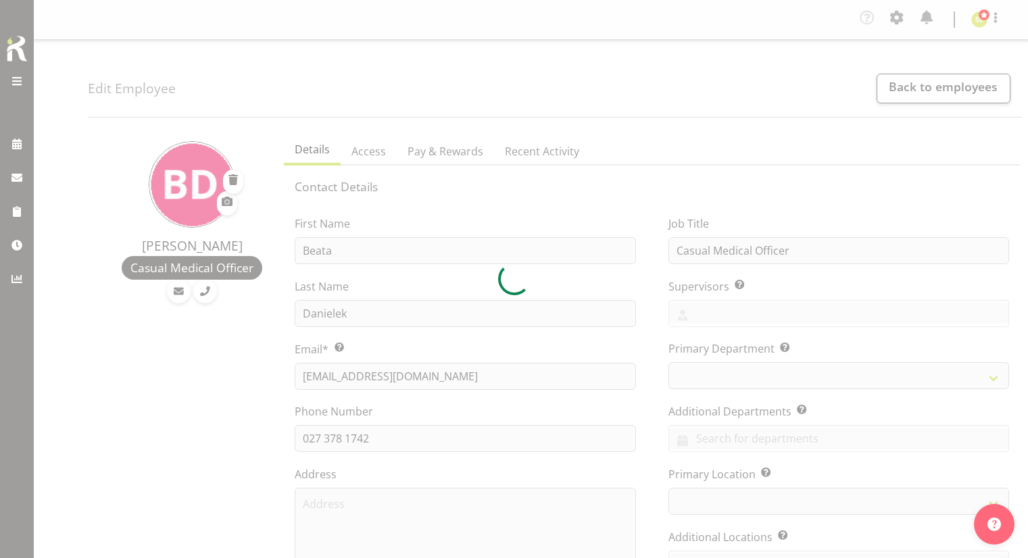
select select "TimelineWeek"
select select "1282"
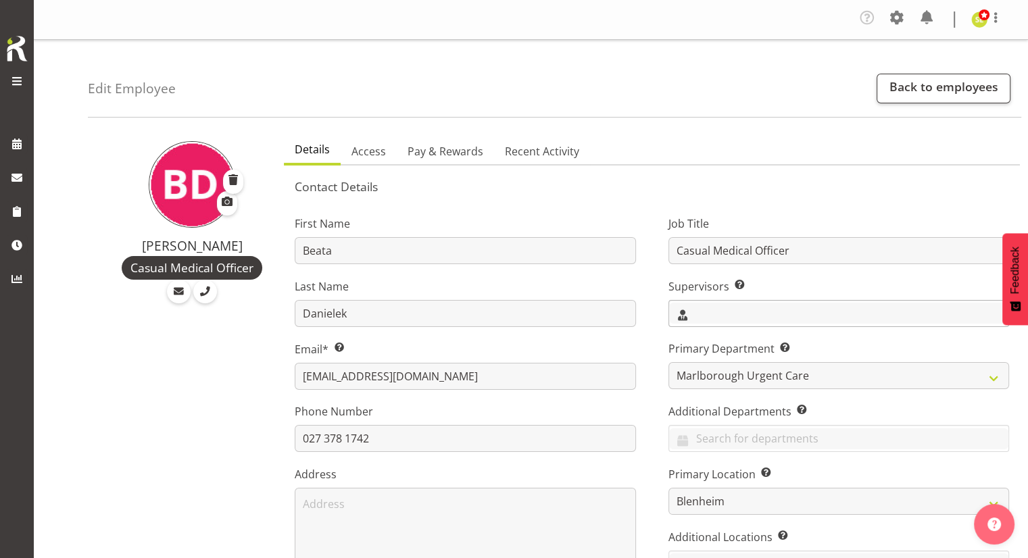
click at [715, 303] on input "text" at bounding box center [838, 313] width 339 height 21
click at [699, 364] on span "[PERSON_NAME]" at bounding box center [722, 371] width 84 height 15
click at [663, 358] on div "Job Title Casual Medical Officer Supervisors Select the employee’s supervisors,…" at bounding box center [838, 408] width 373 height 422
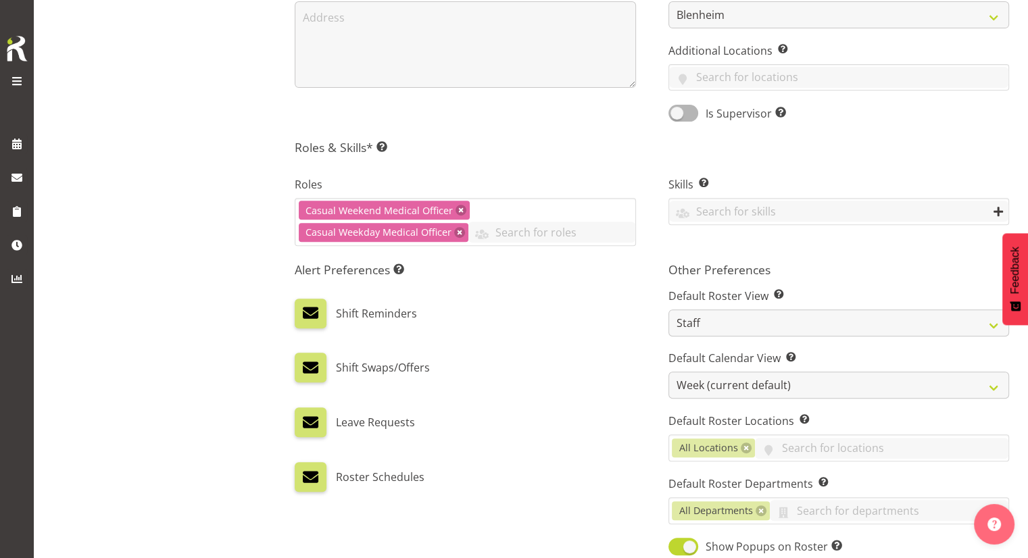
scroll to position [535, 0]
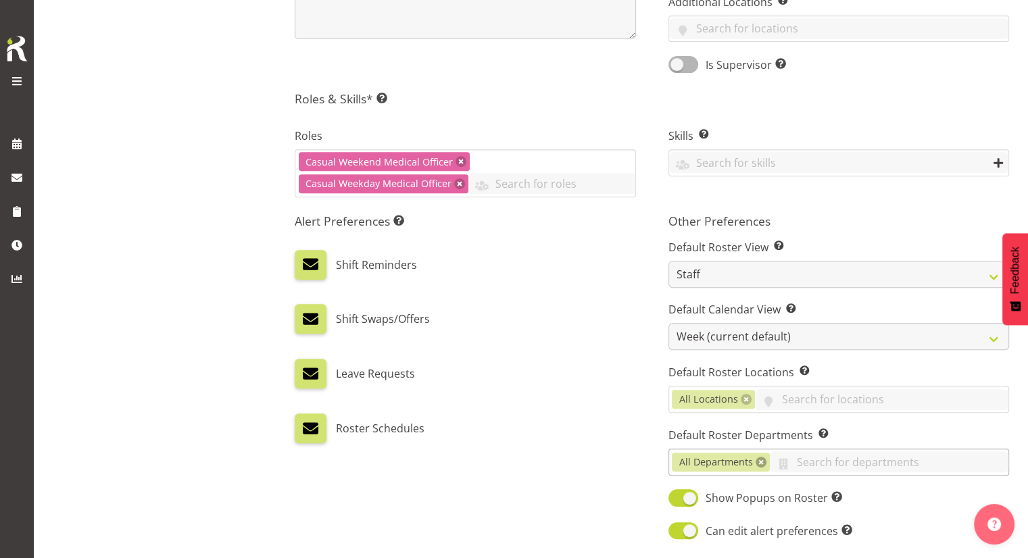
click at [757, 463] on link at bounding box center [761, 462] width 11 height 11
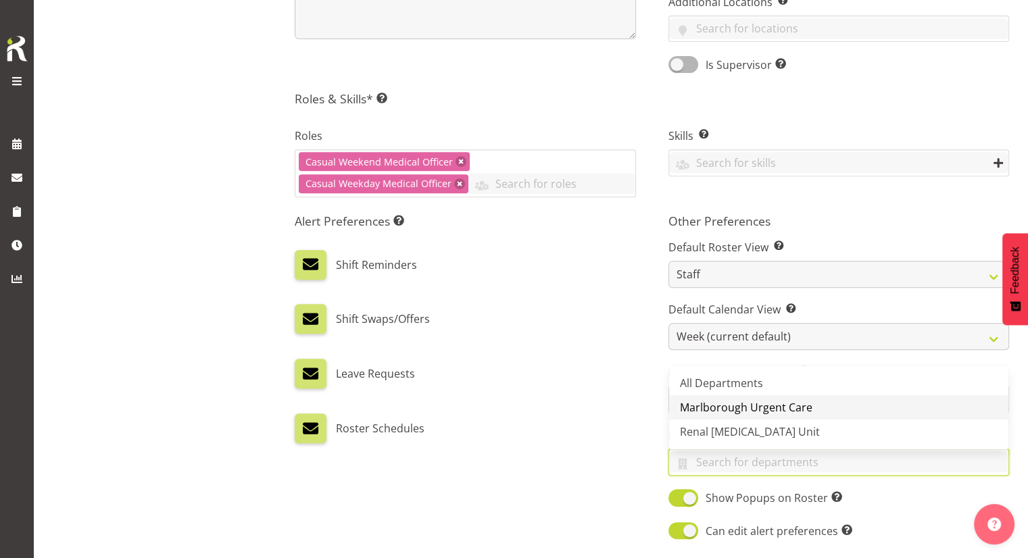
click at [744, 406] on span "Marlborough Urgent Care" at bounding box center [746, 407] width 133 height 15
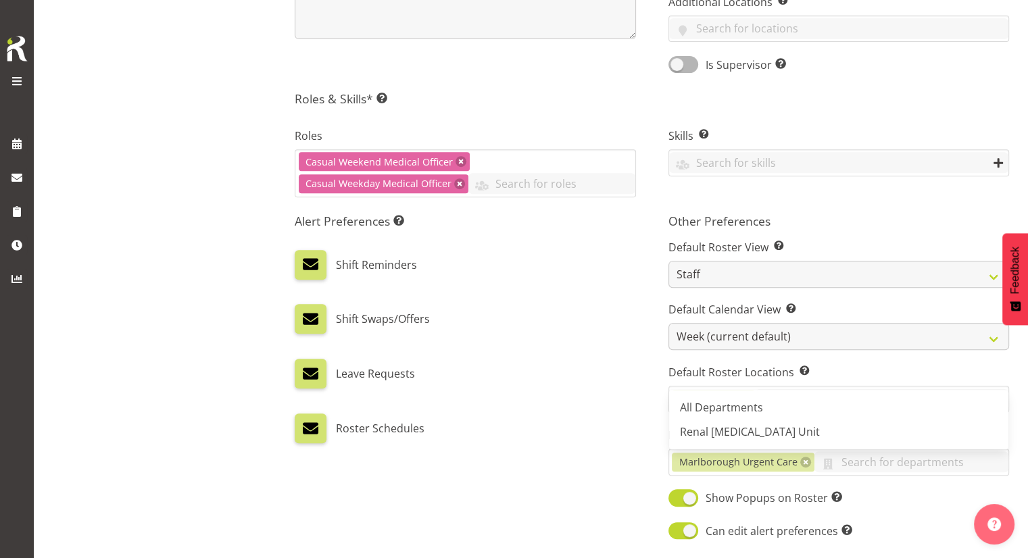
click at [577, 367] on div "Leave Requests" at bounding box center [465, 374] width 341 height 30
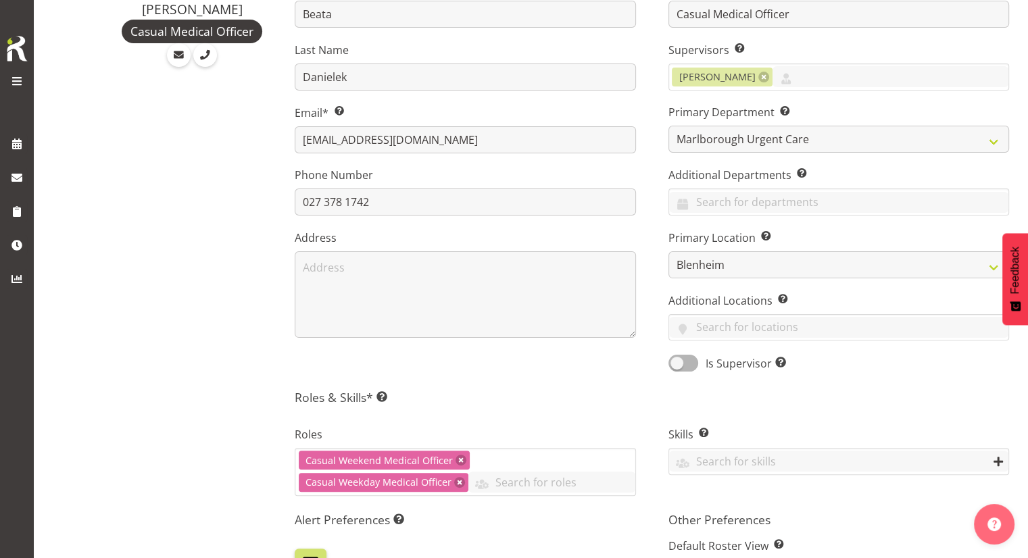
scroll to position [0, 0]
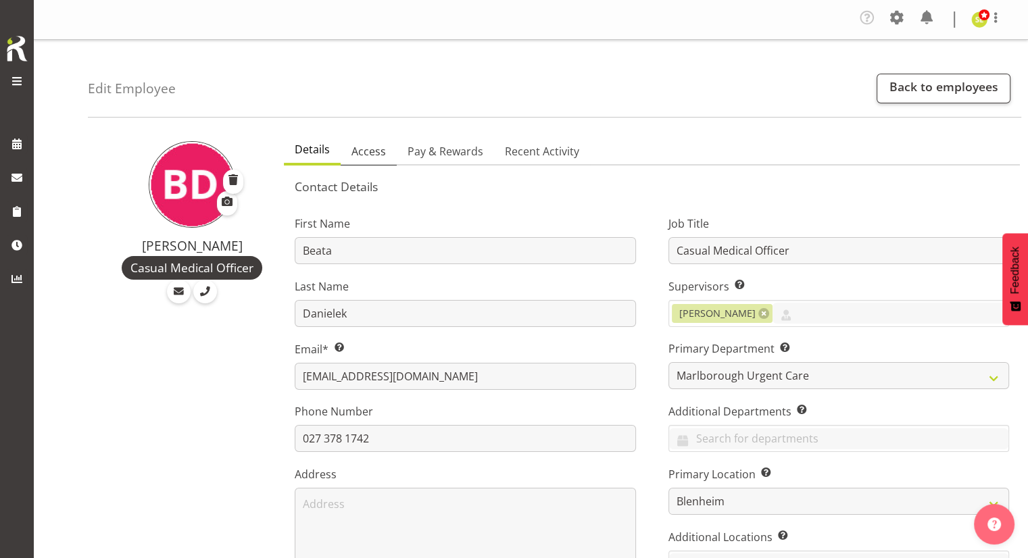
click at [370, 151] on span "Access" at bounding box center [369, 151] width 34 height 16
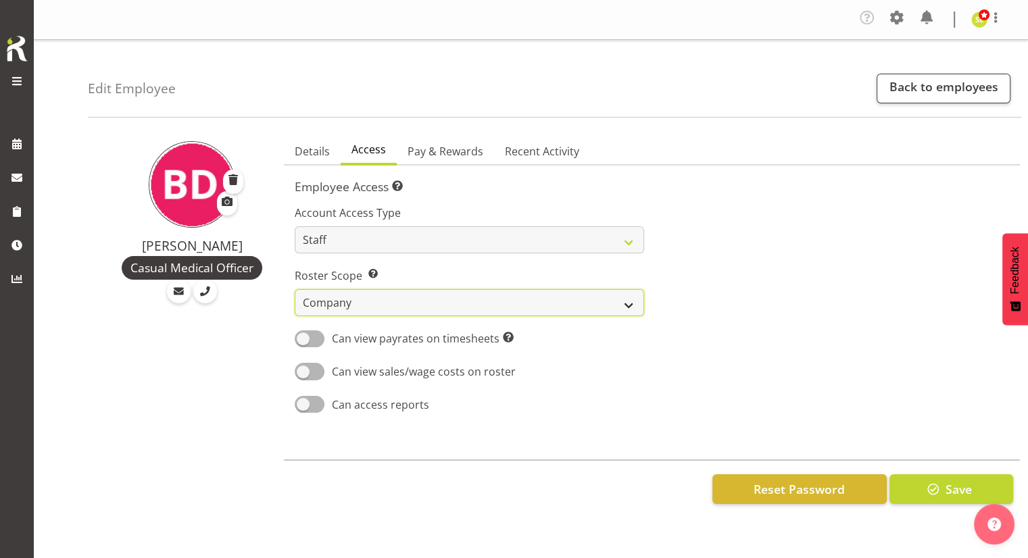
click at [419, 295] on select "Own Department Company" at bounding box center [469, 302] width 349 height 27
select select "department"
click at [295, 289] on select "Own Department Company" at bounding box center [469, 302] width 349 height 27
click at [446, 147] on span "Pay & Rewards" at bounding box center [446, 151] width 76 height 16
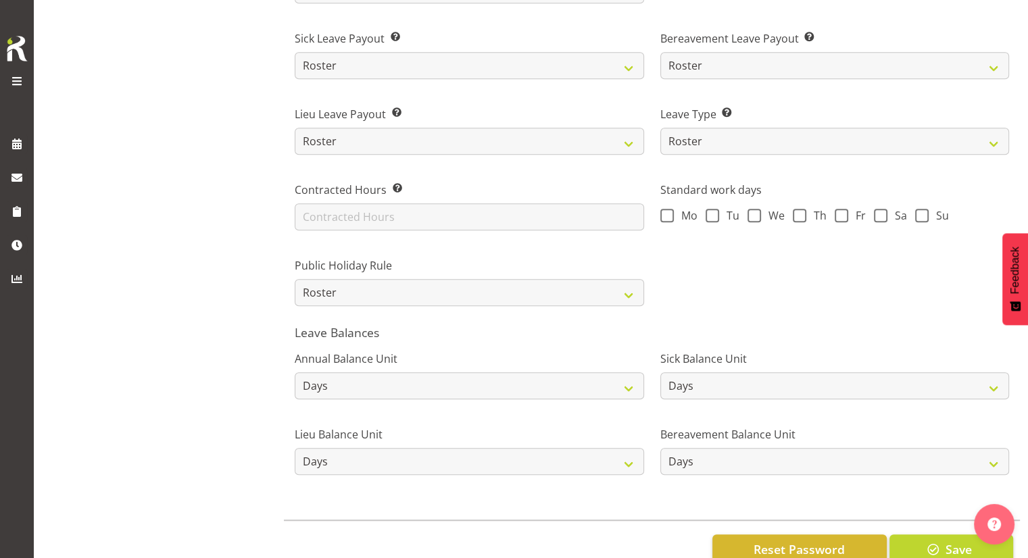
scroll to position [969, 0]
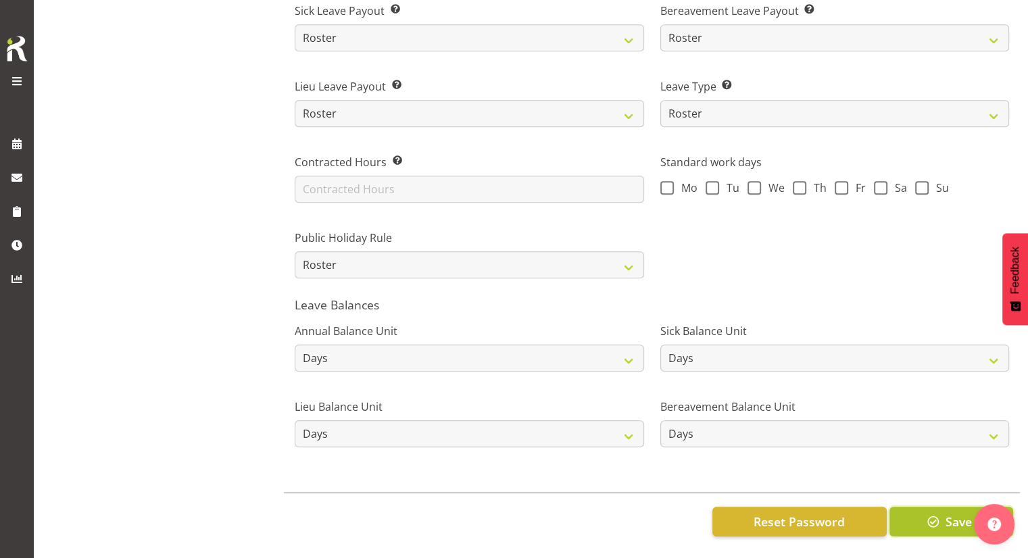
click at [926, 513] on span "button" at bounding box center [934, 522] width 18 height 18
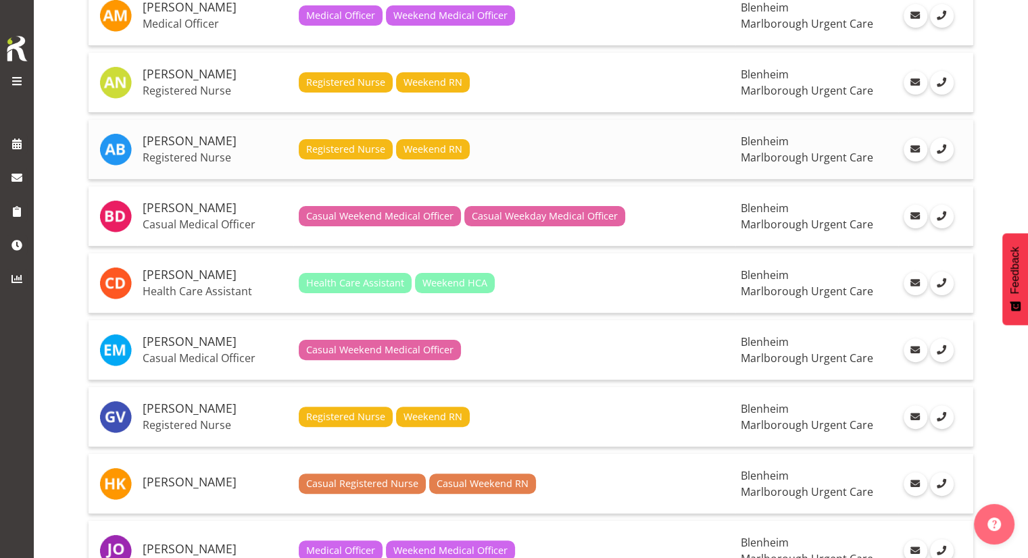
scroll to position [289, 0]
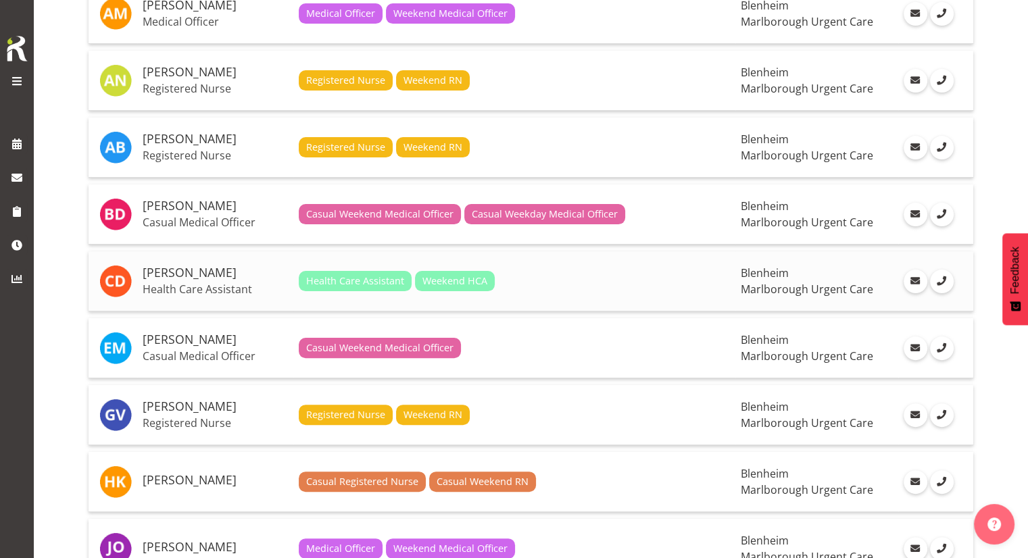
click at [512, 276] on div "Health Care Assistant Weekend HCA" at bounding box center [515, 281] width 432 height 20
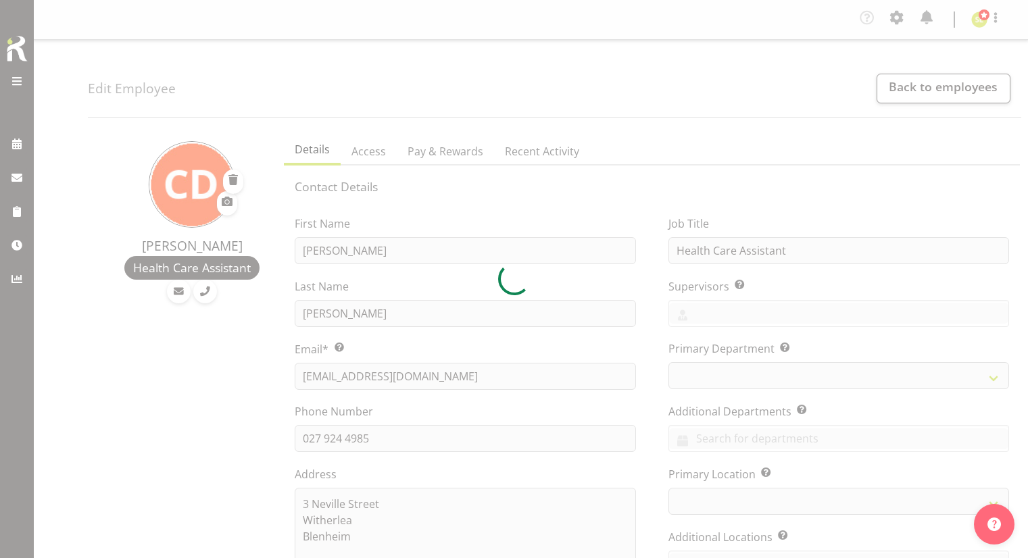
select select "TimelineWeek"
select select
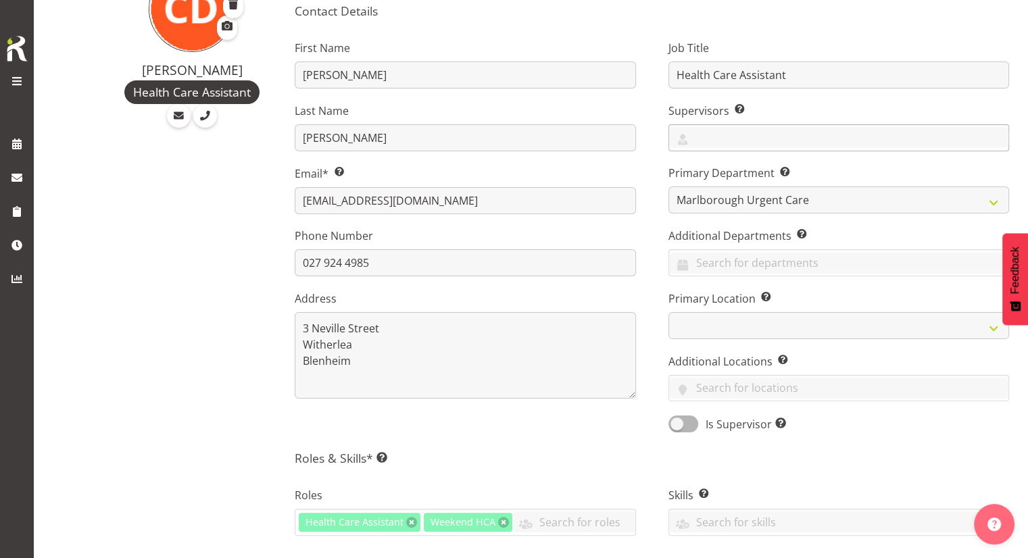
scroll to position [176, 0]
click at [712, 134] on input "text" at bounding box center [838, 137] width 339 height 21
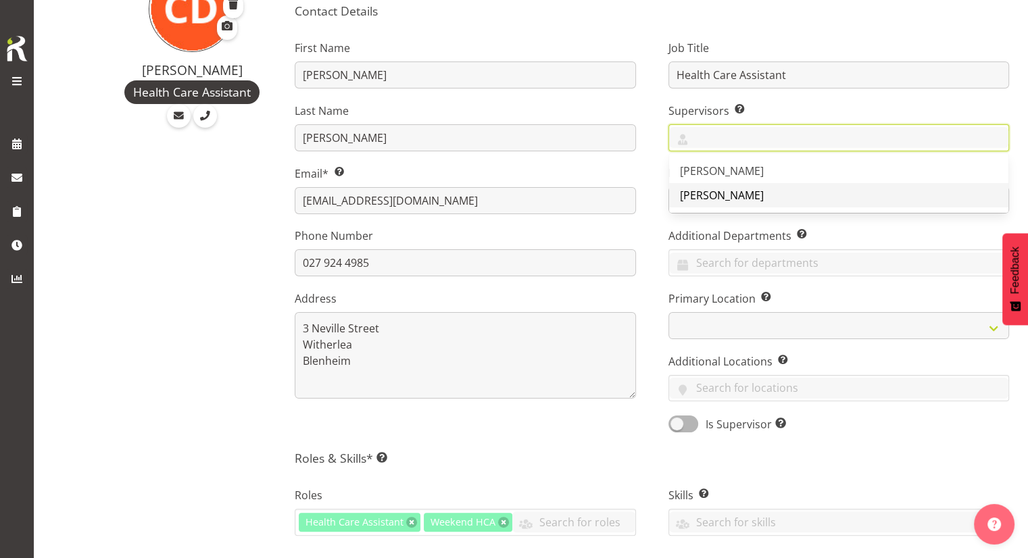
click at [706, 190] on span "[PERSON_NAME]" at bounding box center [722, 195] width 84 height 15
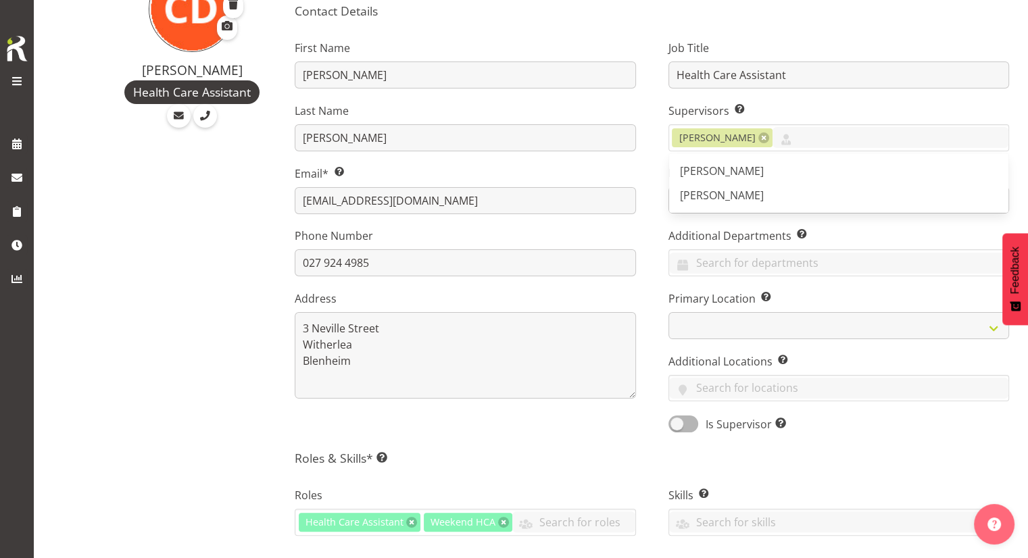
click at [663, 265] on div "Job Title Health Care Assistant Supervisors Select the employee’s supervisors, …" at bounding box center [838, 232] width 373 height 422
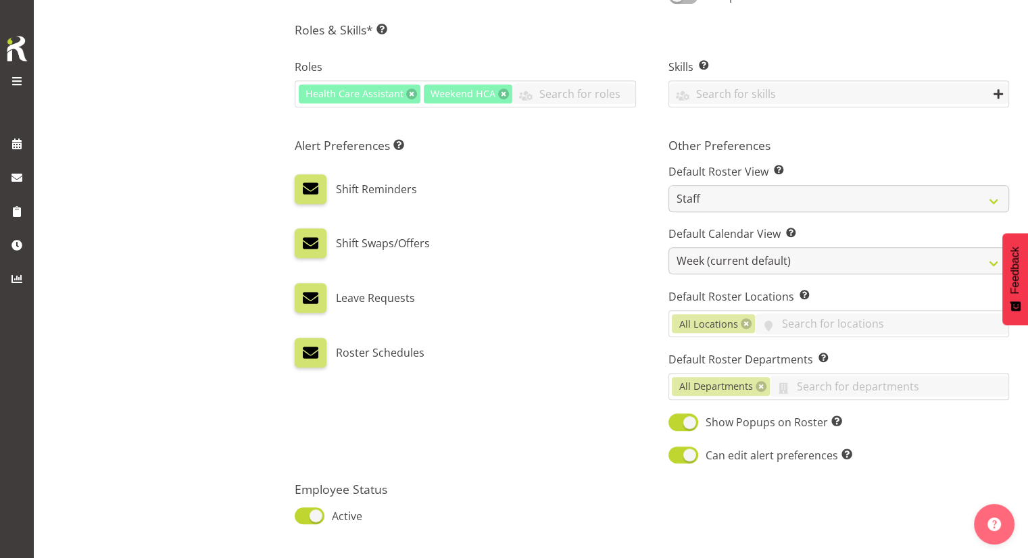
scroll to position [609, 0]
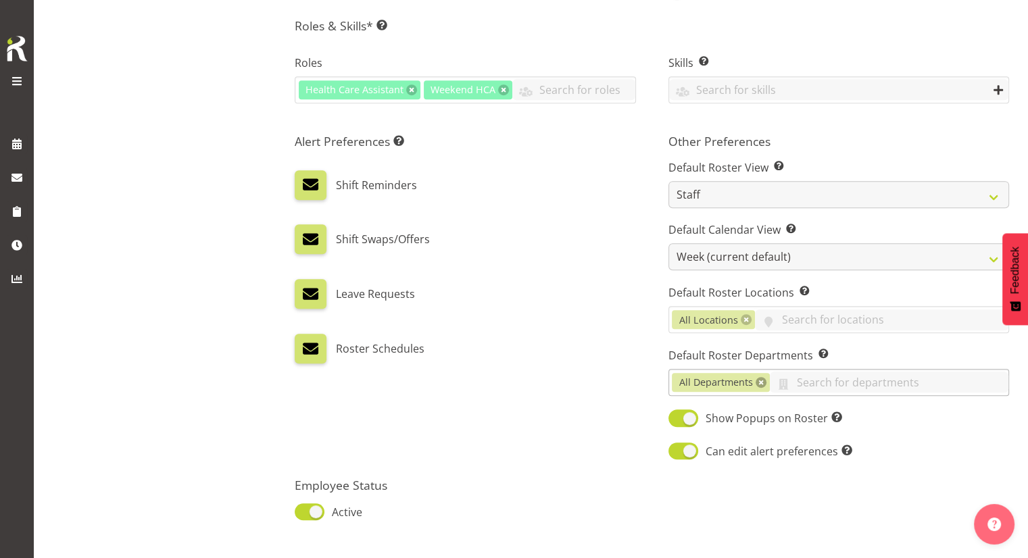
click at [760, 381] on link at bounding box center [761, 382] width 11 height 11
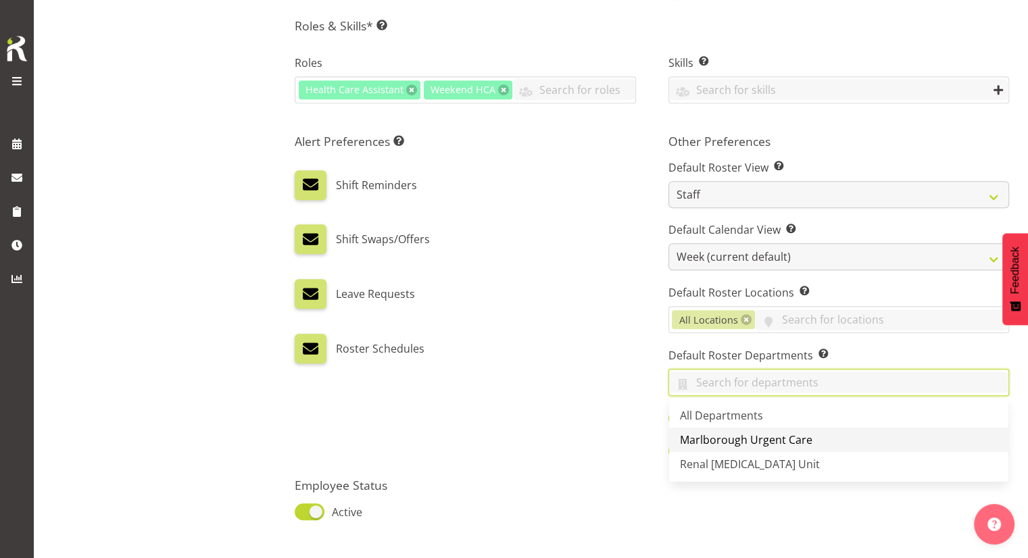
click at [738, 433] on span "Marlborough Urgent Care" at bounding box center [746, 440] width 133 height 15
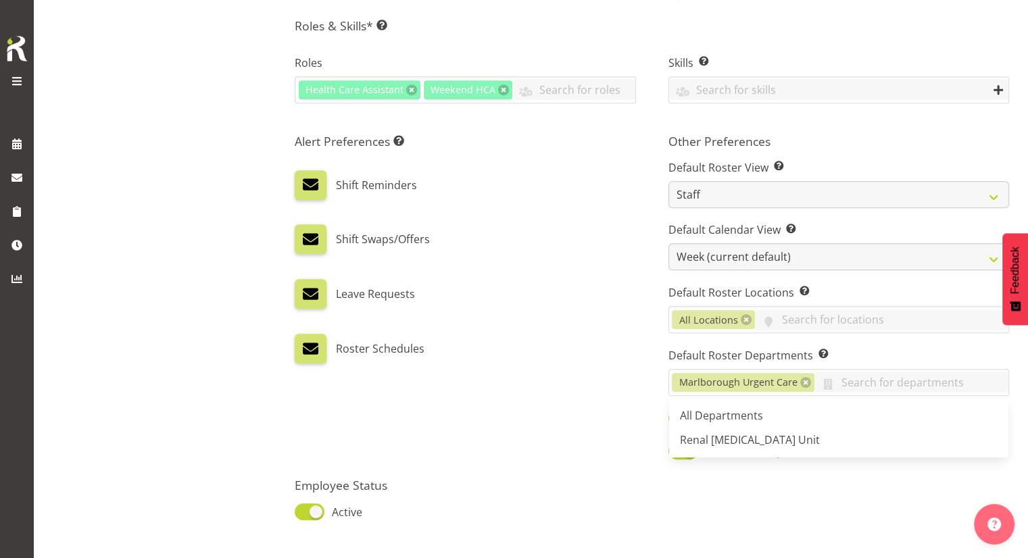
click at [583, 283] on div "Leave Requests" at bounding box center [465, 294] width 341 height 30
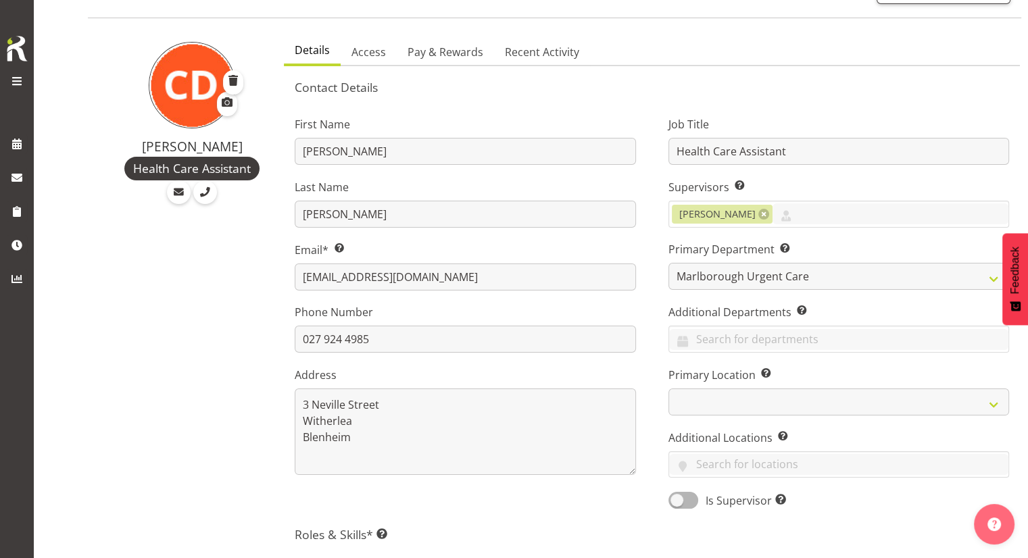
scroll to position [0, 0]
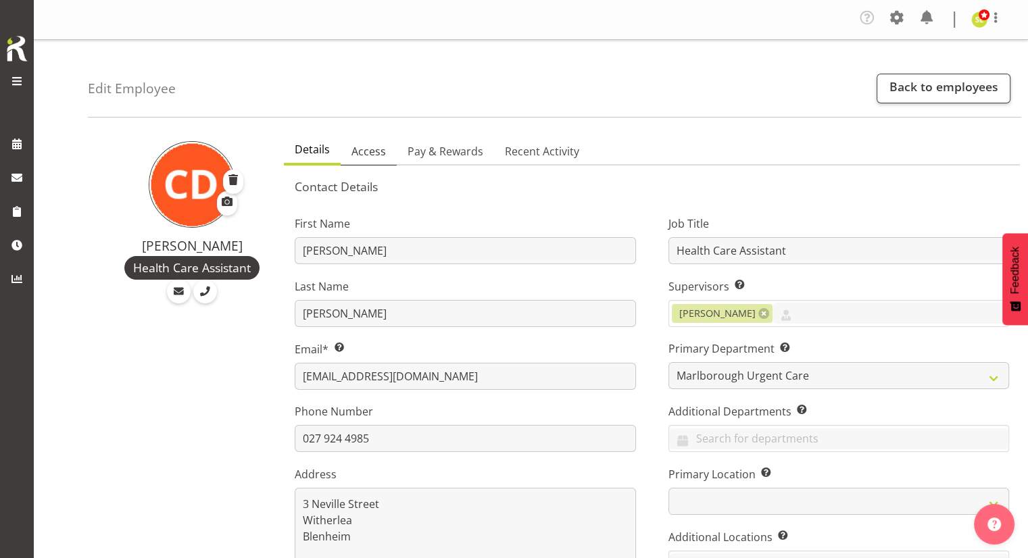
click at [373, 147] on span "Access" at bounding box center [369, 151] width 34 height 16
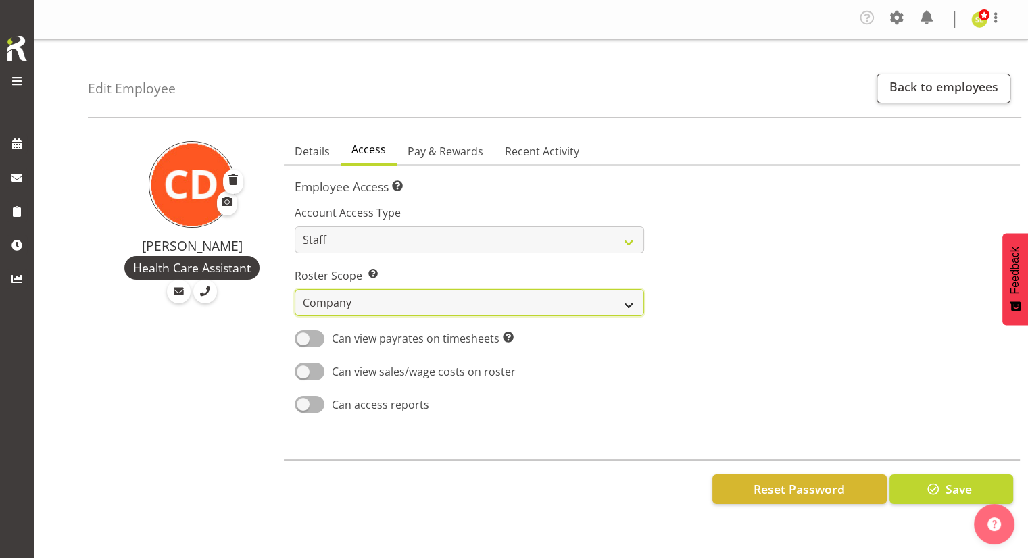
click at [448, 309] on select "Own Department Company" at bounding box center [469, 302] width 349 height 27
select select "department"
click at [295, 289] on select "Own Department Company" at bounding box center [469, 302] width 349 height 27
click at [439, 144] on span "Pay & Rewards" at bounding box center [446, 151] width 76 height 16
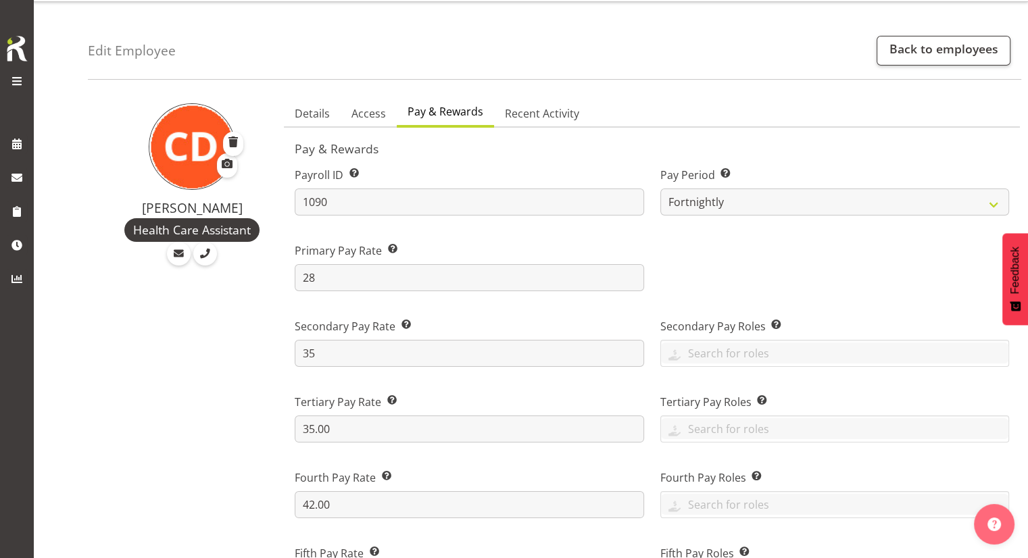
scroll to position [54, 0]
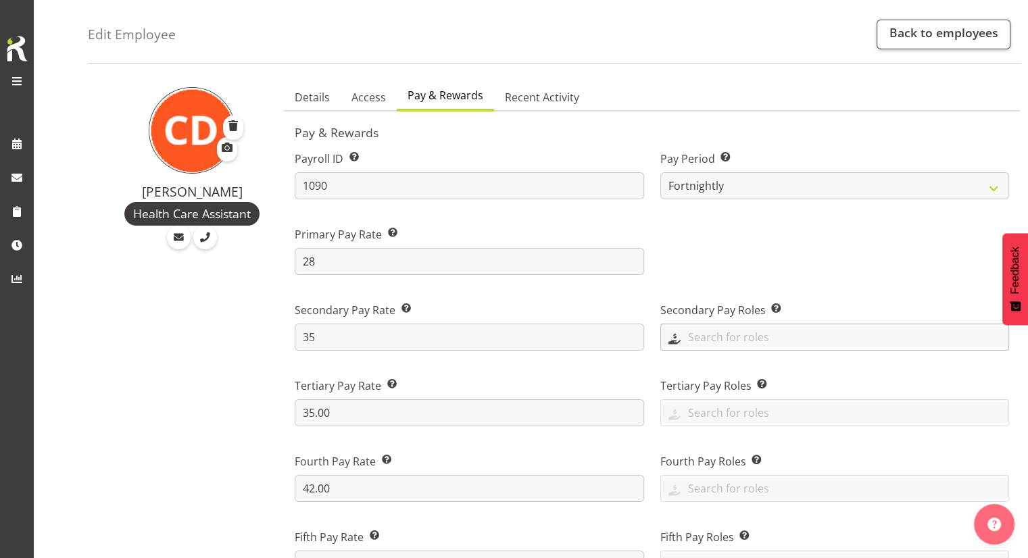
click at [711, 331] on input "text" at bounding box center [835, 337] width 348 height 21
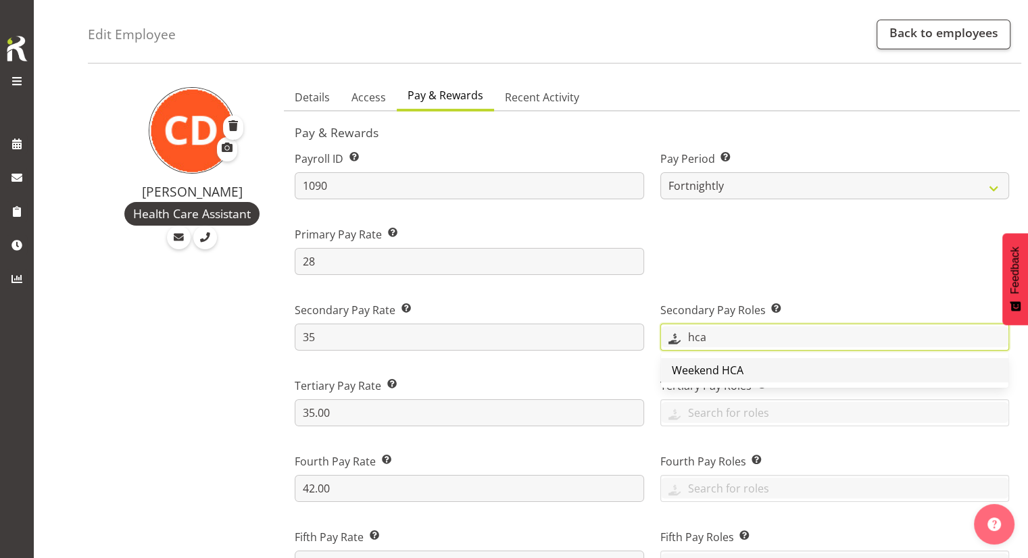
type input "hca"
click at [700, 373] on span "Weekend HCA" at bounding box center [708, 370] width 72 height 15
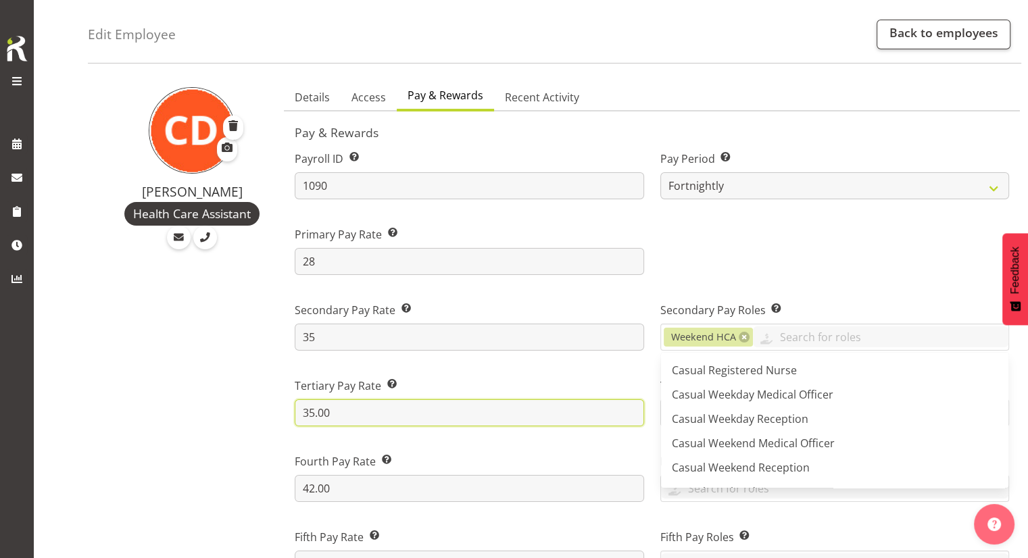
click at [460, 403] on input "35.00" at bounding box center [469, 413] width 349 height 27
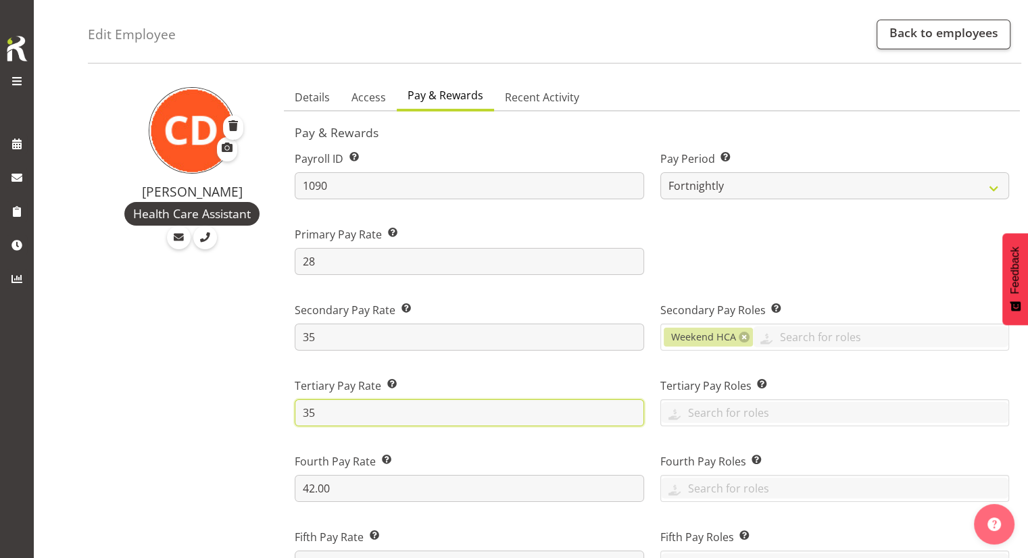
type input "3"
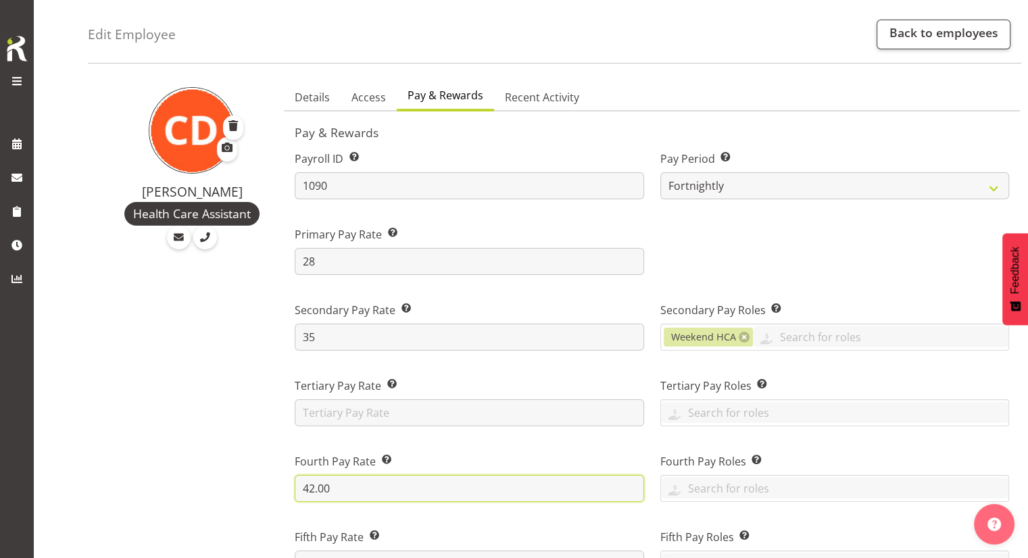
click at [360, 483] on input "42.00" at bounding box center [469, 488] width 349 height 27
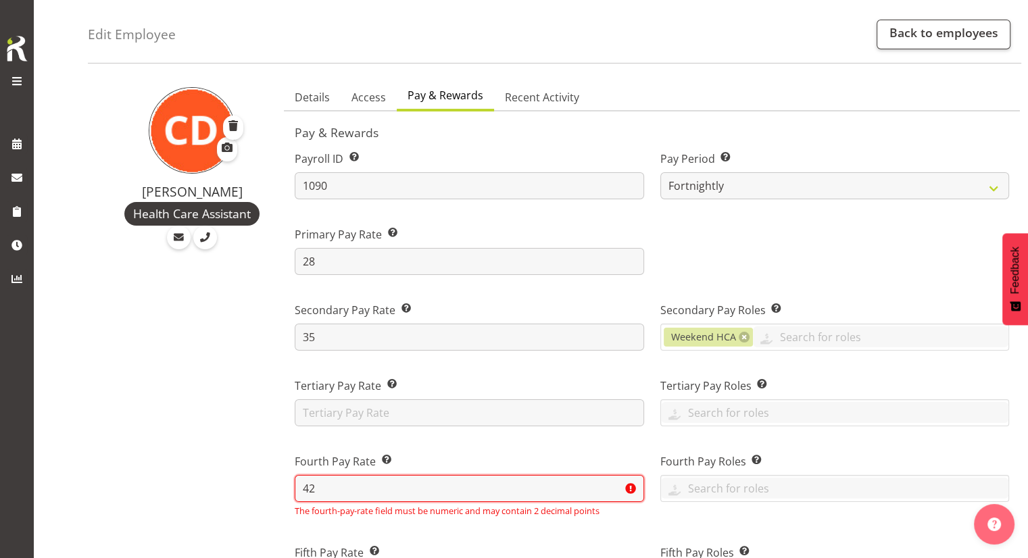
type input "4"
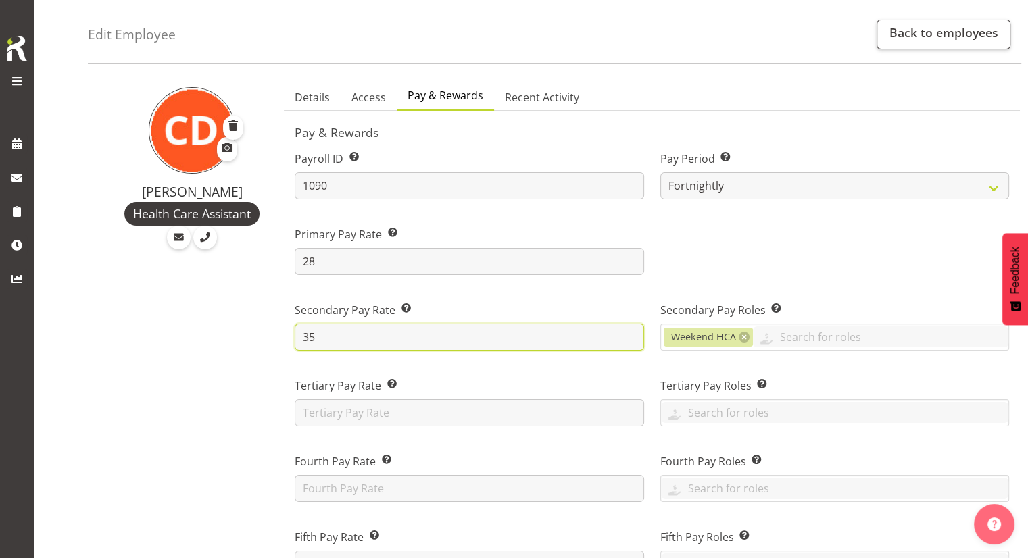
click at [346, 345] on input "35" at bounding box center [469, 337] width 349 height 27
type input "3"
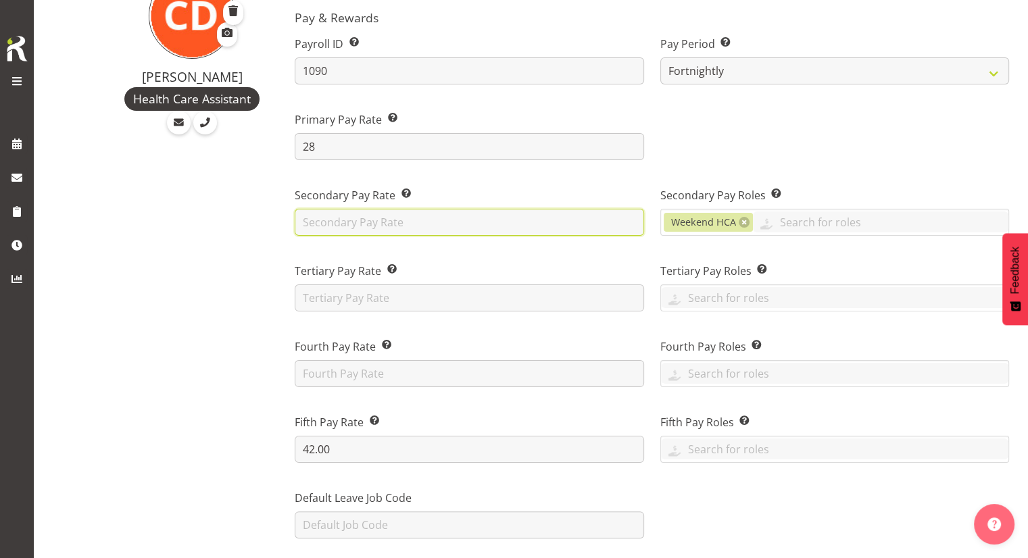
scroll to position [170, 0]
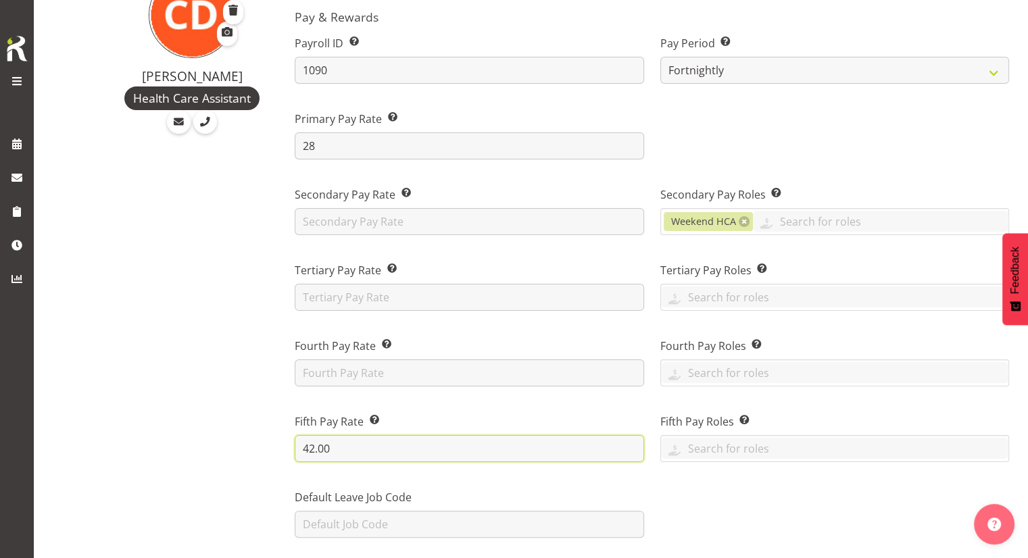
click at [364, 442] on input "42.00" at bounding box center [469, 448] width 349 height 27
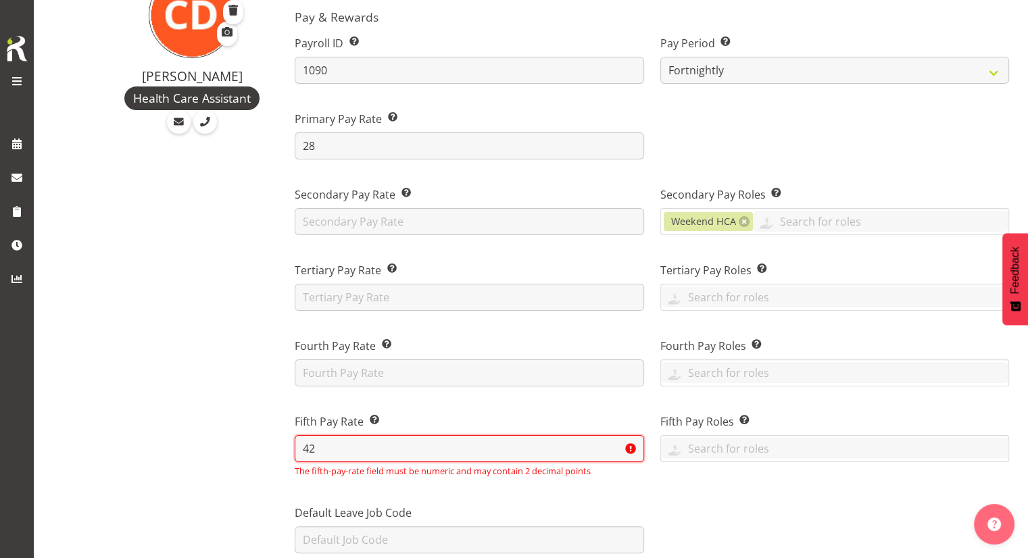
type input "4"
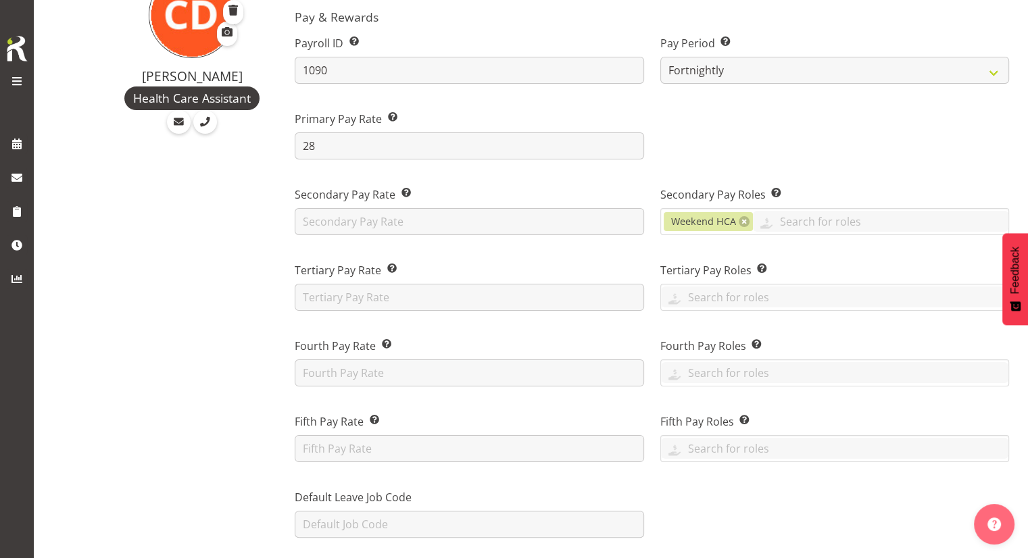
click at [715, 150] on div at bounding box center [834, 130] width 365 height 76
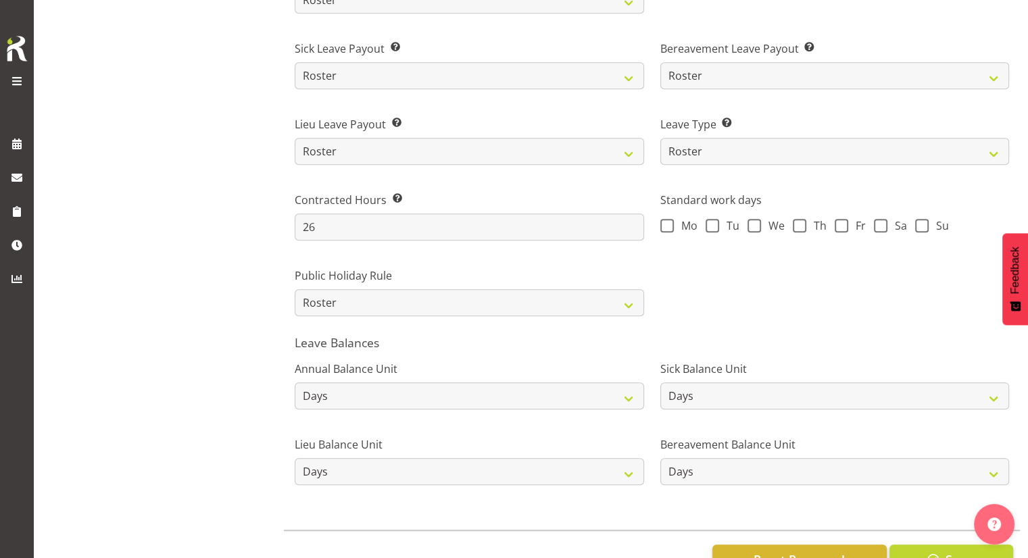
scroll to position [969, 0]
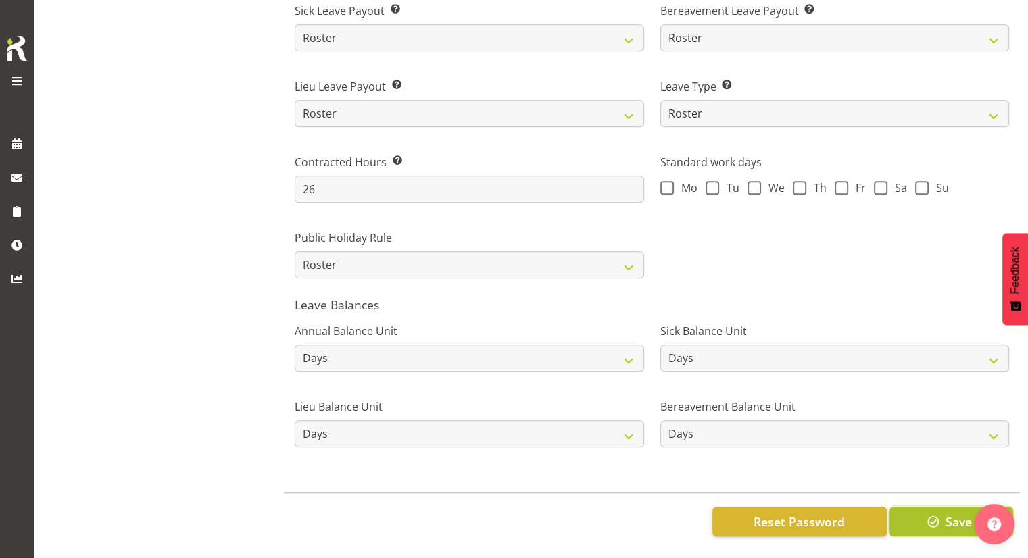
click at [940, 513] on span "button" at bounding box center [934, 522] width 18 height 18
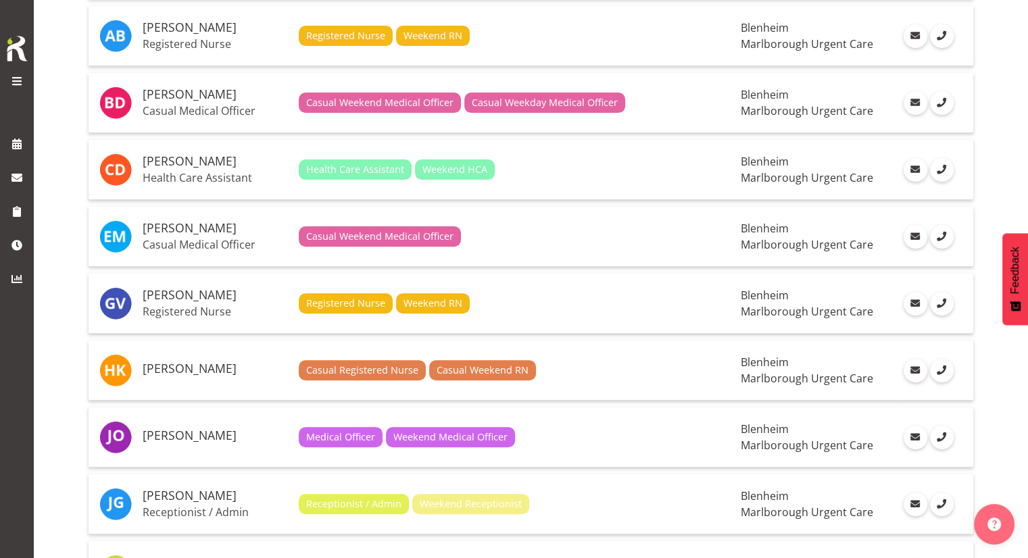
scroll to position [402, 0]
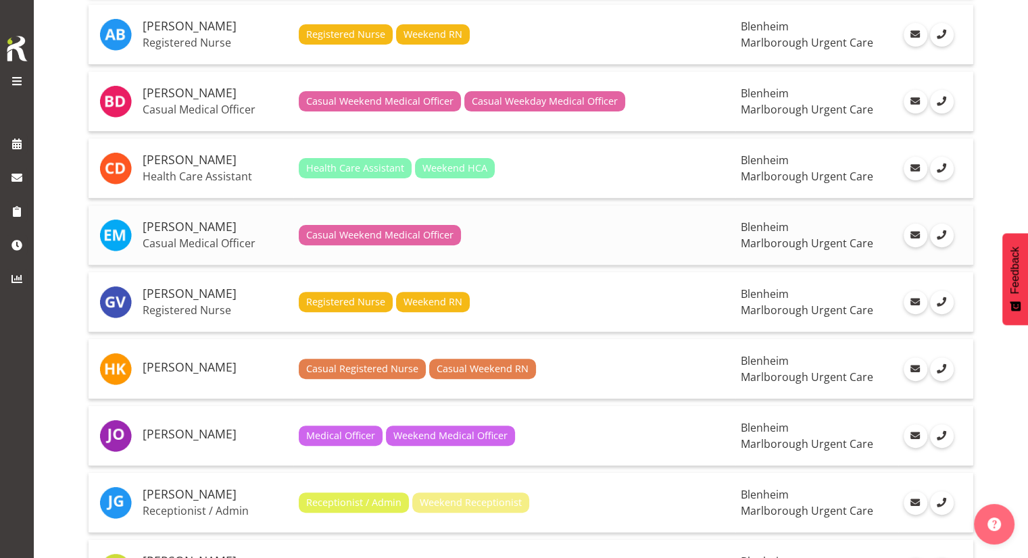
click at [527, 235] on div "Casual Weekend Medical Officer" at bounding box center [515, 235] width 432 height 20
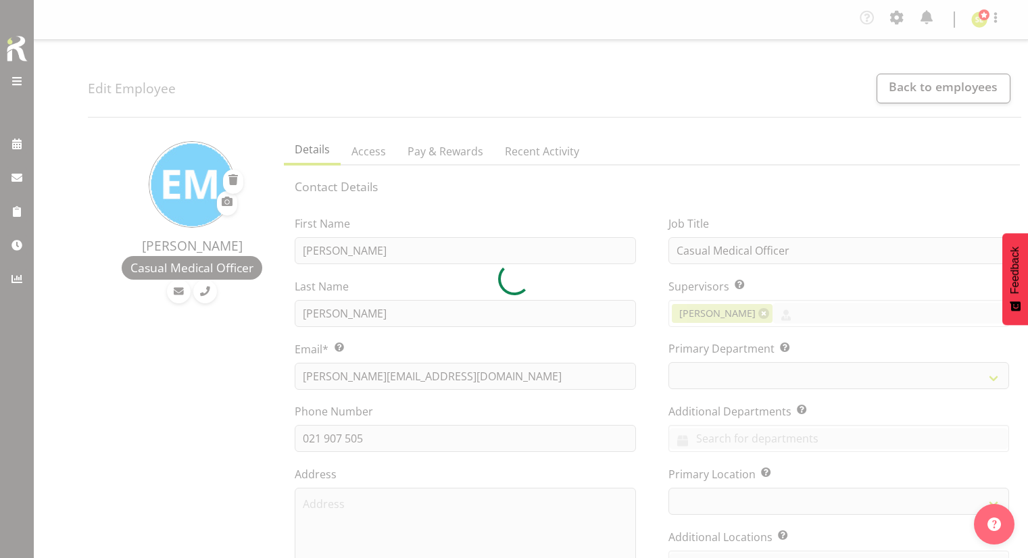
select select "TimelineWeek"
select select
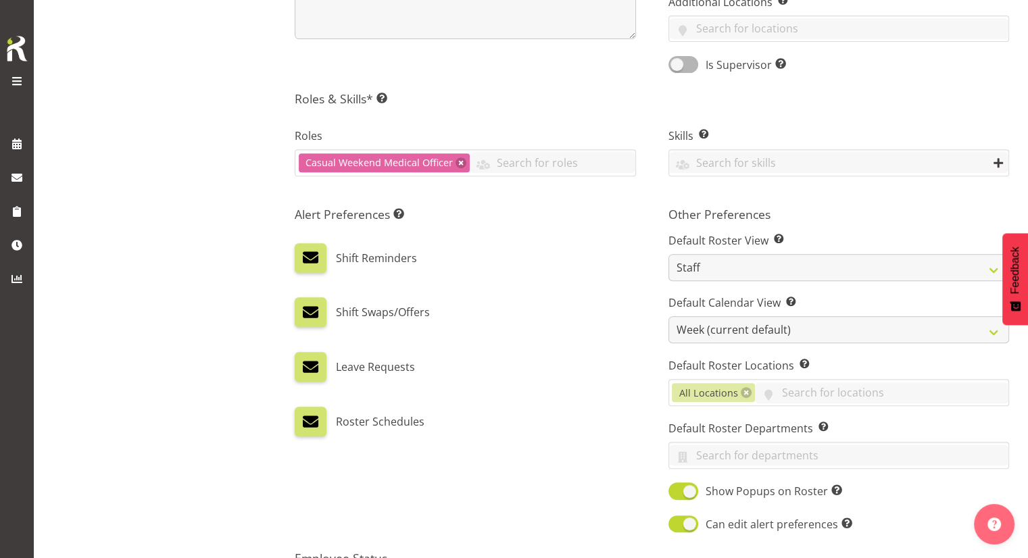
scroll to position [565, 0]
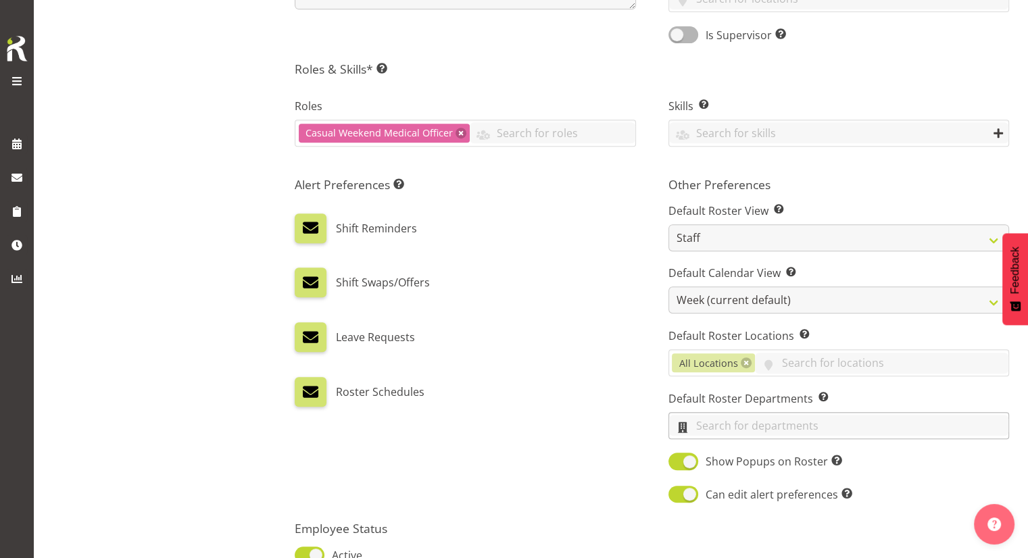
click at [712, 418] on input "text" at bounding box center [838, 425] width 339 height 21
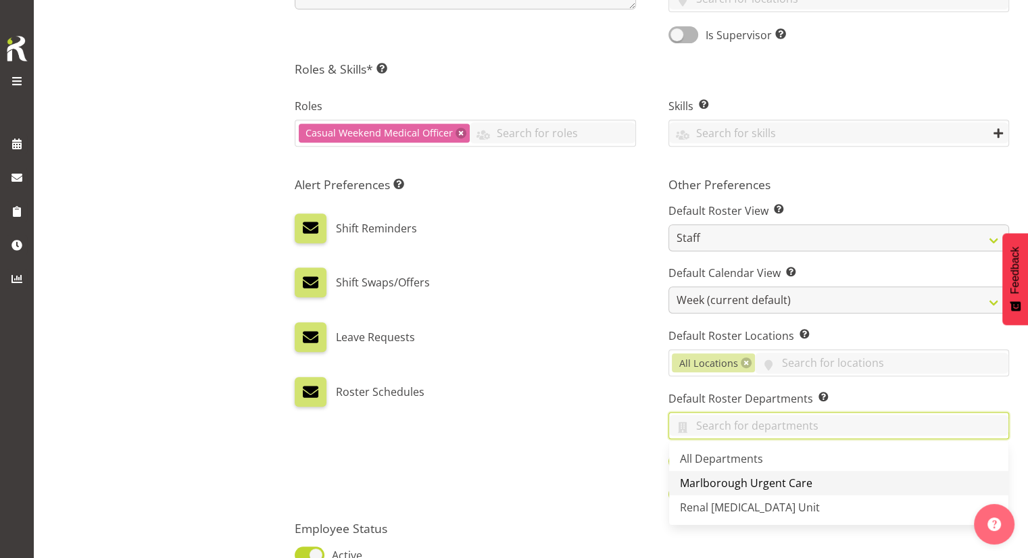
click at [702, 477] on span "Marlborough Urgent Care" at bounding box center [746, 483] width 133 height 15
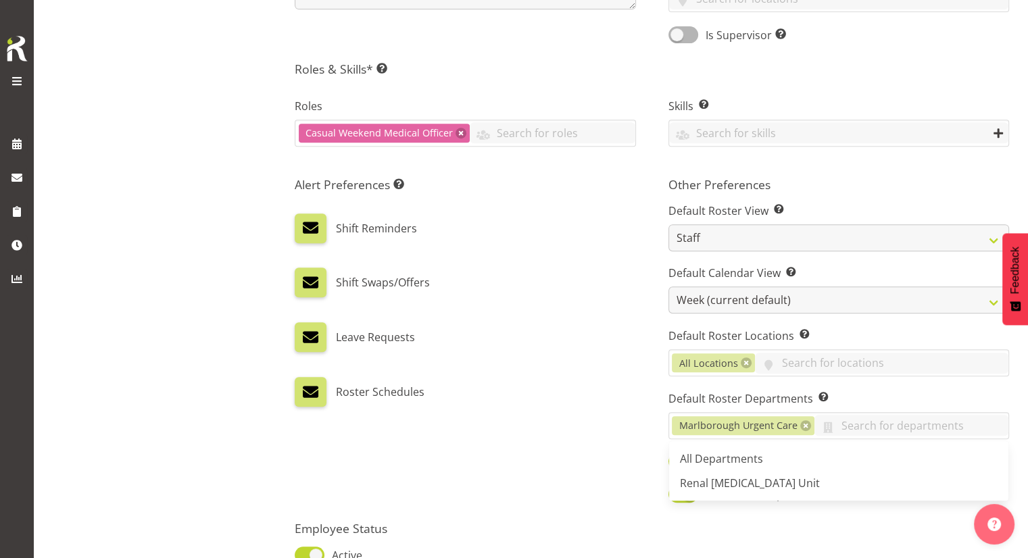
click at [586, 324] on div "Leave Requests" at bounding box center [465, 338] width 341 height 30
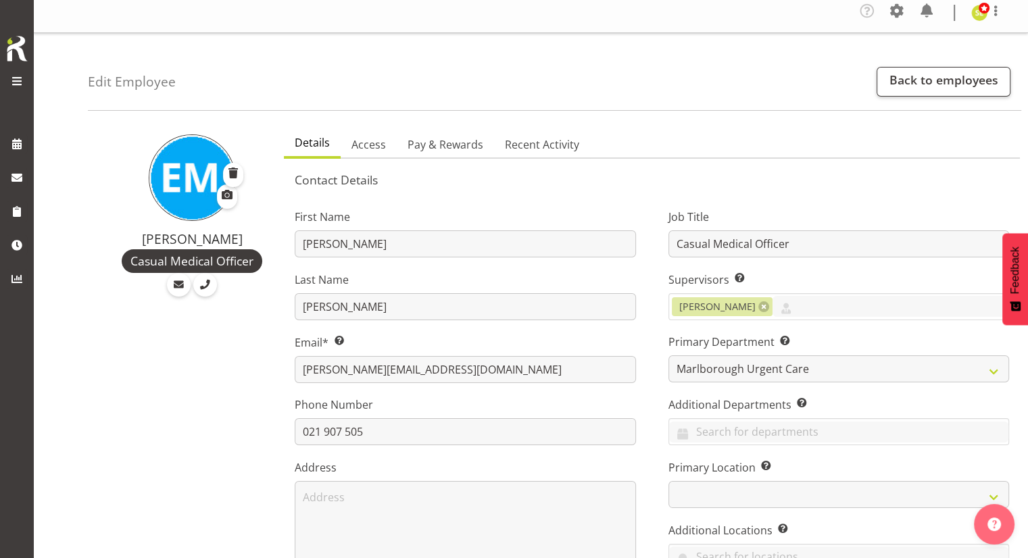
scroll to position [0, 0]
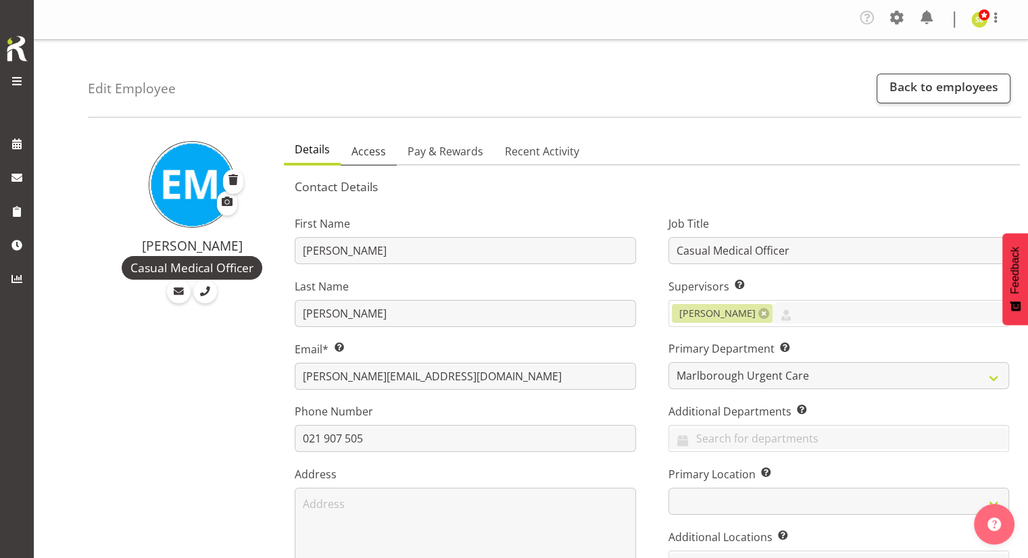
click at [352, 145] on span "Access" at bounding box center [369, 151] width 34 height 16
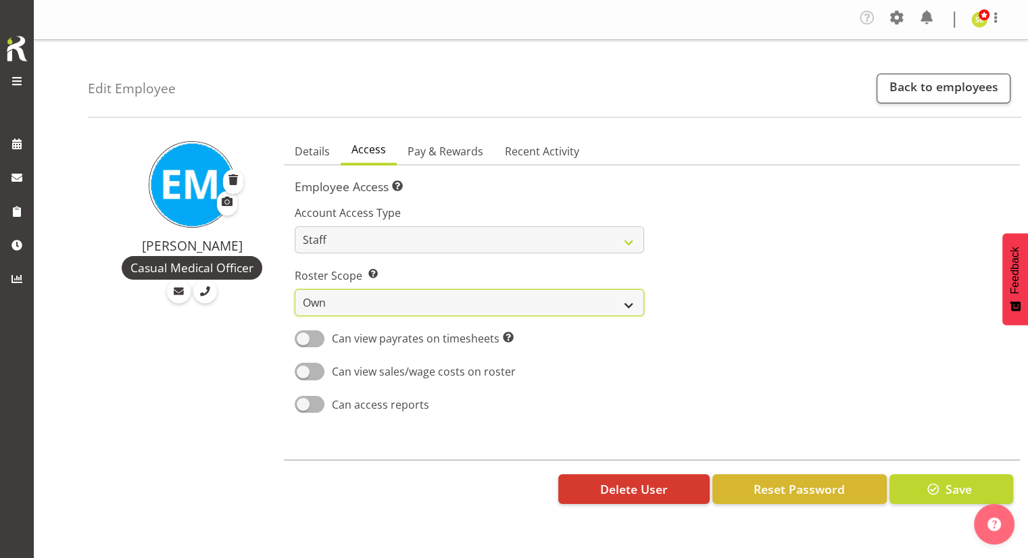
click at [400, 302] on select "Own Department Company" at bounding box center [469, 302] width 349 height 27
select select "department"
click at [295, 289] on select "Own Department Company" at bounding box center [469, 302] width 349 height 27
click at [459, 151] on span "Pay & Rewards" at bounding box center [446, 151] width 76 height 16
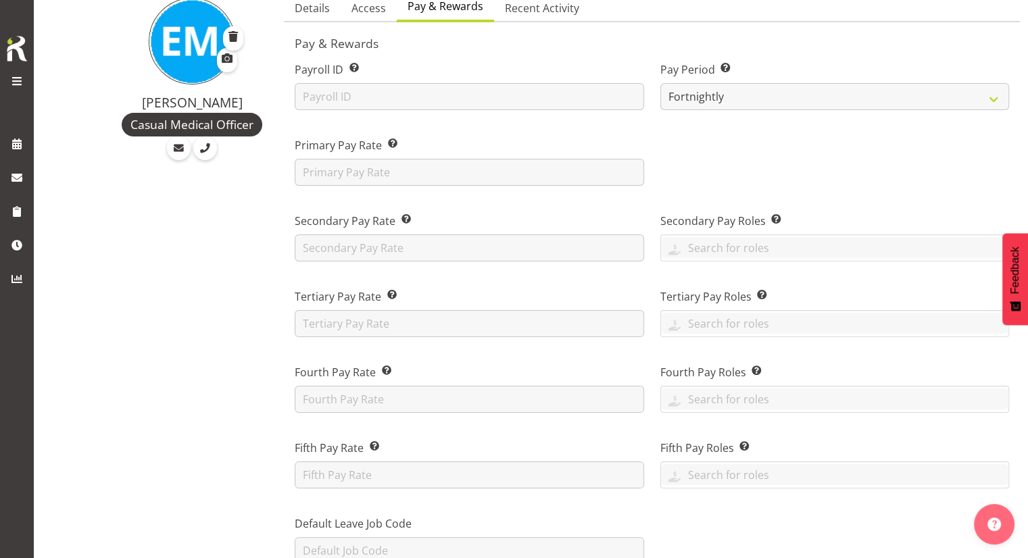
scroll to position [111, 0]
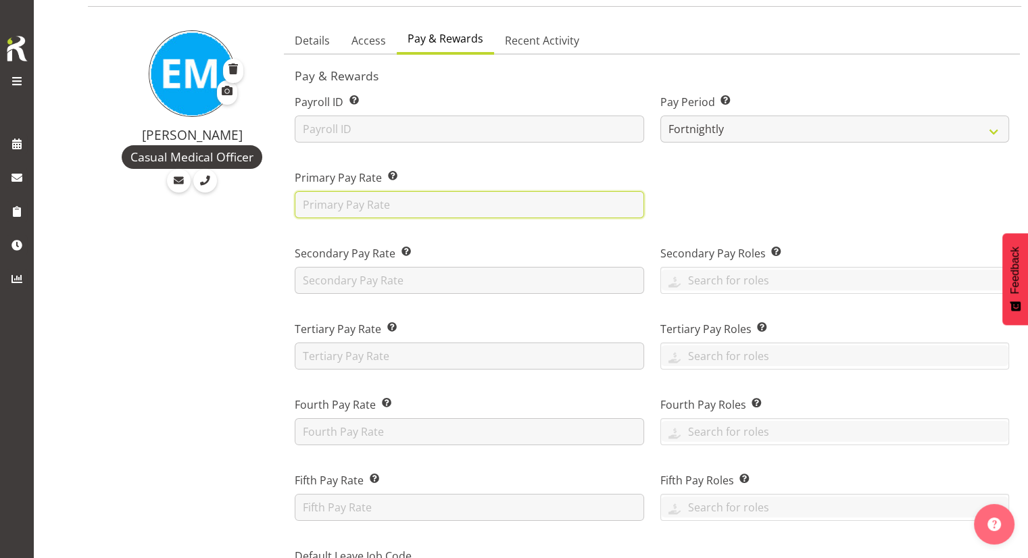
click at [387, 199] on input "text" at bounding box center [469, 204] width 349 height 27
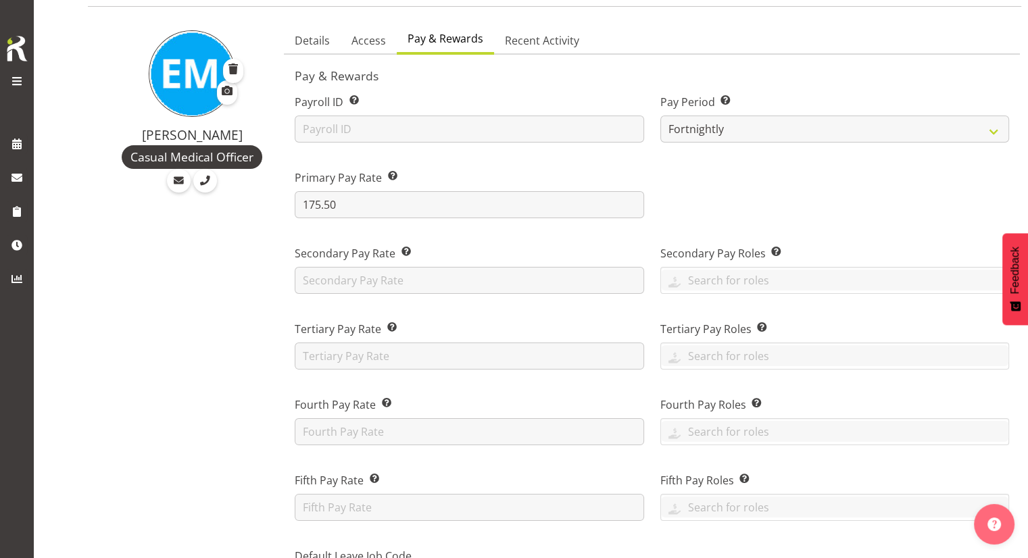
click at [686, 191] on div at bounding box center [834, 189] width 365 height 76
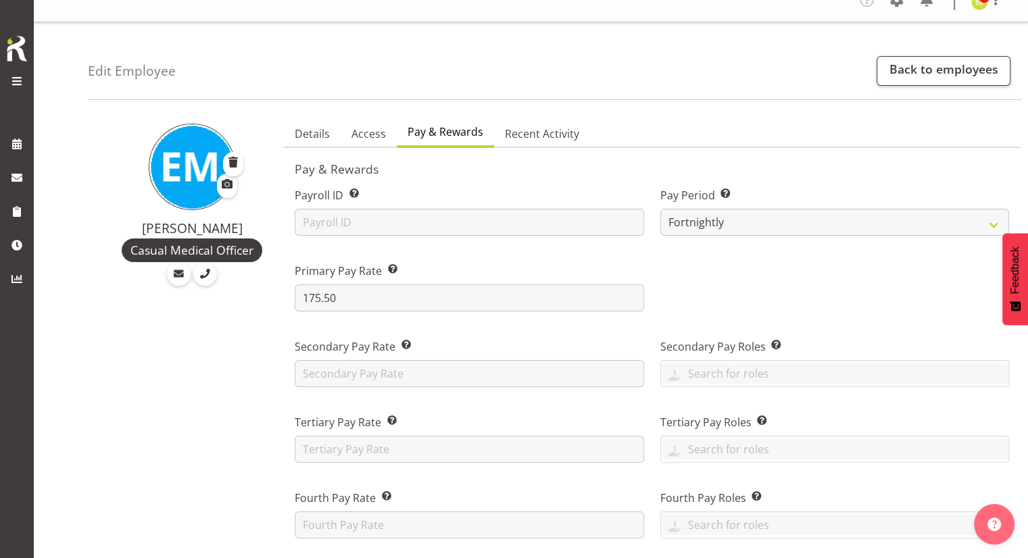
scroll to position [16, 0]
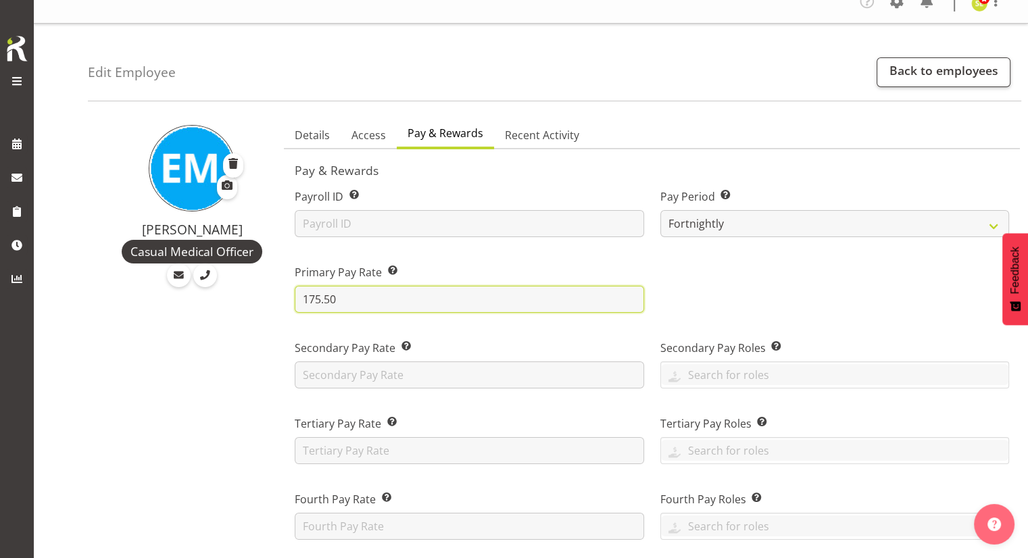
click at [433, 298] on input "175.50" at bounding box center [469, 299] width 349 height 27
type input "1"
click at [719, 290] on div at bounding box center [834, 283] width 365 height 76
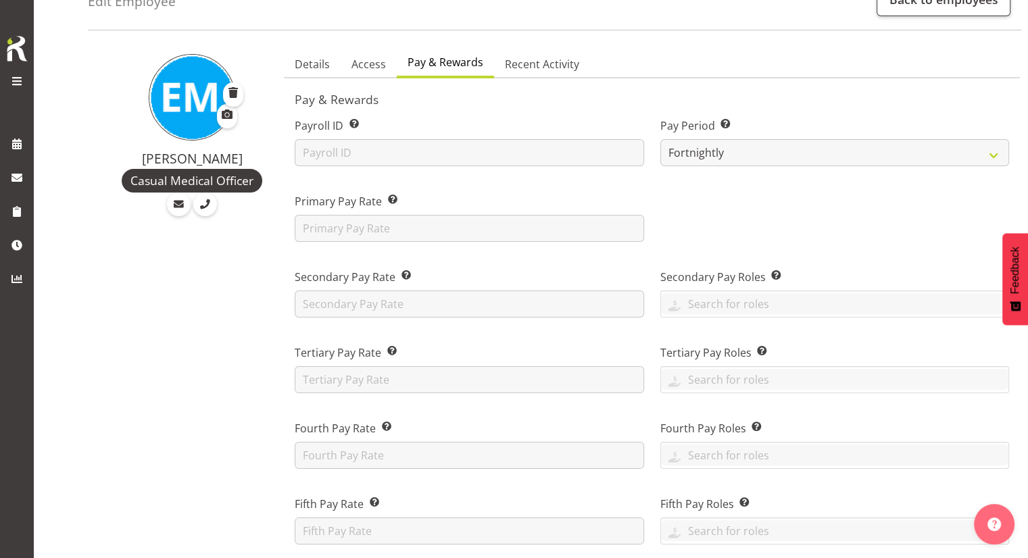
scroll to position [0, 0]
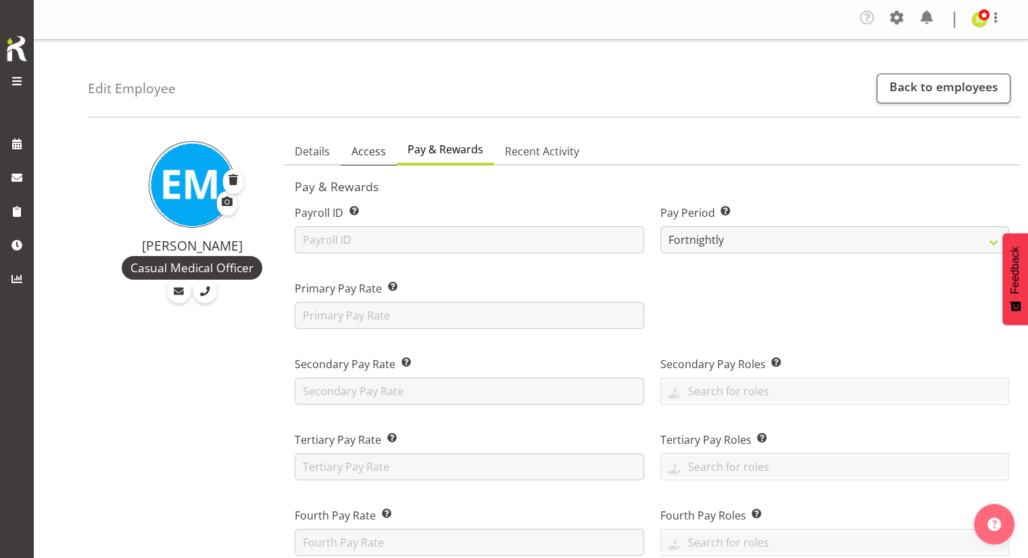
click at [376, 152] on span "Access" at bounding box center [369, 151] width 34 height 16
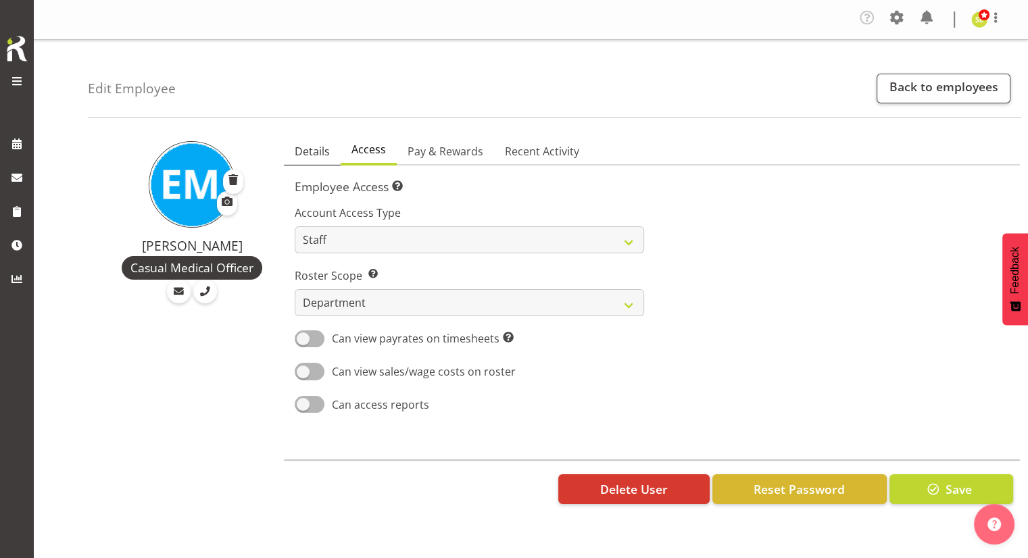
click at [329, 155] on span "Details" at bounding box center [312, 151] width 35 height 16
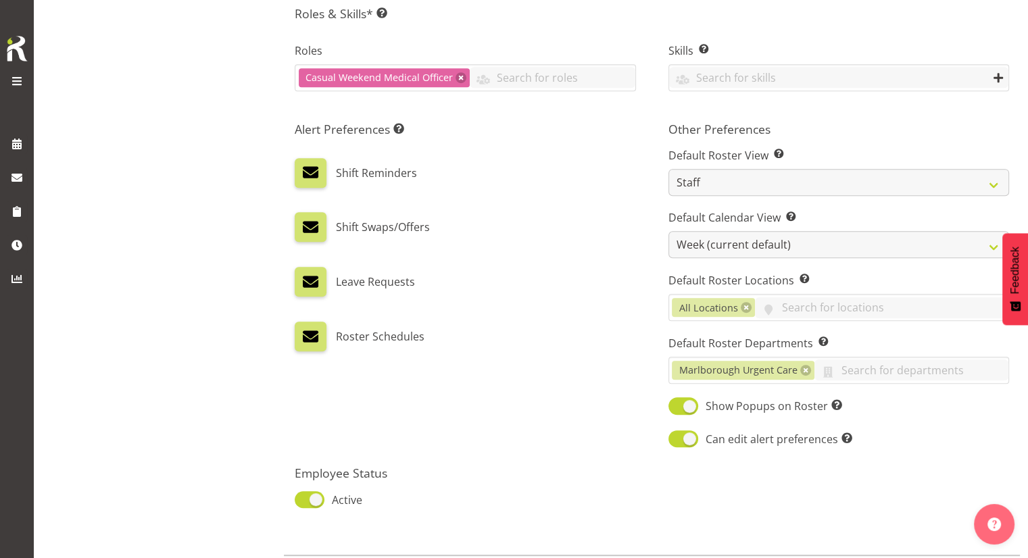
scroll to position [692, 0]
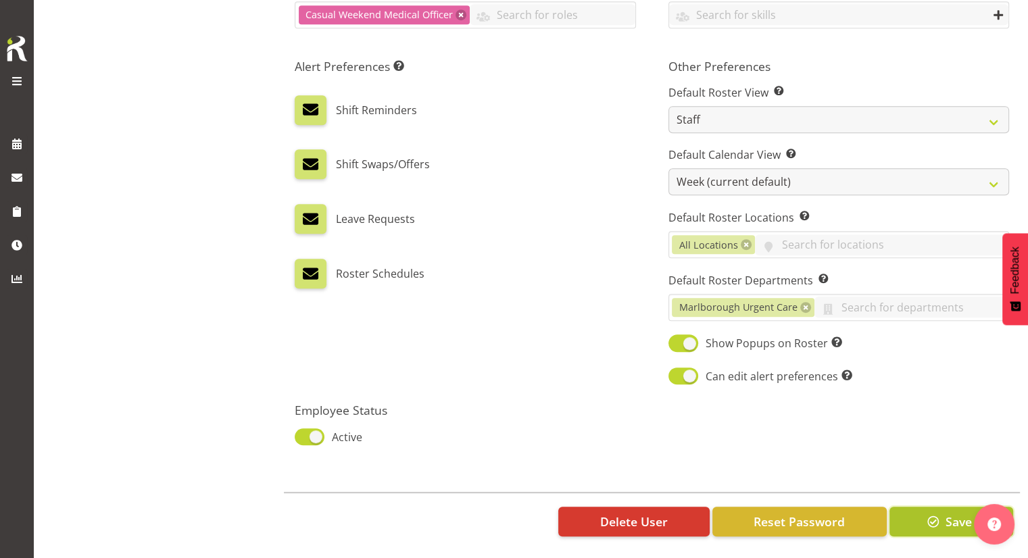
click at [929, 507] on button "Save" at bounding box center [952, 522] width 124 height 30
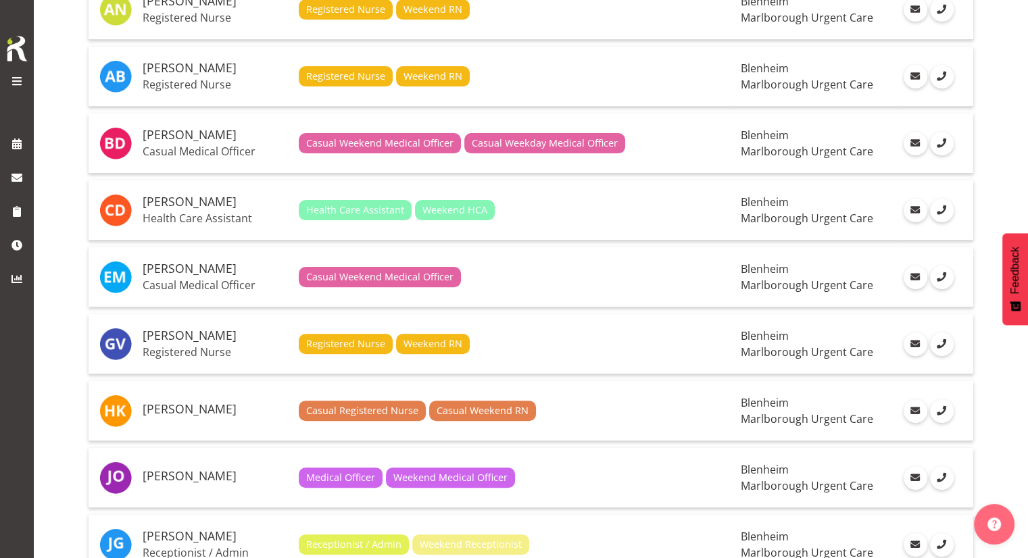
scroll to position [376, 0]
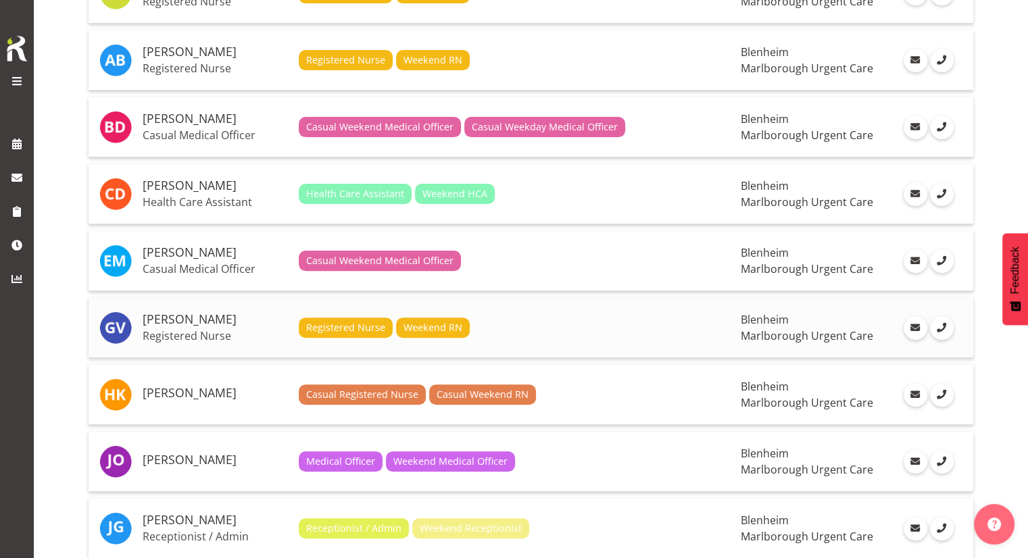
click at [373, 324] on span "Registered Nurse" at bounding box center [345, 327] width 79 height 15
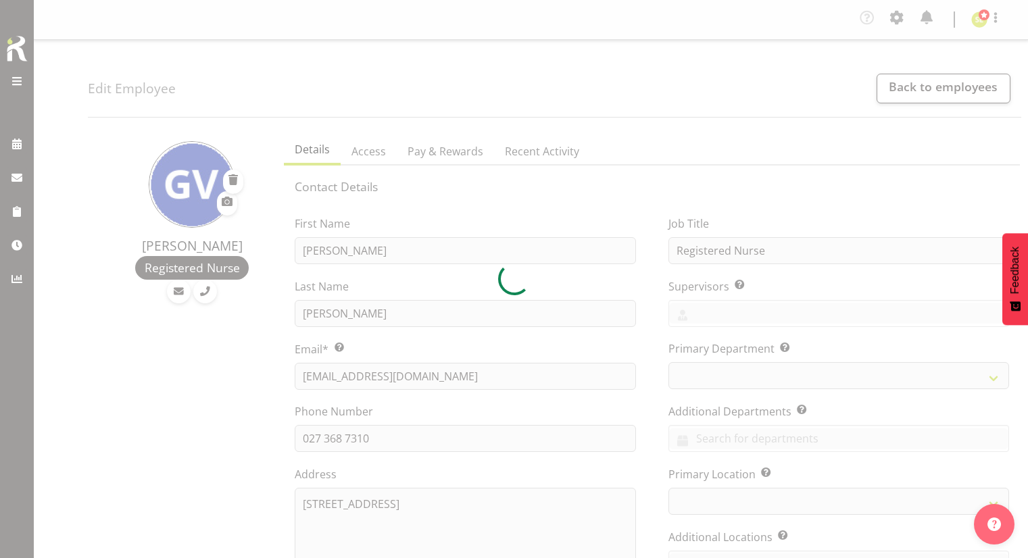
select select "TimelineWeek"
select select
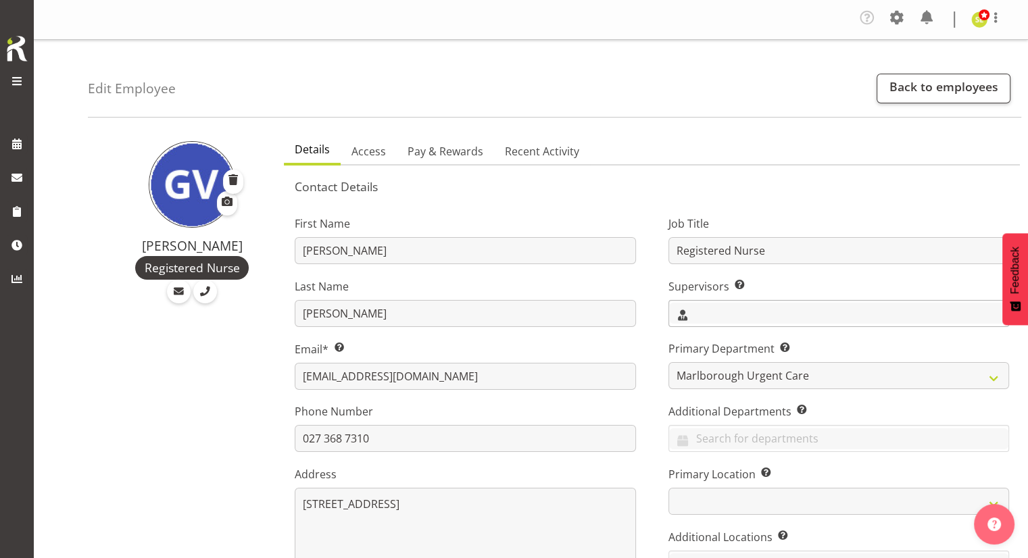
click at [787, 320] on input "text" at bounding box center [838, 313] width 339 height 21
click at [734, 366] on span "[PERSON_NAME]" at bounding box center [722, 371] width 84 height 15
click at [666, 387] on div "Job Title Registered Nurse Supervisors Select the employee’s supervisors, or th…" at bounding box center [838, 408] width 373 height 422
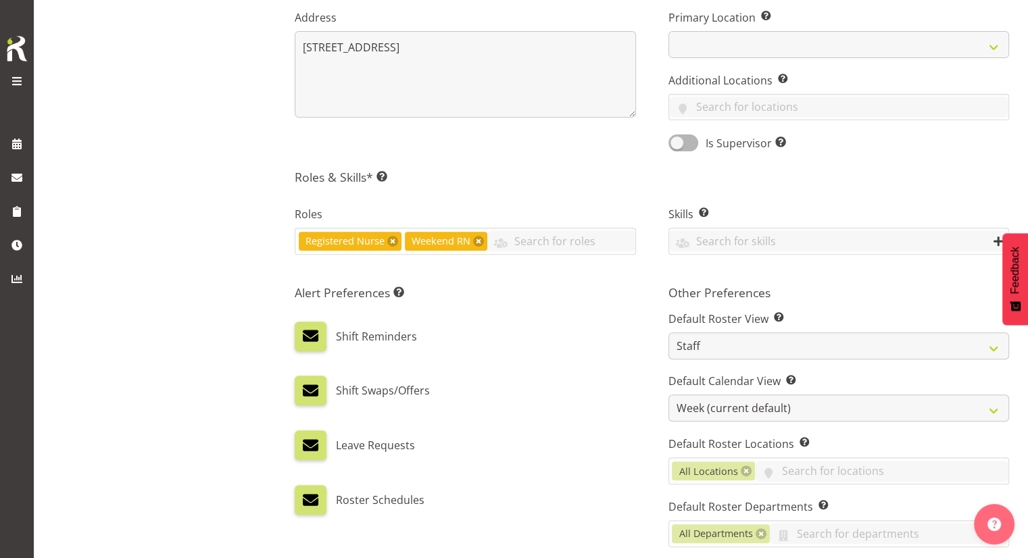
scroll to position [459, 0]
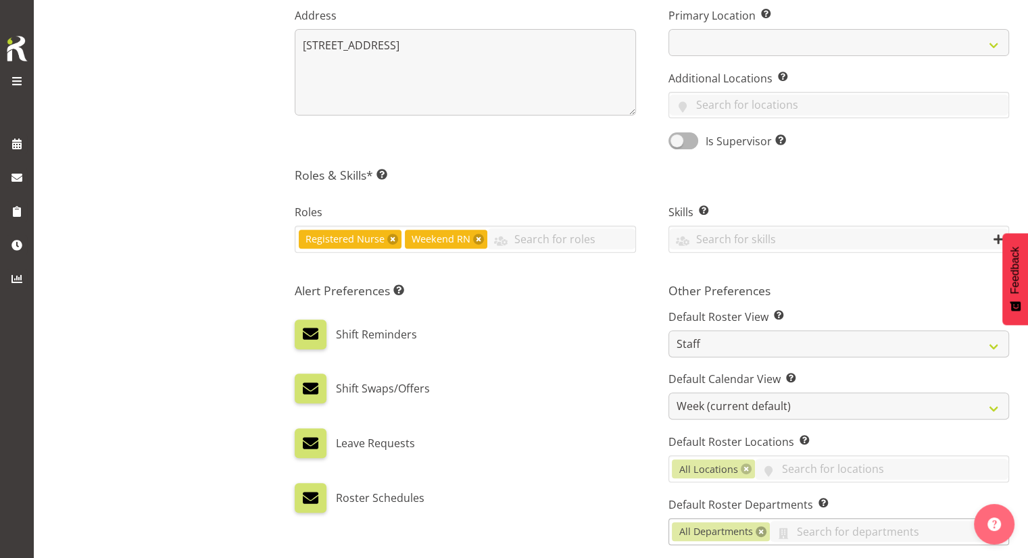
click at [759, 531] on link at bounding box center [761, 532] width 11 height 11
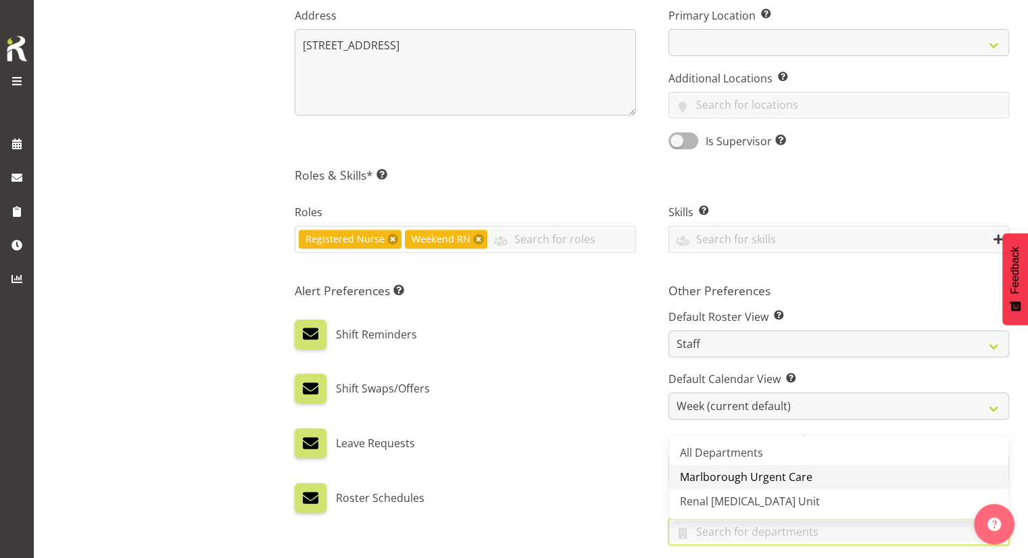
click at [767, 470] on span "Marlborough Urgent Care" at bounding box center [746, 477] width 133 height 15
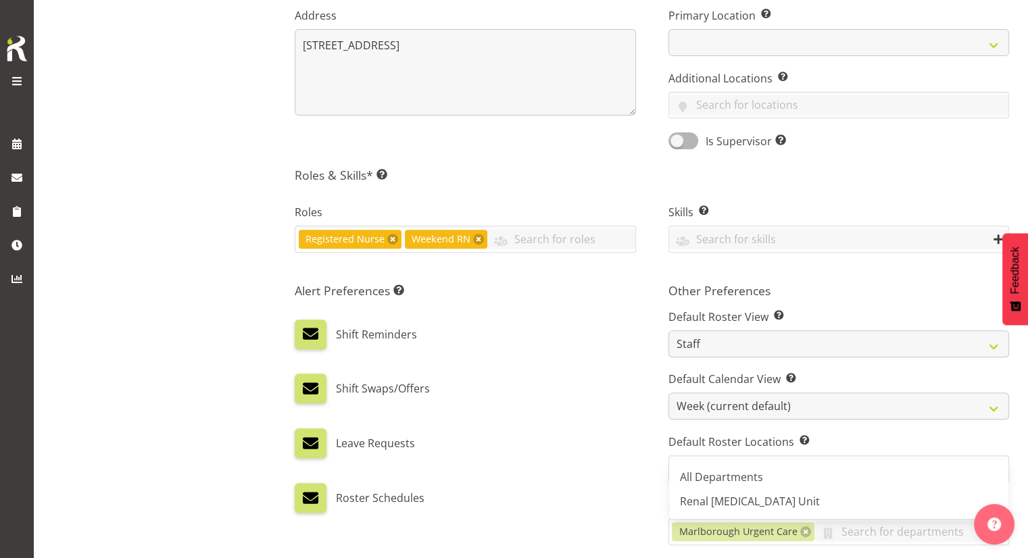
click at [568, 404] on div "Alert Preferences Specifies what type(s) of communication the employee will rec…" at bounding box center [465, 447] width 373 height 345
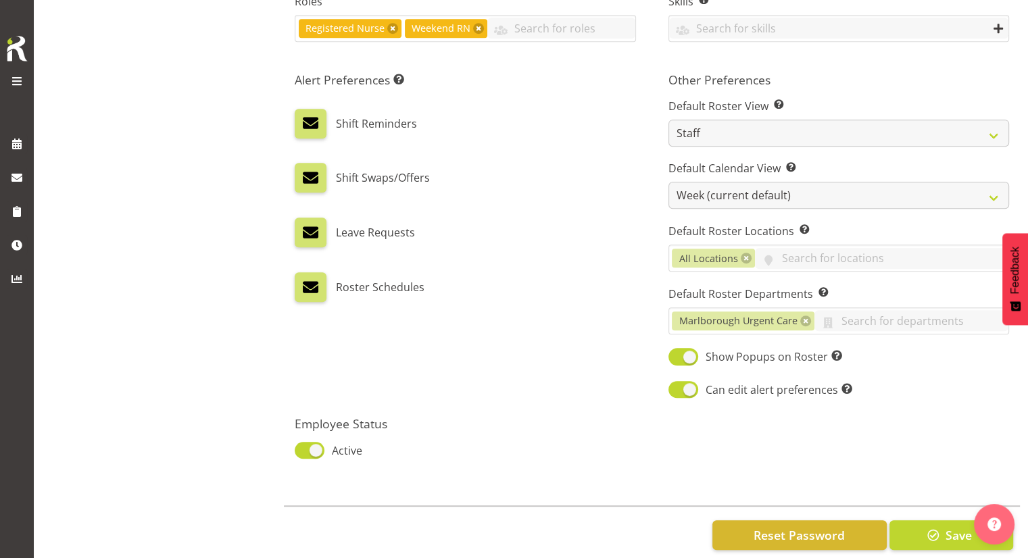
scroll to position [692, 0]
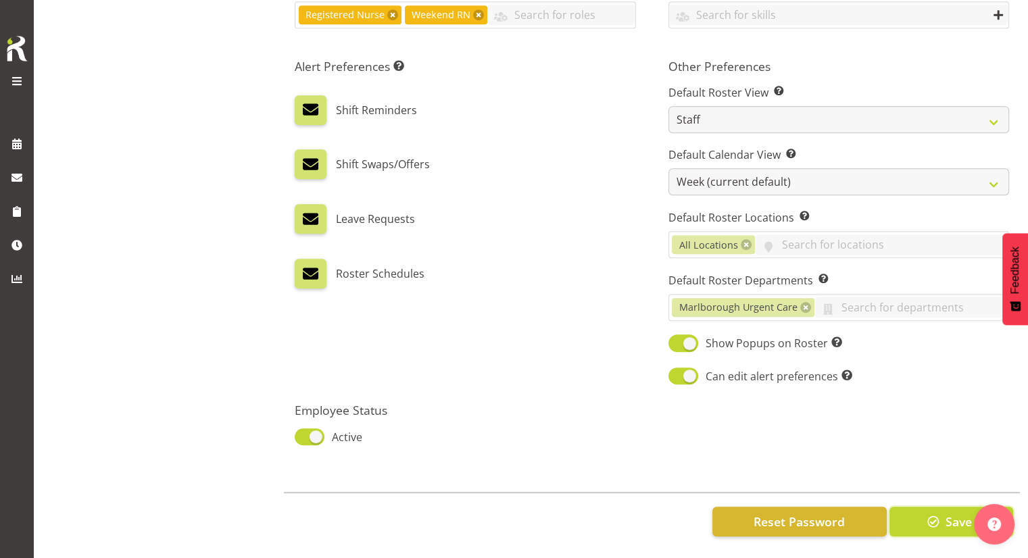
click at [927, 513] on span "button" at bounding box center [934, 522] width 18 height 18
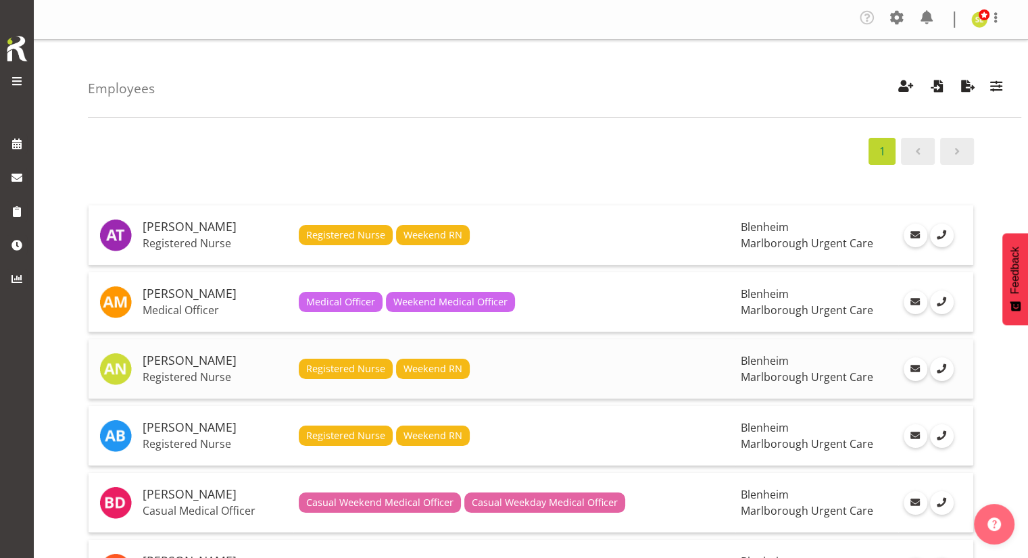
scroll to position [154, 0]
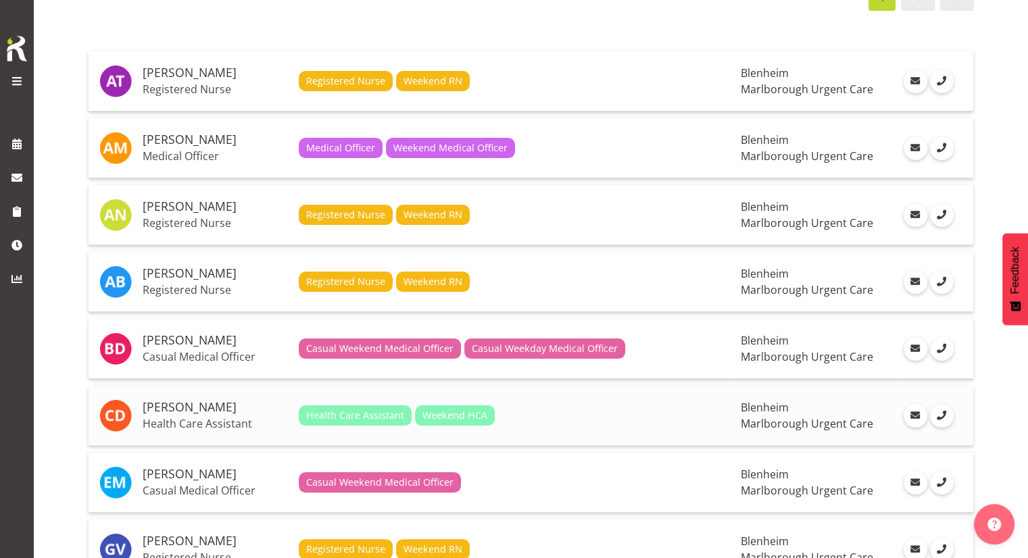
click at [268, 401] on h5 "Cordelia Davies" at bounding box center [215, 408] width 145 height 14
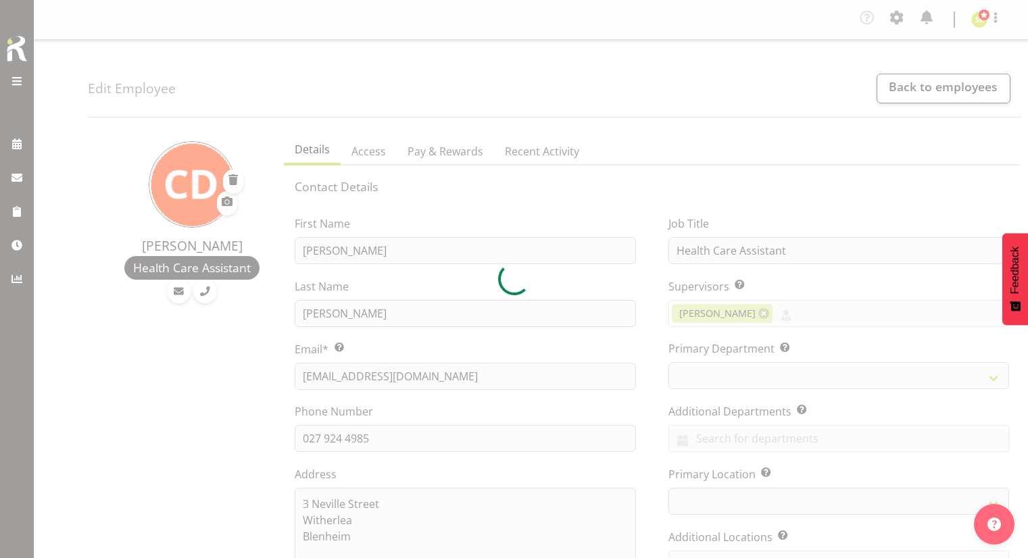
select select "TimelineWeek"
select select "department"
select select
select select "1282"
select select "staff"
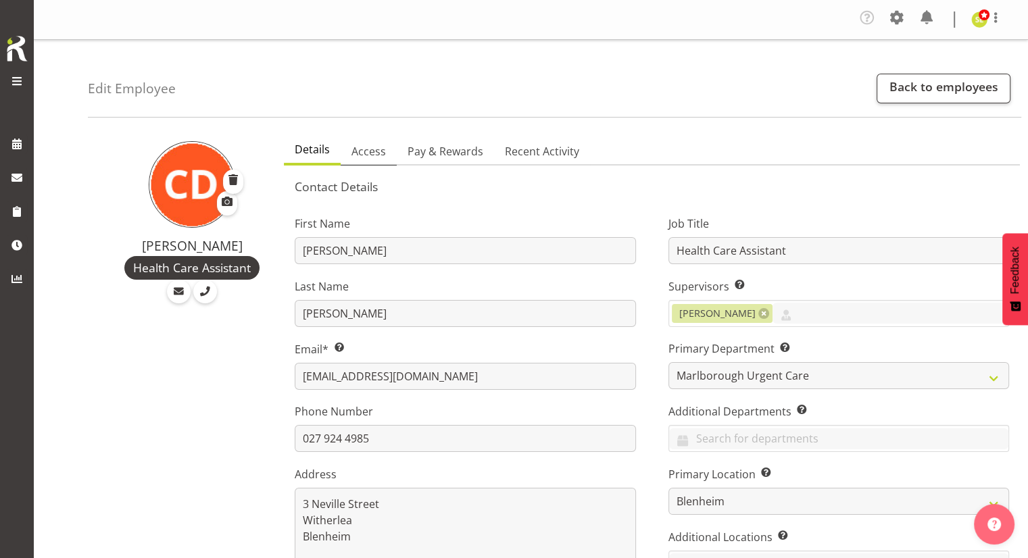
click at [368, 146] on span "Access" at bounding box center [369, 151] width 34 height 16
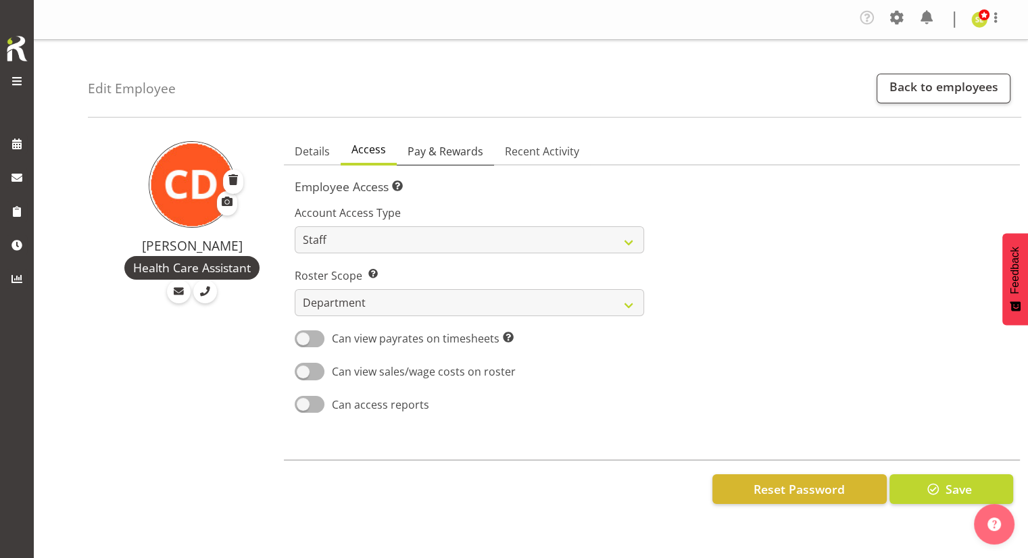
click at [431, 147] on span "Pay & Rewards" at bounding box center [446, 151] width 76 height 16
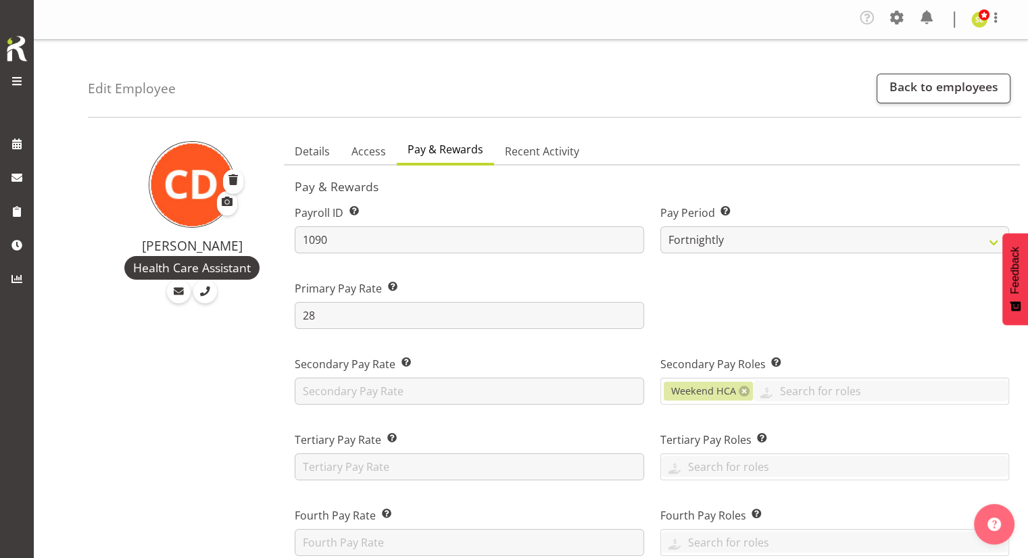
click at [871, 93] on div "Edit Employee Back to employees" at bounding box center [555, 79] width 934 height 78
click at [902, 89] on link "Back to employees" at bounding box center [944, 89] width 134 height 30
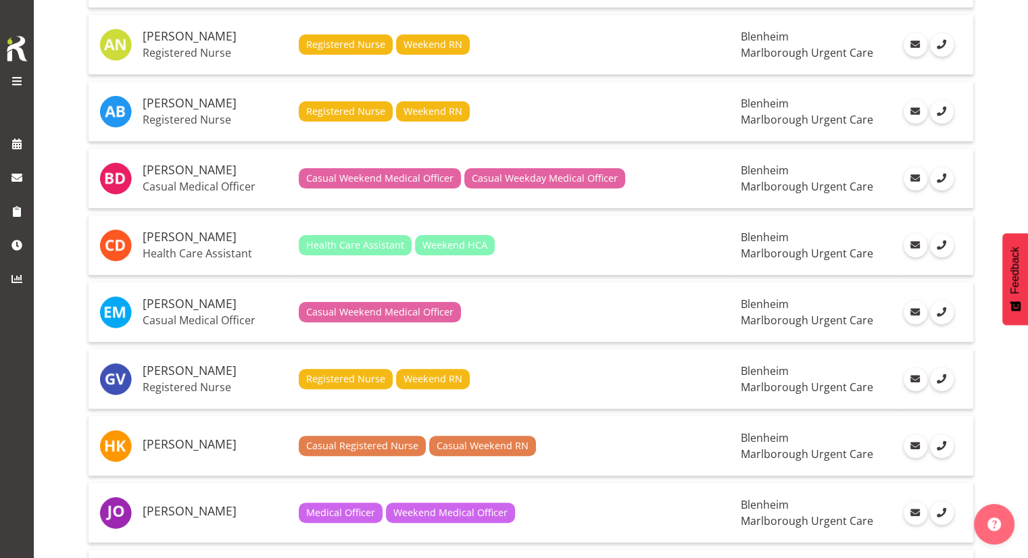
scroll to position [341, 0]
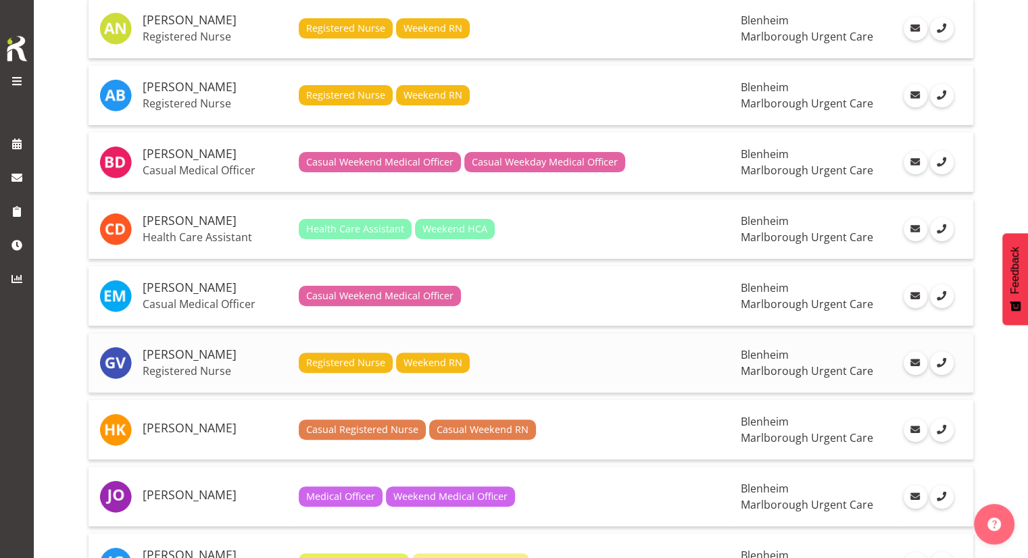
click at [356, 353] on span "Registered Nurse" at bounding box center [346, 363] width 94 height 20
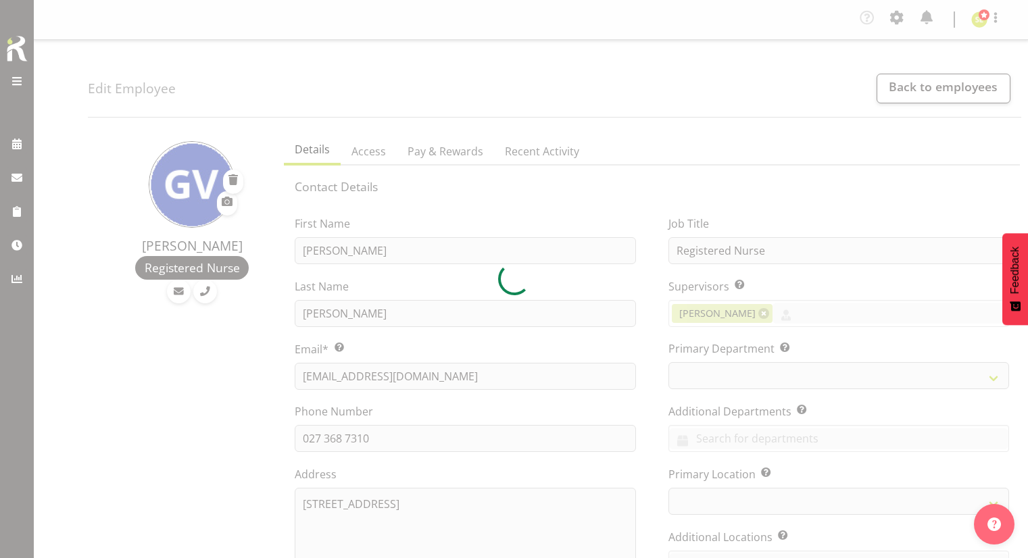
select select "TimelineWeek"
select select "company"
select select
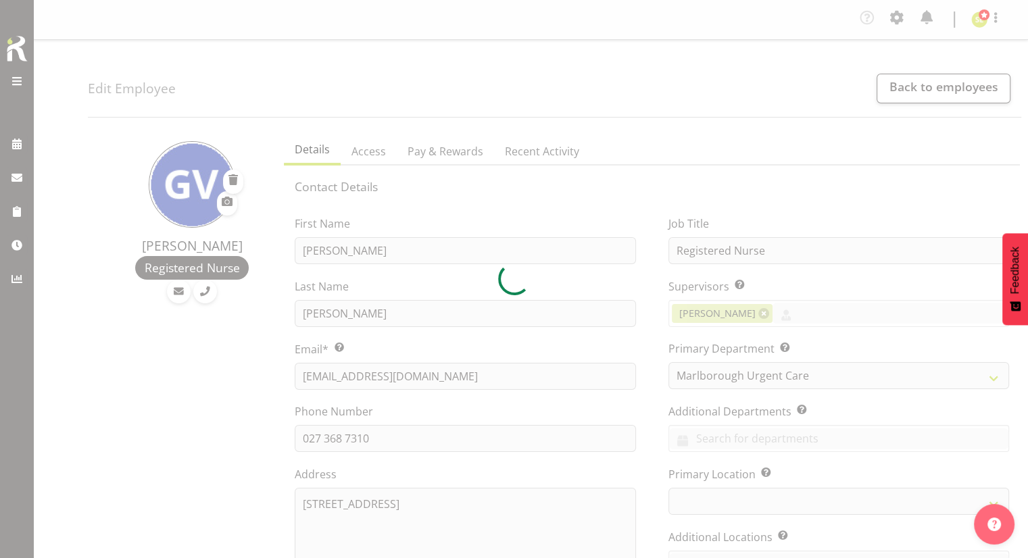
select select
select select "staff"
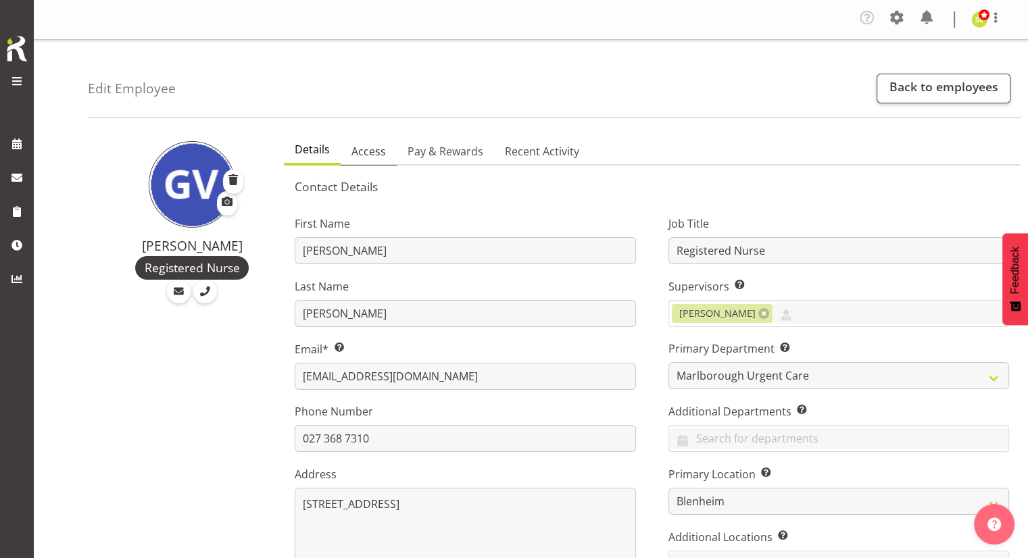
click at [378, 155] on span "Access" at bounding box center [369, 151] width 34 height 16
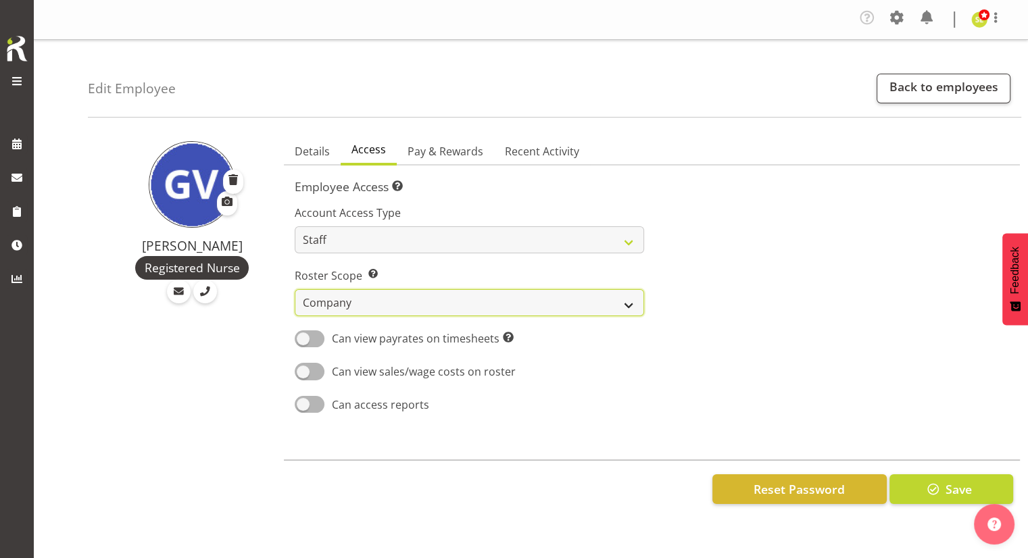
click at [375, 290] on select "Own Department Company" at bounding box center [469, 302] width 349 height 27
select select "department"
click at [295, 289] on select "Own Department Company" at bounding box center [469, 302] width 349 height 27
click at [462, 150] on span "Pay & Rewards" at bounding box center [446, 151] width 76 height 16
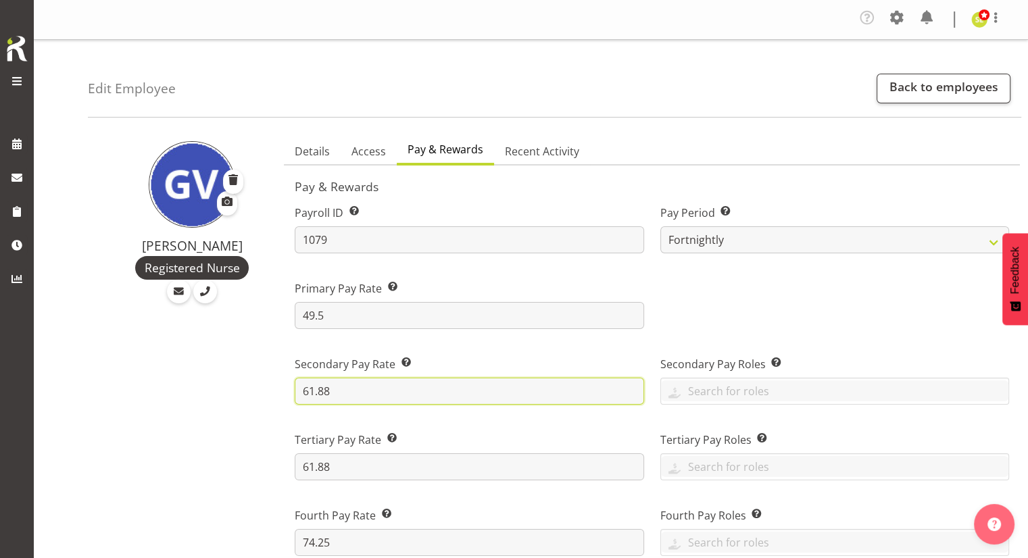
click at [371, 387] on input "61.88" at bounding box center [469, 391] width 349 height 27
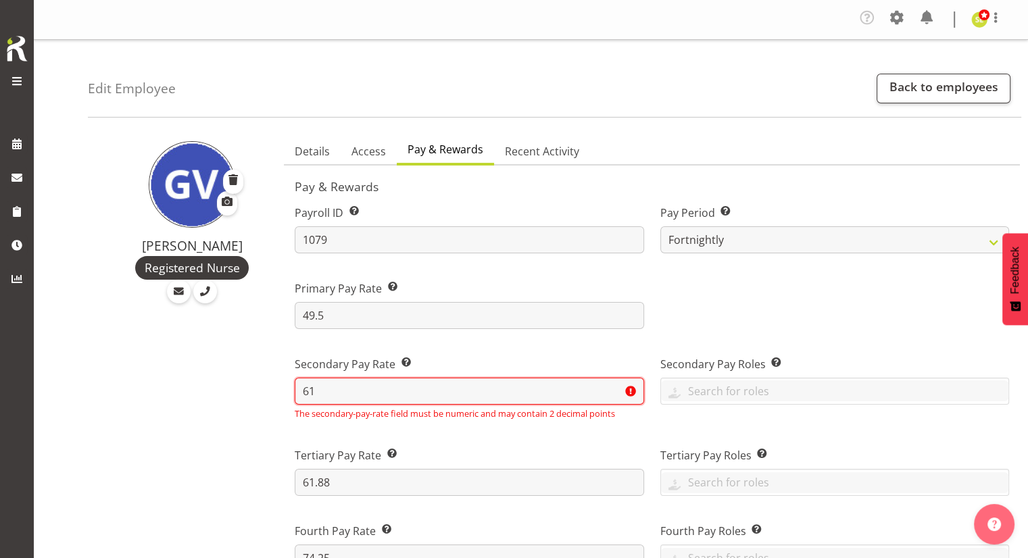
type input "6"
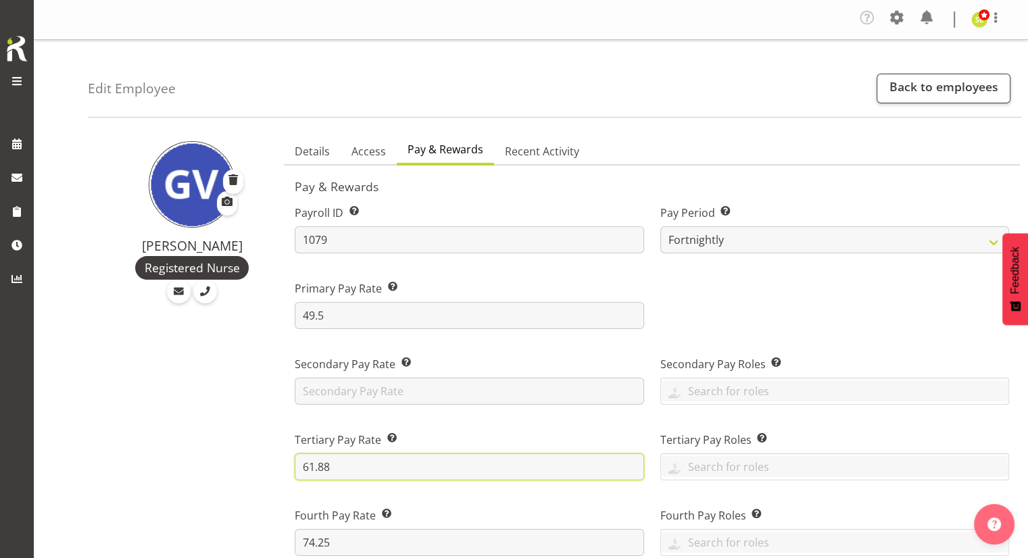
click at [371, 460] on input "61.88" at bounding box center [469, 467] width 349 height 27
type input "6"
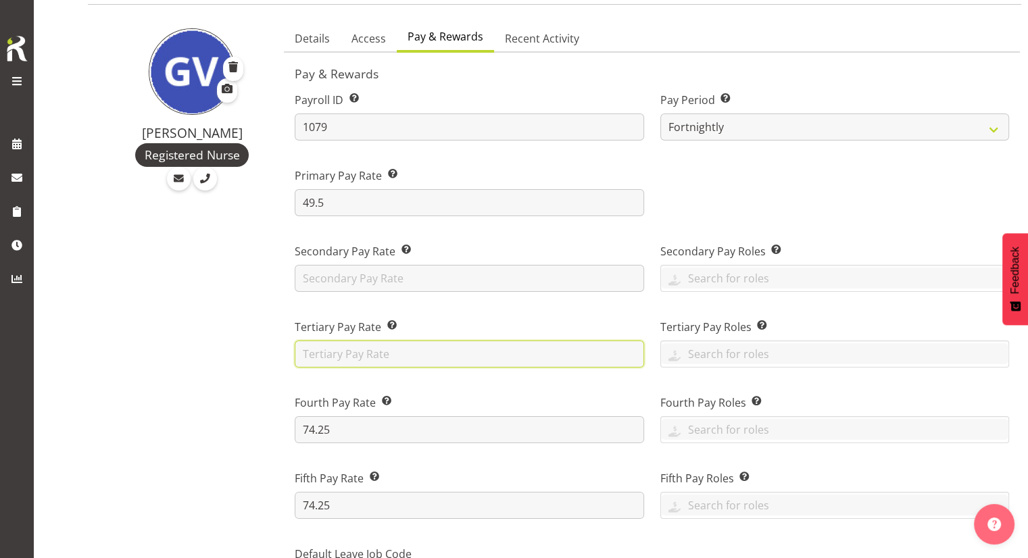
scroll to position [114, 0]
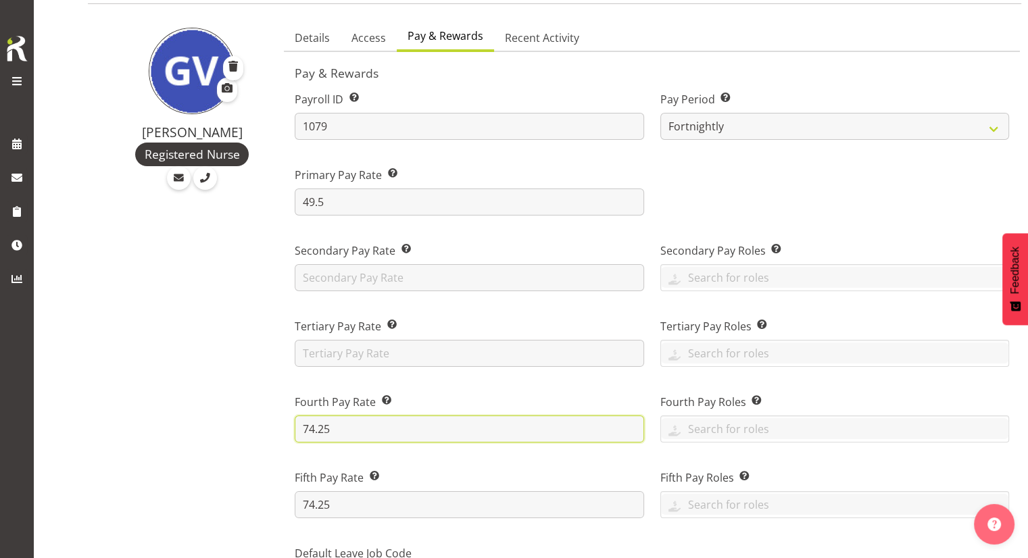
click at [358, 435] on input "74.25" at bounding box center [469, 429] width 349 height 27
type input "7"
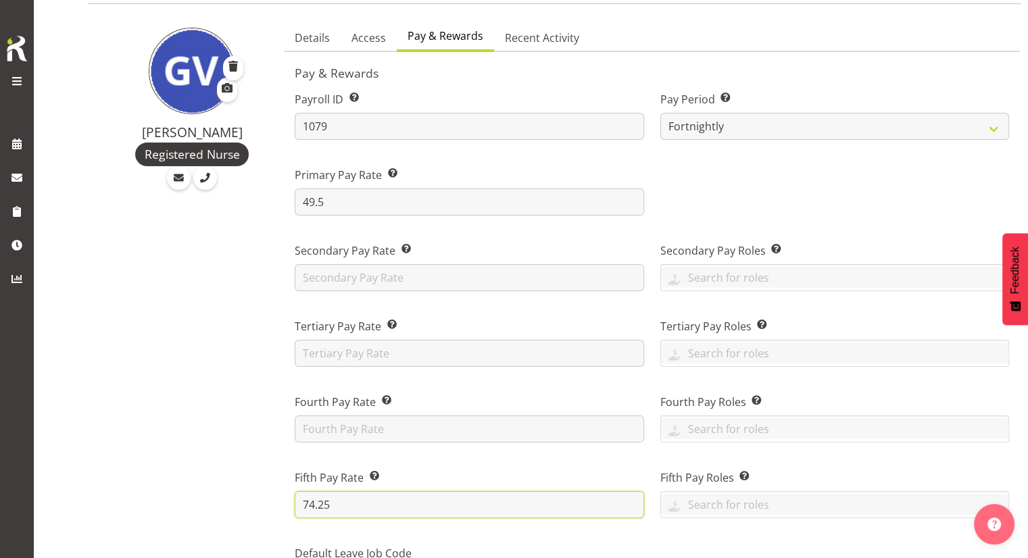
click at [372, 496] on input "74.25" at bounding box center [469, 505] width 349 height 27
type input "7"
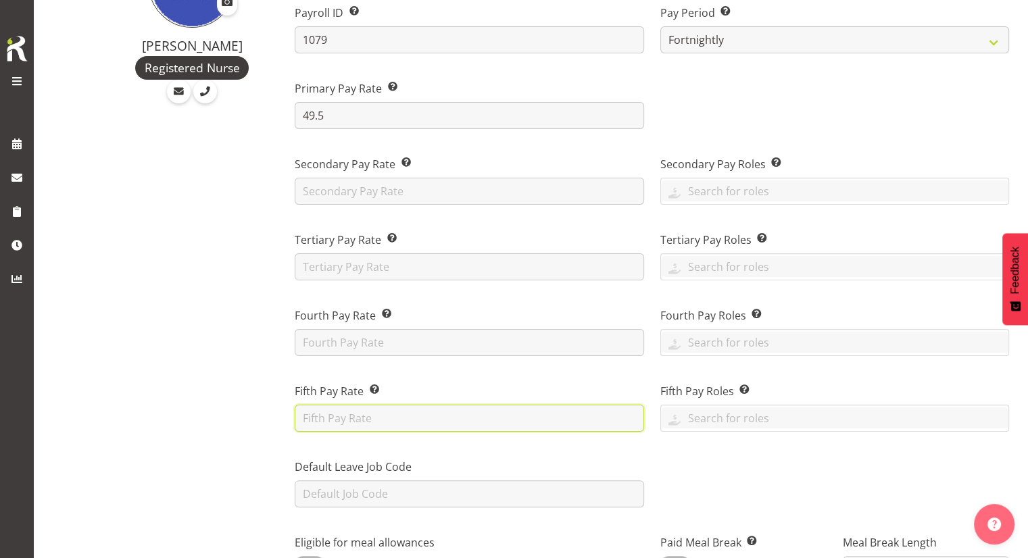
scroll to position [160, 0]
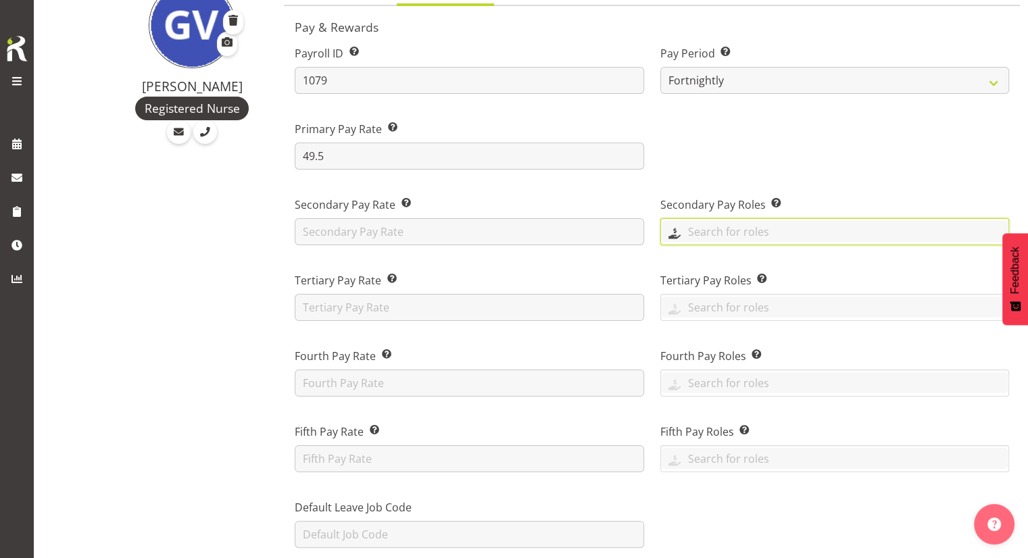
click at [746, 231] on input "text" at bounding box center [835, 231] width 348 height 21
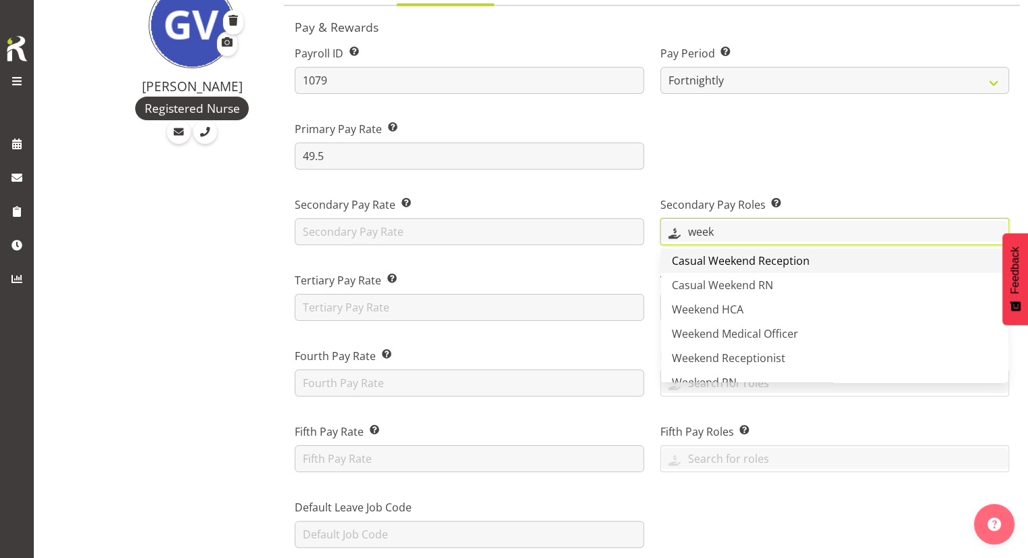
scroll to position [95, 0]
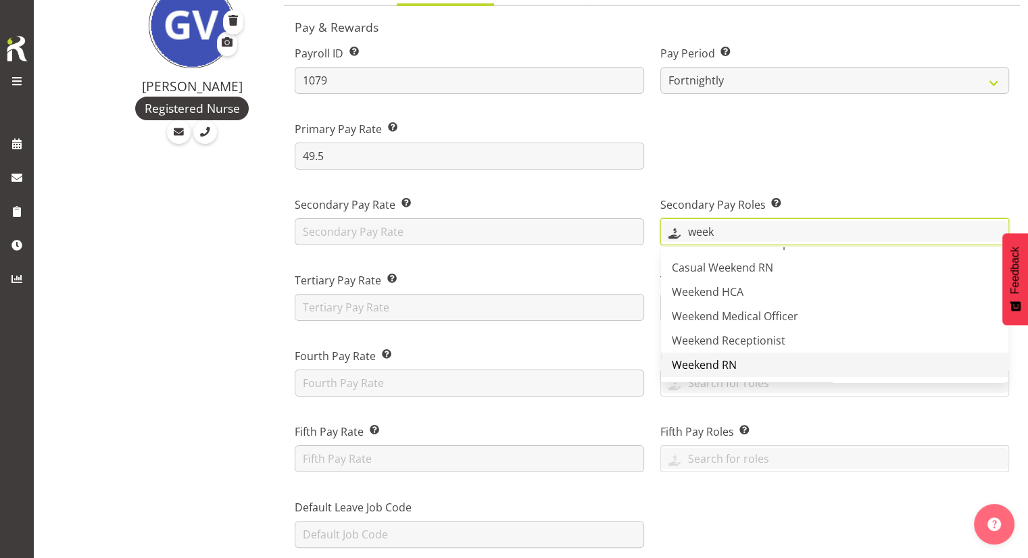
type input "week"
click at [736, 360] on span "Weekend RN" at bounding box center [704, 365] width 65 height 15
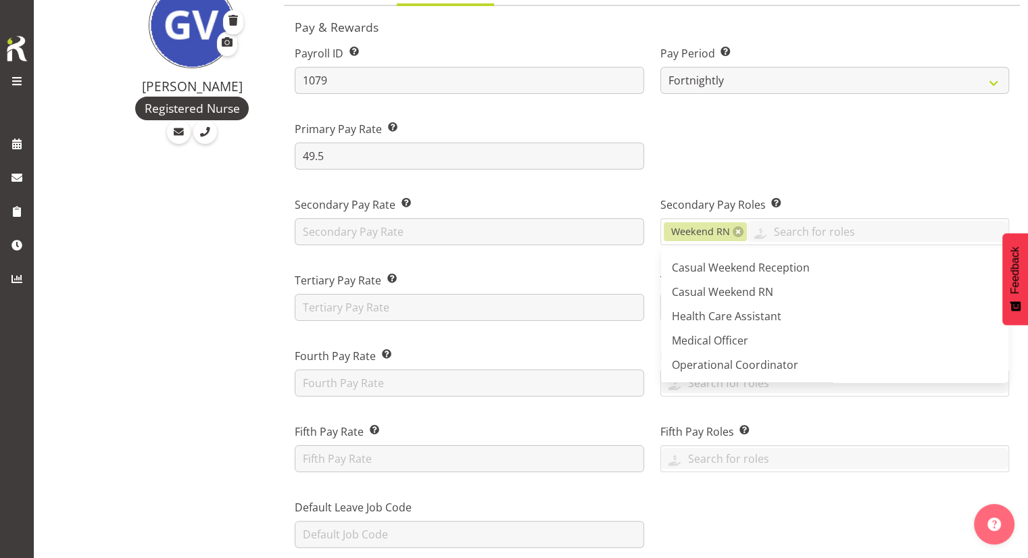
click at [823, 116] on div at bounding box center [834, 140] width 365 height 76
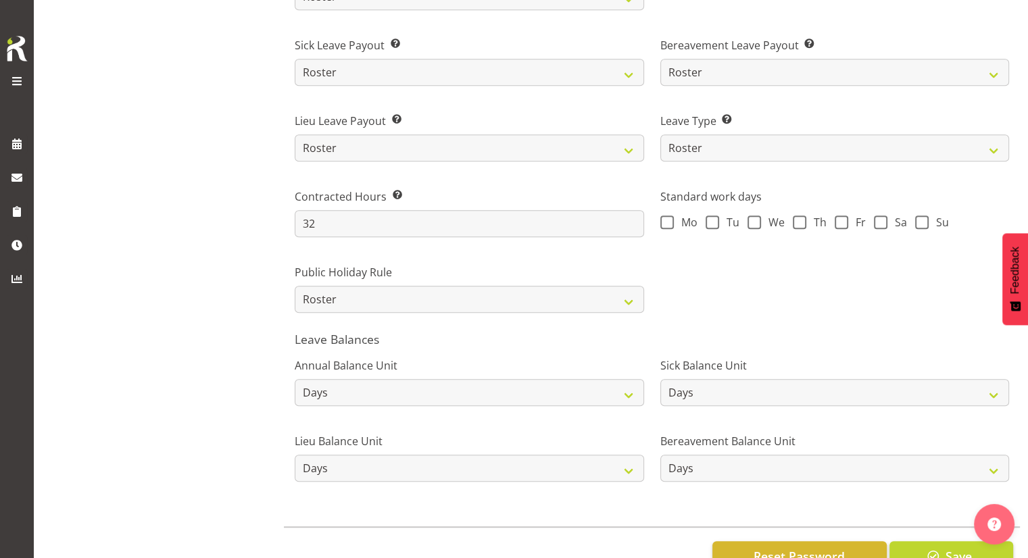
scroll to position [969, 0]
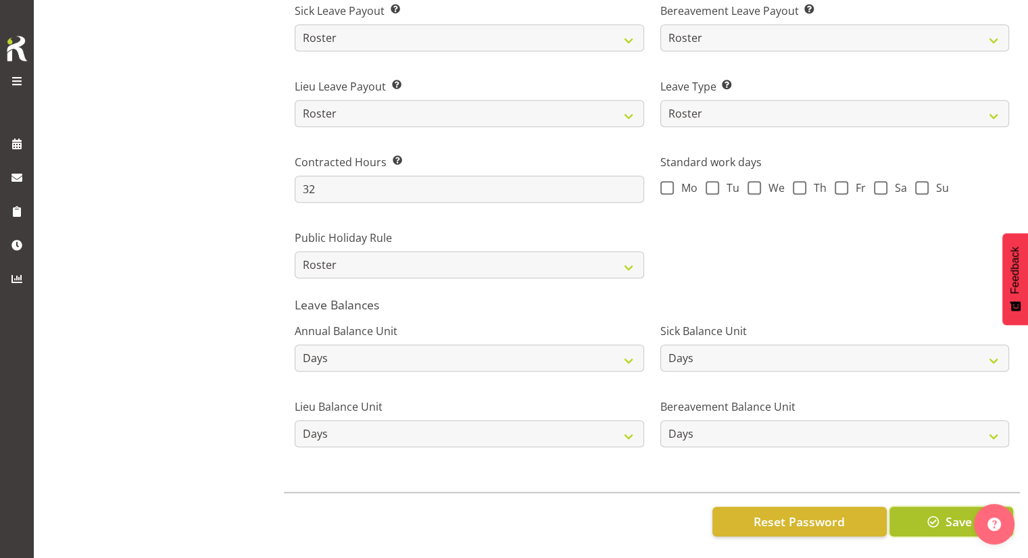
click at [920, 507] on button "Save" at bounding box center [952, 522] width 124 height 30
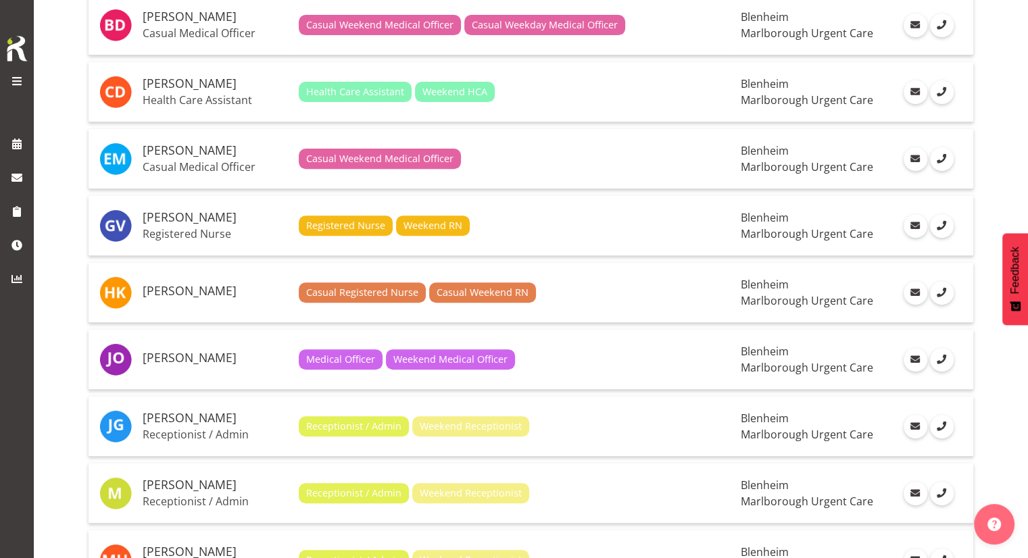
scroll to position [552, 0]
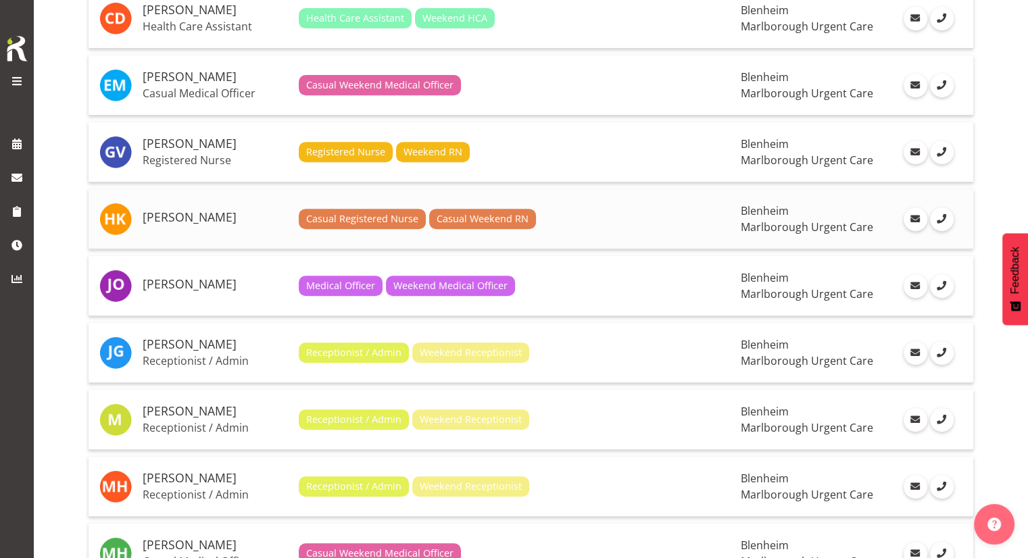
click at [579, 225] on td "Casual Registered Nurse Casual Weekend RN" at bounding box center [514, 219] width 443 height 60
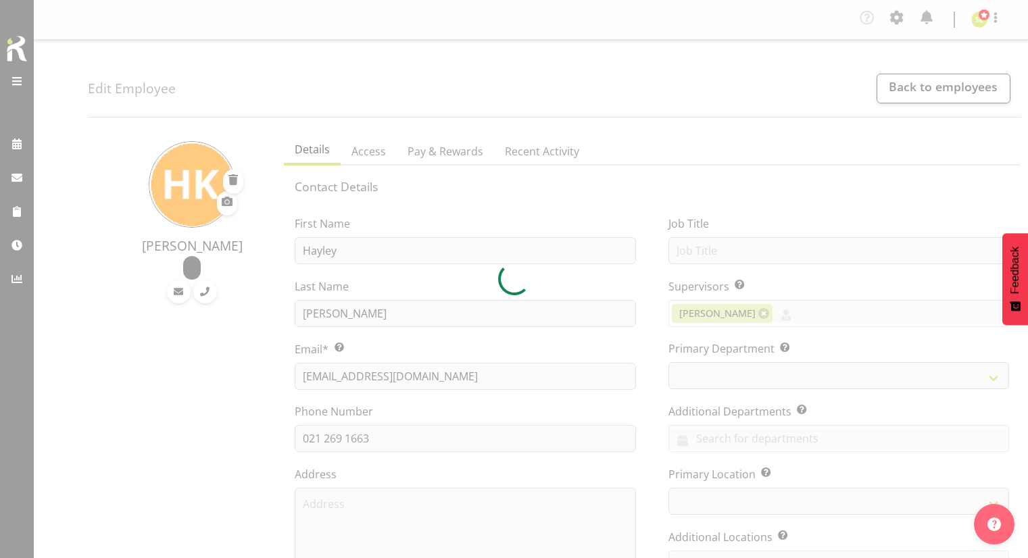
select select "TimelineWeek"
select select
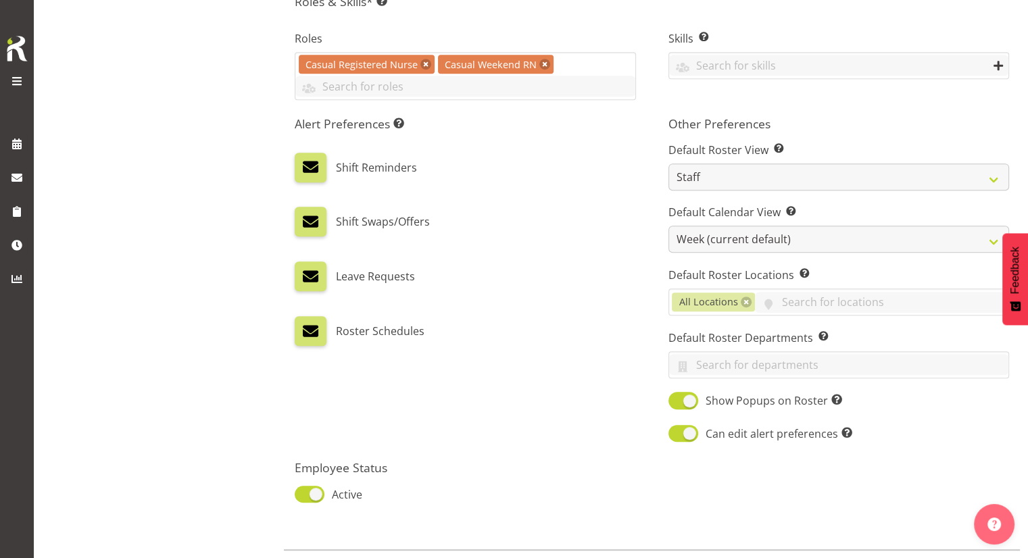
scroll to position [634, 0]
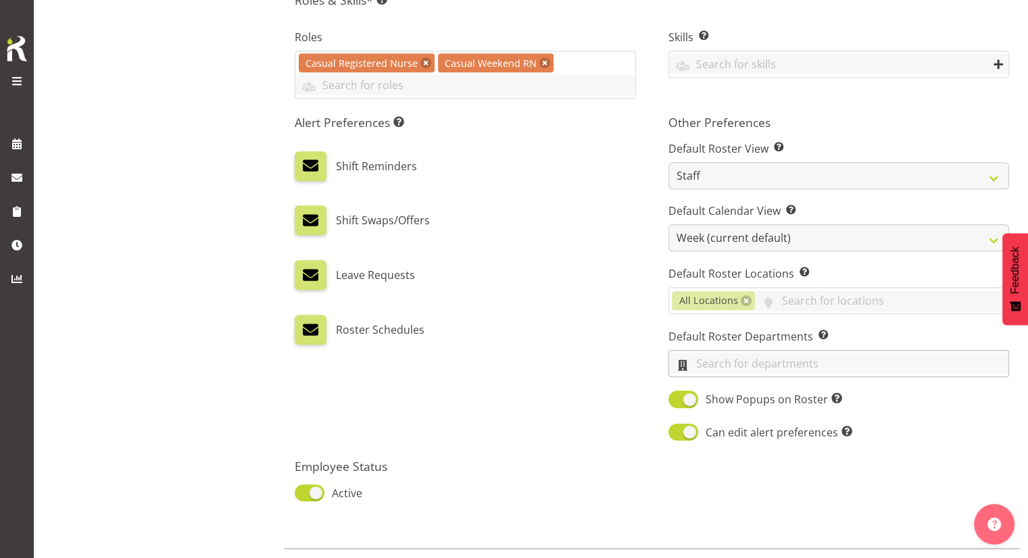
click at [704, 370] on input "text" at bounding box center [838, 363] width 339 height 21
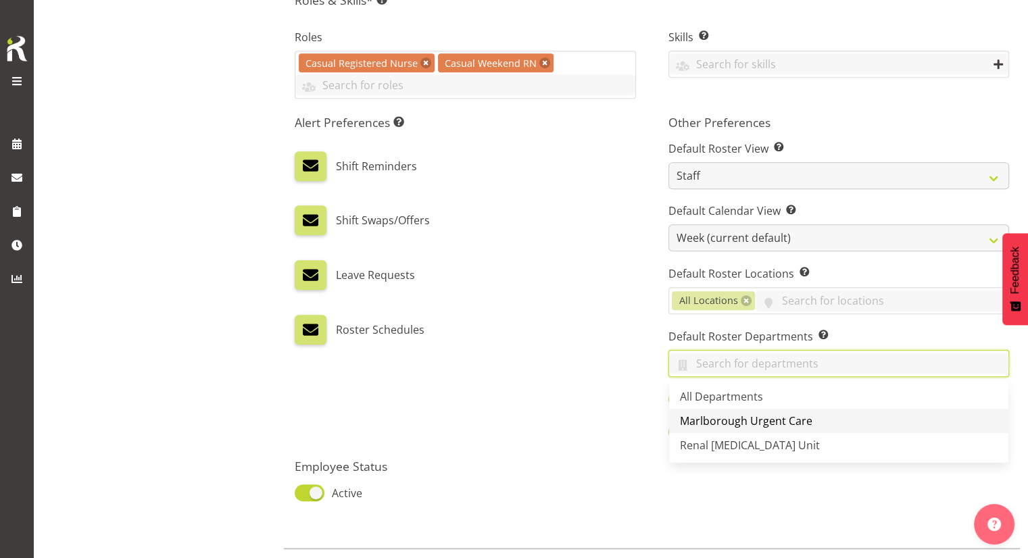
click at [696, 425] on span "Marlborough Urgent Care" at bounding box center [746, 421] width 133 height 15
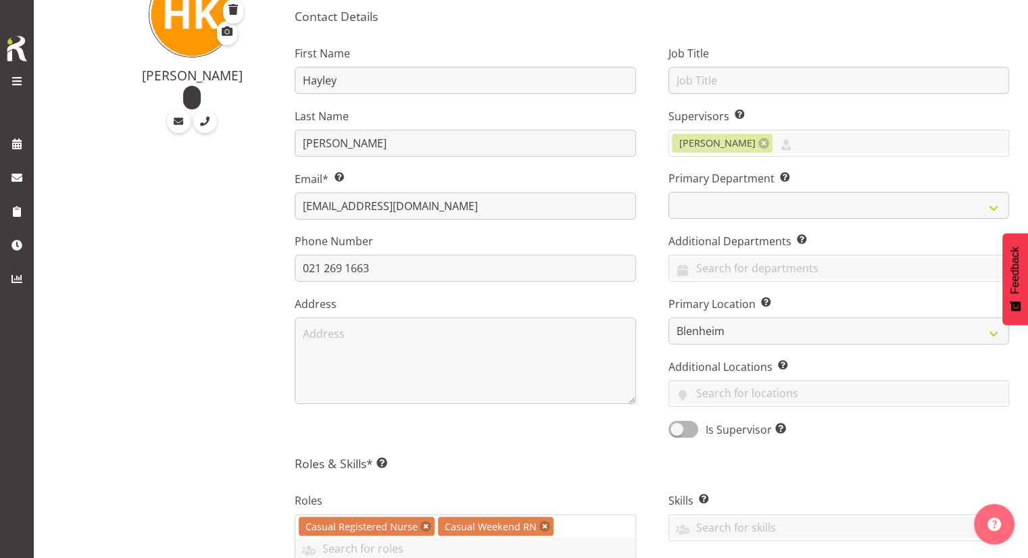
scroll to position [0, 0]
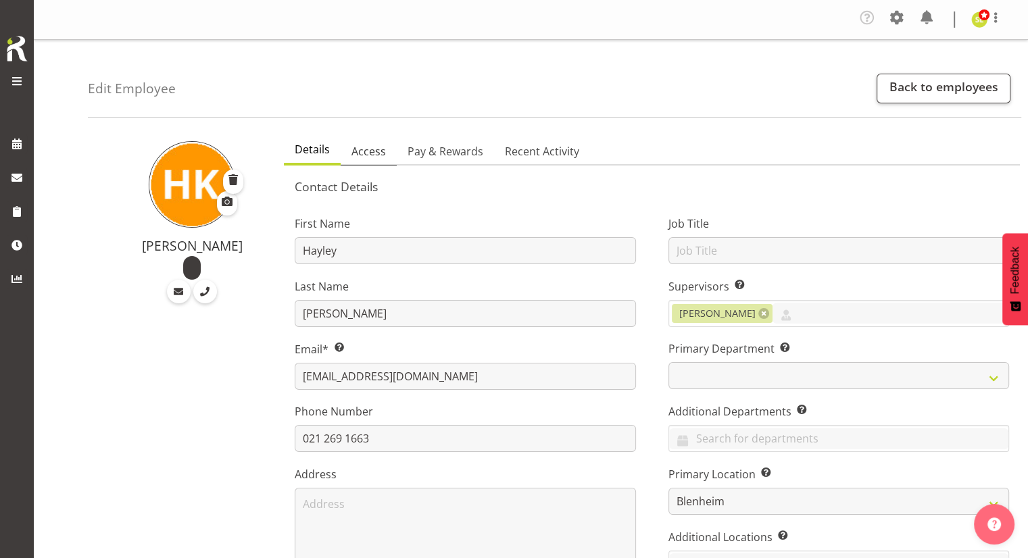
click at [379, 164] on link "Access" at bounding box center [369, 152] width 56 height 28
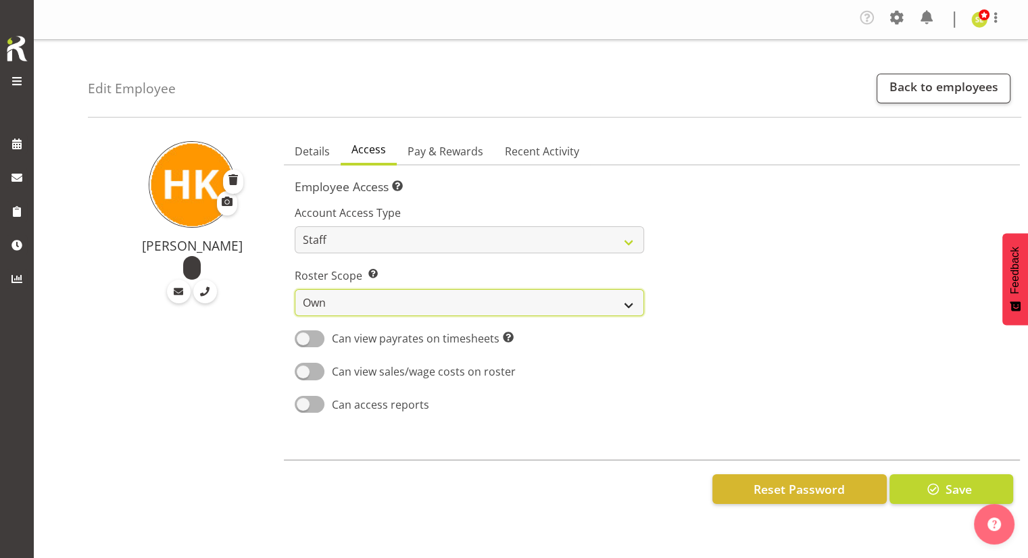
click at [391, 306] on select "Own Department Company" at bounding box center [469, 302] width 349 height 27
select select "department"
click at [295, 289] on select "Own Department Company" at bounding box center [469, 302] width 349 height 27
click at [427, 151] on span "Pay & Rewards" at bounding box center [446, 151] width 76 height 16
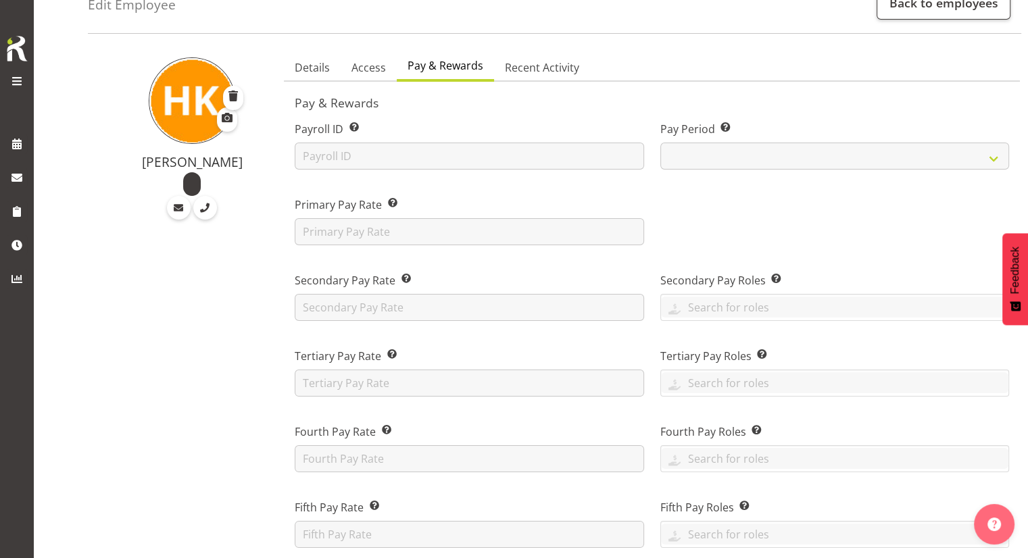
scroll to position [85, 0]
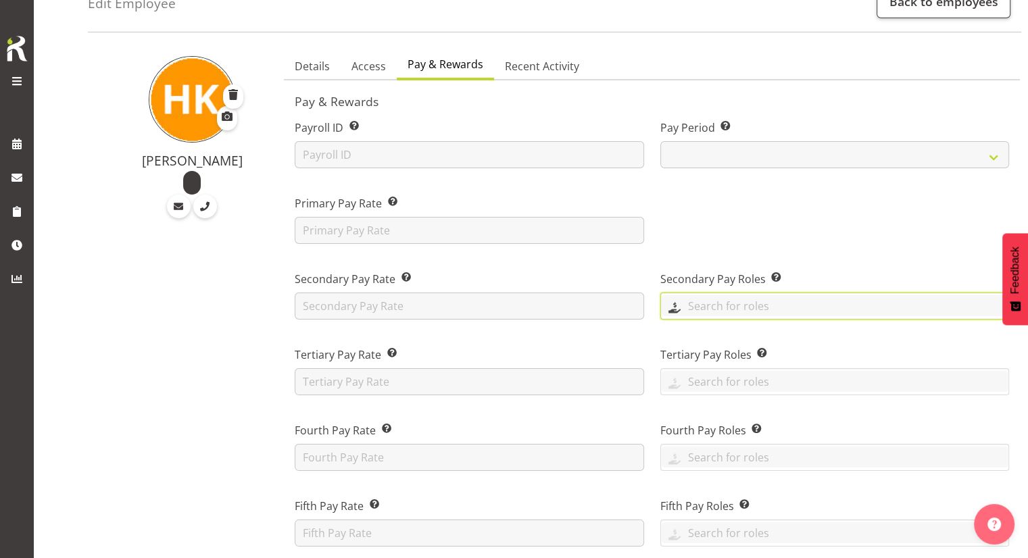
click at [718, 300] on input "text" at bounding box center [835, 305] width 348 height 21
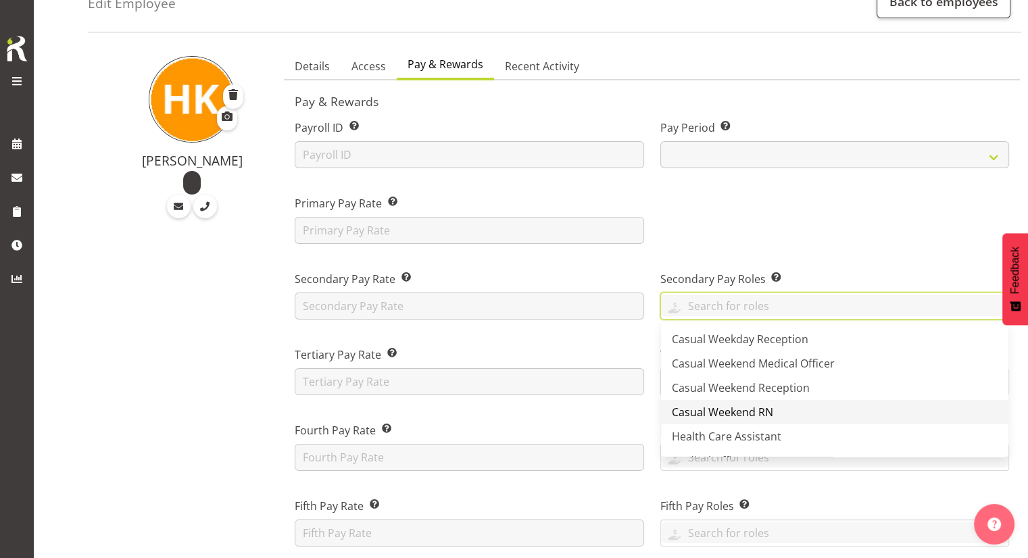
click at [707, 408] on span "Casual Weekend RN" at bounding box center [722, 412] width 101 height 15
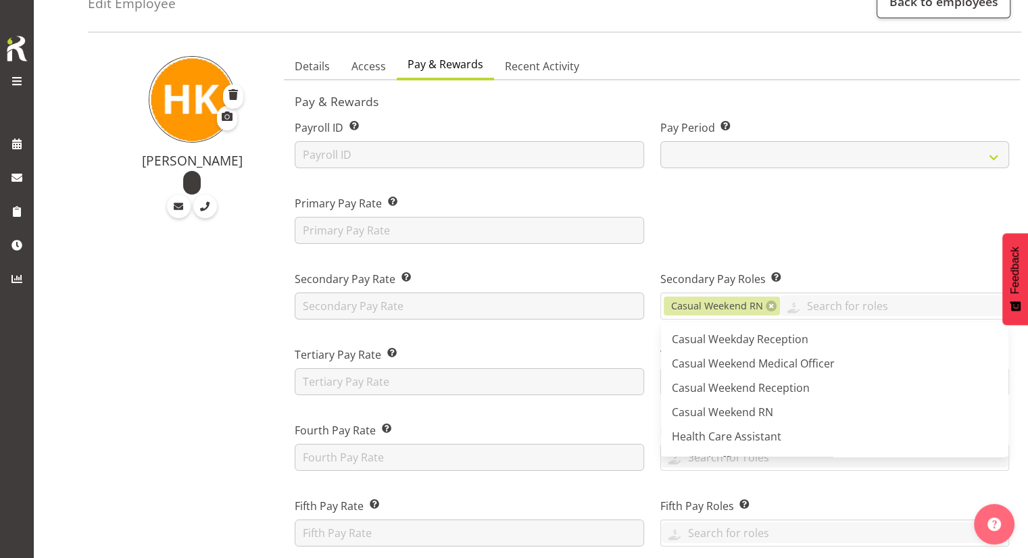
click at [711, 248] on div at bounding box center [834, 214] width 365 height 76
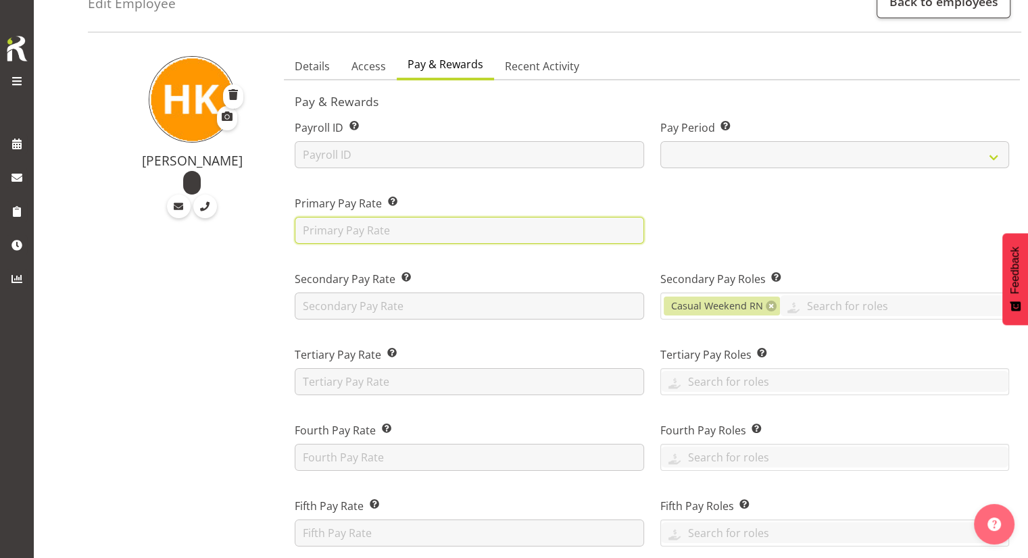
click at [389, 233] on input "text" at bounding box center [469, 230] width 349 height 27
type input "49.50"
click at [823, 190] on div at bounding box center [834, 214] width 365 height 76
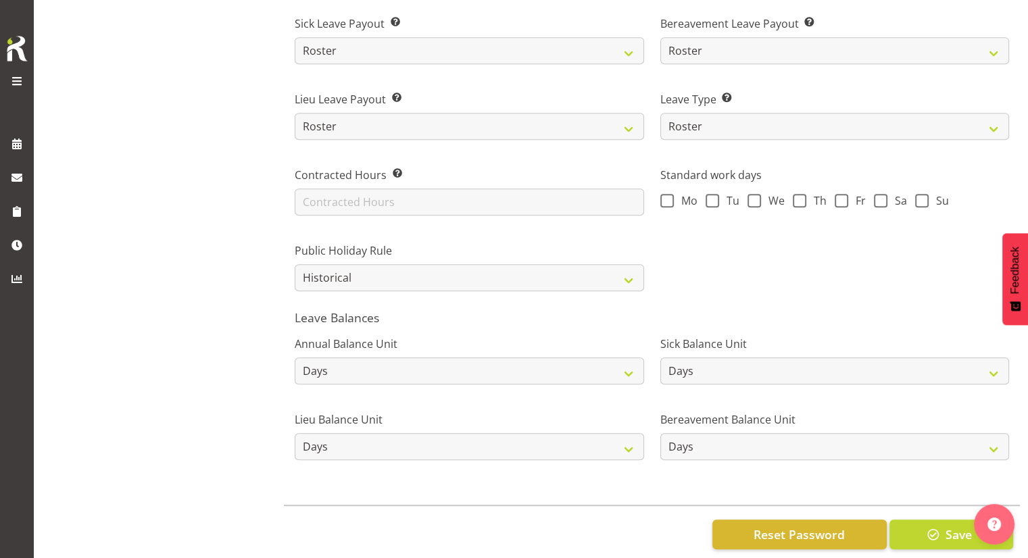
scroll to position [969, 0]
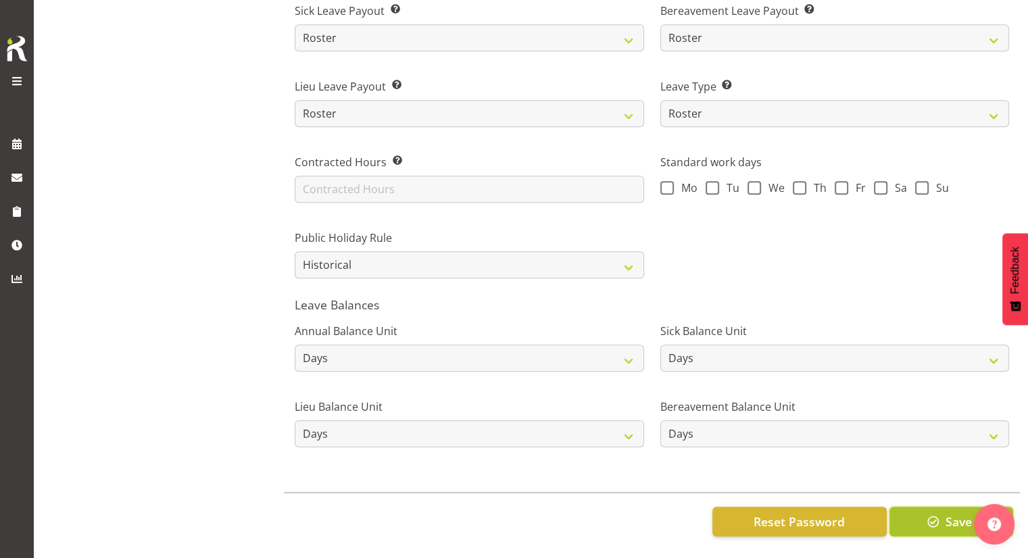
click at [928, 513] on span "button" at bounding box center [934, 522] width 18 height 18
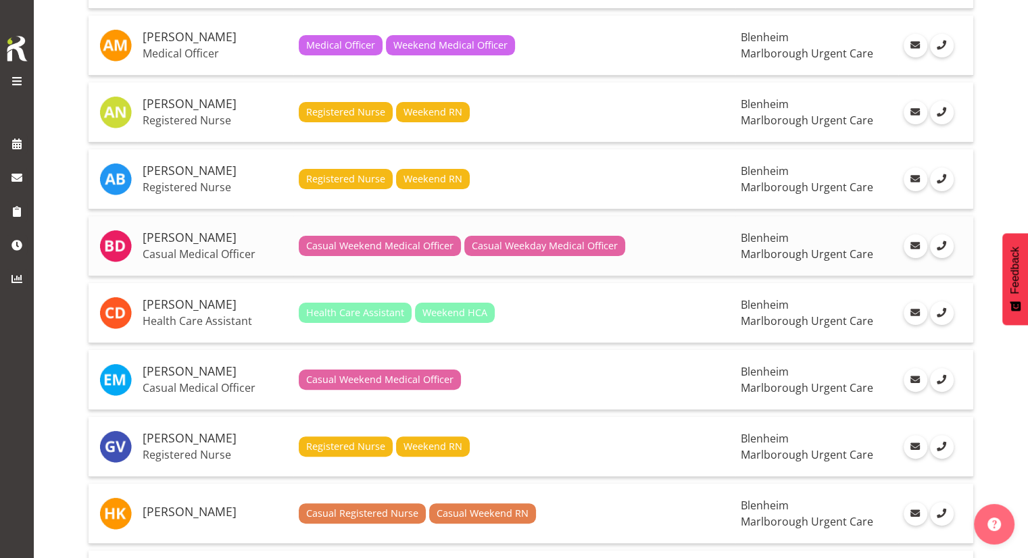
scroll to position [252, 0]
